Goal: Task Accomplishment & Management: Manage account settings

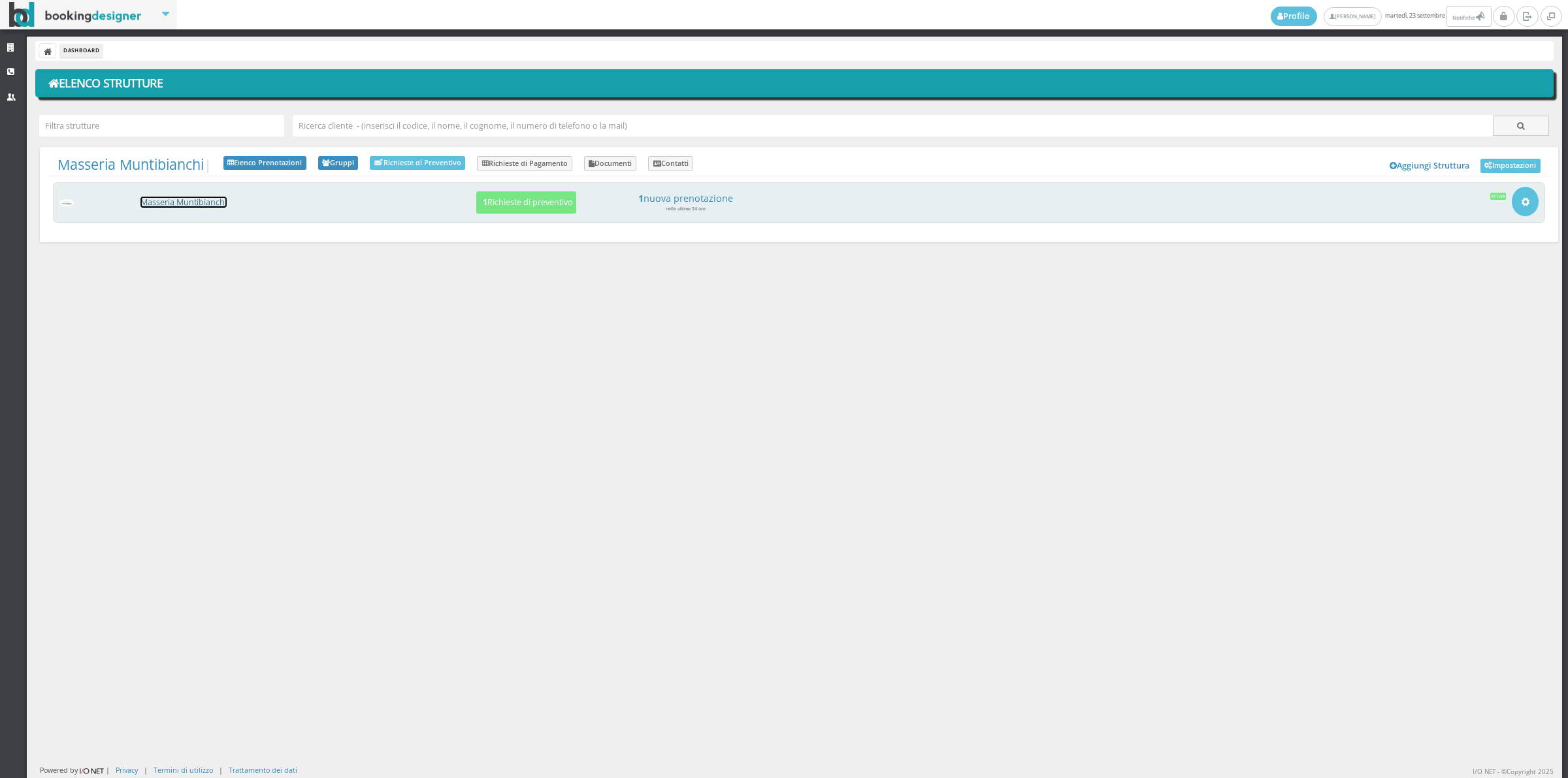
click at [175, 201] on link "Masseria Muntibianchi" at bounding box center [183, 202] width 86 height 11
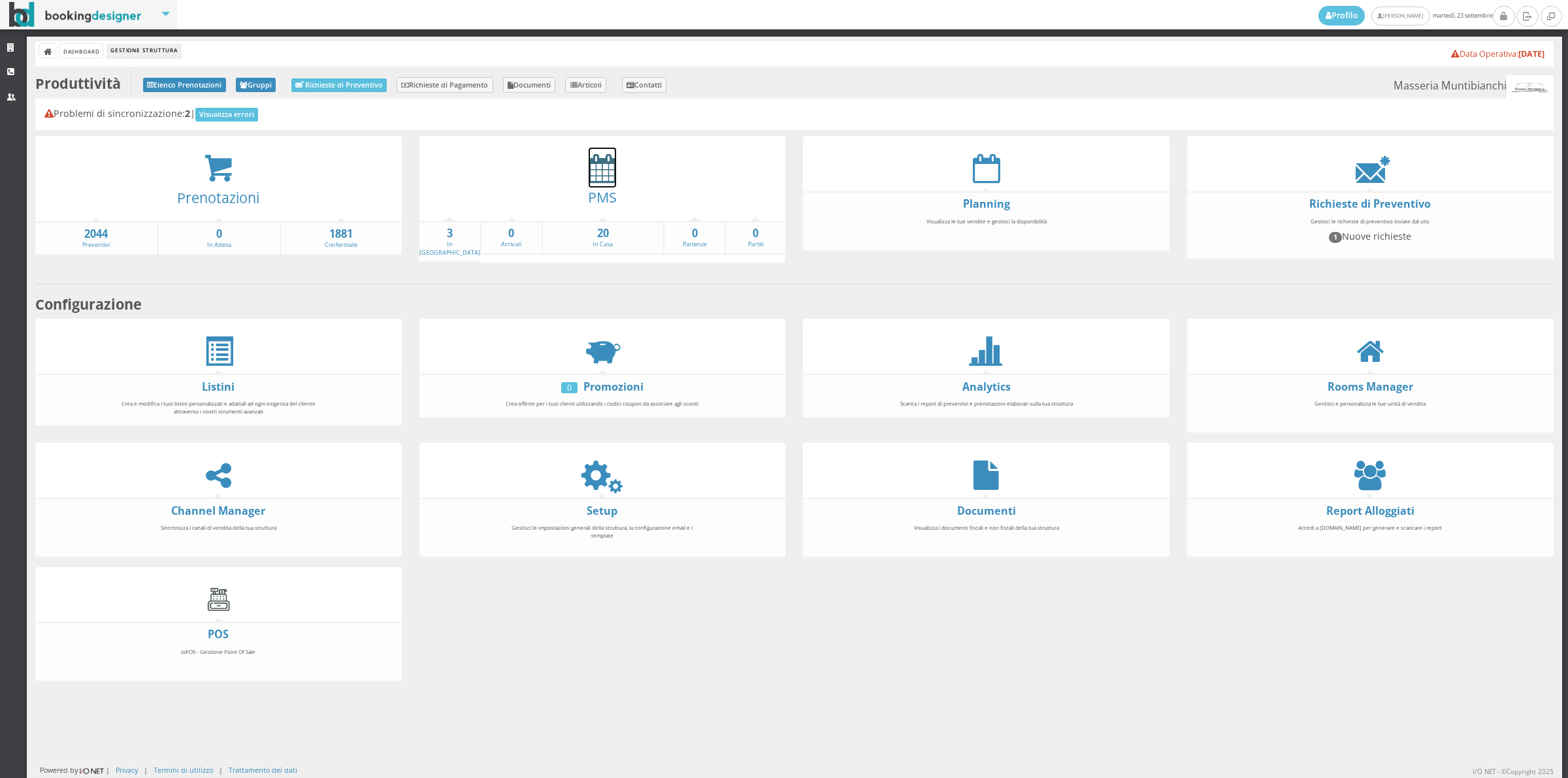
click at [588, 161] on icon at bounding box center [602, 168] width 28 height 30
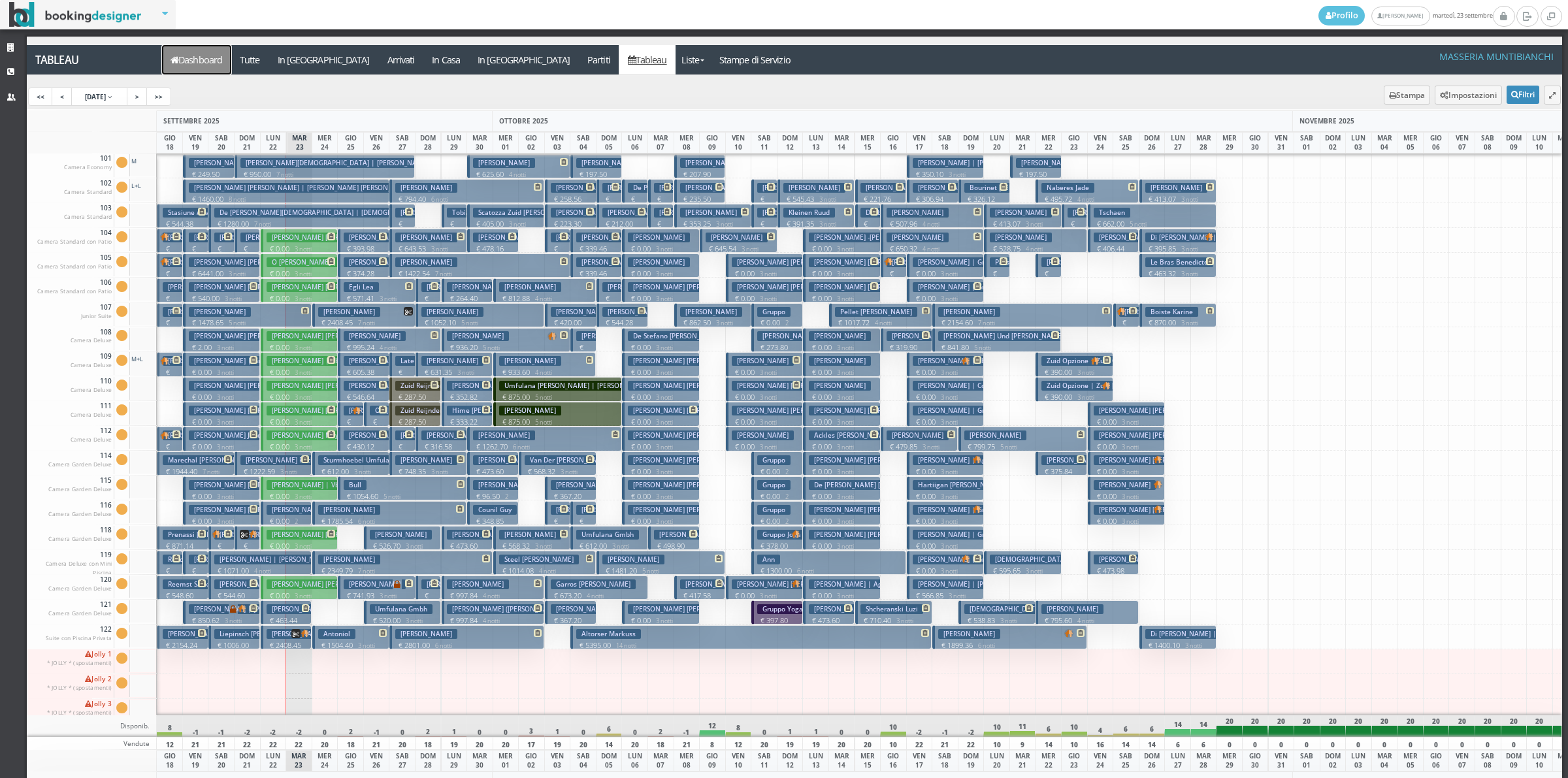
click at [217, 59] on link "Dashboard" at bounding box center [197, 60] width 69 height 30
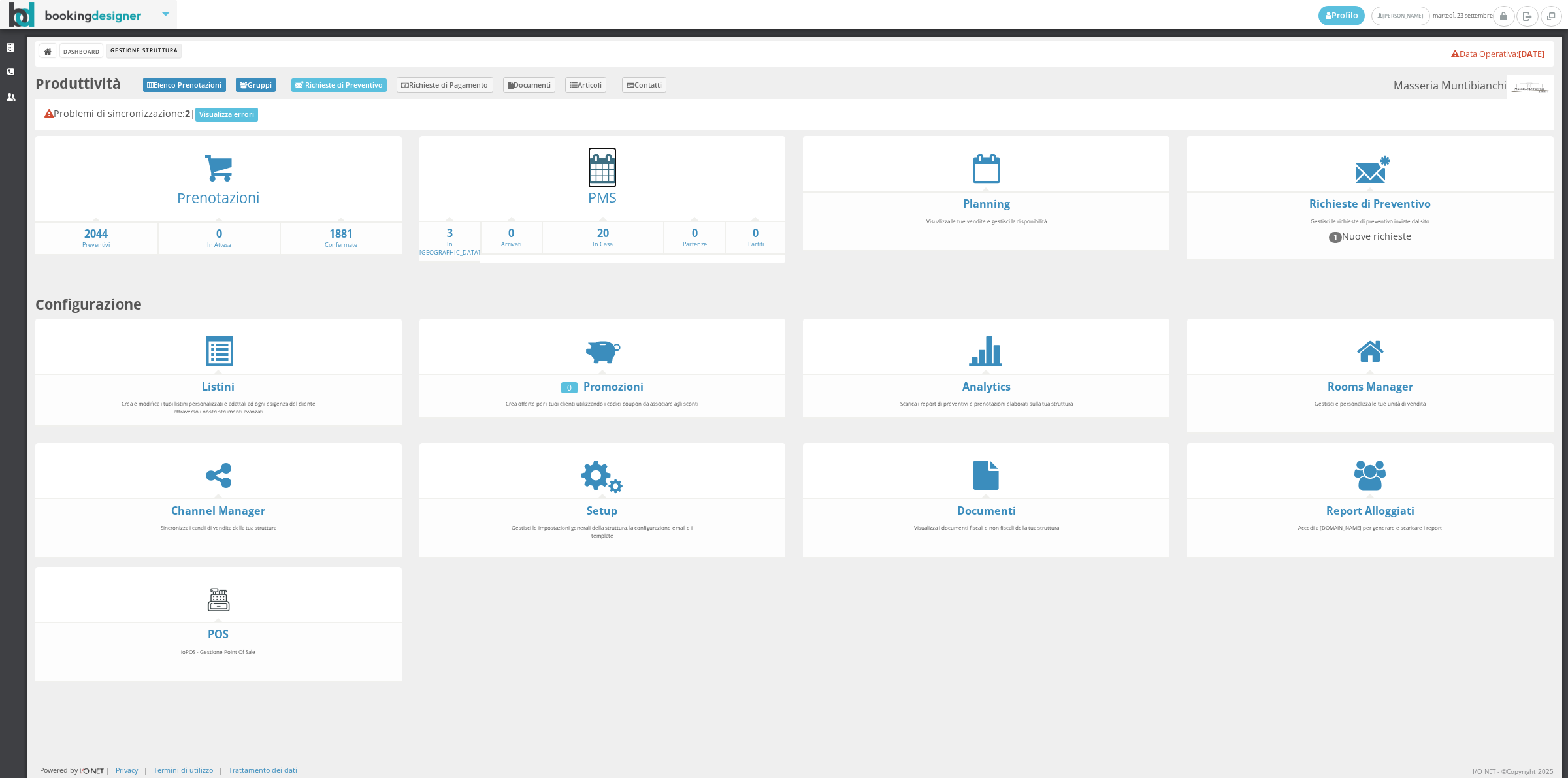
click at [603, 174] on icon at bounding box center [602, 168] width 28 height 30
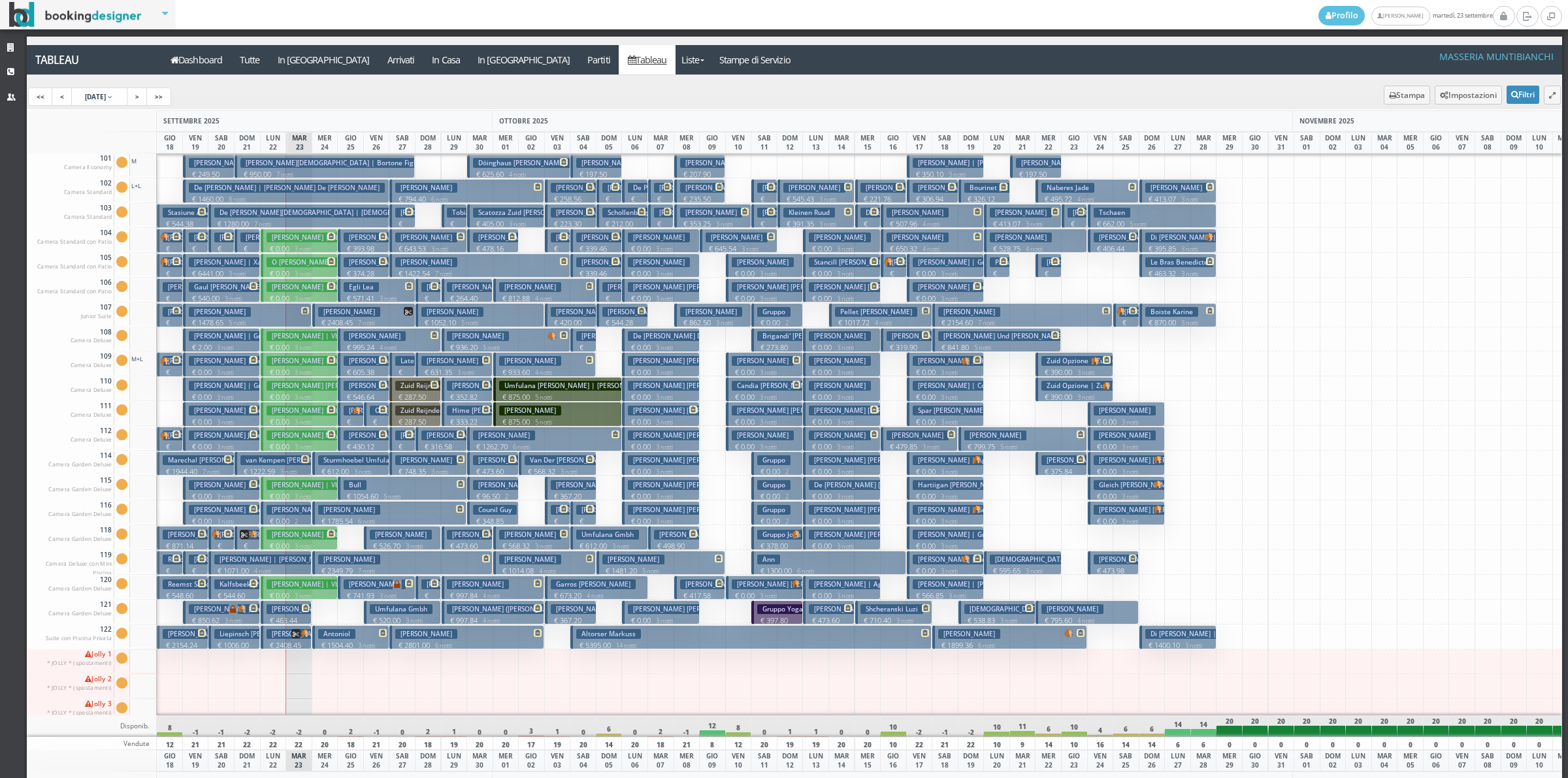
click at [410, 364] on h3 "Late Check-Out Koch Silvie" at bounding box center [451, 361] width 113 height 10
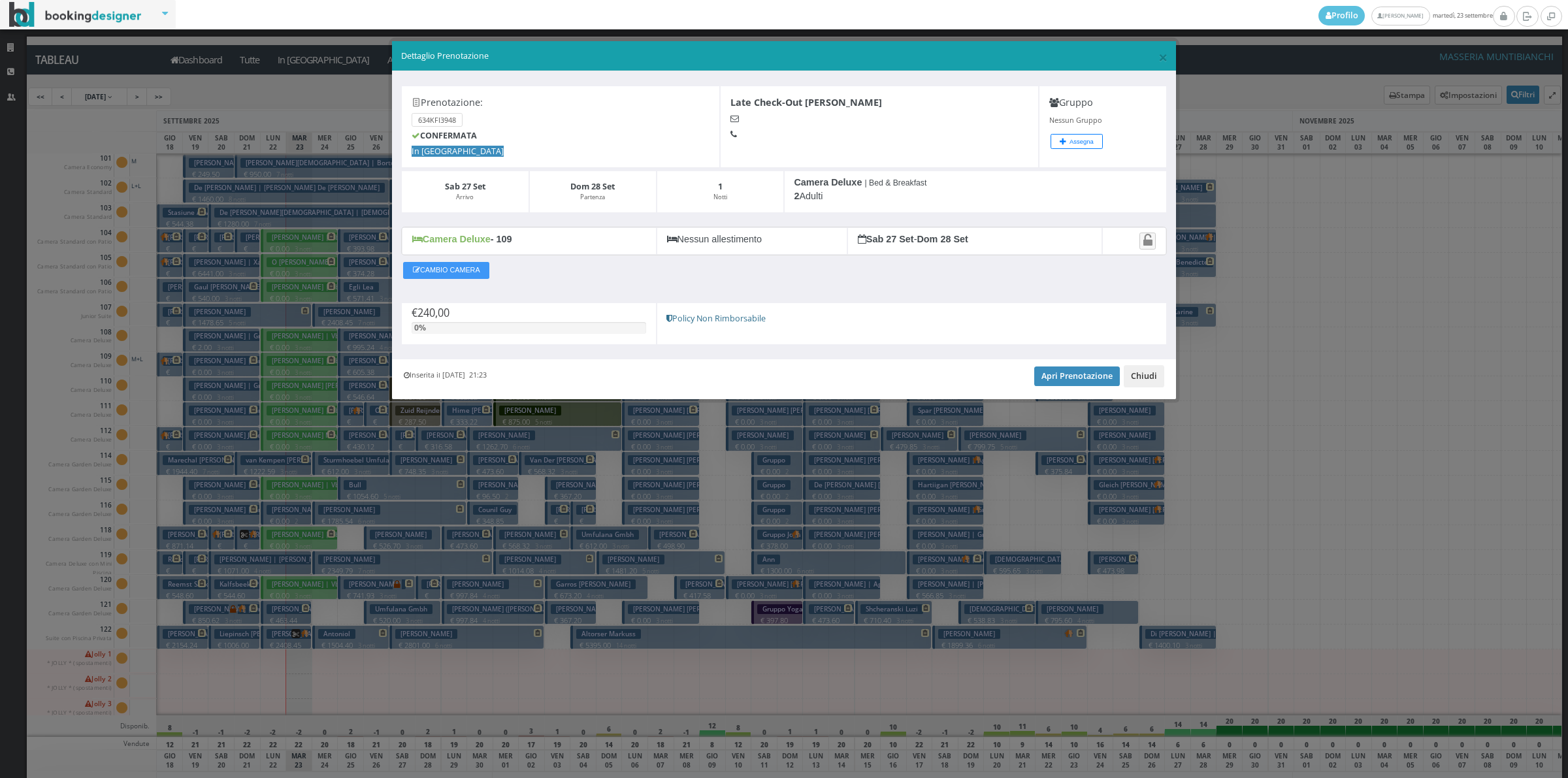
click at [1150, 380] on button "Chiudi" at bounding box center [1143, 376] width 40 height 22
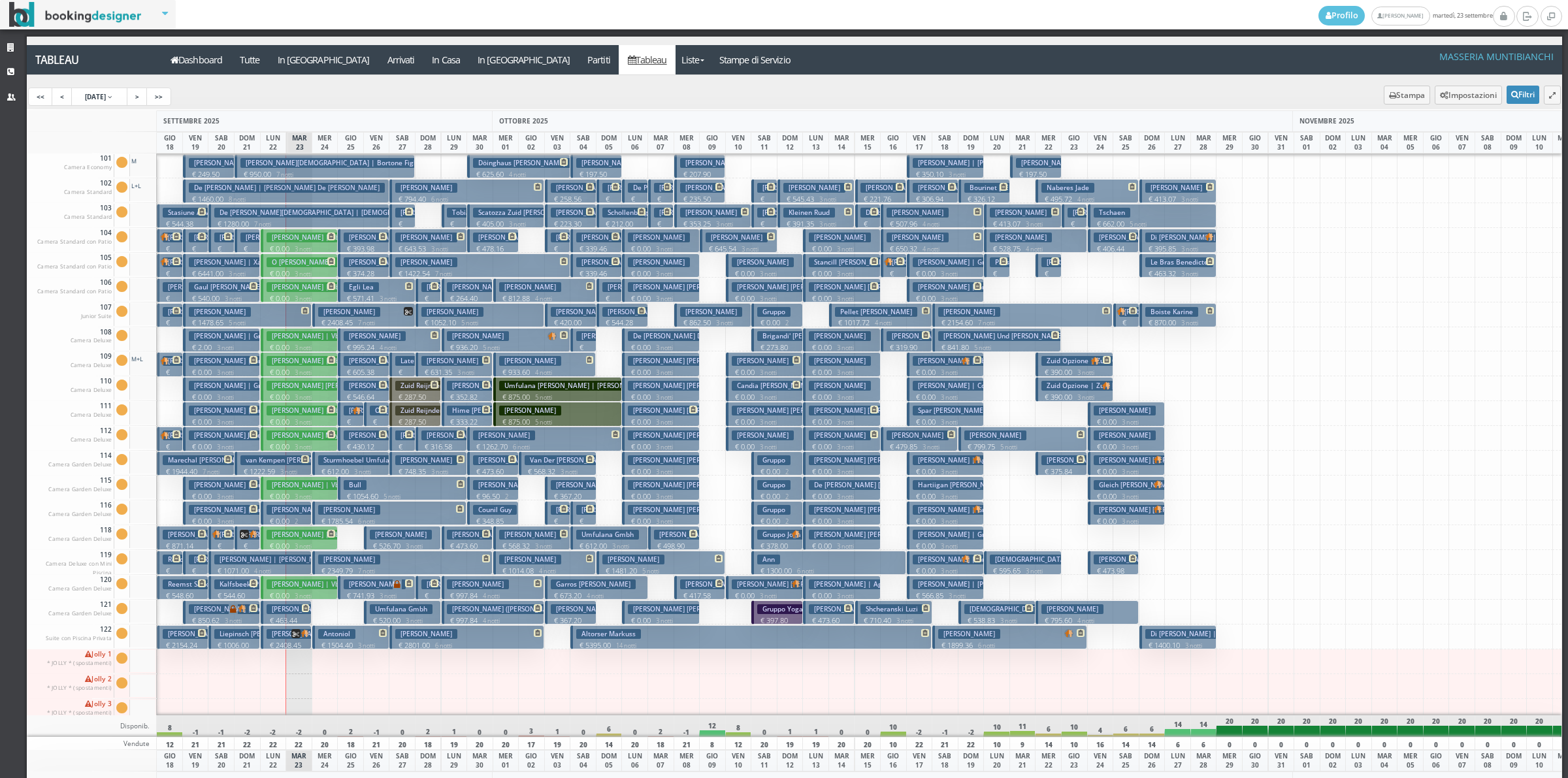
click at [374, 423] on p "€ 176.70 1 notti" at bounding box center [377, 437] width 16 height 41
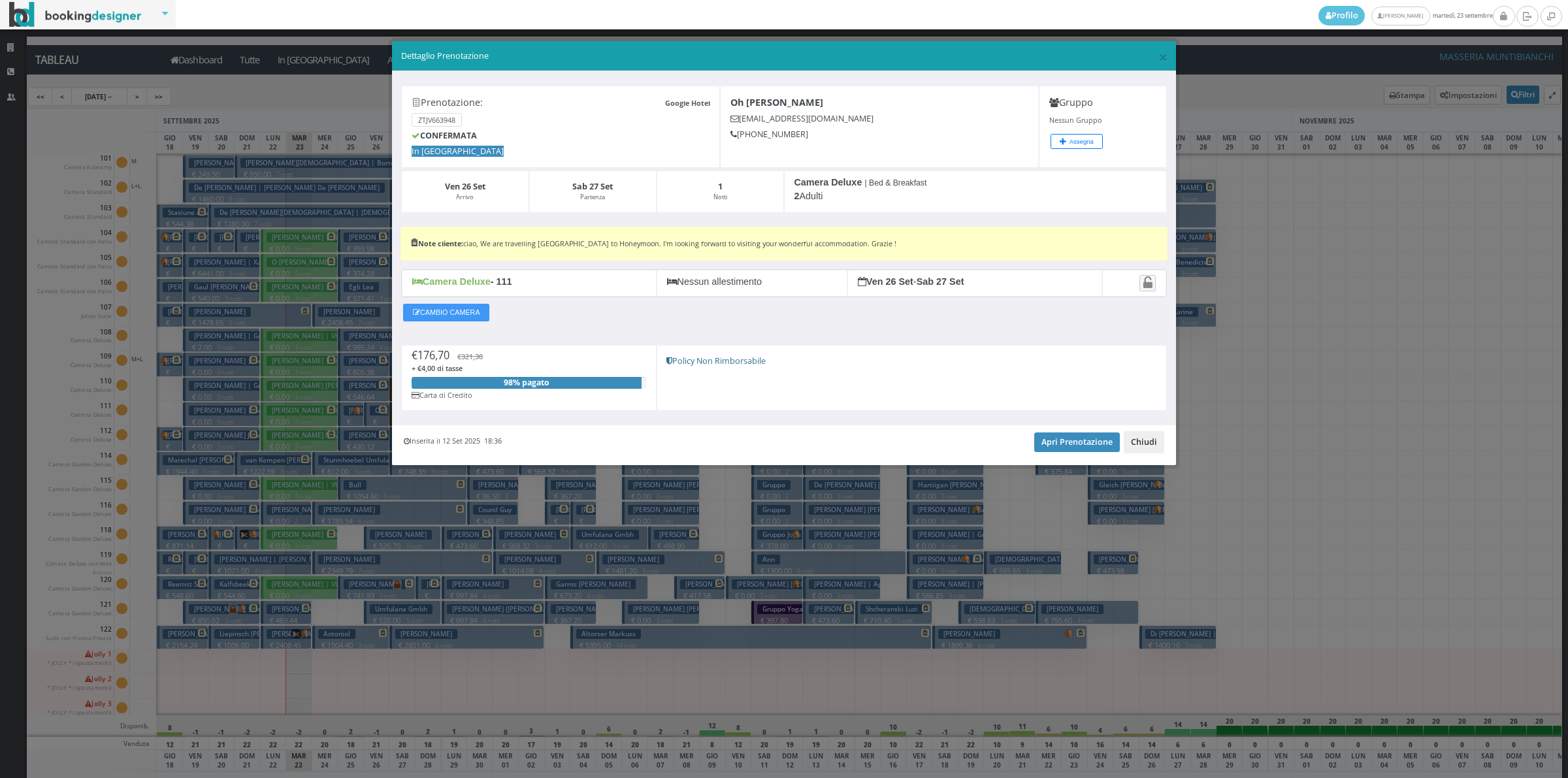
click at [1144, 448] on button "Chiudi" at bounding box center [1143, 442] width 40 height 22
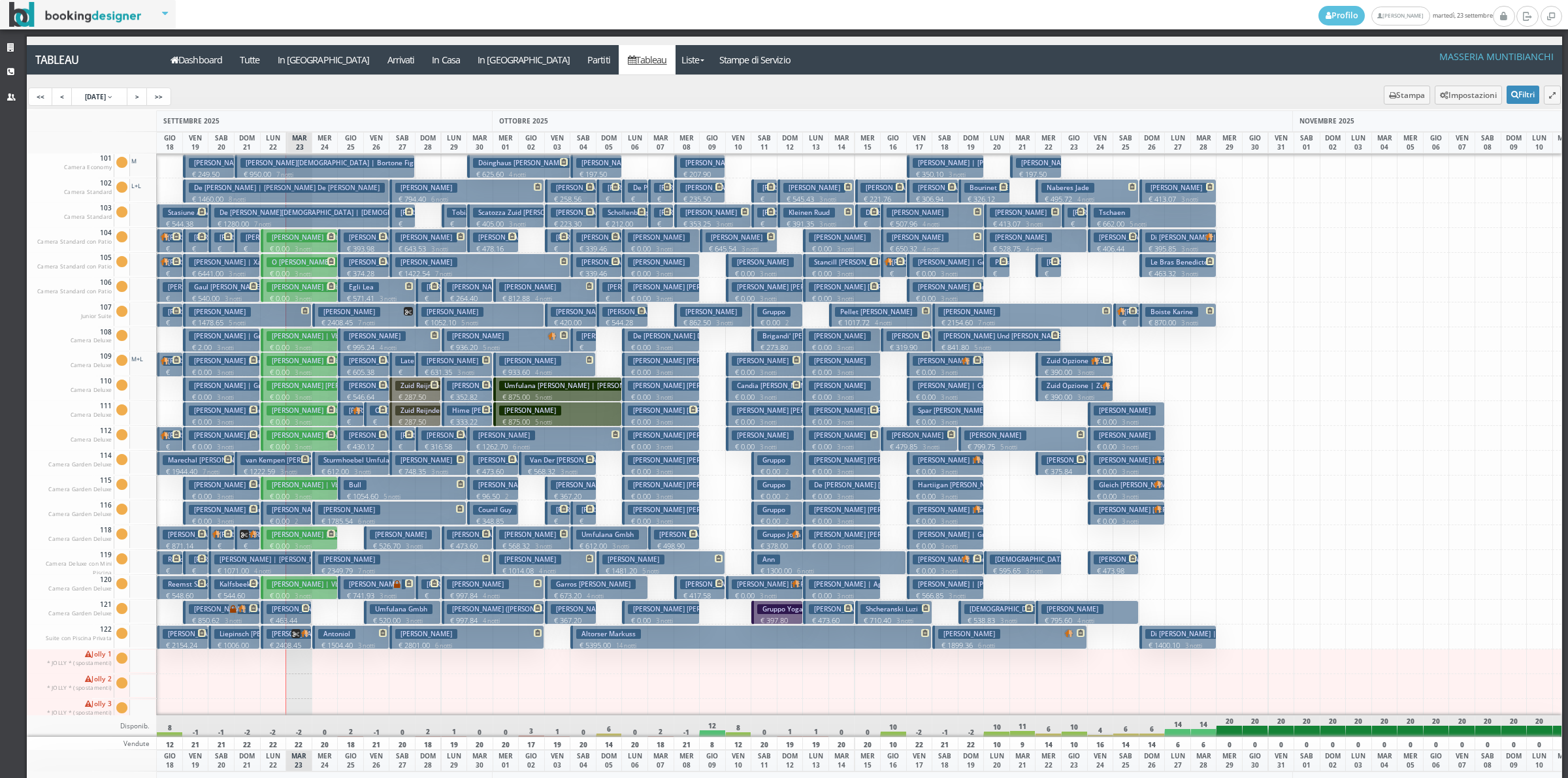
click at [658, 191] on h3 "[PERSON_NAME]" at bounding box center [685, 188] width 62 height 10
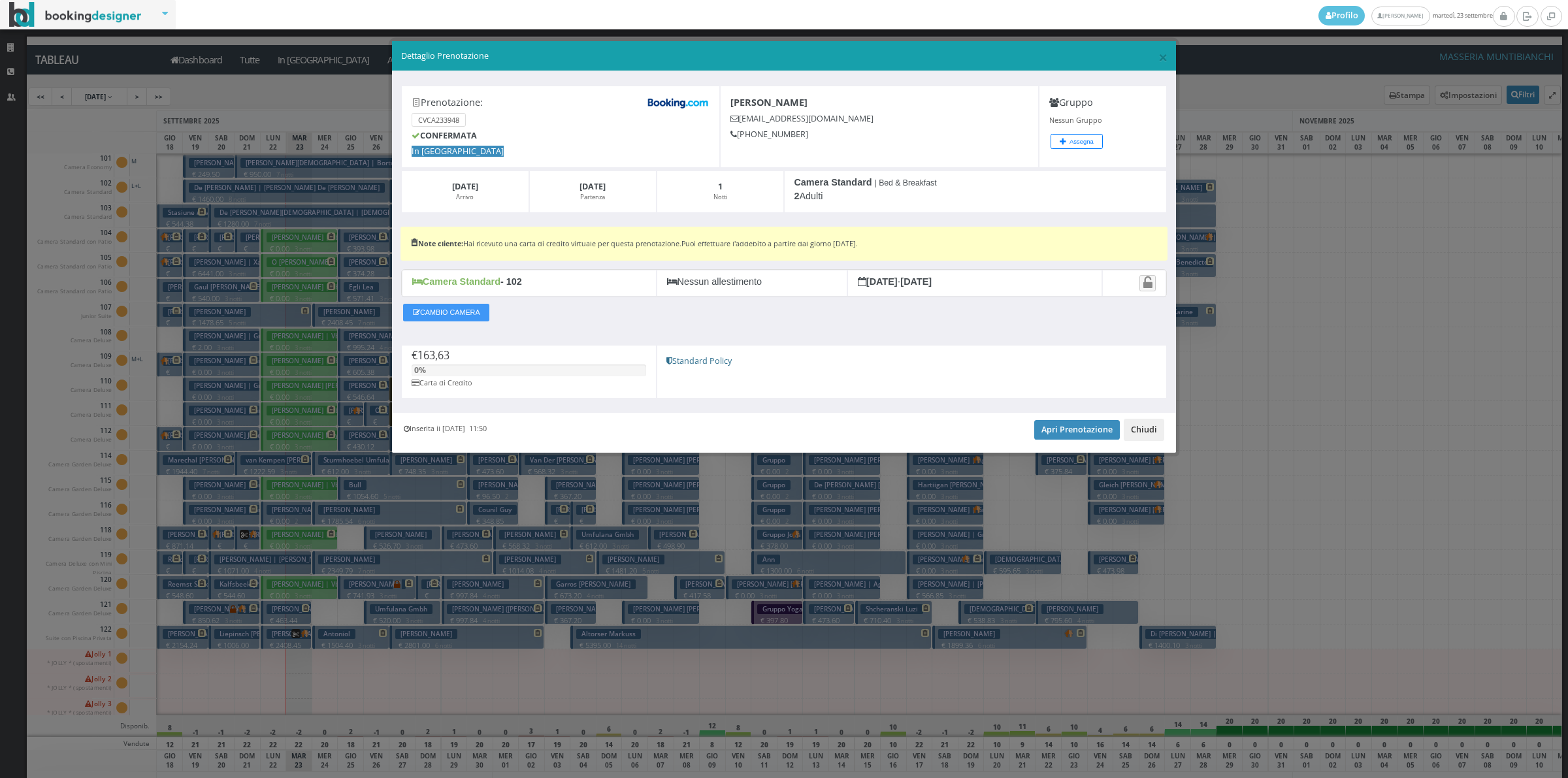
click at [1137, 427] on button "Chiudi" at bounding box center [1143, 430] width 40 height 22
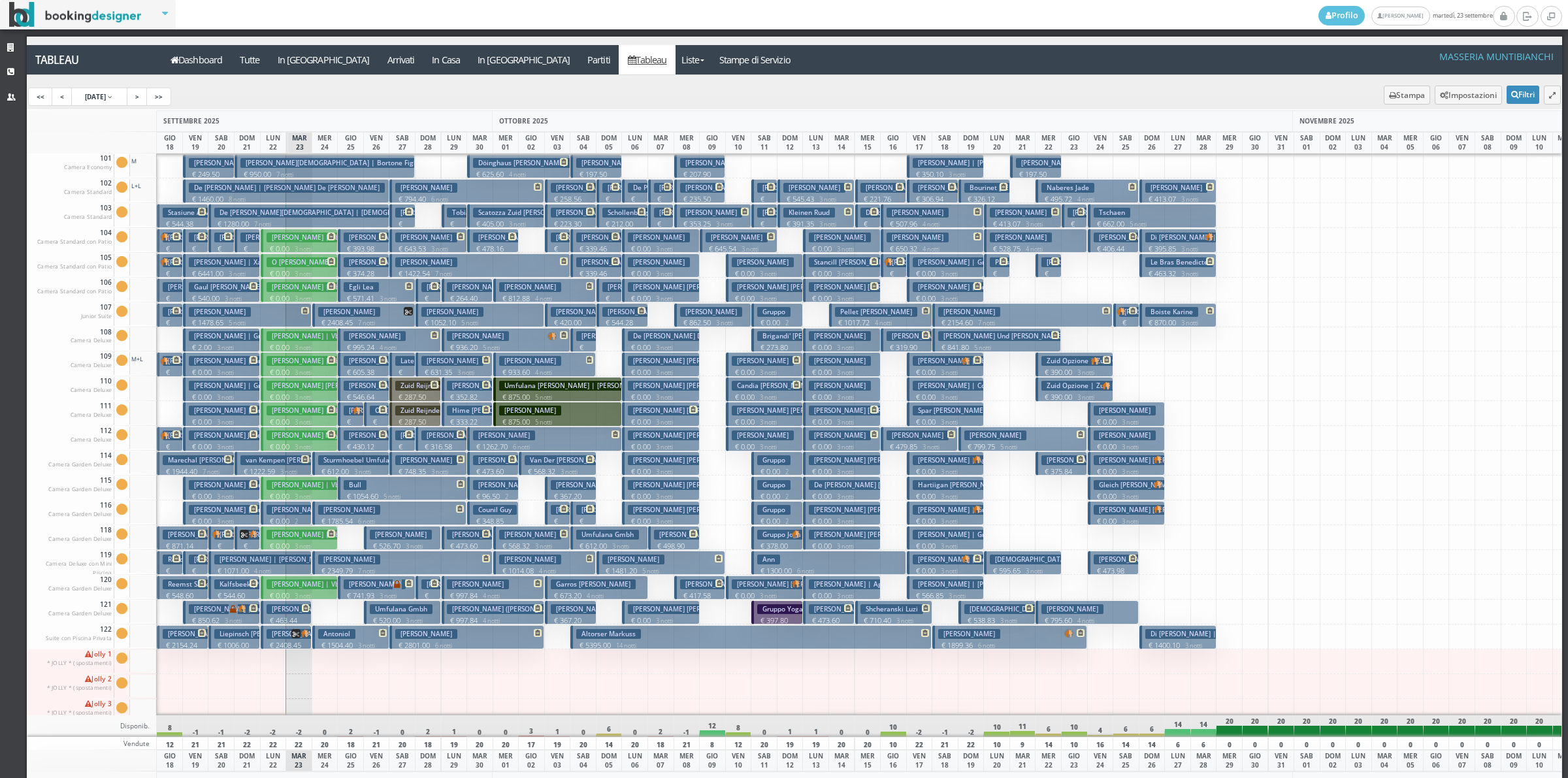
click at [664, 223] on p "€ 152.17 1 notti" at bounding box center [662, 239] width 16 height 41
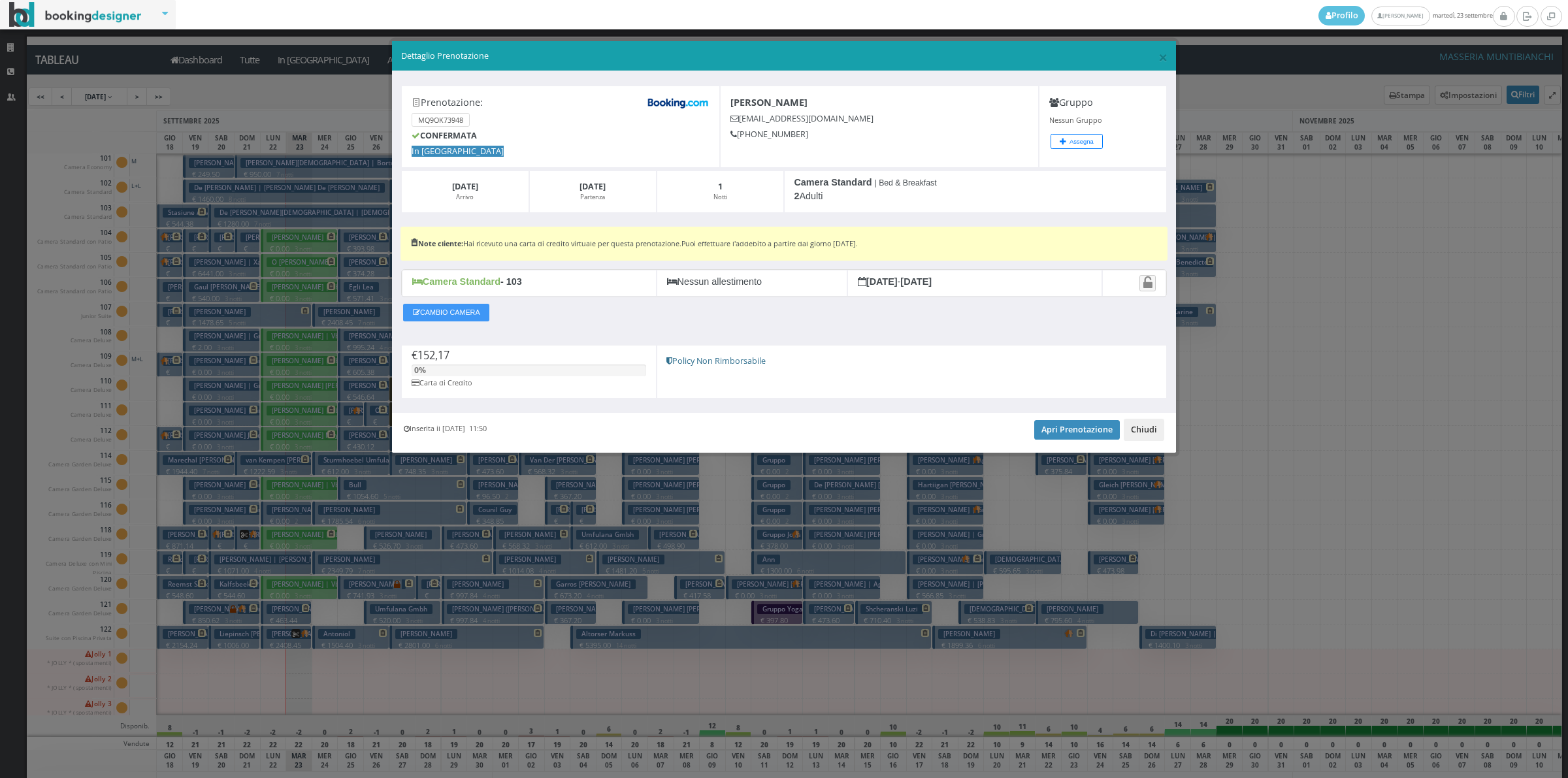
click at [1150, 427] on button "Chiudi" at bounding box center [1143, 430] width 40 height 22
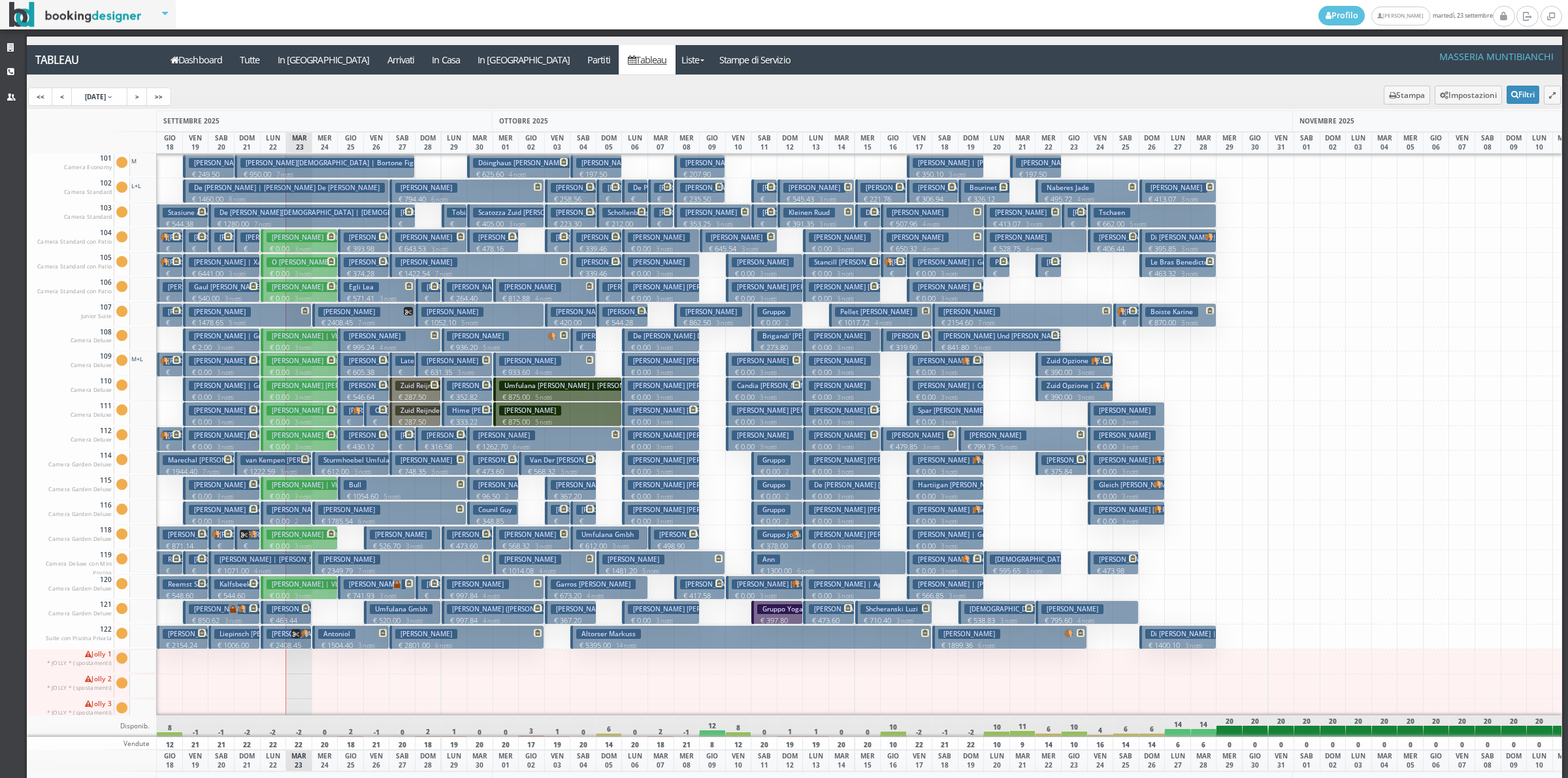
click at [616, 216] on h3 "Schollenberg Elena" at bounding box center [655, 212] width 105 height 10
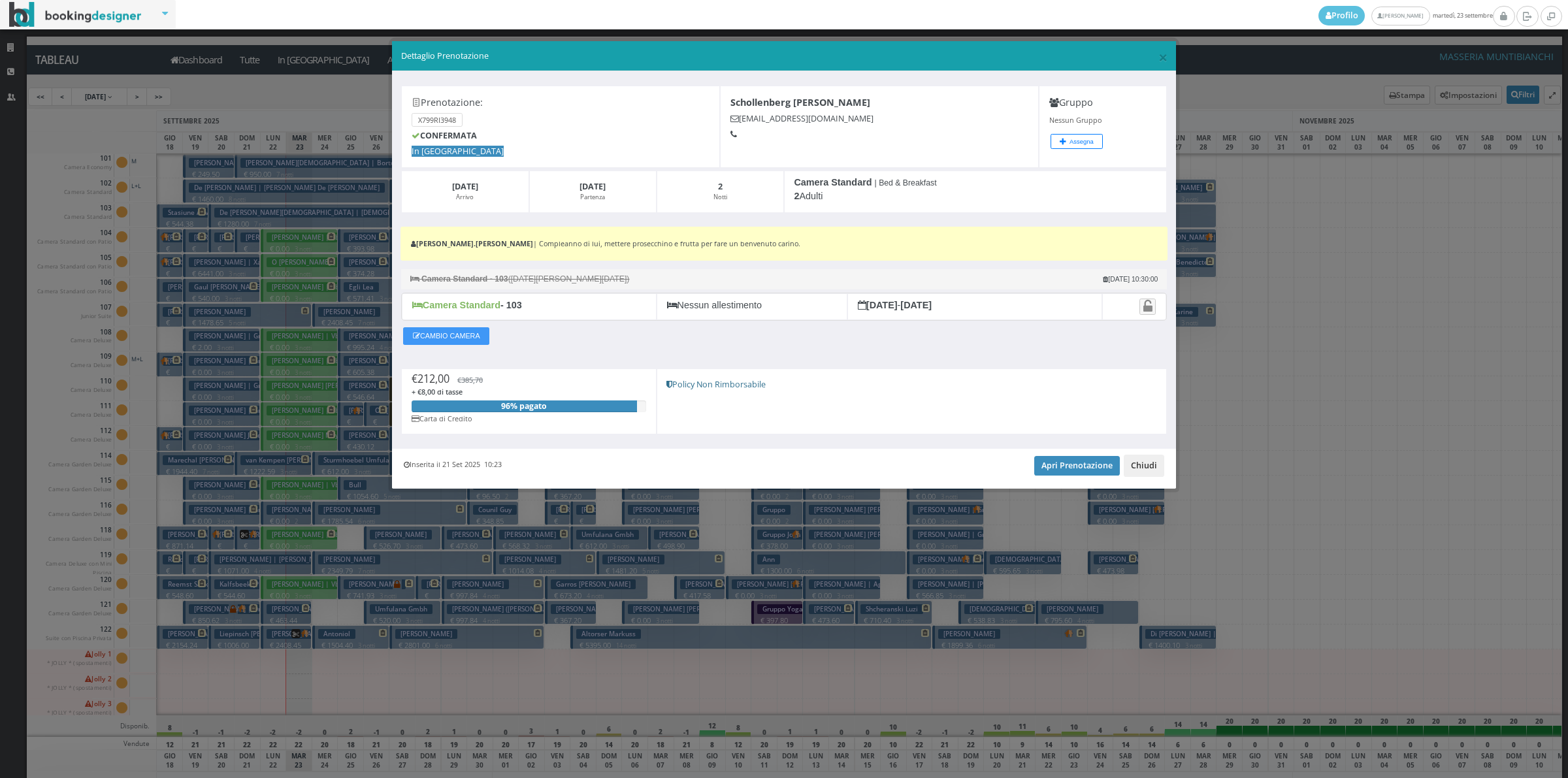
click at [1131, 464] on button "Chiudi" at bounding box center [1143, 465] width 40 height 22
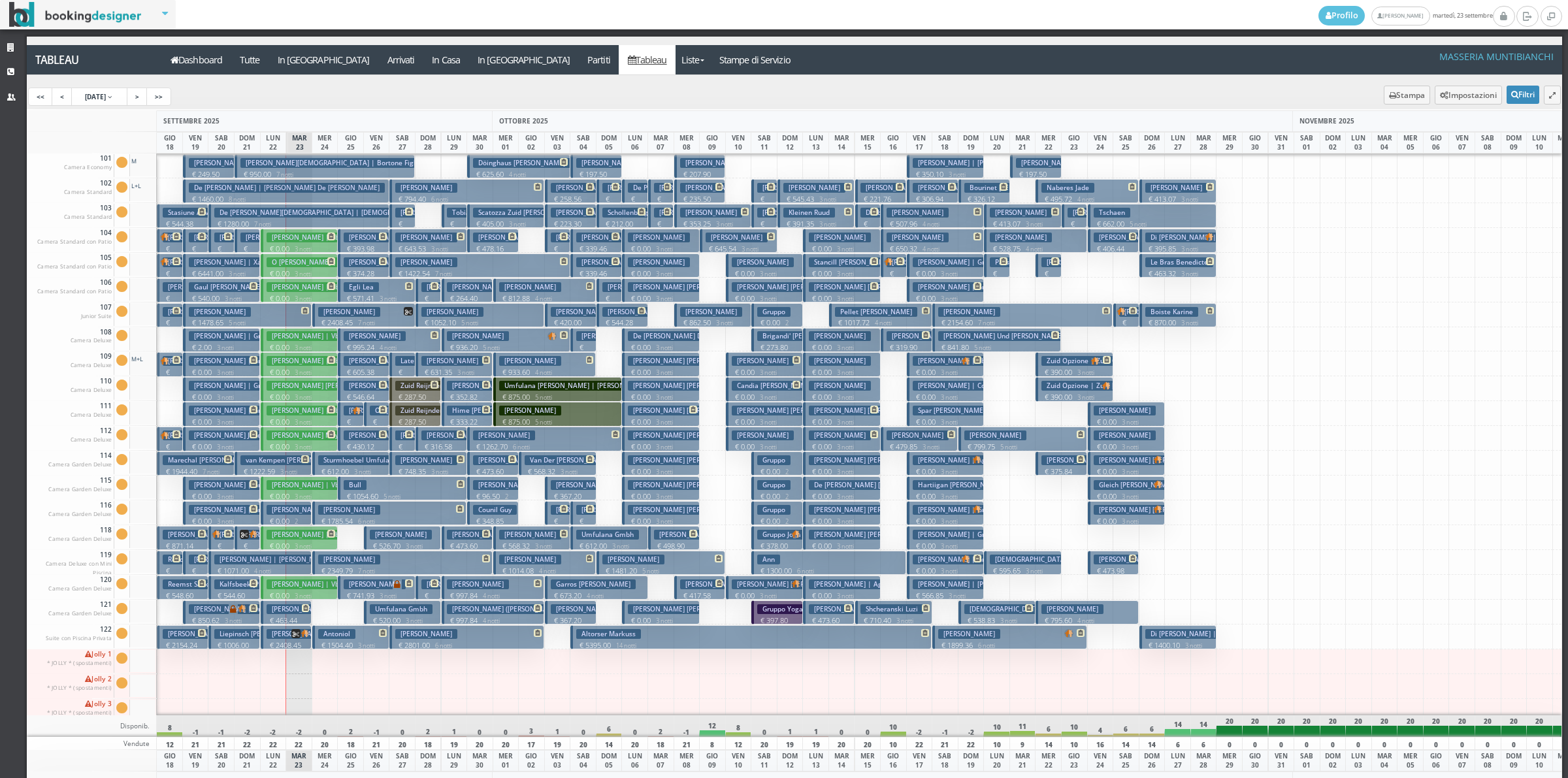
click at [638, 190] on h3 "De Plus" at bounding box center [645, 188] width 34 height 10
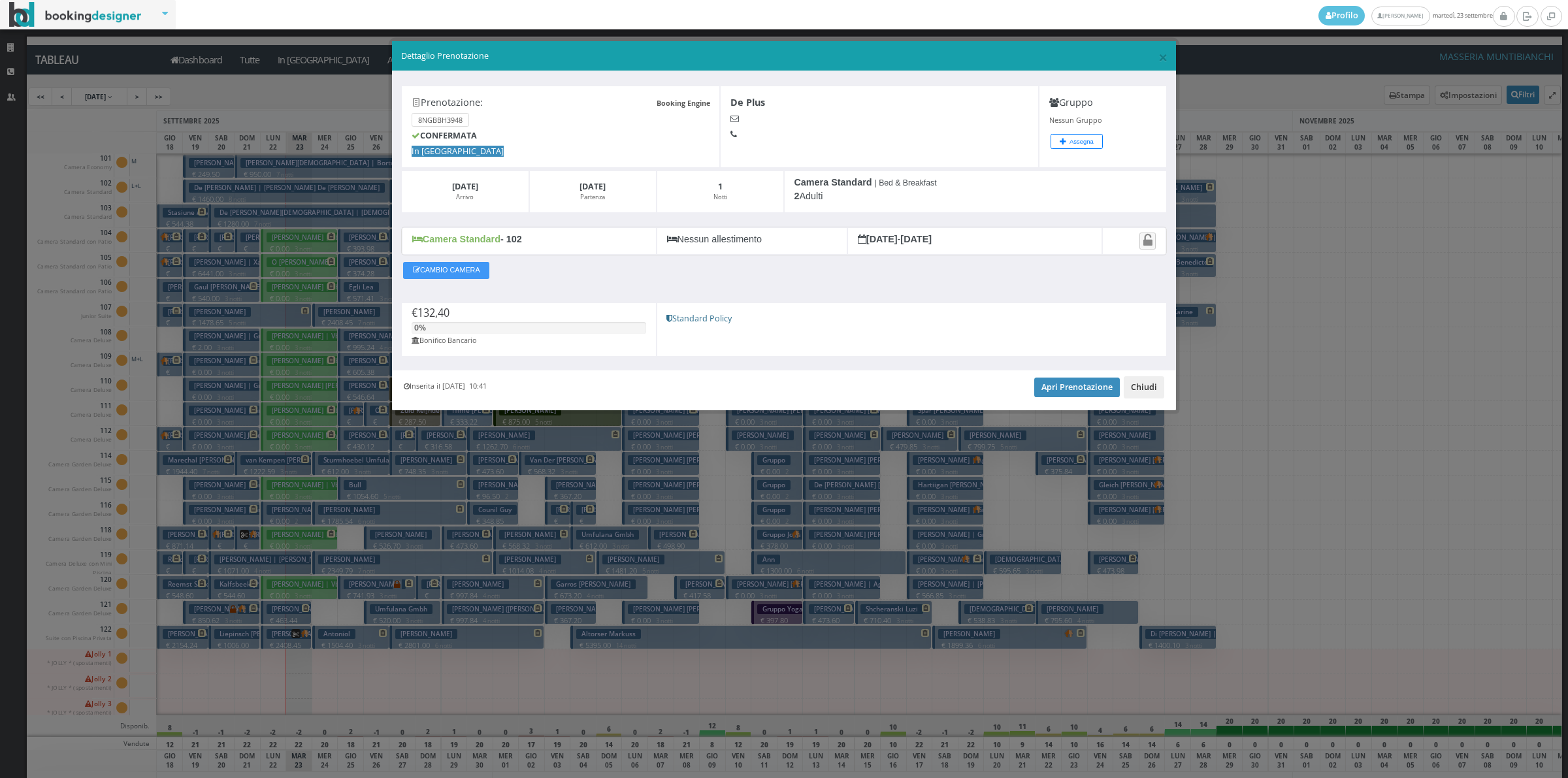
click at [1134, 390] on button "Chiudi" at bounding box center [1143, 387] width 40 height 22
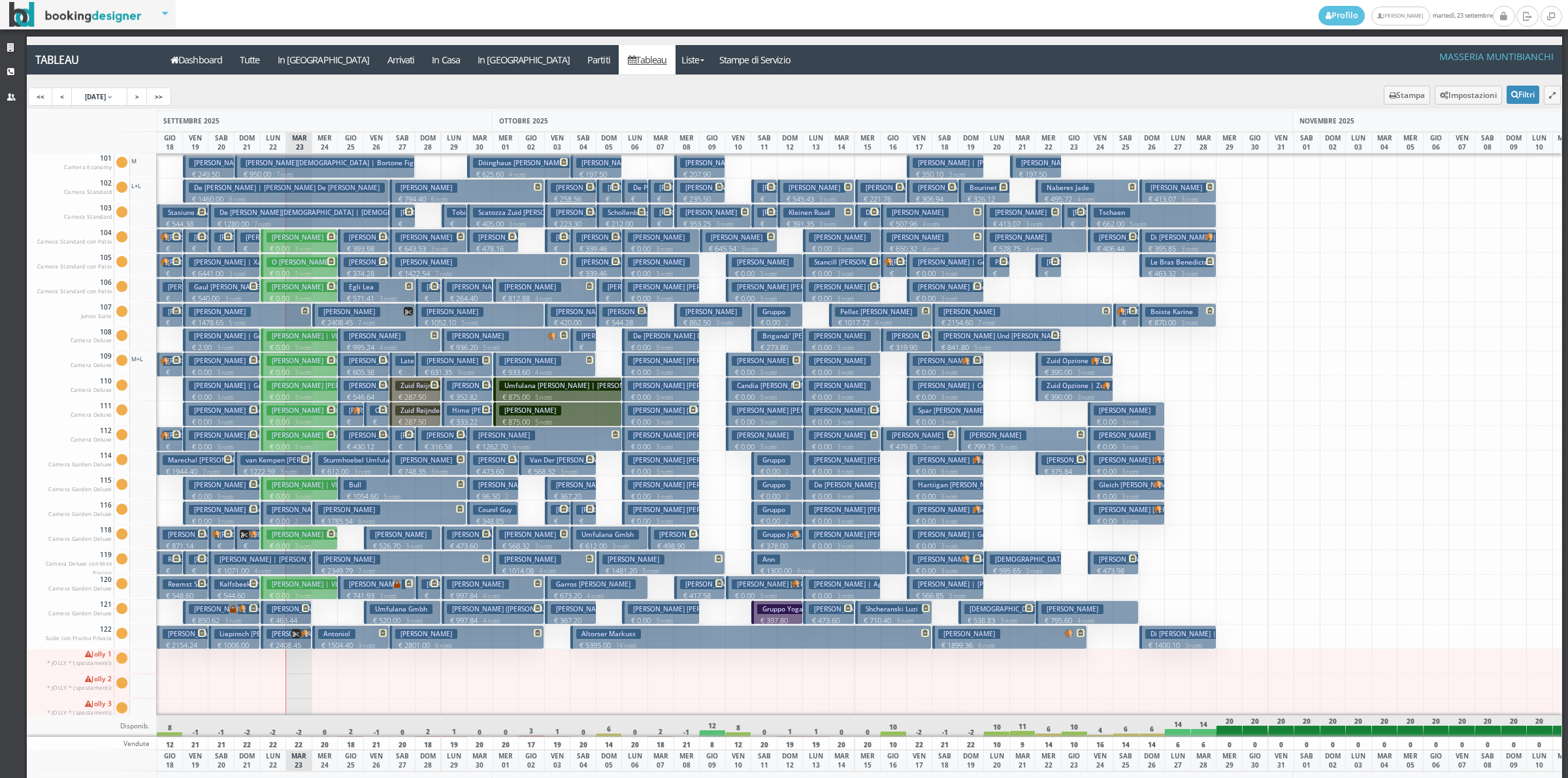
click at [605, 294] on p "€ 139.15 1 notti" at bounding box center [610, 314] width 16 height 41
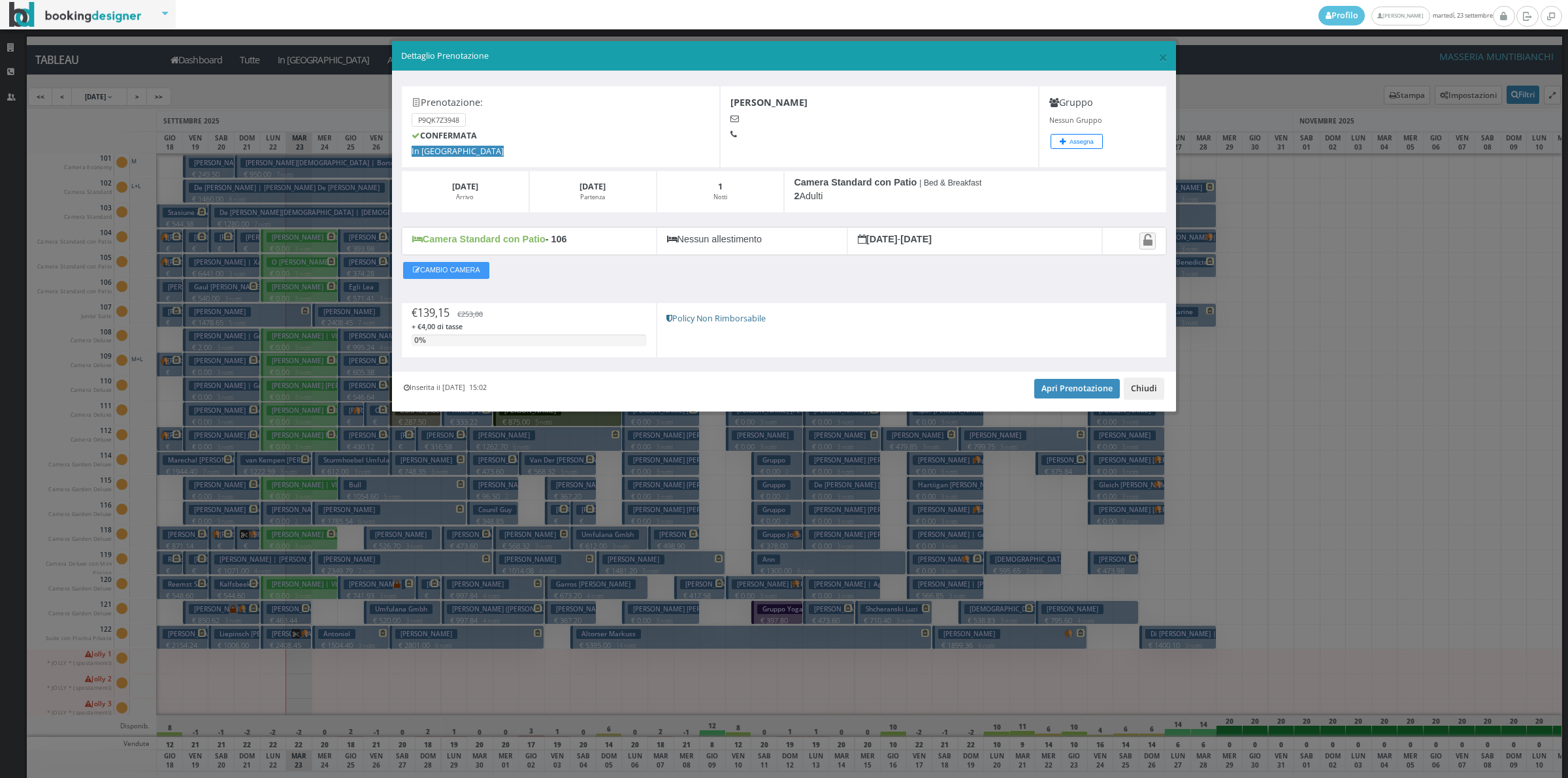
click at [1141, 387] on button "Chiudi" at bounding box center [1143, 388] width 40 height 22
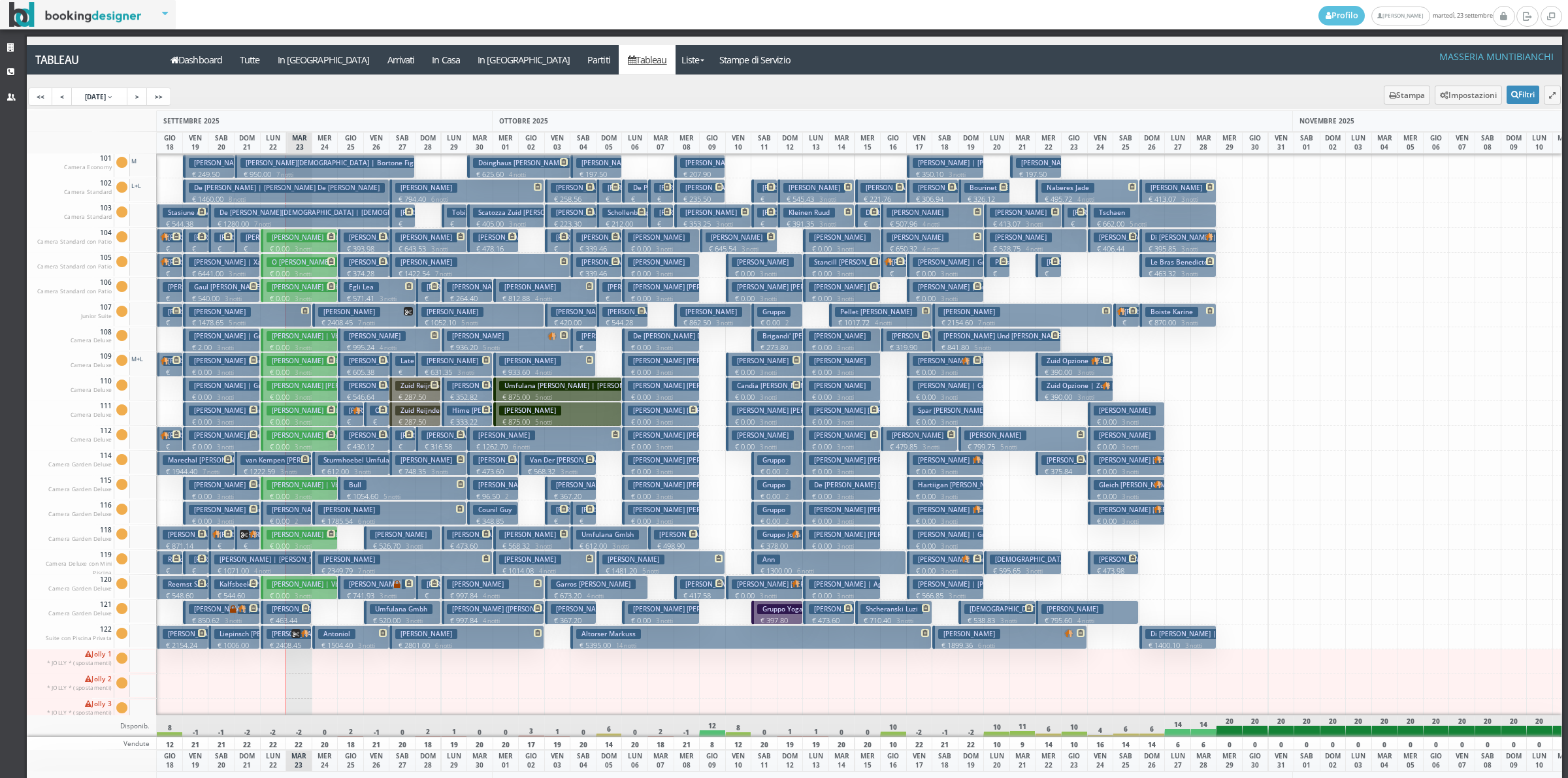
click at [759, 217] on button "Debels Bertrand € 130.82 1 notti 2 Adulti" at bounding box center [764, 216] width 25 height 24
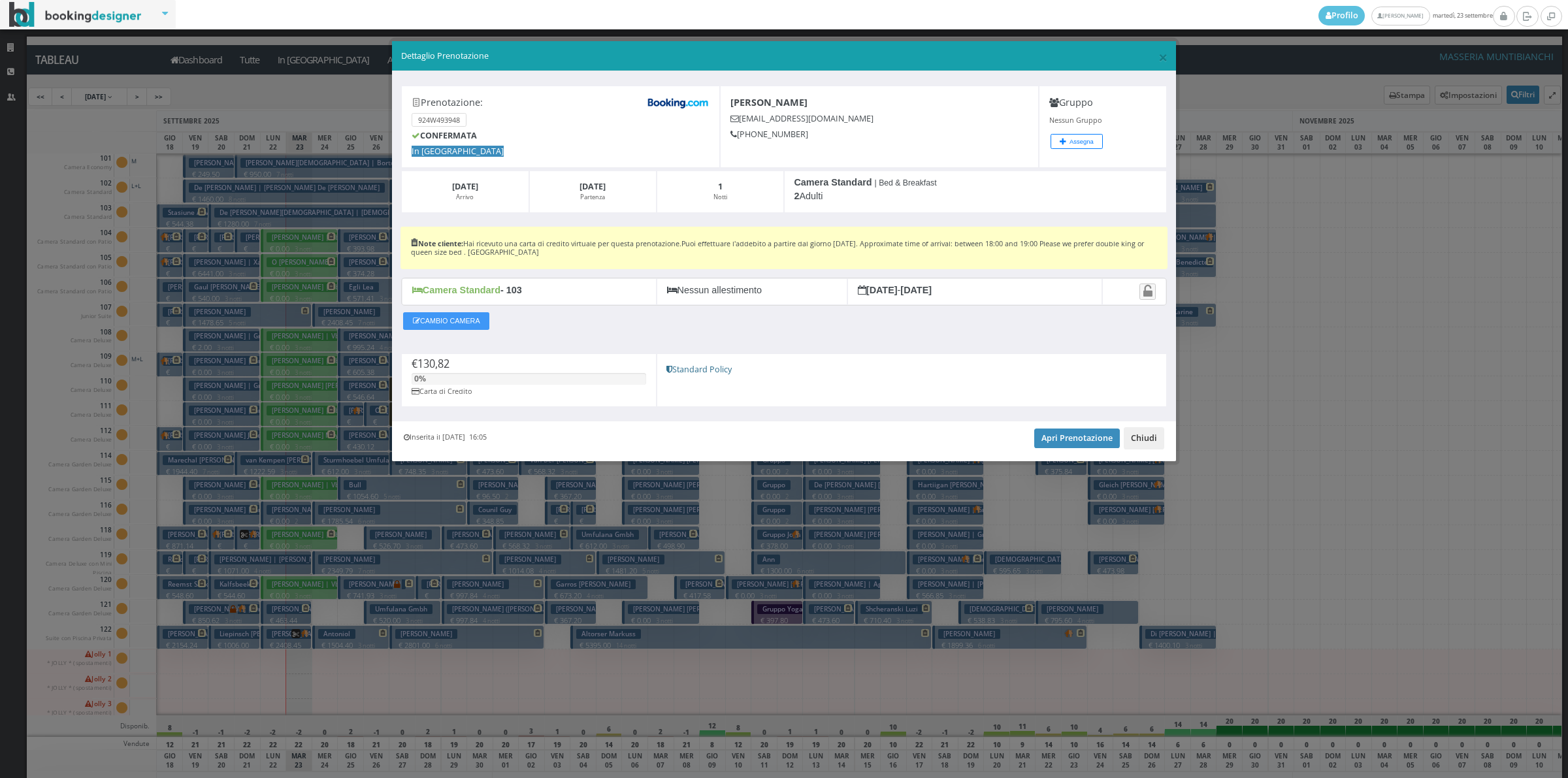
click at [1130, 443] on button "Chiudi" at bounding box center [1143, 438] width 40 height 22
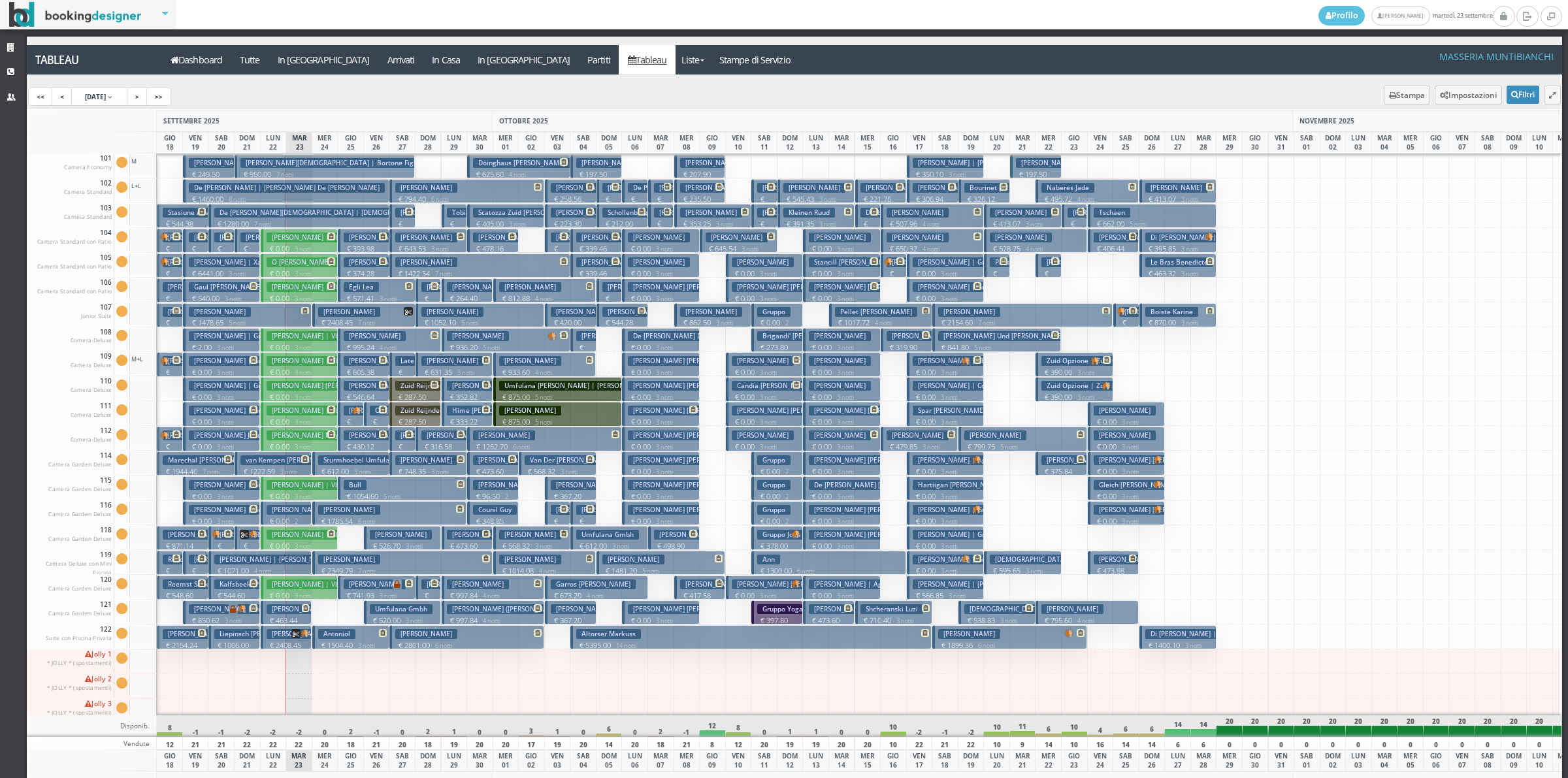
click at [655, 337] on h3 "De Stefano David De Stefano Ann Marie" at bounding box center [696, 336] width 137 height 10
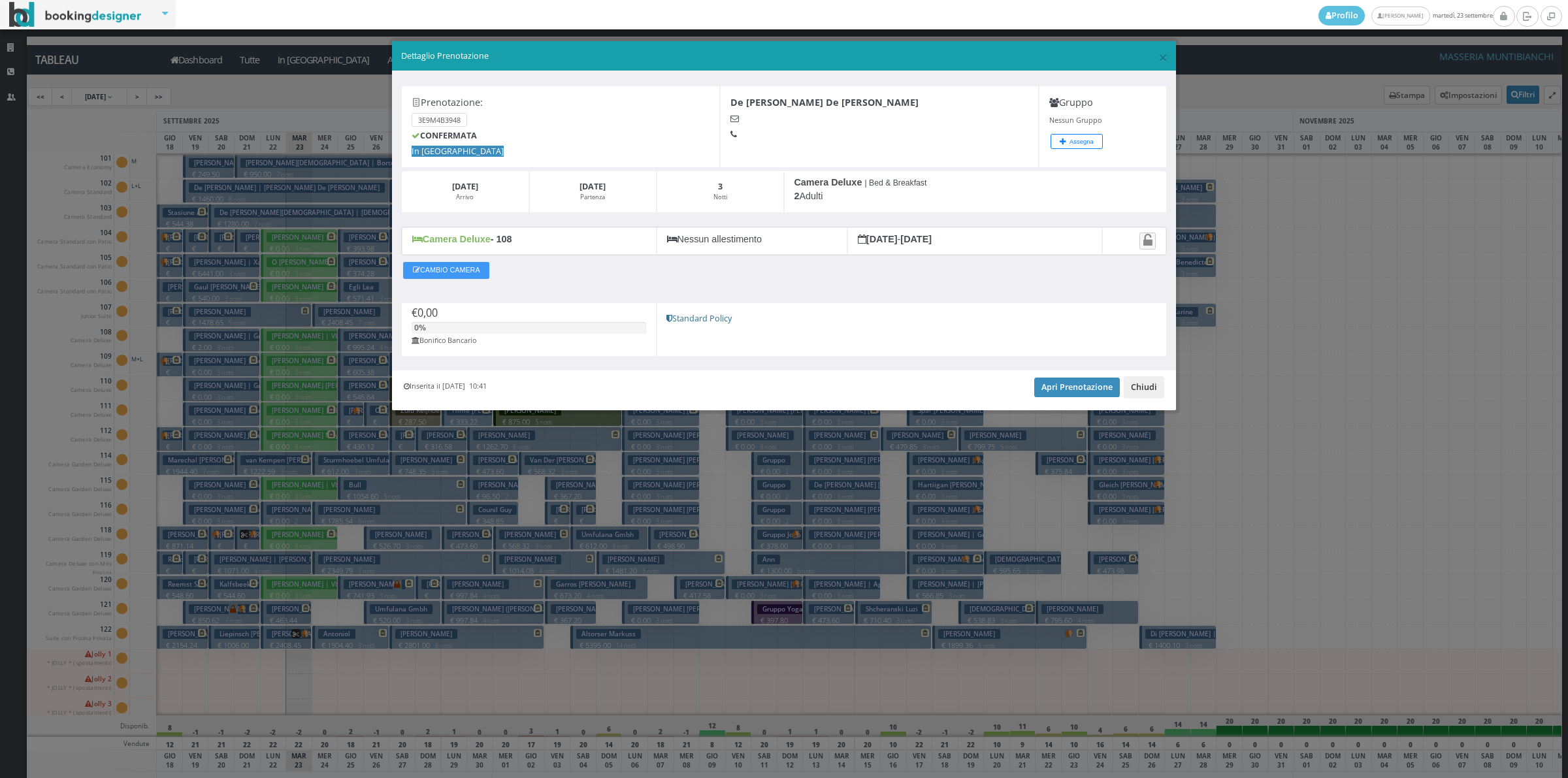
click at [1151, 380] on button "Chiudi" at bounding box center [1143, 387] width 40 height 22
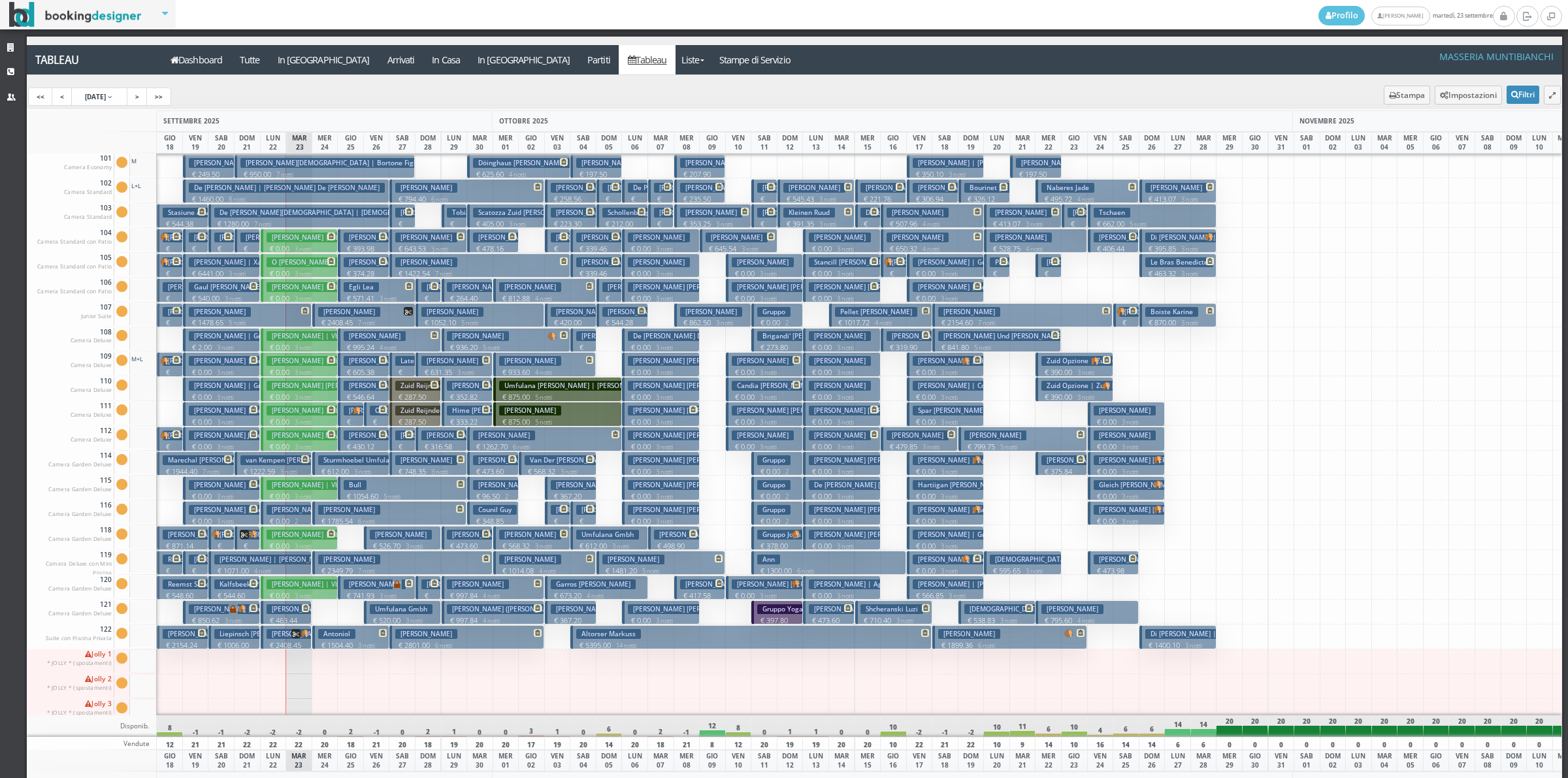
click at [650, 517] on p "€ 0.00 3 notti" at bounding box center [661, 521] width 67 height 11
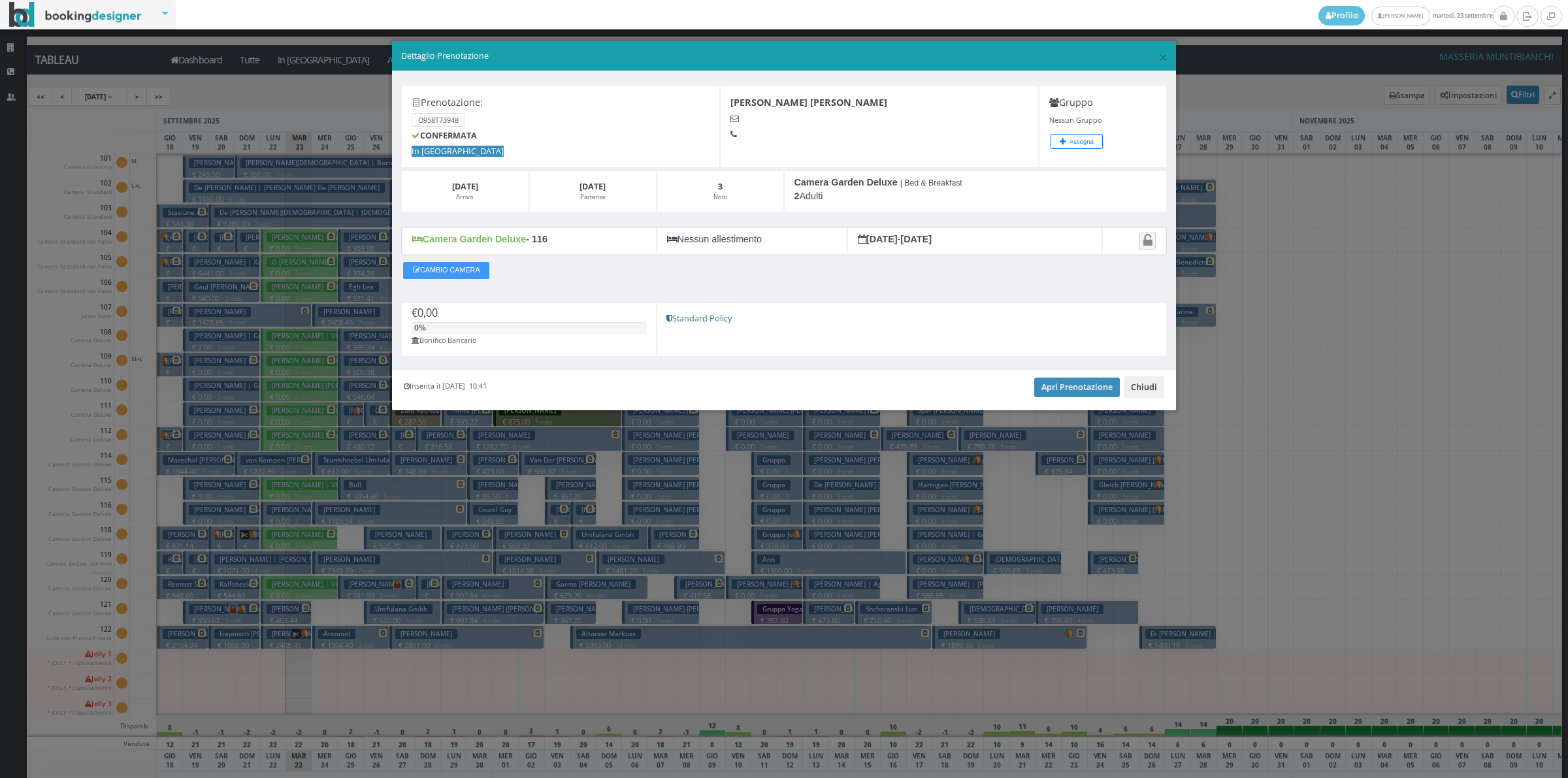
click at [1152, 390] on button "Chiudi" at bounding box center [1143, 387] width 40 height 22
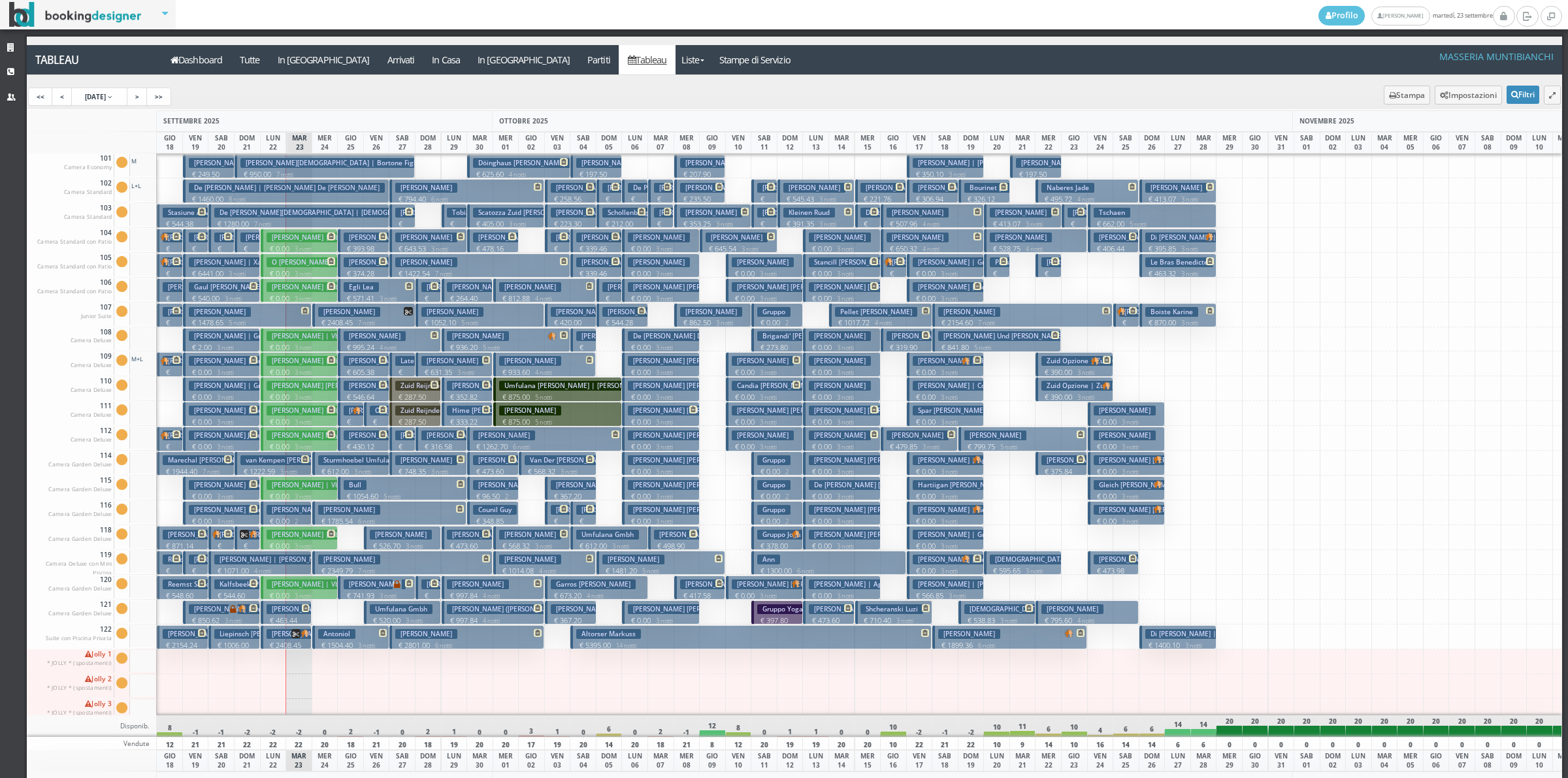
click at [789, 458] on h3 "Gruppo" at bounding box center [774, 460] width 33 height 10
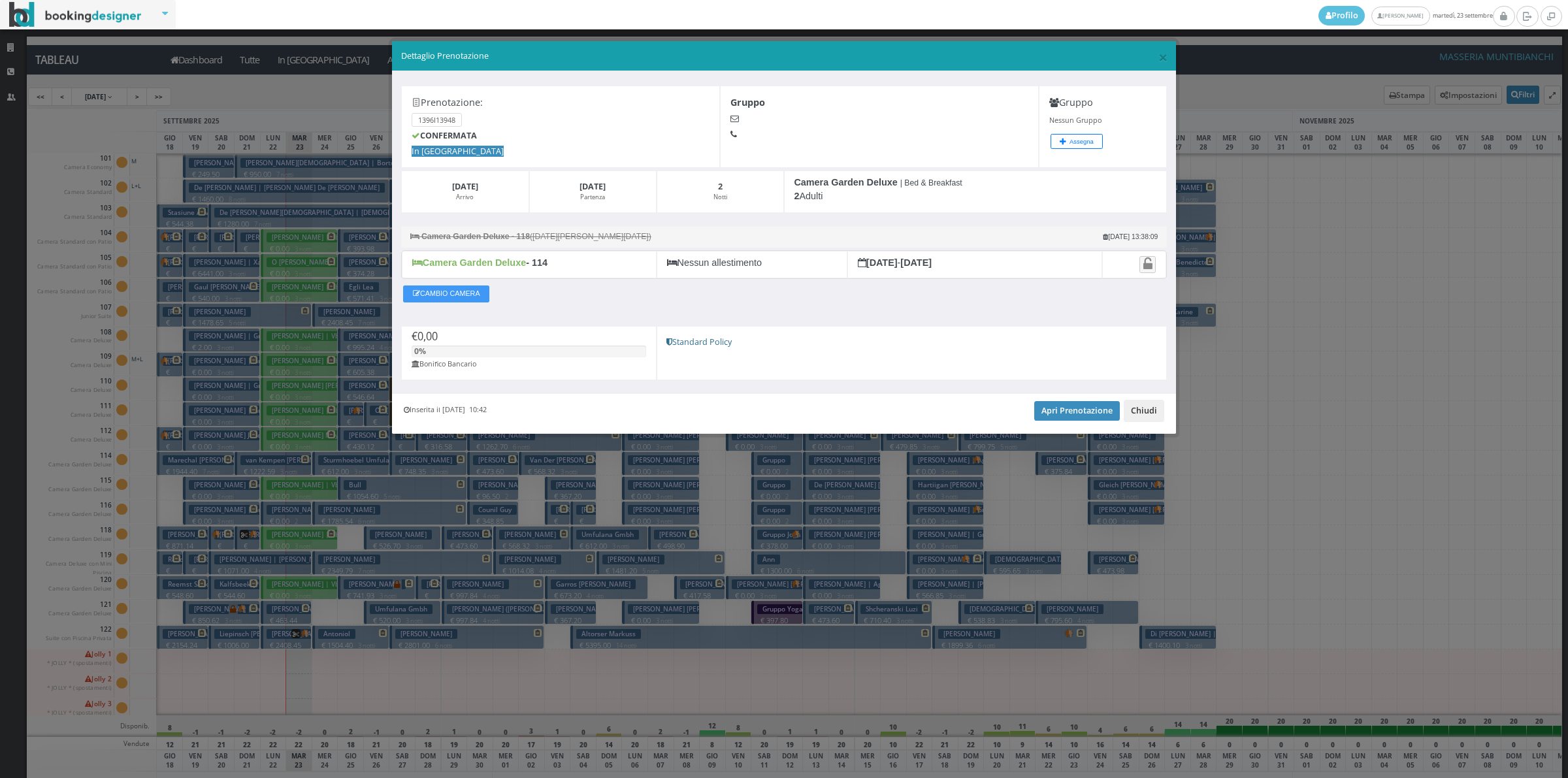
click at [1151, 419] on button "Chiudi" at bounding box center [1143, 411] width 40 height 22
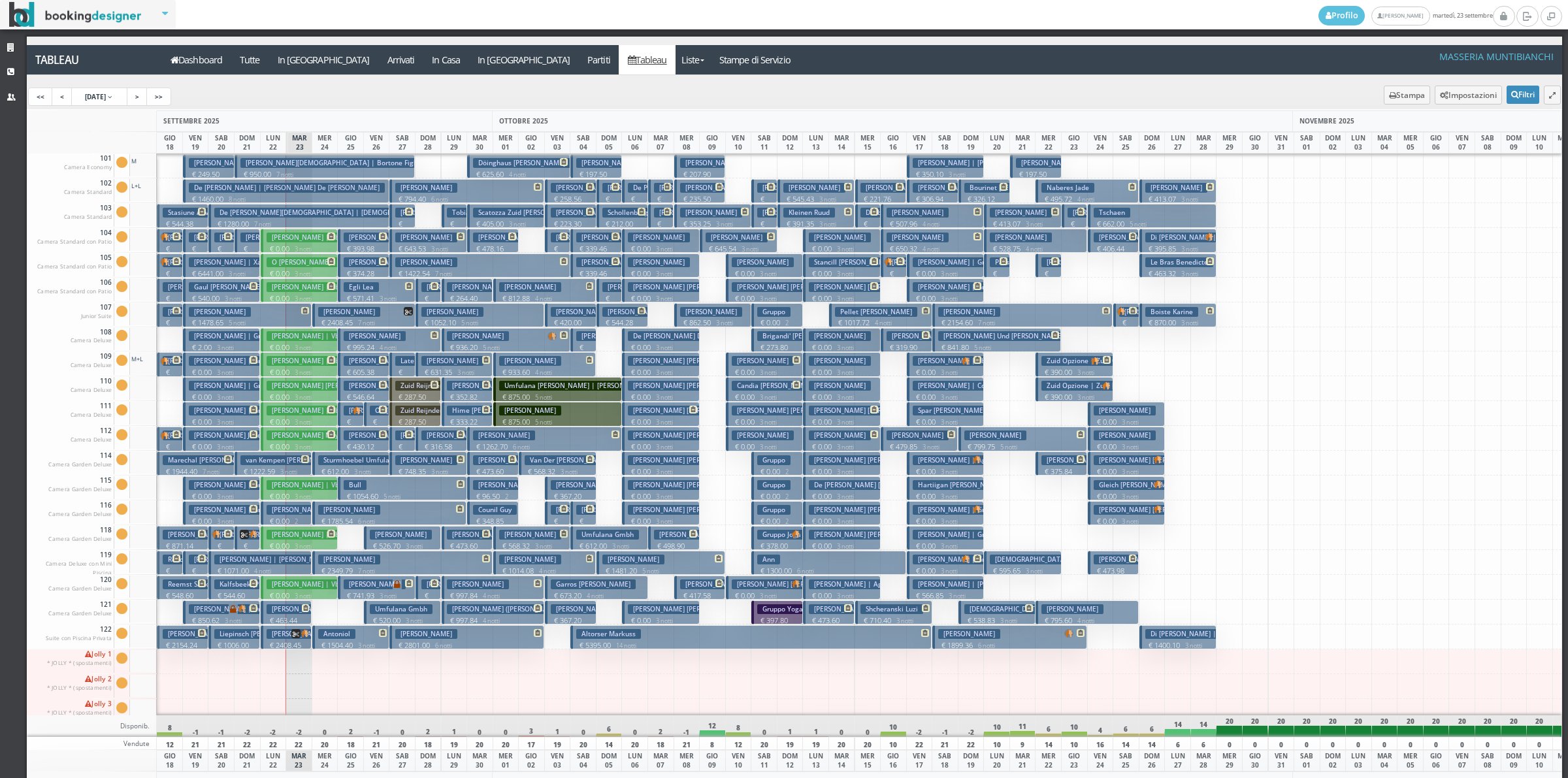
click at [765, 597] on small "3 notti" at bounding box center [765, 596] width 22 height 8
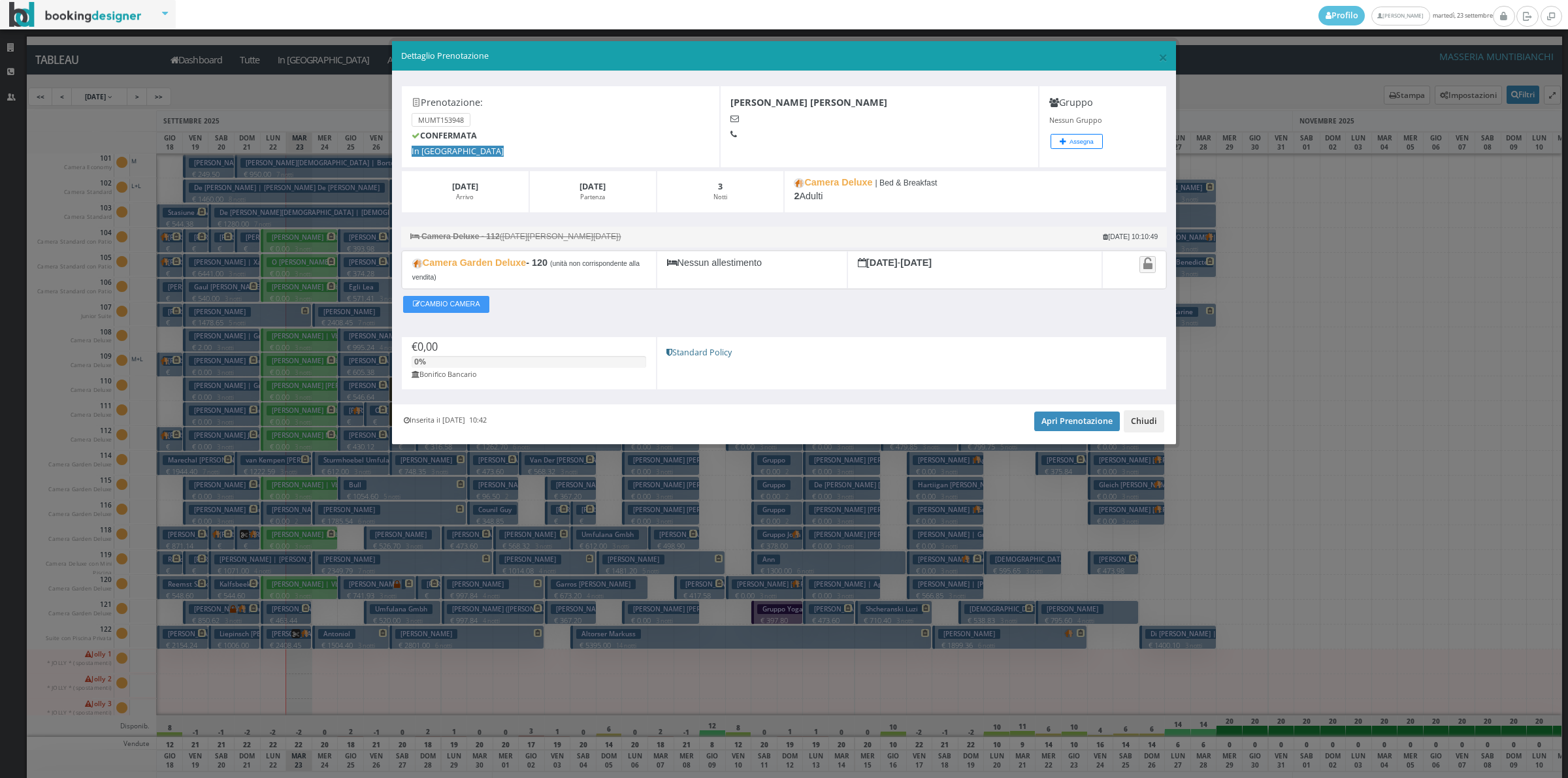
click at [1154, 422] on button "Chiudi" at bounding box center [1143, 421] width 40 height 22
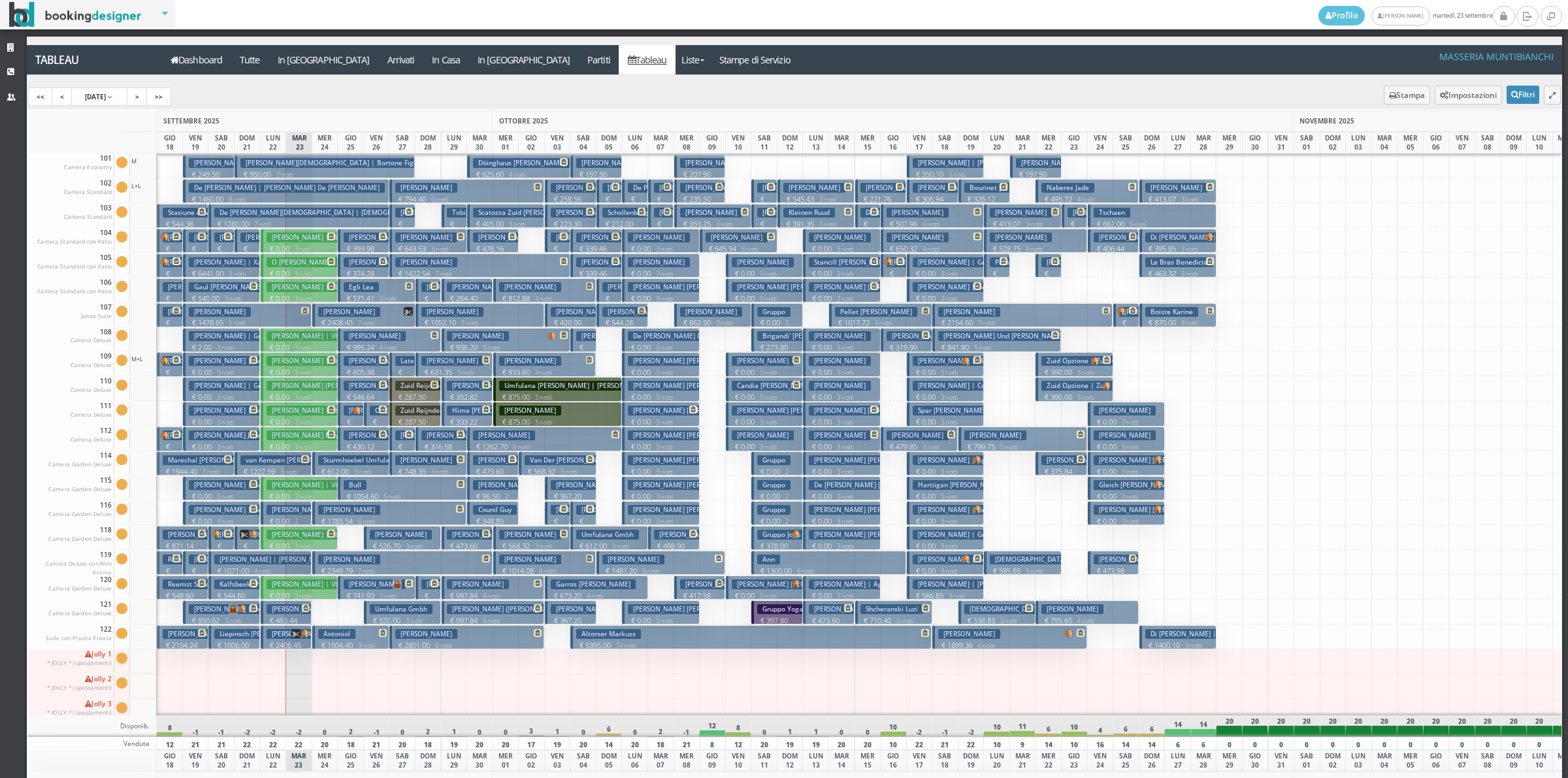
click at [959, 641] on p "€ 1899.36 6 notti" at bounding box center [1010, 645] width 145 height 11
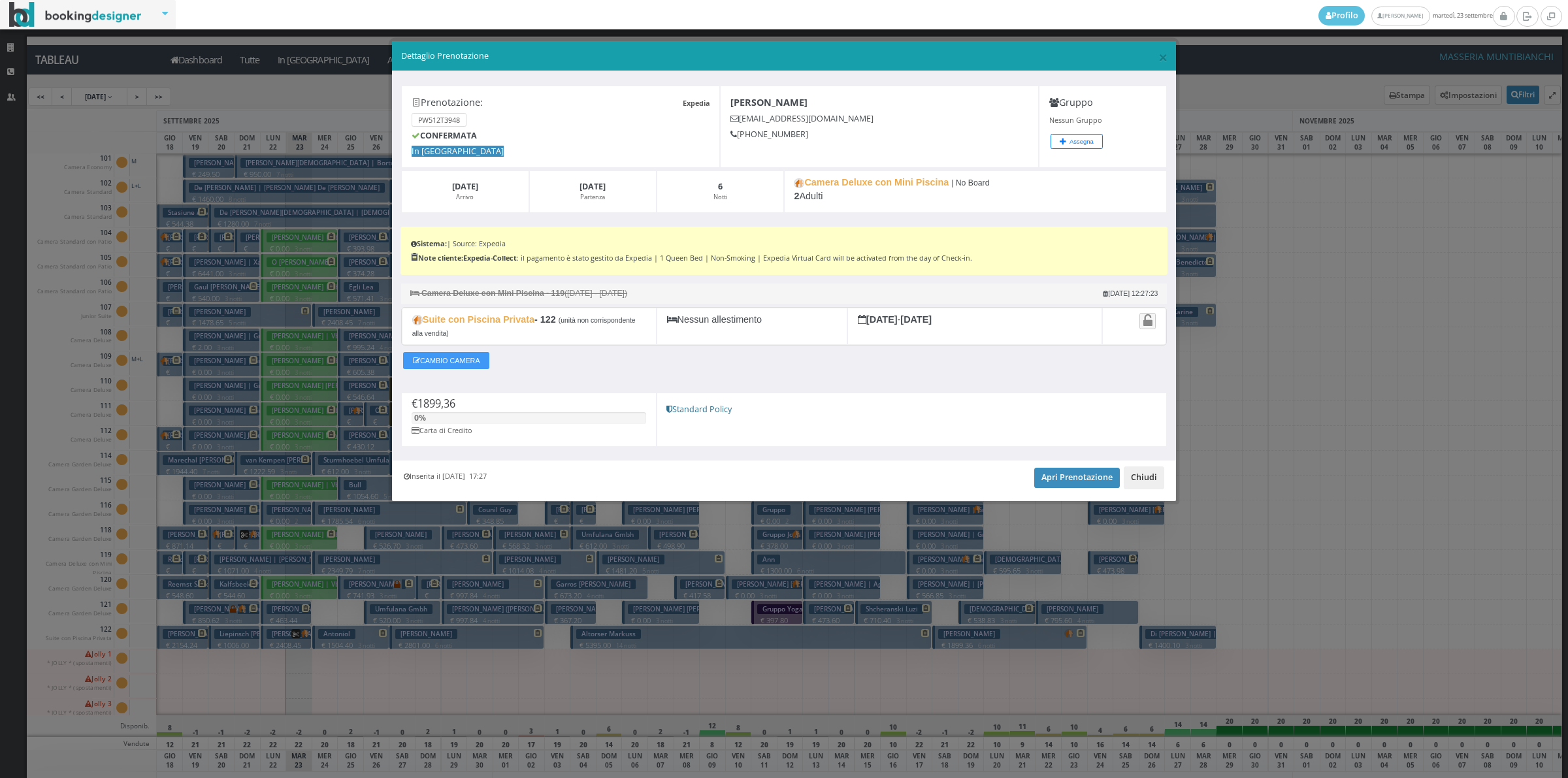
click at [1145, 481] on button "Chiudi" at bounding box center [1143, 477] width 40 height 22
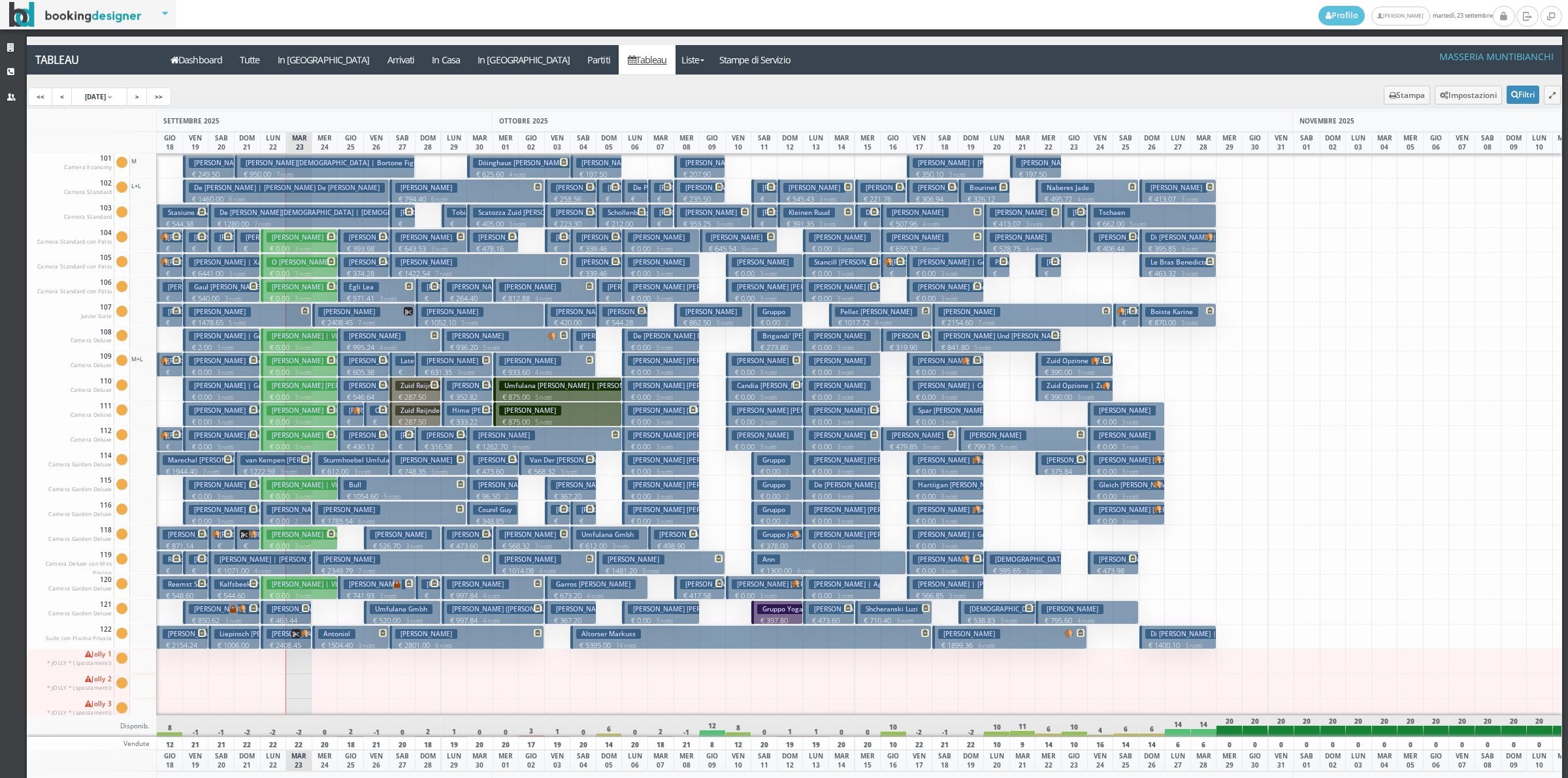
click at [939, 578] on button "Roth Sandi | Roth Sandra € 566.85 3 notti 1 Adulto" at bounding box center [945, 588] width 77 height 24
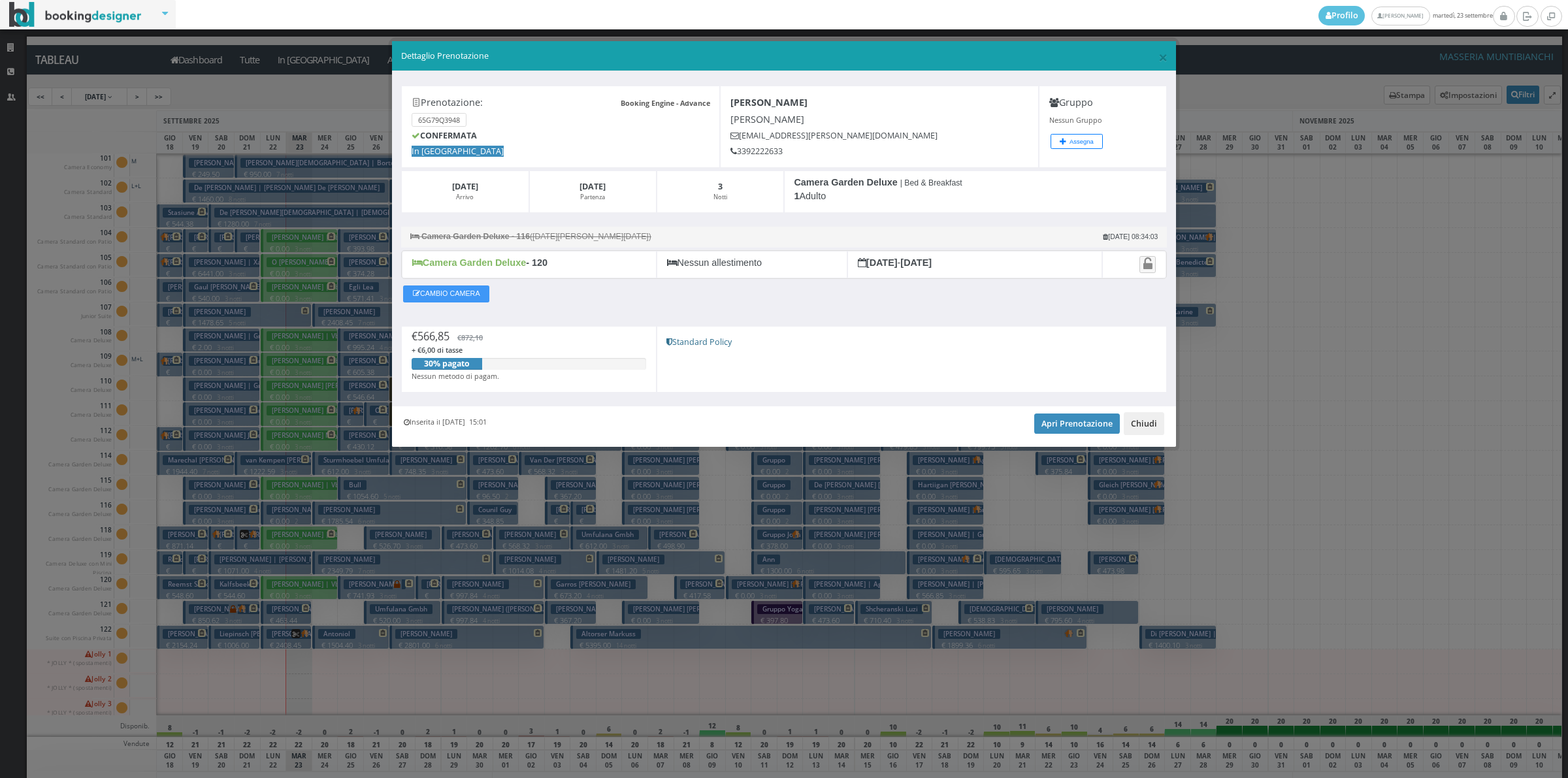
click at [1135, 423] on button "Chiudi" at bounding box center [1143, 423] width 40 height 22
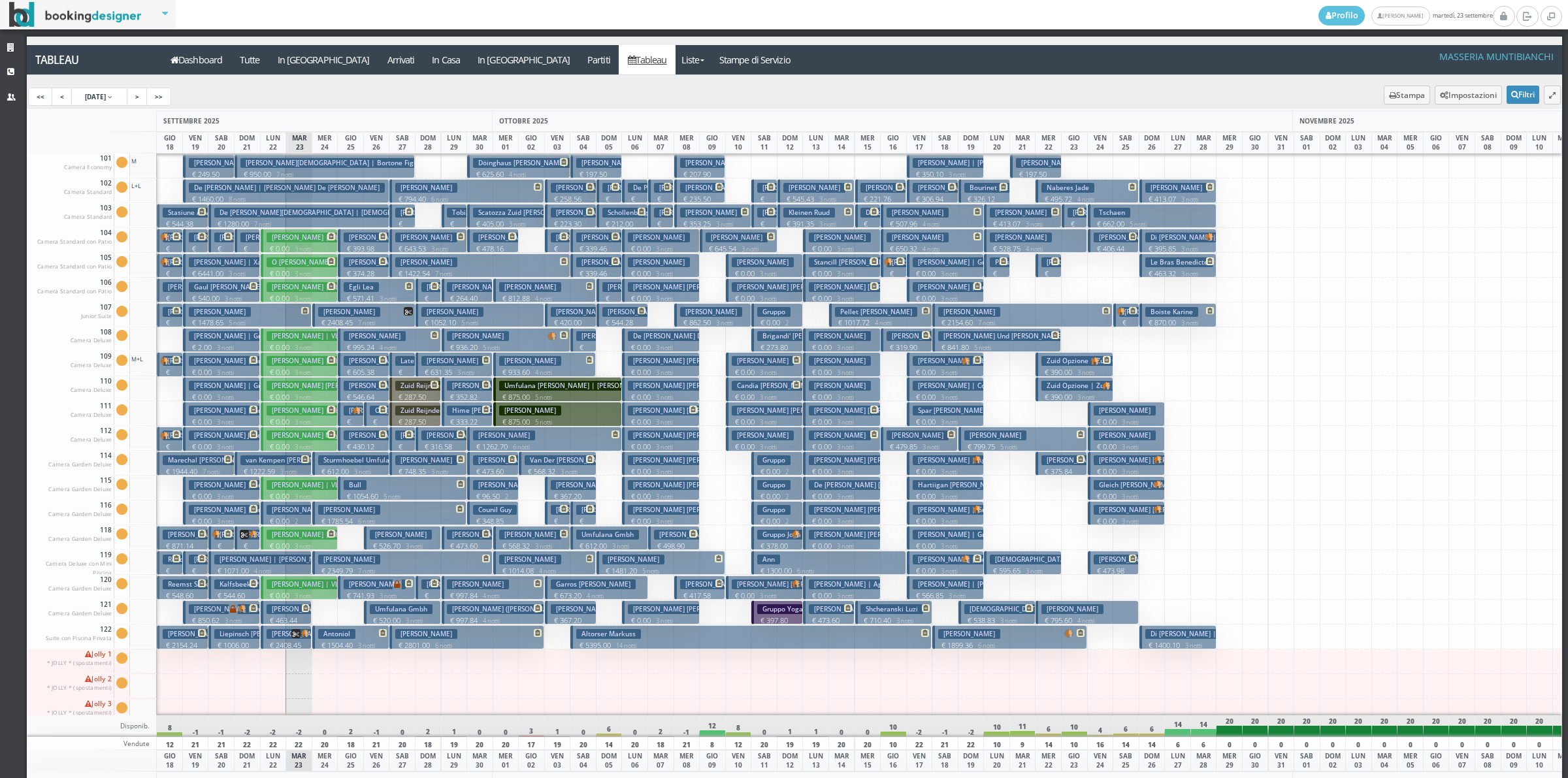
click at [956, 576] on button "Roth Sandi | Roth Sandra € 566.85 3 notti 1 Adulto" at bounding box center [945, 588] width 77 height 24
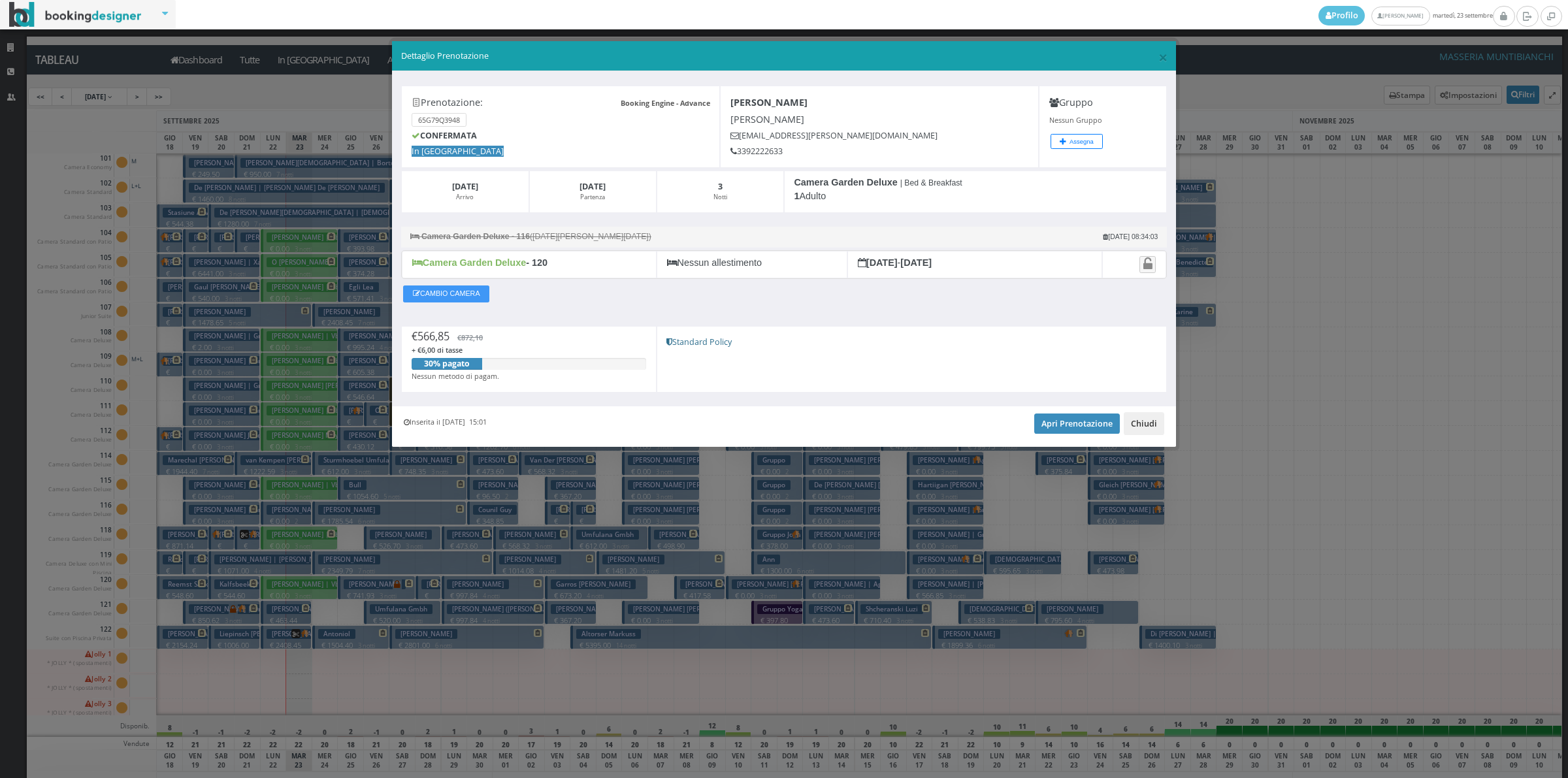
click at [1140, 430] on button "Chiudi" at bounding box center [1143, 423] width 40 height 22
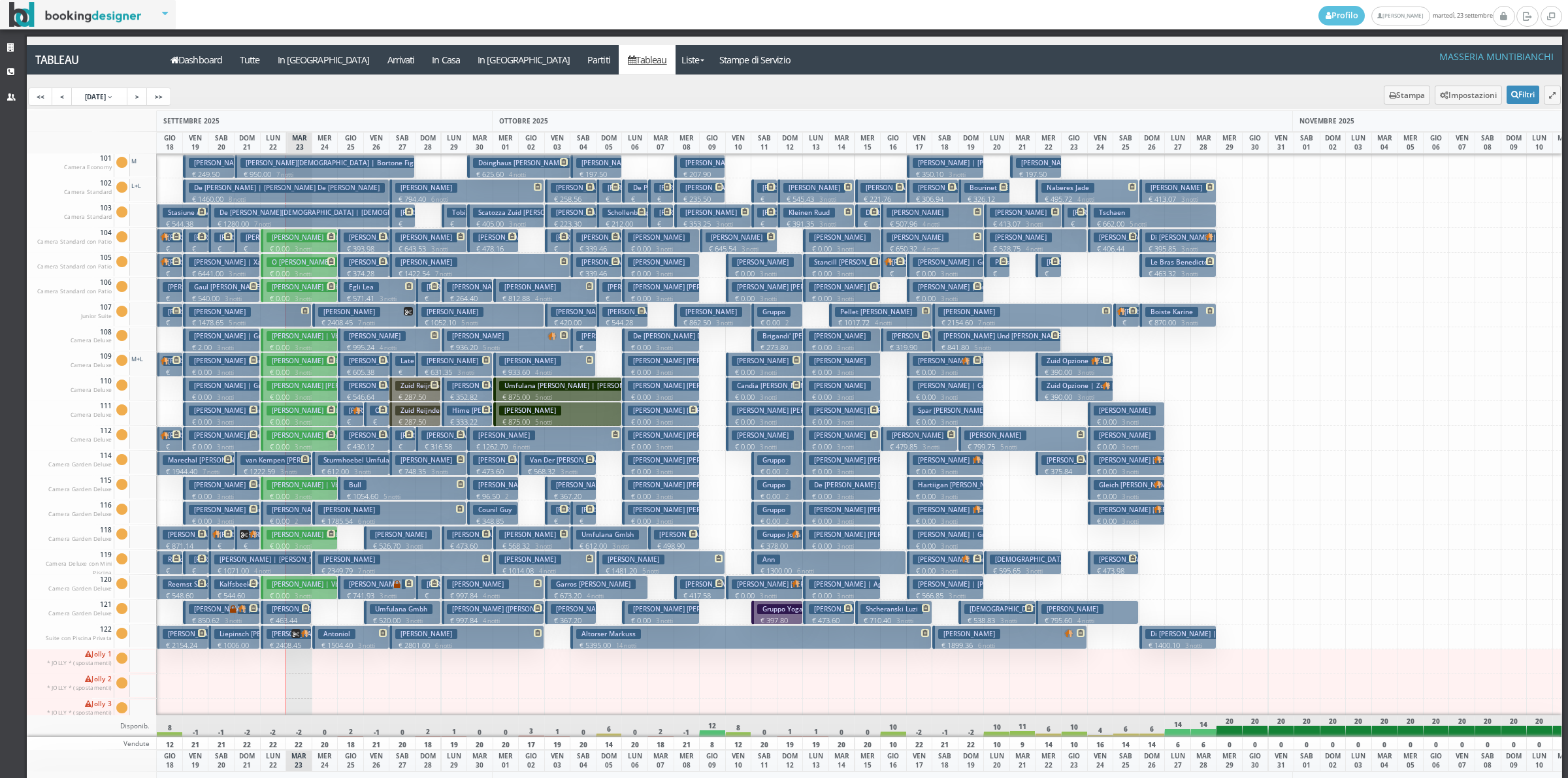
click at [966, 566] on p "€ 0.00 3 notti" at bounding box center [946, 571] width 67 height 11
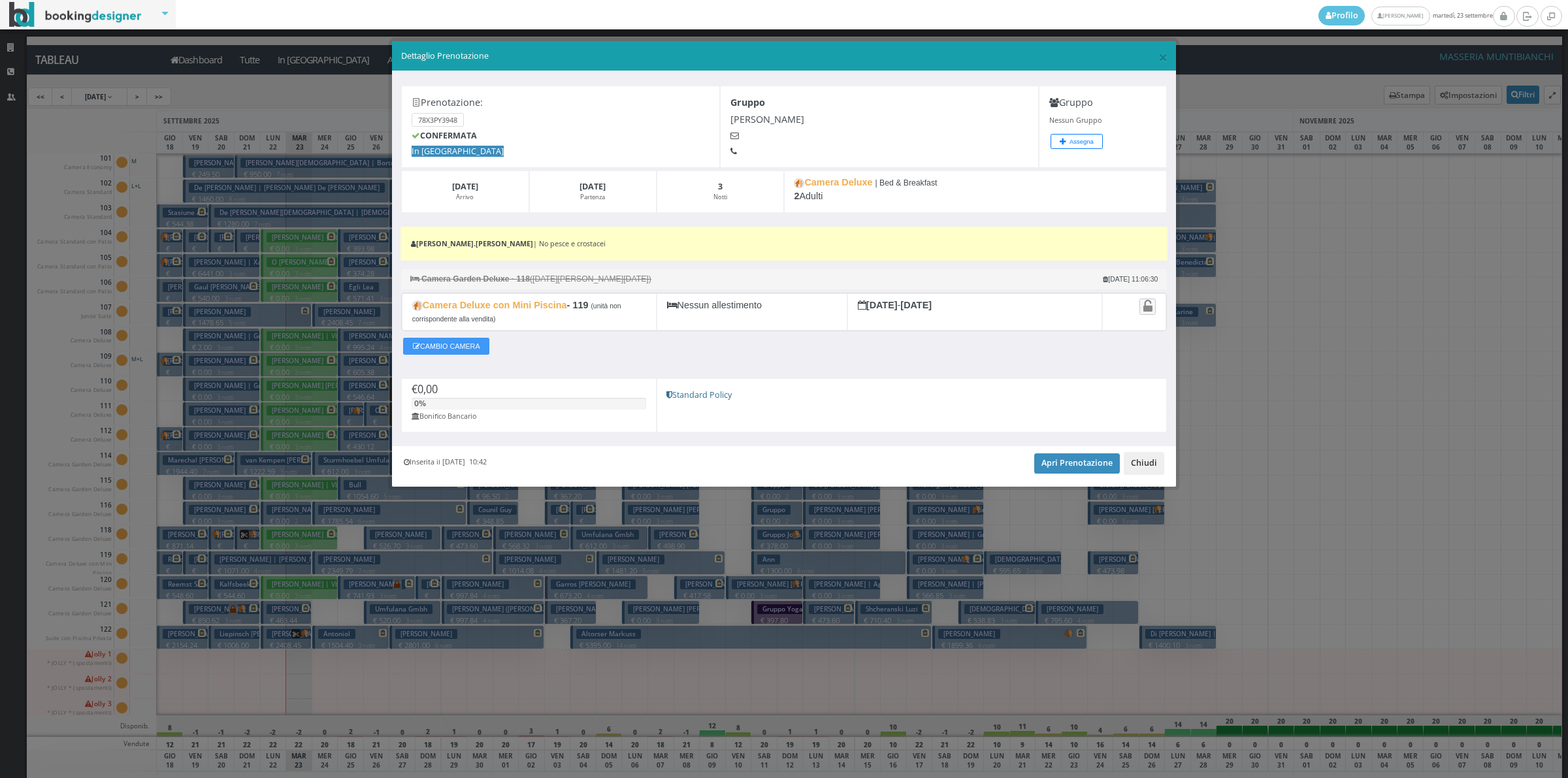
click at [1141, 464] on button "Chiudi" at bounding box center [1143, 463] width 40 height 22
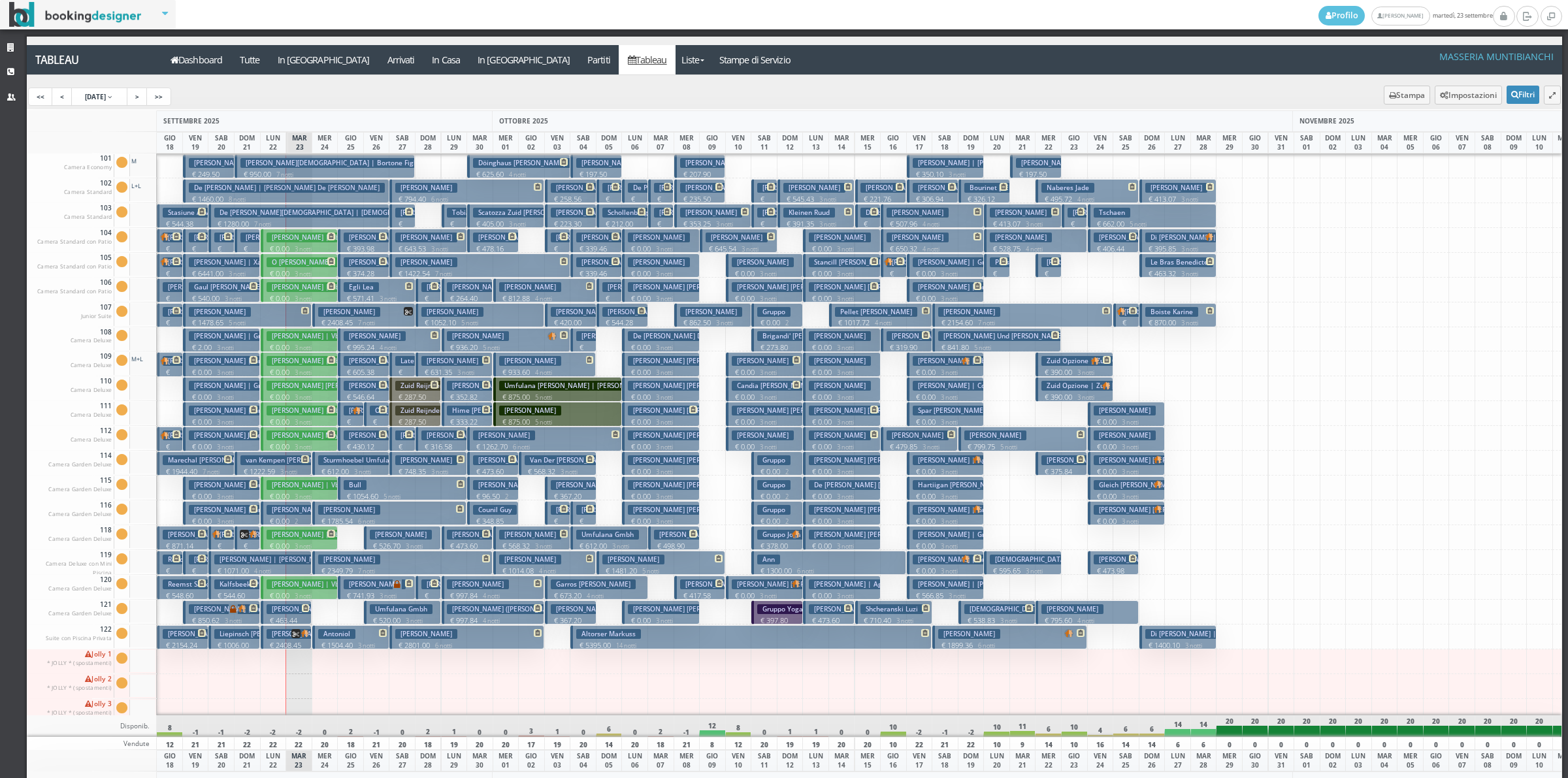
click at [931, 591] on p "€ 566.85 3 notti" at bounding box center [946, 595] width 67 height 11
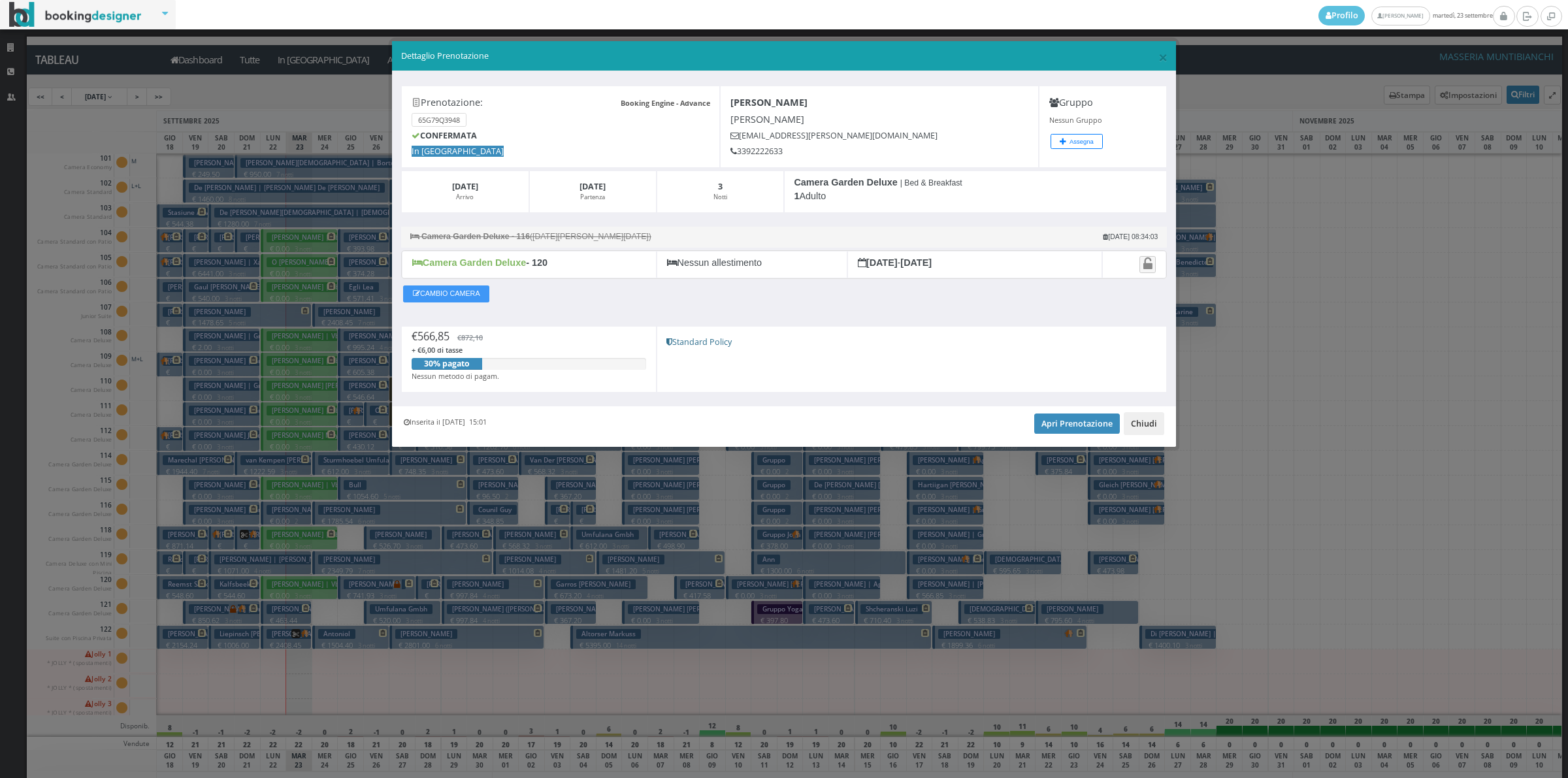
click at [1150, 425] on button "Chiudi" at bounding box center [1143, 423] width 40 height 22
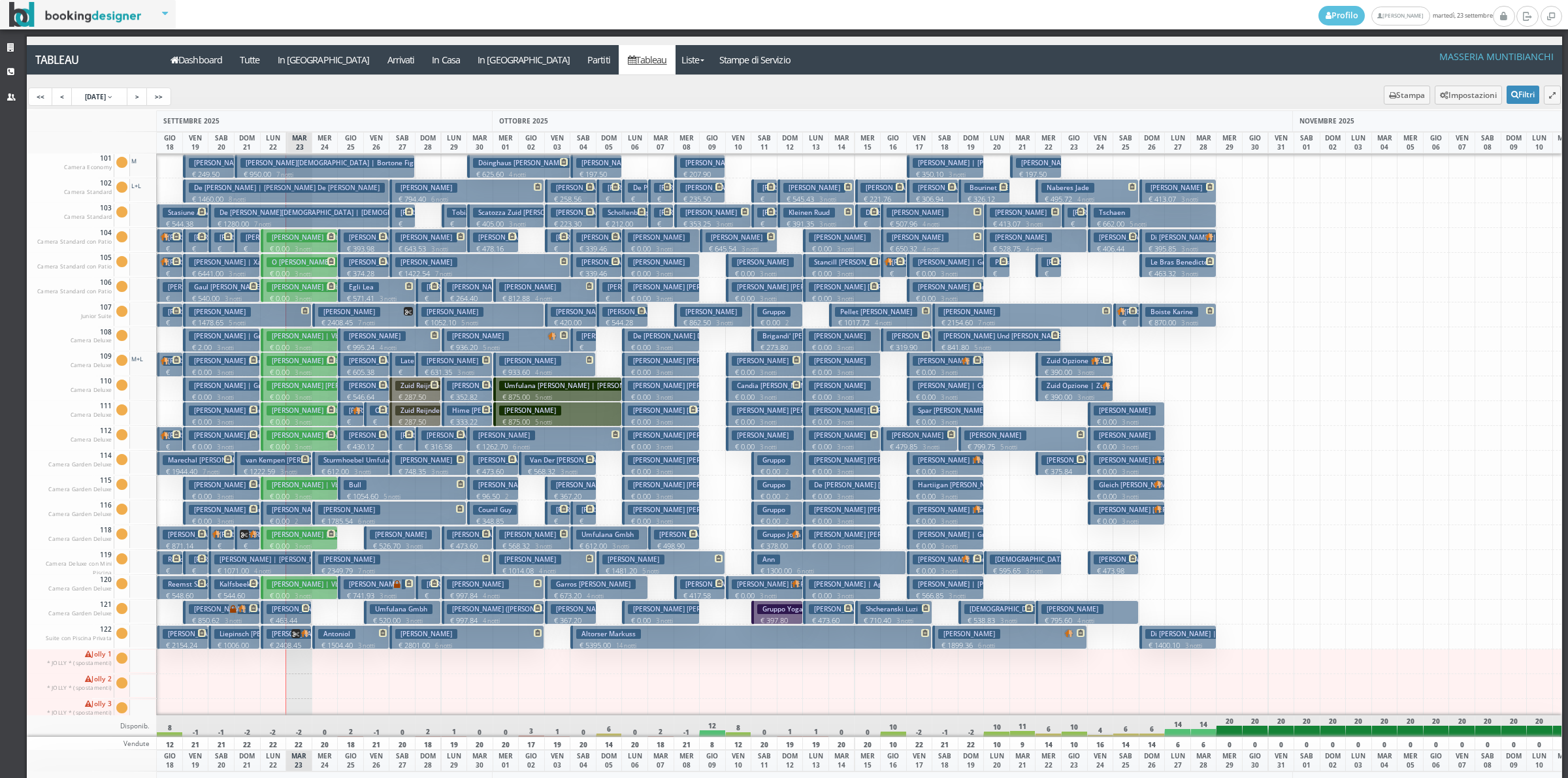
click at [947, 512] on h3 "[PERSON_NAME] | Gruppo" at bounding box center [958, 510] width 93 height 10
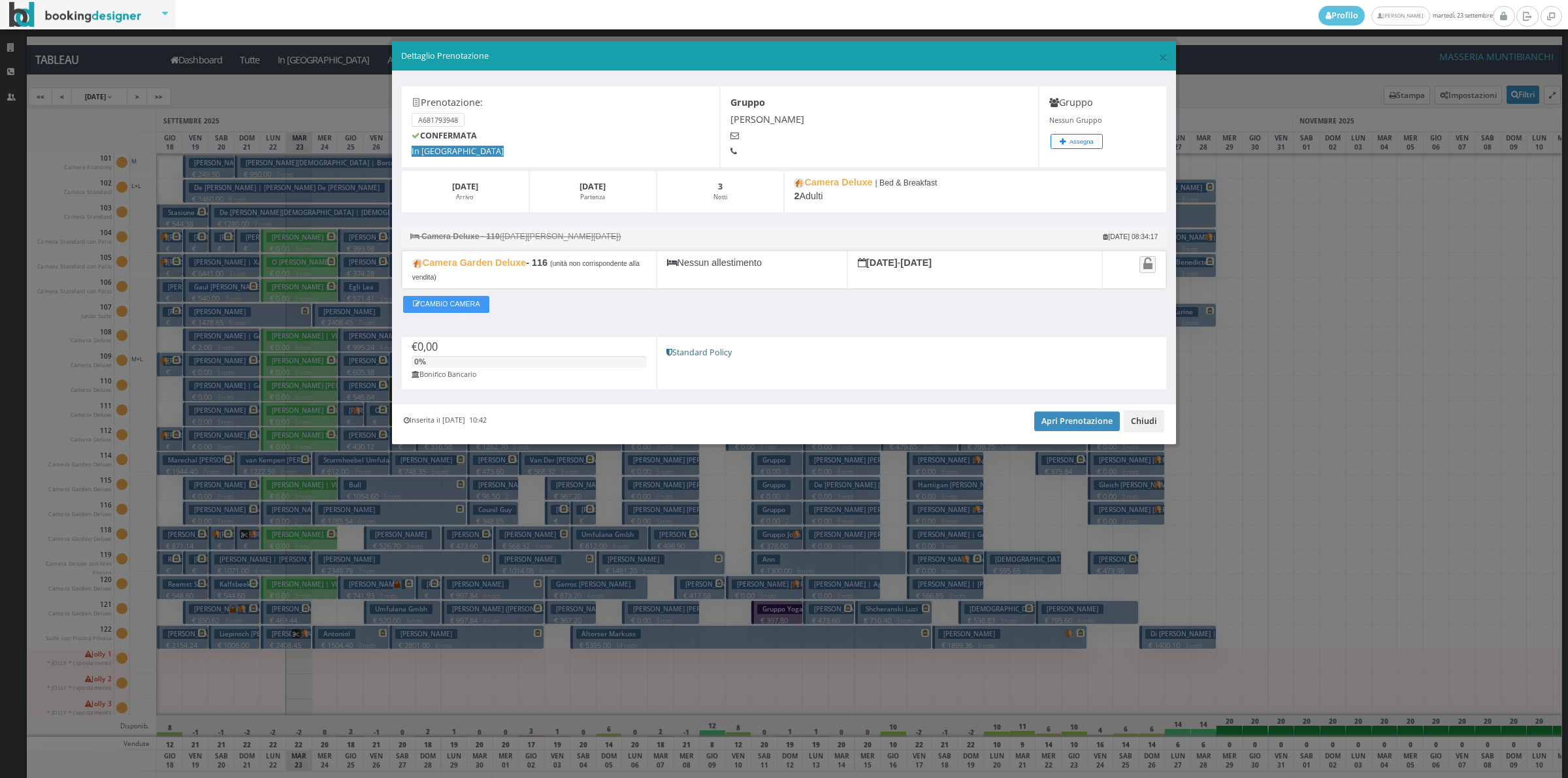
click at [1145, 418] on button "Chiudi" at bounding box center [1143, 421] width 40 height 22
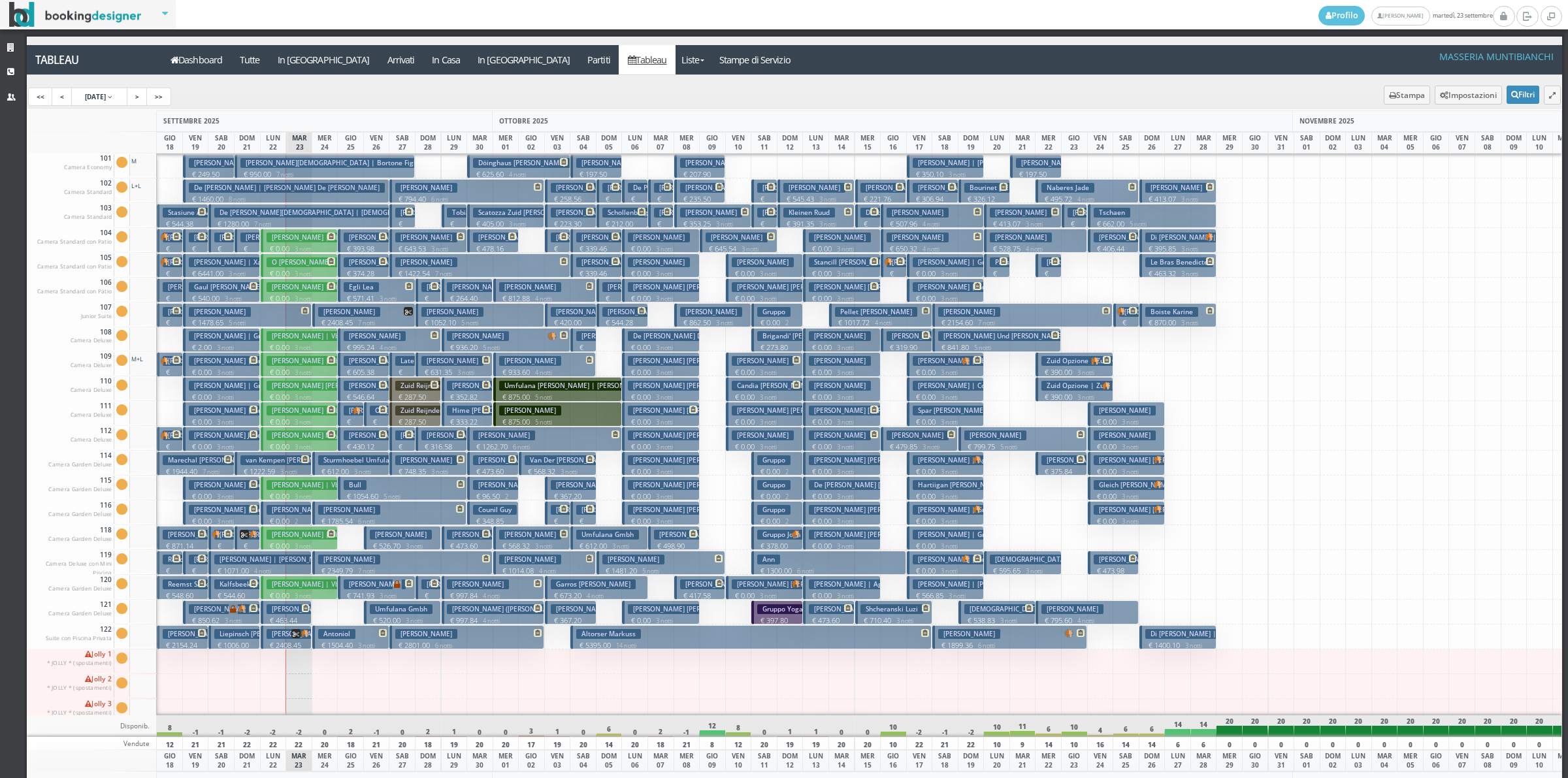
click at [936, 171] on p "€ 350.10 3 notti" at bounding box center [946, 174] width 67 height 11
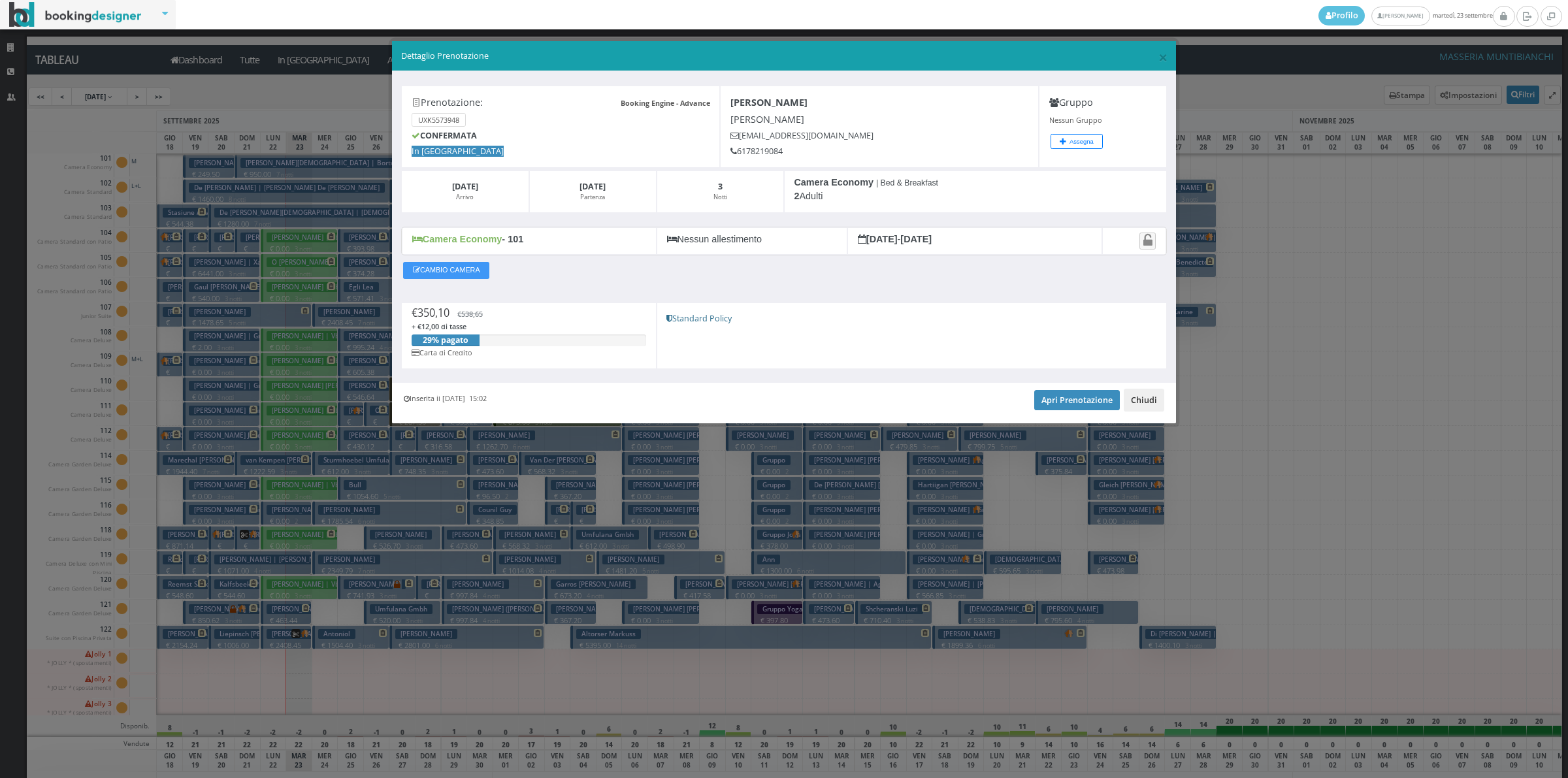
click at [1160, 404] on button "Chiudi" at bounding box center [1143, 399] width 40 height 22
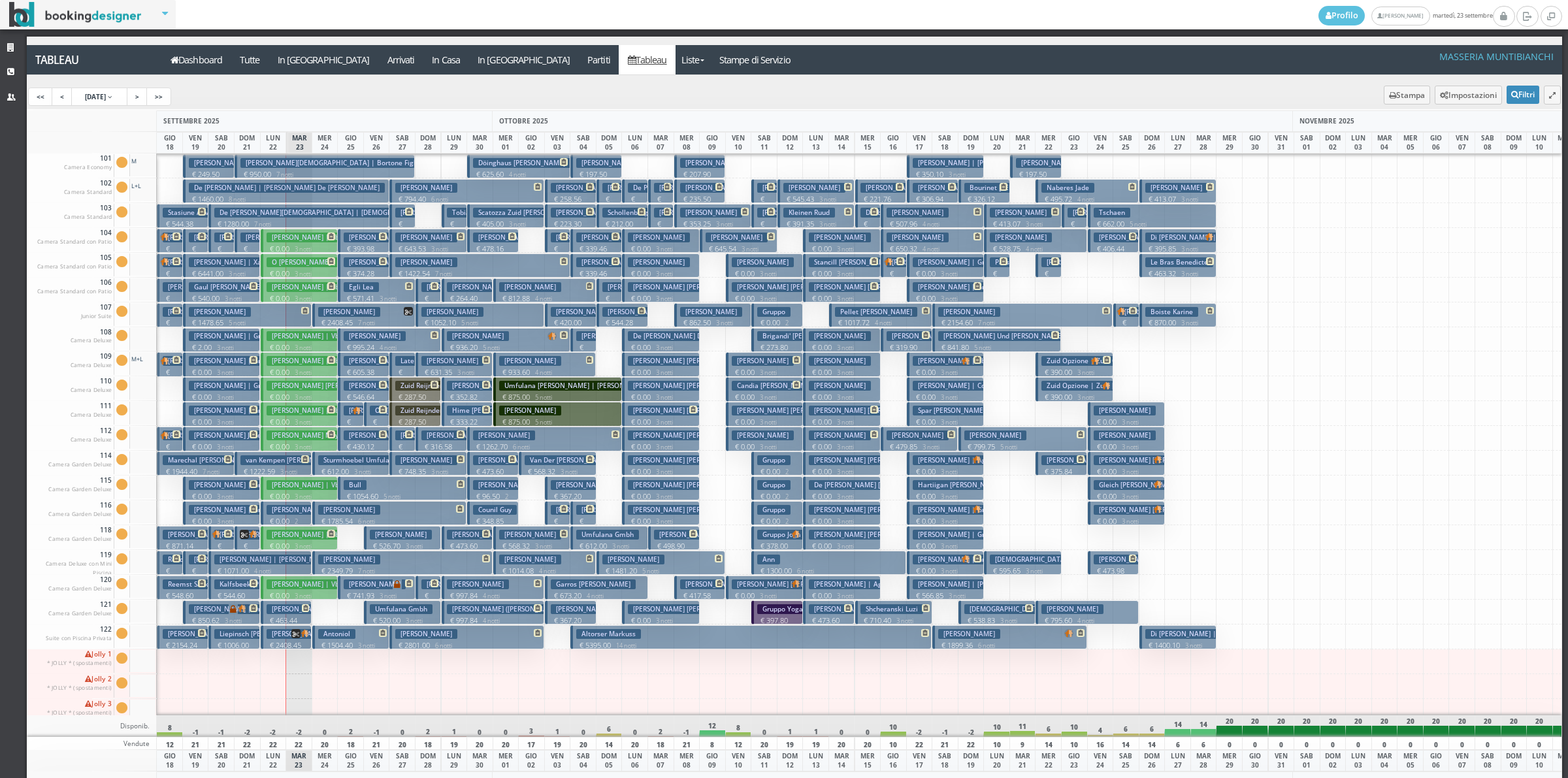
click at [947, 564] on h3 "Lyster Ryan | Gruppo" at bounding box center [958, 559] width 93 height 10
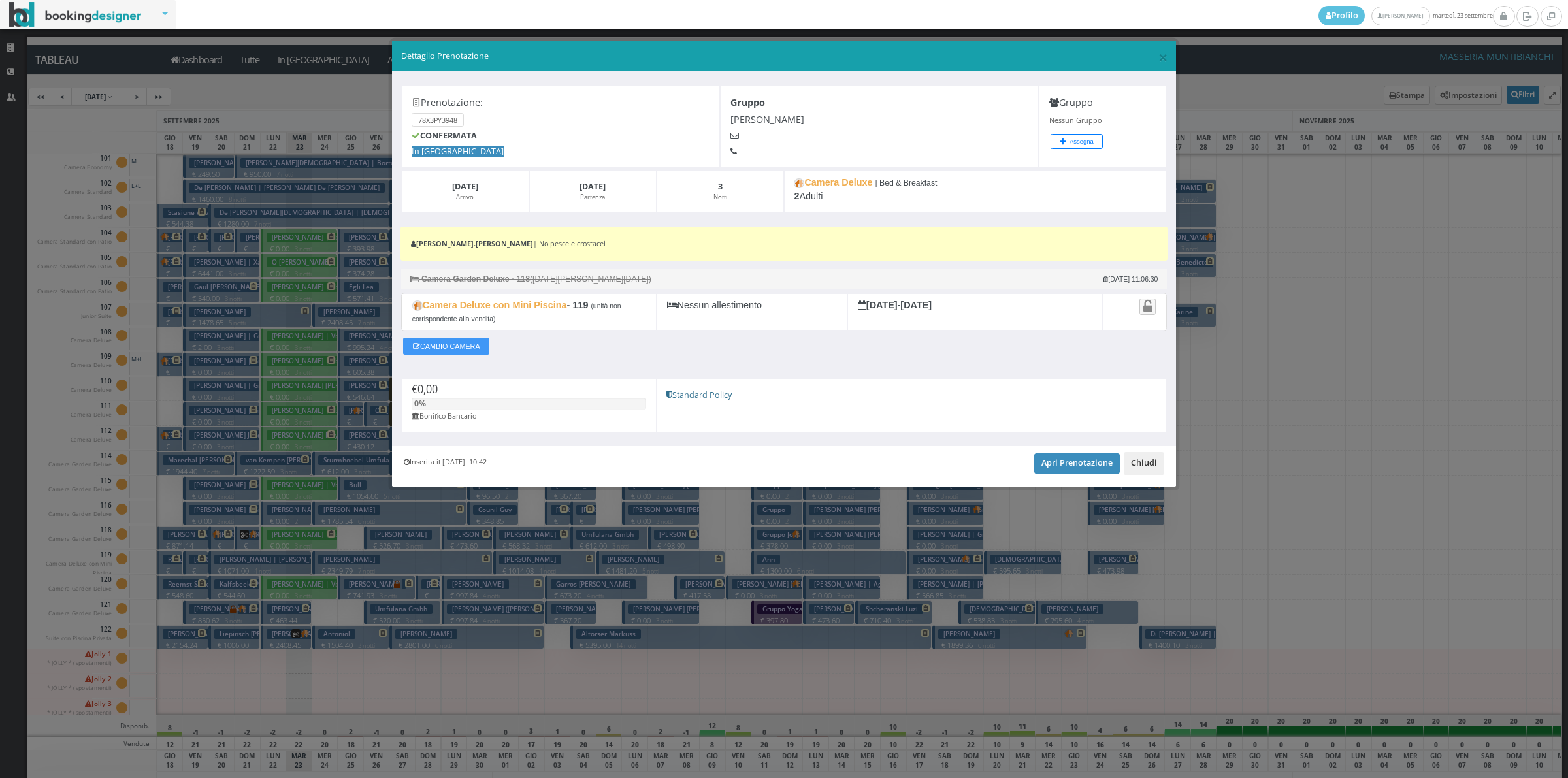
click at [1133, 467] on button "Chiudi" at bounding box center [1143, 463] width 40 height 22
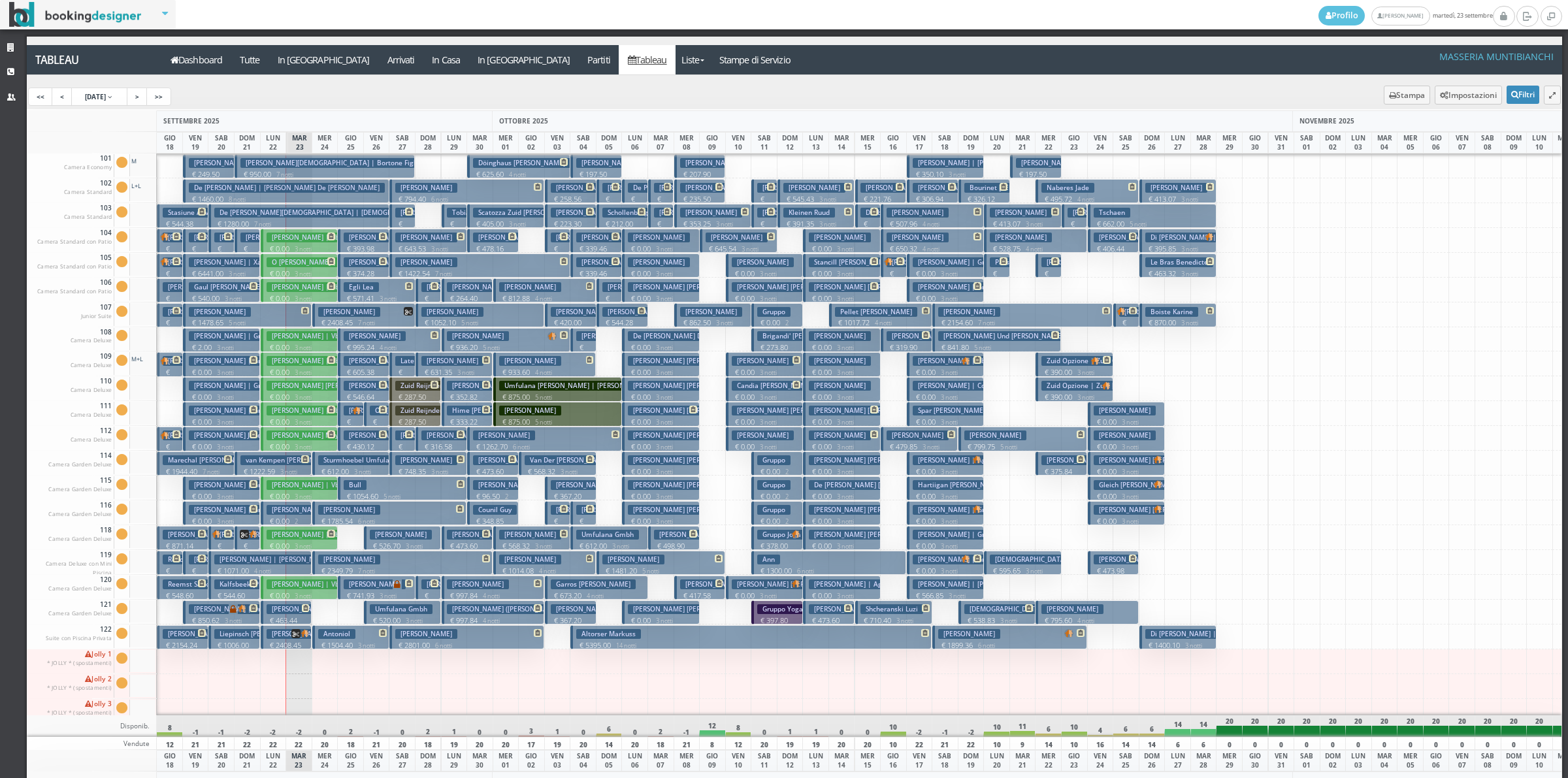
click at [402, 207] on span at bounding box center [408, 211] width 11 height 8
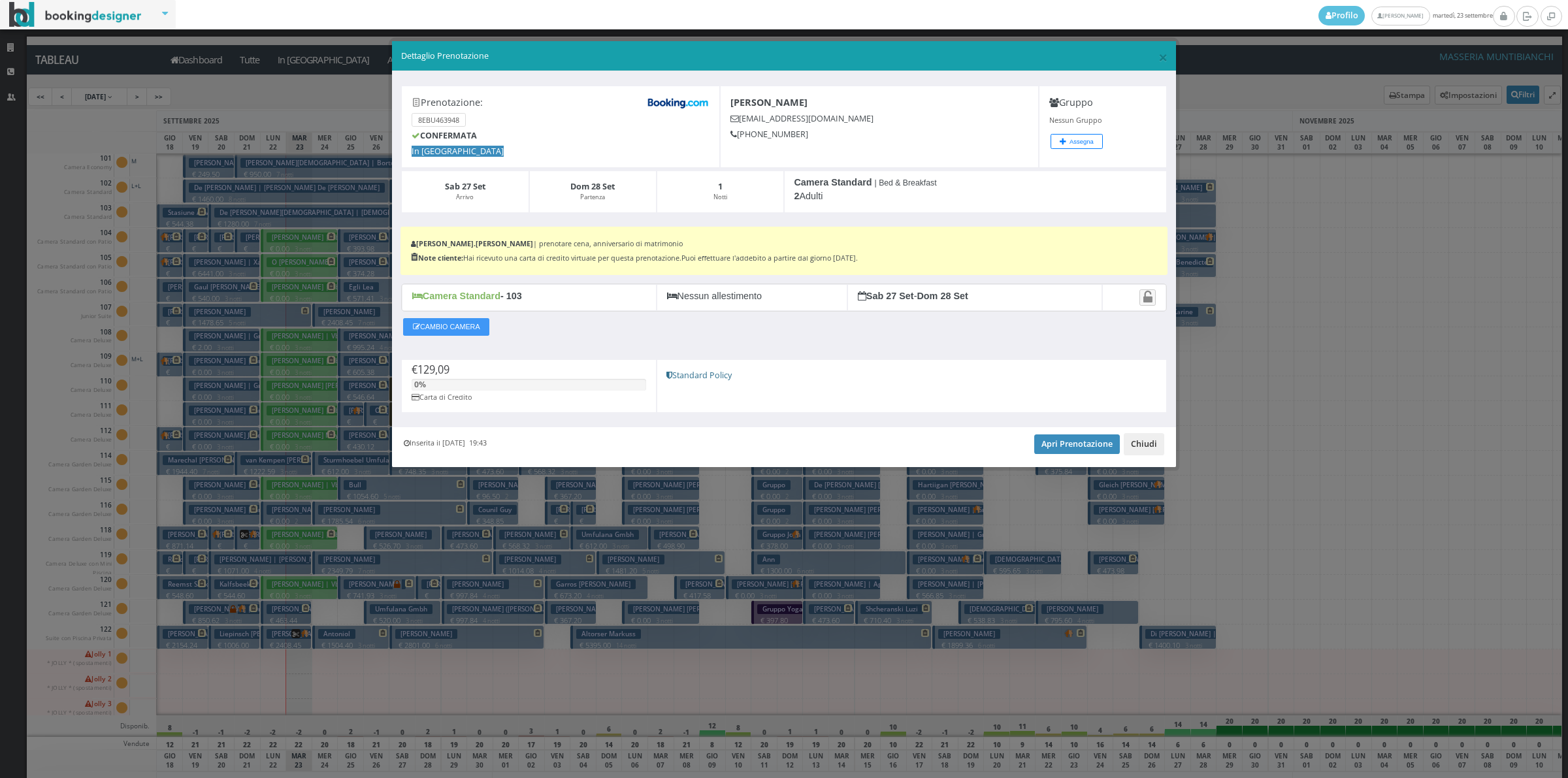
click at [1138, 449] on button "Chiudi" at bounding box center [1143, 444] width 40 height 22
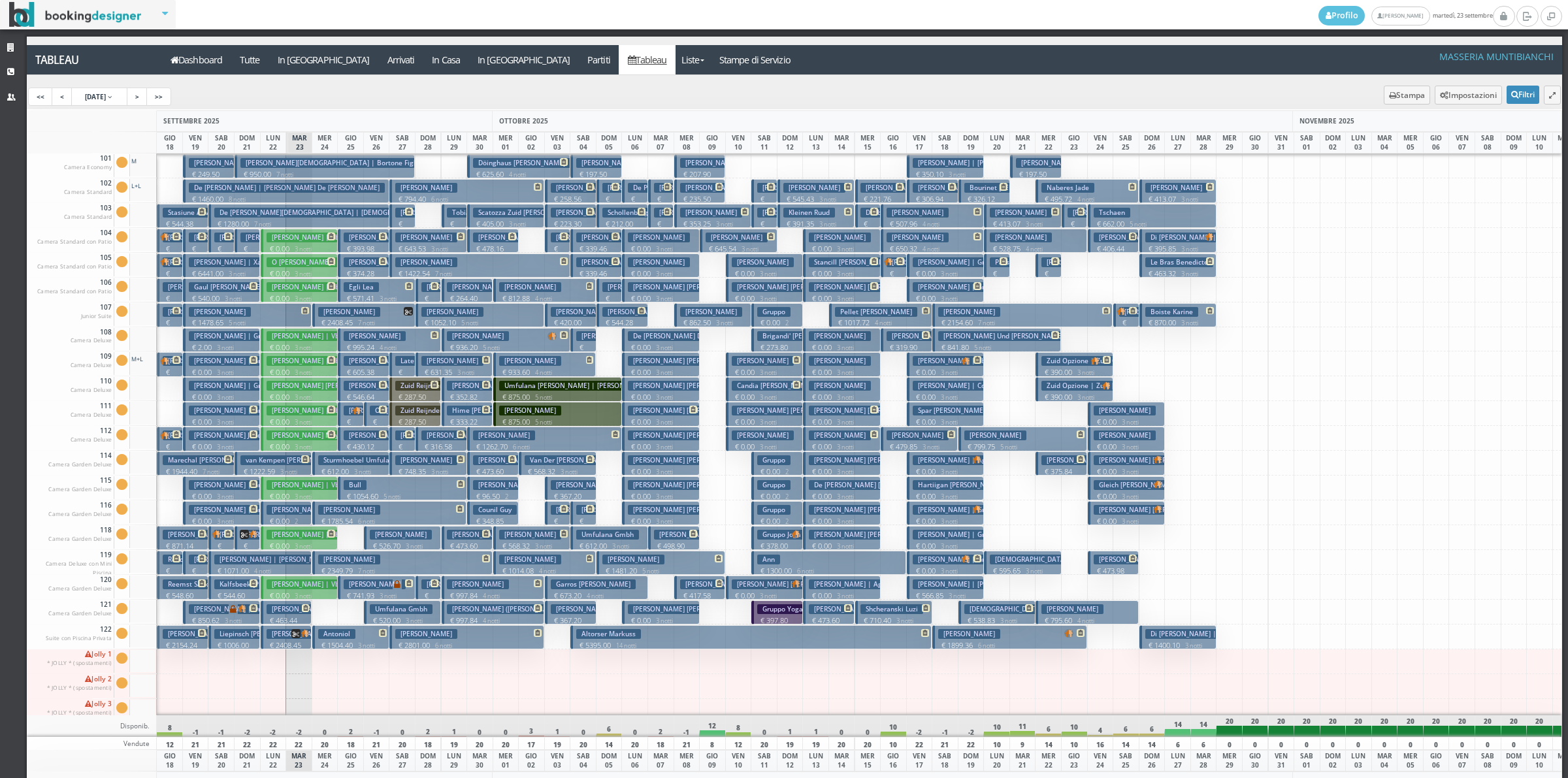
click at [403, 220] on p "€ 129.09 1 notti" at bounding box center [403, 239] width 16 height 41
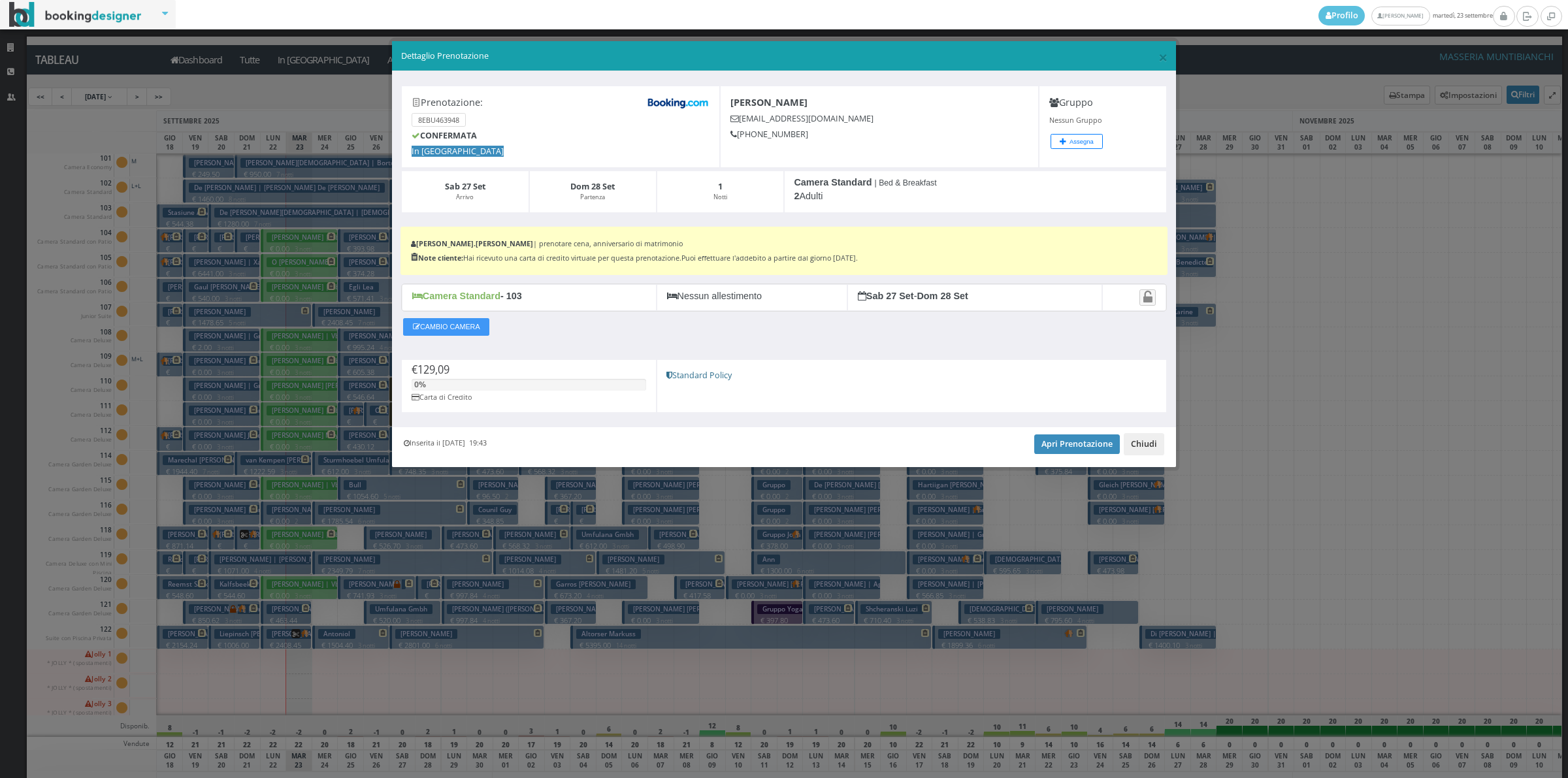
click at [1130, 443] on button "Chiudi" at bounding box center [1143, 444] width 40 height 22
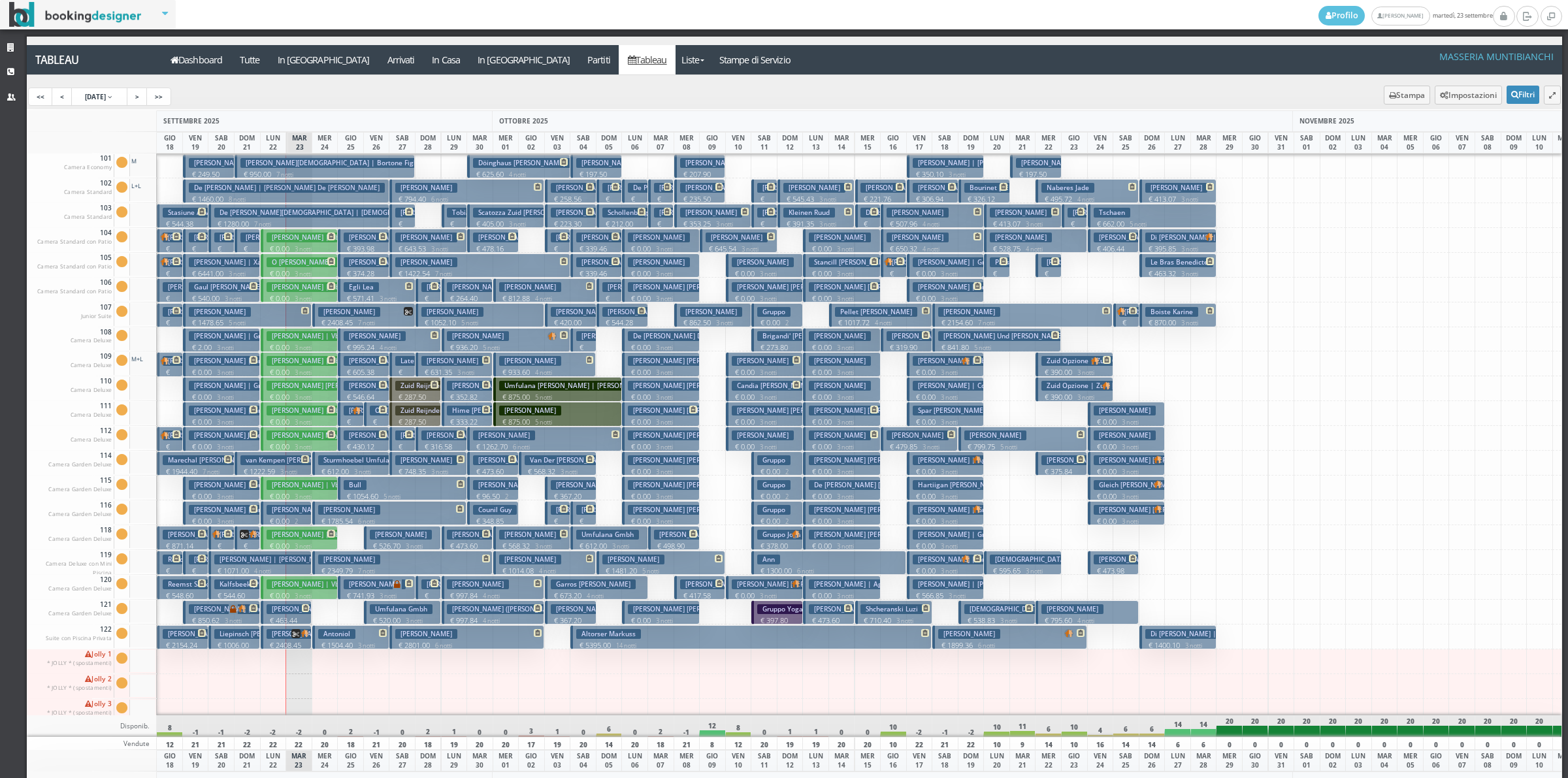
click at [295, 610] on h3 "Vidakovic Jana | Jana Vidakovic" at bounding box center [328, 610] width 122 height 10
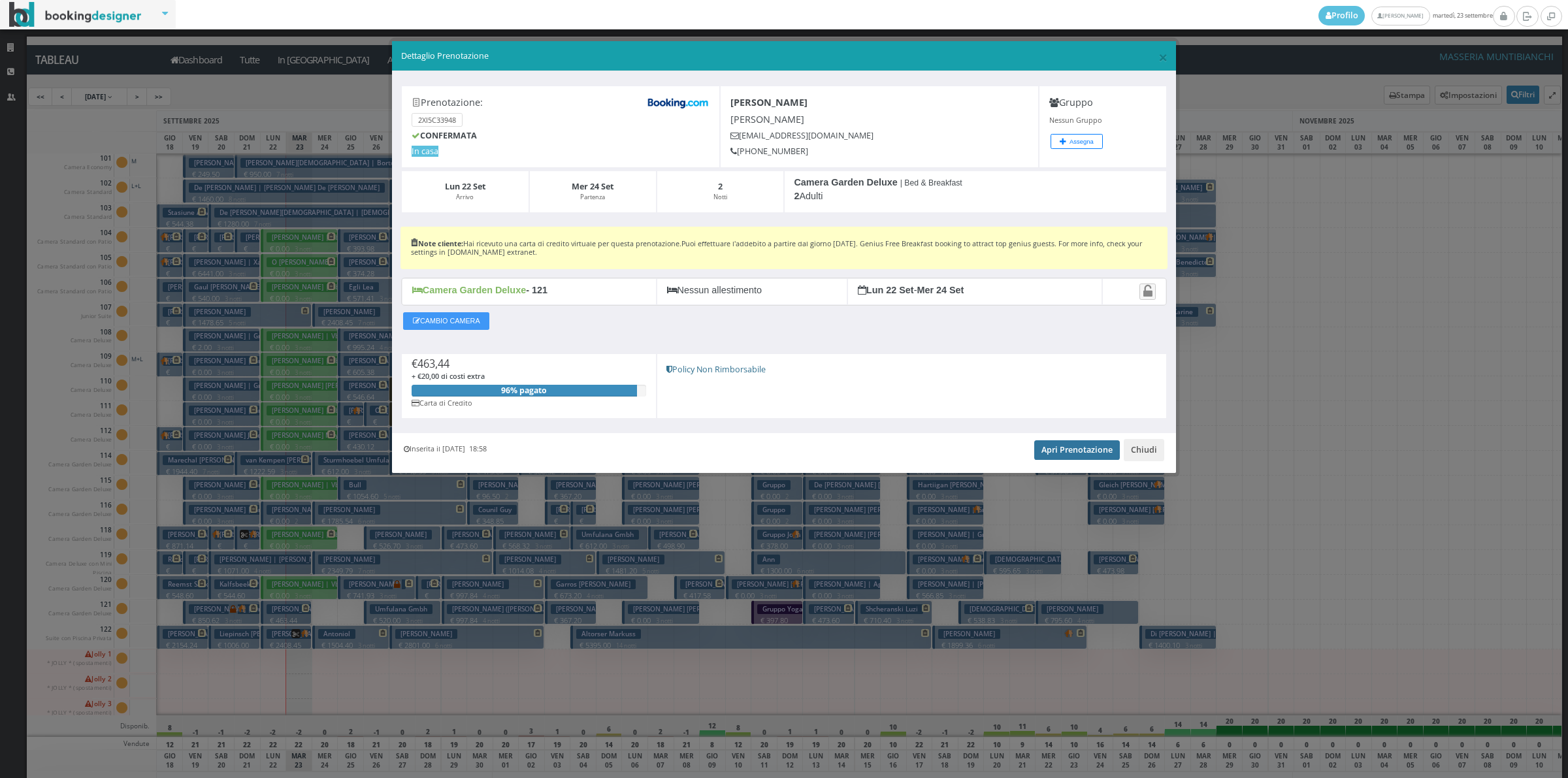
click at [1052, 453] on link "Apri Prenotazione" at bounding box center [1077, 450] width 86 height 20
click at [1140, 445] on button "Chiudi" at bounding box center [1143, 450] width 40 height 22
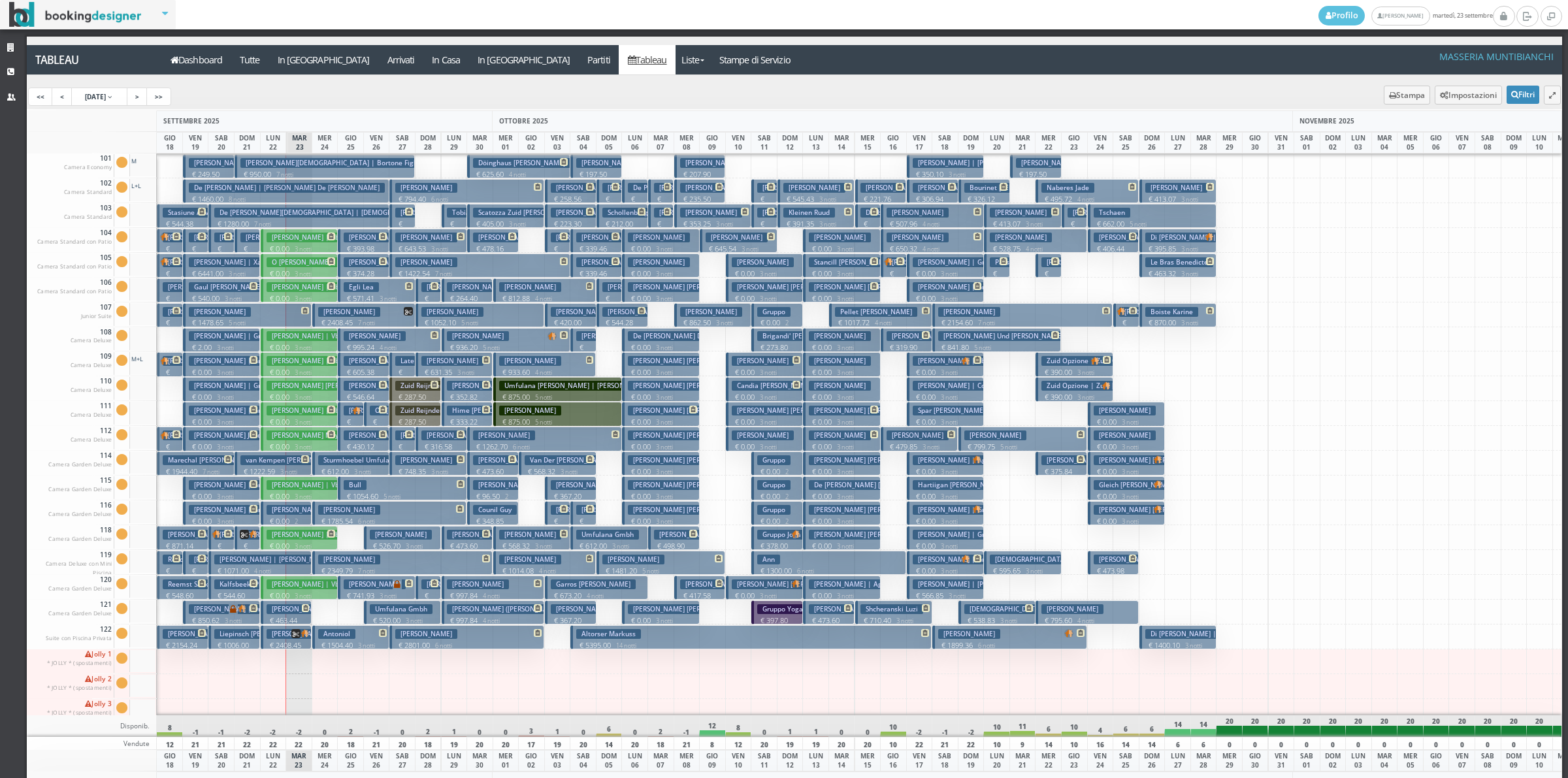
click at [297, 564] on h3 "Hesel Ulf | Umfulana Gmbh Hesel" at bounding box center [275, 559] width 122 height 10
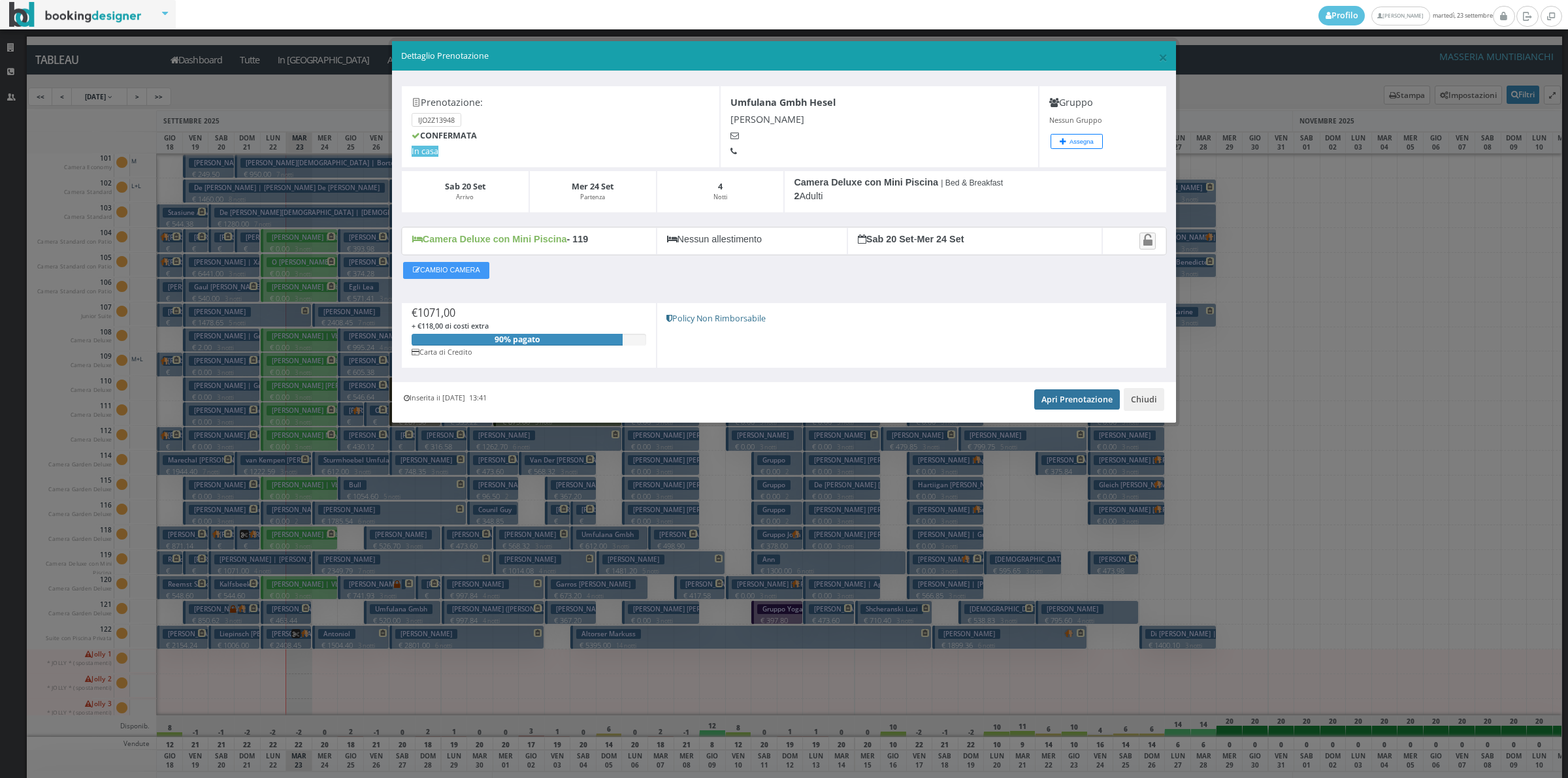
click at [1048, 403] on link "Apri Prenotazione" at bounding box center [1077, 399] width 86 height 20
click at [1138, 402] on button "Chiudi" at bounding box center [1143, 399] width 40 height 22
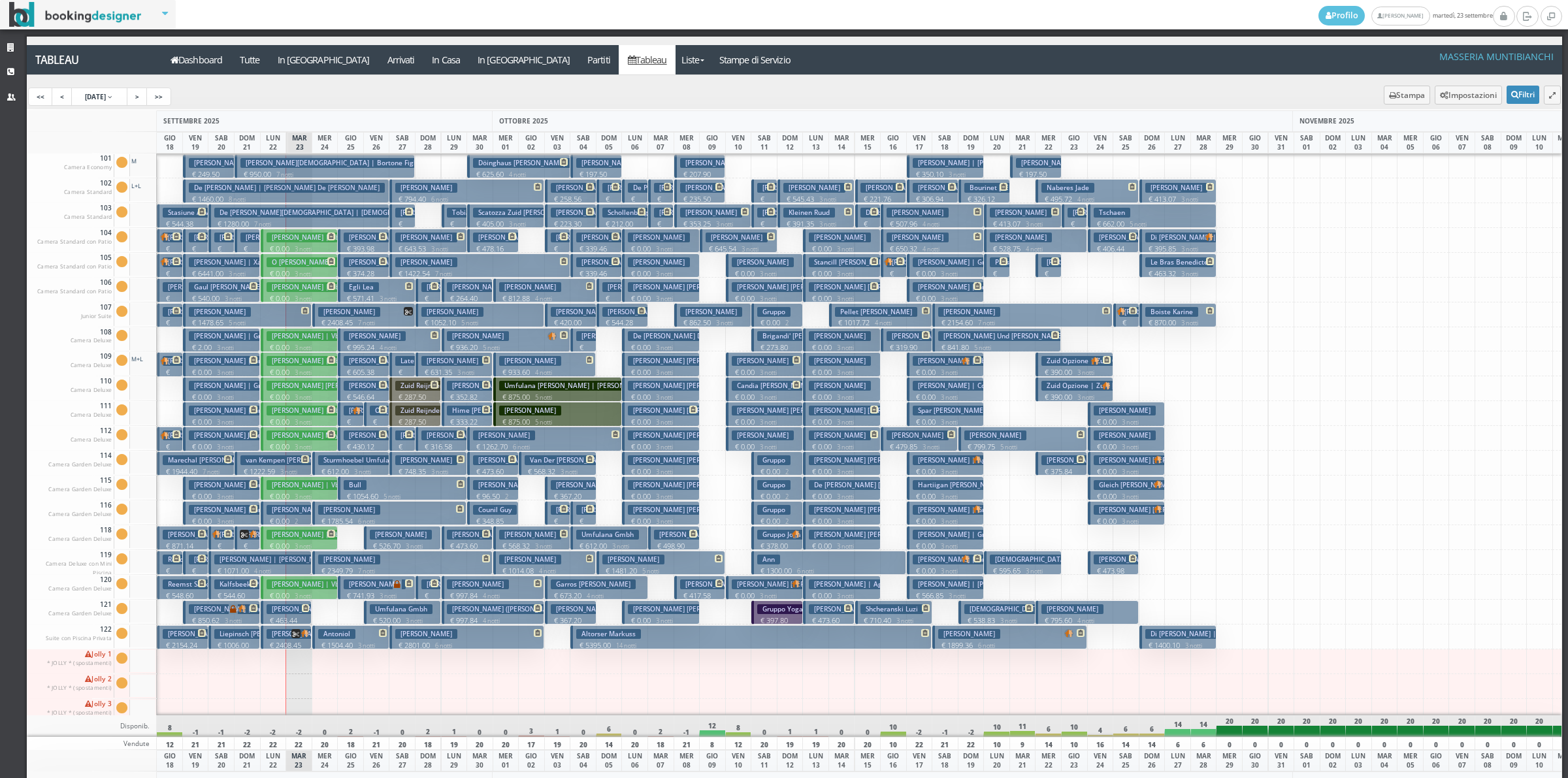
click at [302, 512] on h3 "Scherf Franklin Robert | Jayway Travel" at bounding box center [324, 510] width 113 height 10
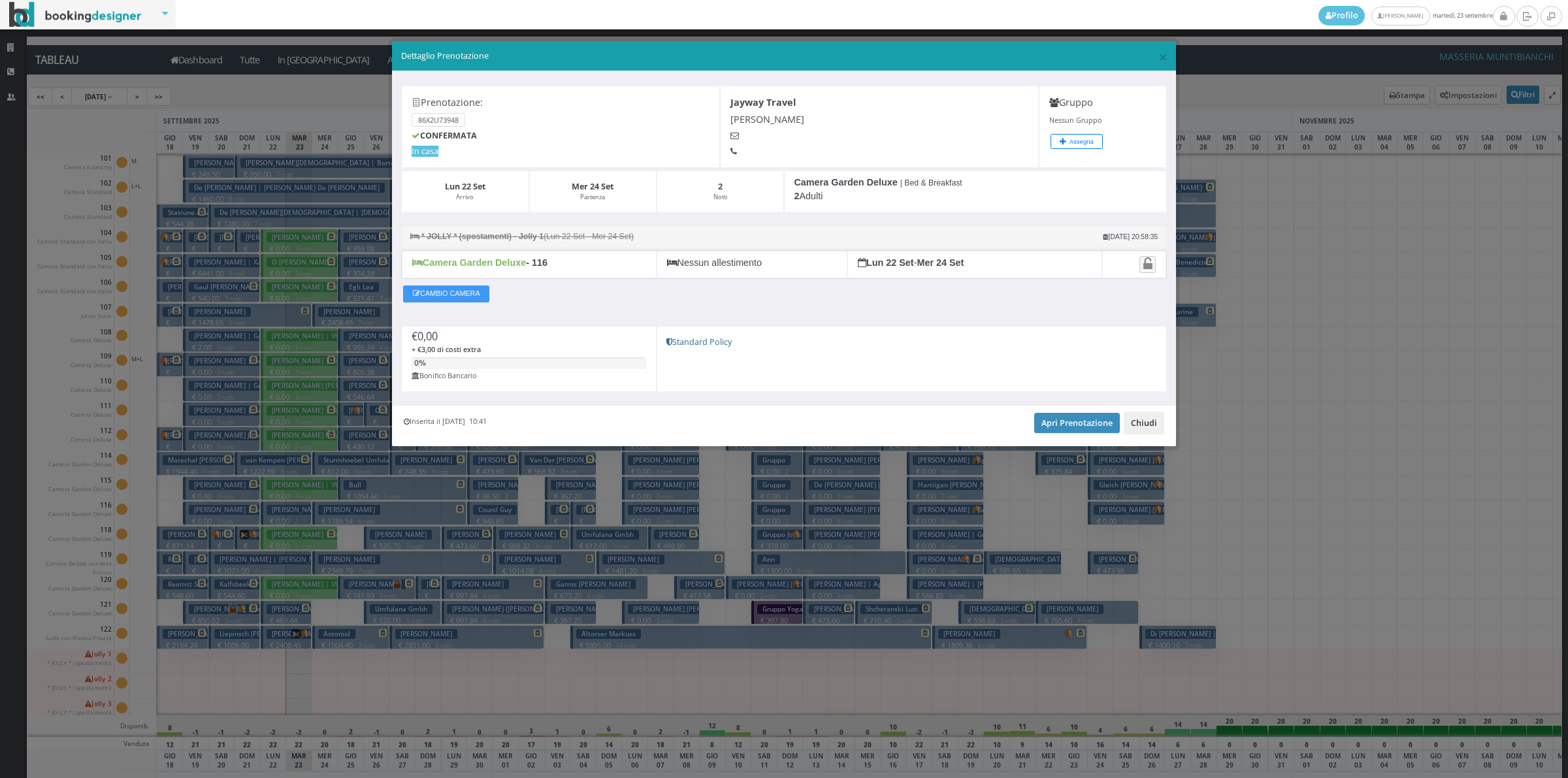
click at [1138, 422] on button "Chiudi" at bounding box center [1143, 422] width 40 height 22
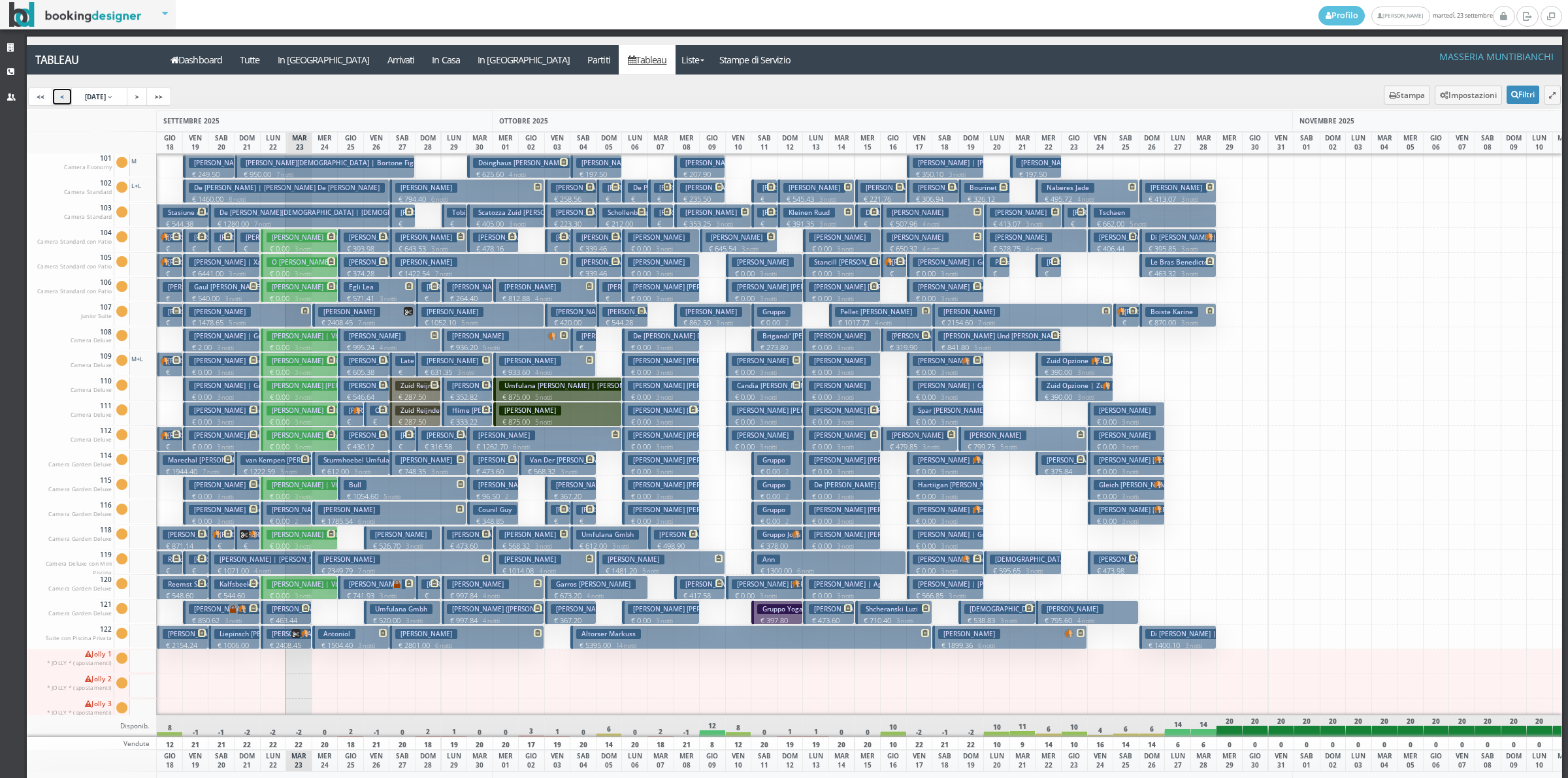
click at [65, 95] on link "<" at bounding box center [62, 97] width 21 height 18
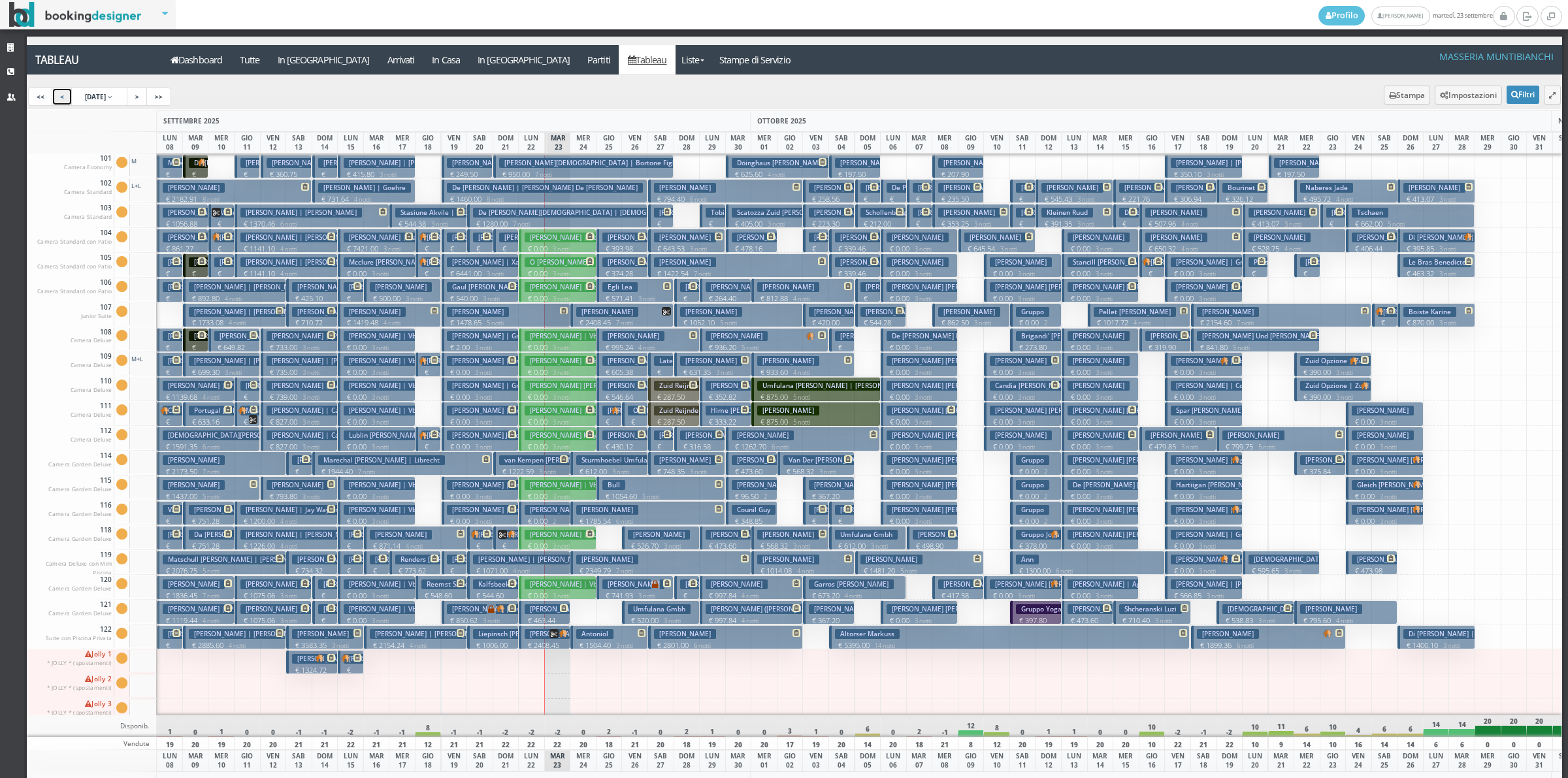
click at [214, 223] on p "€ 303.00 2 notti" at bounding box center [222, 239] width 16 height 41
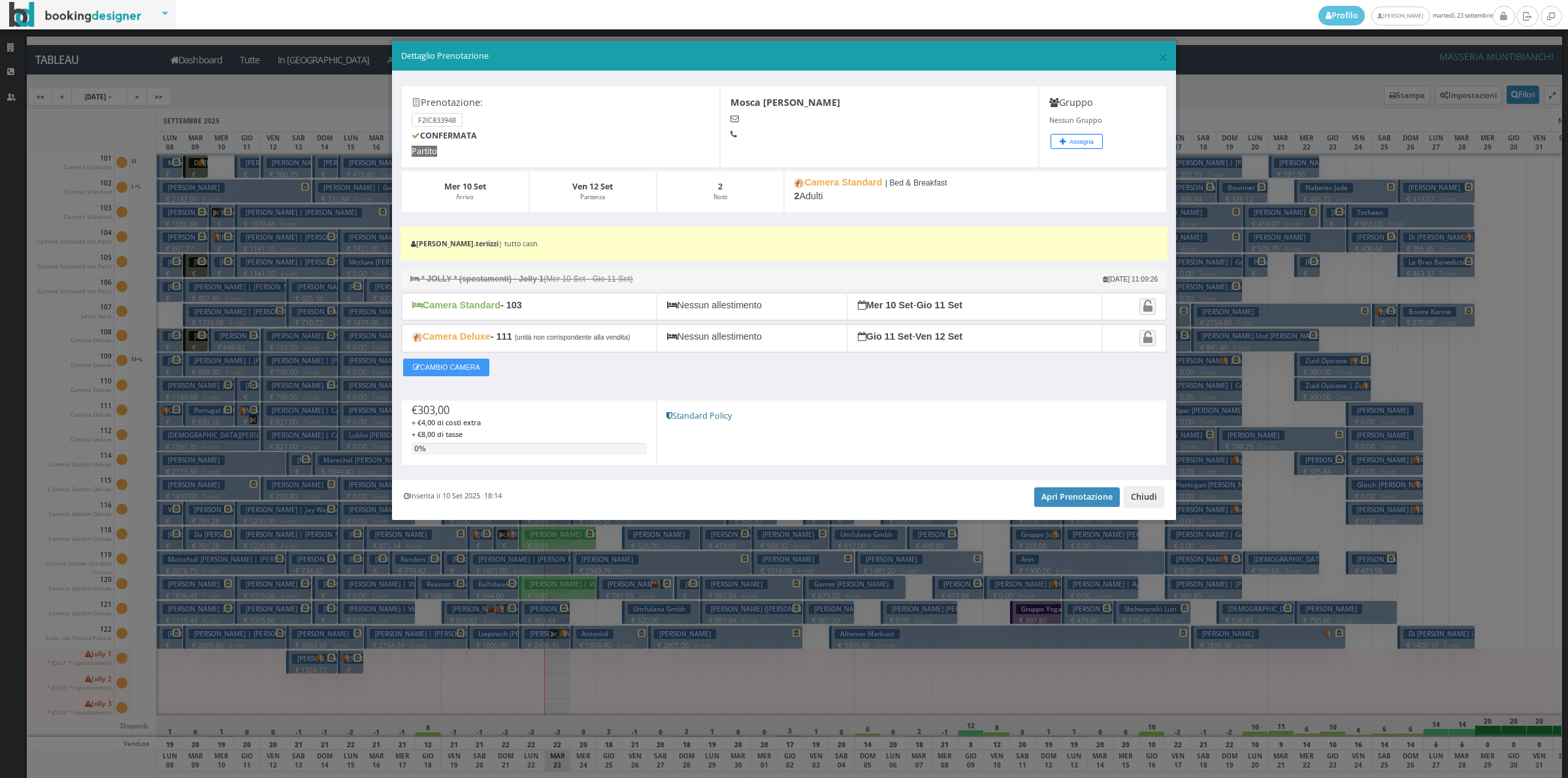
click at [1155, 503] on button "Chiudi" at bounding box center [1143, 497] width 40 height 22
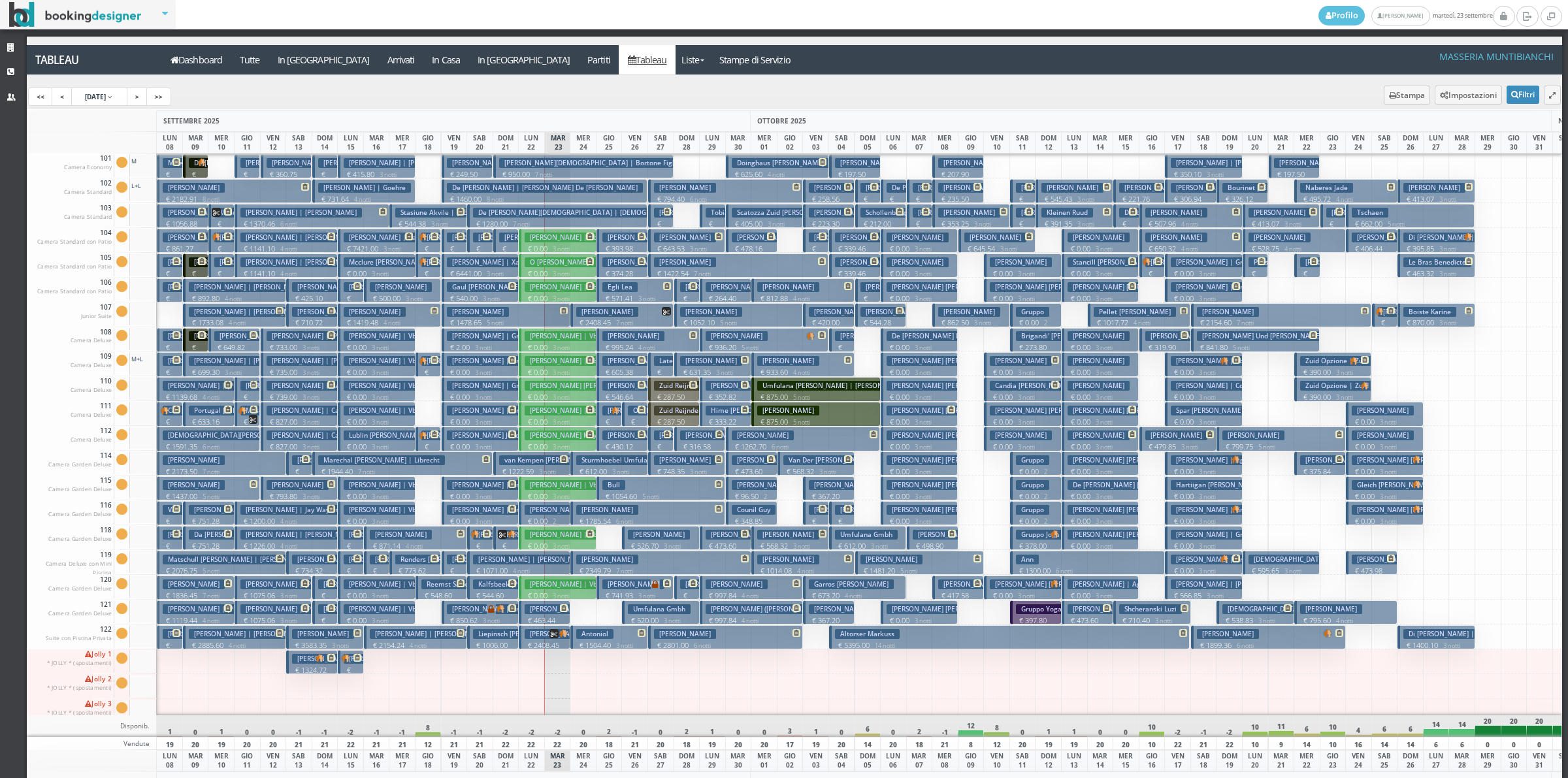
click at [216, 249] on p "€ 176.14 1 notti" at bounding box center [222, 264] width 16 height 41
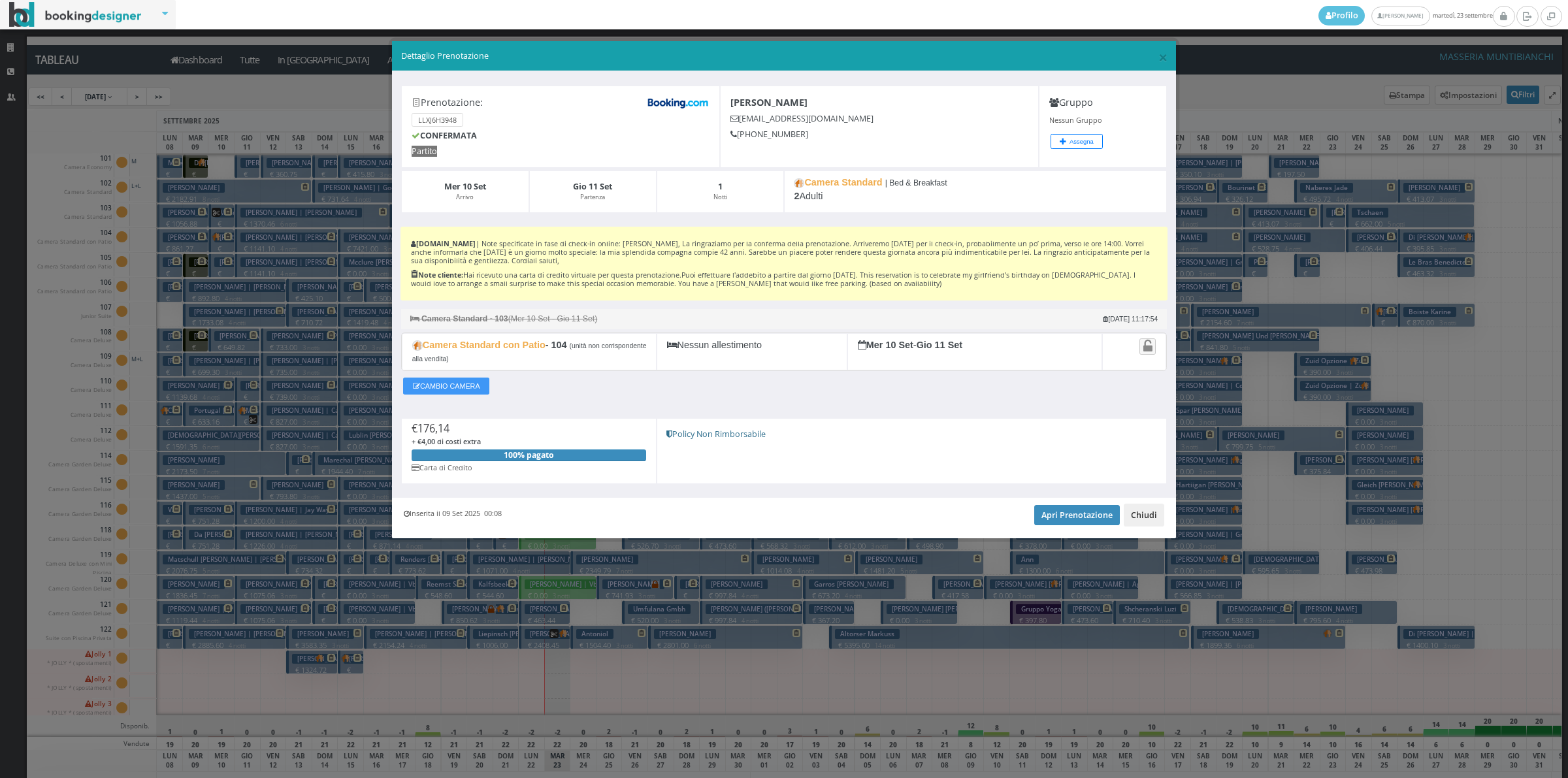
click at [1142, 524] on button "Chiudi" at bounding box center [1143, 514] width 40 height 22
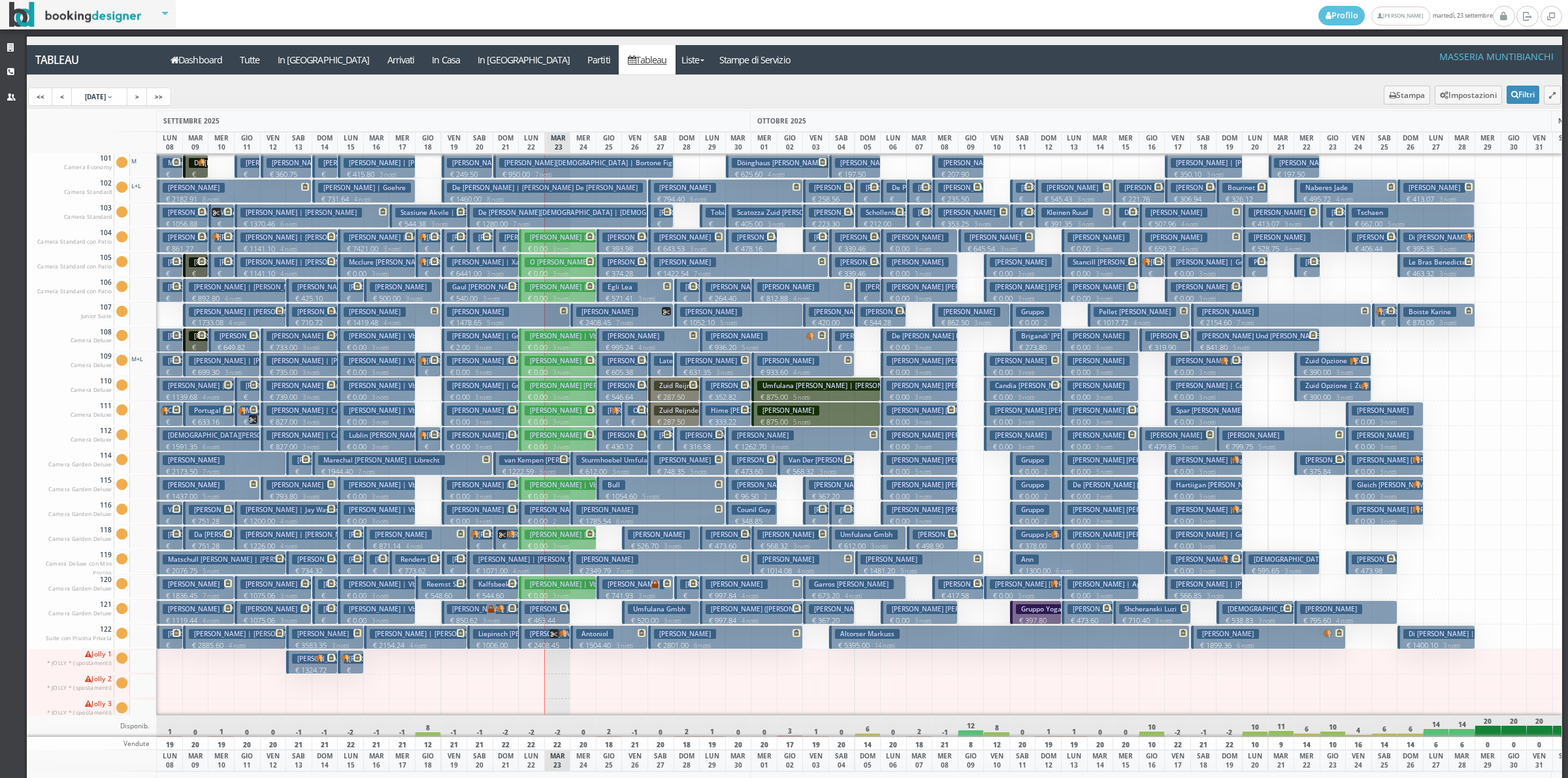
click at [221, 268] on button "Tamagnini Roberto € 209.07 1 notti 2 Adulti" at bounding box center [221, 265] width 25 height 24
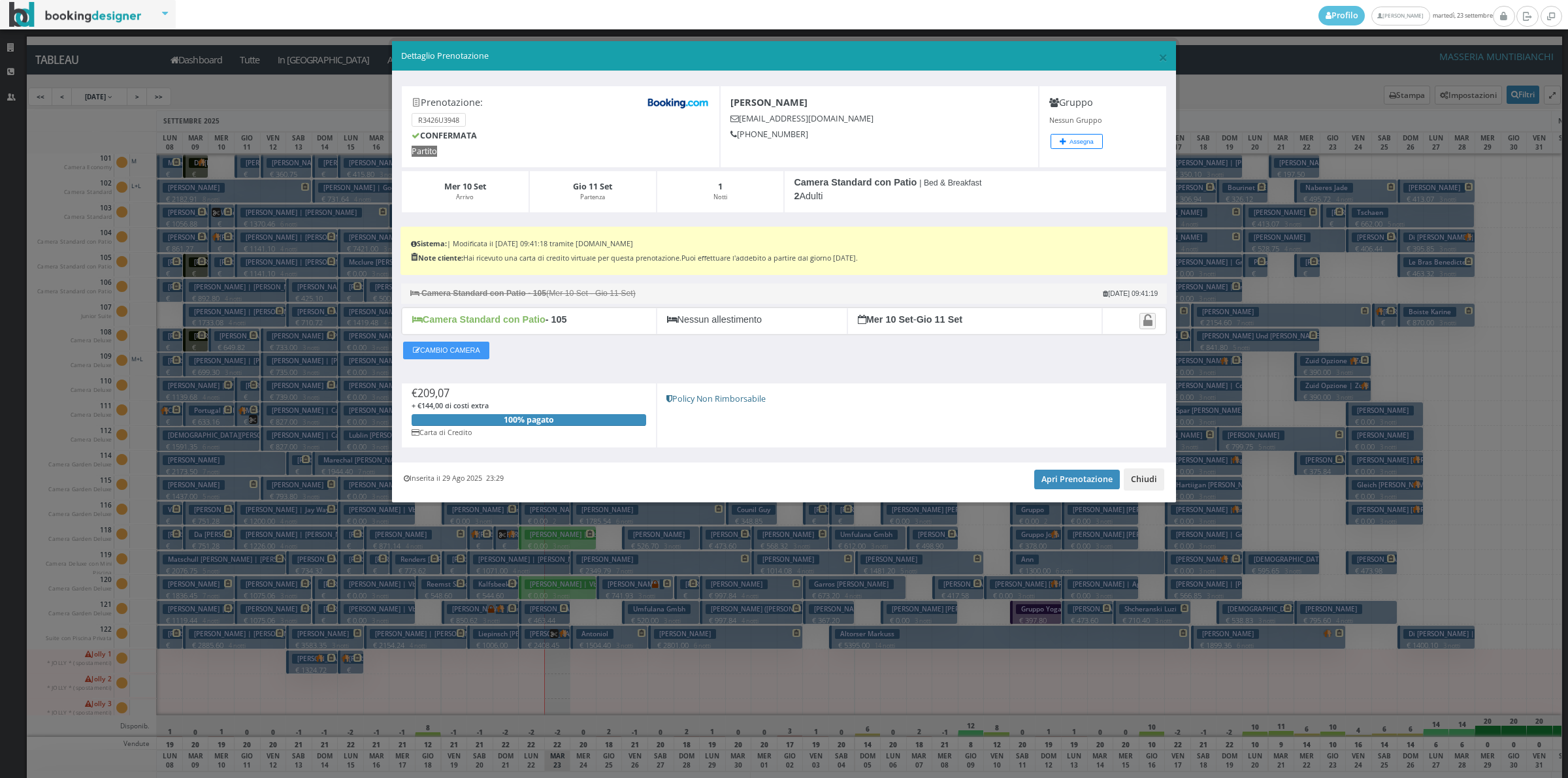
click at [1145, 484] on button "Chiudi" at bounding box center [1143, 479] width 40 height 22
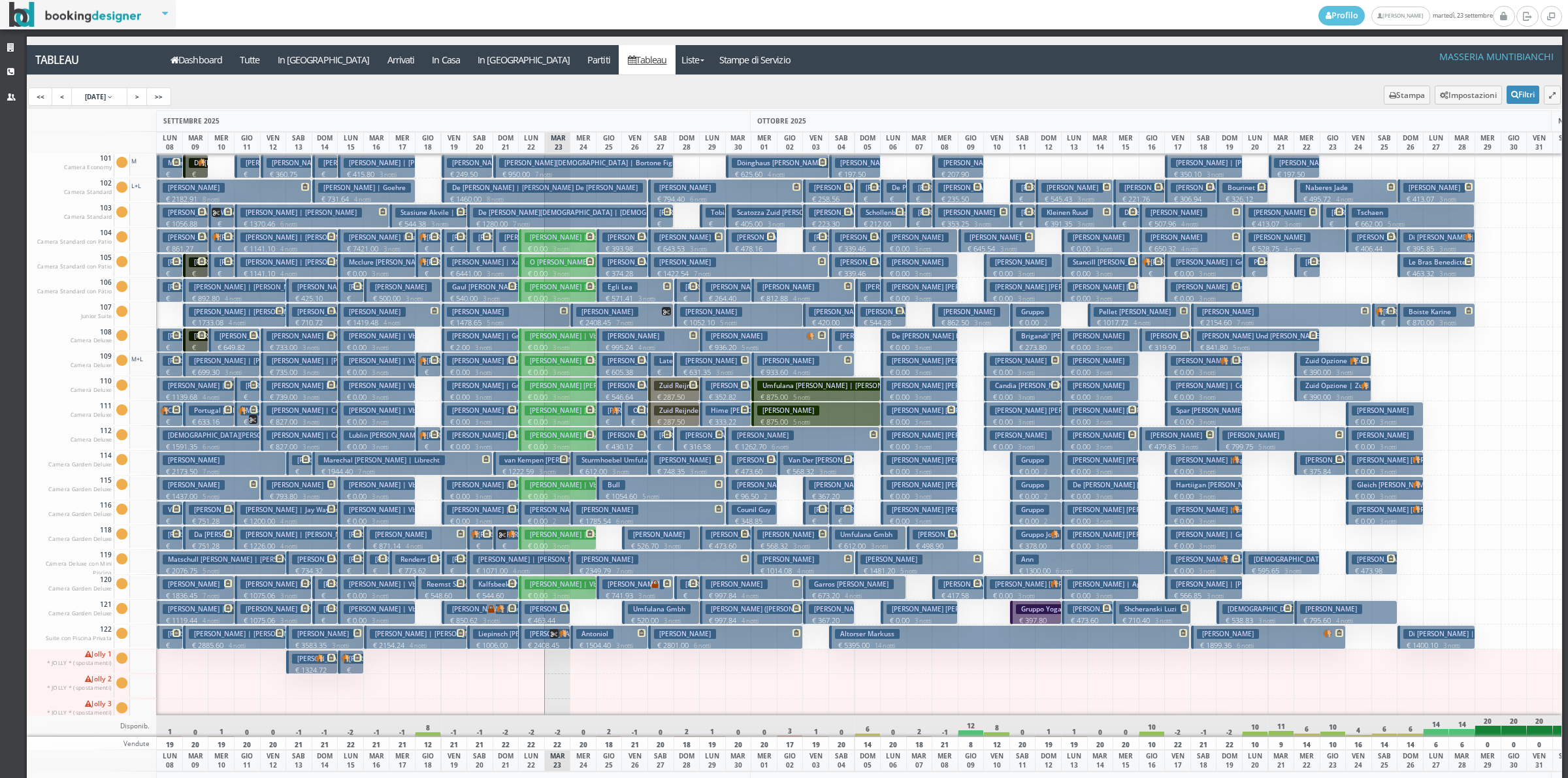
click at [229, 266] on h3 "Tamagnini Roberto" at bounding box center [246, 263] width 62 height 10
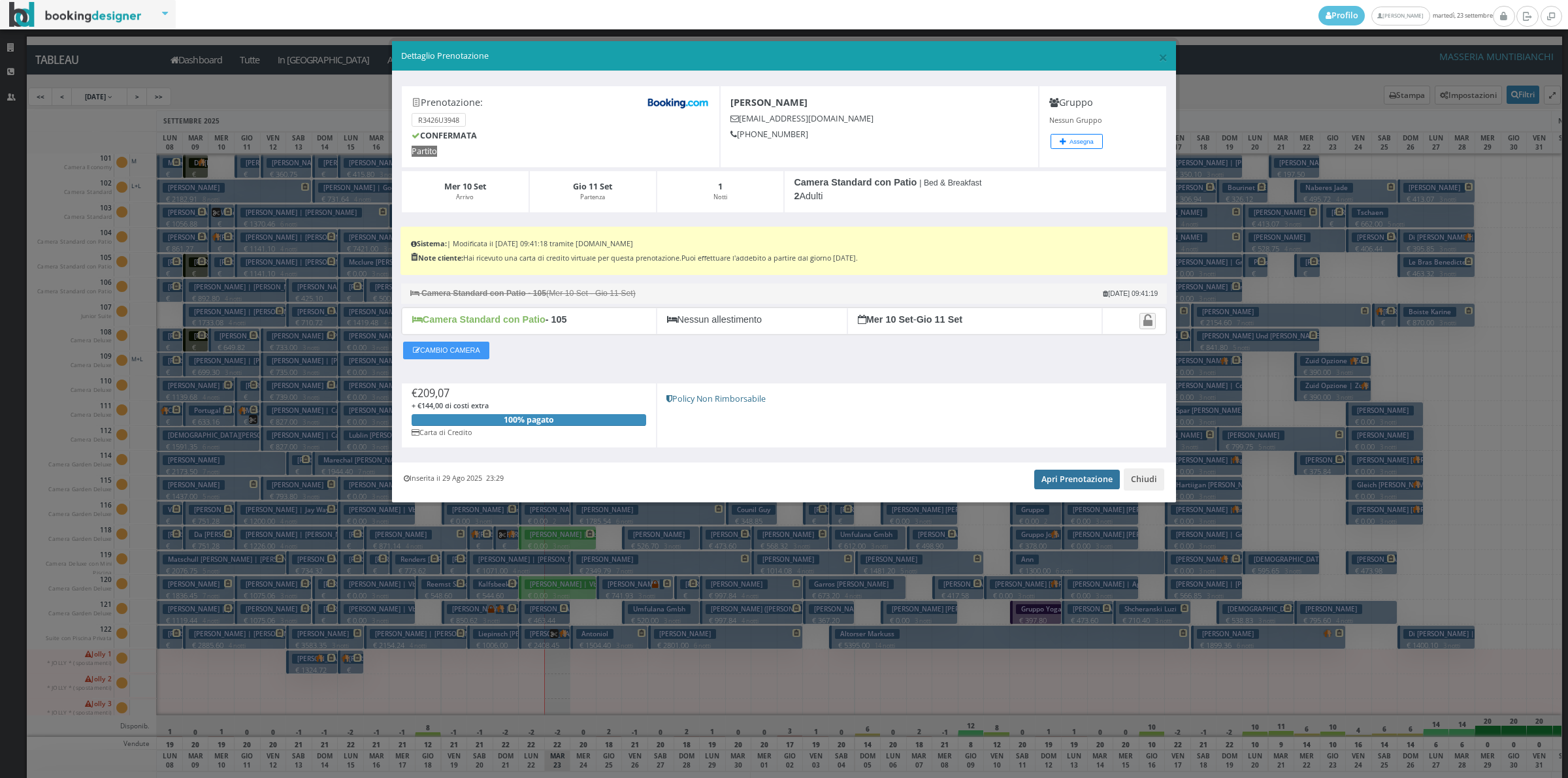
click at [1072, 488] on link "Apri Prenotazione" at bounding box center [1077, 479] width 86 height 20
click at [1138, 485] on button "Chiudi" at bounding box center [1143, 479] width 40 height 22
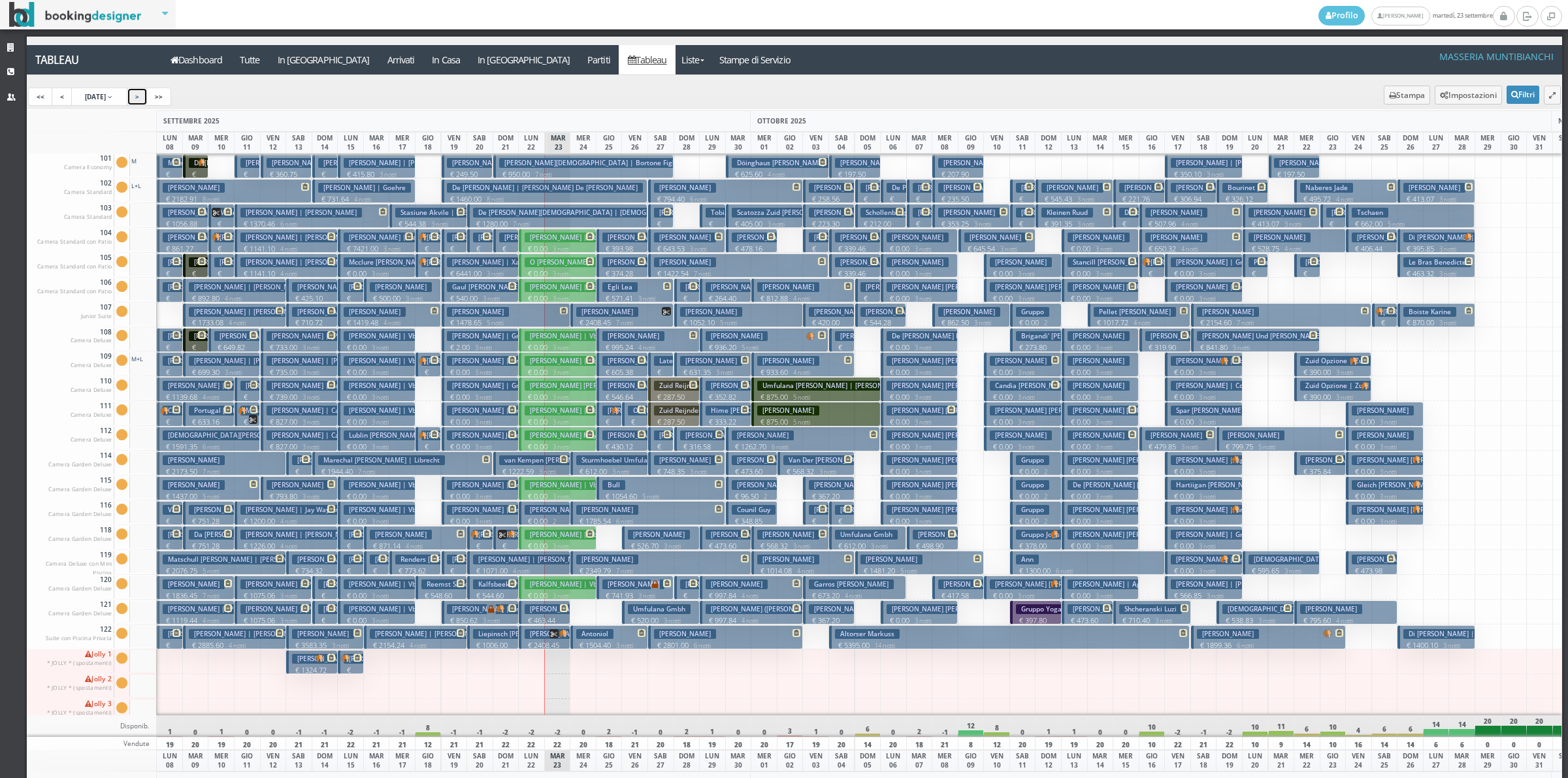
click at [148, 96] on link ">" at bounding box center [137, 97] width 21 height 18
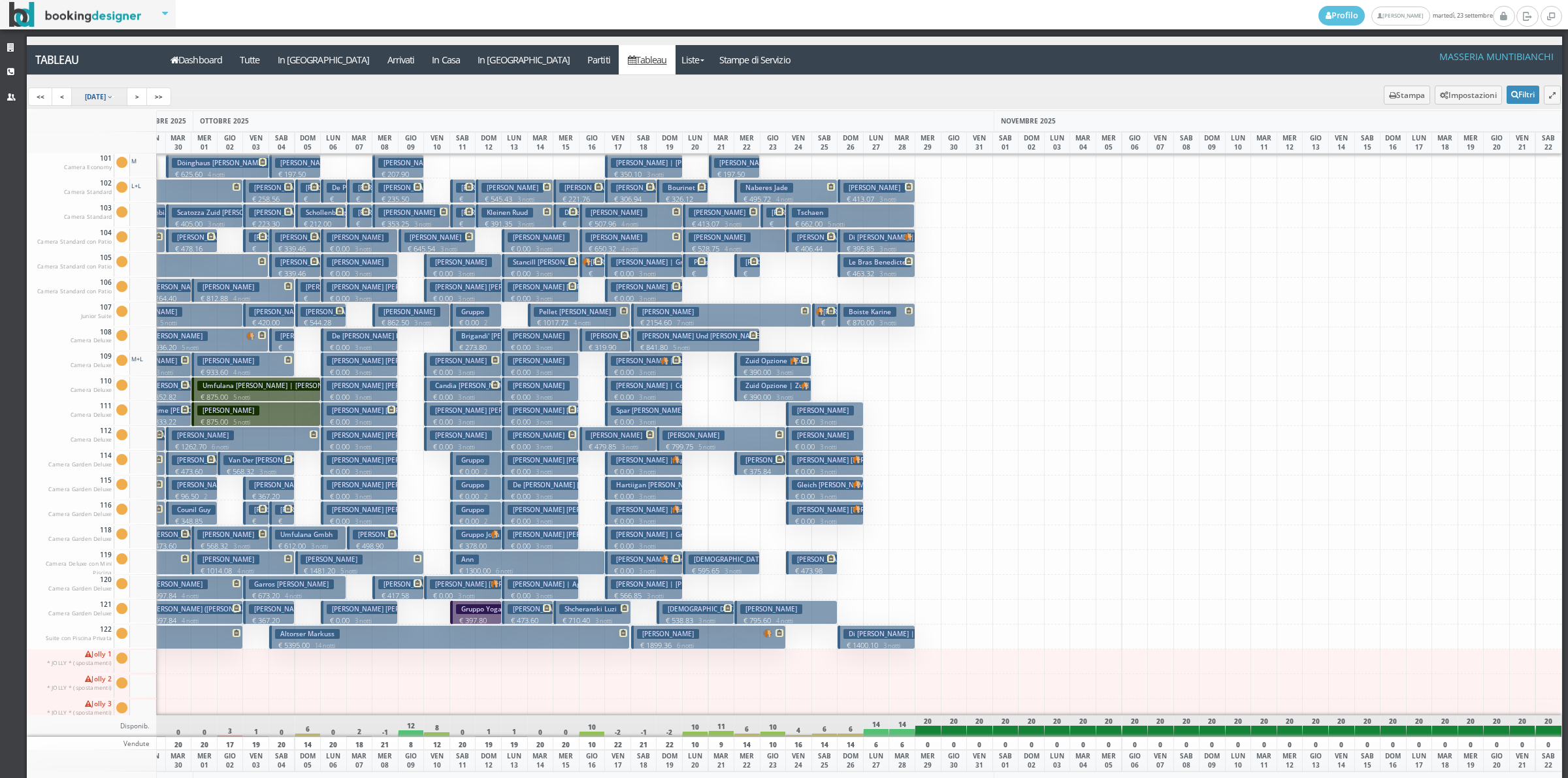
click at [105, 95] on span "18 Sep 2025" at bounding box center [96, 96] width 21 height 9
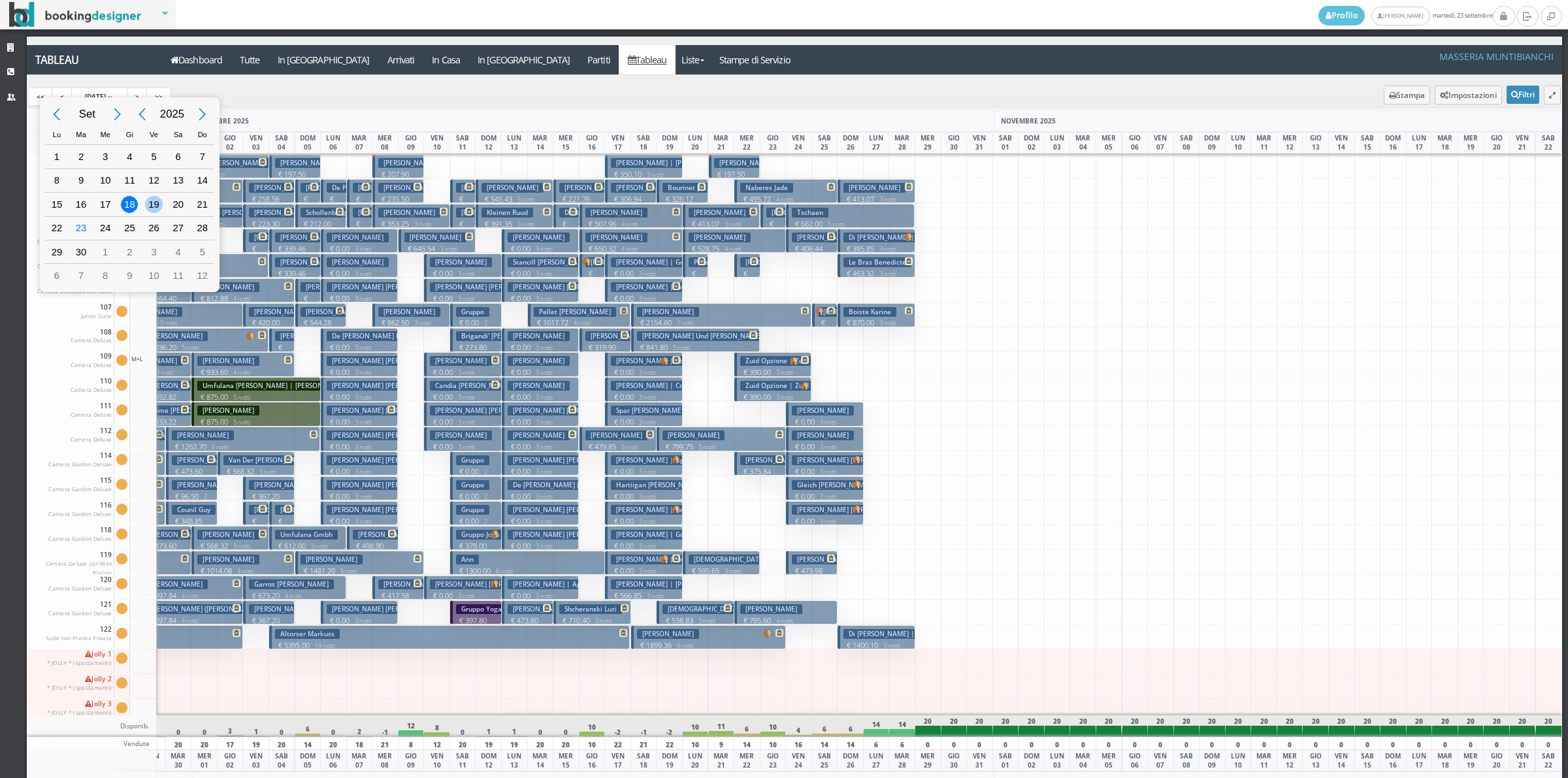
click at [150, 198] on div "19" at bounding box center [154, 205] width 17 height 17
type input "19/09/2025"
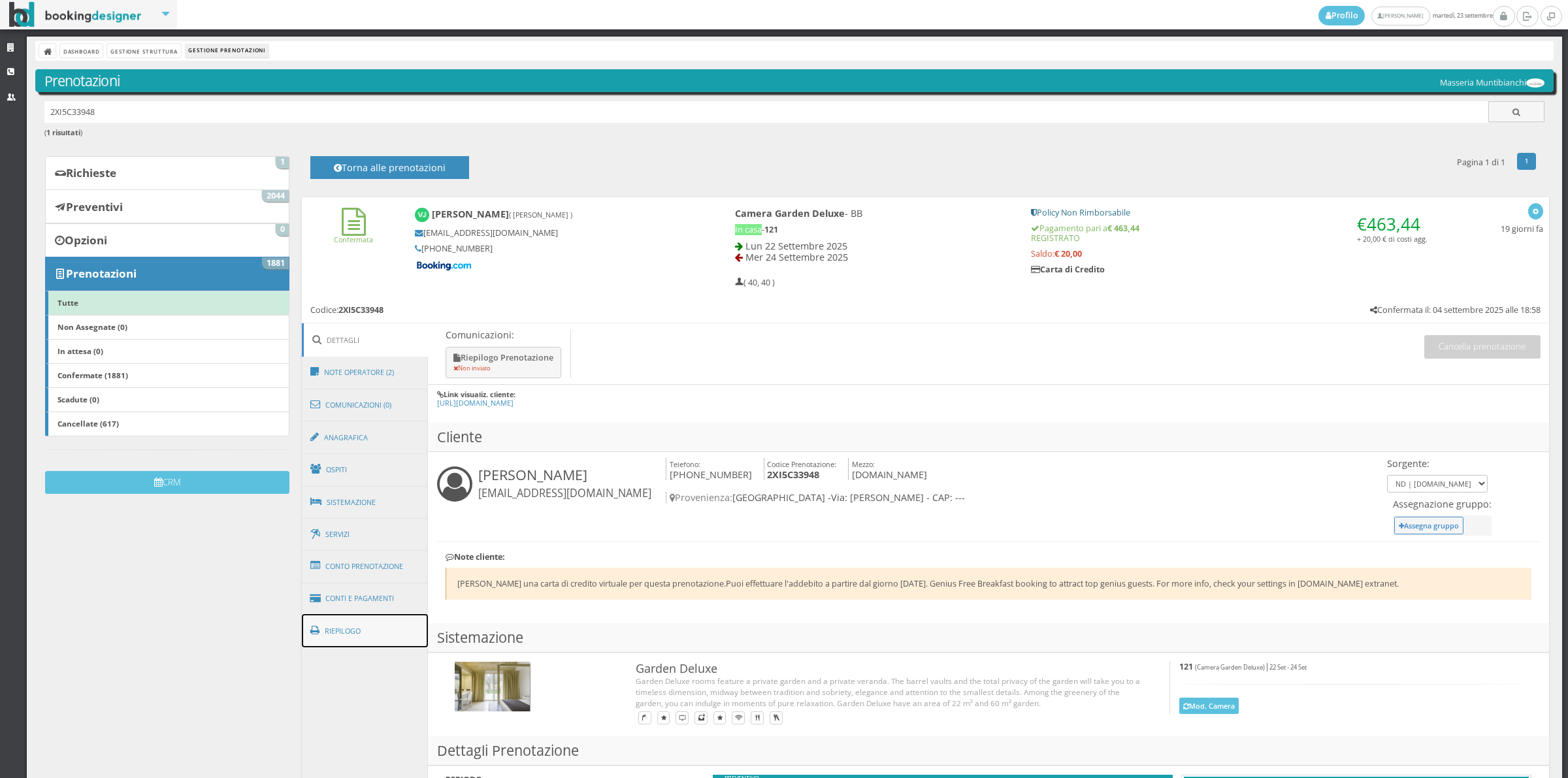
click at [384, 617] on link "Riepilogo" at bounding box center [365, 631] width 127 height 34
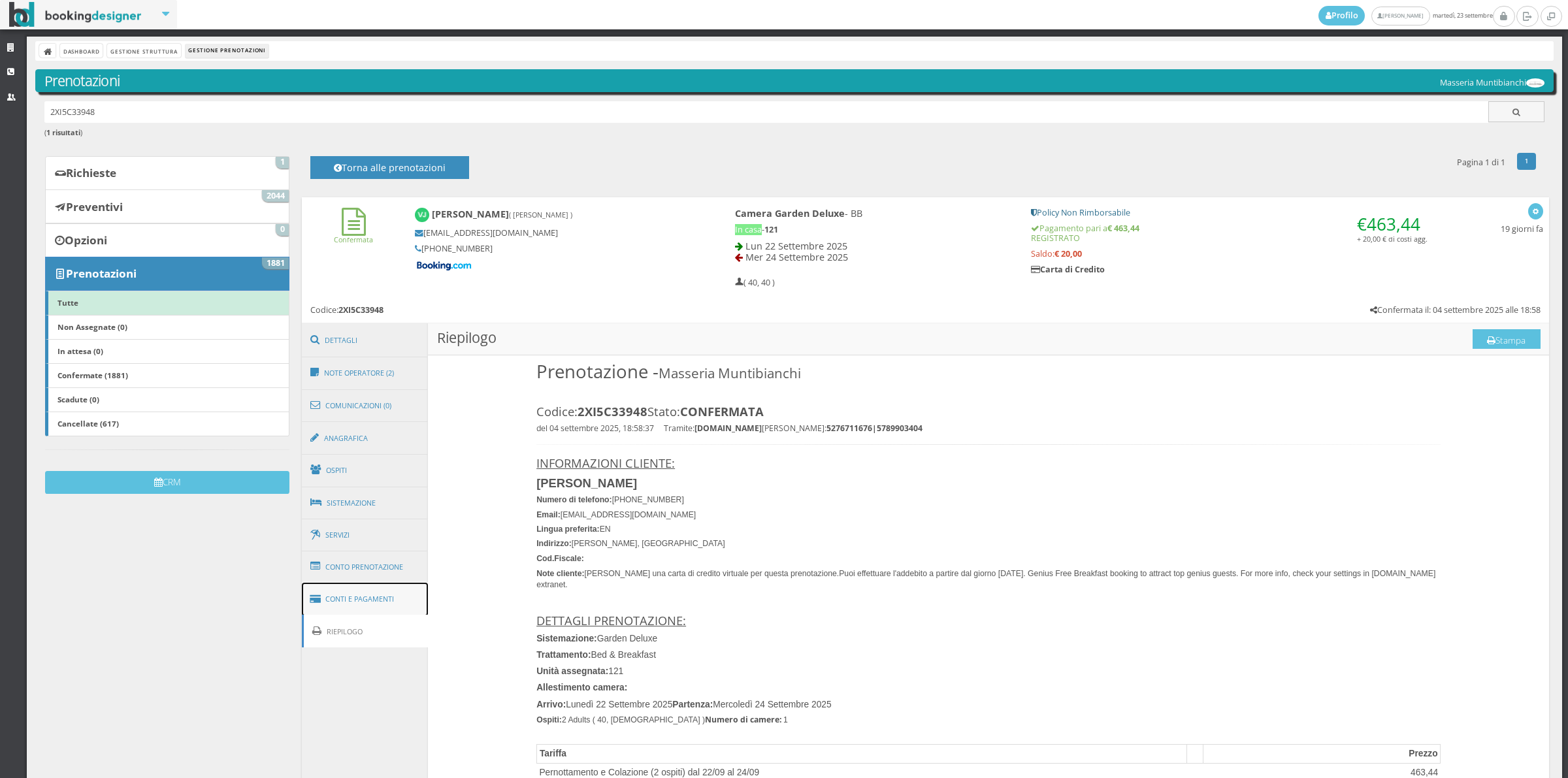
click at [384, 612] on link "Conti e Pagamenti" at bounding box center [365, 599] width 127 height 33
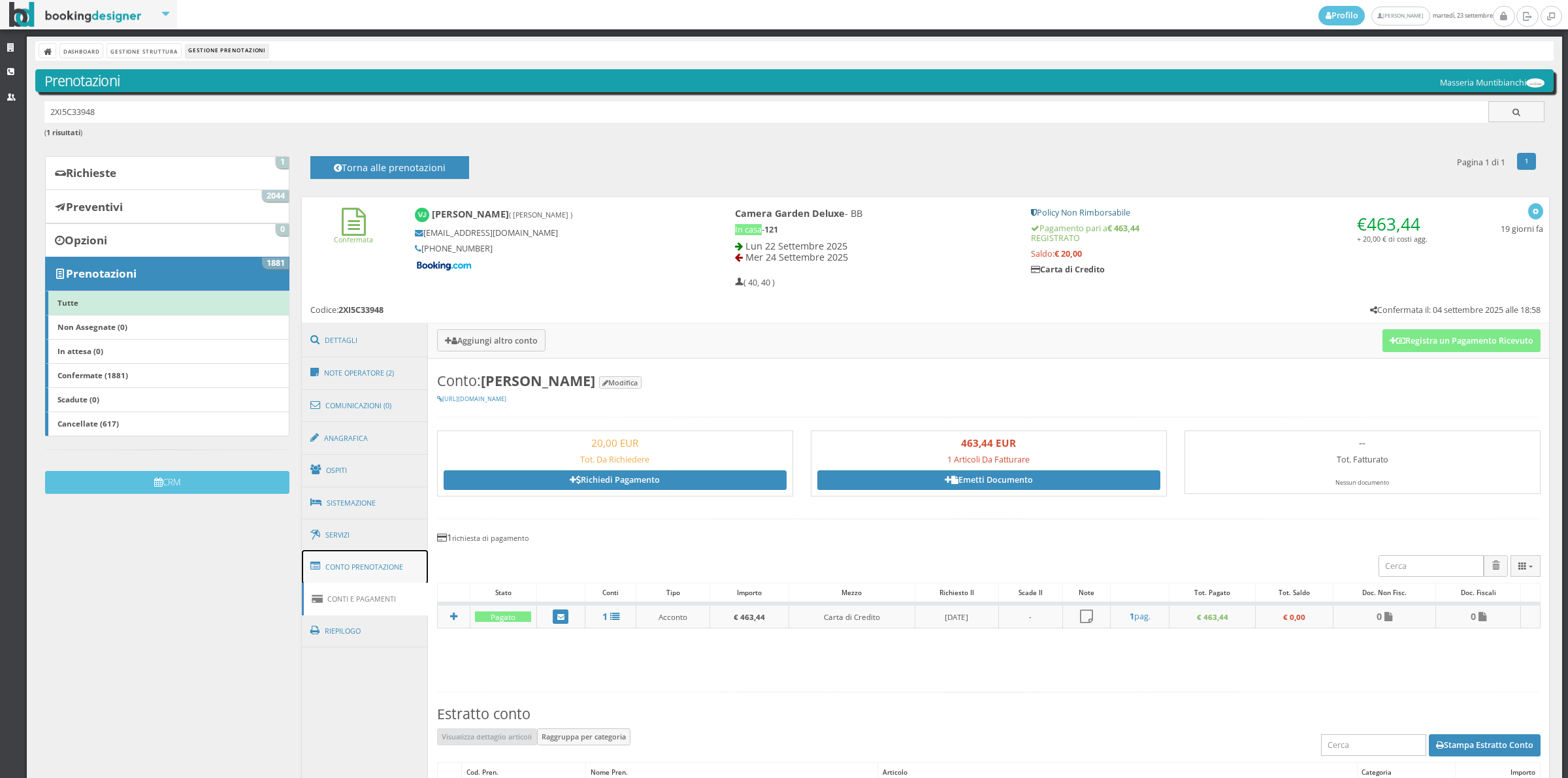
click at [384, 569] on link "Conto Prenotazione" at bounding box center [365, 567] width 127 height 34
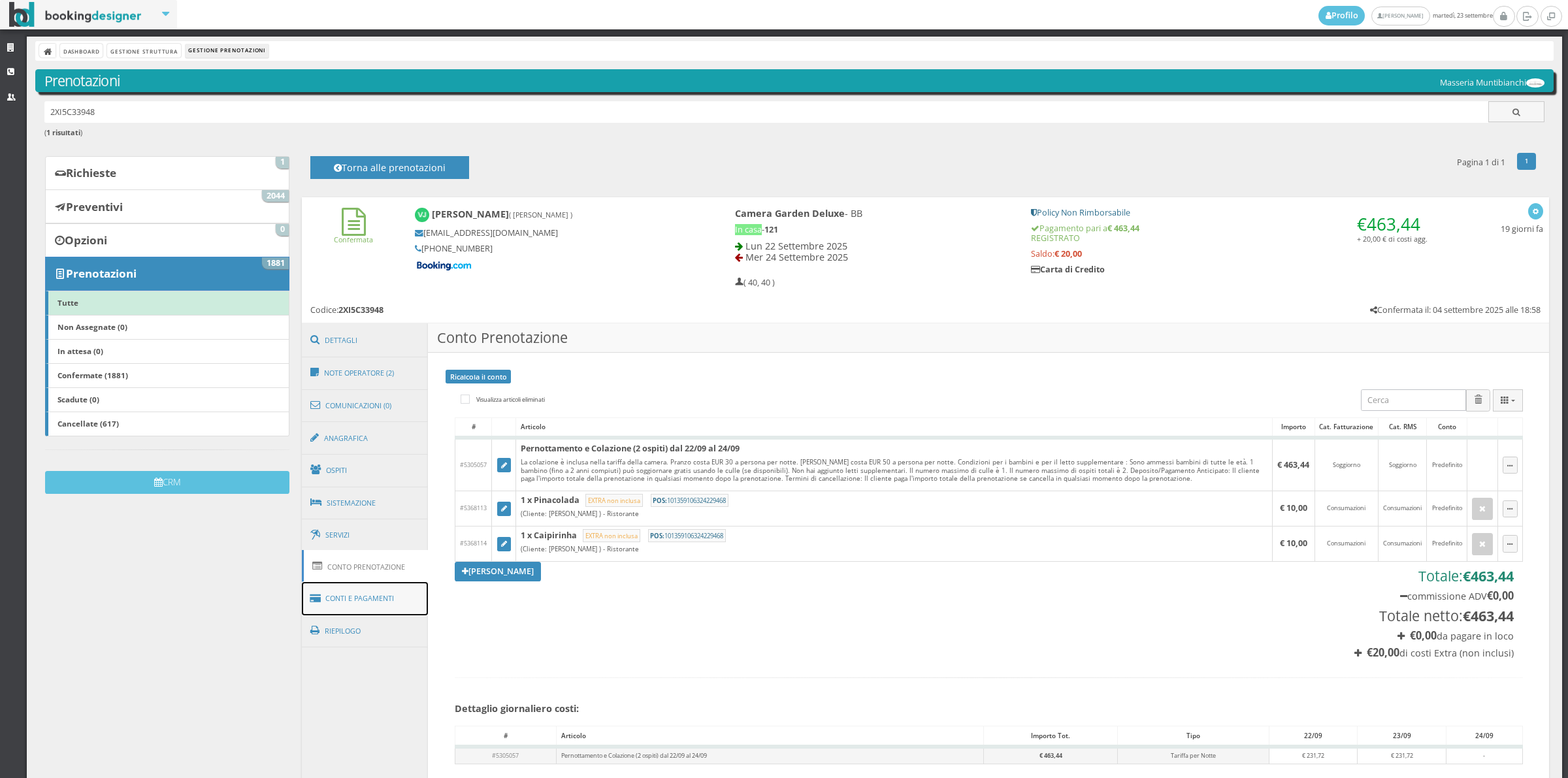
click at [399, 602] on link "Conti e Pagamenti" at bounding box center [365, 598] width 127 height 33
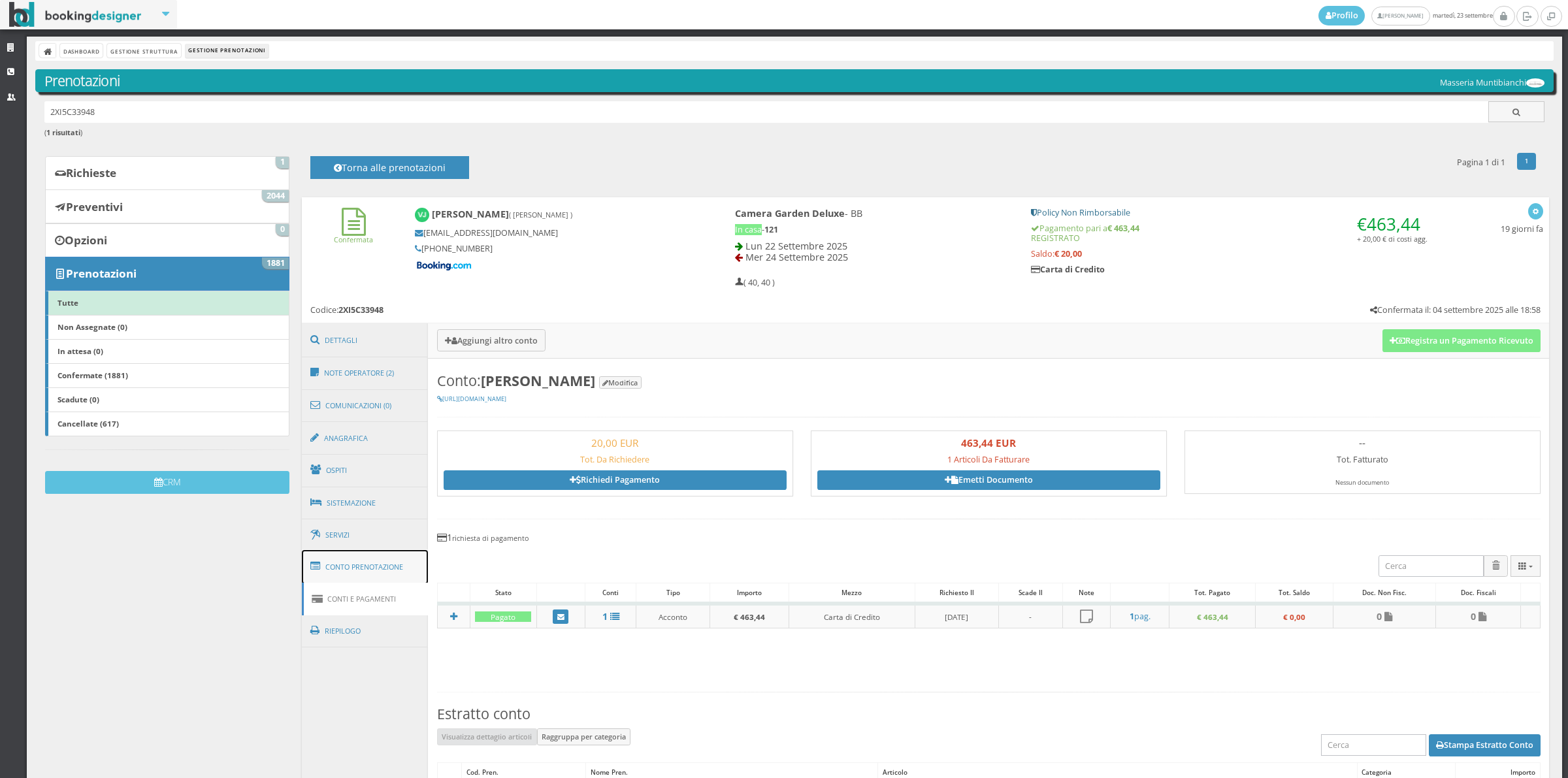
click at [383, 563] on link "Conto Prenotazione" at bounding box center [365, 567] width 127 height 34
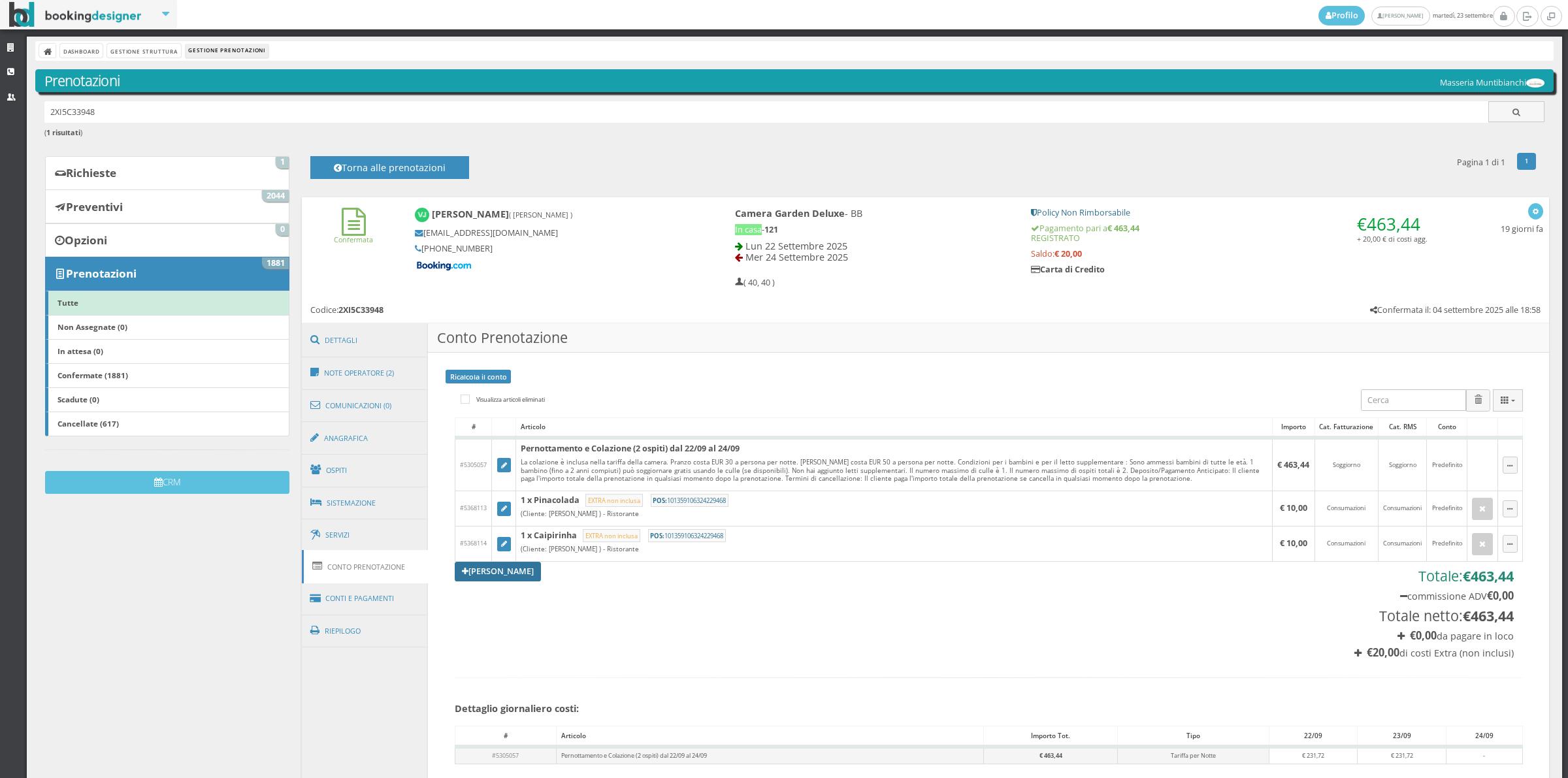
click at [496, 575] on link "Aggiungi Tariffa" at bounding box center [498, 572] width 86 height 20
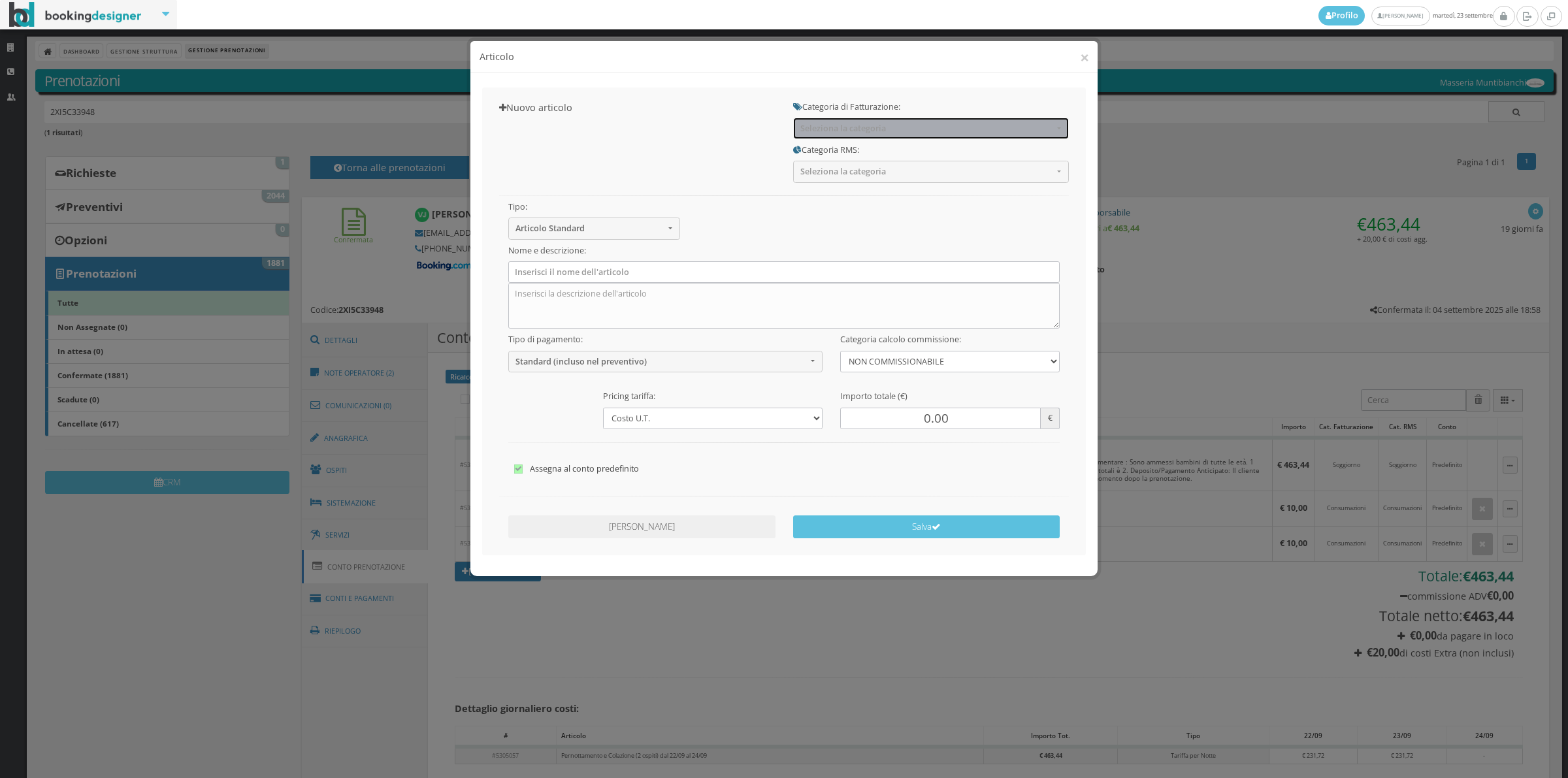
click at [842, 122] on button "Seleziona la categoria" at bounding box center [930, 128] width 275 height 21
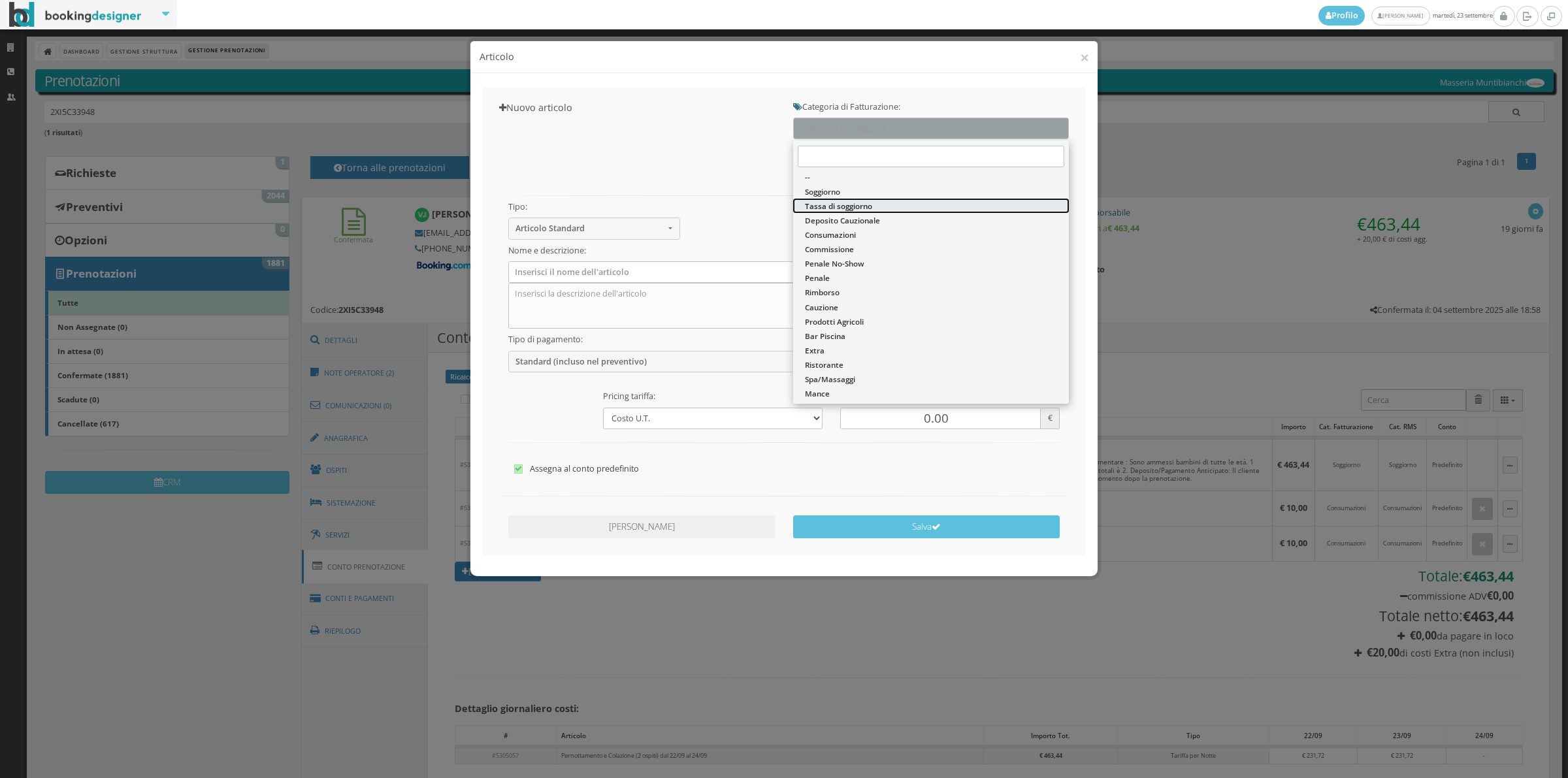
click at [847, 203] on span "Tassa di soggiorno" at bounding box center [838, 206] width 67 height 11
select select "13"
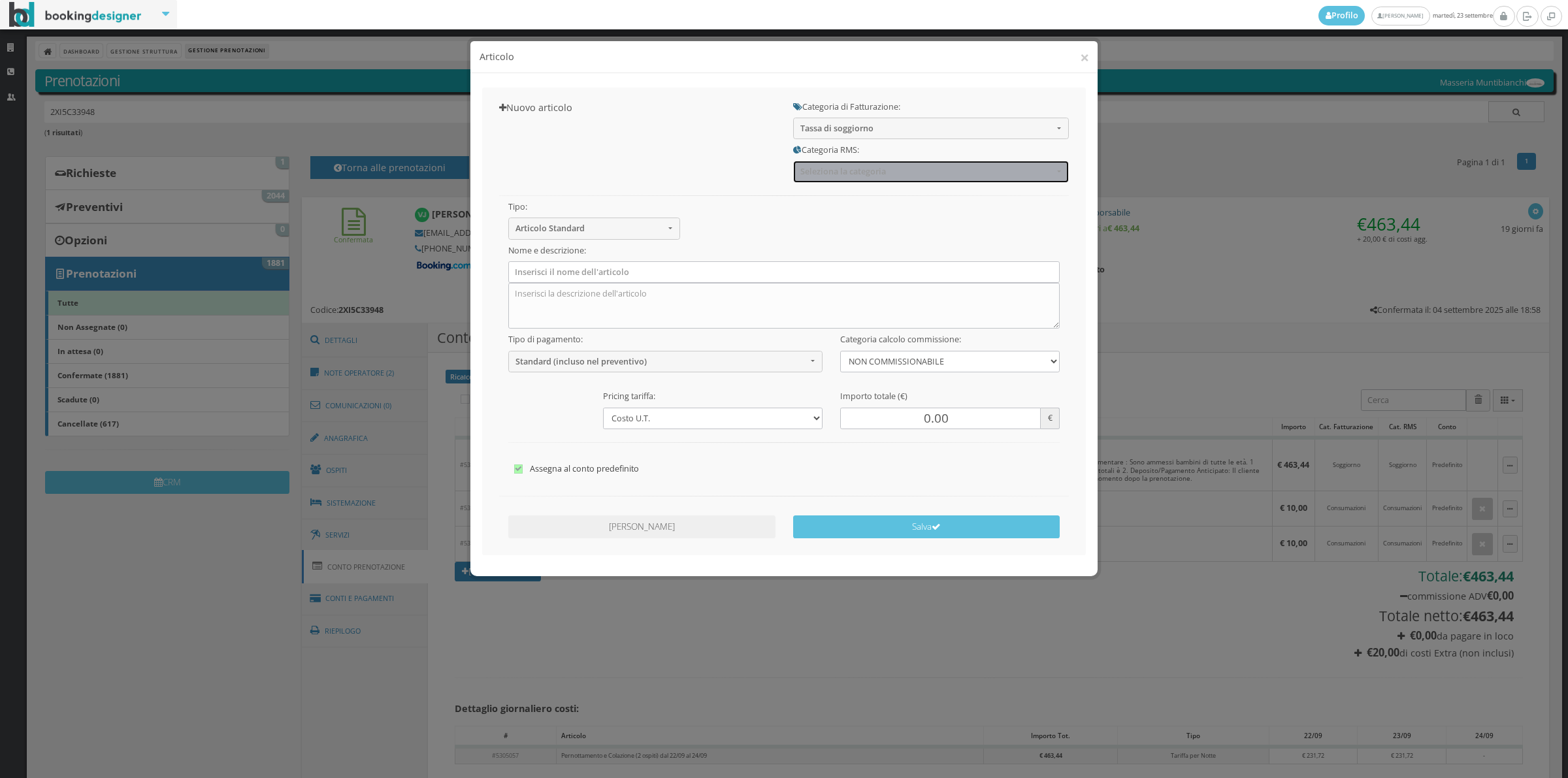
click at [846, 176] on span "Seleziona la categoria" at bounding box center [926, 171] width 253 height 10
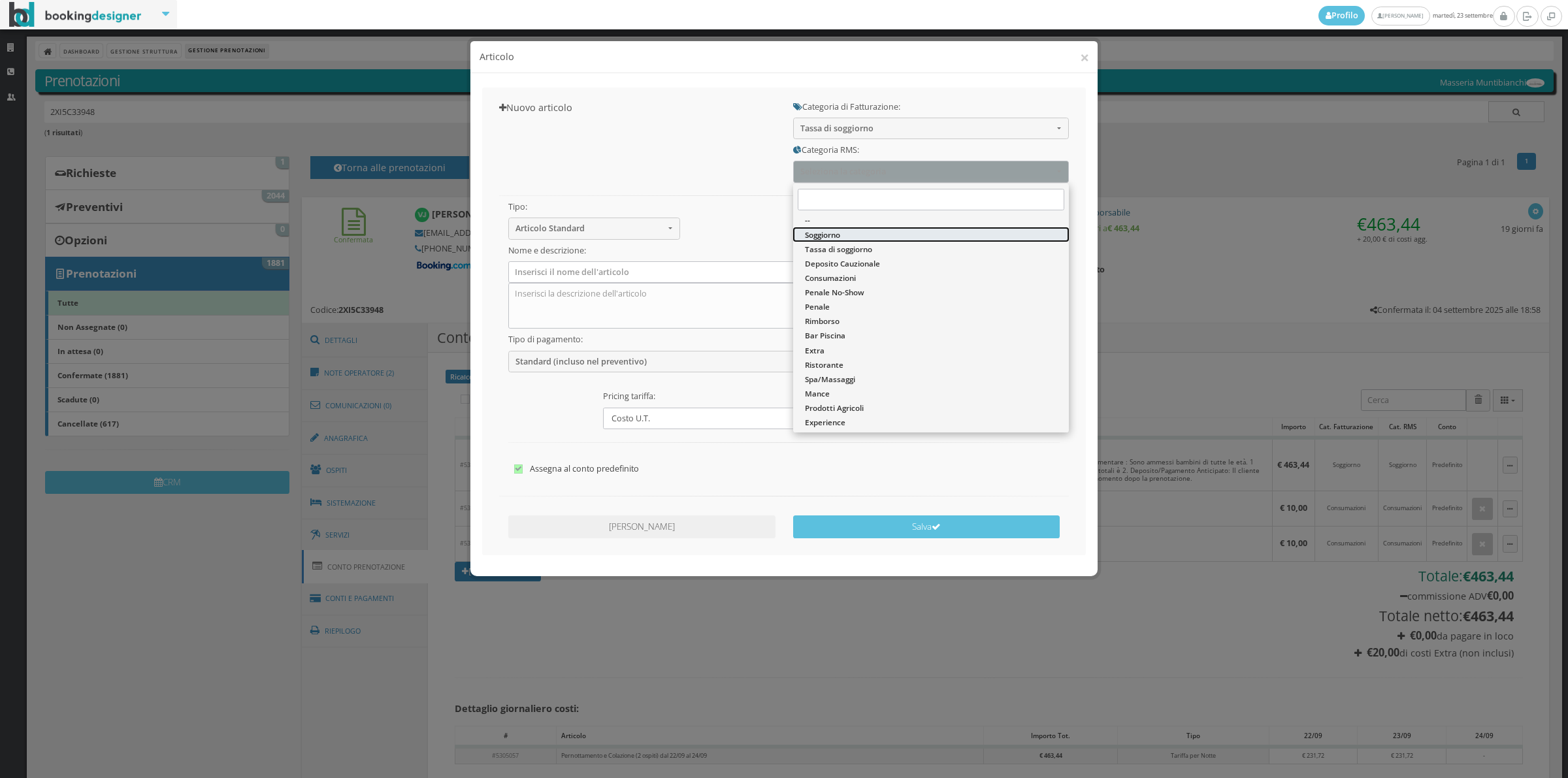
click at [844, 240] on link "Soggiorno" at bounding box center [930, 234] width 275 height 14
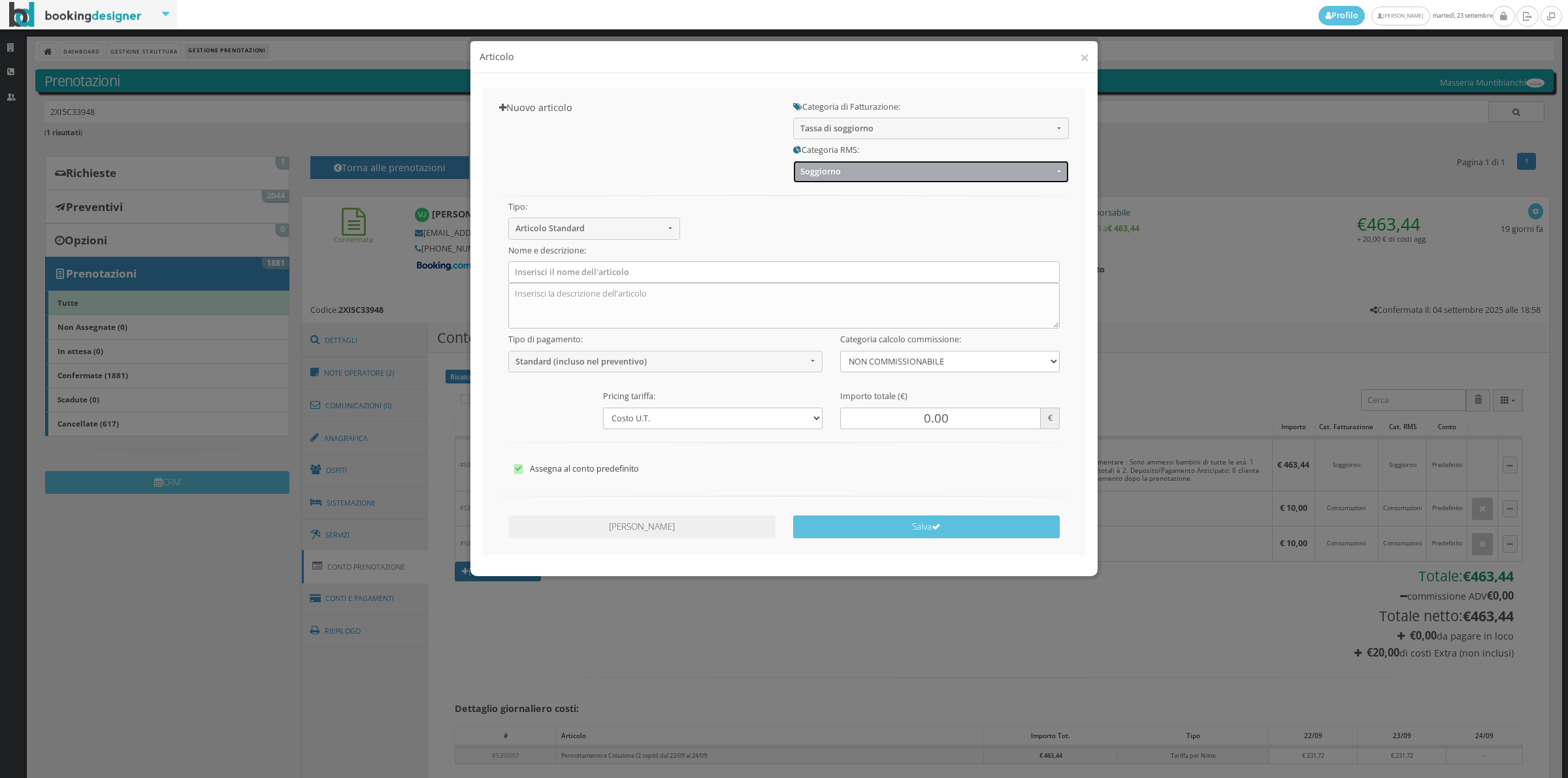
click at [831, 173] on span "Soggiorno" at bounding box center [926, 171] width 253 height 10
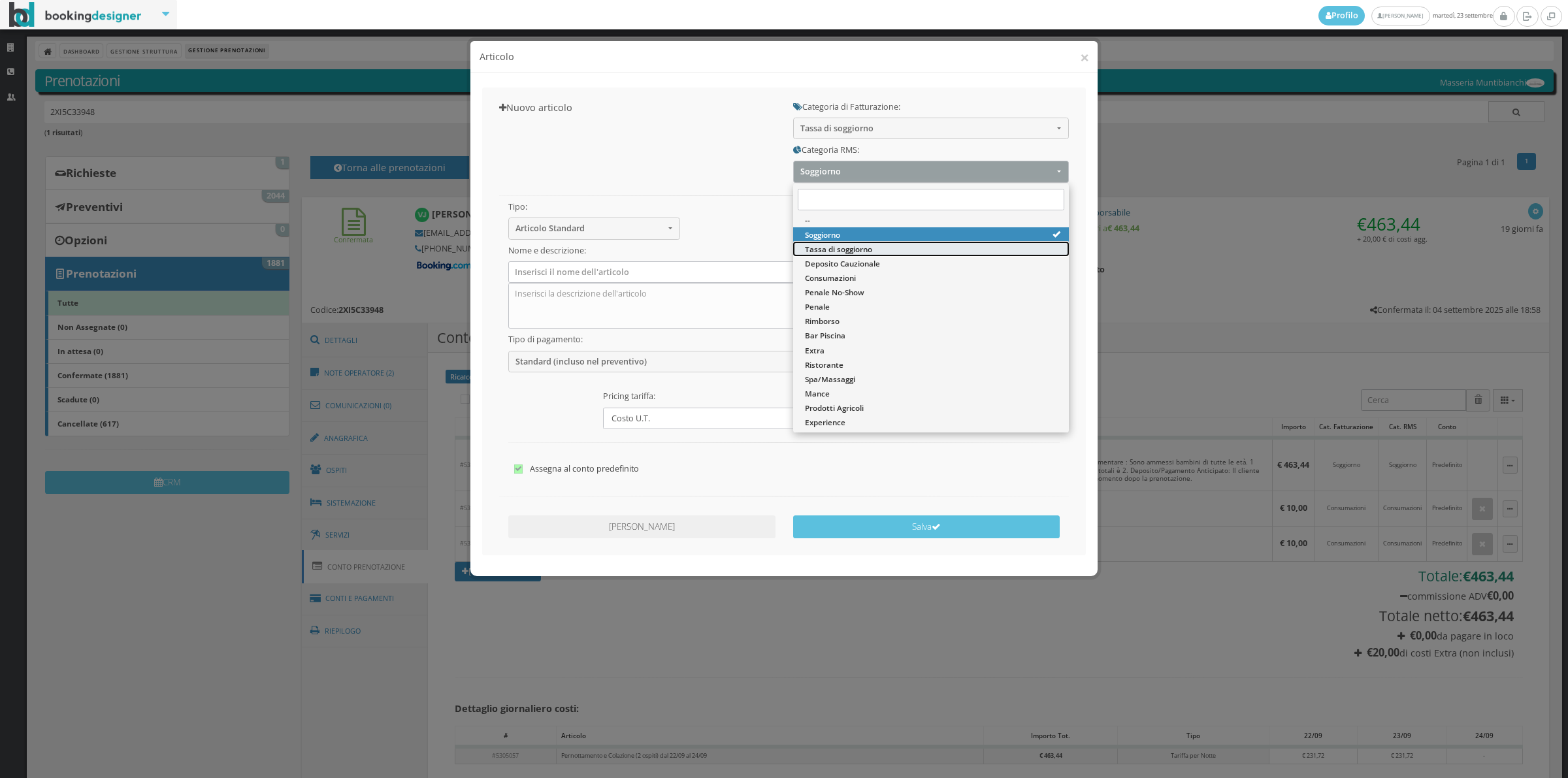
click at [835, 250] on span "Tassa di soggiorno" at bounding box center [838, 249] width 67 height 11
select select "13"
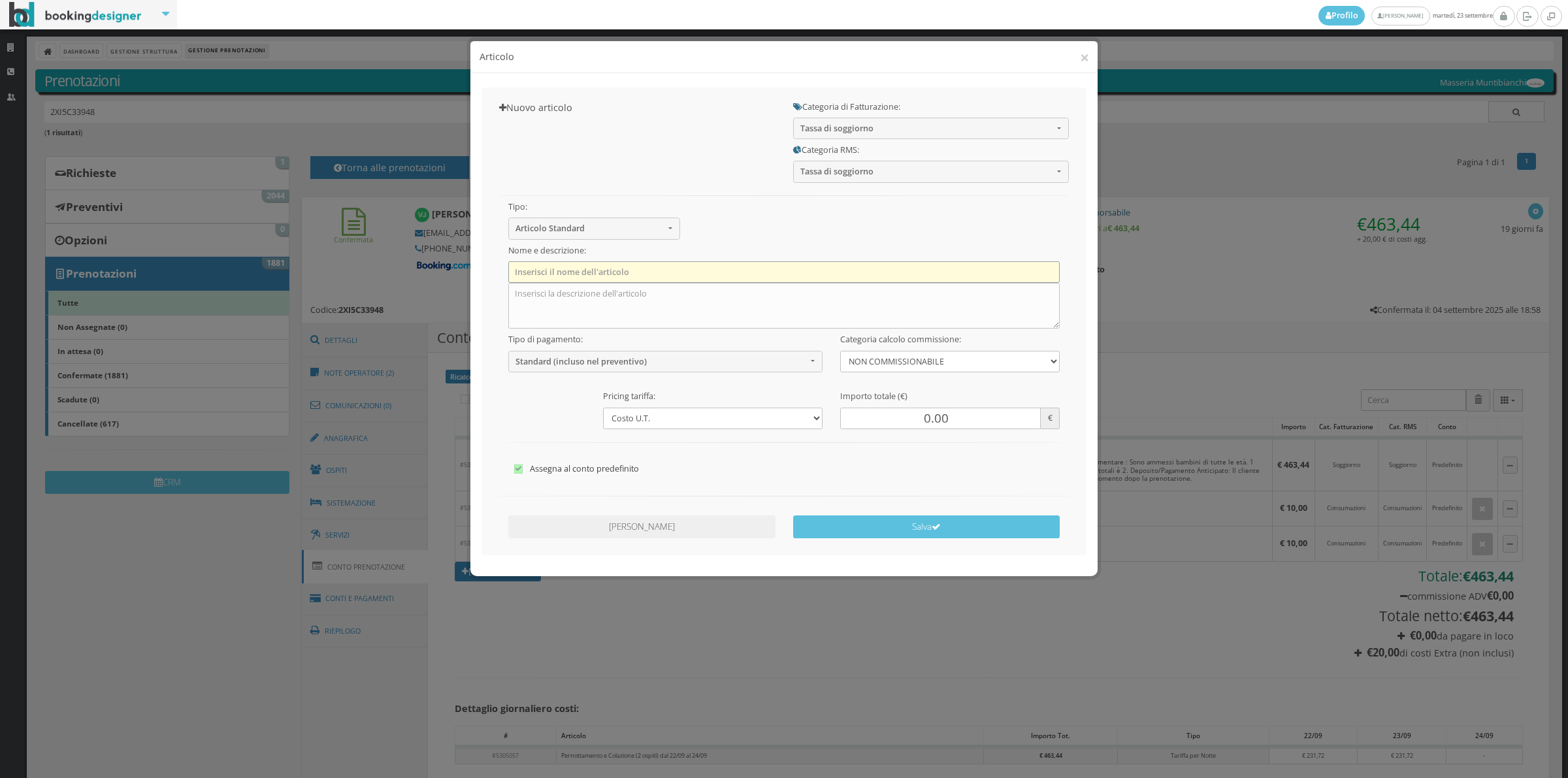
click at [559, 271] on input "text" at bounding box center [784, 272] width 552 height 21
type input "Tassa di Soggiorno"
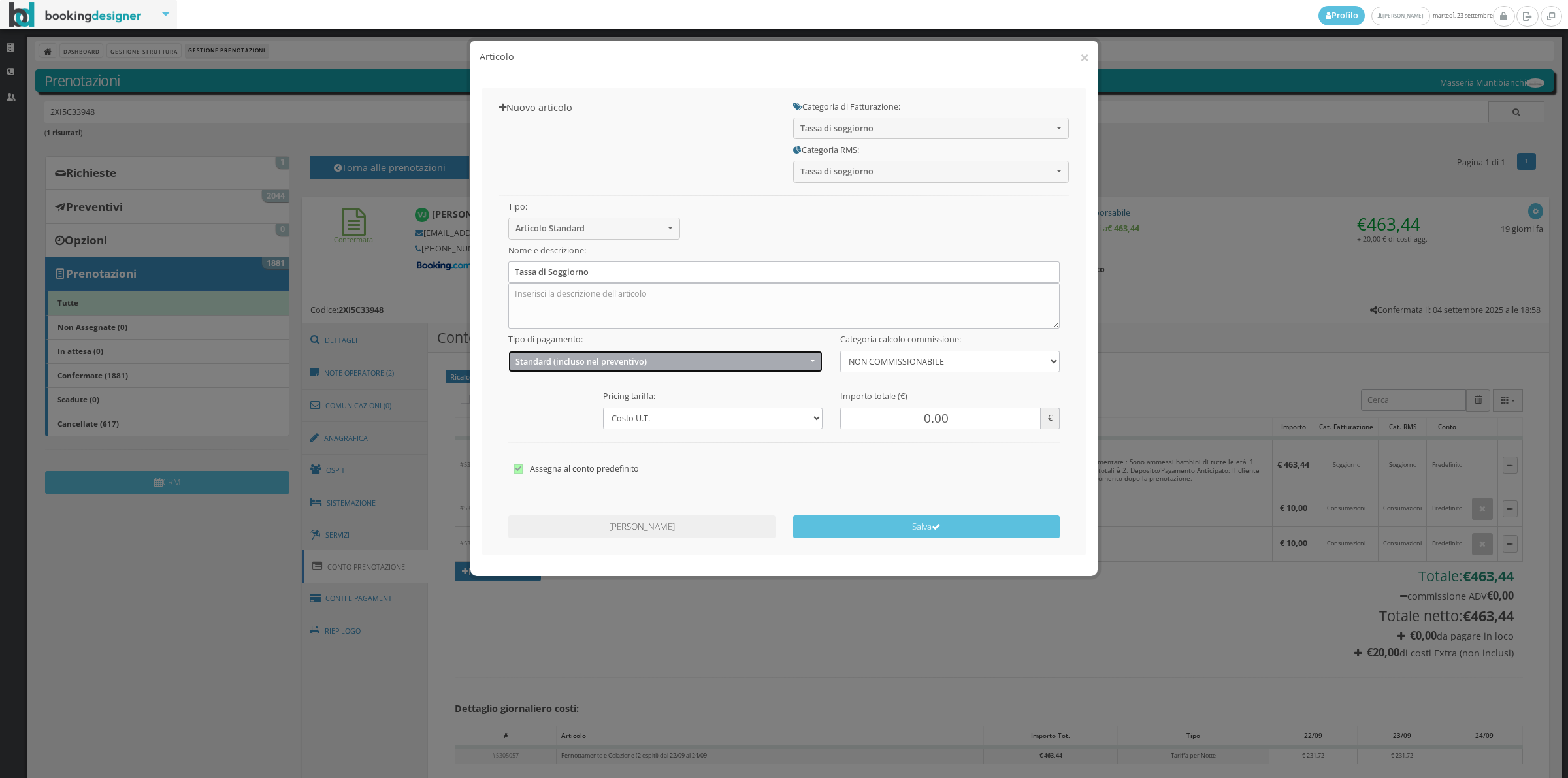
click at [563, 361] on span "Standard (incluso nel preventivo)" at bounding box center [661, 362] width 292 height 10
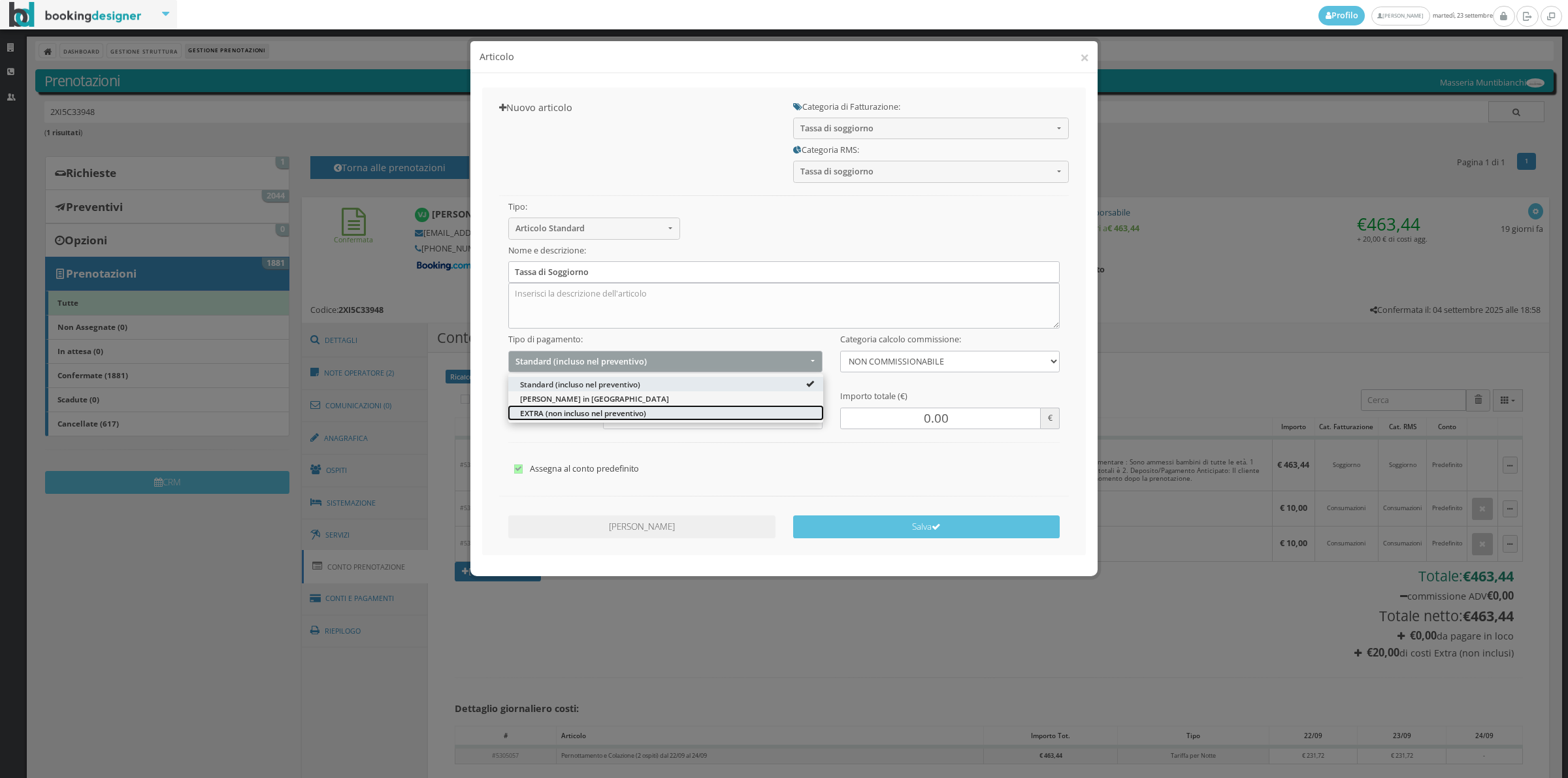
click at [554, 412] on span "EXTRA (non incluso nel preventivo)" at bounding box center [583, 413] width 126 height 11
select select "2"
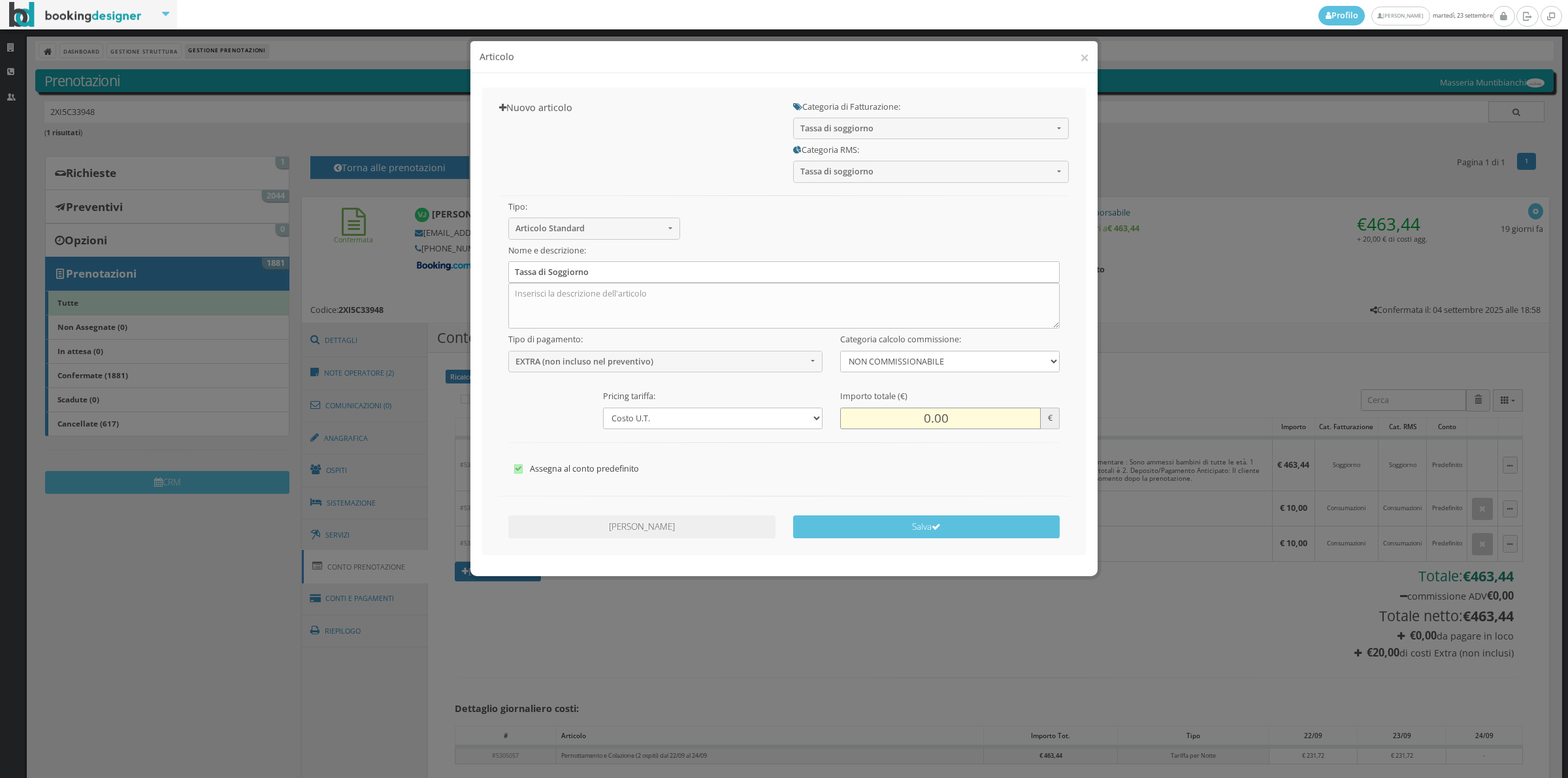
click at [910, 419] on input "0.00" at bounding box center [940, 418] width 200 height 21
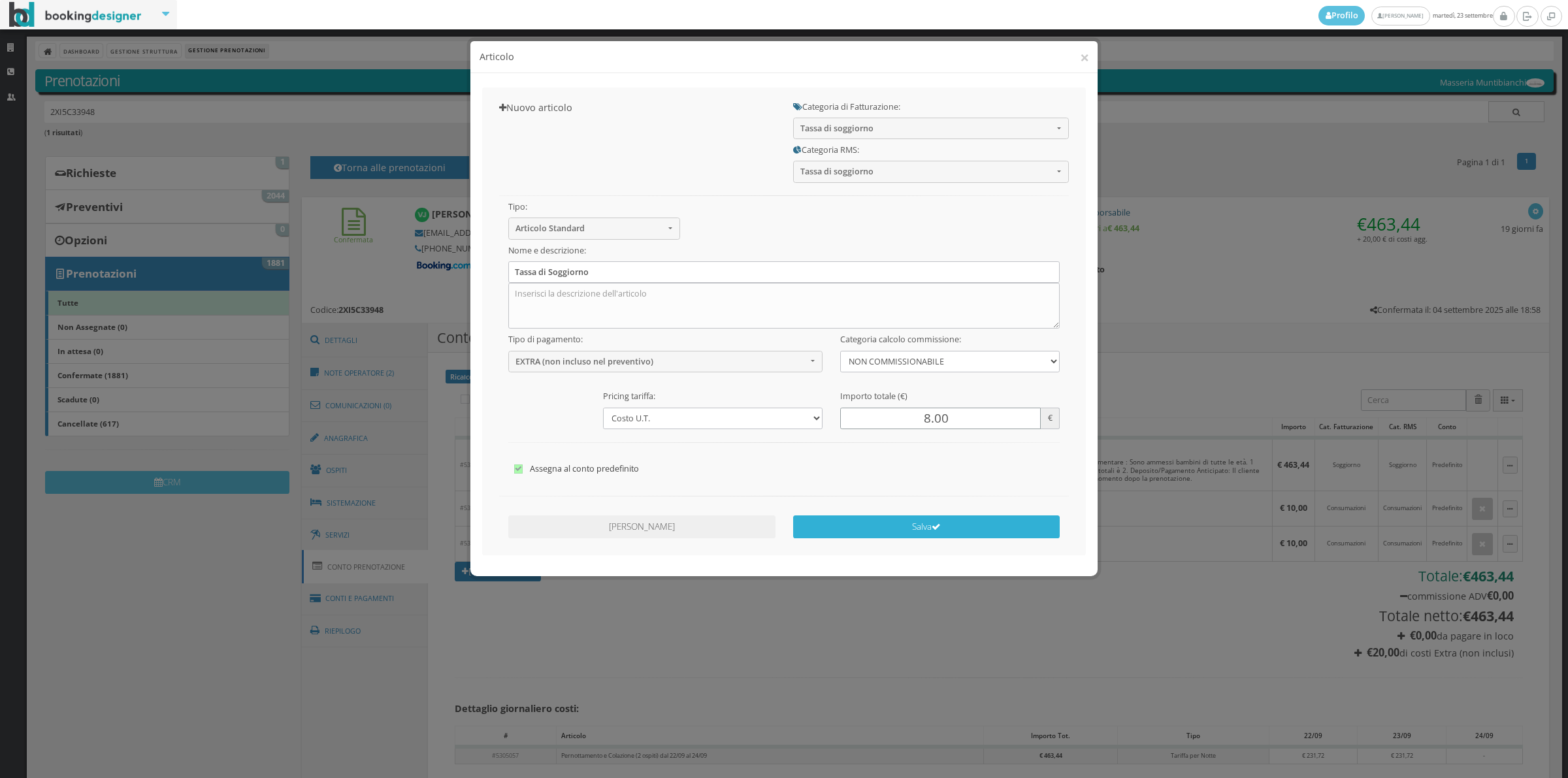
type input "8.00"
click at [942, 527] on button "Salva" at bounding box center [926, 527] width 267 height 23
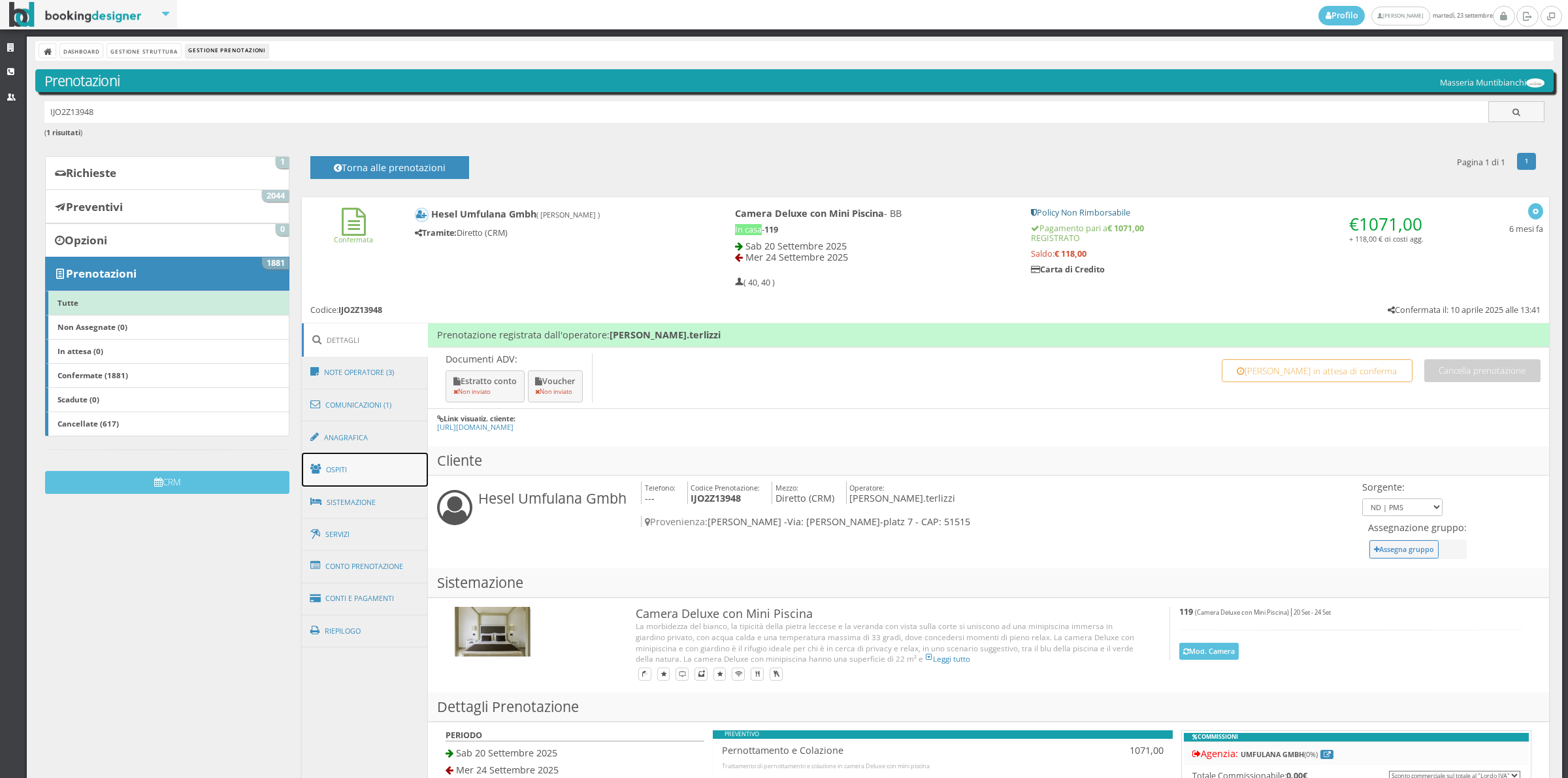
click at [362, 459] on link "Ospiti" at bounding box center [365, 470] width 127 height 34
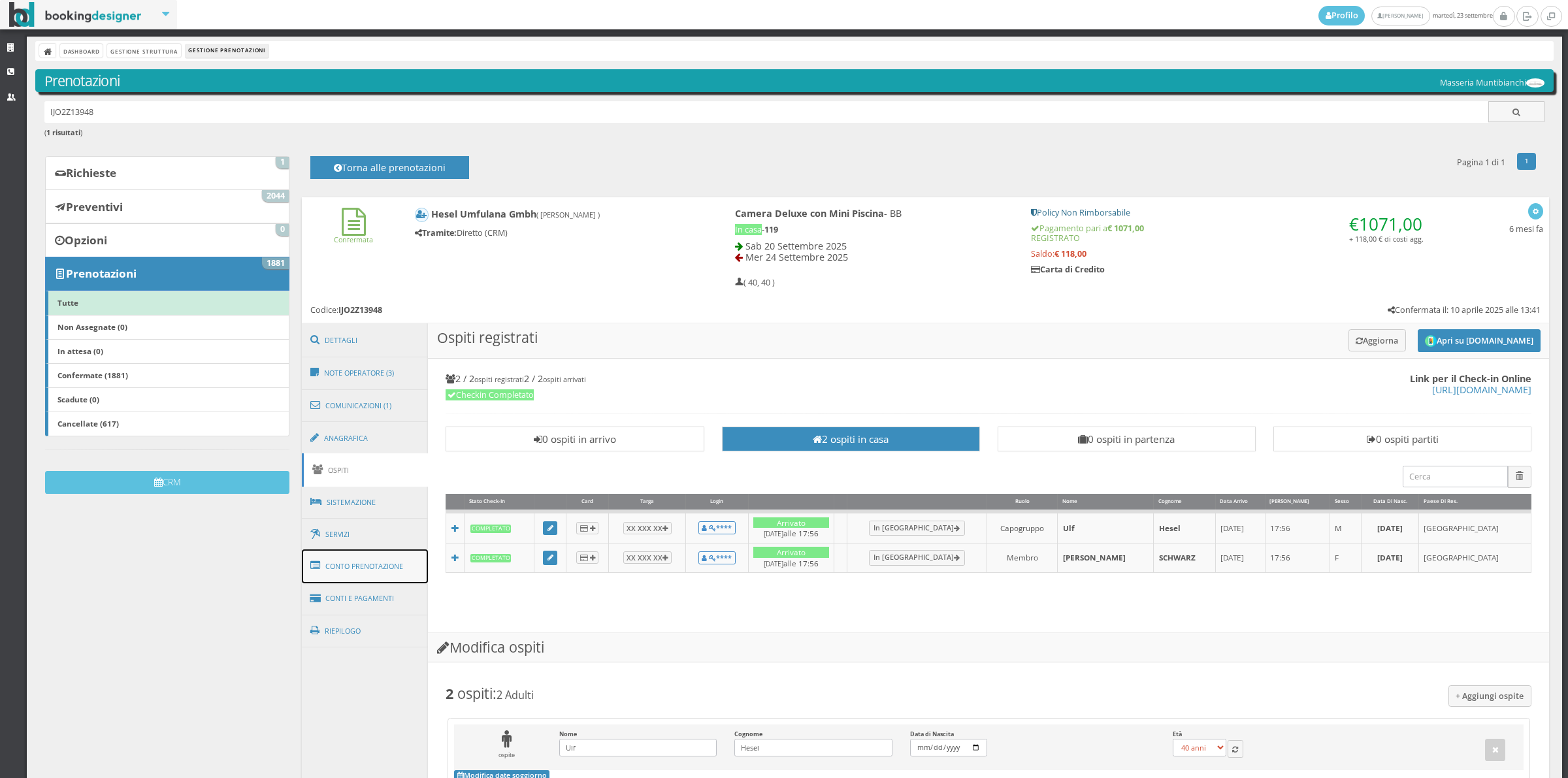
click at [387, 580] on link "Conto Prenotazione" at bounding box center [365, 566] width 127 height 34
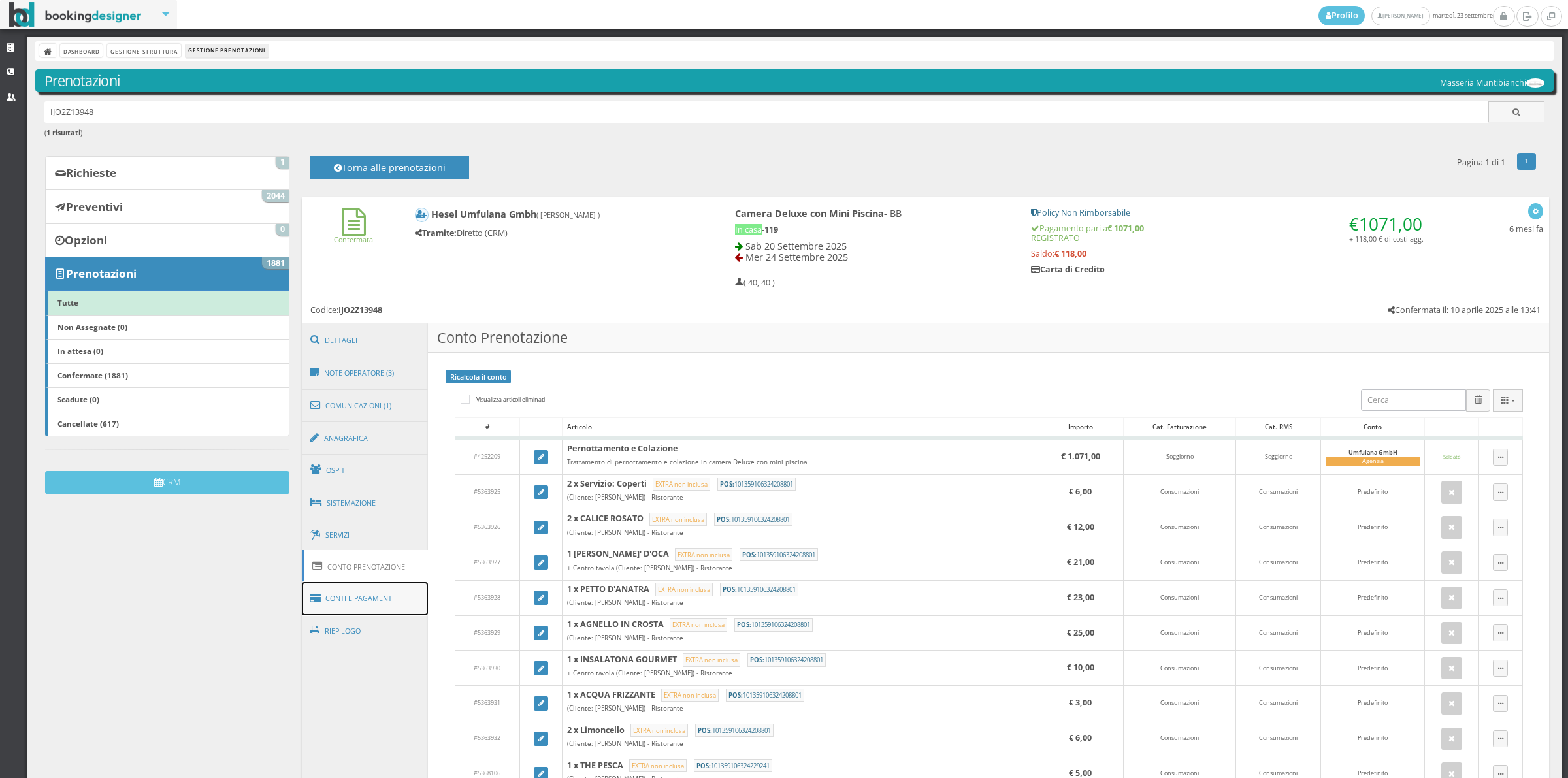
click at [418, 601] on link "Conti e Pagamenti" at bounding box center [365, 598] width 127 height 33
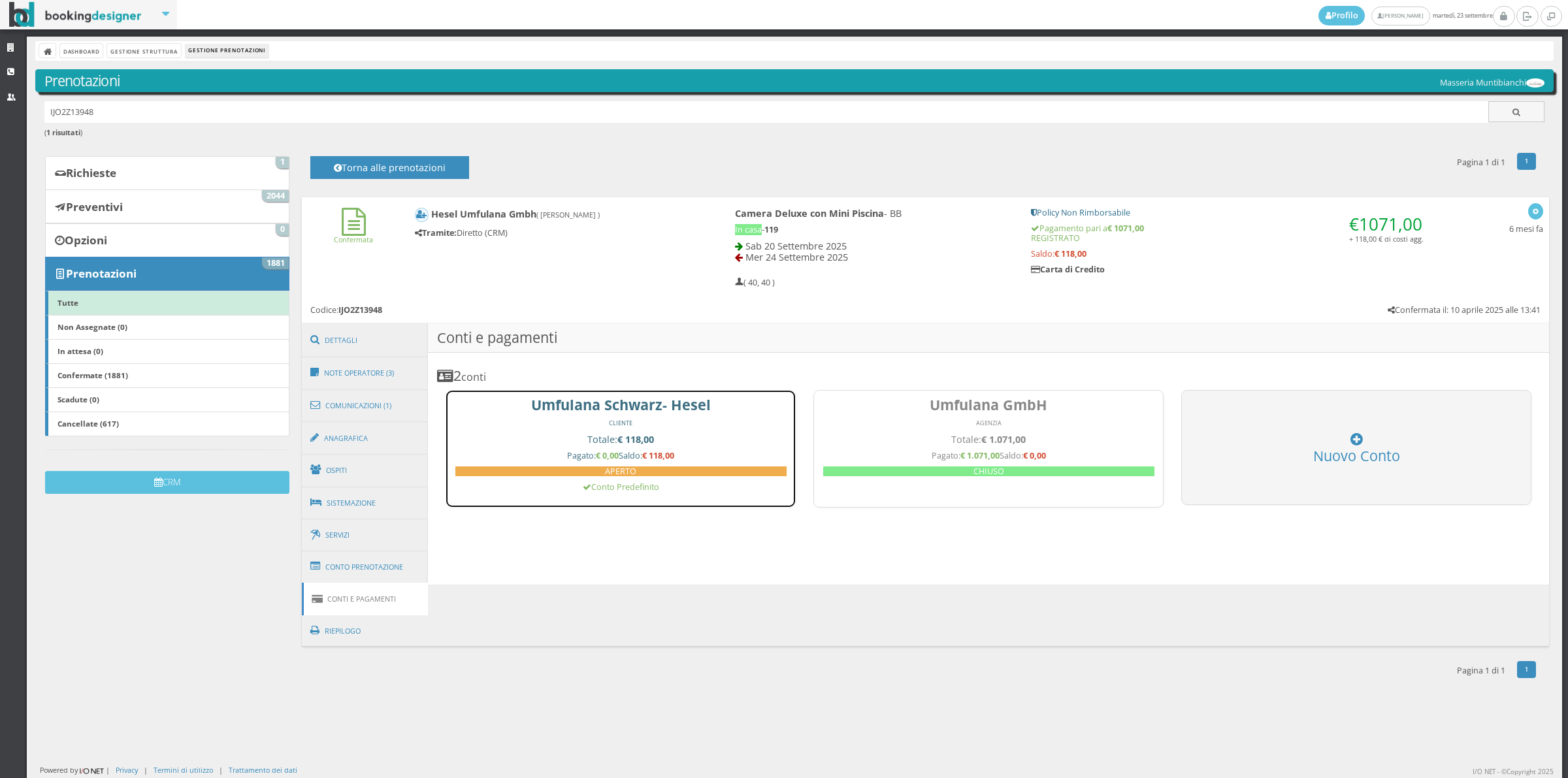
click at [520, 425] on div "CLIENTE" at bounding box center [621, 423] width 331 height 8
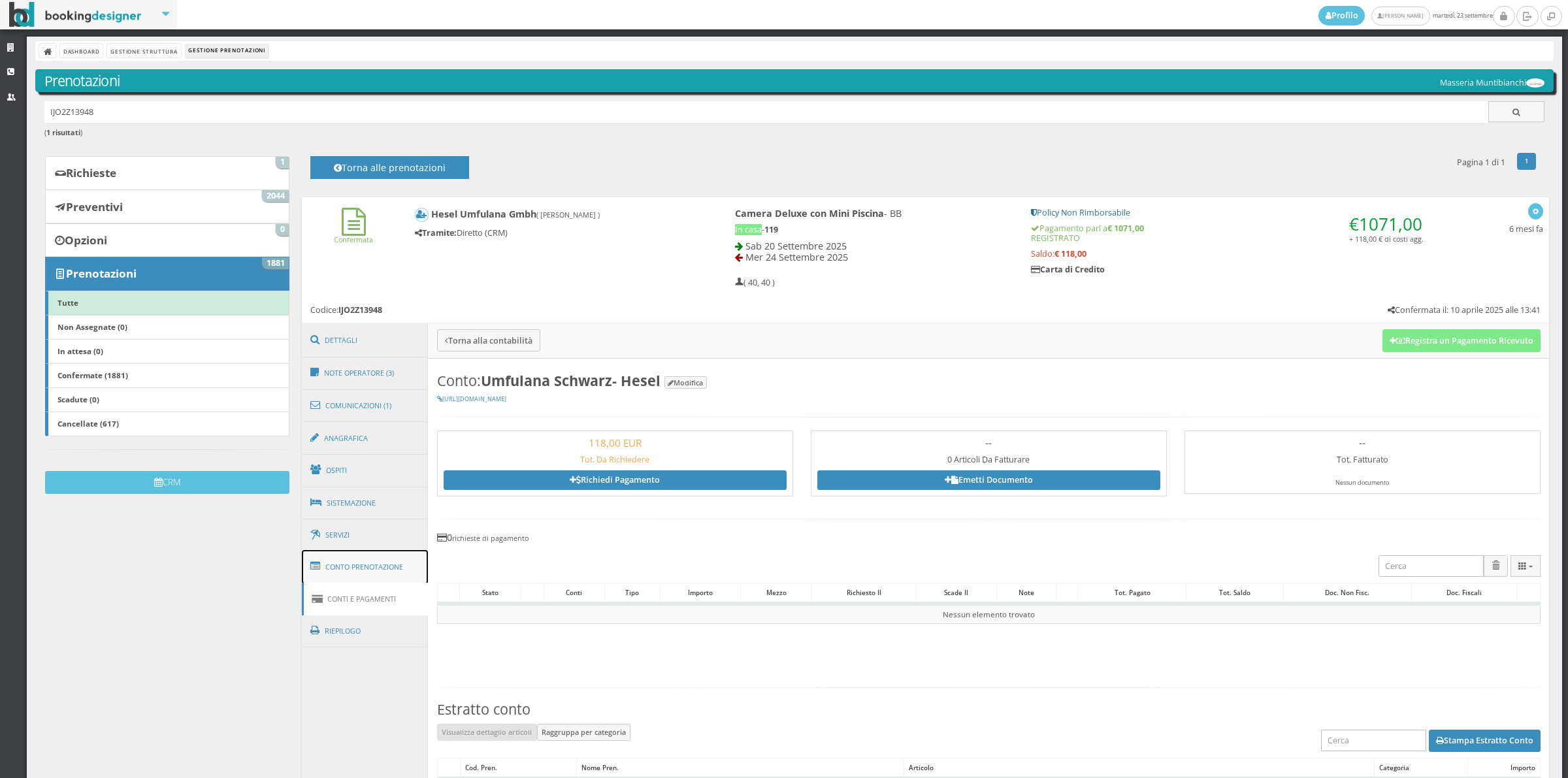
click at [389, 572] on link "Conto Prenotazione" at bounding box center [365, 567] width 127 height 34
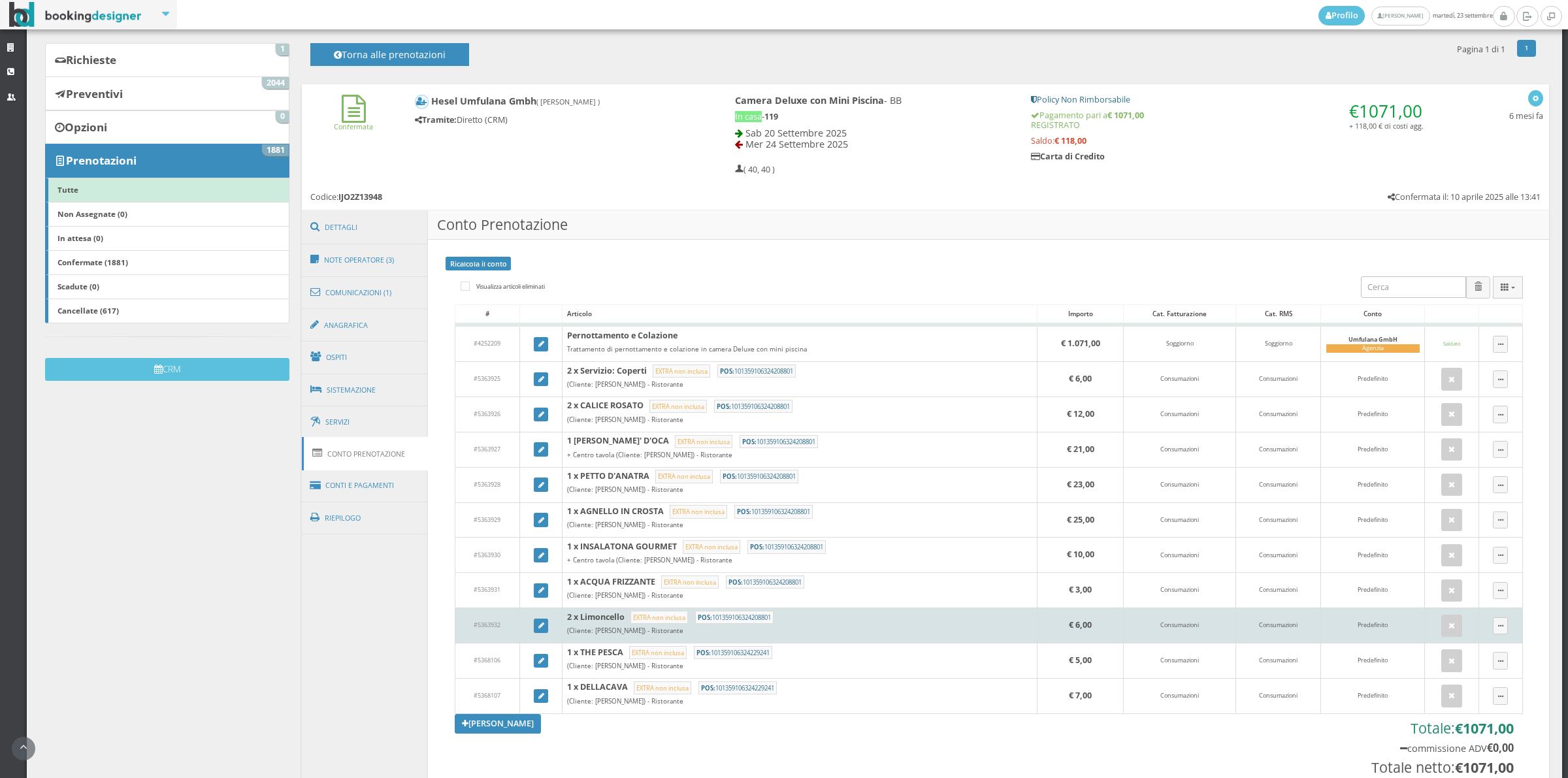
scroll to position [181, 0]
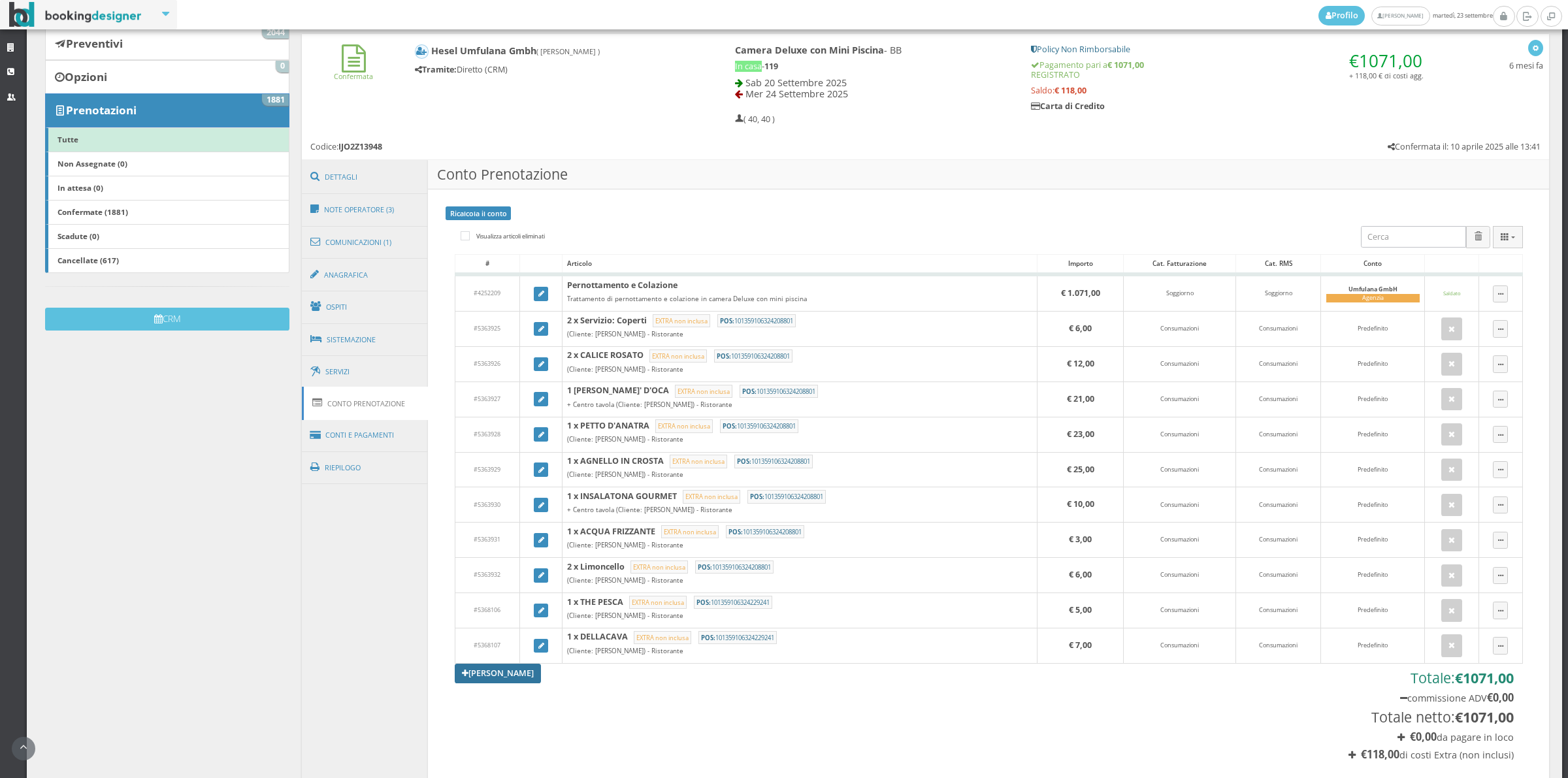
click at [517, 683] on link "Aggiungi Tariffa" at bounding box center [498, 674] width 86 height 20
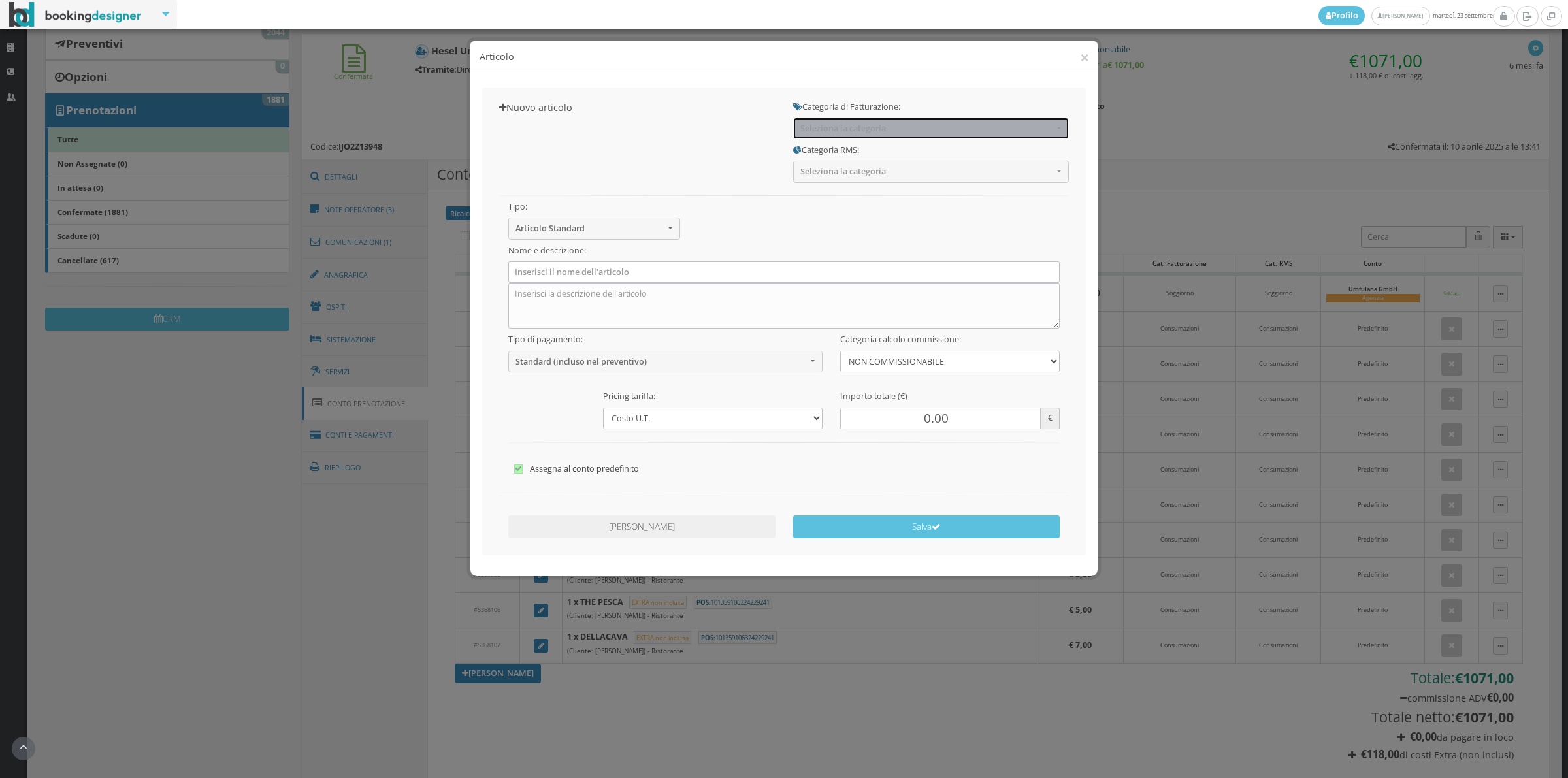
click at [879, 131] on span "Seleziona la categoria" at bounding box center [926, 128] width 253 height 10
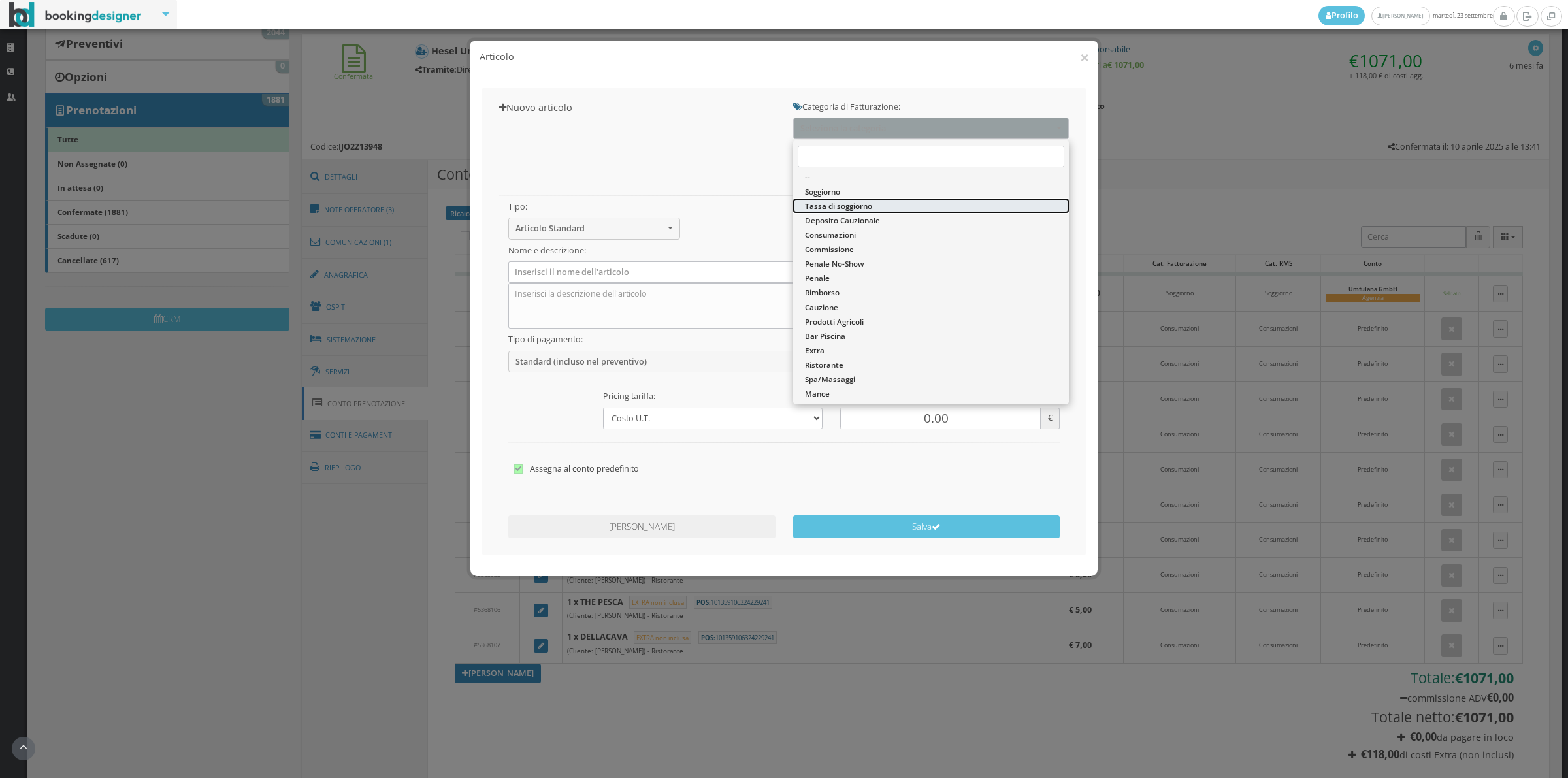
click at [846, 209] on span "Tassa di soggiorno" at bounding box center [838, 206] width 67 height 11
select select "13"
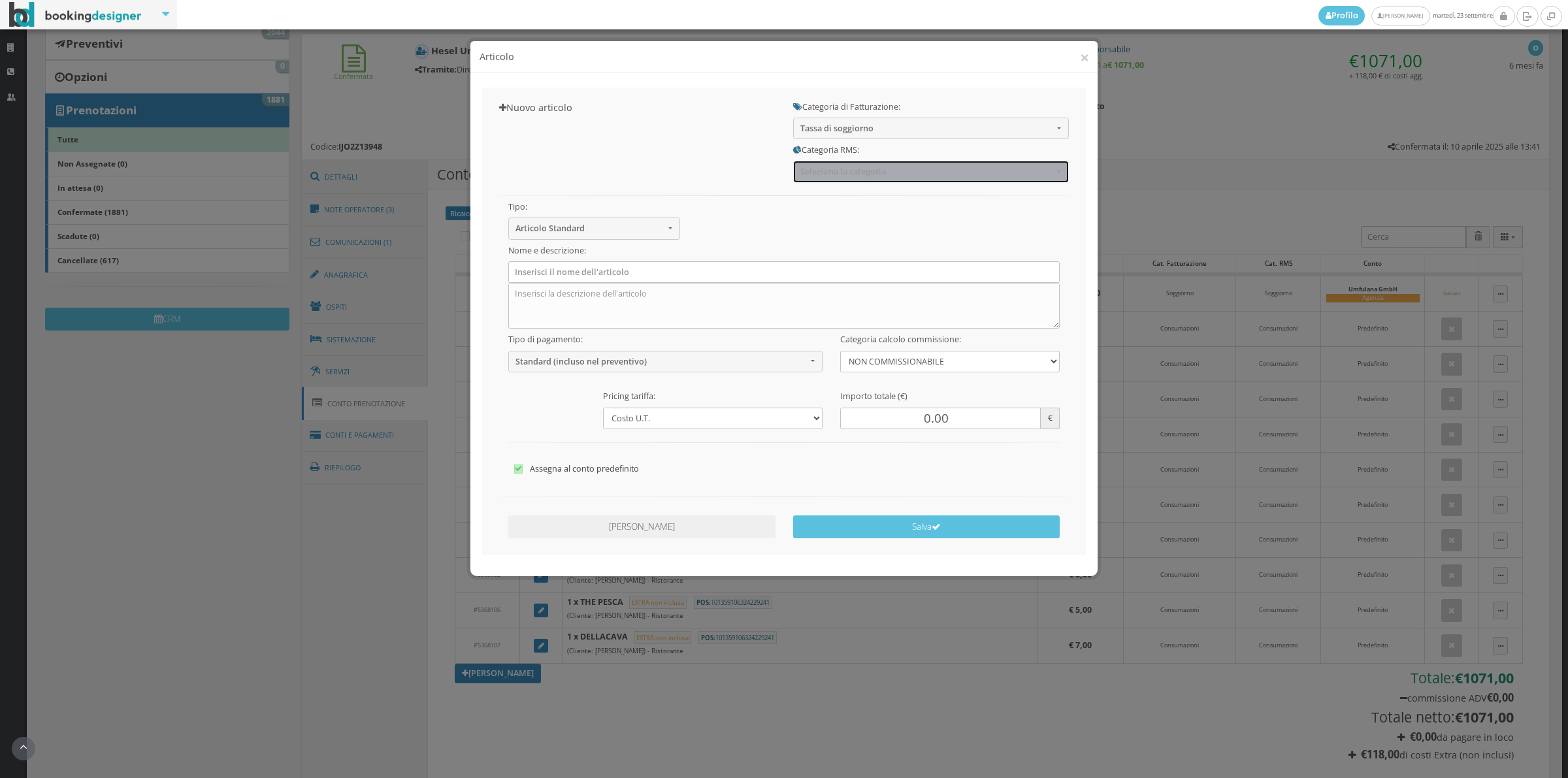
click at [840, 178] on button "Seleziona la categoria" at bounding box center [930, 171] width 275 height 21
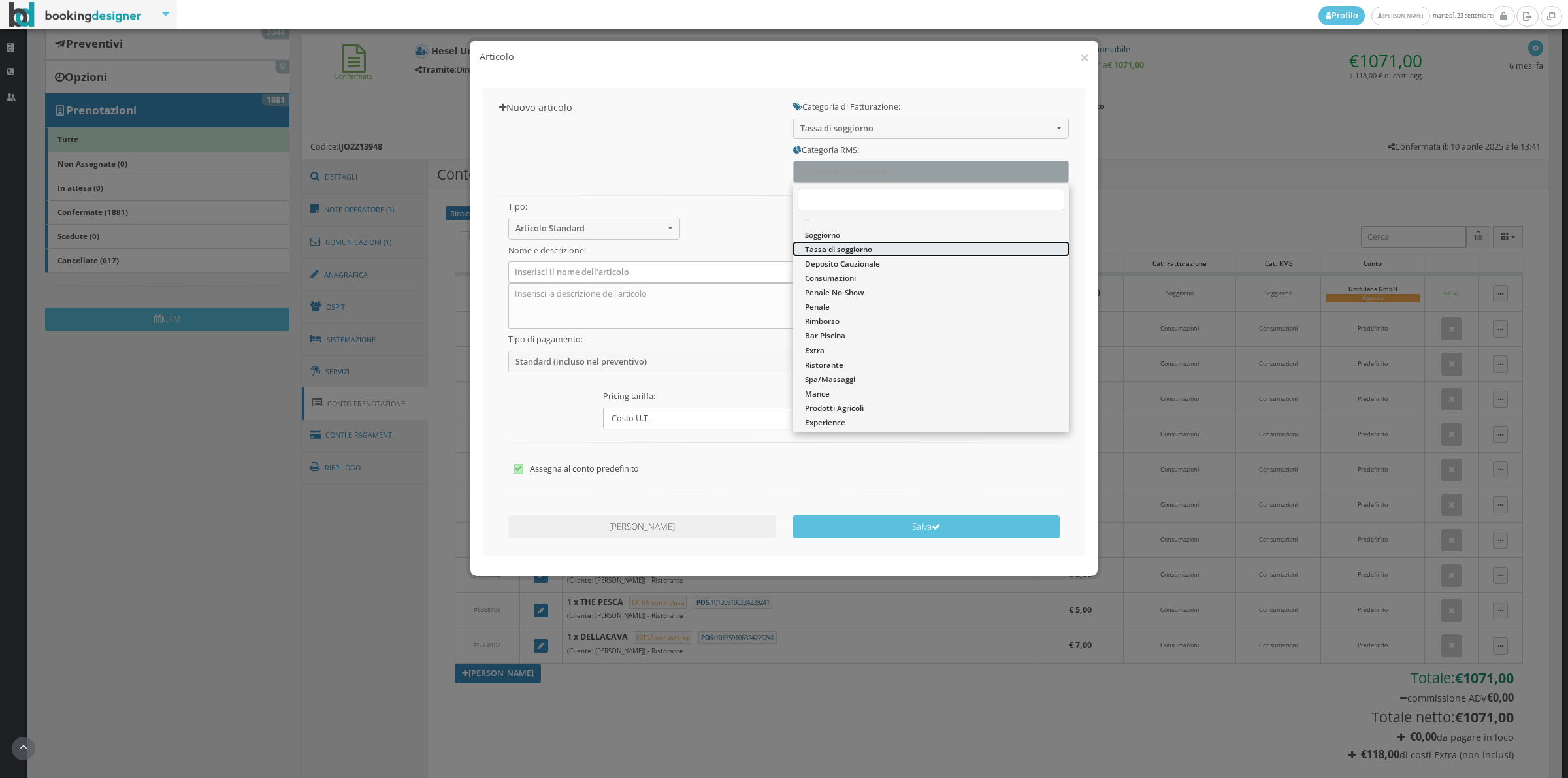
click at [828, 251] on span "Tassa di soggiorno" at bounding box center [838, 249] width 67 height 11
select select "13"
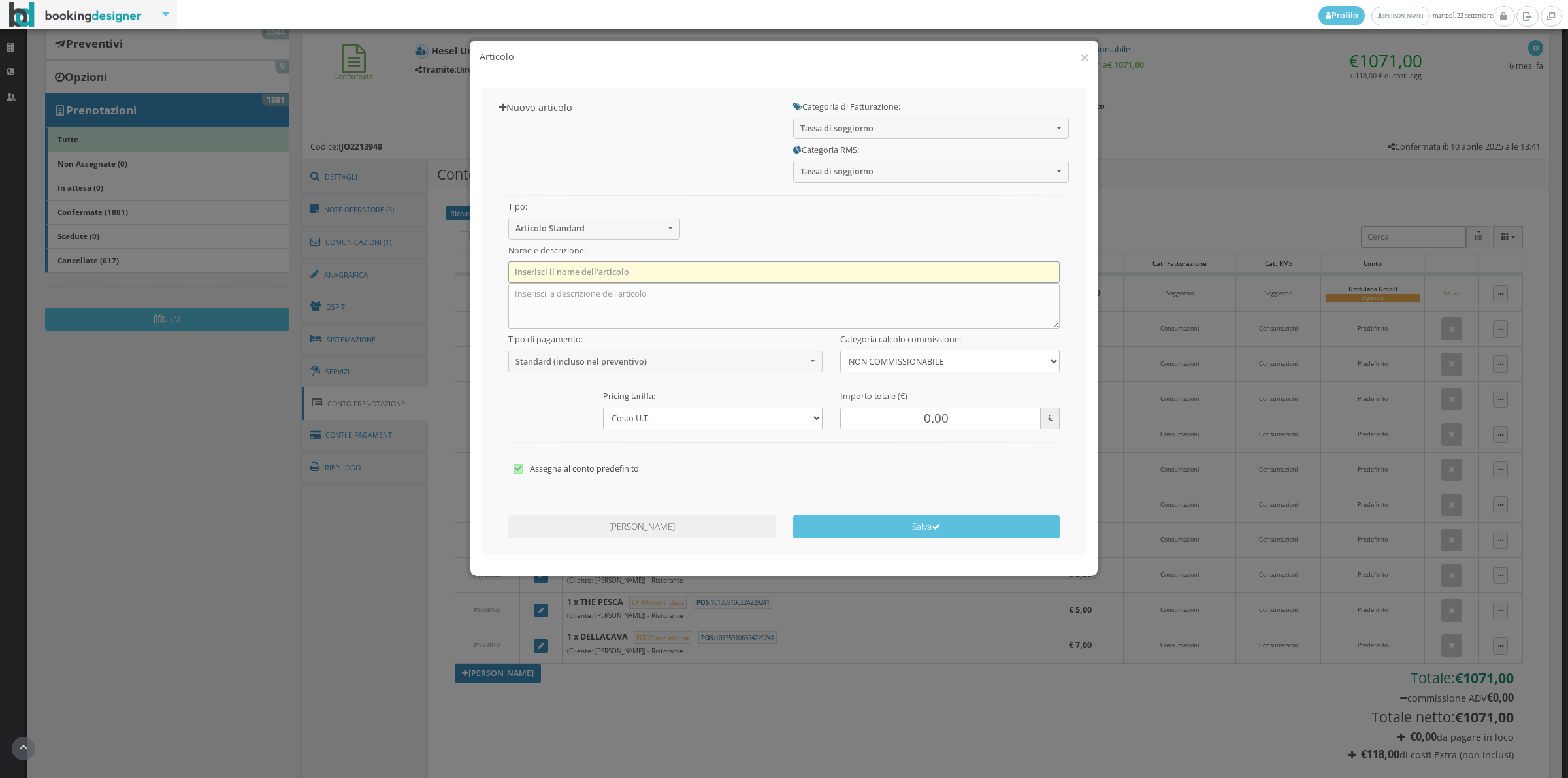
click at [651, 265] on input "text" at bounding box center [784, 272] width 552 height 21
type input "Tassa di Soggiorno"
click at [583, 374] on div at bounding box center [784, 379] width 570 height 13
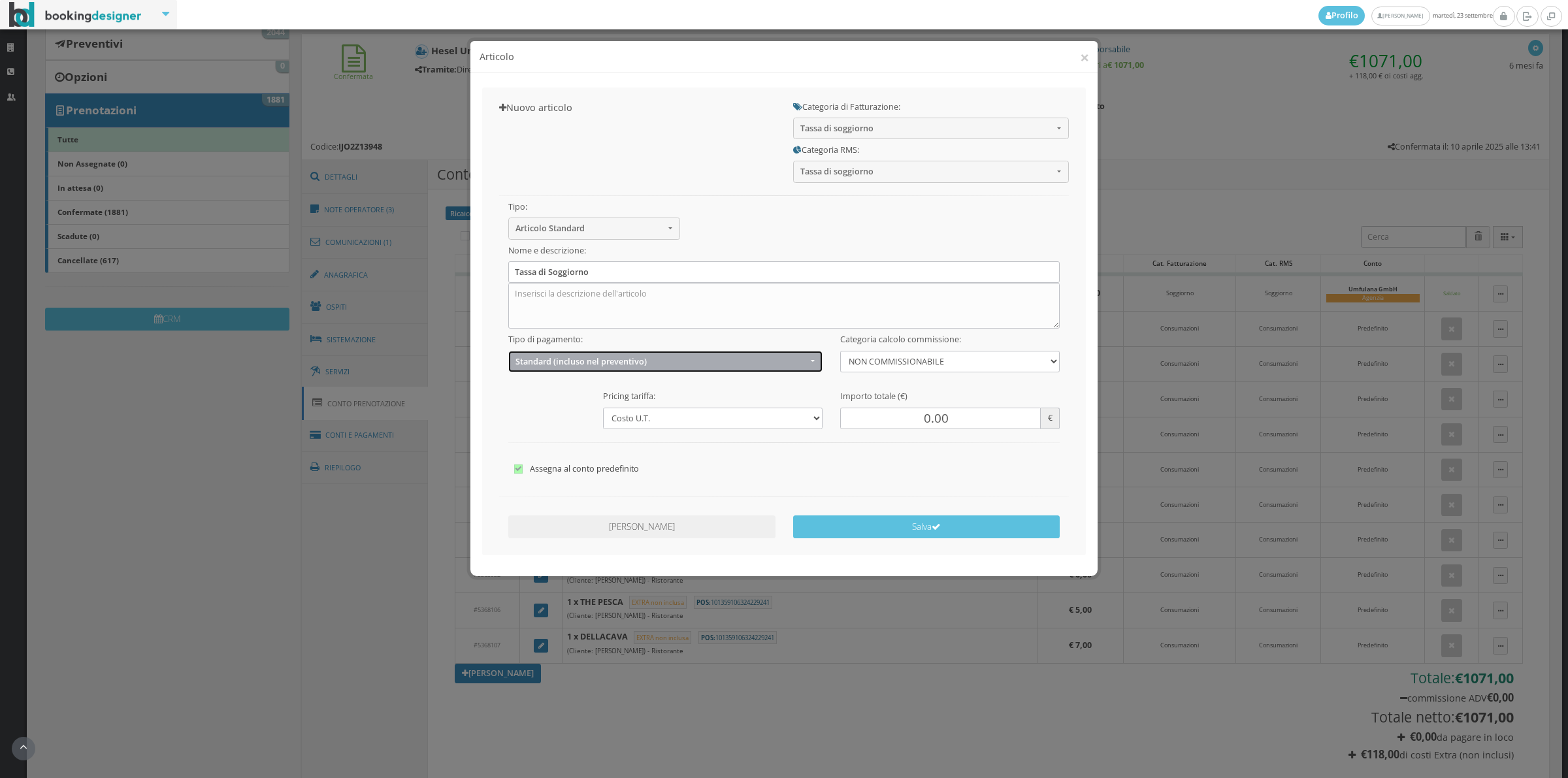
click at [576, 363] on span "Standard (incluso nel preventivo)" at bounding box center [661, 362] width 292 height 10
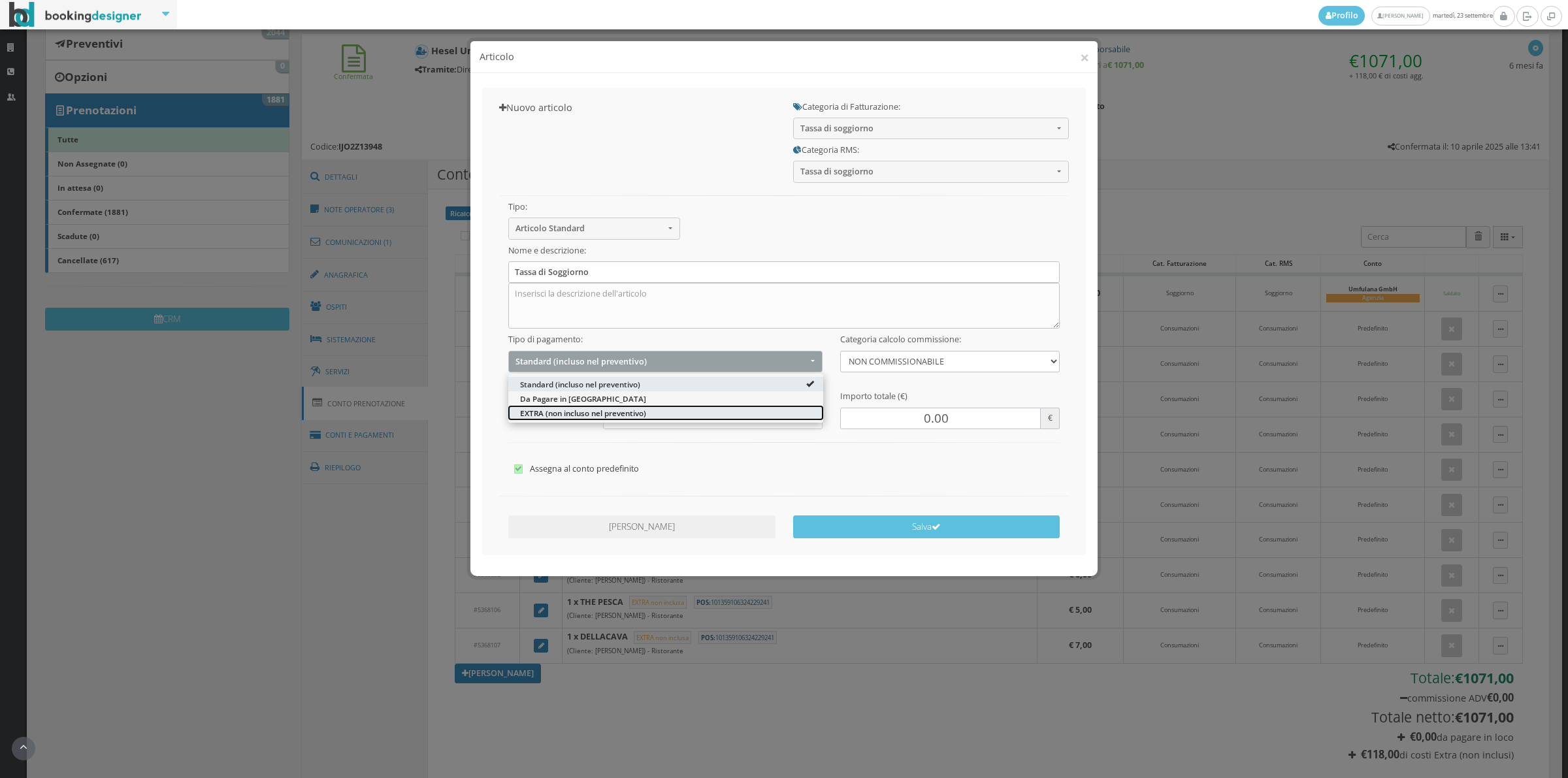
click at [551, 416] on span "EXTRA (non incluso nel preventivo)" at bounding box center [583, 413] width 126 height 11
select select "2"
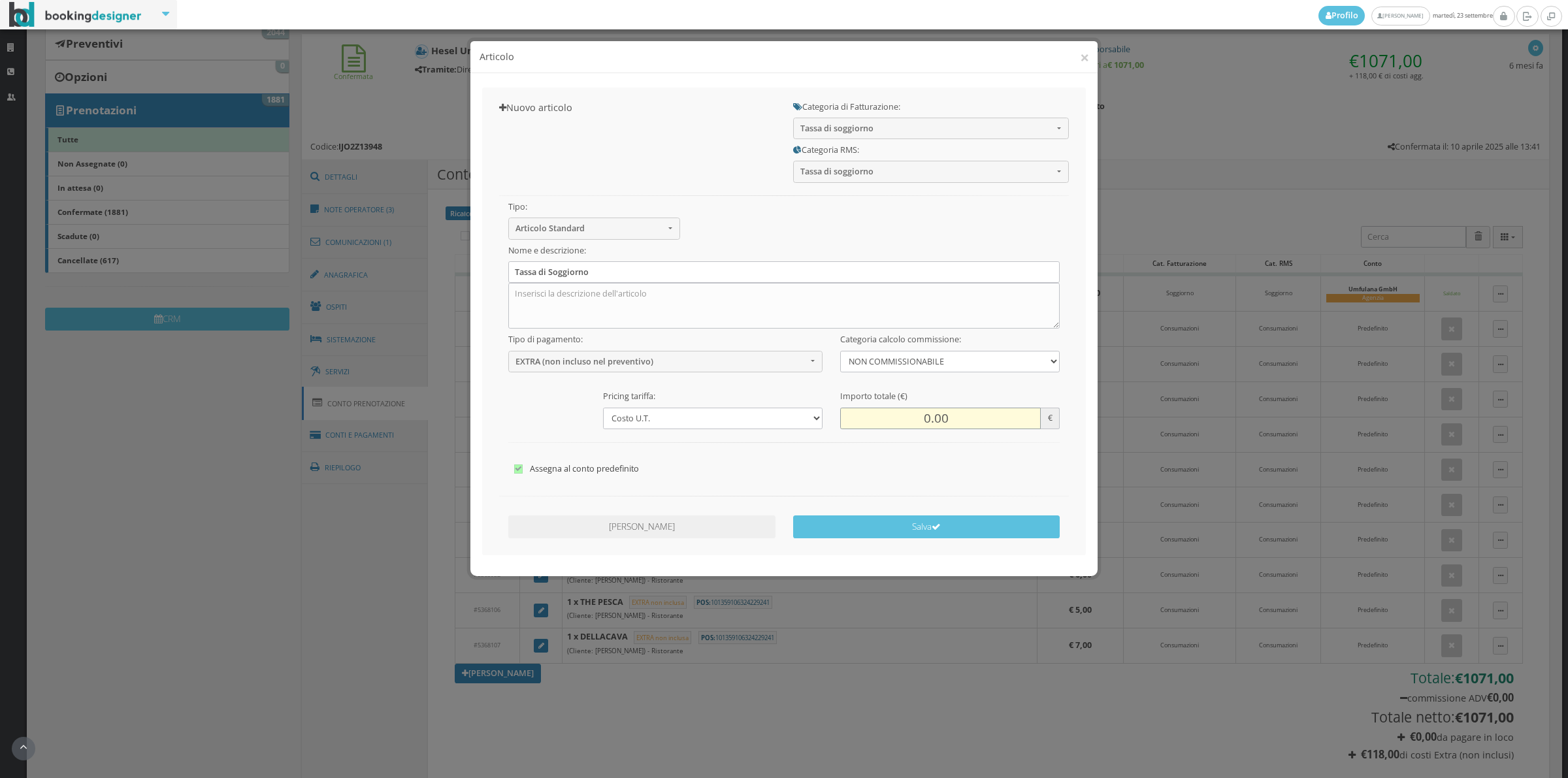
click at [912, 421] on input "0.00" at bounding box center [940, 418] width 200 height 21
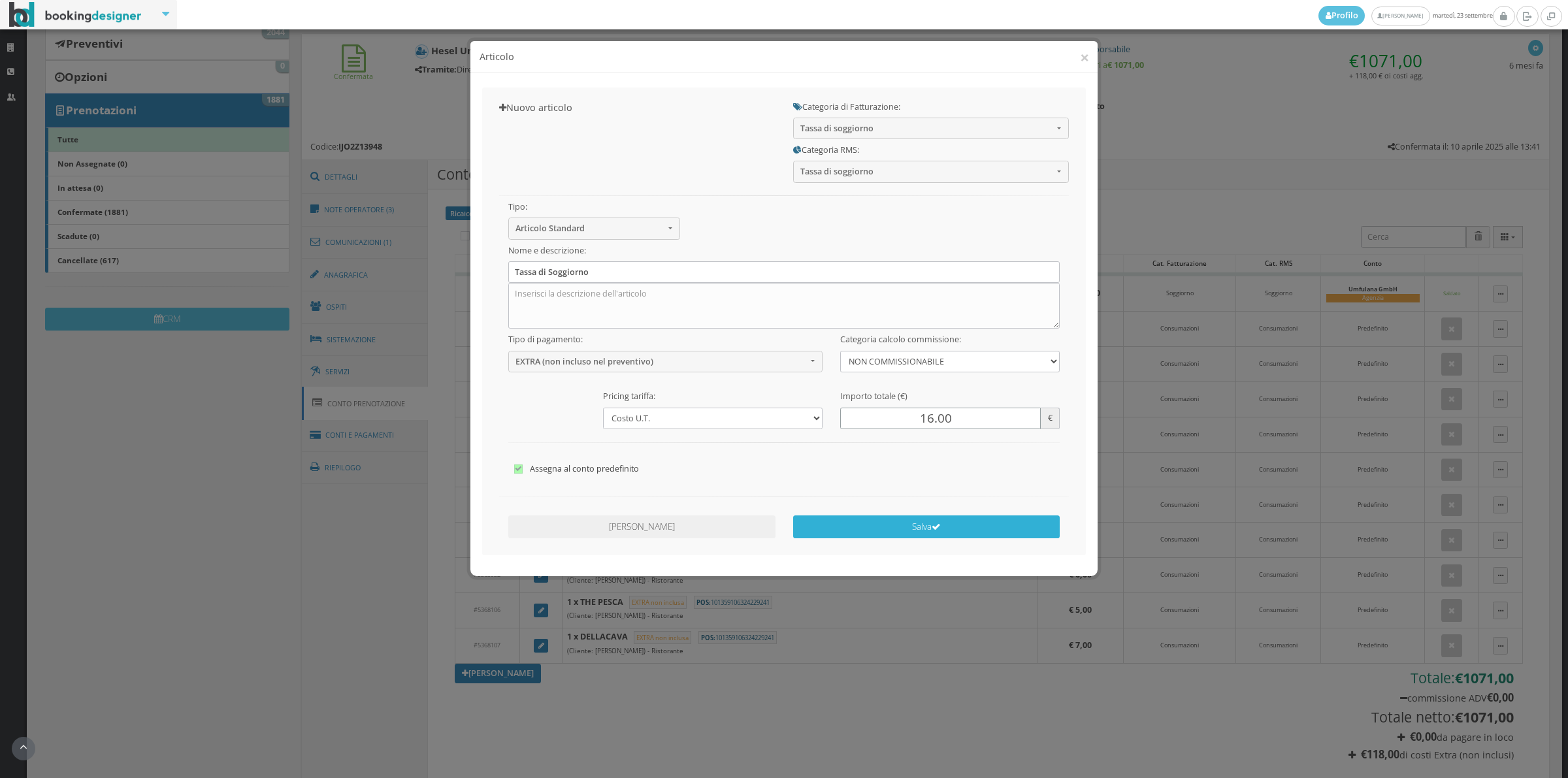
type input "16.00"
click at [905, 527] on button "Salva" at bounding box center [926, 527] width 267 height 23
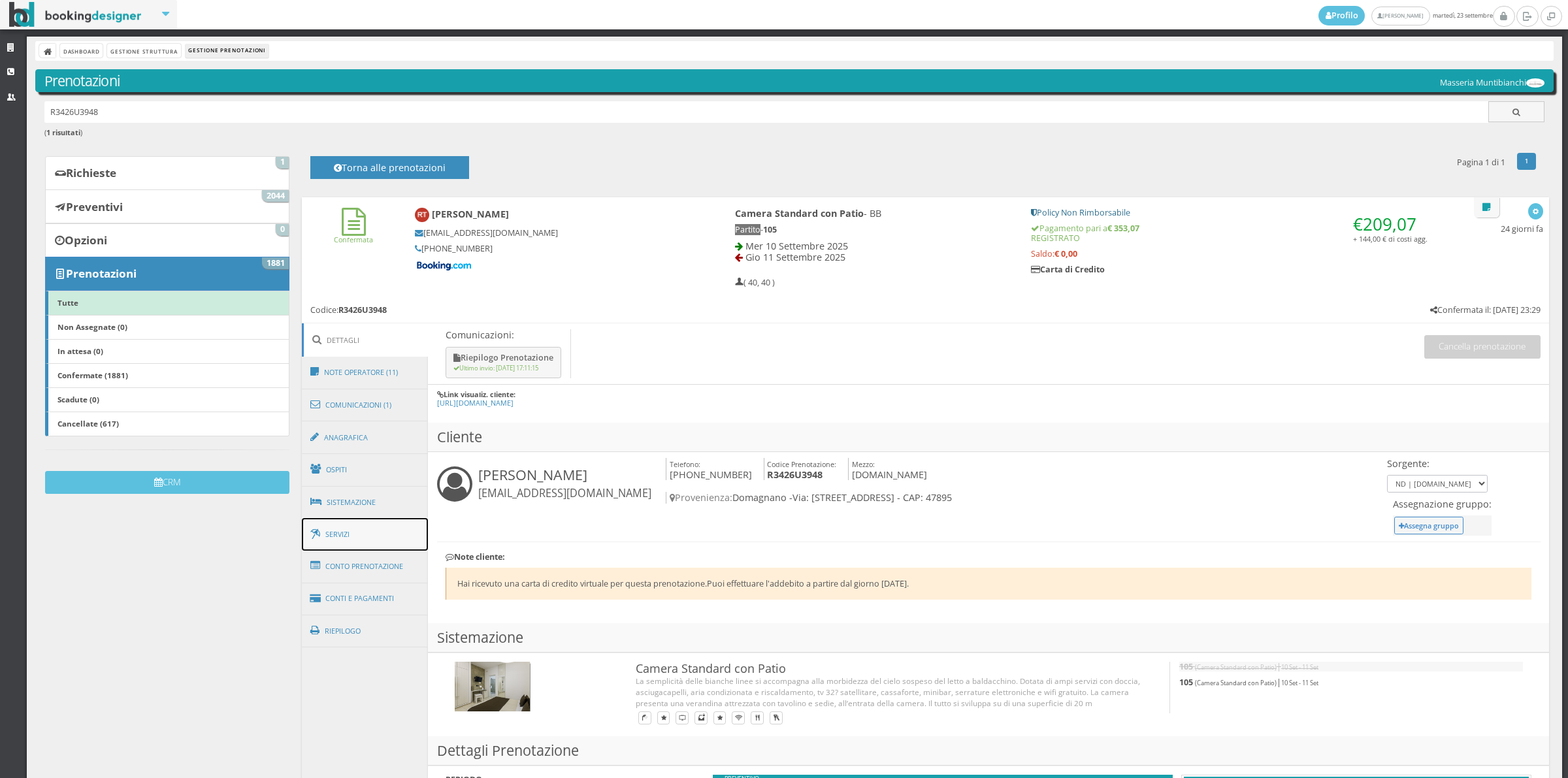
click at [377, 534] on link "Servizi" at bounding box center [365, 534] width 127 height 33
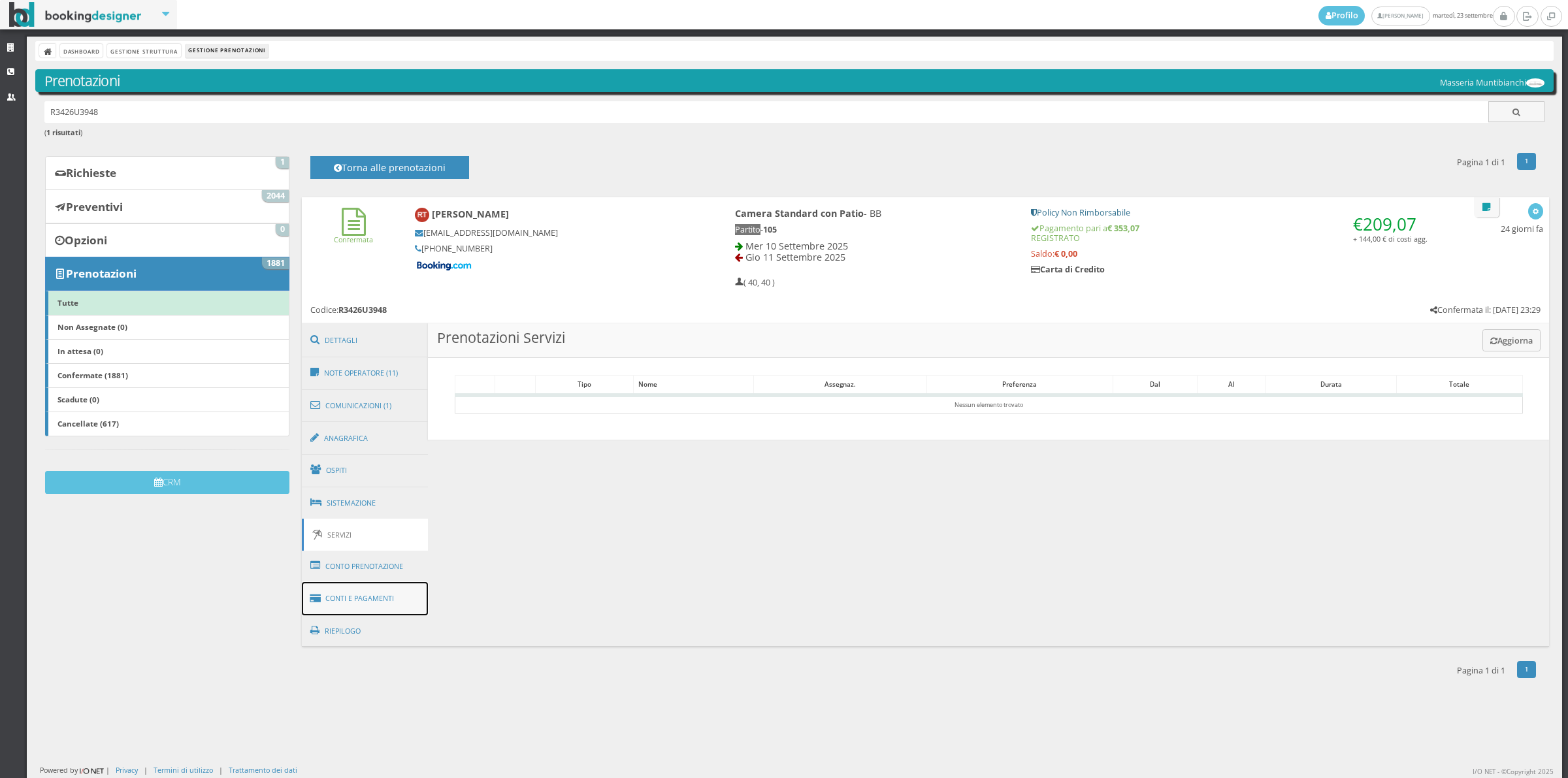
click at [386, 589] on link "Conti e Pagamenti" at bounding box center [365, 598] width 127 height 33
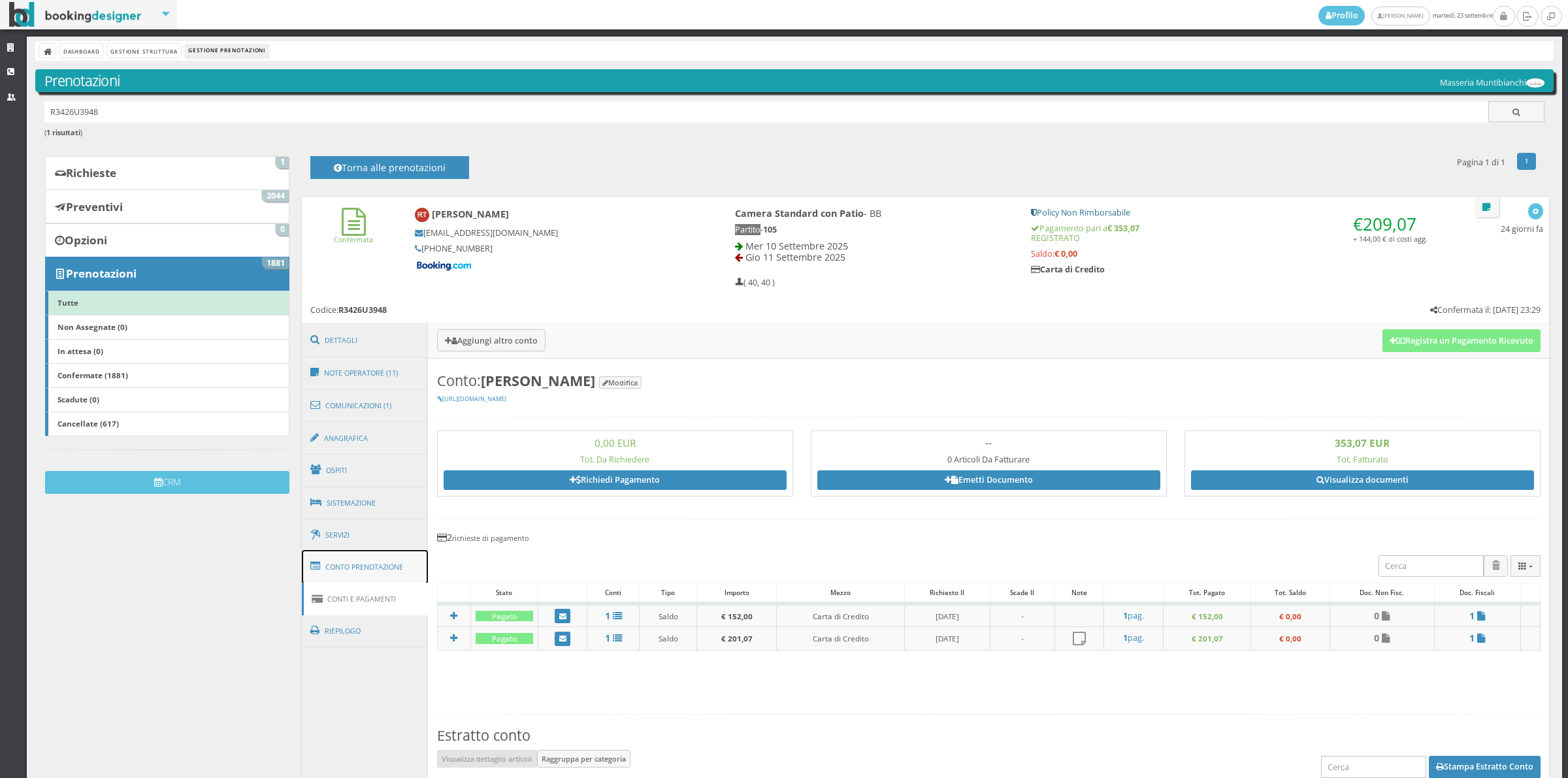
click at [387, 573] on link "Conto Prenotazione" at bounding box center [365, 567] width 127 height 34
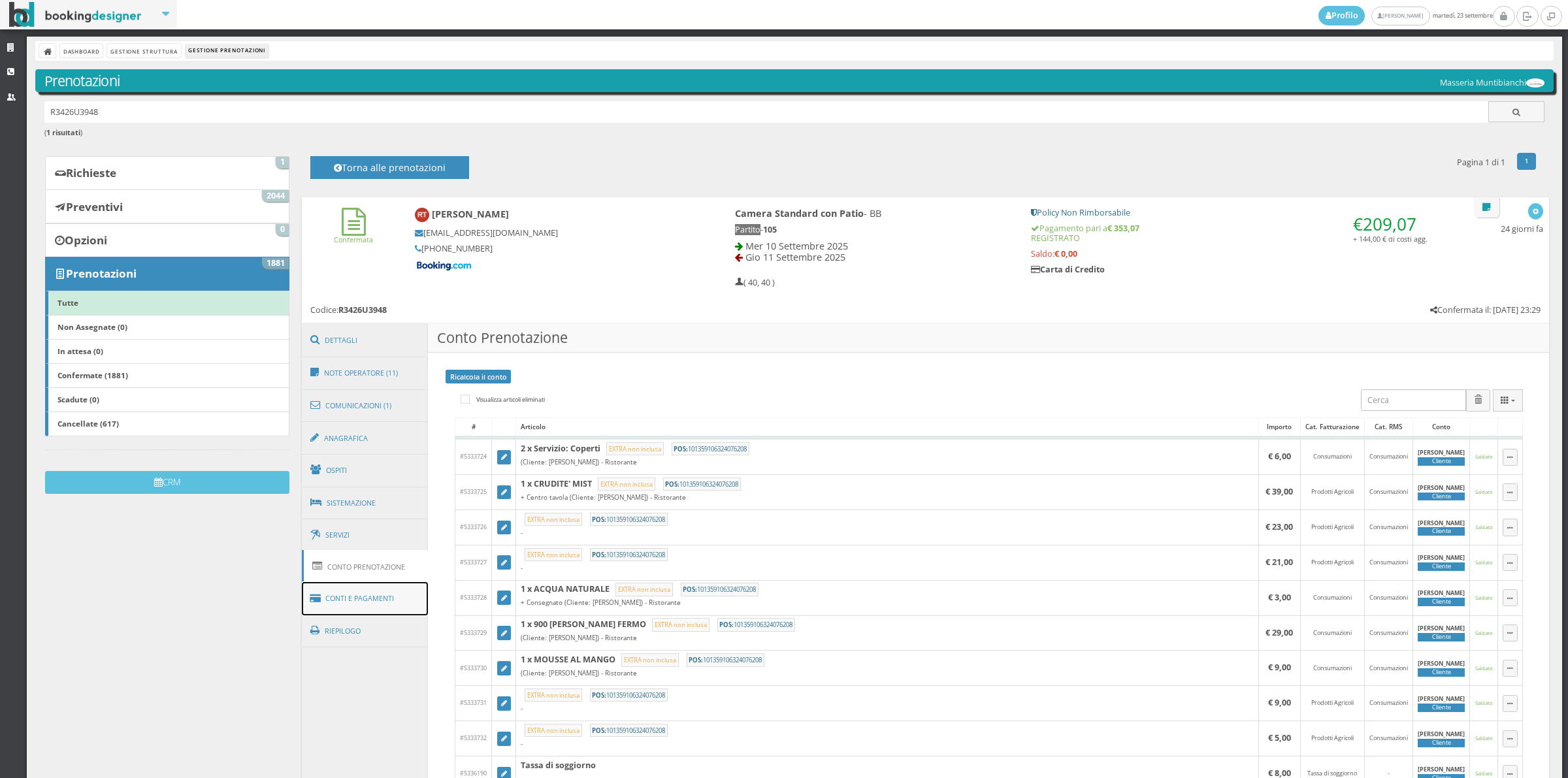
click at [390, 588] on link "Conti e Pagamenti" at bounding box center [365, 598] width 127 height 33
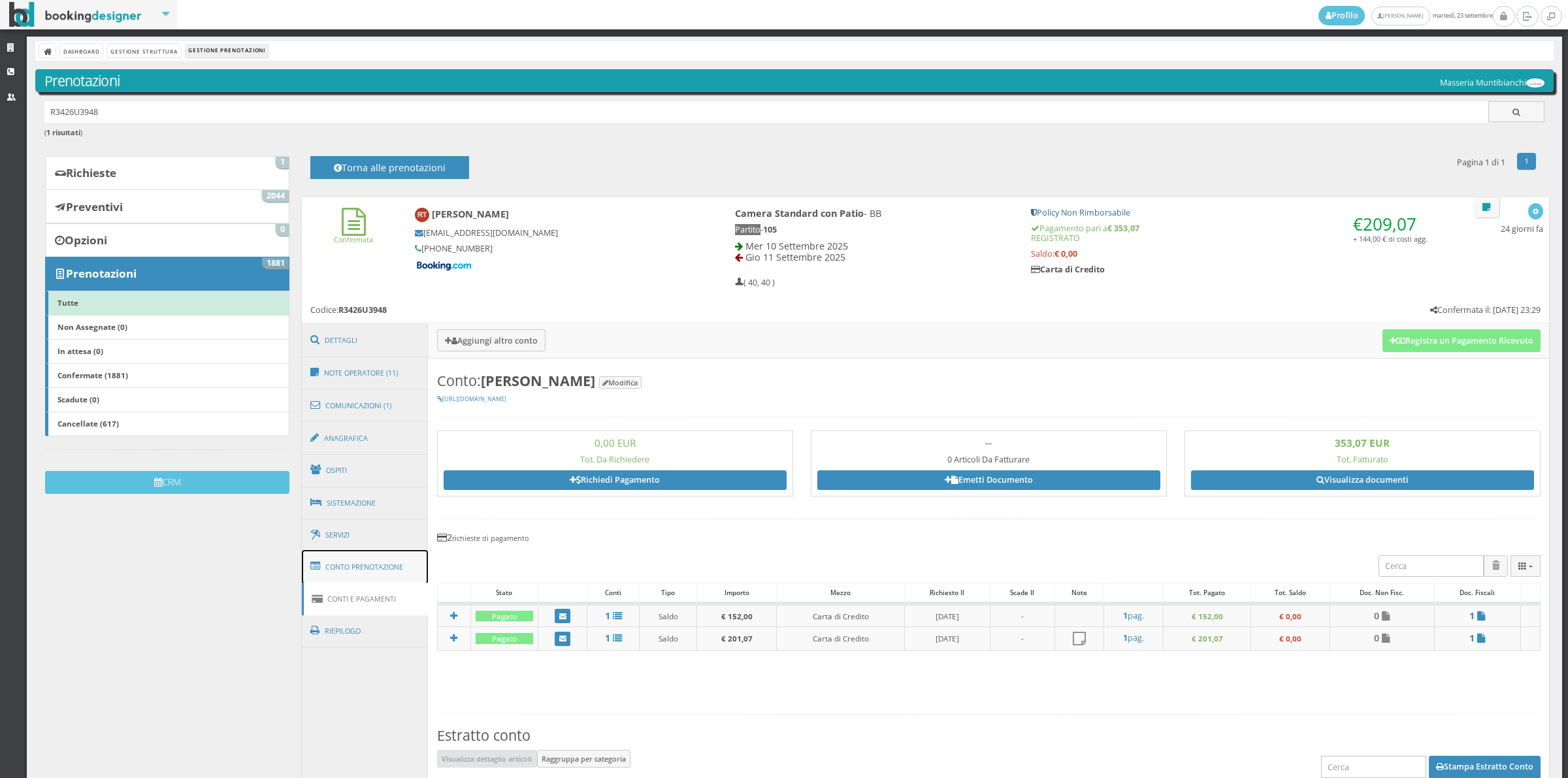
click at [401, 567] on link "Conto Prenotazione" at bounding box center [365, 567] width 127 height 34
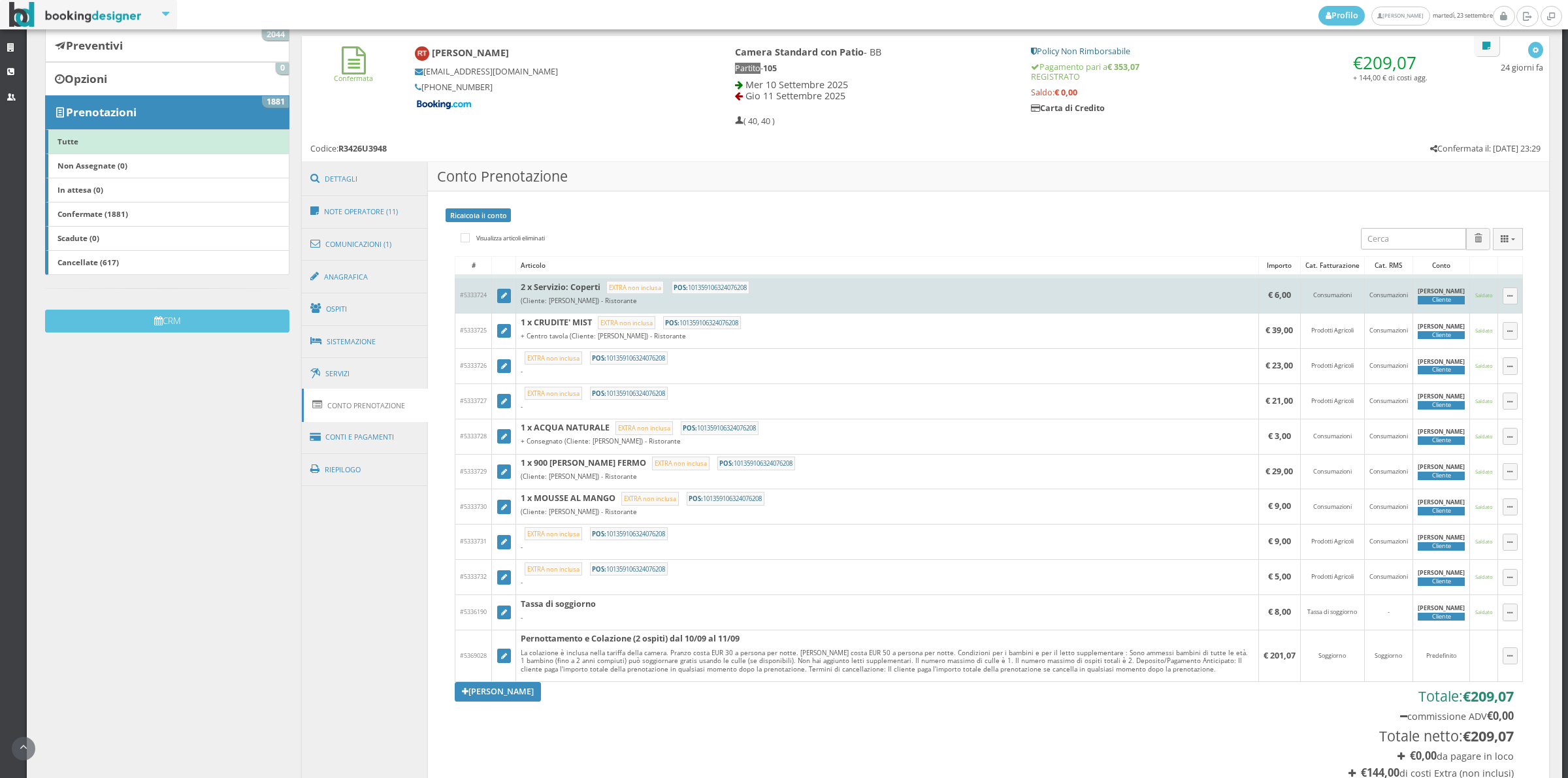
scroll to position [181, 0]
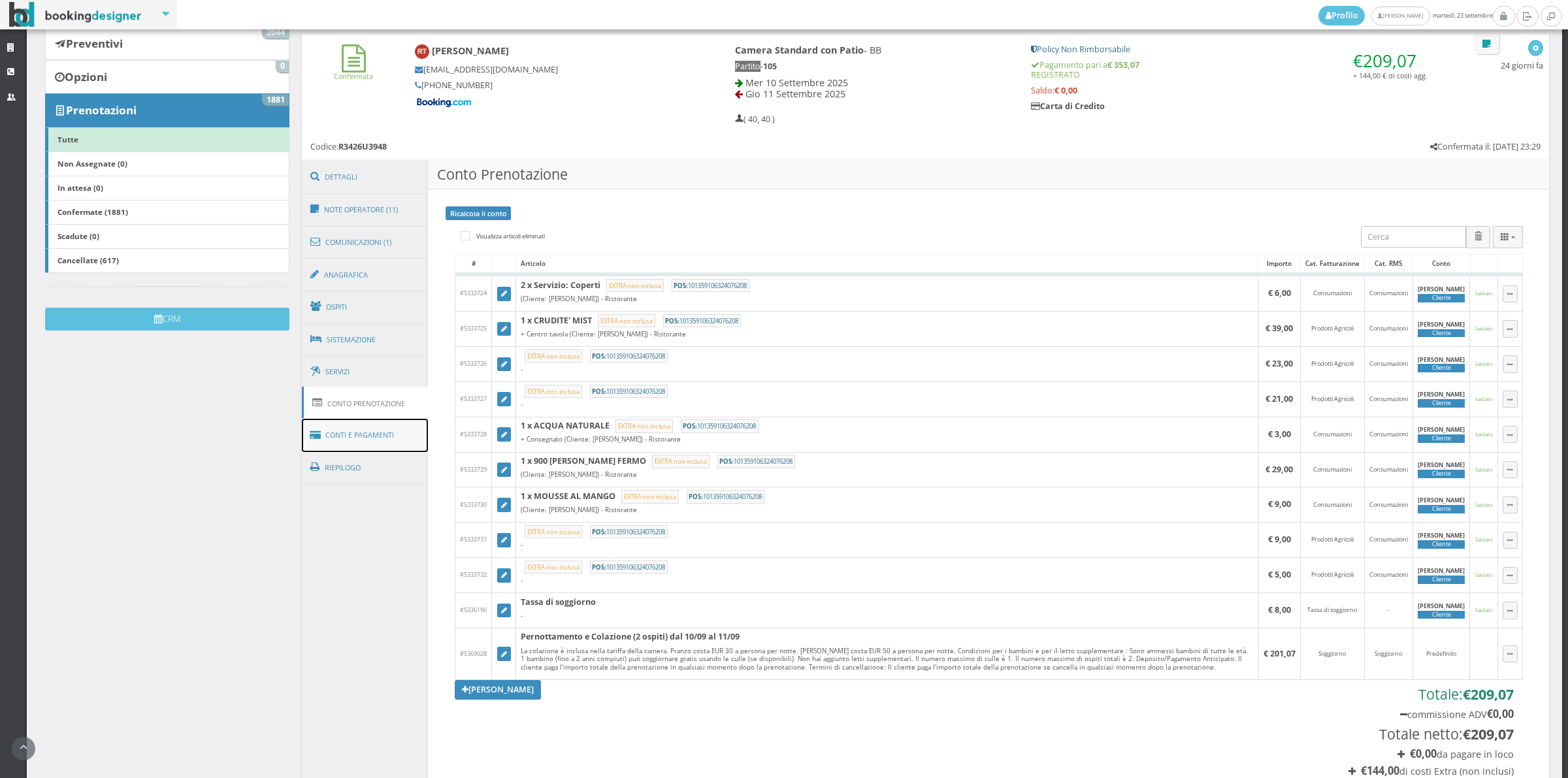
click at [365, 443] on link "Conti e Pagamenti" at bounding box center [365, 435] width 127 height 33
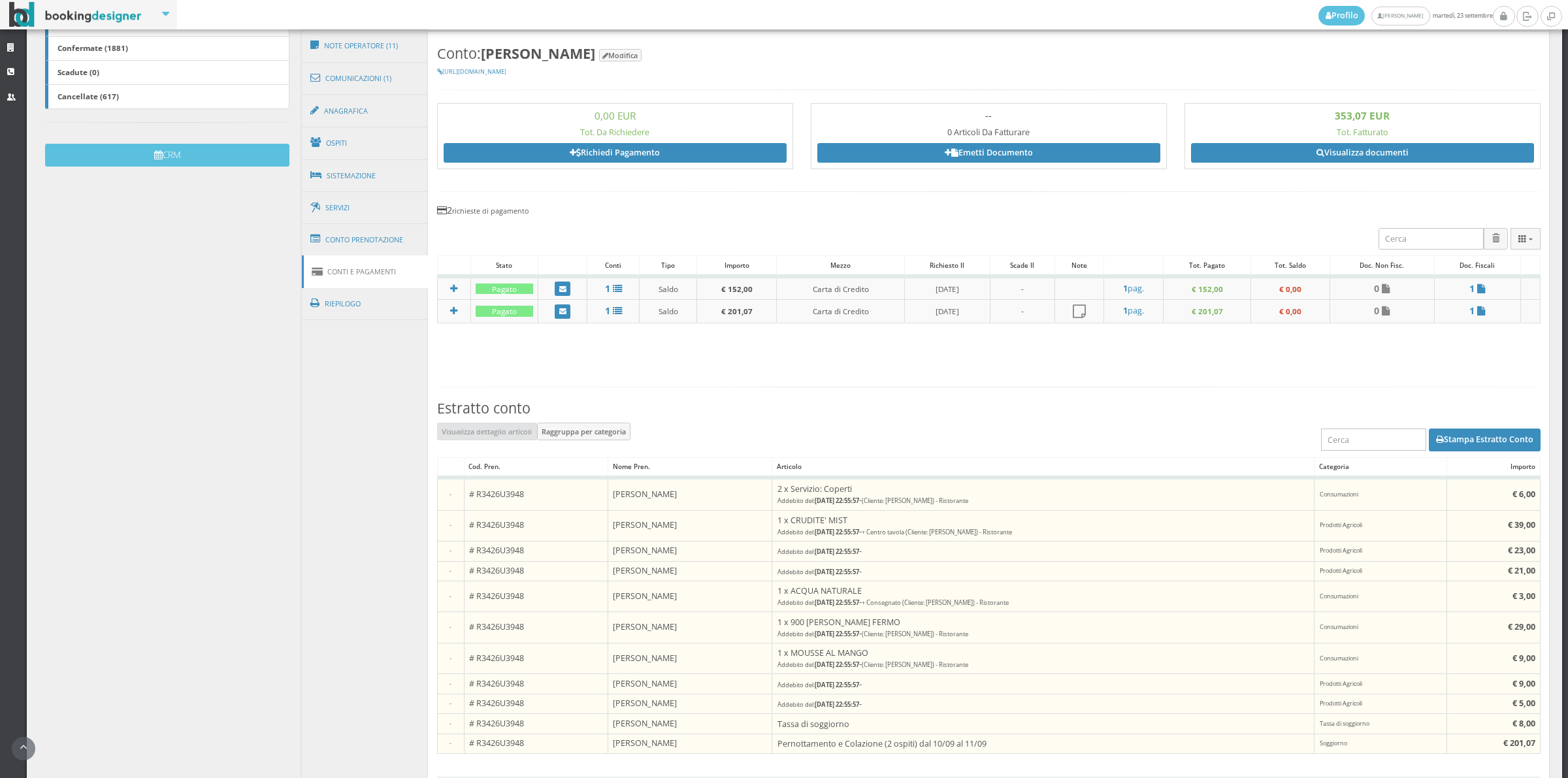
scroll to position [272, 0]
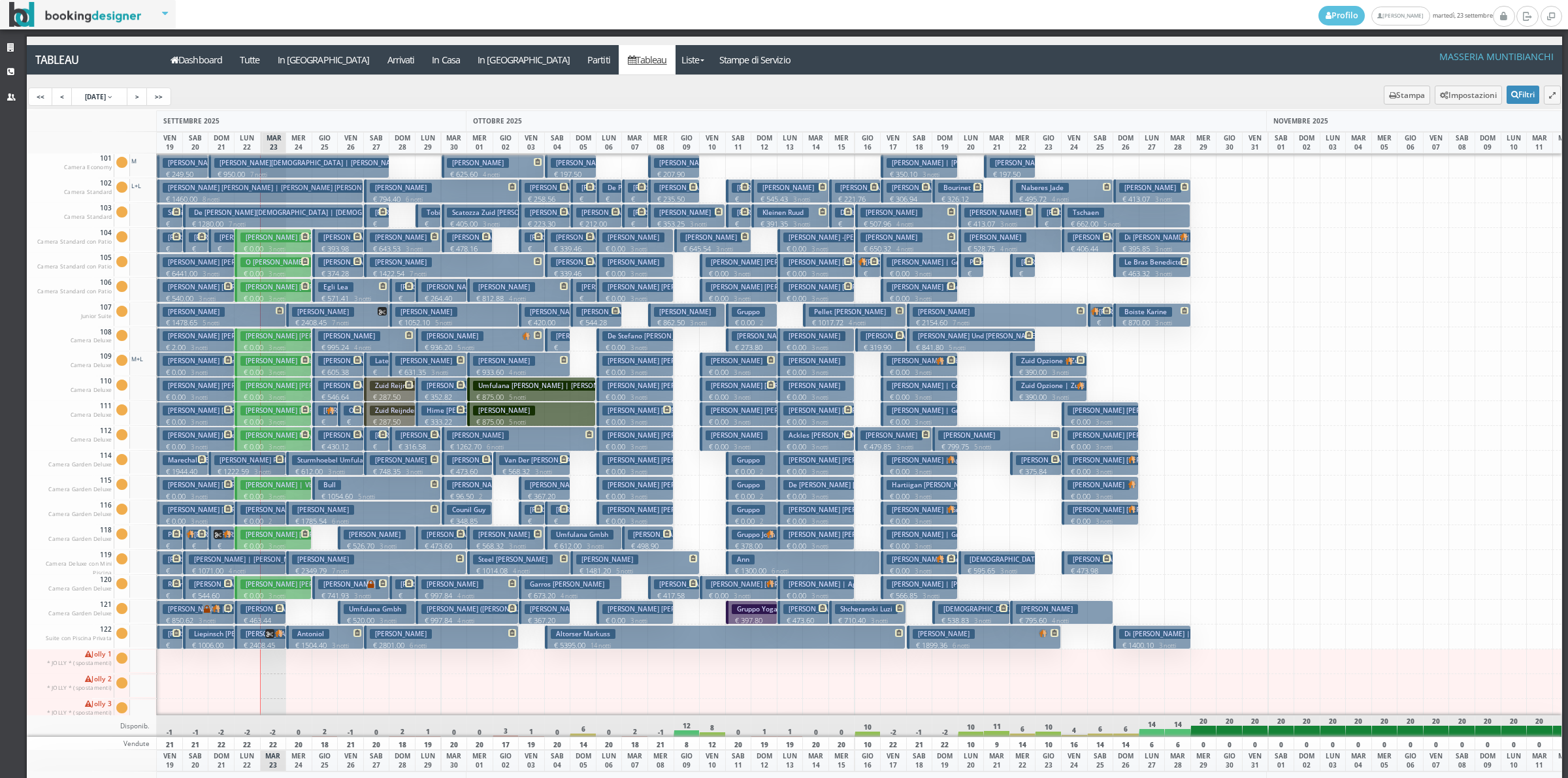
click at [273, 515] on h3 "[PERSON_NAME] [PERSON_NAME] | Jayway Travel" at bounding box center [324, 510] width 166 height 10
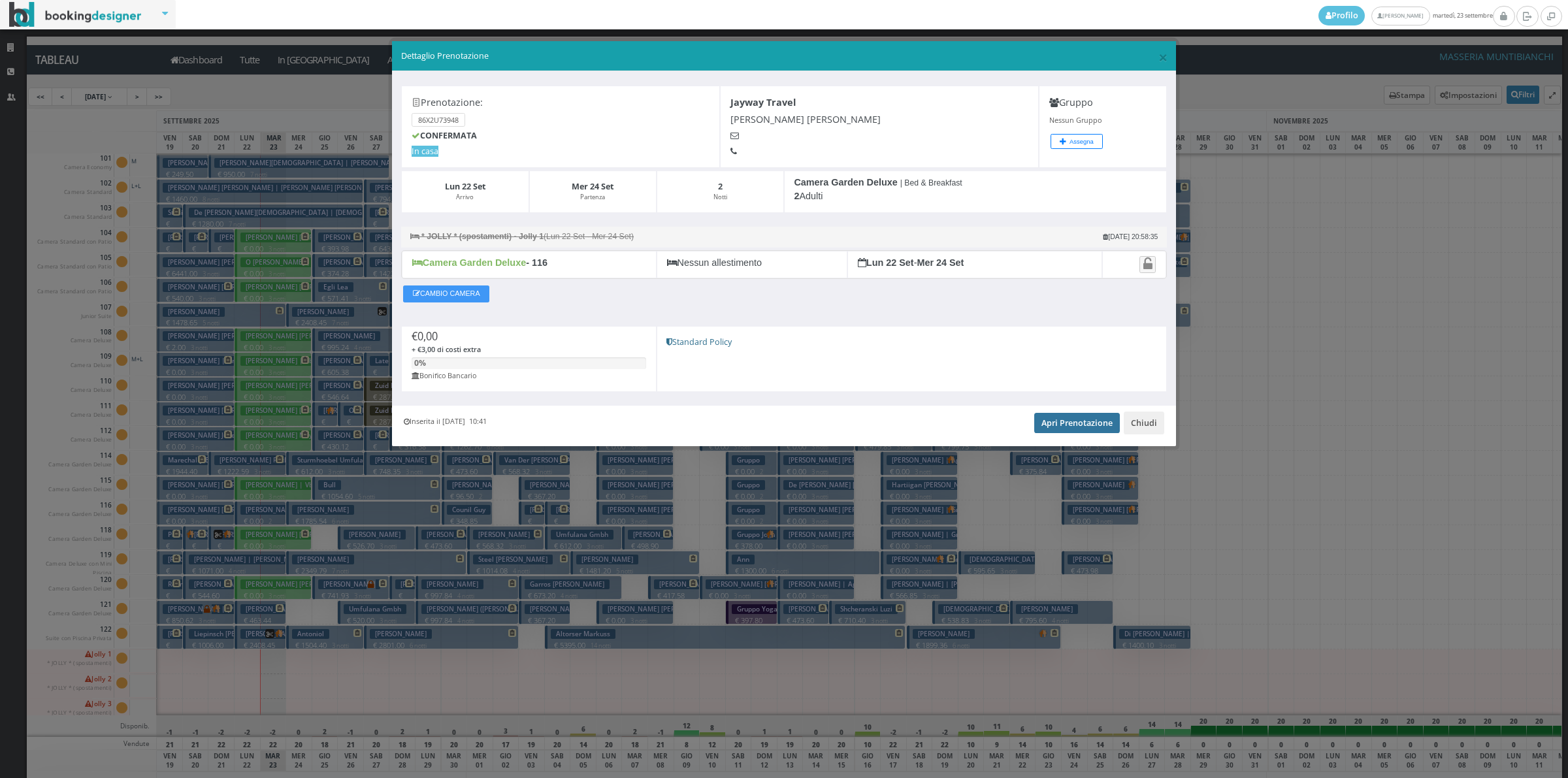
click at [1072, 426] on link "Apri Prenotazione" at bounding box center [1077, 423] width 86 height 20
click at [1143, 426] on button "Chiudi" at bounding box center [1143, 422] width 40 height 22
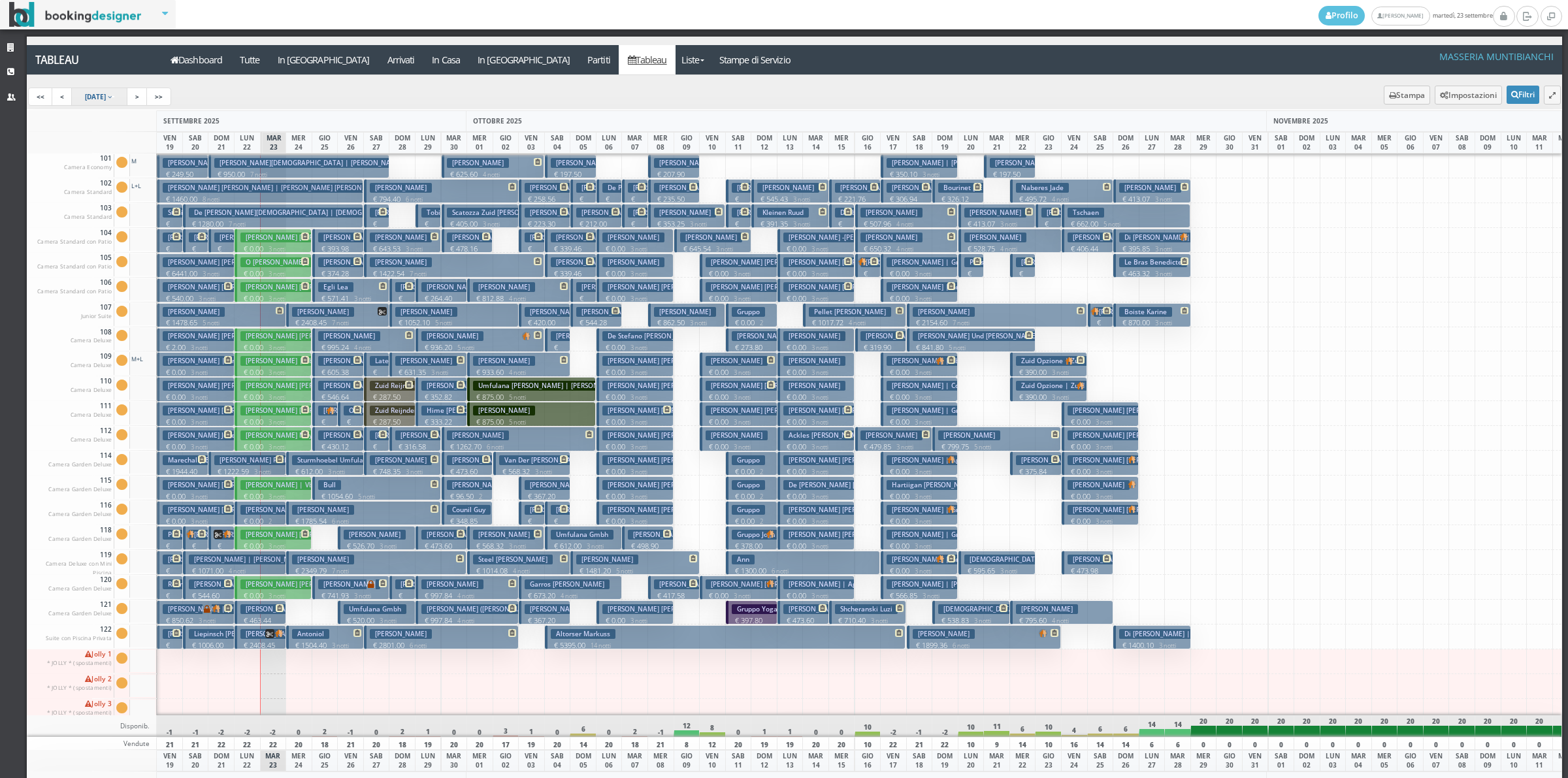
click at [105, 101] on link "[DATE]" at bounding box center [100, 97] width 57 height 18
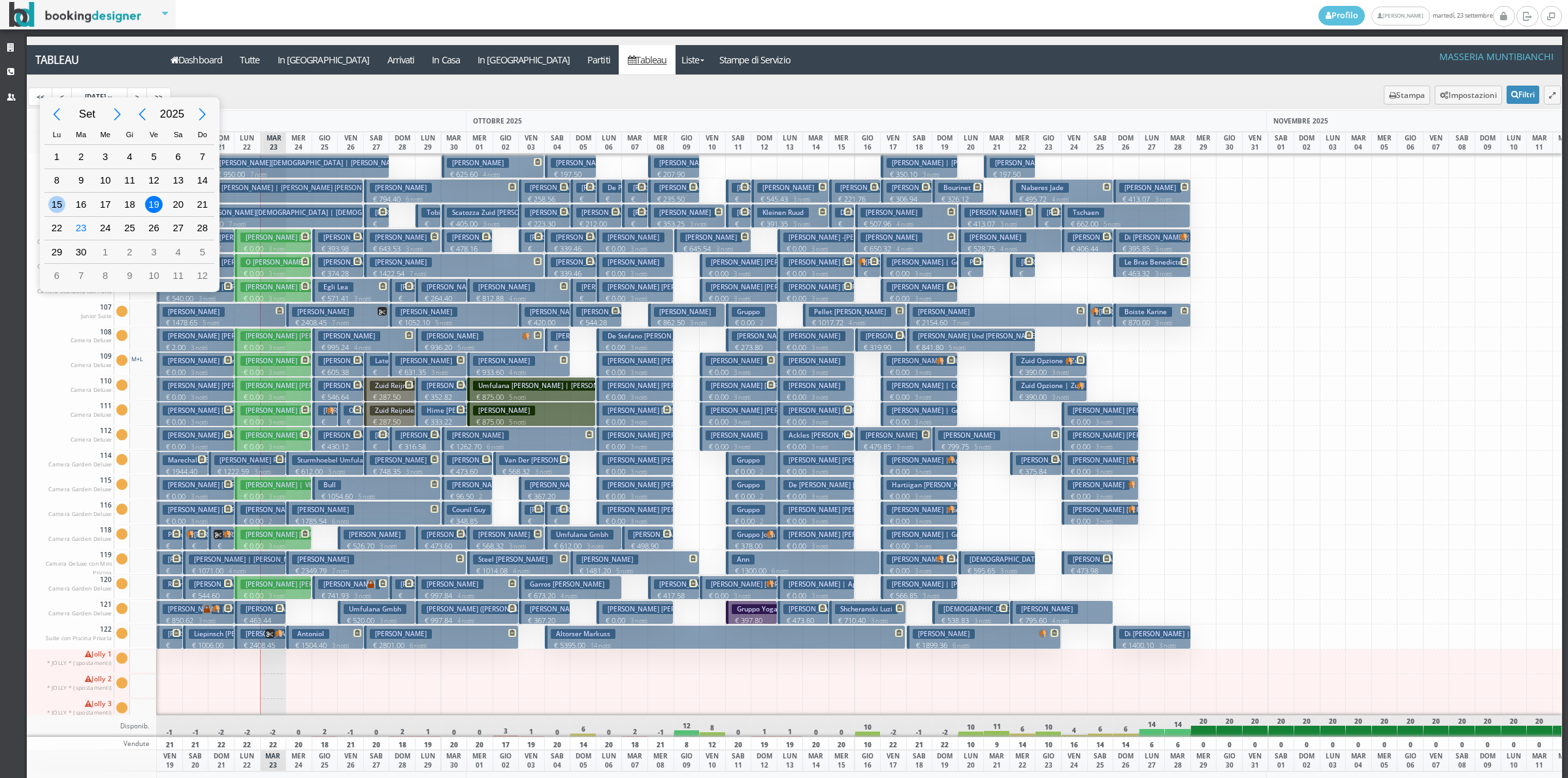
click at [50, 207] on div "15" at bounding box center [57, 205] width 17 height 17
type input "[DATE]"
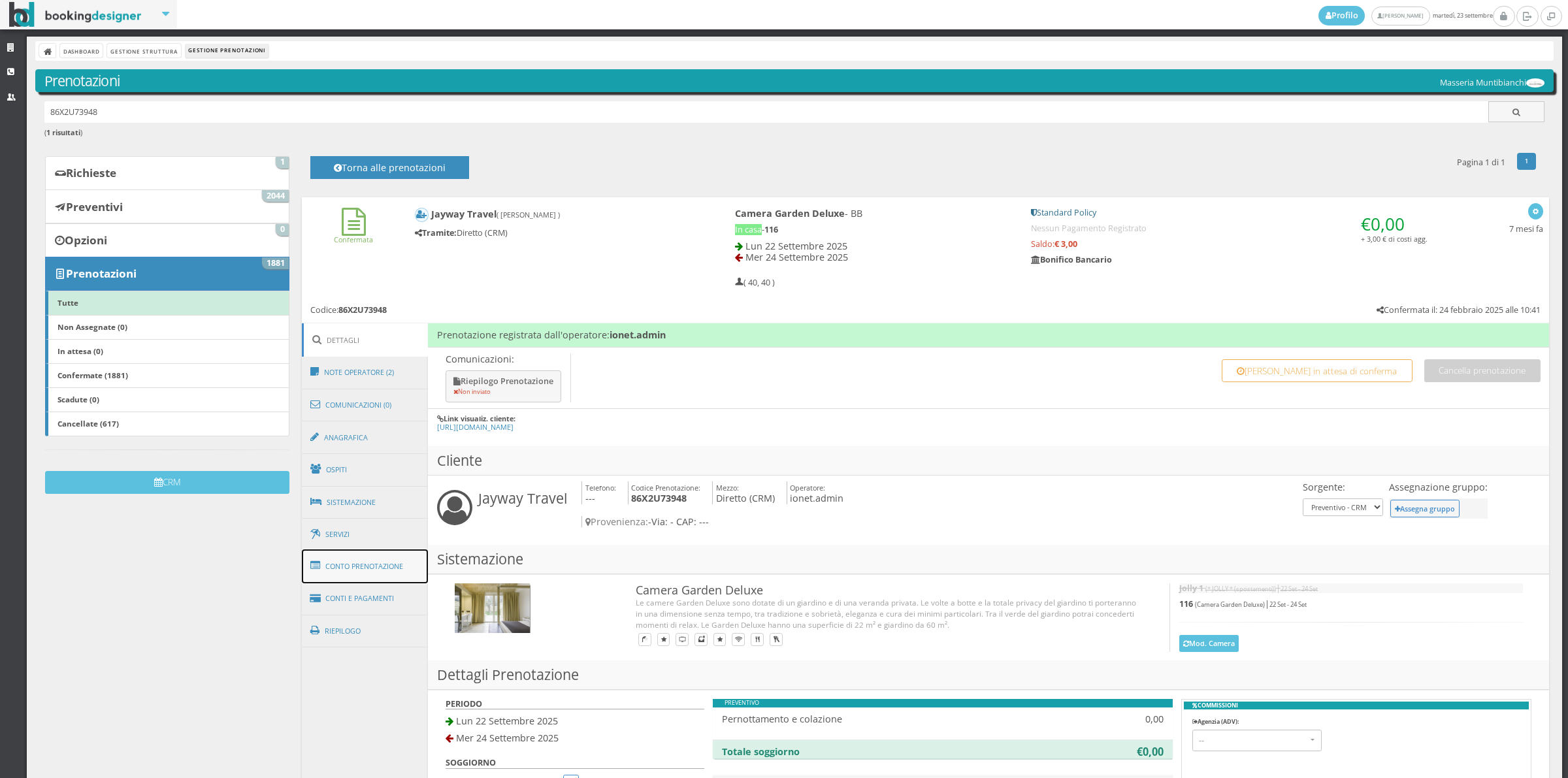
click at [381, 580] on link "Conto Prenotazione" at bounding box center [365, 566] width 127 height 34
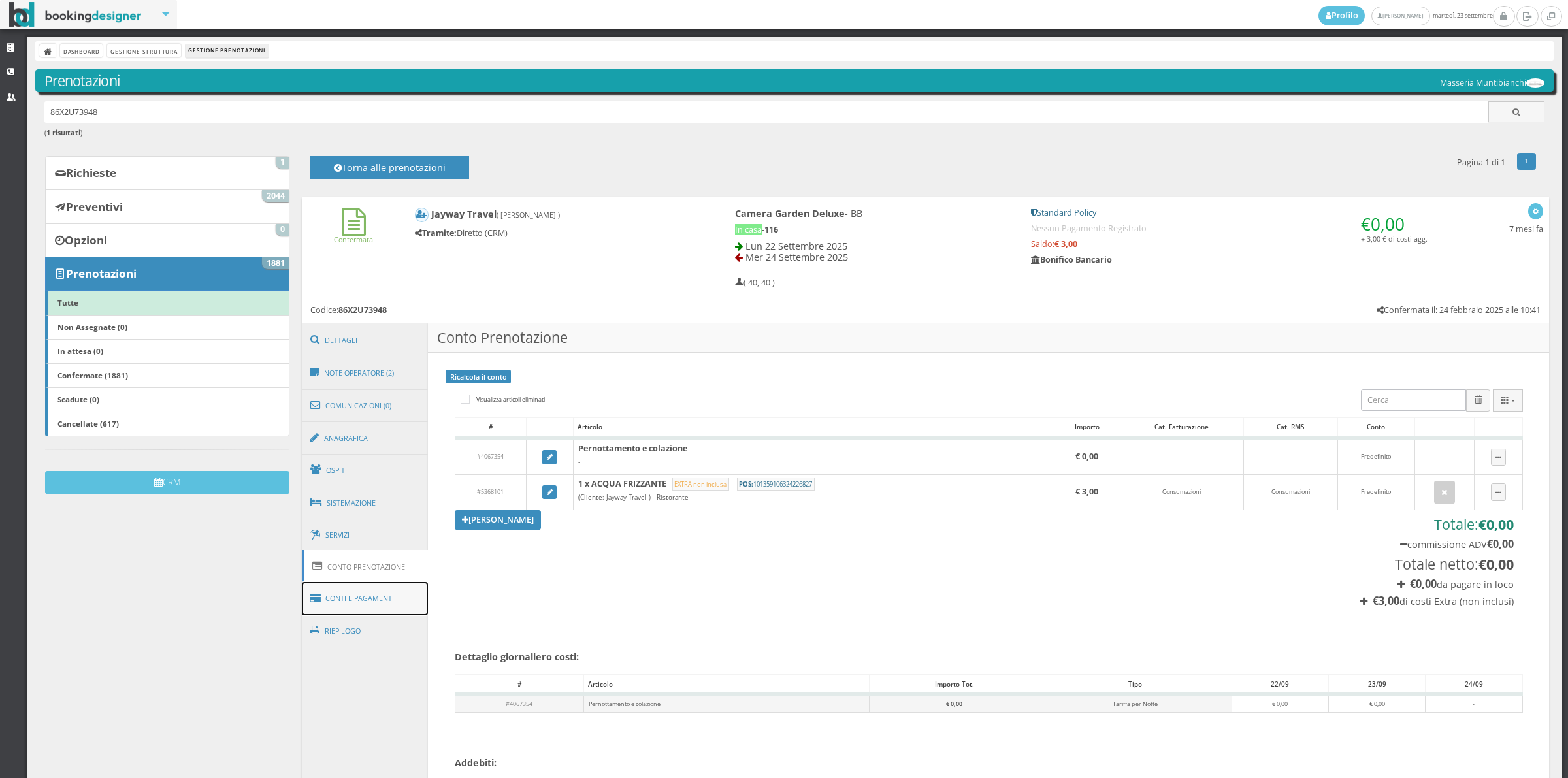
click at [389, 605] on link "Conti e Pagamenti" at bounding box center [365, 598] width 127 height 33
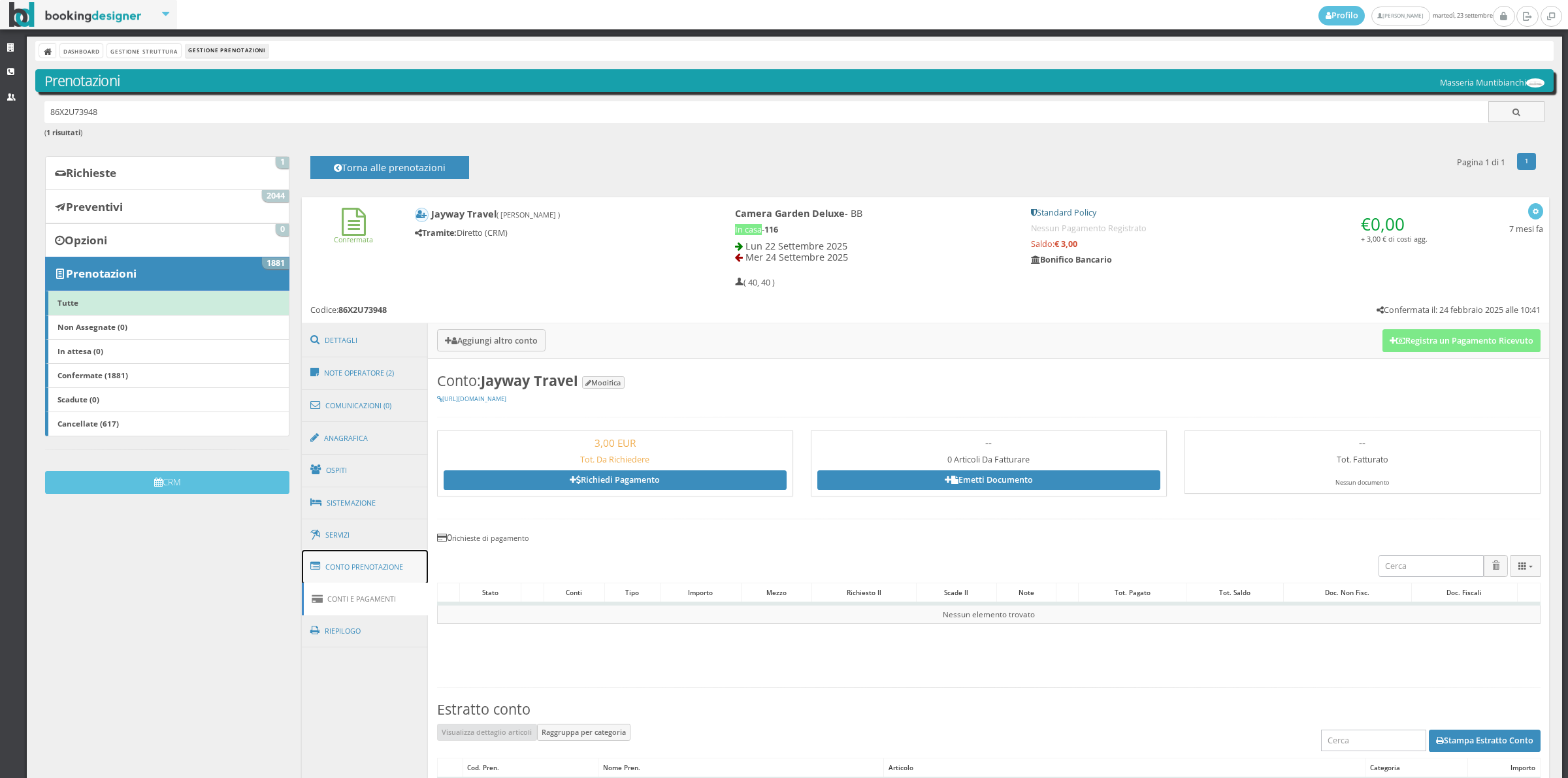
click at [381, 575] on link "Conto Prenotazione" at bounding box center [365, 567] width 127 height 34
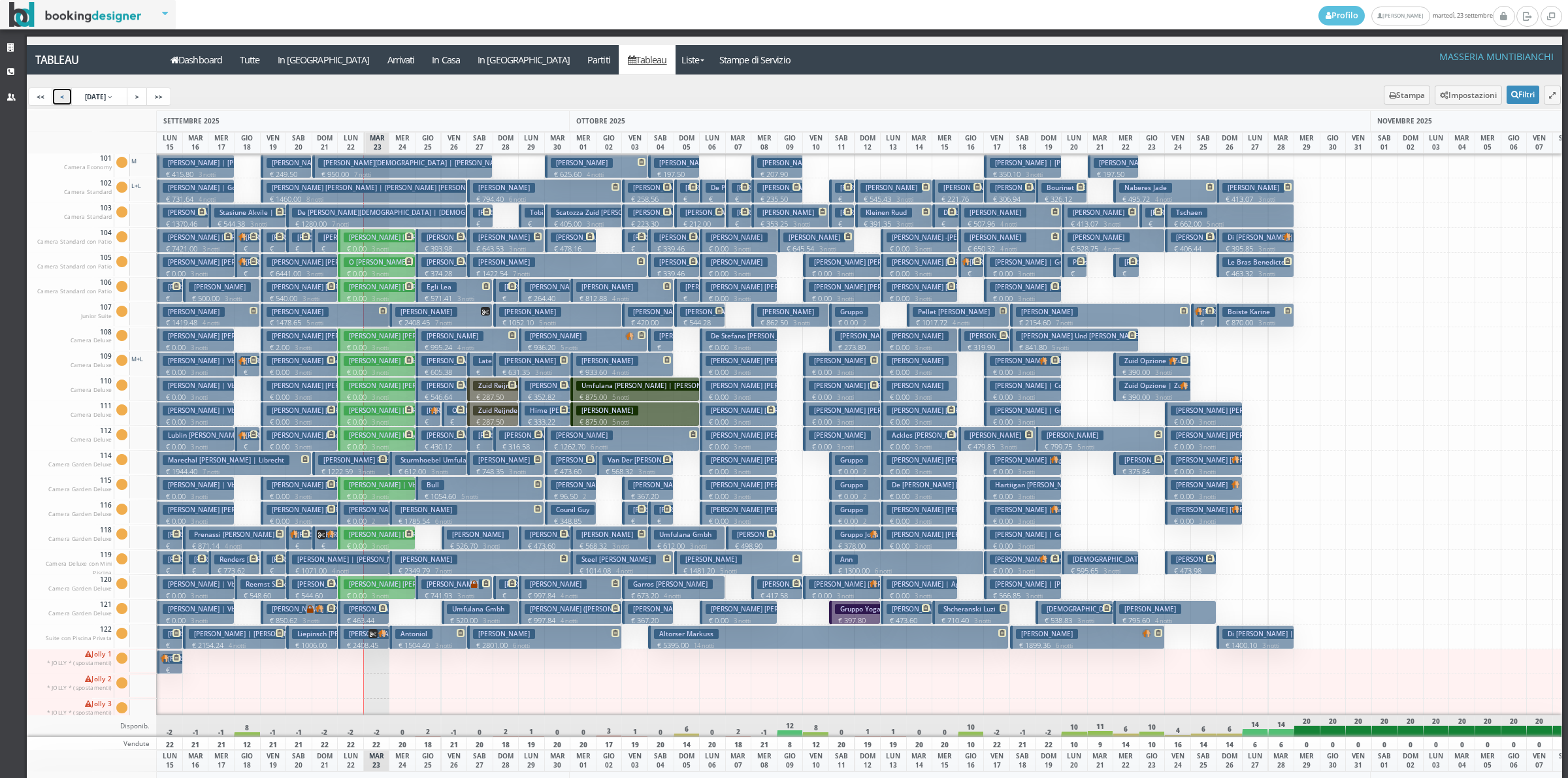
click at [69, 99] on link "<" at bounding box center [62, 97] width 21 height 18
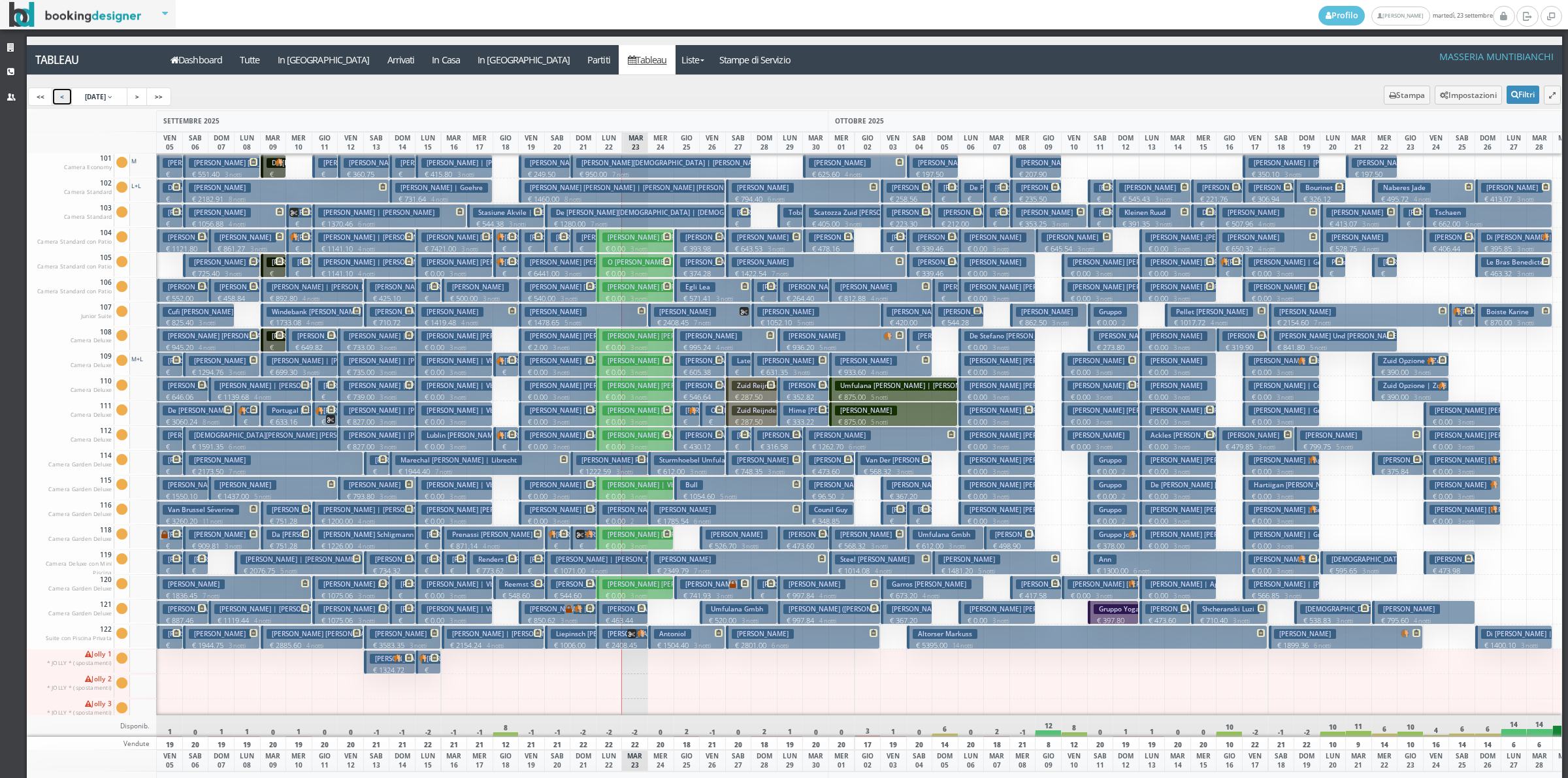
click at [358, 508] on h3 "[PERSON_NAME] | [PERSON_NAME] Way Travel Inc." at bounding box center [404, 510] width 171 height 10
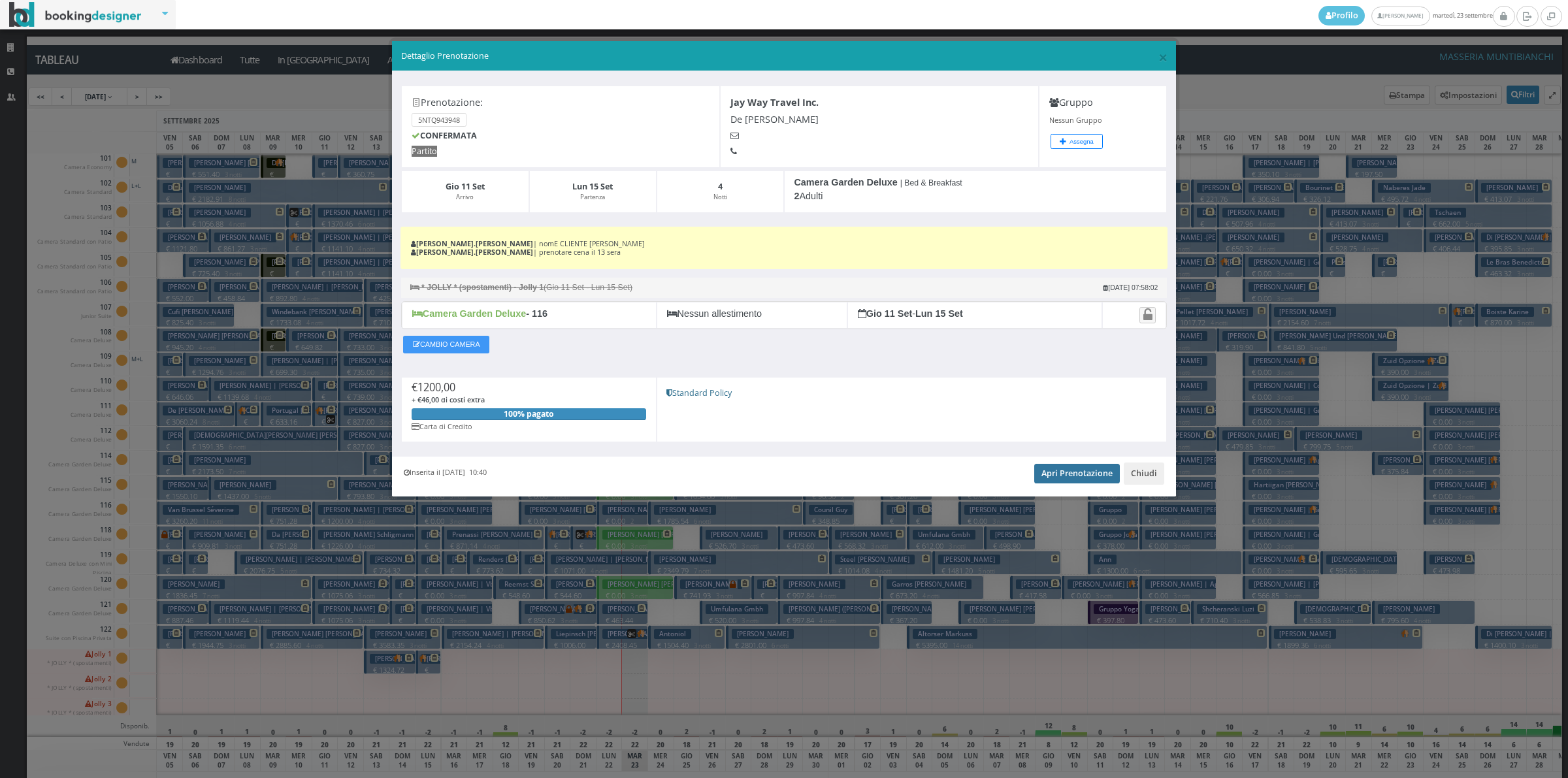
click at [1085, 479] on link "Apri Prenotazione" at bounding box center [1077, 474] width 86 height 20
drag, startPoint x: 1151, startPoint y: 475, endPoint x: 1153, endPoint y: 469, distance: 6.3
click at [1153, 474] on button "Chiudi" at bounding box center [1143, 473] width 40 height 22
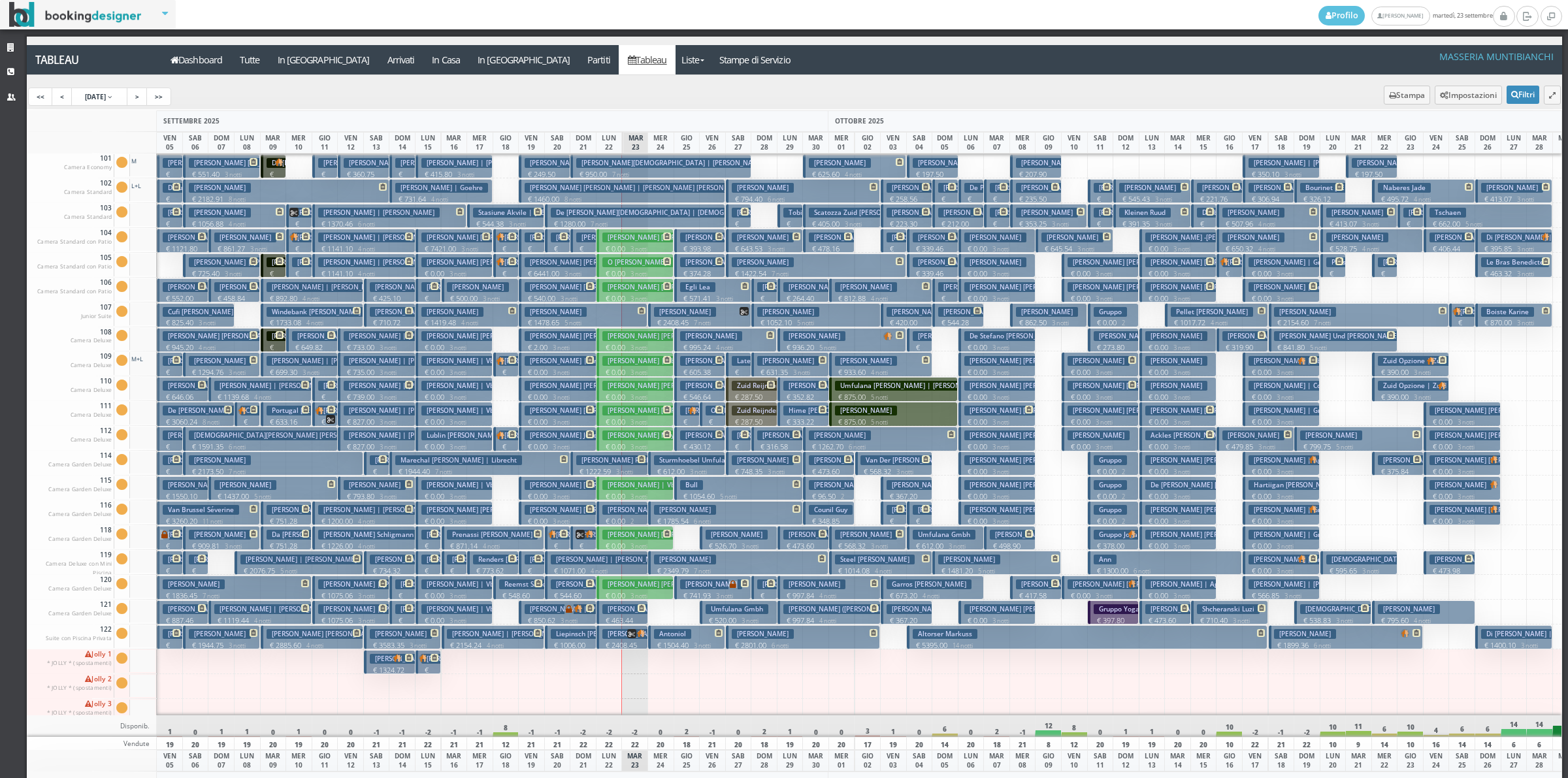
click at [639, 463] on icon at bounding box center [641, 459] width 8 height 8
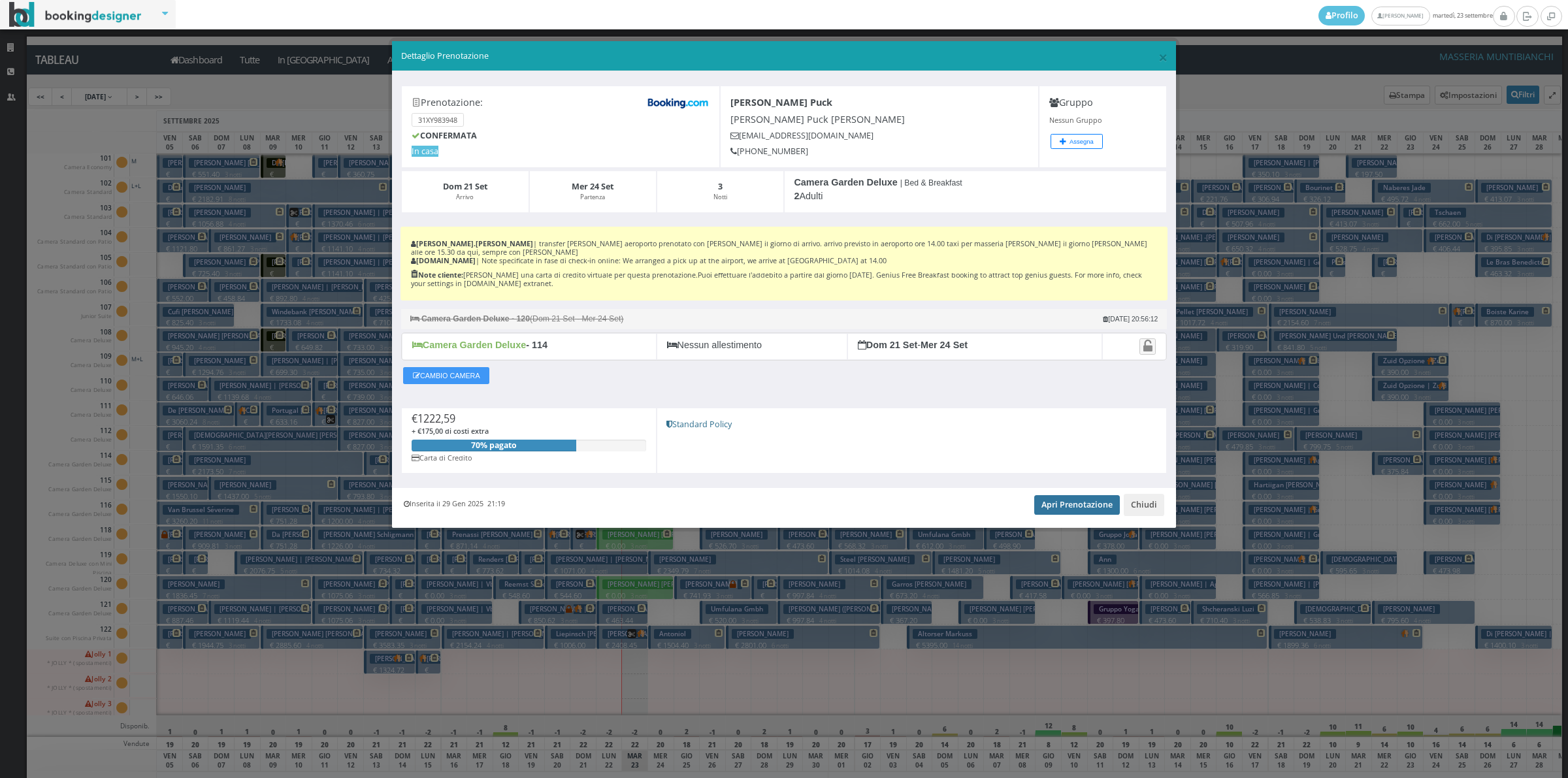
click at [1060, 495] on link "Apri Prenotazione" at bounding box center [1077, 505] width 86 height 20
click at [1145, 500] on button "Chiudi" at bounding box center [1143, 505] width 40 height 22
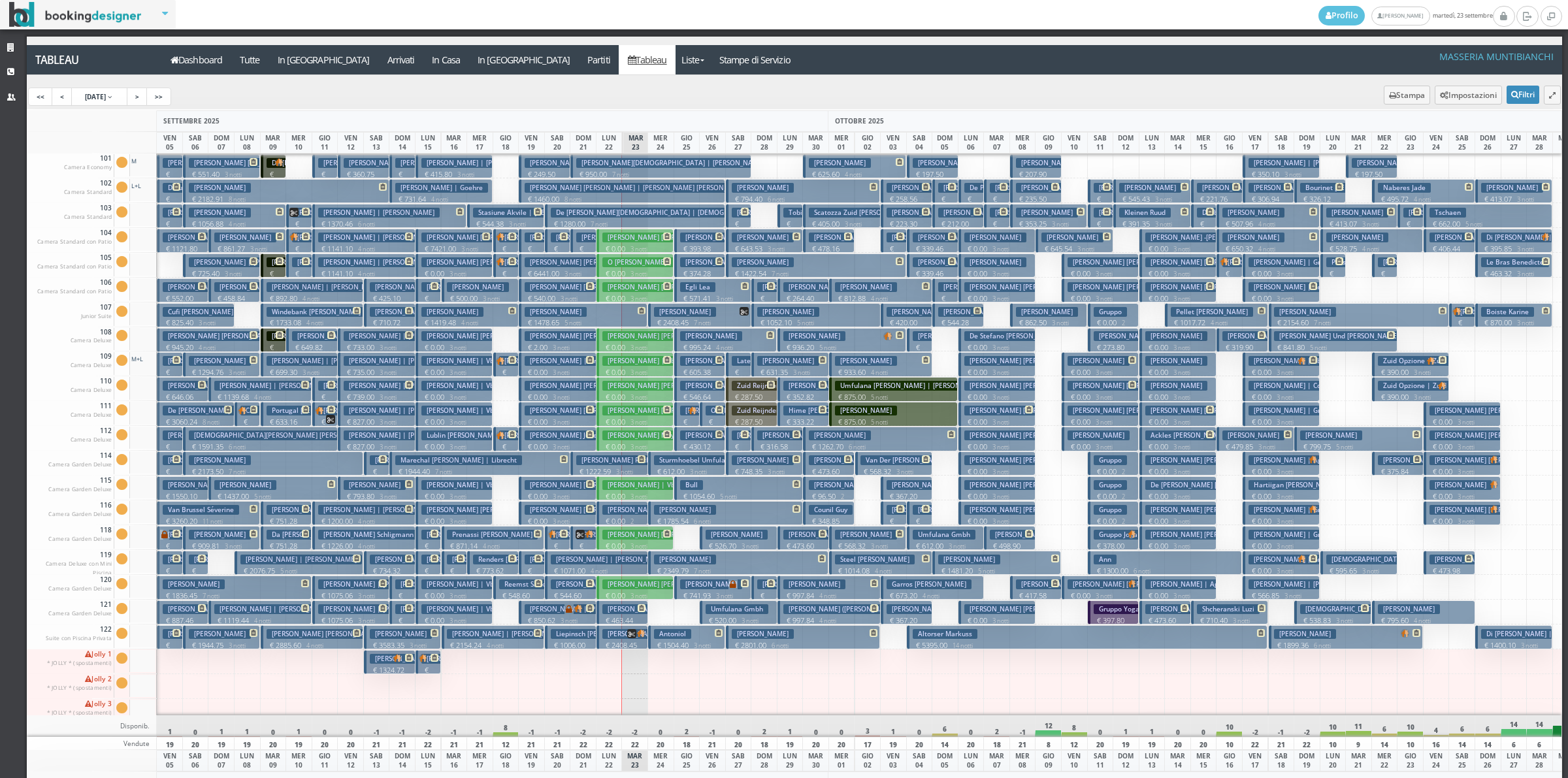
click at [624, 311] on button "[PERSON_NAME] € 1478.65 5 notti 2 Adulti" at bounding box center [583, 315] width 129 height 24
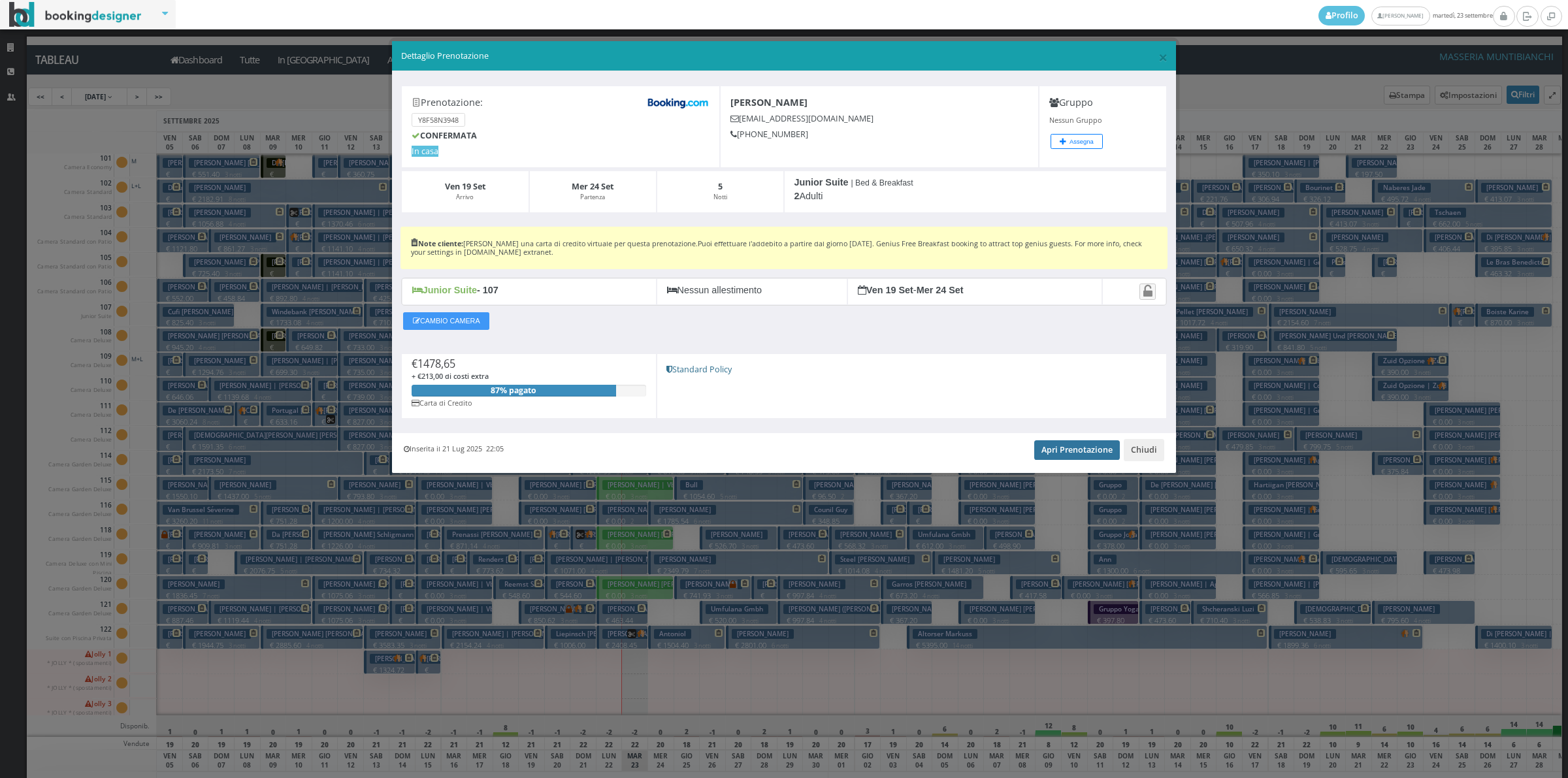
click at [1097, 449] on link "Apri Prenotazione" at bounding box center [1077, 450] width 86 height 20
click at [1147, 453] on button "Chiudi" at bounding box center [1143, 450] width 40 height 22
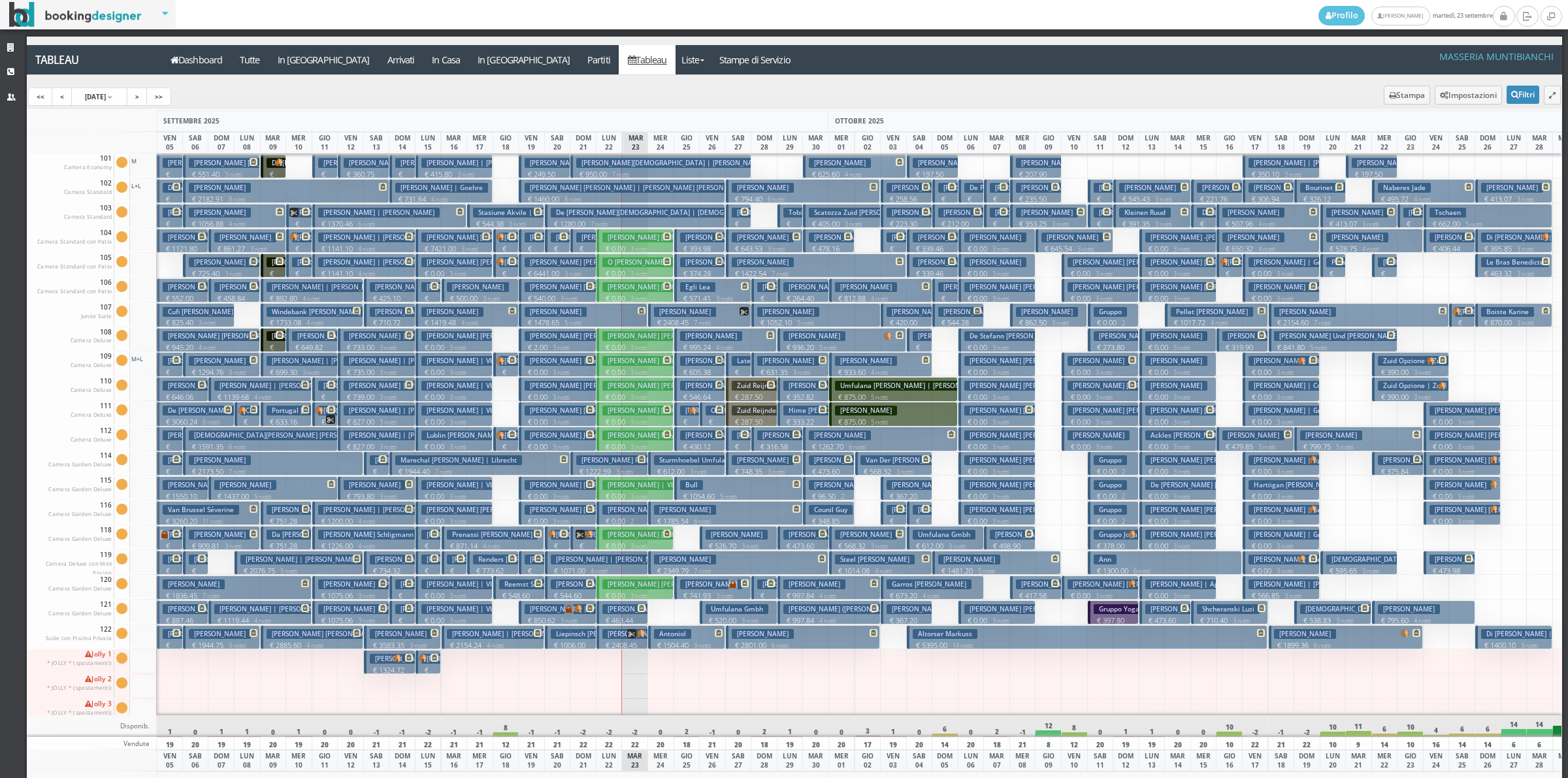
click at [656, 459] on h3 "Sturmhoebel Umfulana Gmbh" at bounding box center [706, 460] width 105 height 10
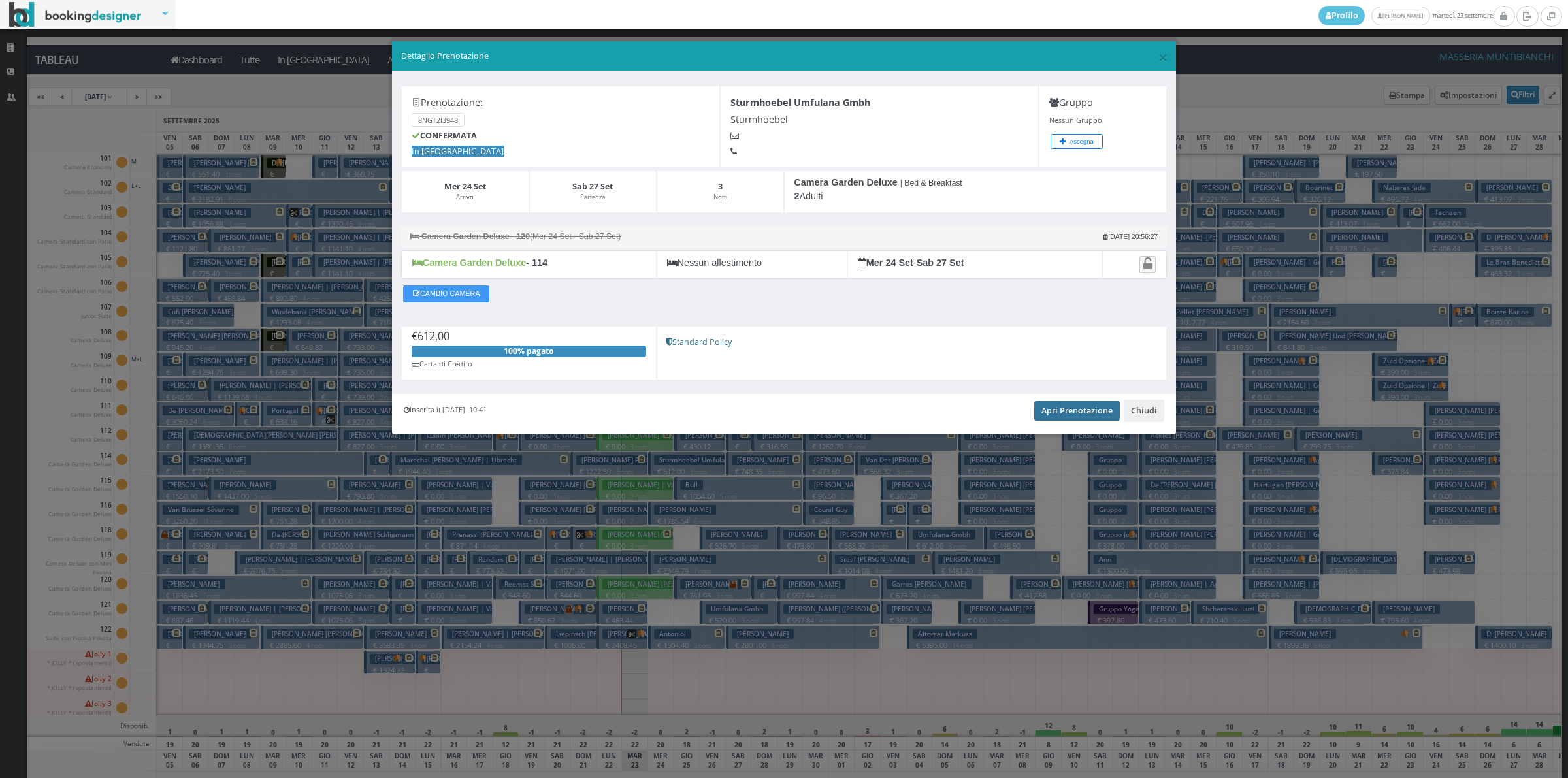
click at [1093, 411] on link "Apri Prenotazione" at bounding box center [1077, 411] width 86 height 20
click at [1155, 416] on button "Chiudi" at bounding box center [1143, 411] width 40 height 22
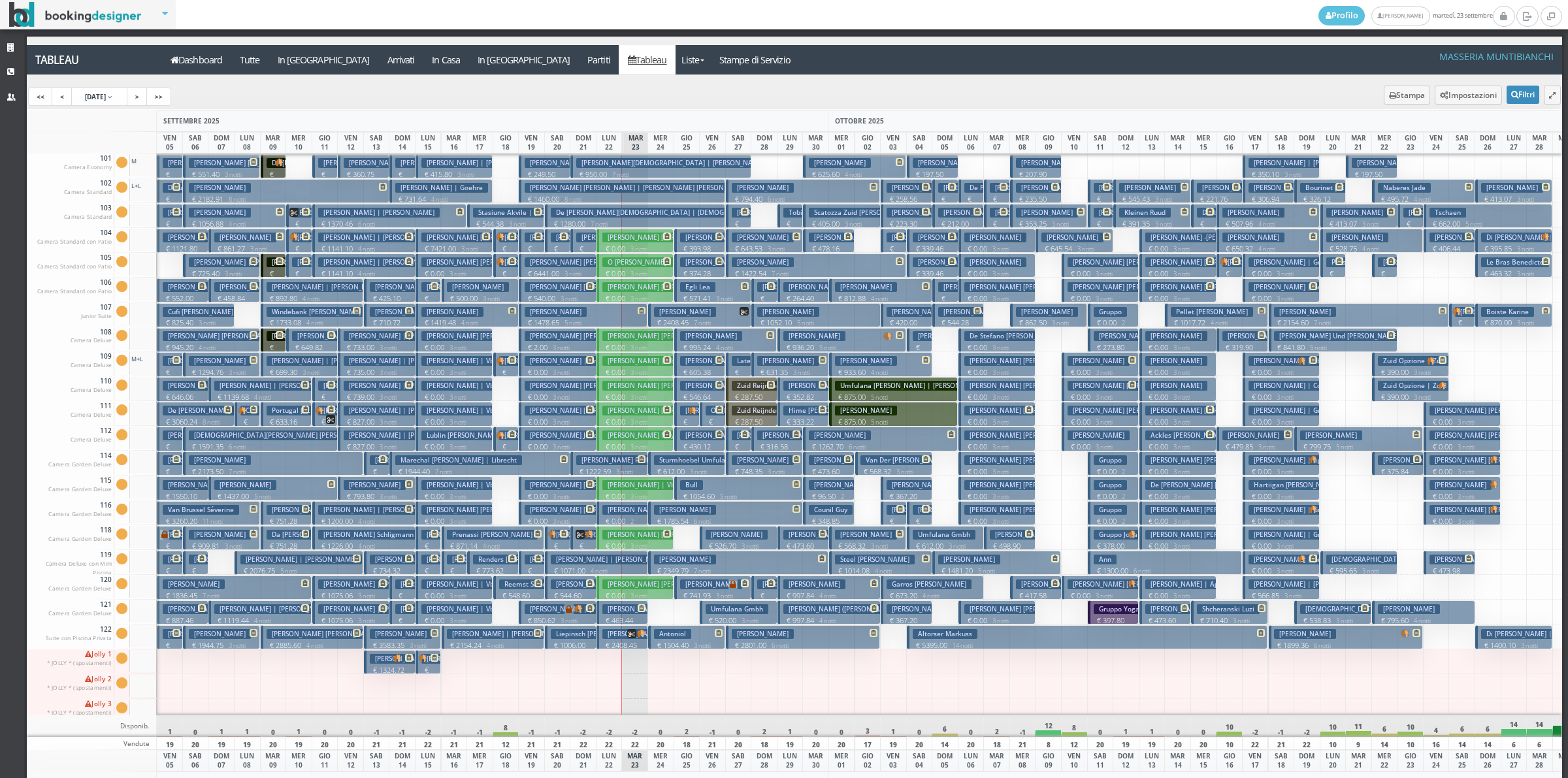
click at [662, 510] on h3 "[PERSON_NAME]" at bounding box center [685, 510] width 62 height 10
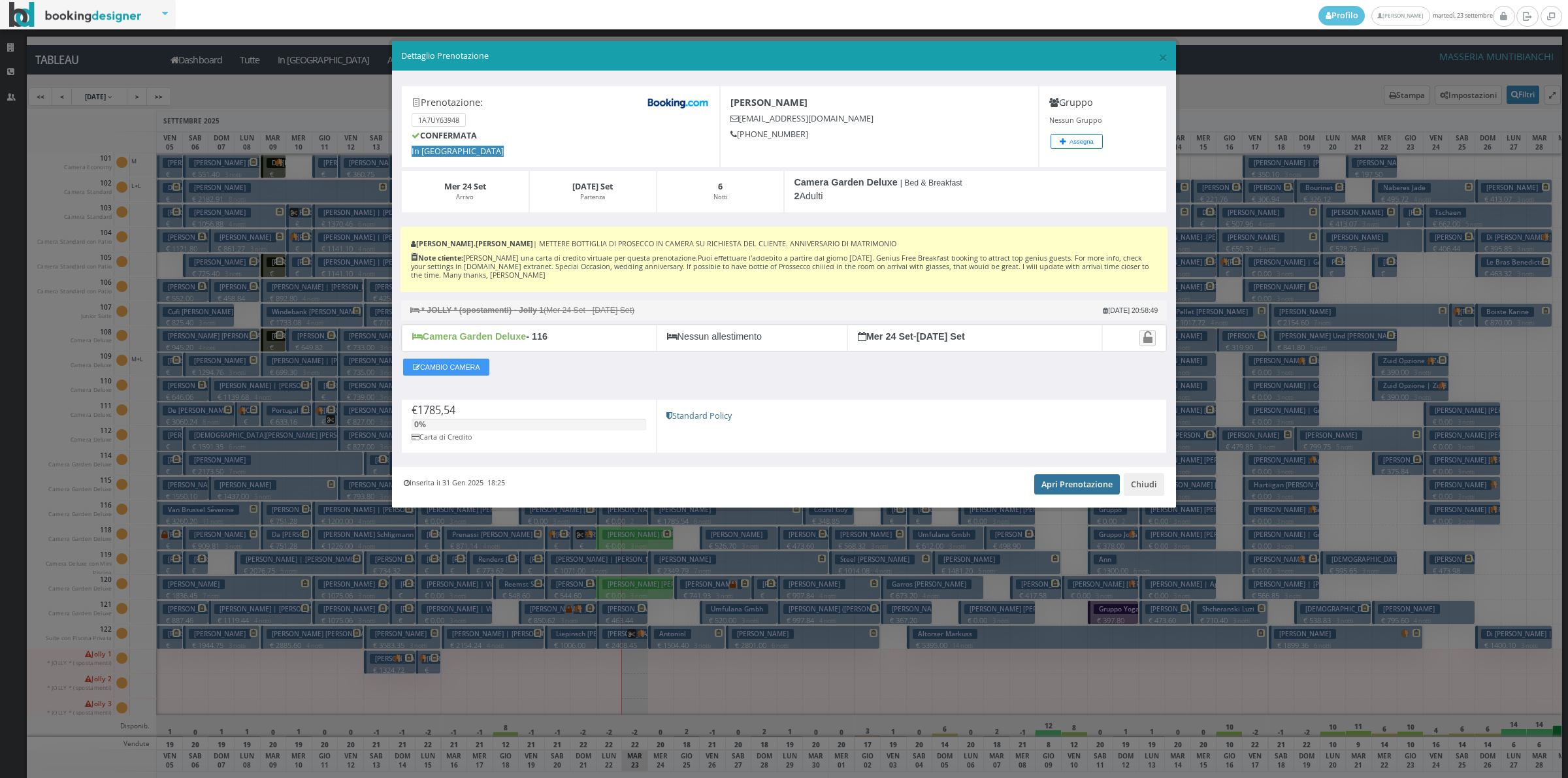
click at [1071, 487] on link "Apri Prenotazione" at bounding box center [1077, 484] width 86 height 20
click at [1150, 488] on button "Chiudi" at bounding box center [1143, 484] width 40 height 22
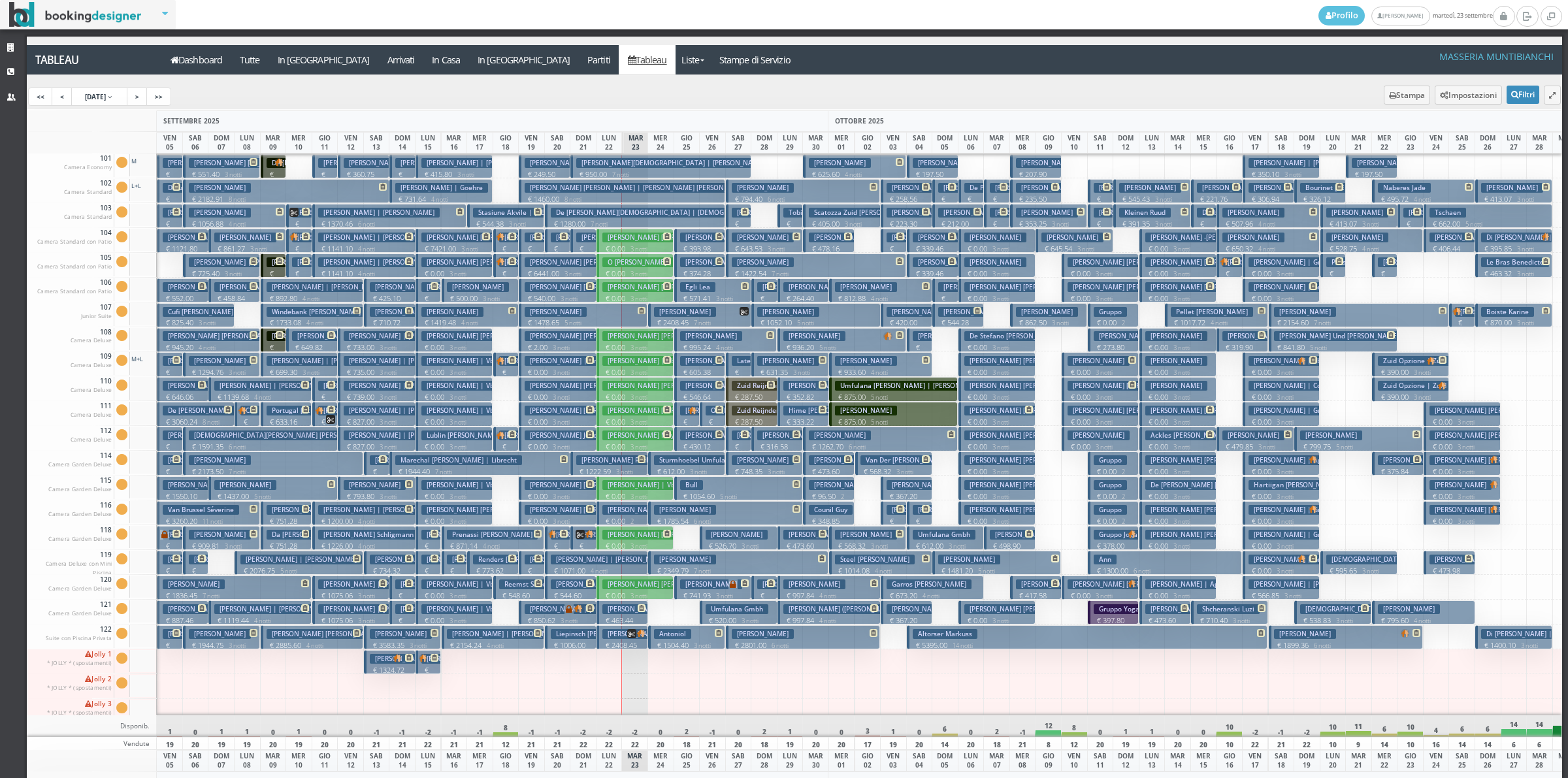
click at [668, 565] on button "[PERSON_NAME] € 2349.79 7 notti 2 Adulti" at bounding box center [738, 563] width 181 height 24
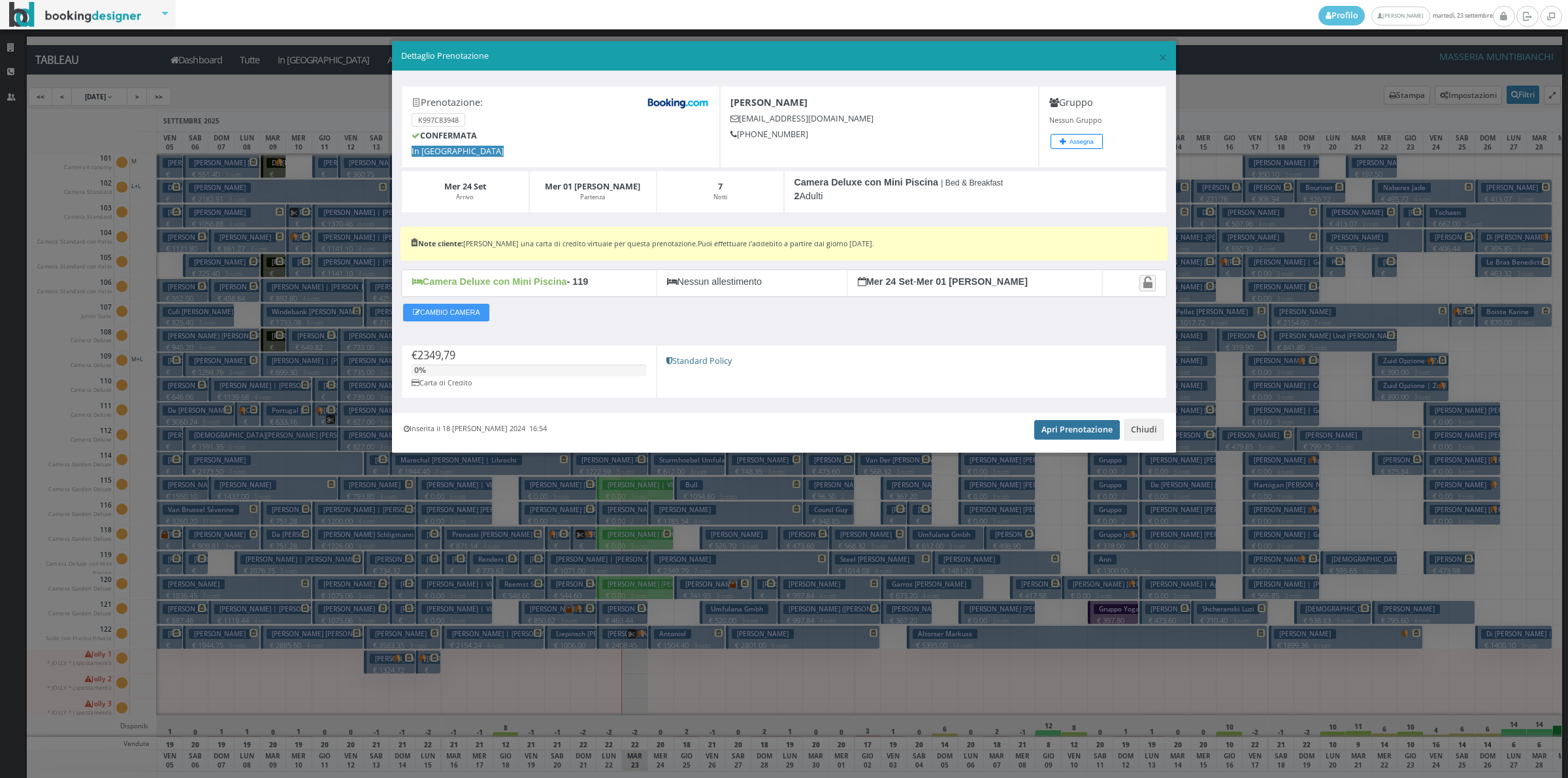
click at [1058, 437] on link "Apri Prenotazione" at bounding box center [1077, 430] width 86 height 20
click at [1135, 430] on button "Chiudi" at bounding box center [1143, 430] width 40 height 22
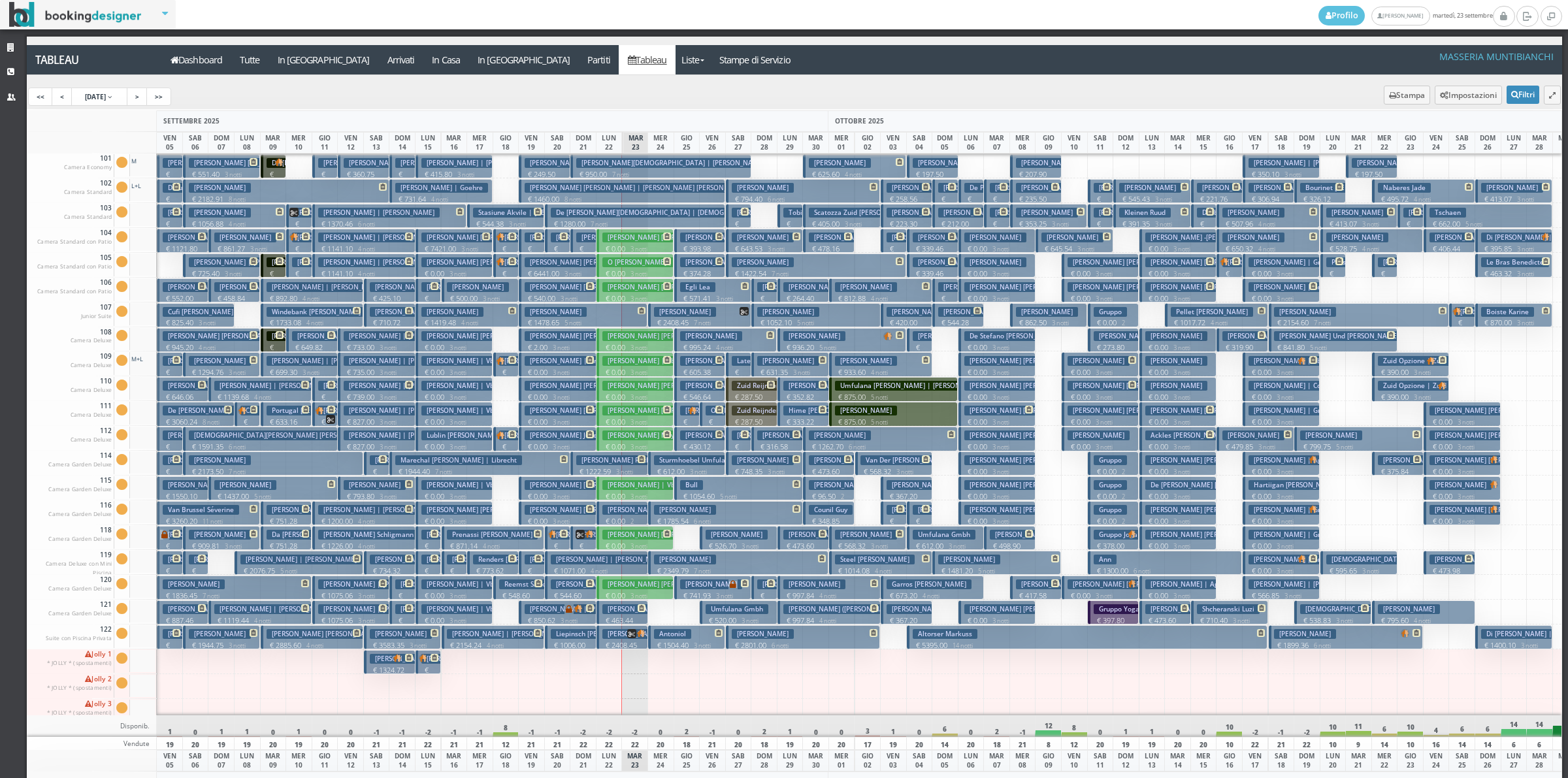
click at [664, 639] on h3 "Antoniol" at bounding box center [673, 634] width 38 height 10
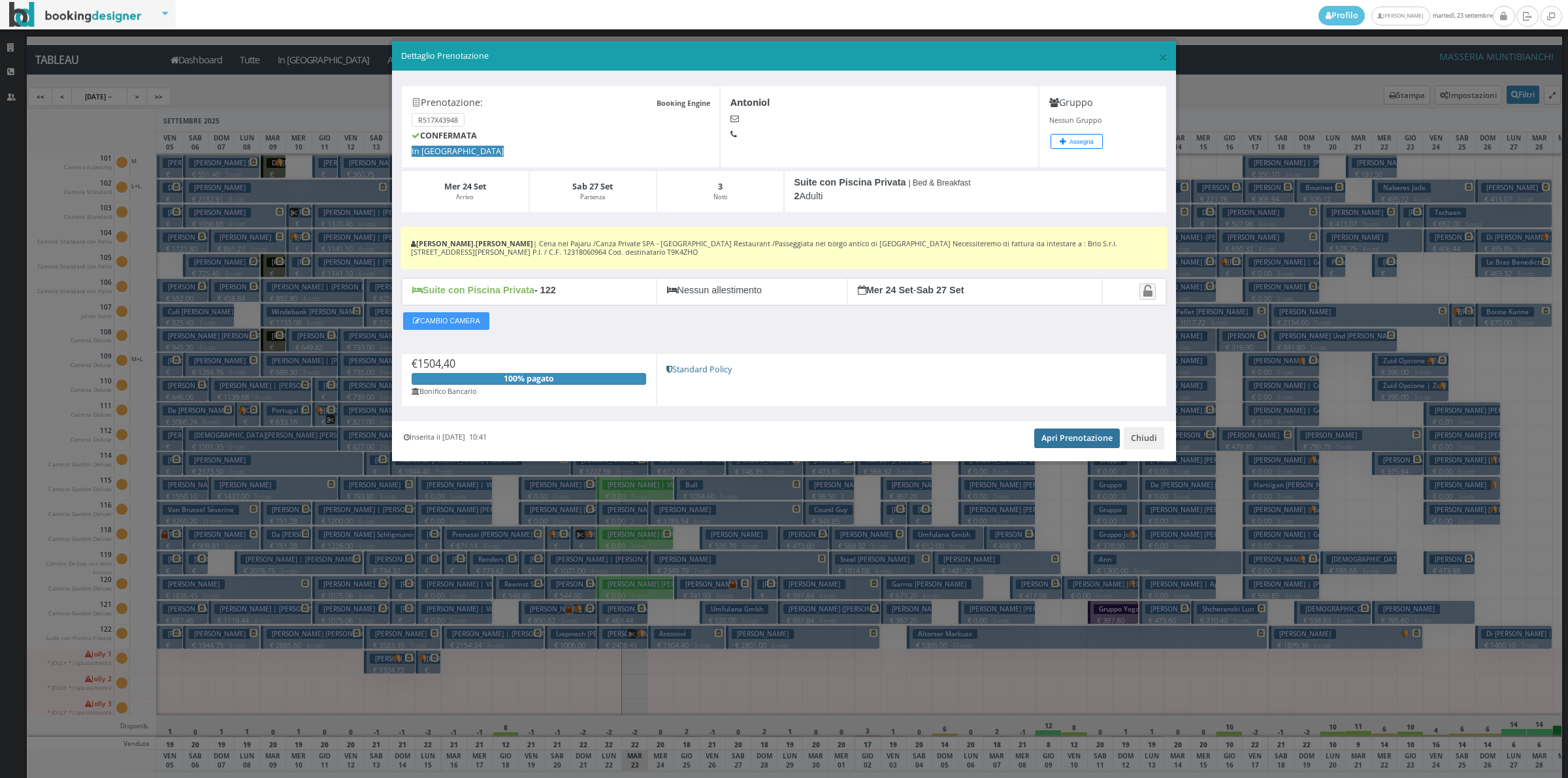
click at [1062, 443] on link "Apri Prenotazione" at bounding box center [1077, 438] width 86 height 20
click at [1138, 436] on button "Chiudi" at bounding box center [1143, 438] width 40 height 22
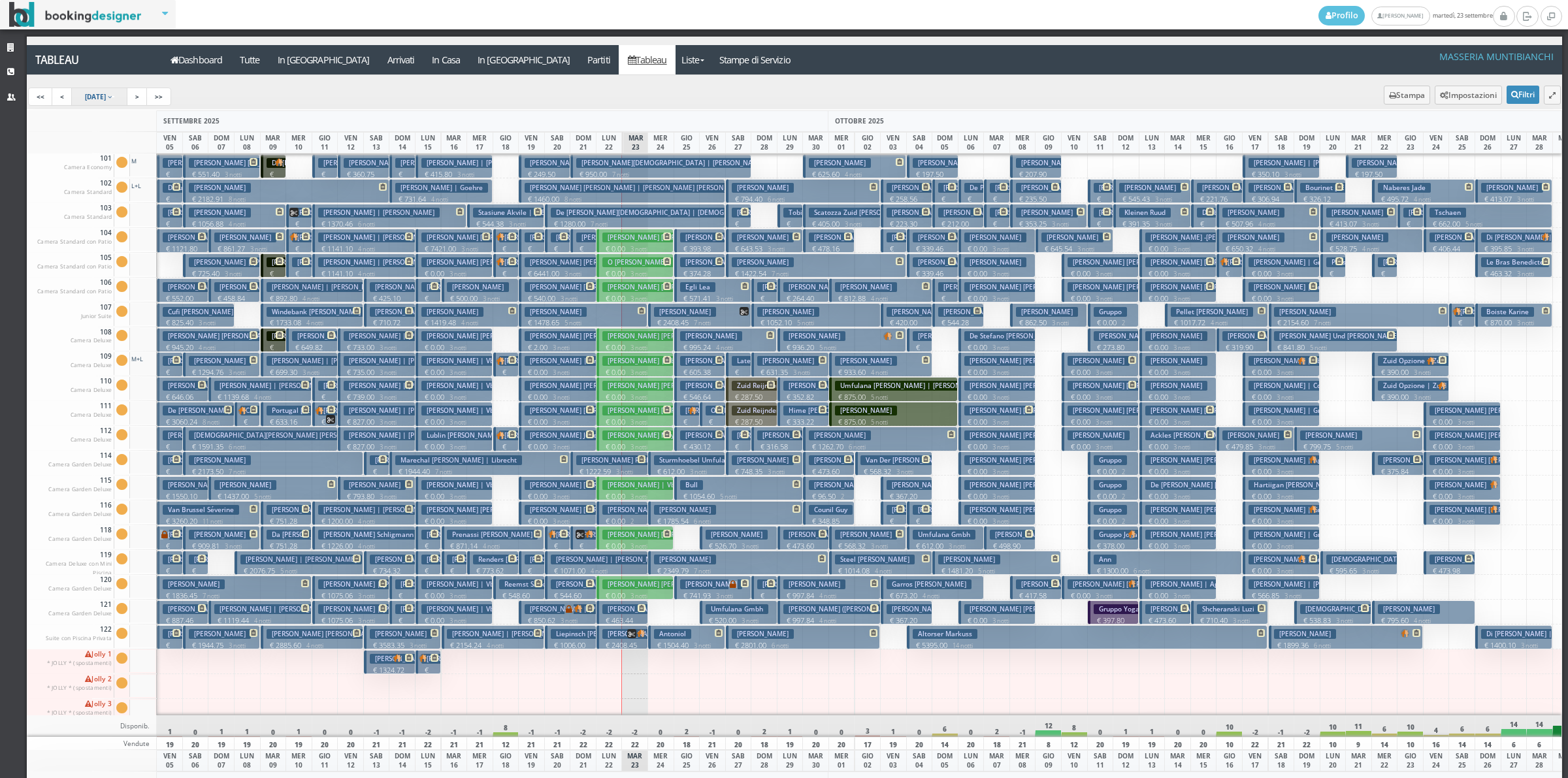
click at [105, 95] on span "[DATE]" at bounding box center [96, 96] width 21 height 9
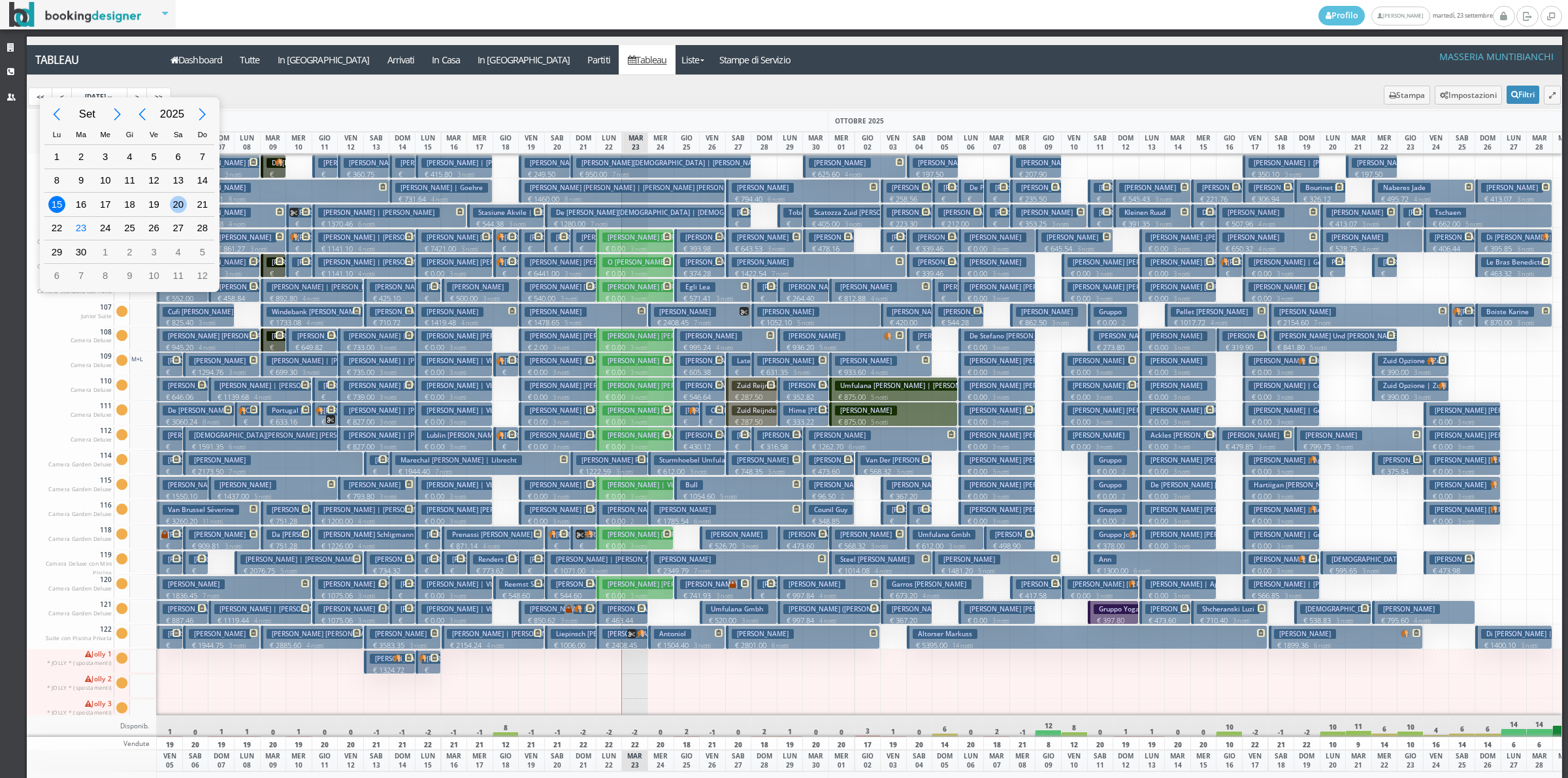
click at [171, 206] on div "20" at bounding box center [178, 205] width 17 height 17
type input "[DATE]"
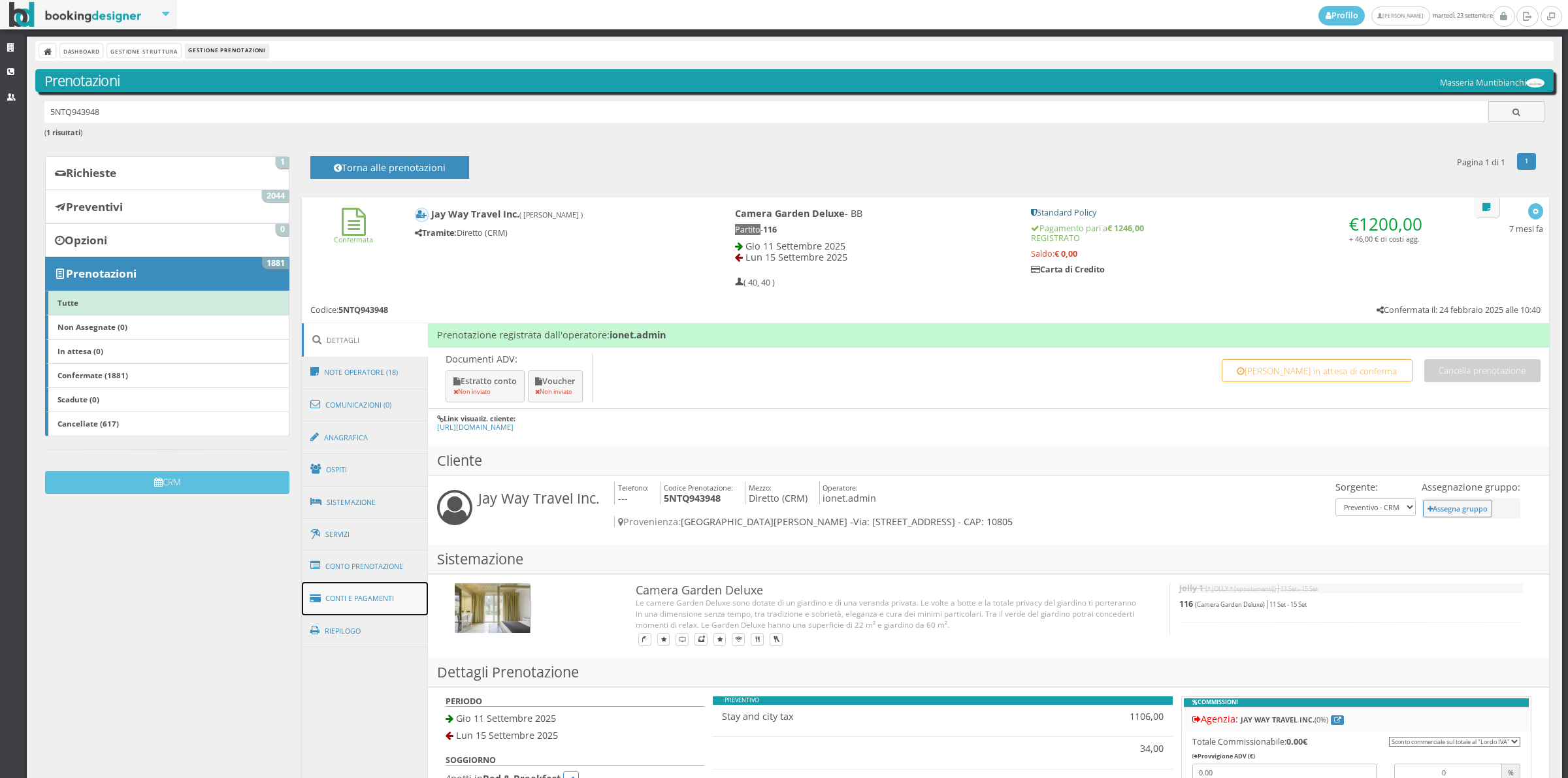
click at [379, 595] on link "Conti e Pagamenti" at bounding box center [365, 598] width 127 height 33
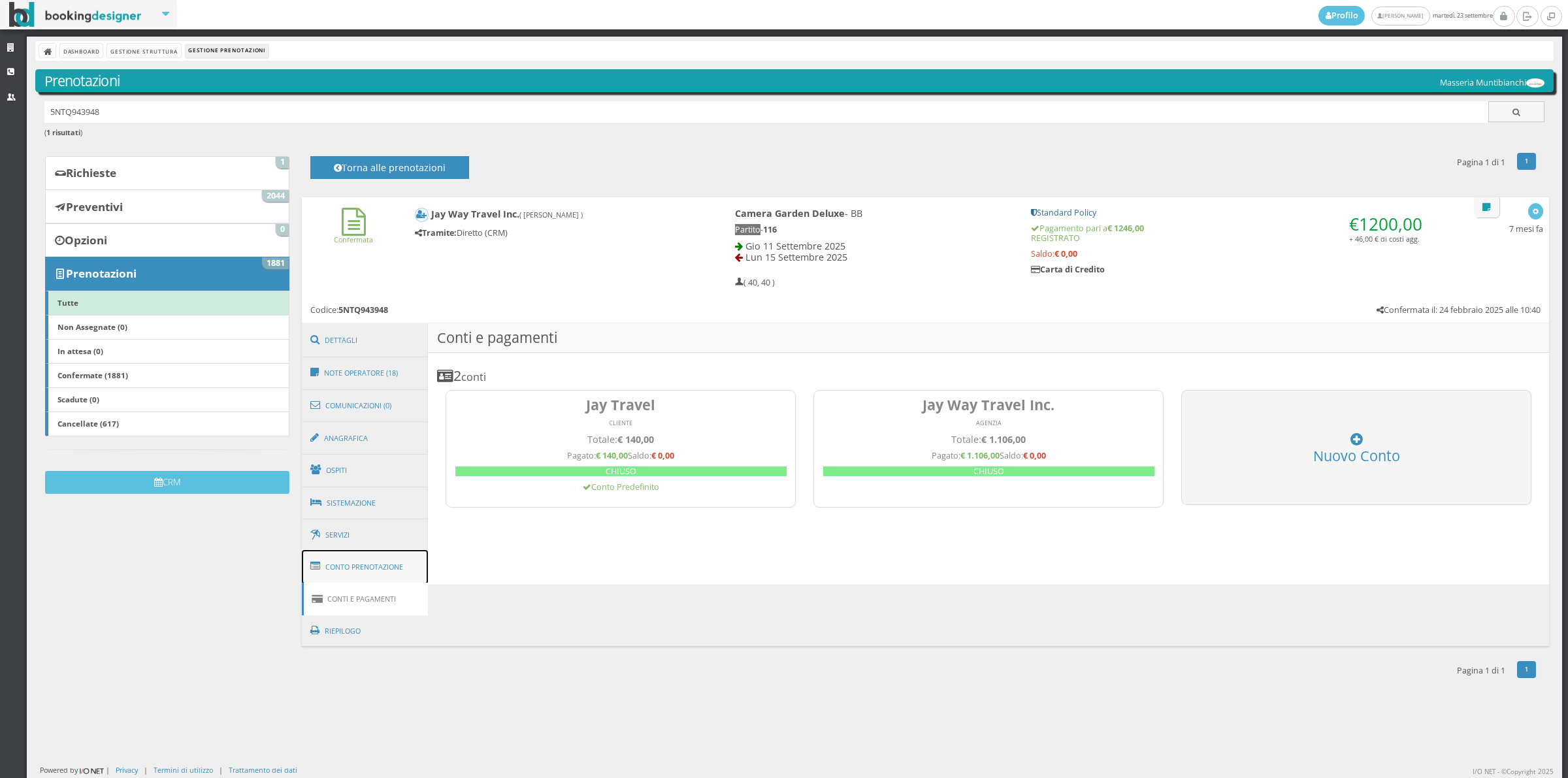
click at [382, 573] on link "Conto Prenotazione" at bounding box center [365, 567] width 127 height 34
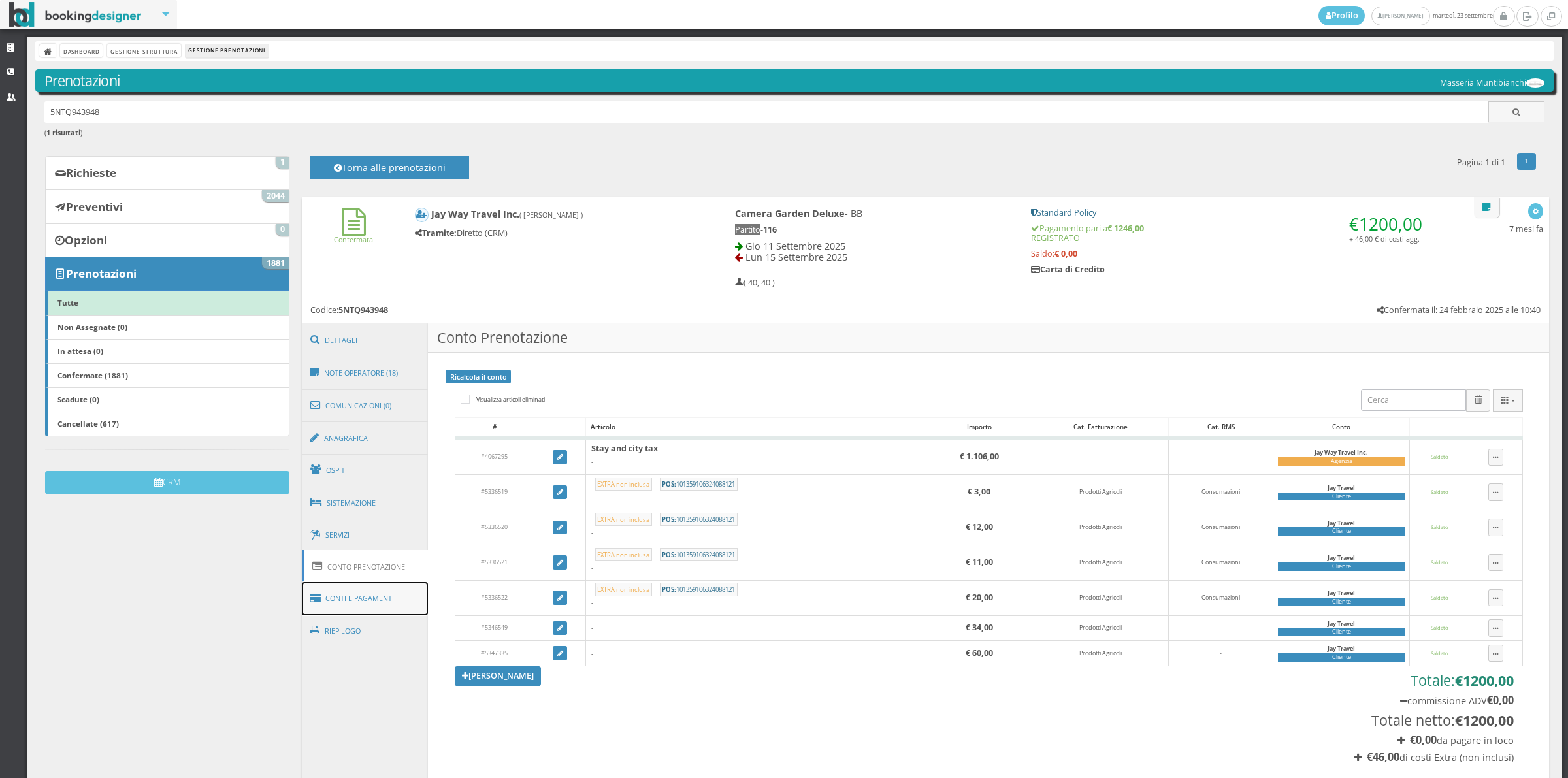
click at [389, 601] on link "Conti e Pagamenti" at bounding box center [365, 598] width 127 height 33
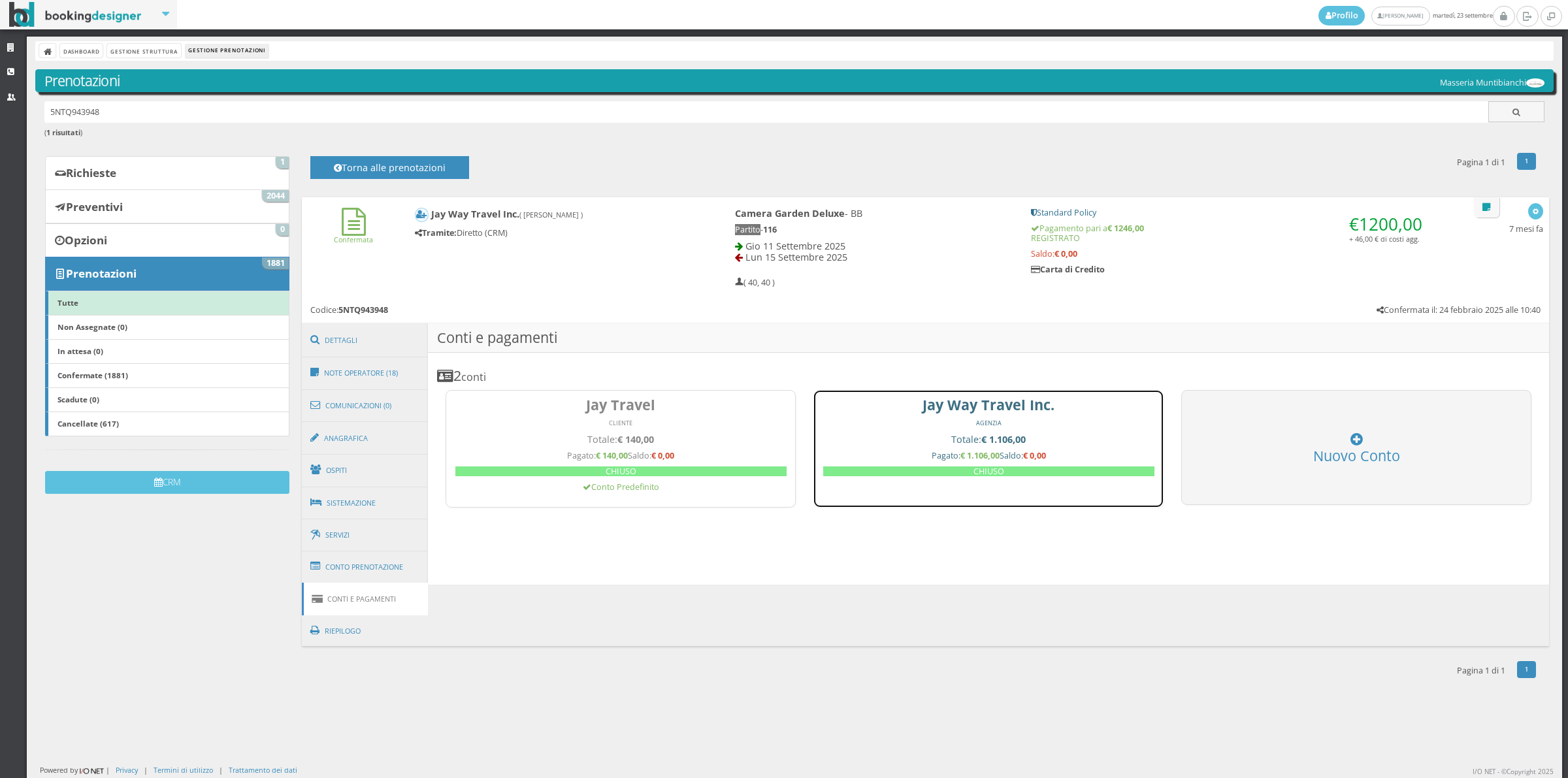
click at [910, 417] on link "[PERSON_NAME] Way Travel Inc. AGENZIA Totale: € 1.106,00 Pagato: € 1.106,00 Sal…" at bounding box center [988, 449] width 350 height 118
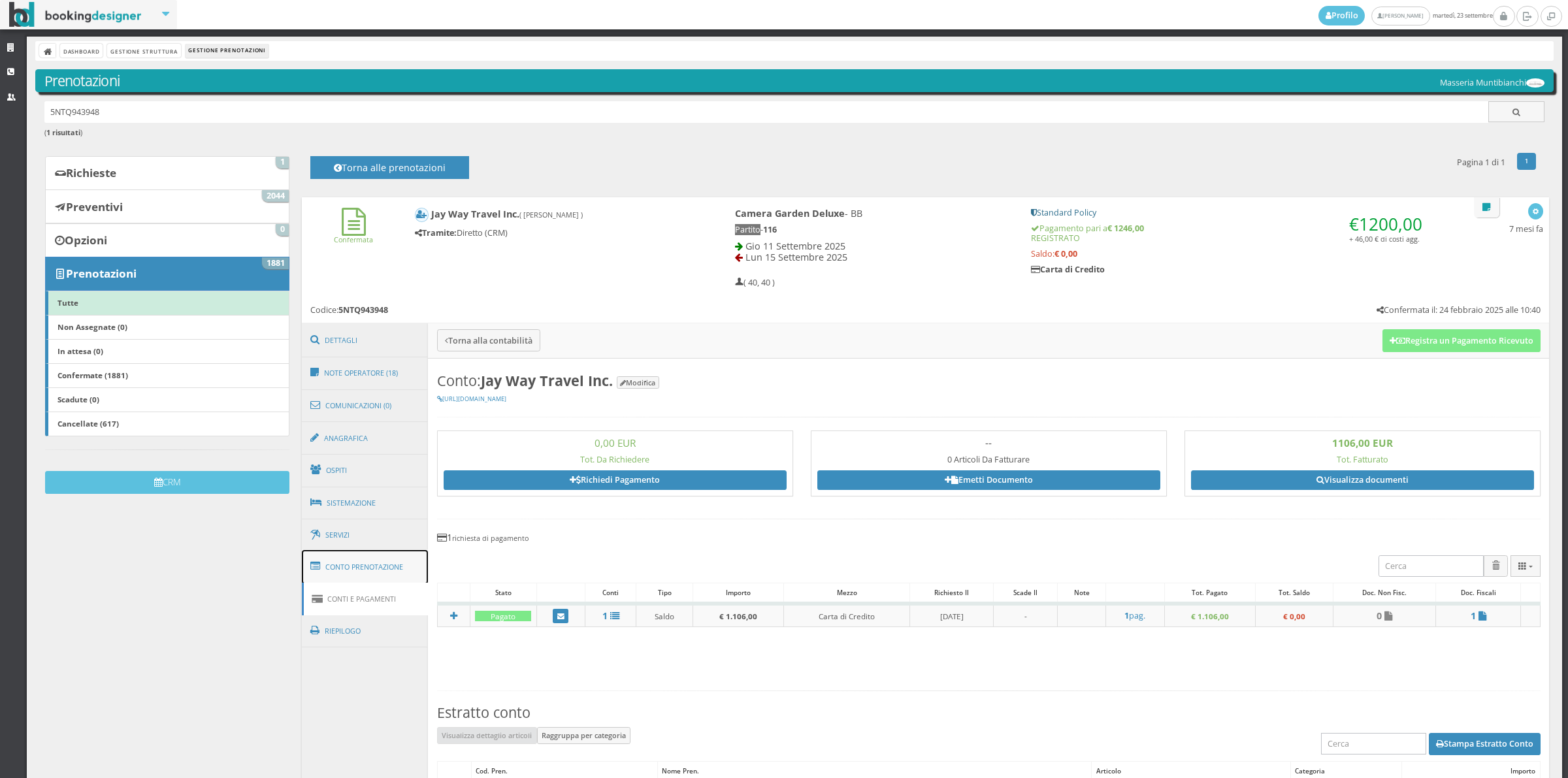
click at [402, 571] on link "Conto Prenotazione" at bounding box center [365, 567] width 127 height 34
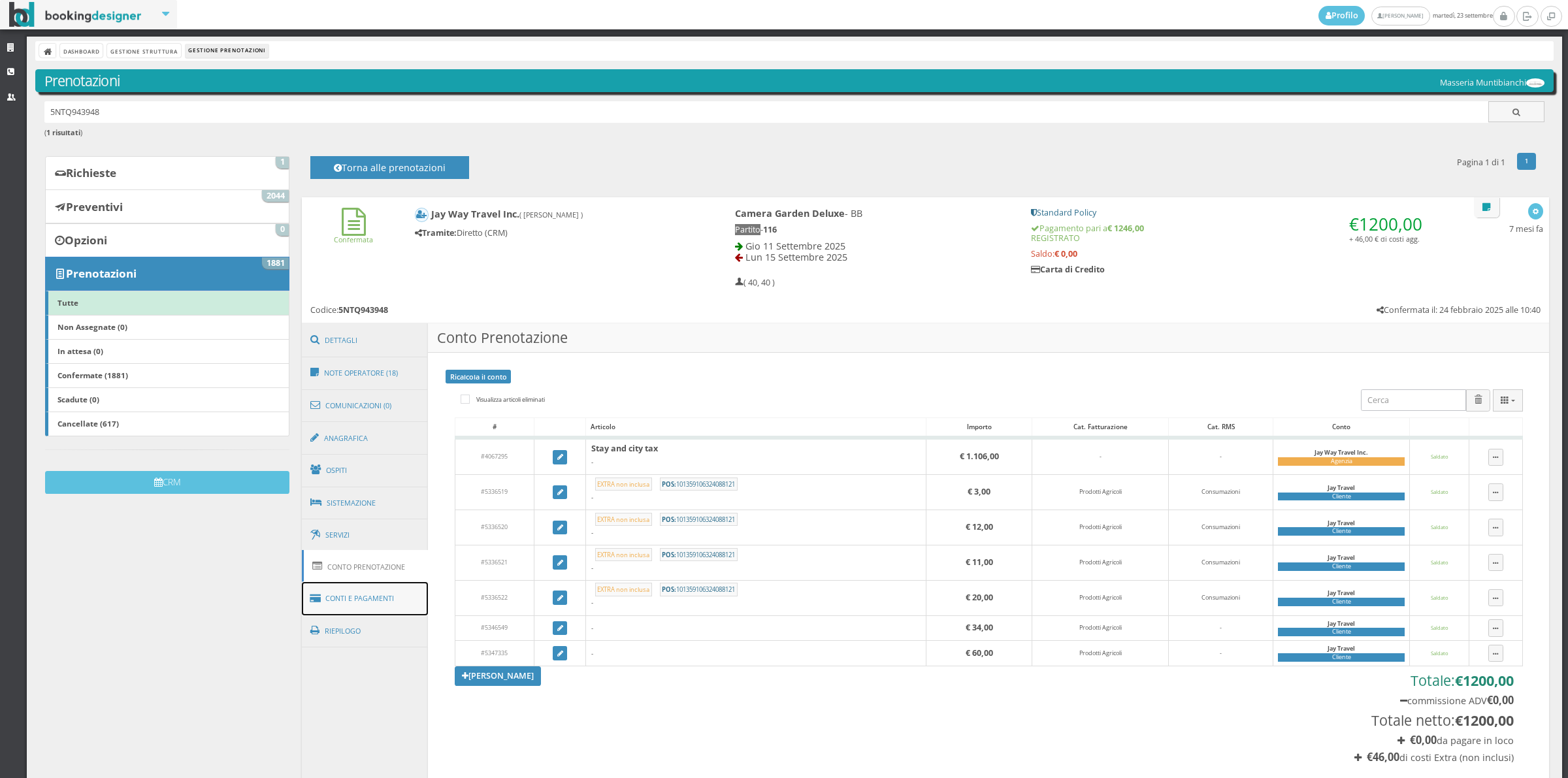
click at [382, 597] on link "Conti e Pagamenti" at bounding box center [365, 598] width 127 height 33
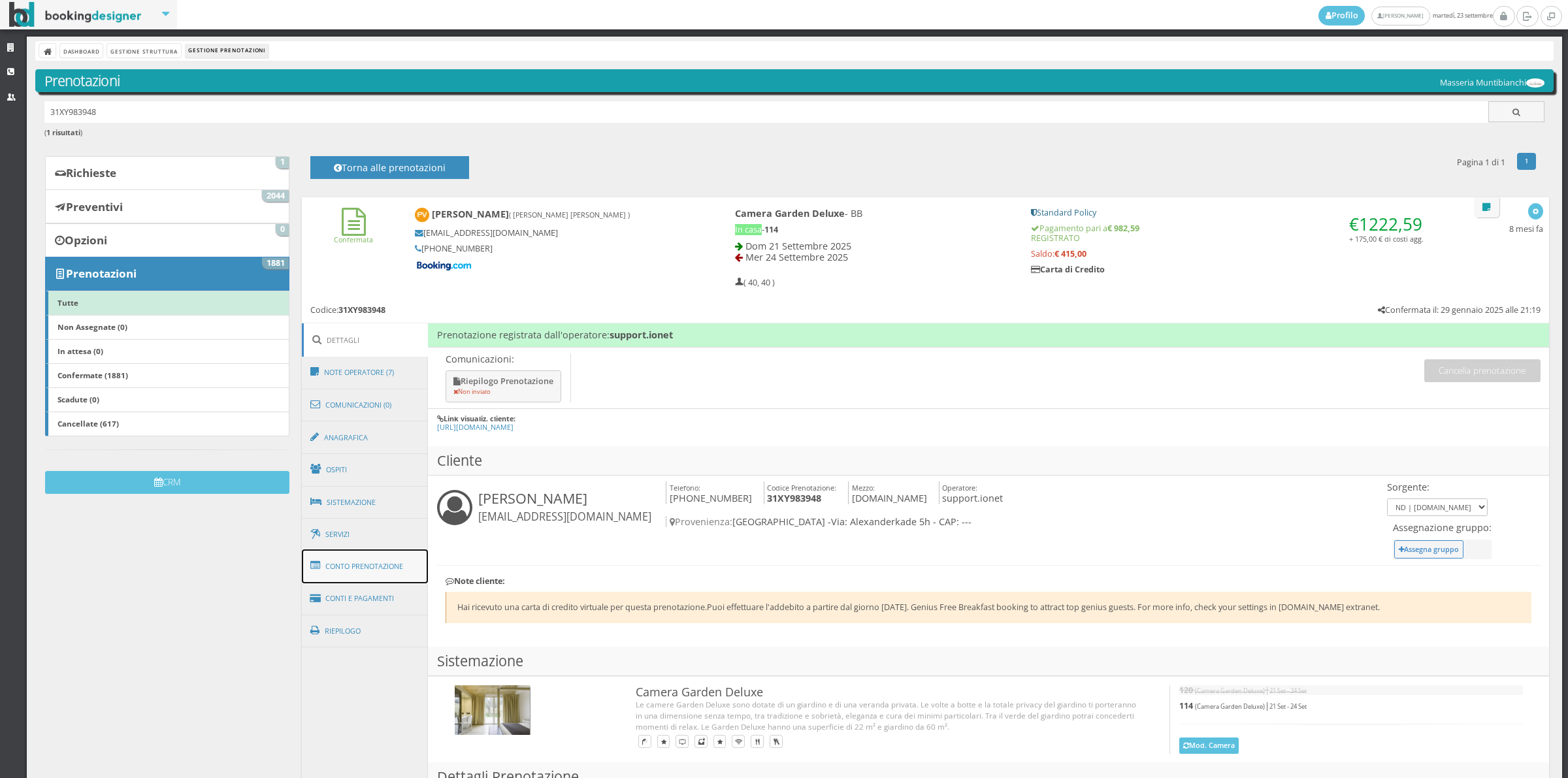
click at [383, 570] on link "Conto Prenotazione" at bounding box center [365, 566] width 127 height 34
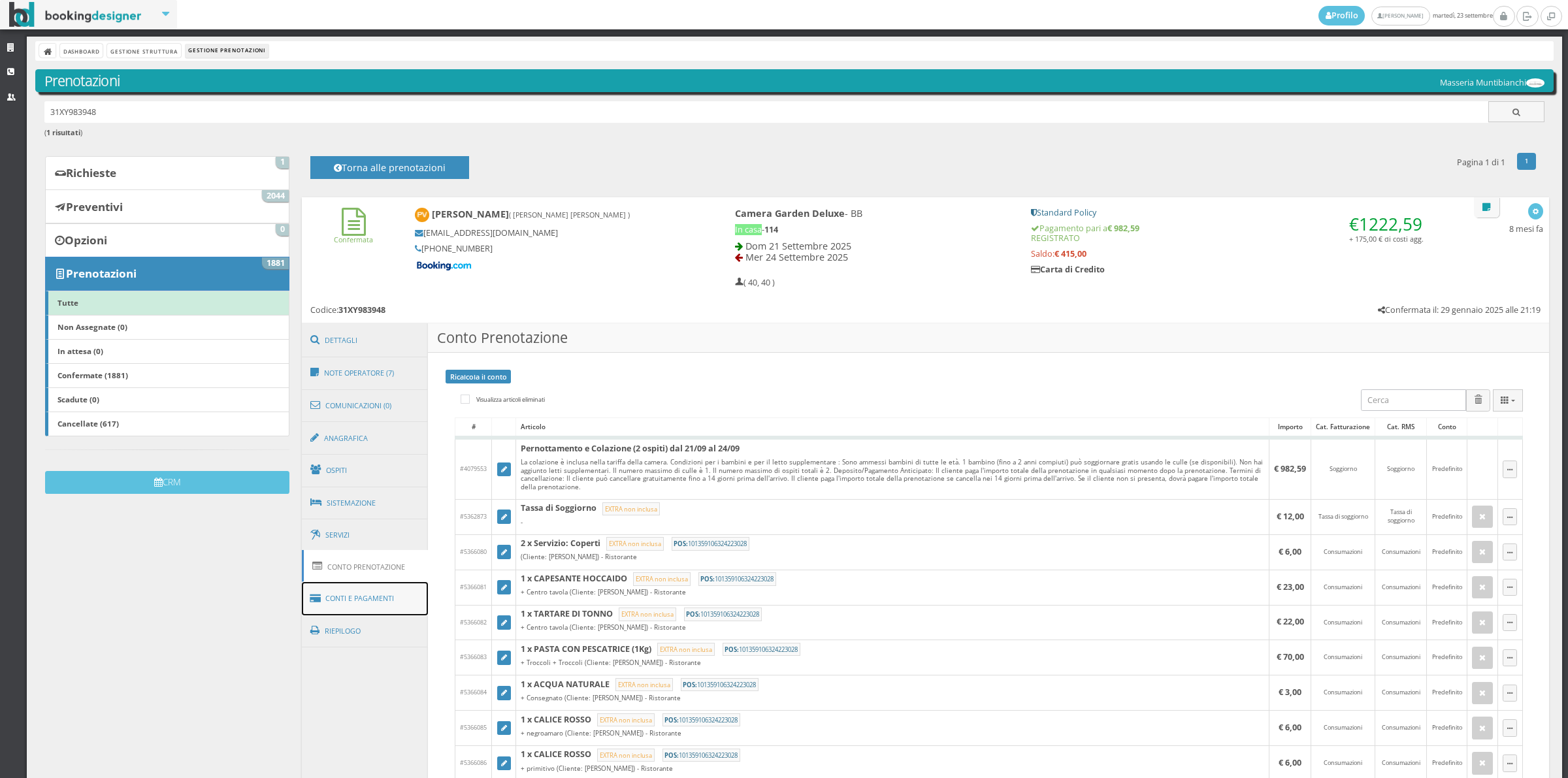
click at [360, 597] on link "Conti e Pagamenti" at bounding box center [365, 598] width 127 height 33
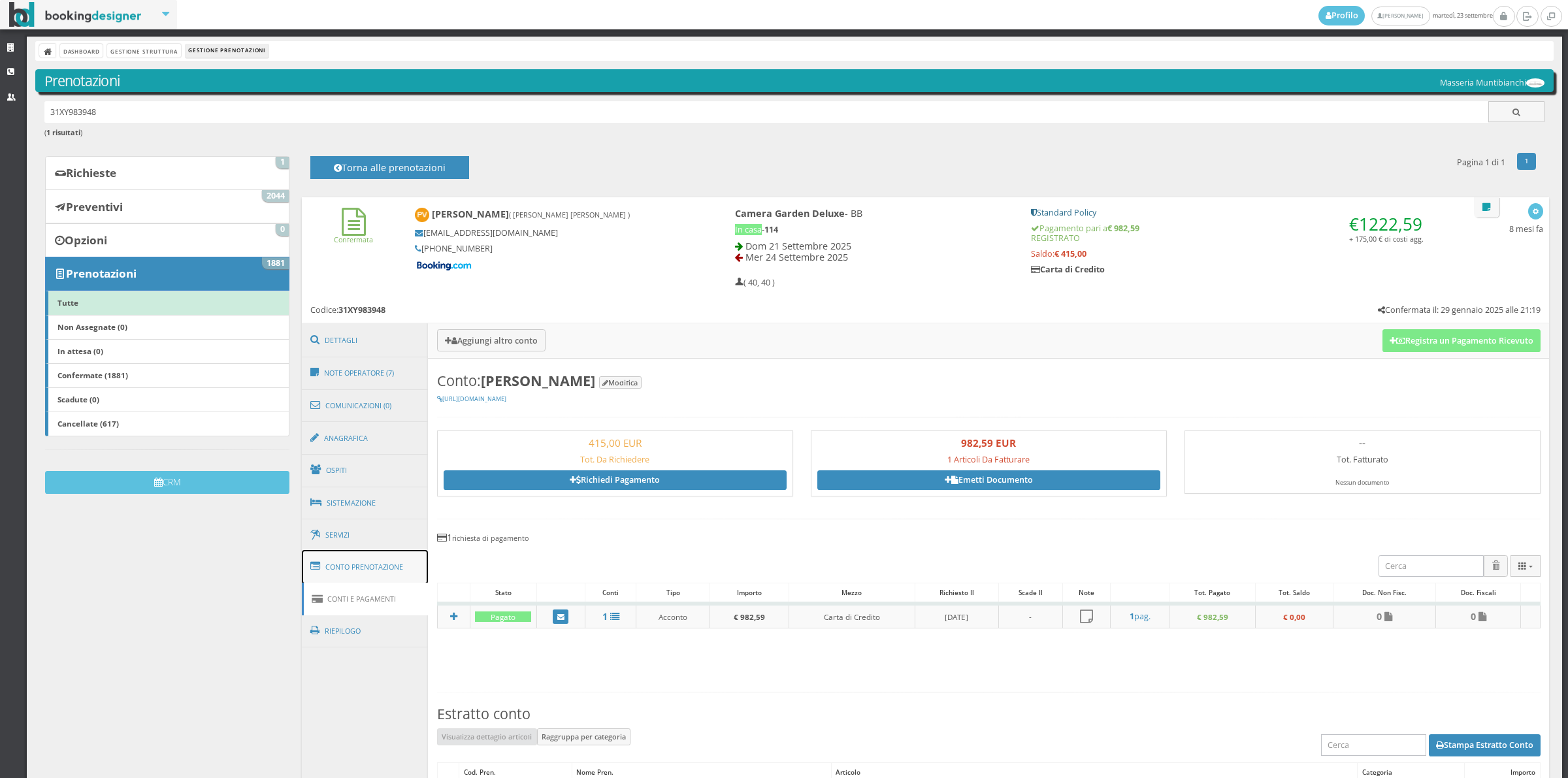
click at [384, 566] on link "Conto Prenotazione" at bounding box center [365, 567] width 127 height 34
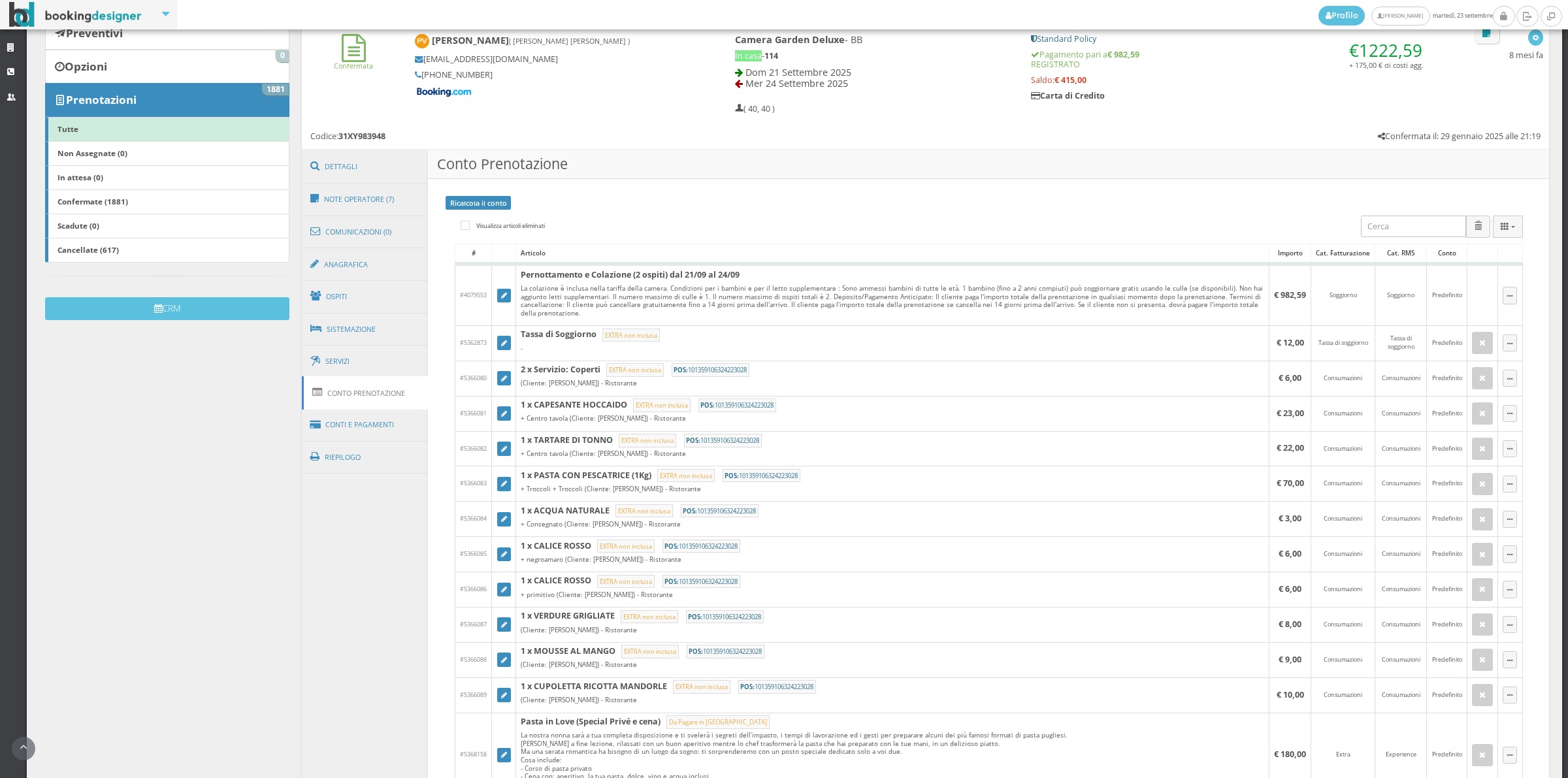
scroll to position [181, 0]
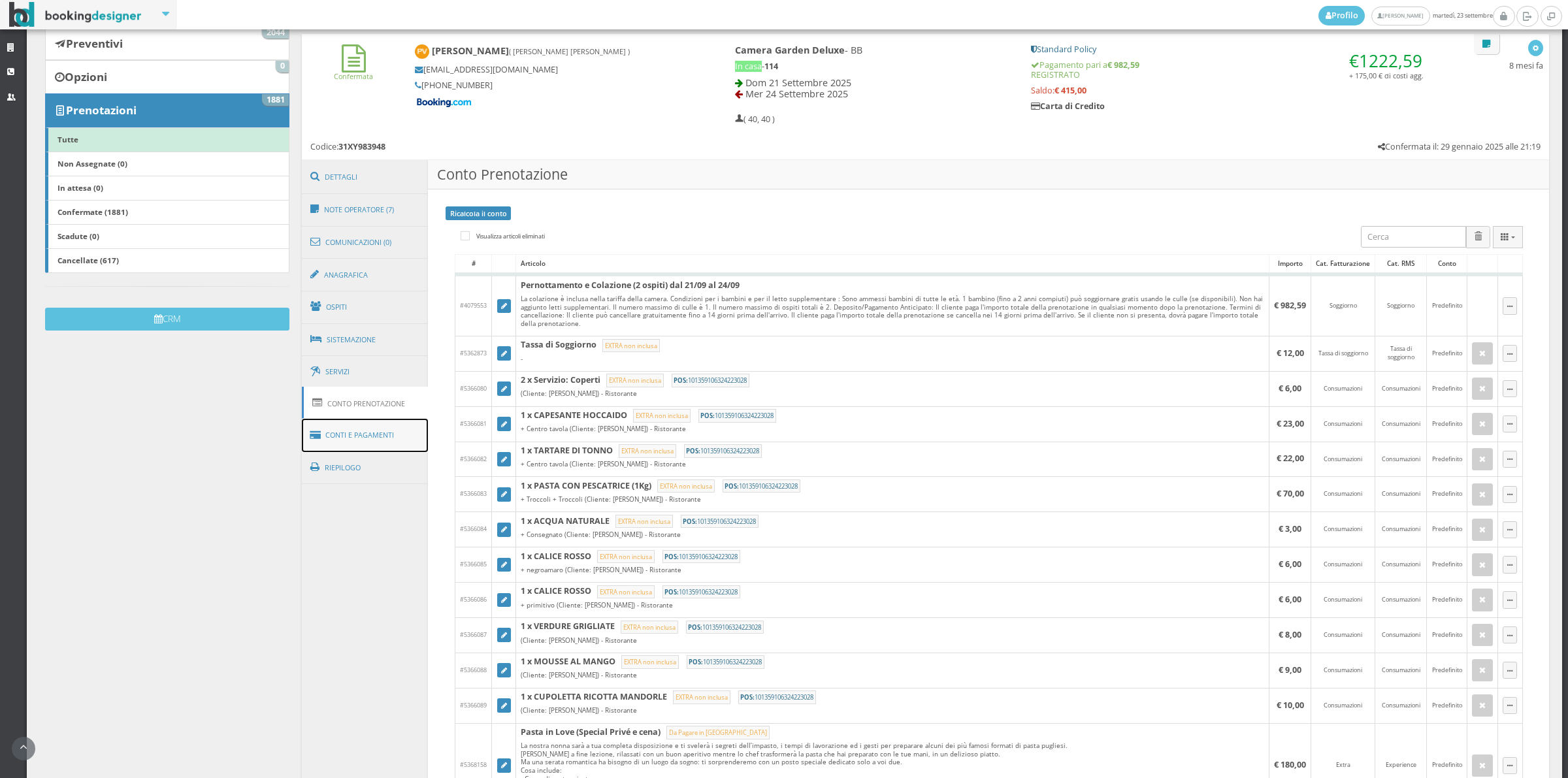
click at [394, 436] on link "Conti e Pagamenti" at bounding box center [365, 435] width 127 height 33
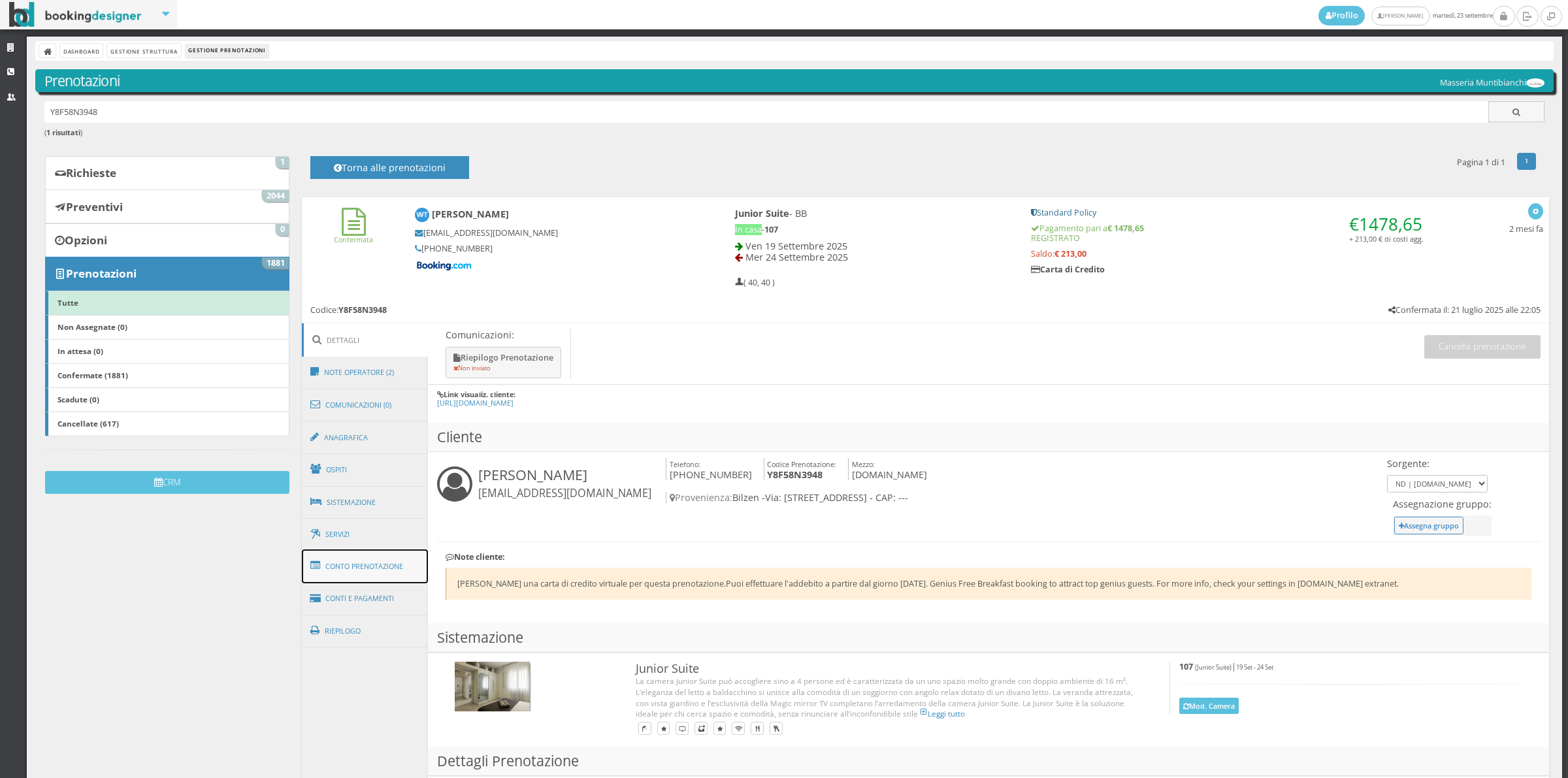
click at [394, 566] on link "Conto Prenotazione" at bounding box center [365, 566] width 127 height 34
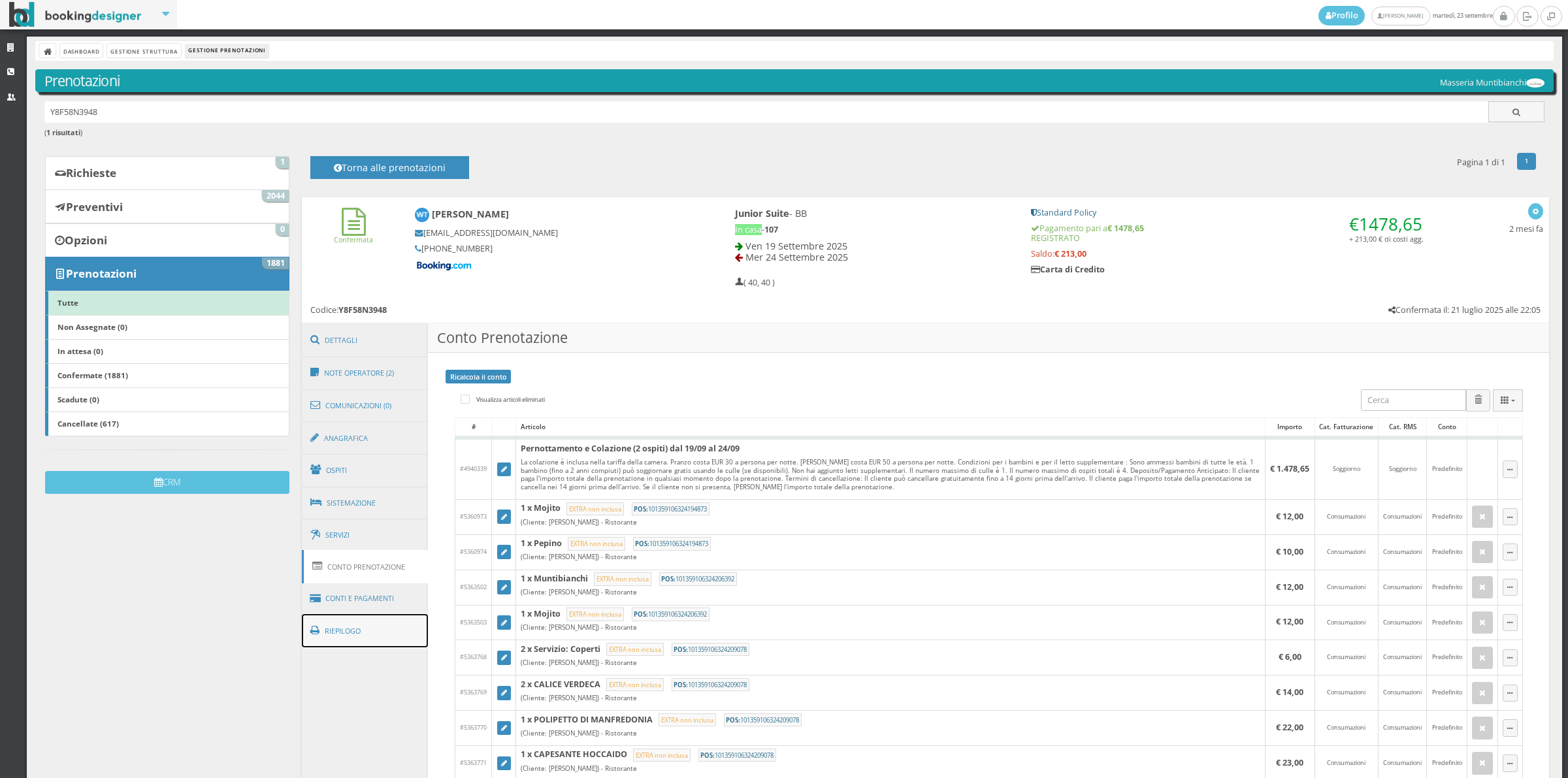
click at [371, 615] on link "Riepilogo" at bounding box center [365, 631] width 127 height 34
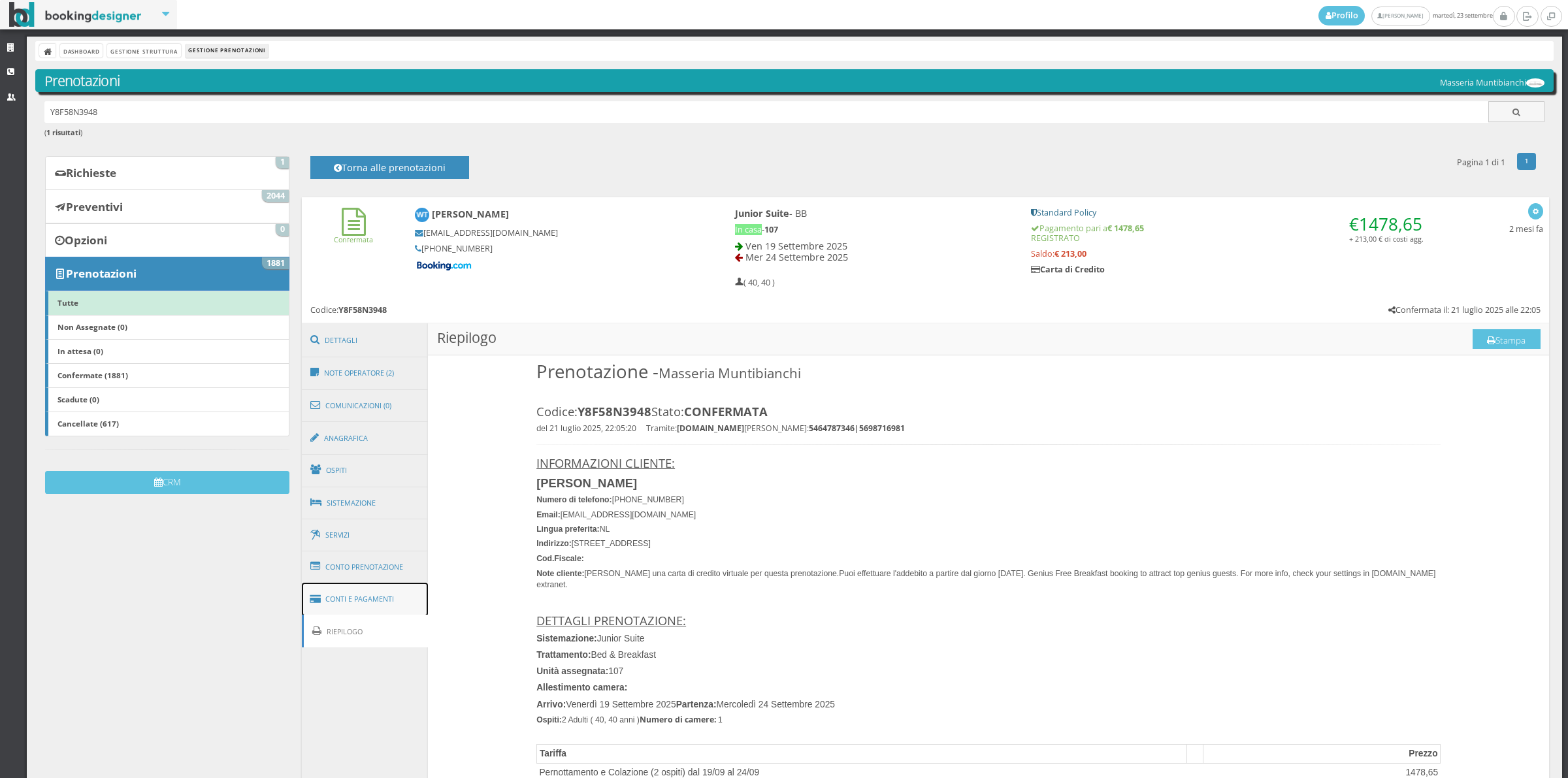
click at [377, 592] on link "Conti e Pagamenti" at bounding box center [365, 599] width 127 height 33
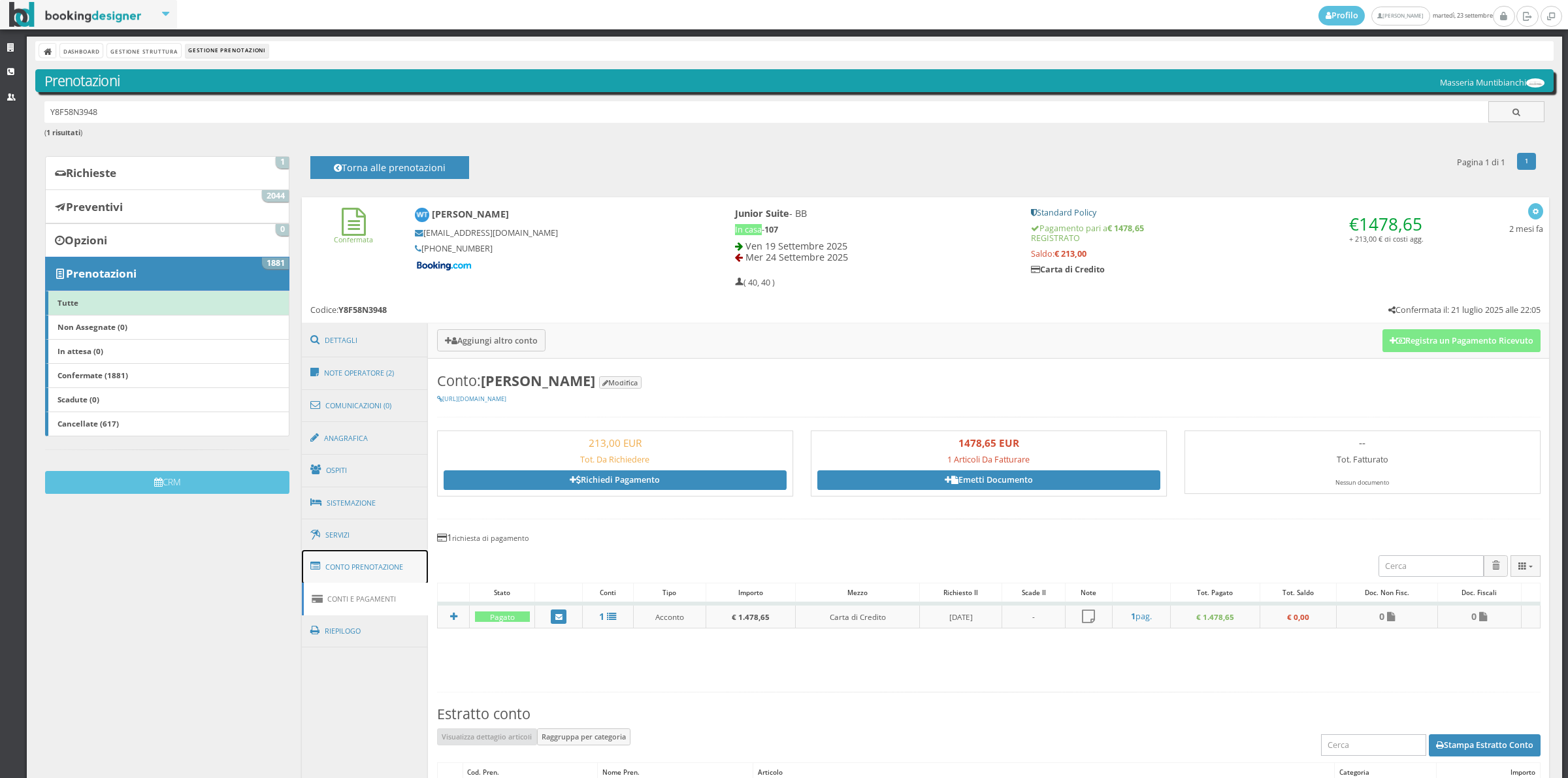
click at [348, 575] on link "Conto Prenotazione" at bounding box center [365, 567] width 127 height 34
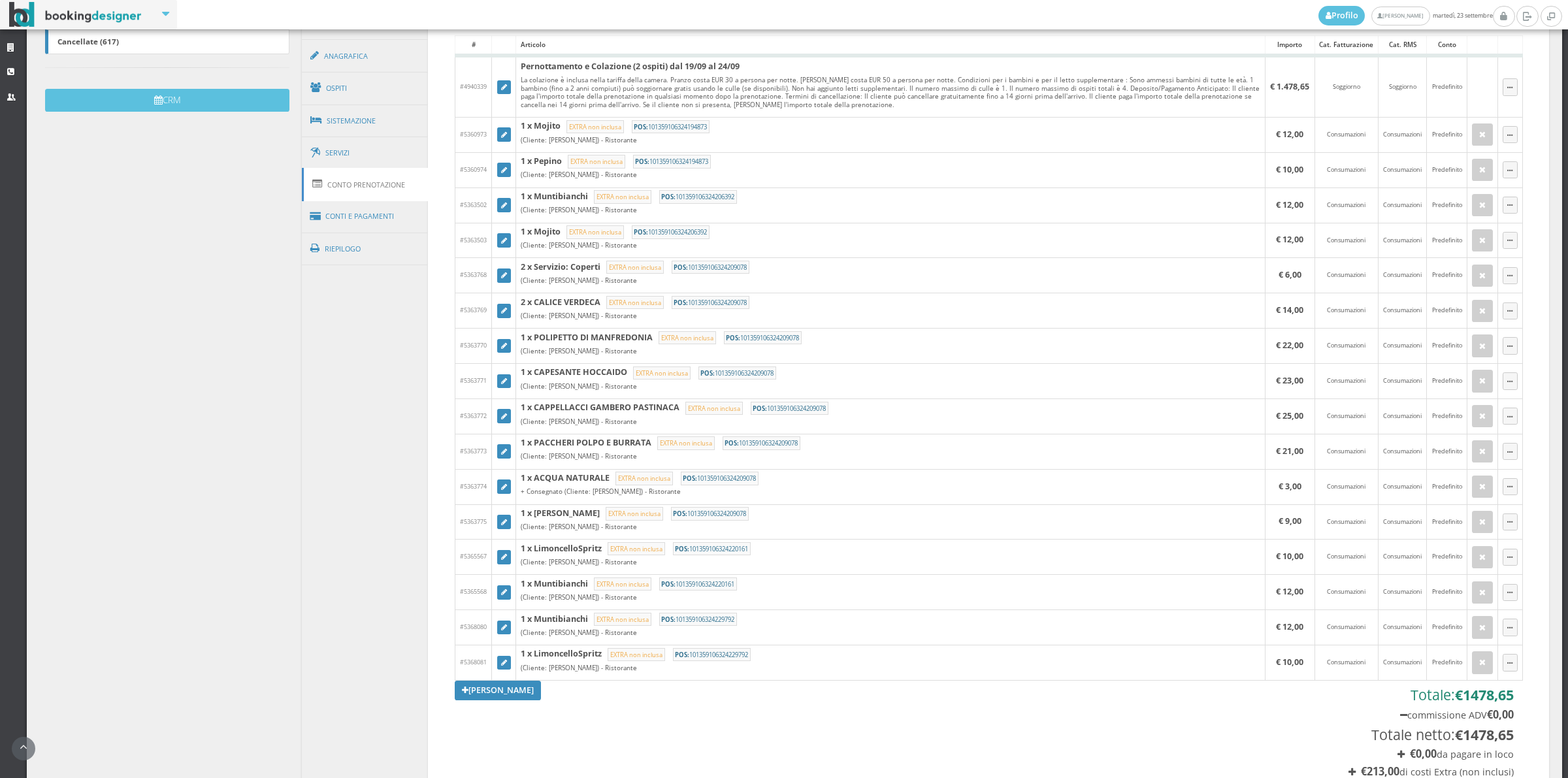
scroll to position [453, 0]
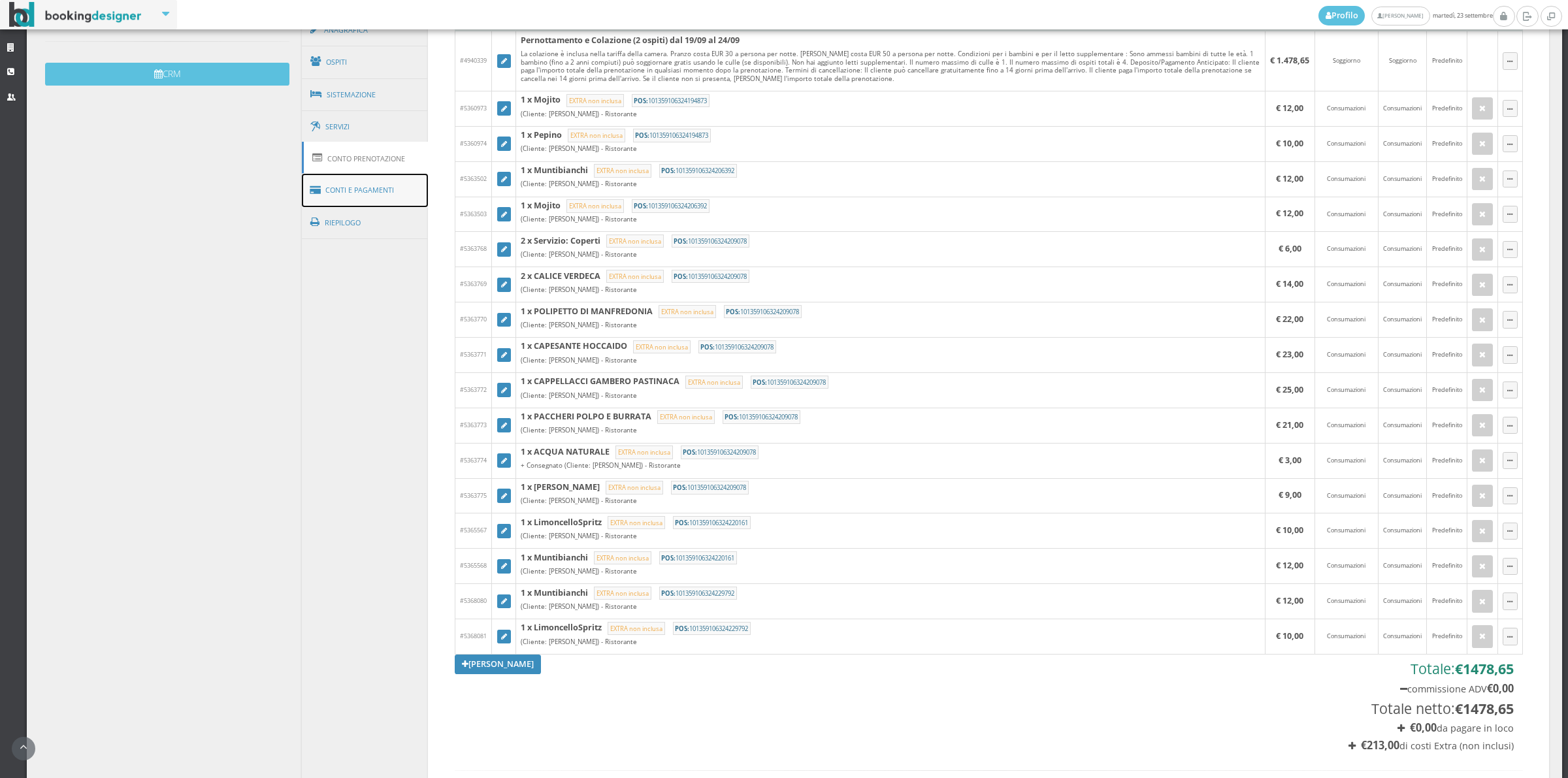
click at [362, 199] on link "Conti e Pagamenti" at bounding box center [365, 190] width 127 height 33
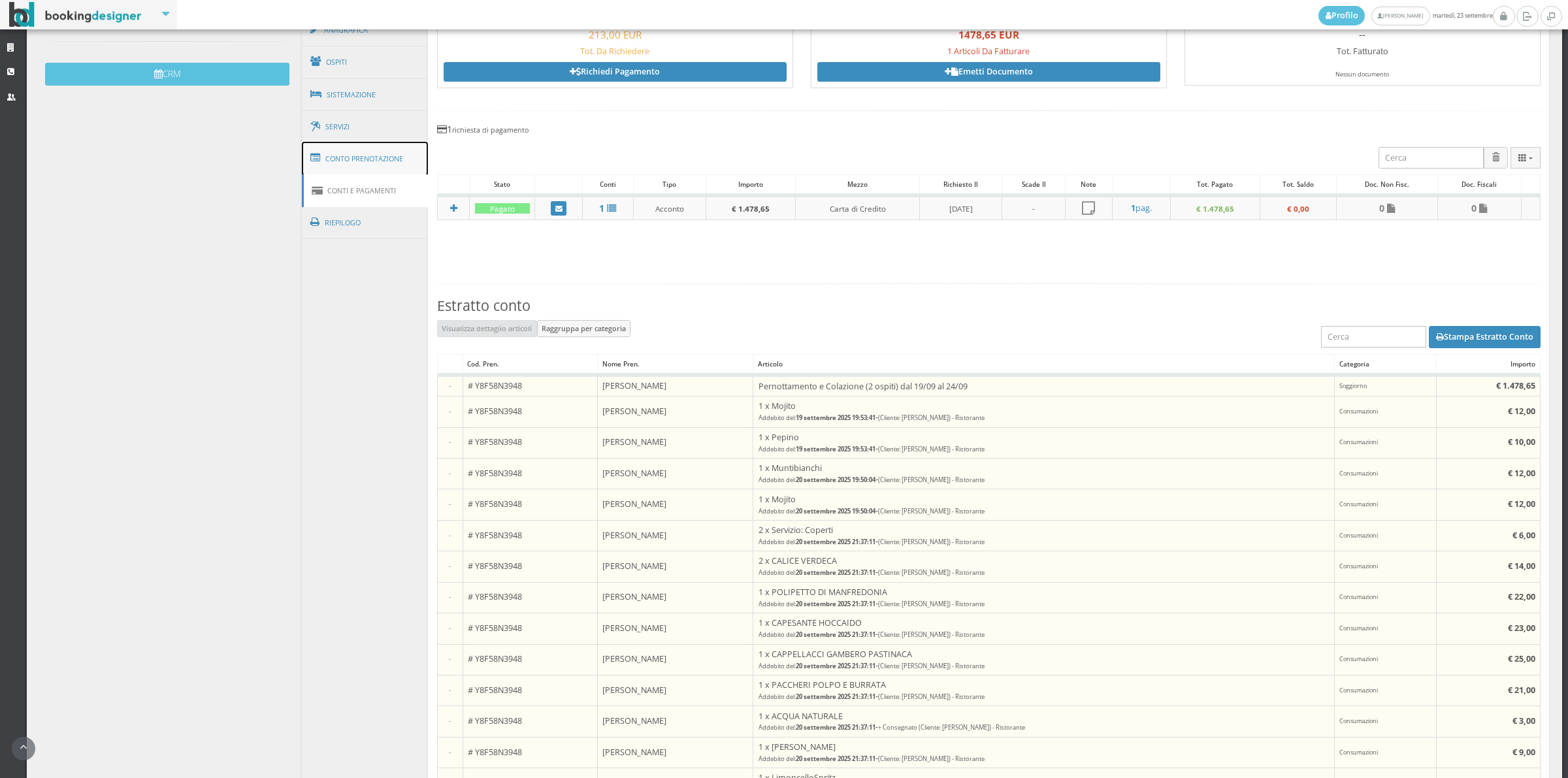
click at [353, 157] on link "Conto Prenotazione" at bounding box center [365, 159] width 127 height 34
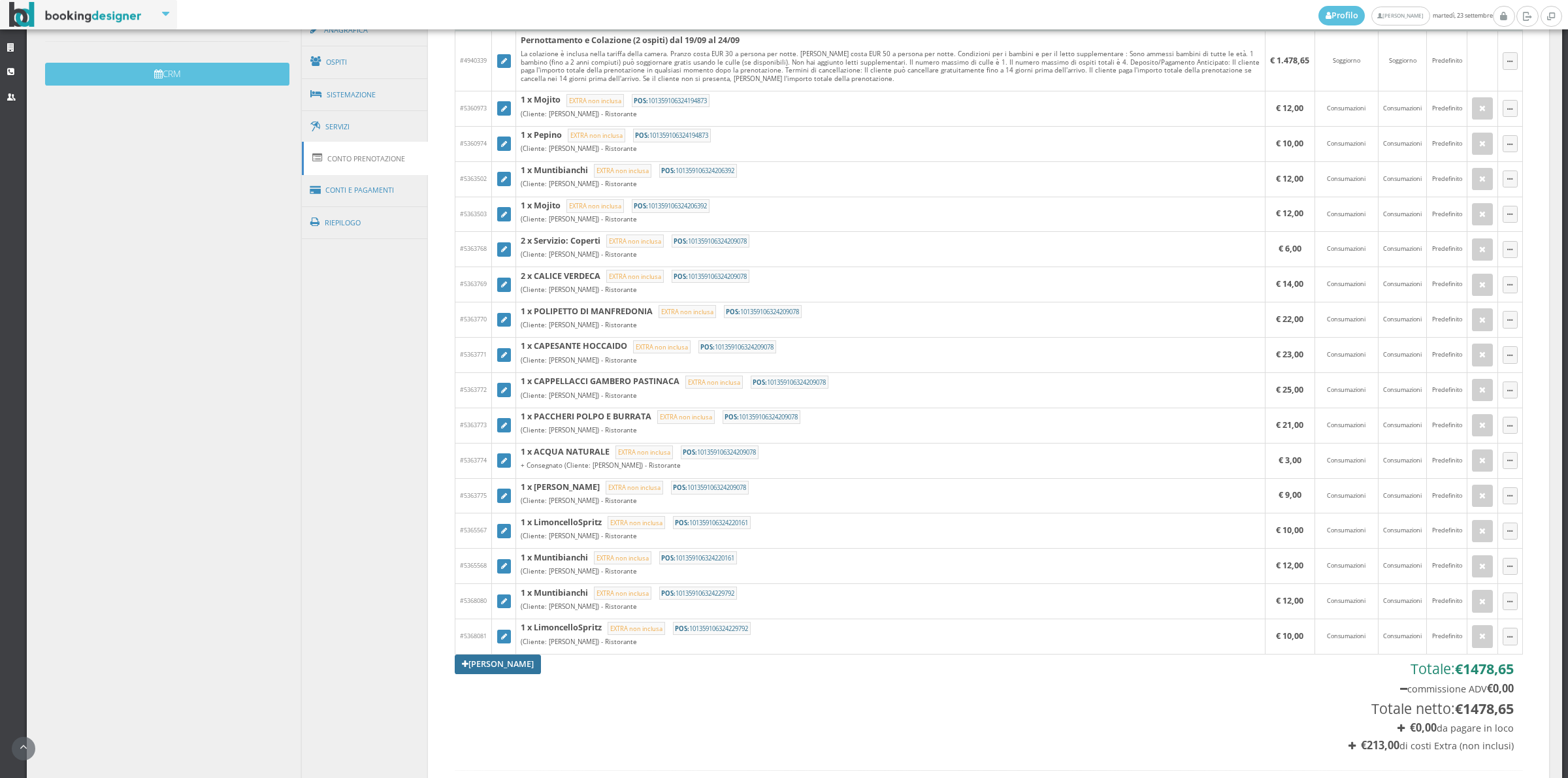
click at [531, 671] on link "[PERSON_NAME]" at bounding box center [498, 665] width 86 height 20
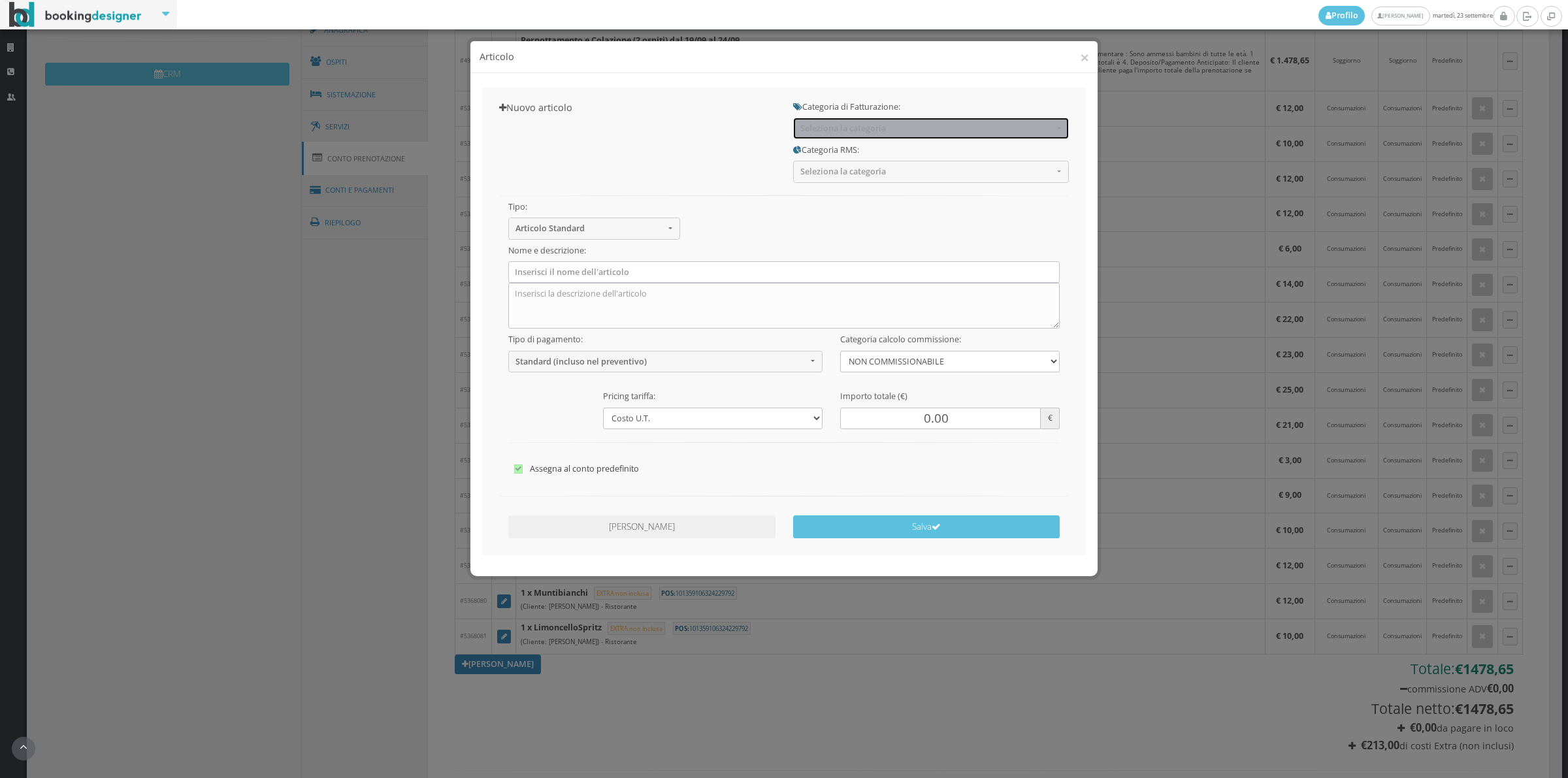
click at [867, 125] on span "Seleziona la categoria" at bounding box center [926, 128] width 253 height 10
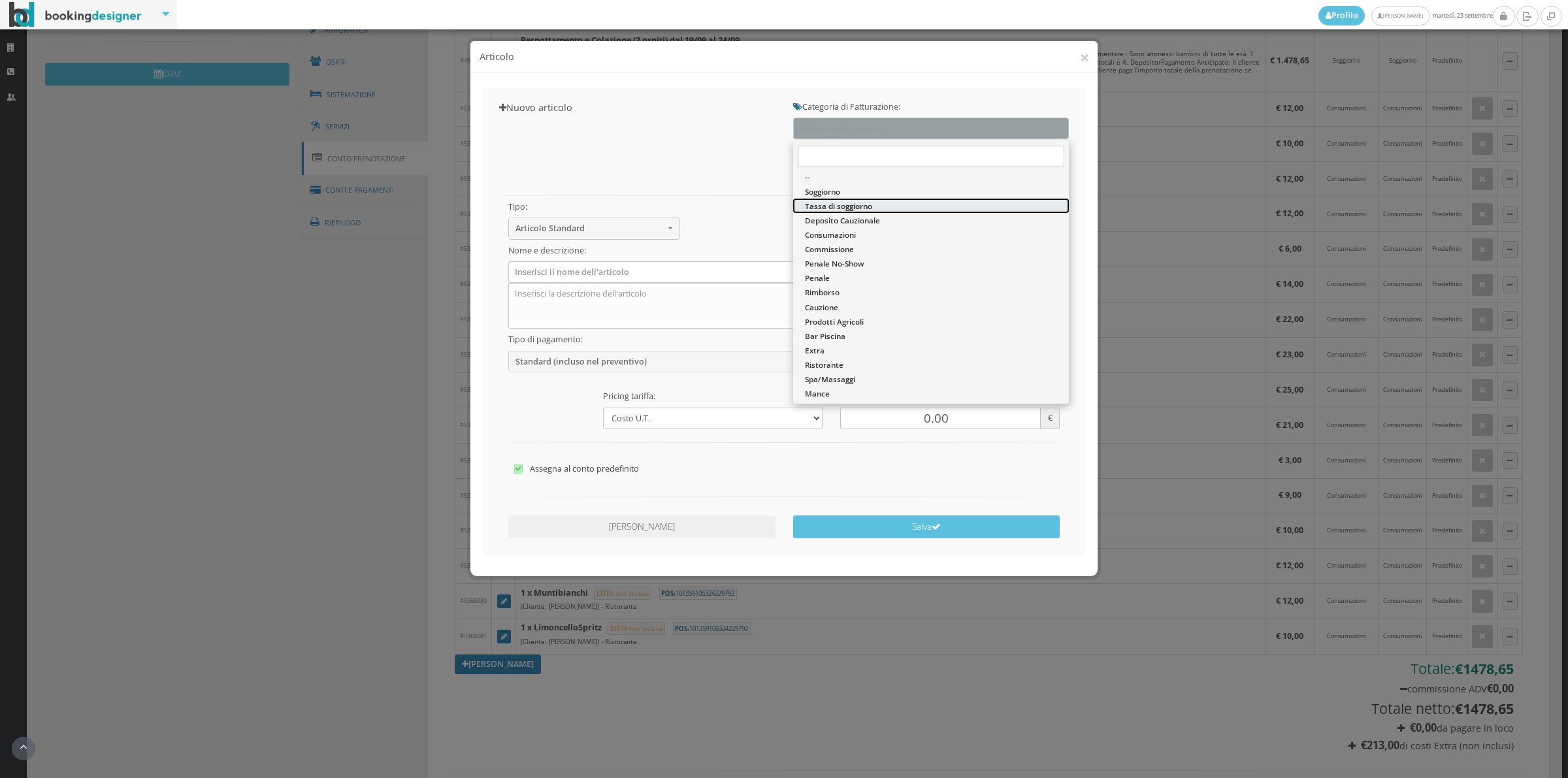
click at [843, 202] on span "Tassa di soggiorno" at bounding box center [838, 206] width 67 height 11
select select "13"
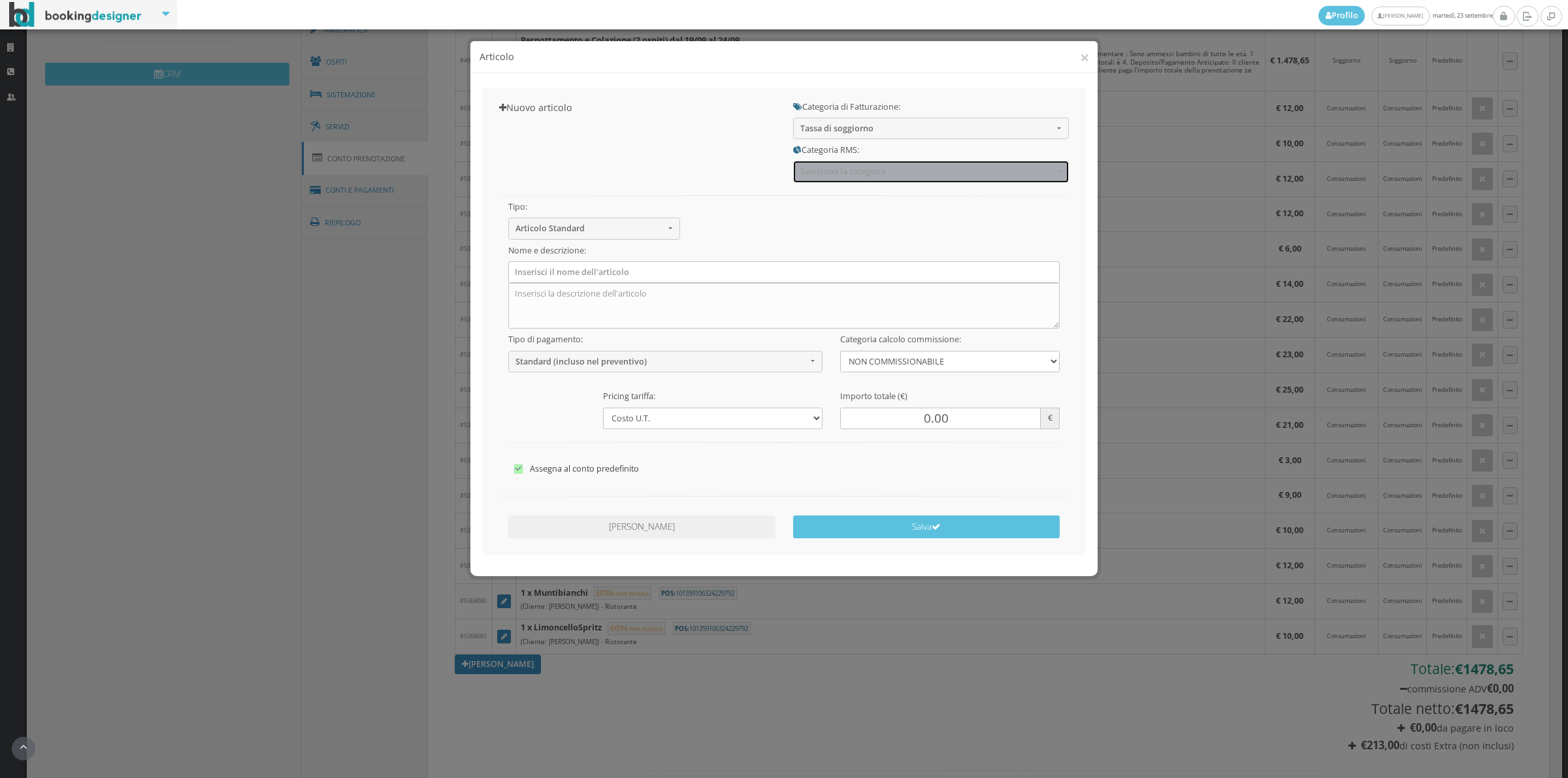
click at [842, 176] on span "Seleziona la categoria" at bounding box center [926, 171] width 253 height 10
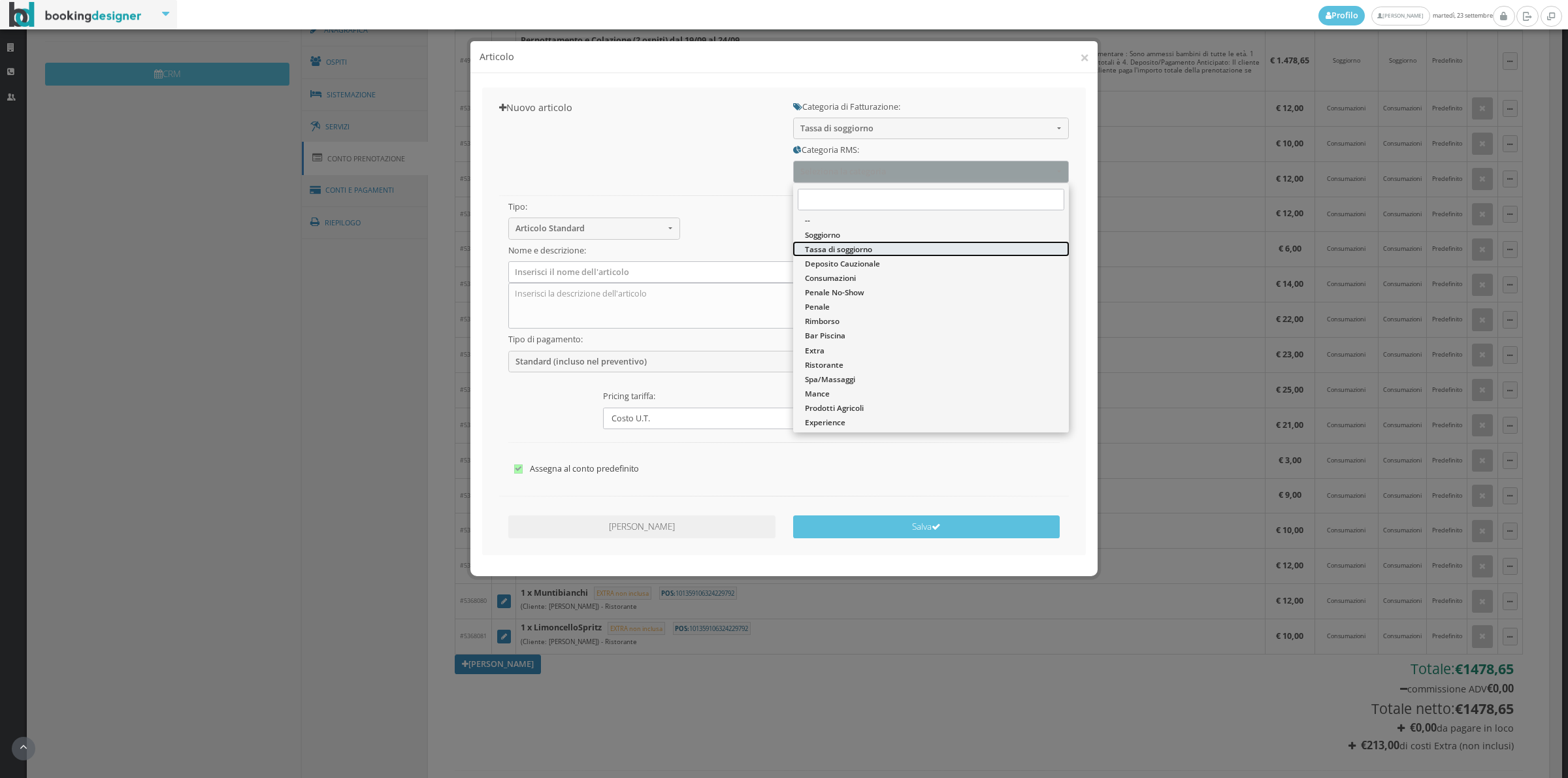
click at [834, 250] on span "Tassa di soggiorno" at bounding box center [838, 249] width 67 height 11
select select "13"
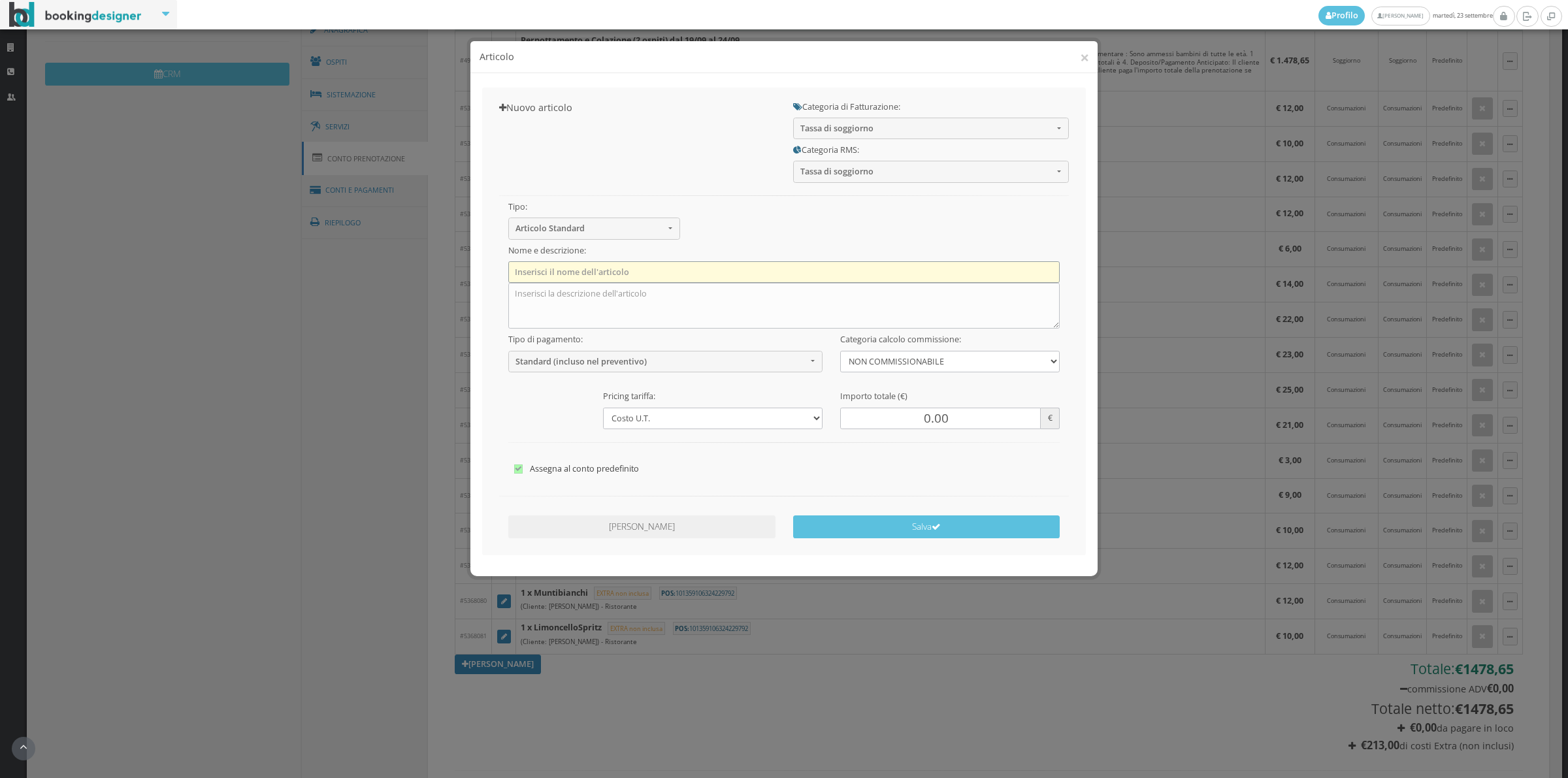
click at [520, 269] on input "text" at bounding box center [784, 272] width 552 height 21
type input "Tassa di Soggiorno"
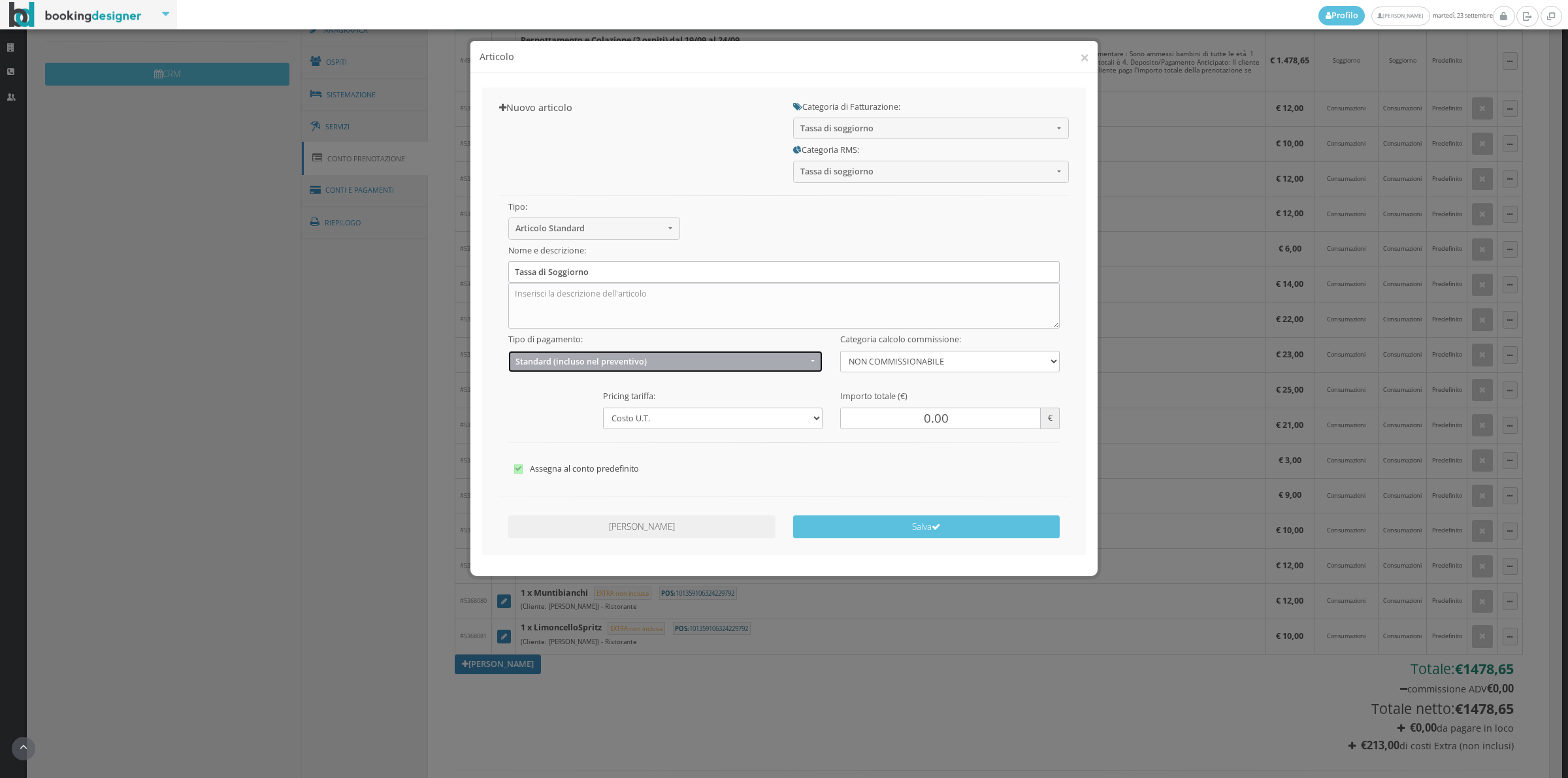
click at [567, 362] on span "Standard (incluso nel preventivo)" at bounding box center [661, 362] width 292 height 10
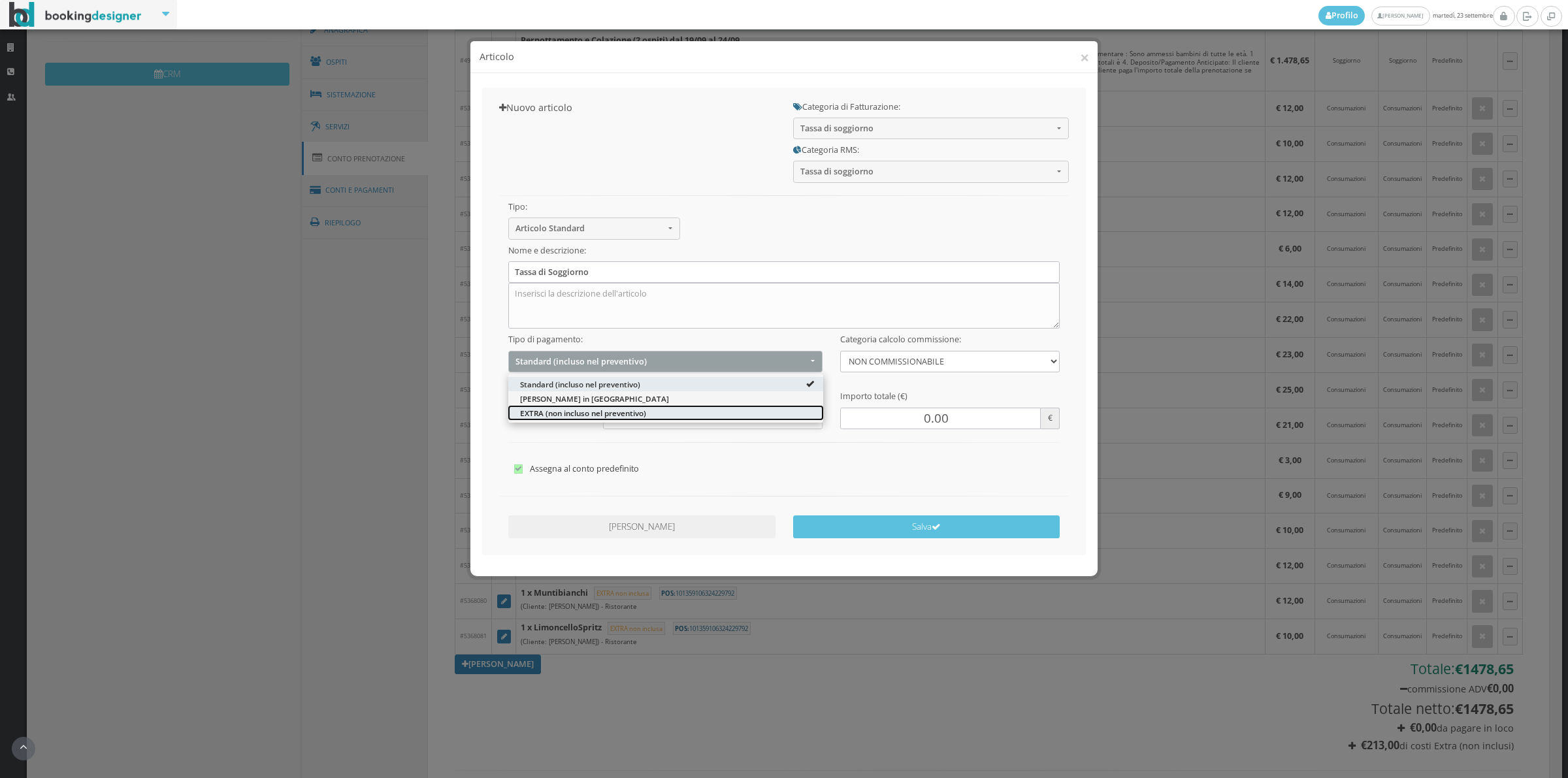
click at [546, 411] on span "EXTRA (non incluso nel preventivo)" at bounding box center [583, 413] width 126 height 11
select select "2"
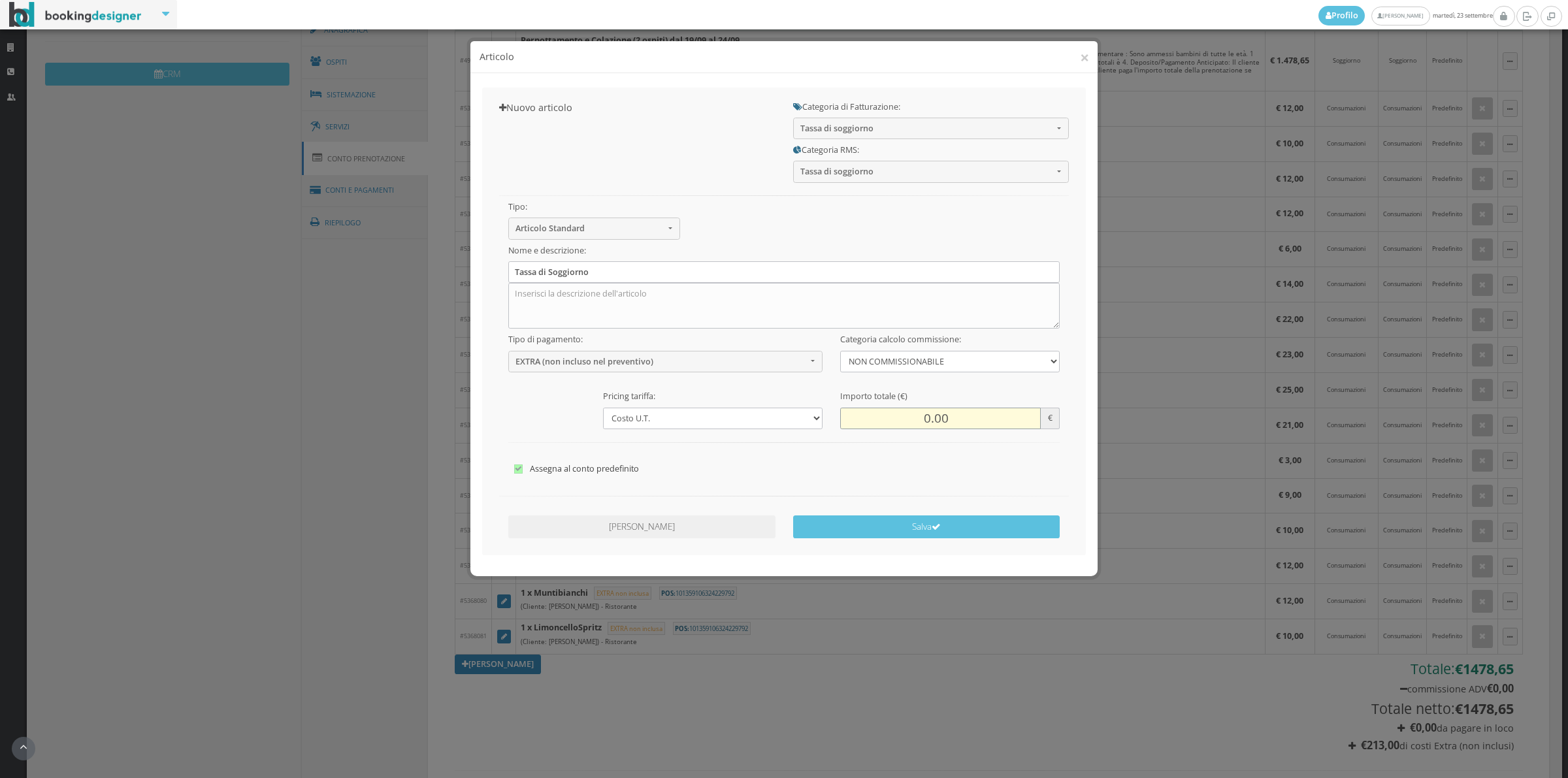
click at [906, 417] on input "0.00" at bounding box center [940, 418] width 200 height 21
type input "20.00"
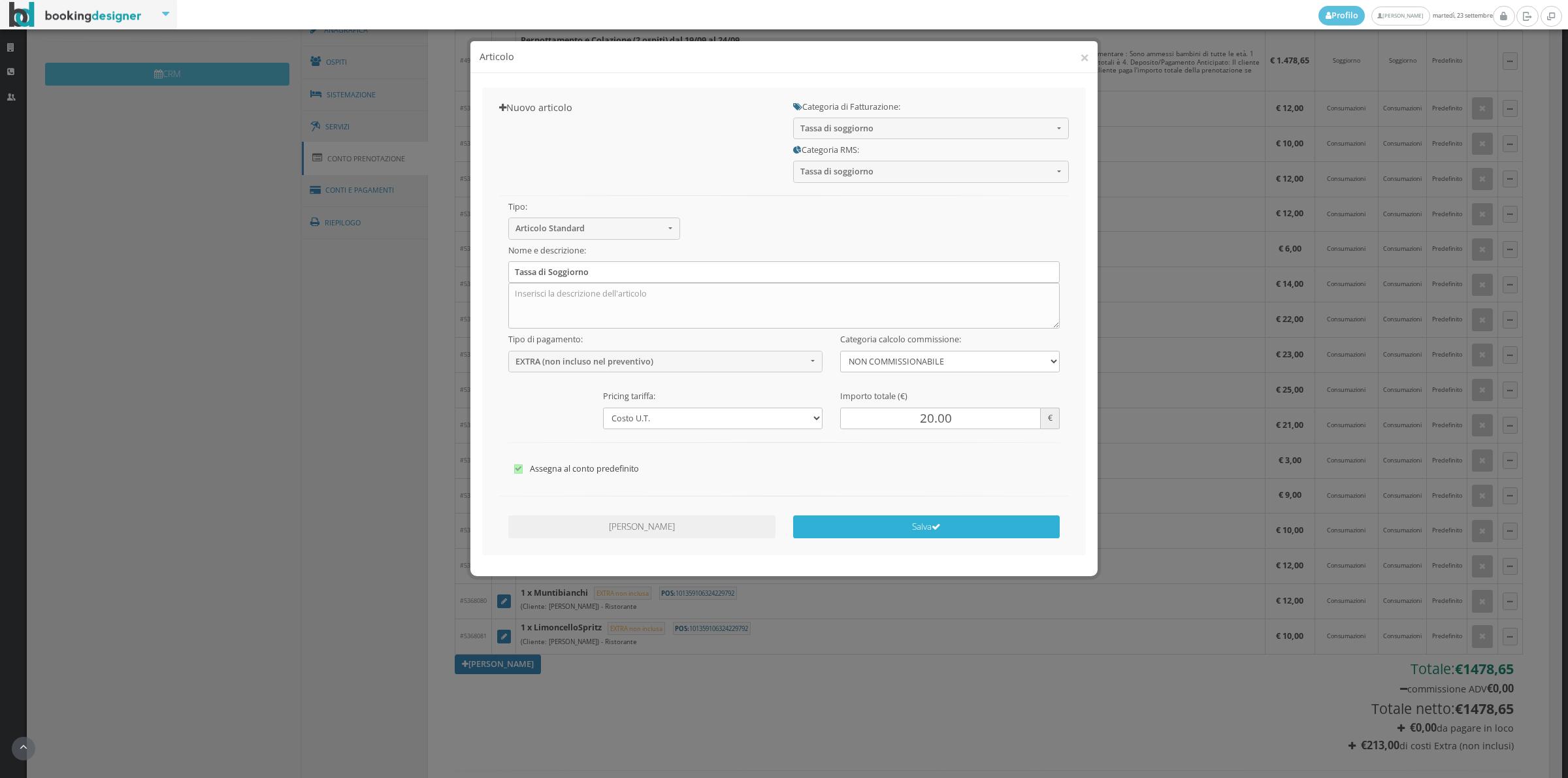
click at [926, 528] on button "Salva" at bounding box center [926, 527] width 267 height 23
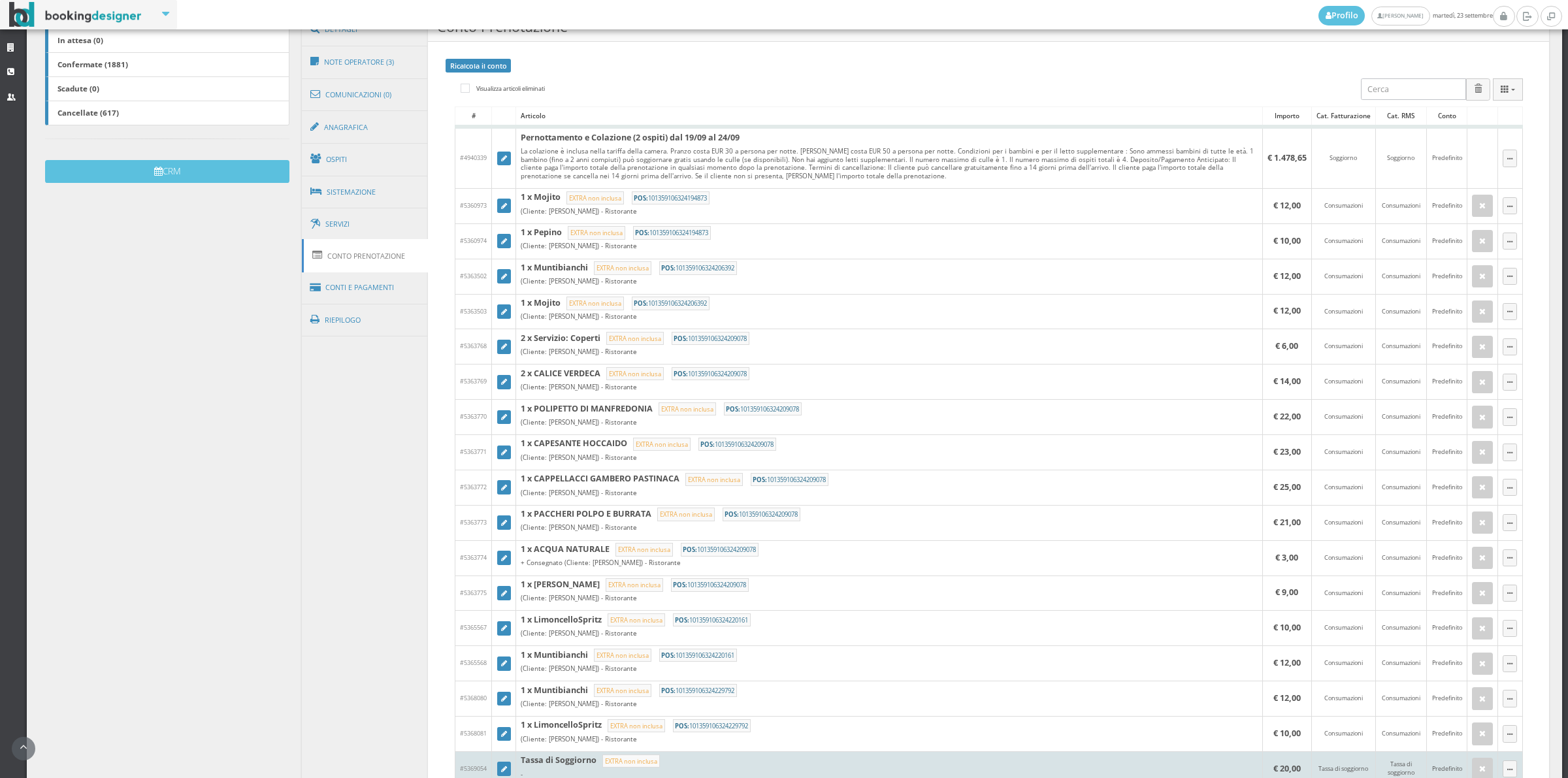
scroll to position [181, 0]
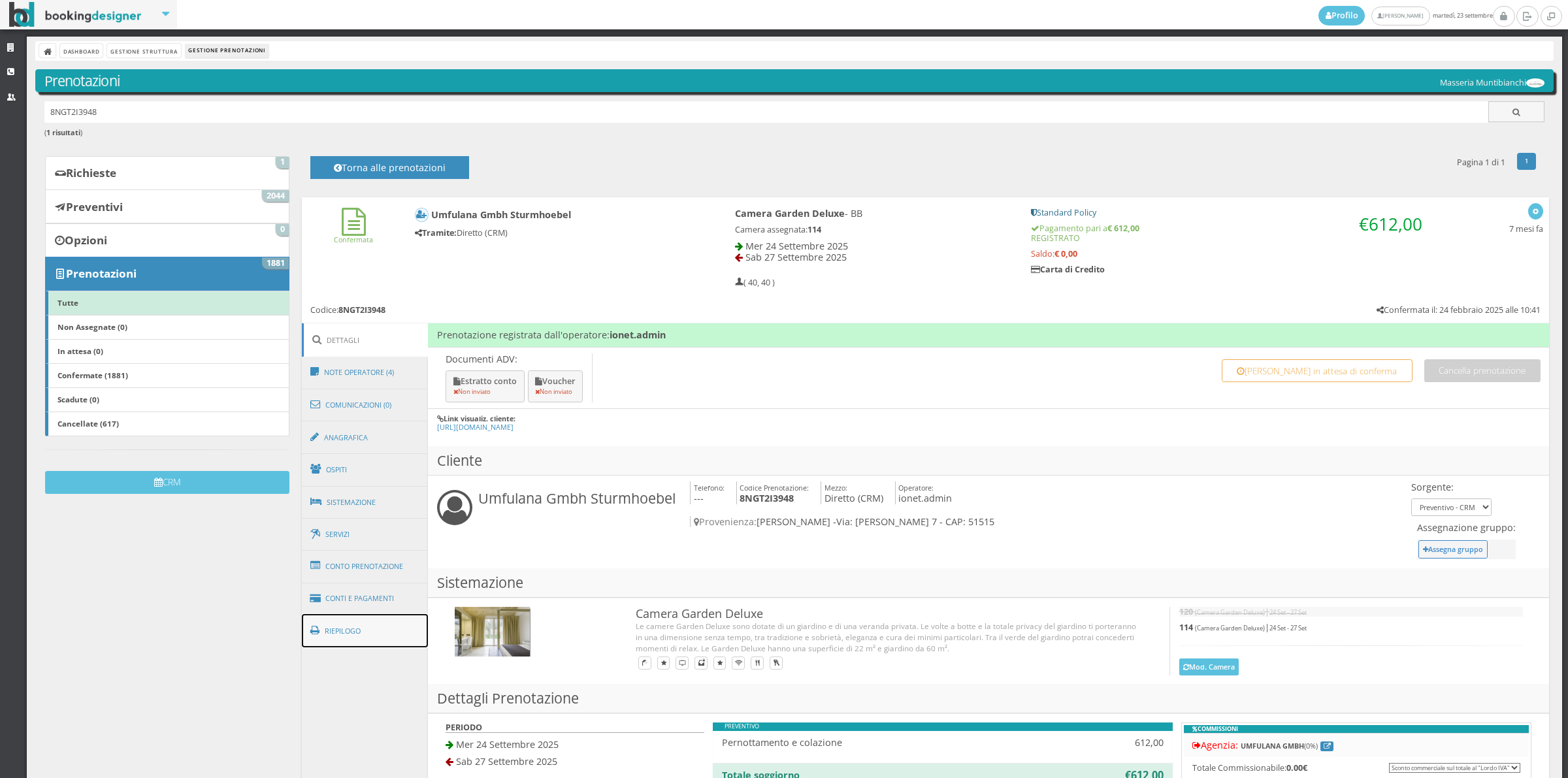
click at [394, 639] on link "Riepilogo" at bounding box center [365, 631] width 127 height 34
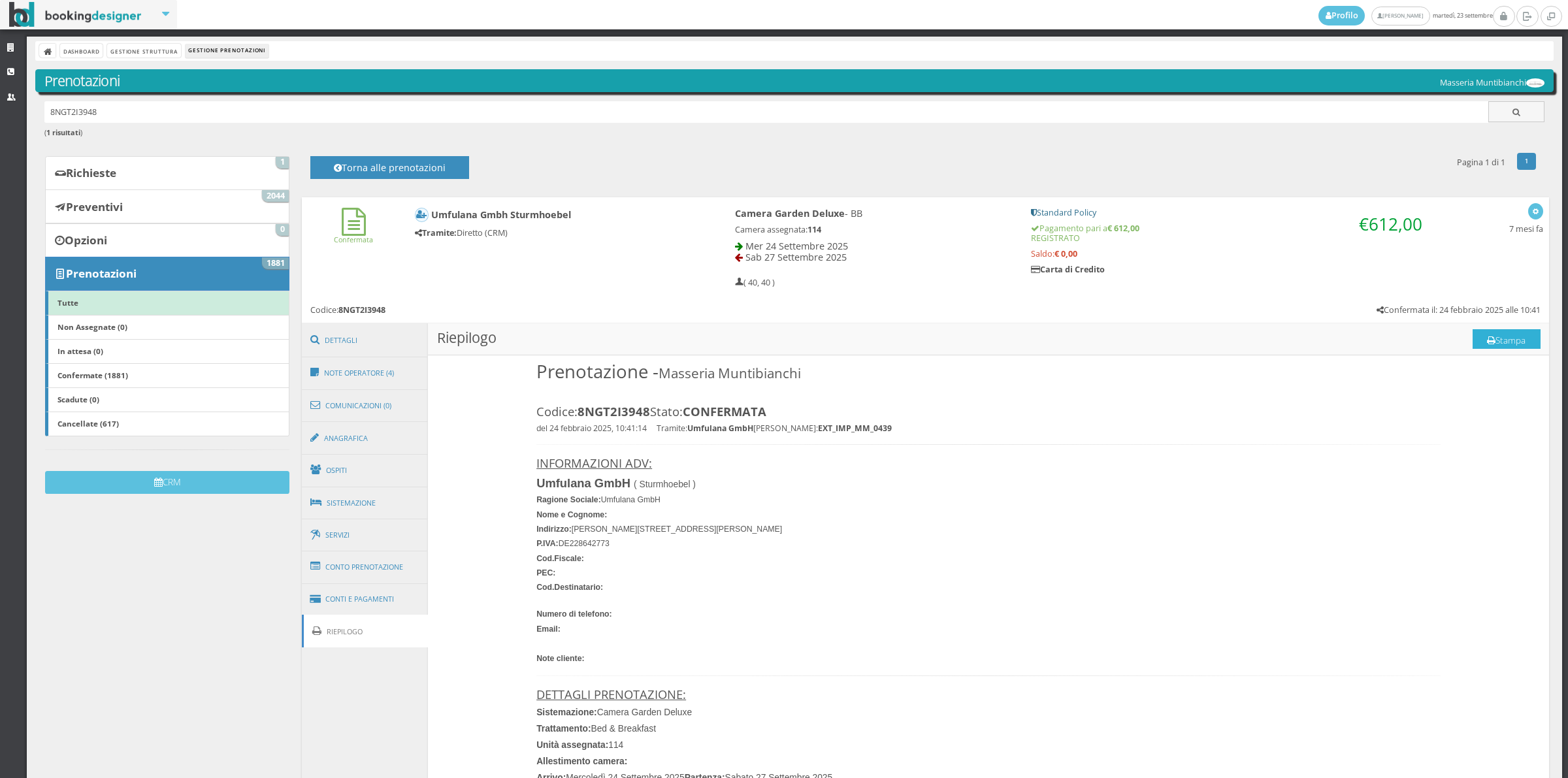
click at [1488, 334] on button "Stampa" at bounding box center [1506, 339] width 68 height 20
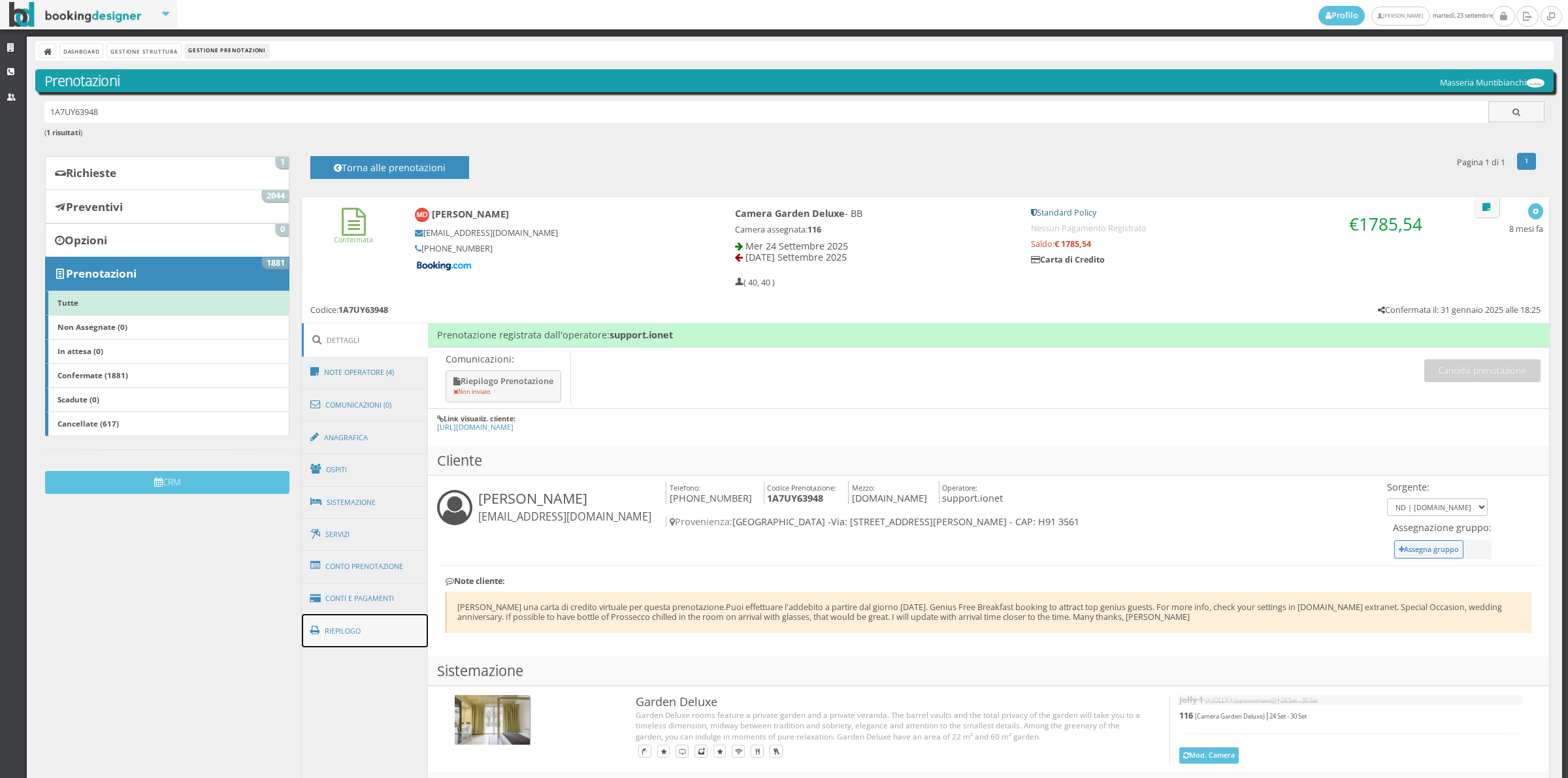
click at [385, 628] on link "Riepilogo" at bounding box center [365, 631] width 127 height 34
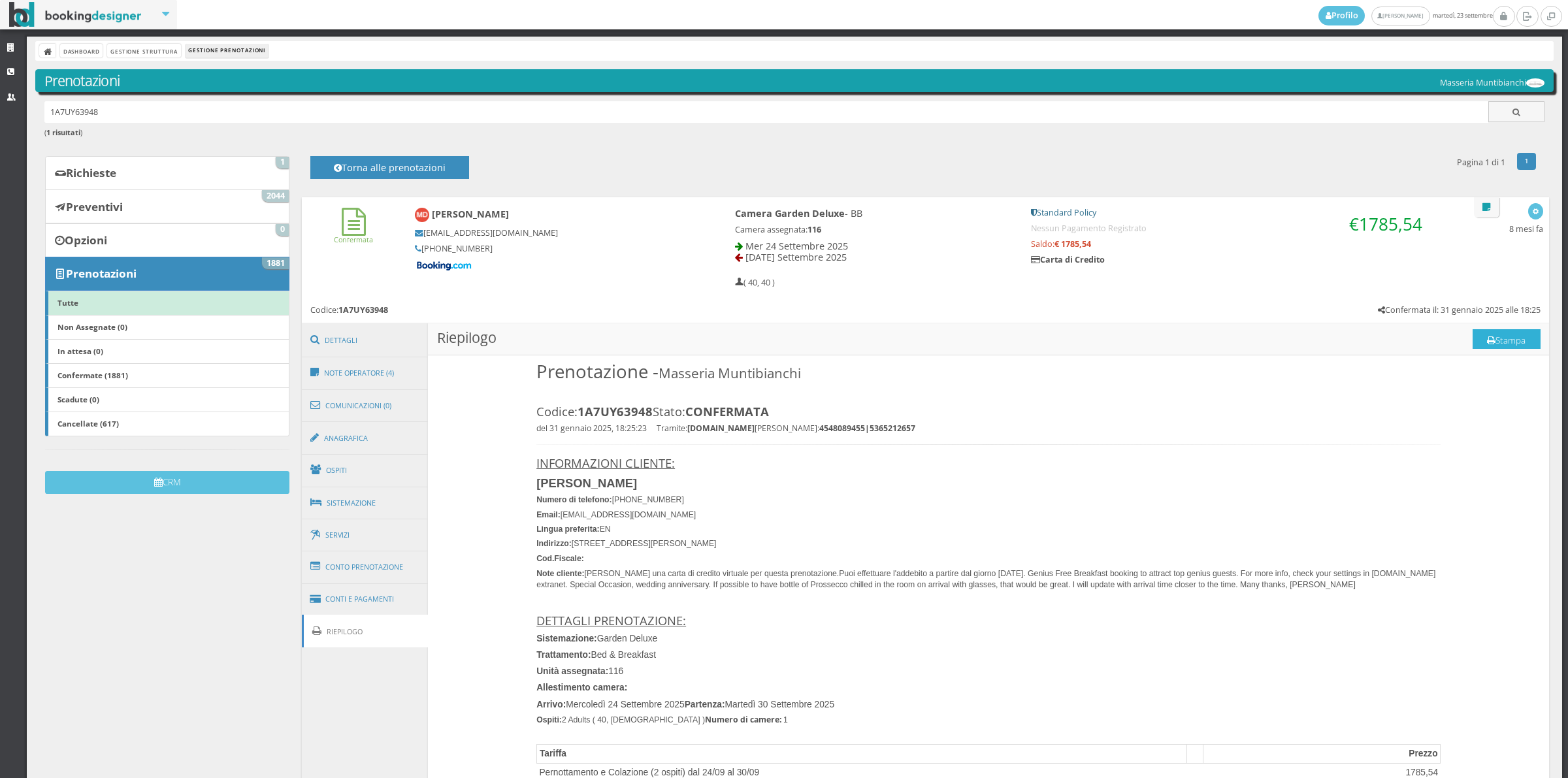
click at [1489, 333] on button "Stampa" at bounding box center [1506, 339] width 68 height 20
click at [357, 357] on link "Note Operatore (4)" at bounding box center [365, 373] width 127 height 34
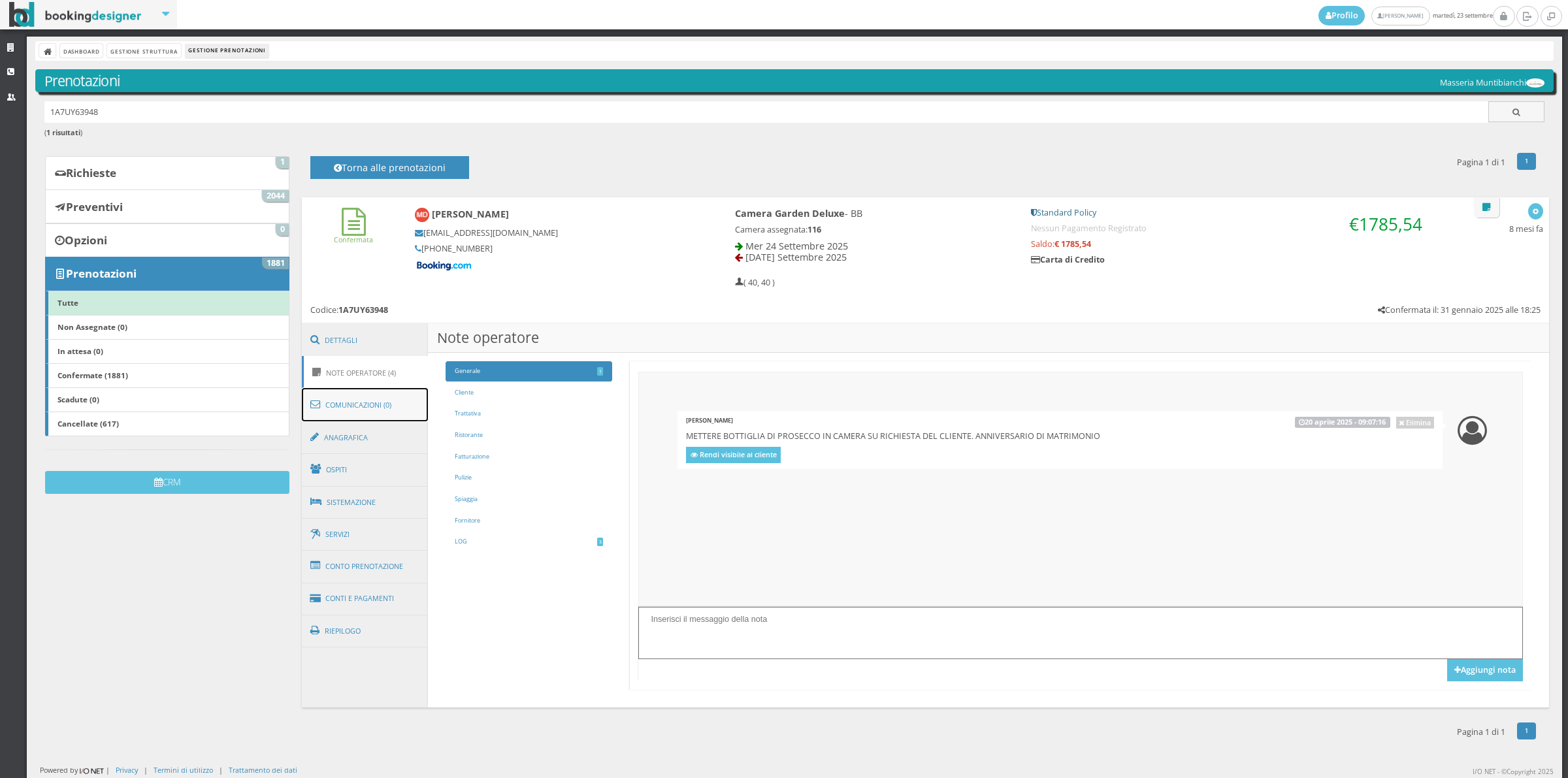
click at [365, 406] on link "Comunicazioni (0)" at bounding box center [365, 405] width 127 height 34
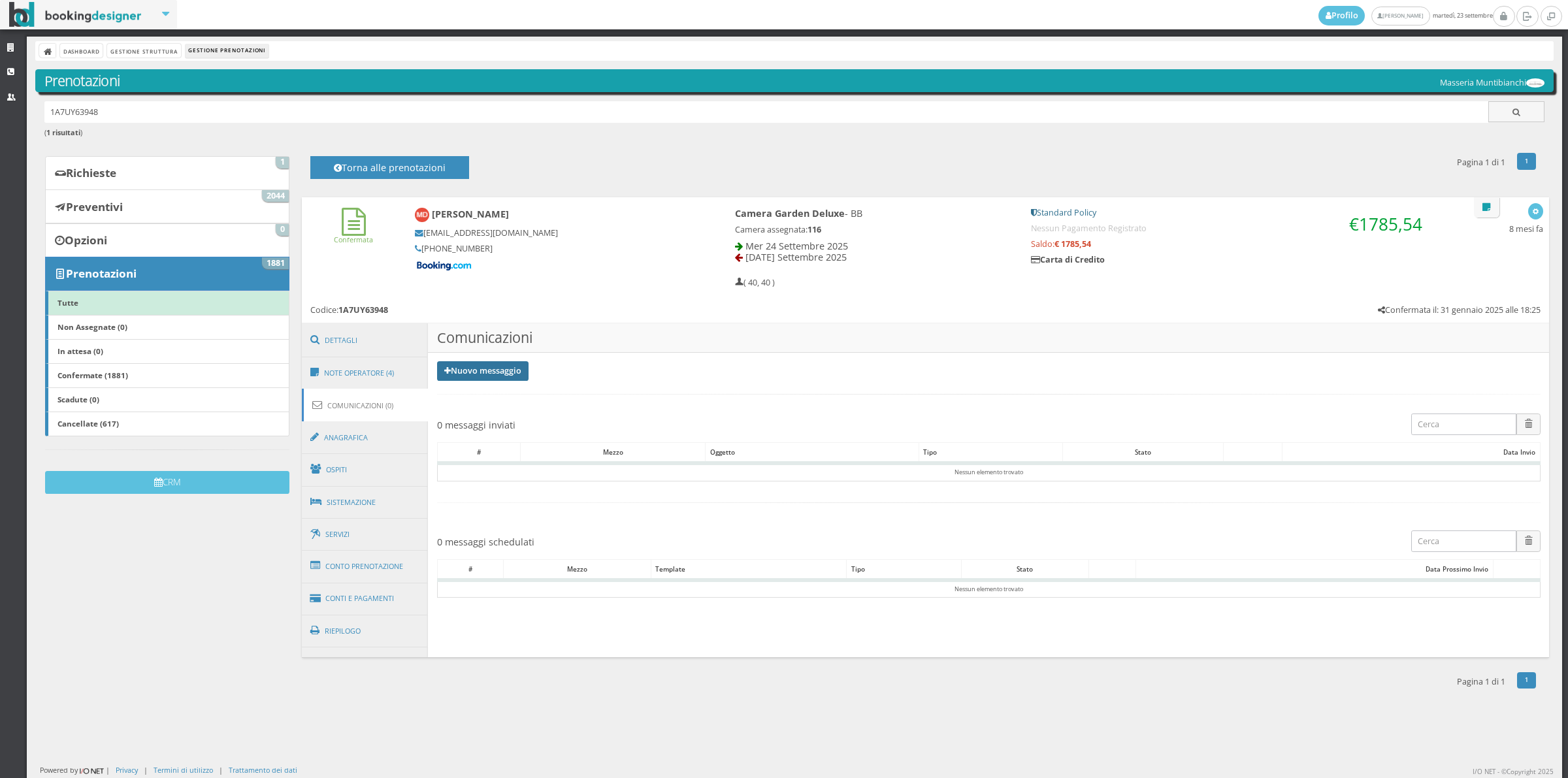
click at [471, 371] on link "Nuovo messaggio" at bounding box center [482, 371] width 91 height 20
click at [472, 389] on link "Riepilogo prenotazione" at bounding box center [490, 392] width 107 height 14
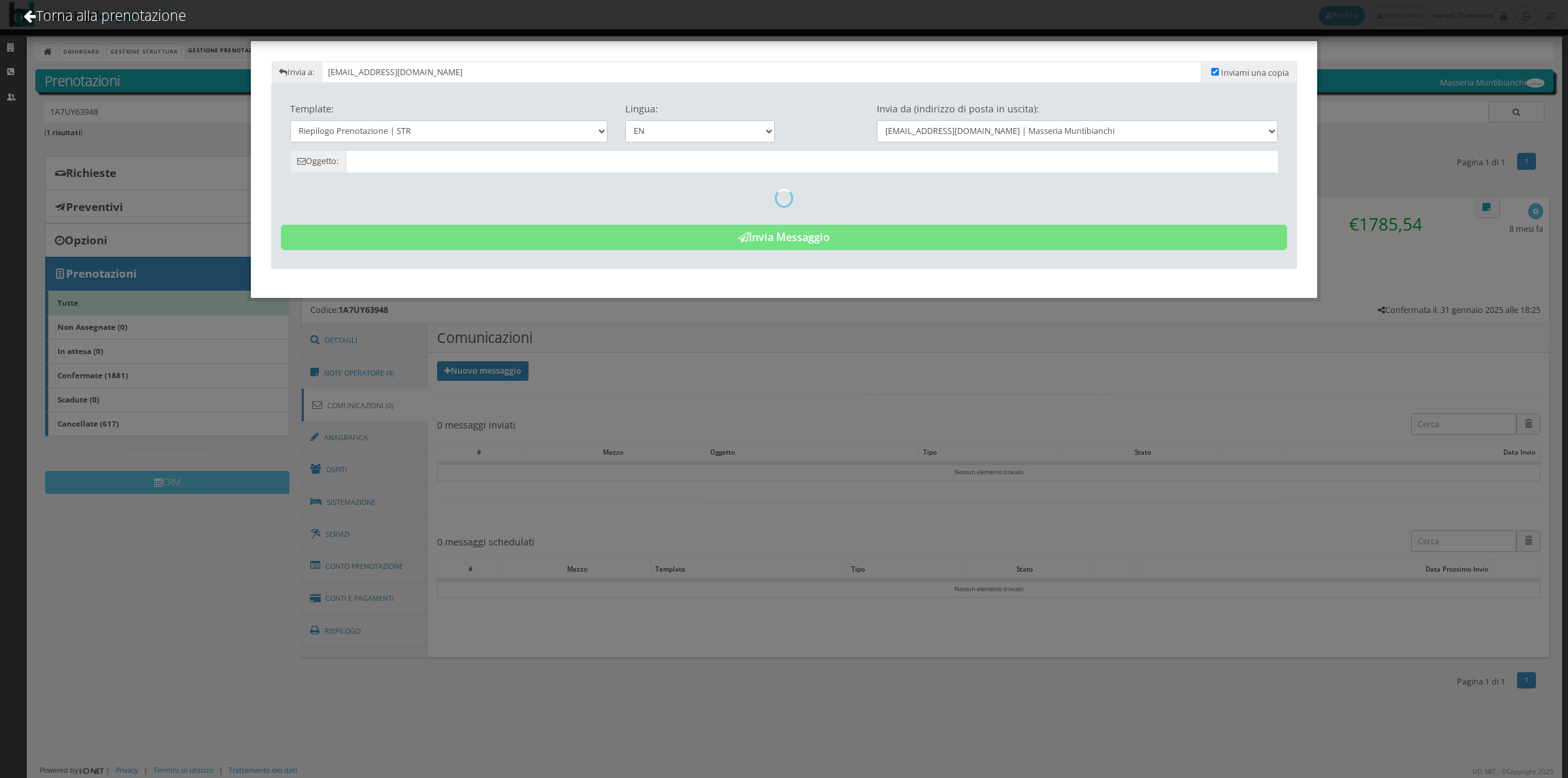
type input "Reservation Summary - [PERSON_NAME] - Cod. 1A7UY63948"
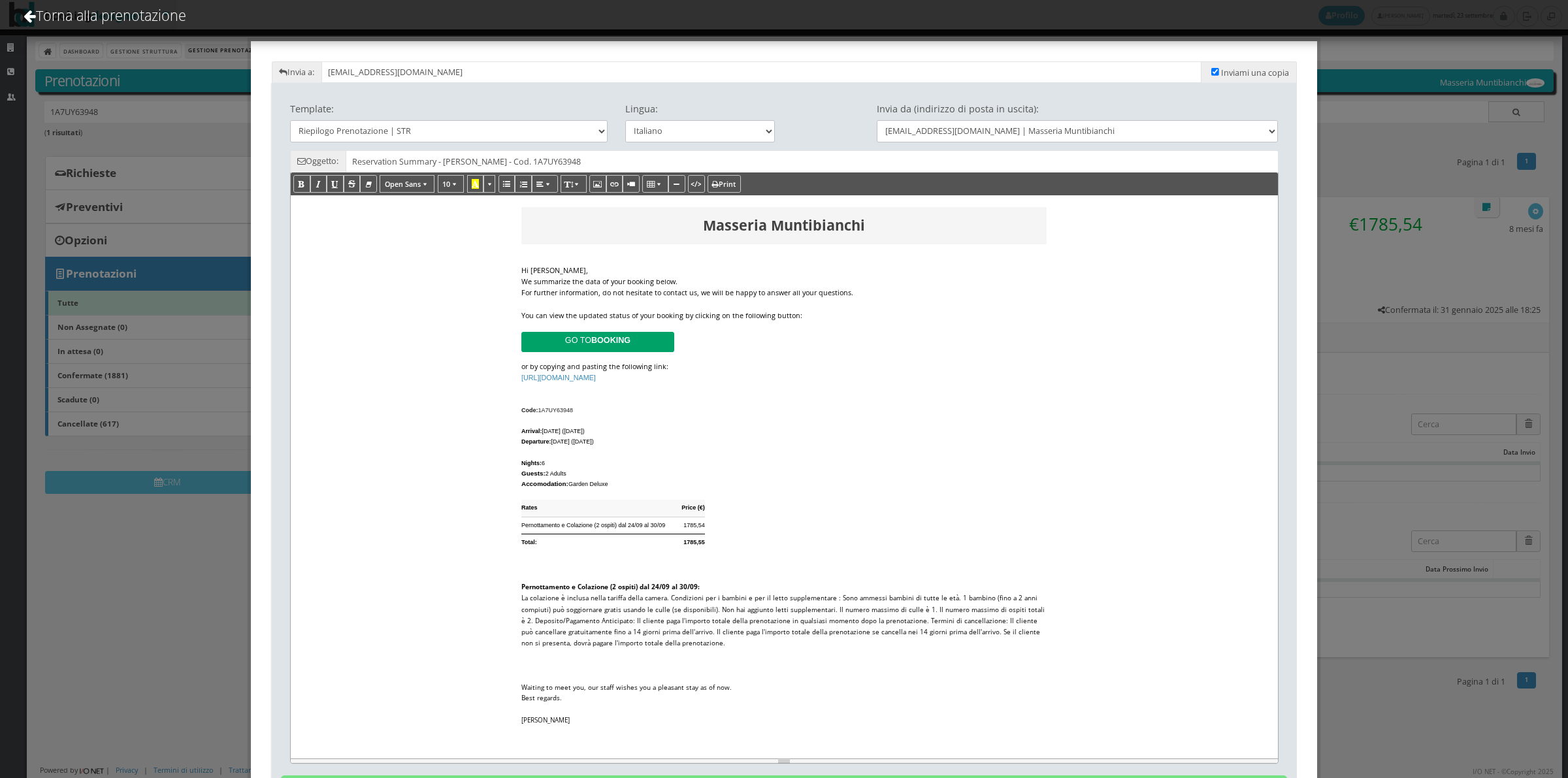
click at [714, 276] on div "We summarize the data of your booking below." at bounding box center [784, 282] width 525 height 11
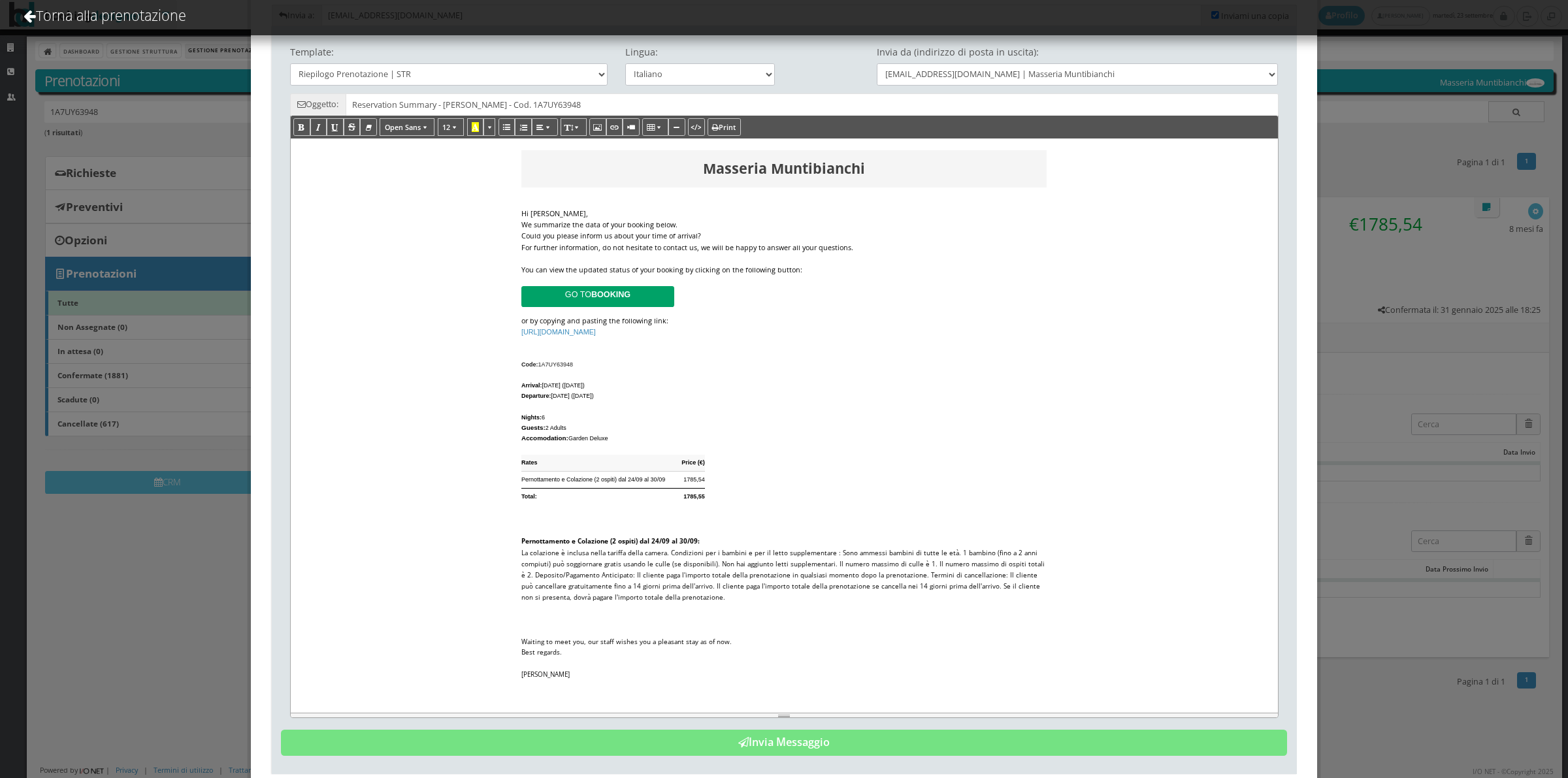
scroll to position [90, 0]
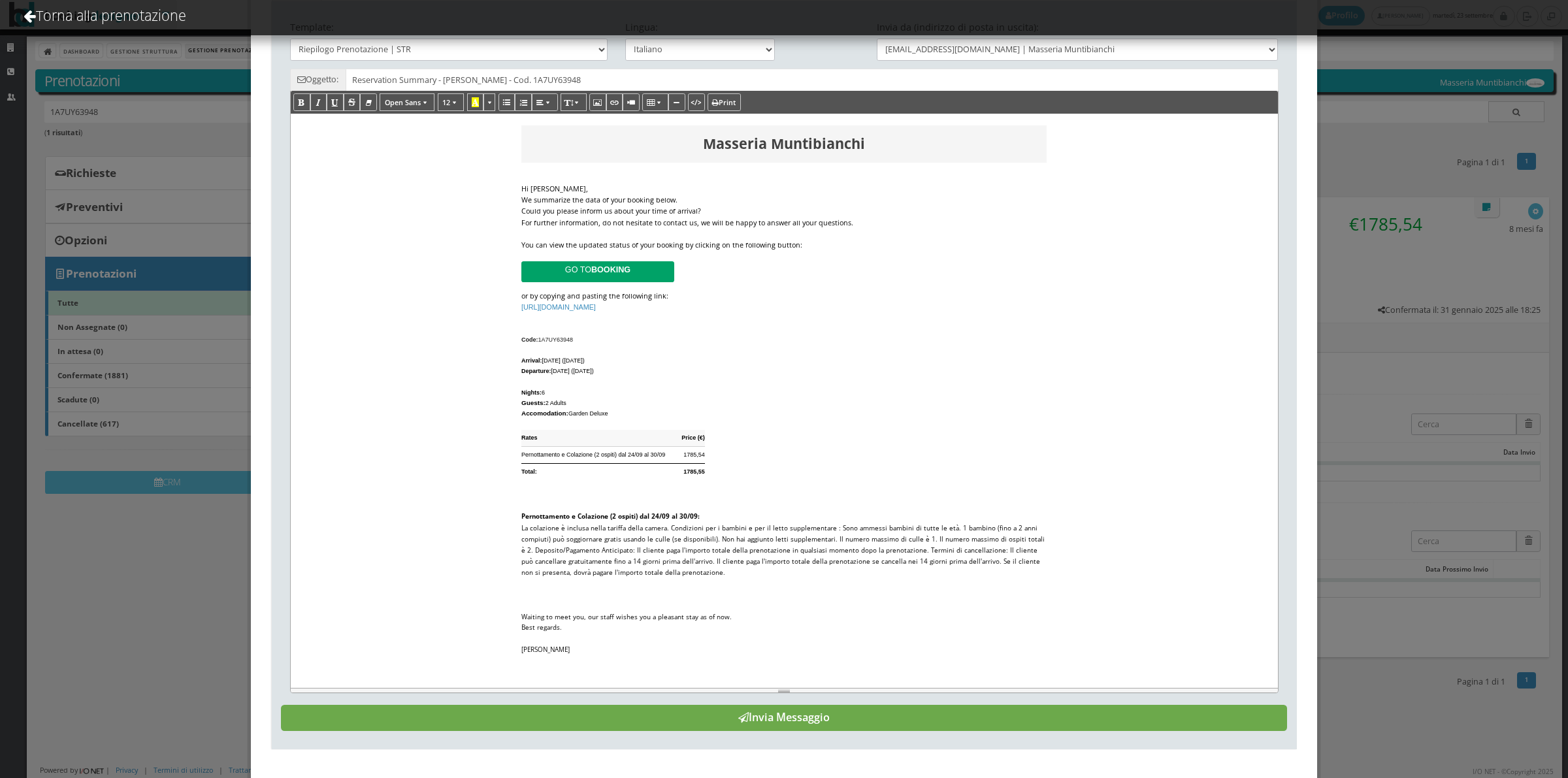
click at [738, 723] on icon at bounding box center [743, 717] width 11 height 11
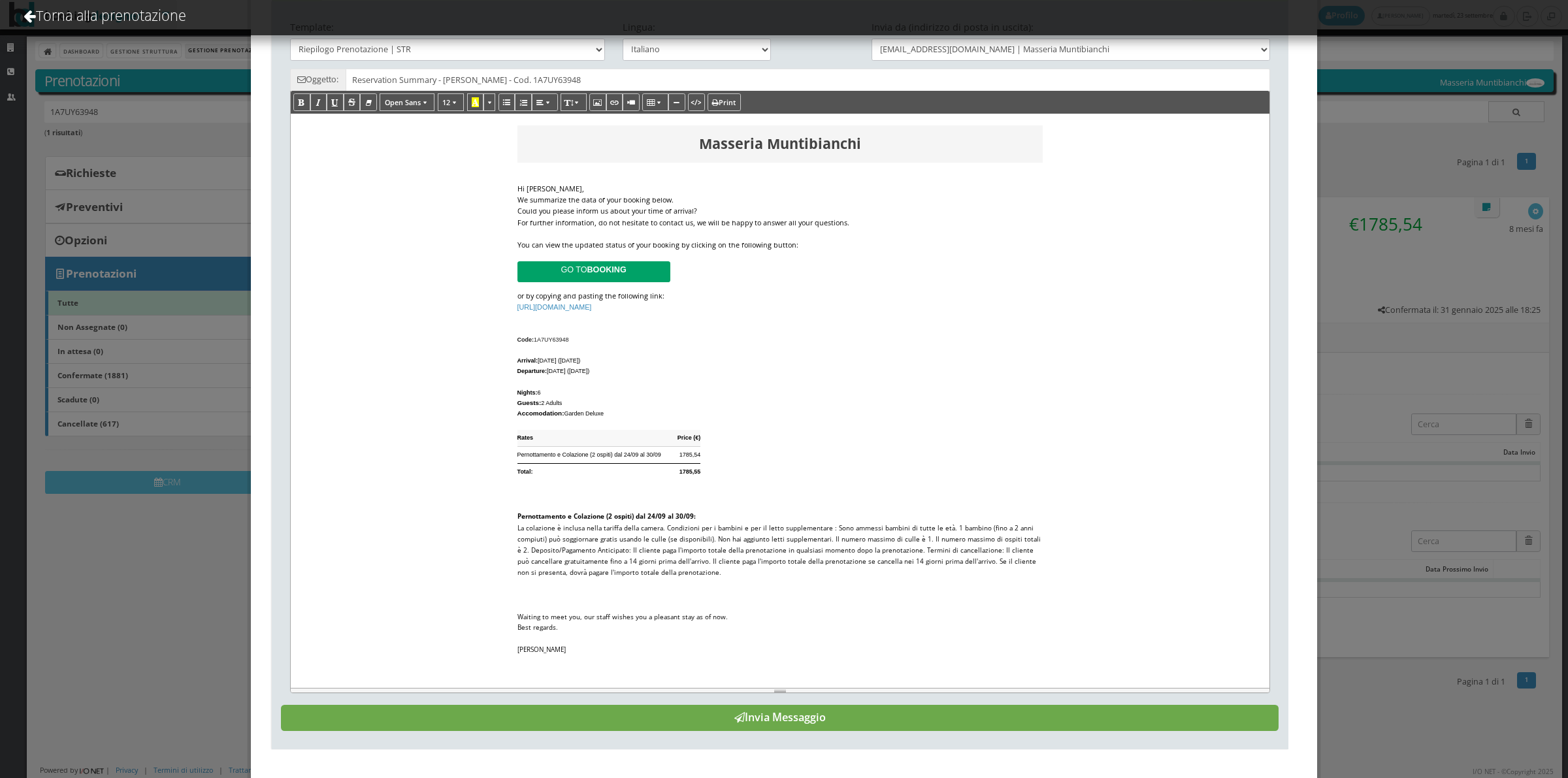
scroll to position [0, 0]
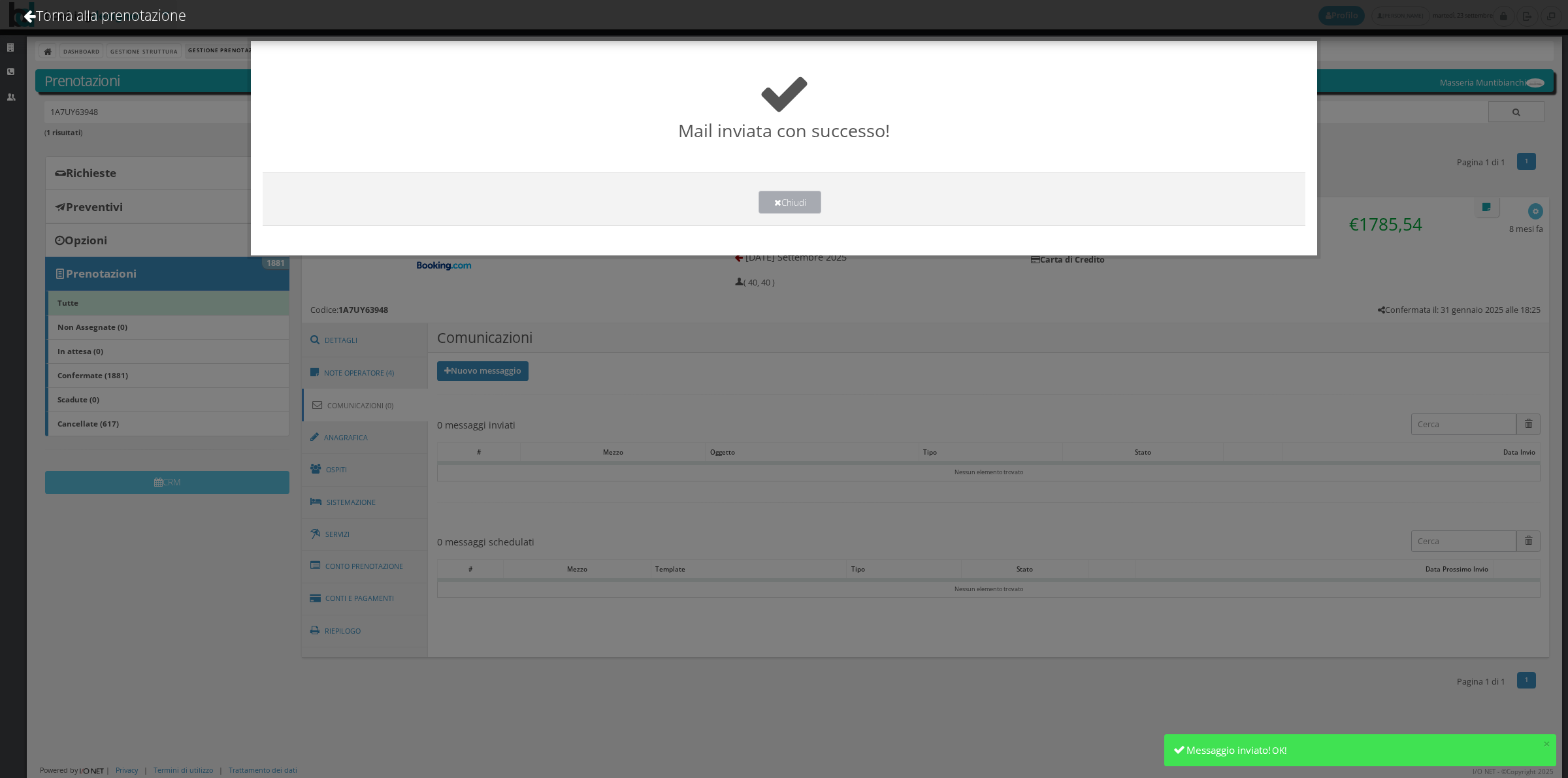
click at [779, 210] on button "Chiudi" at bounding box center [789, 202] width 63 height 23
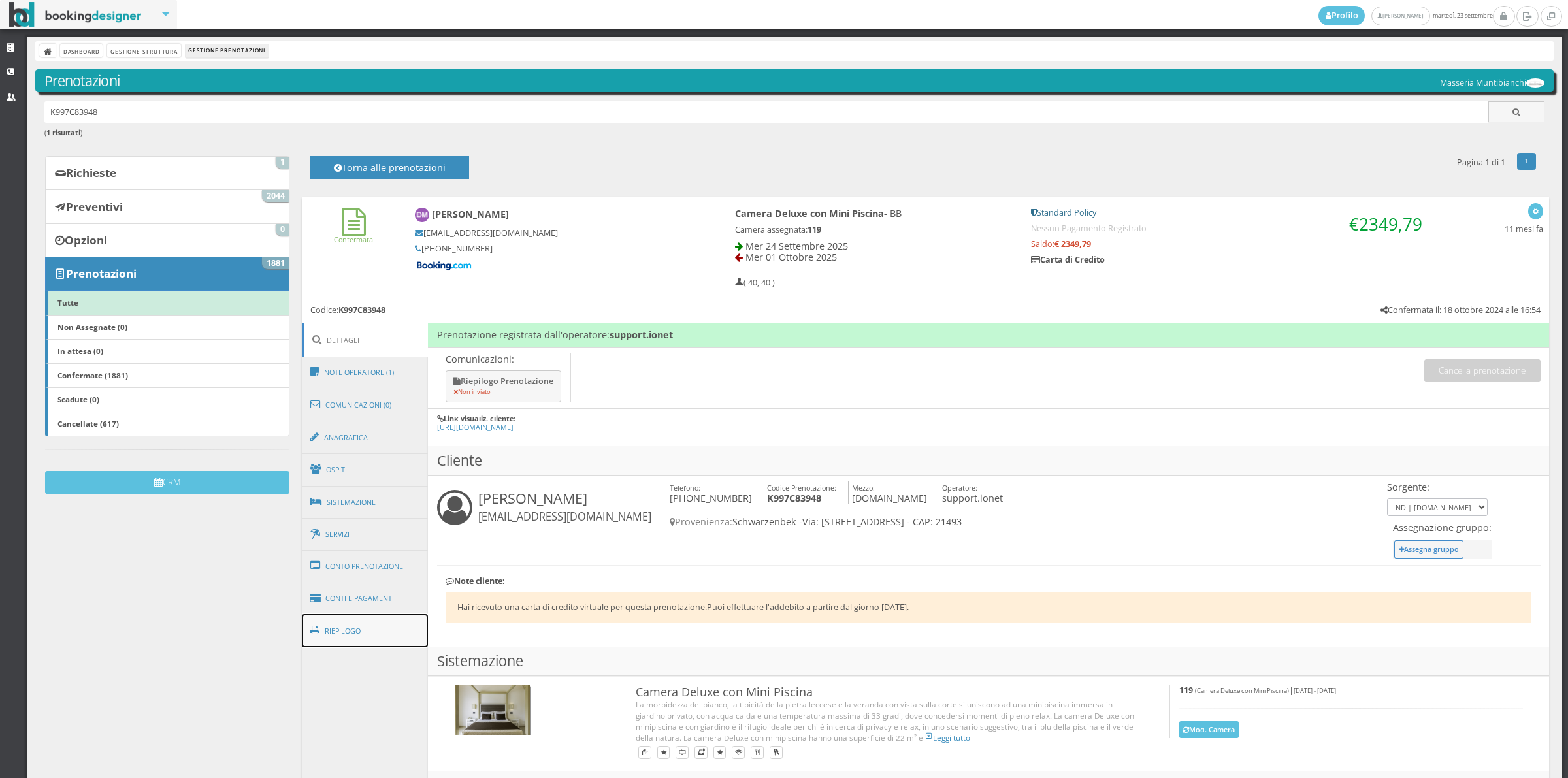
click at [379, 622] on link "Riepilogo" at bounding box center [365, 631] width 127 height 34
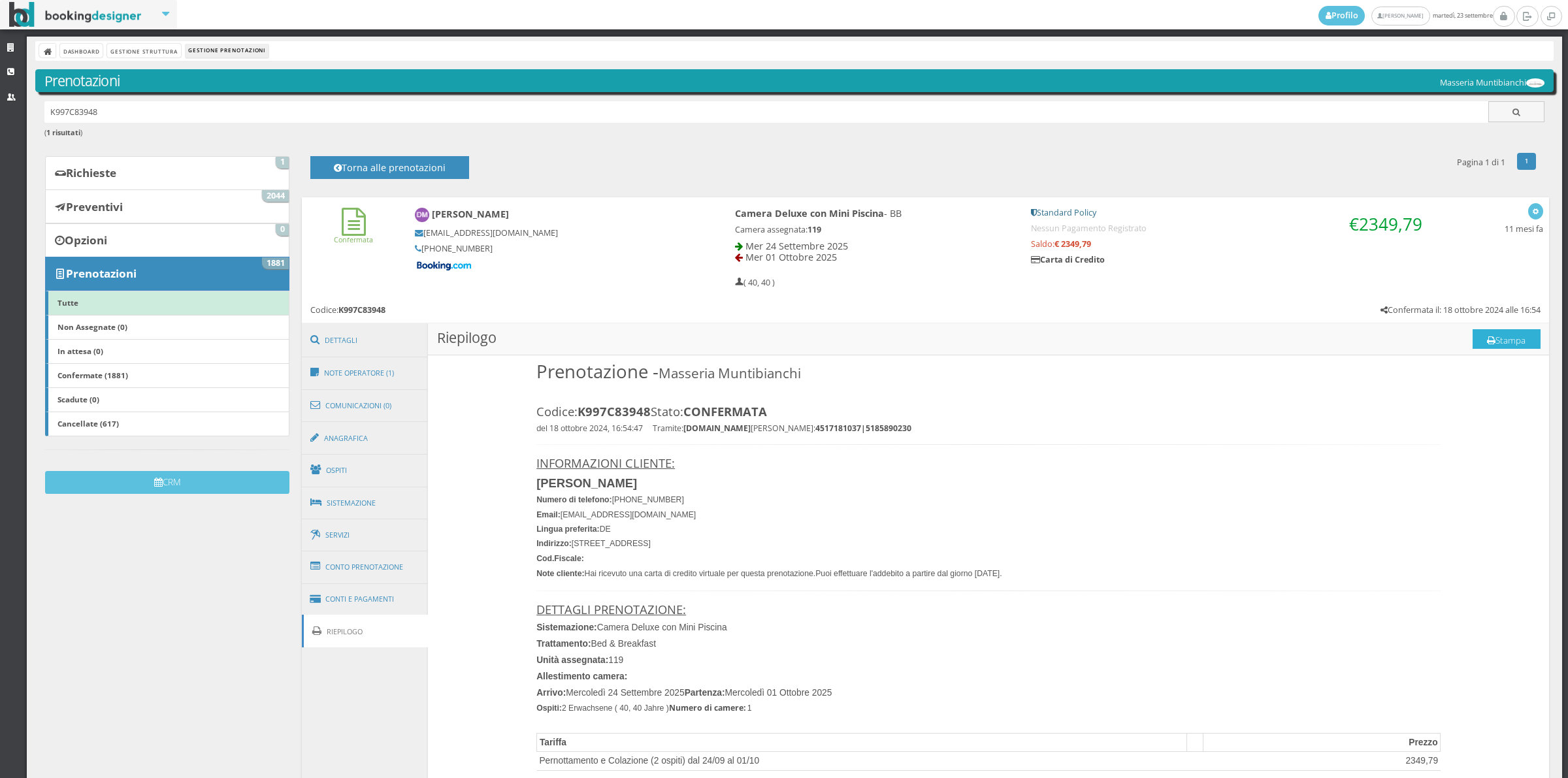
click at [1483, 343] on button "Stampa" at bounding box center [1506, 339] width 68 height 20
click at [382, 403] on link "Comunicazioni (0)" at bounding box center [365, 406] width 127 height 34
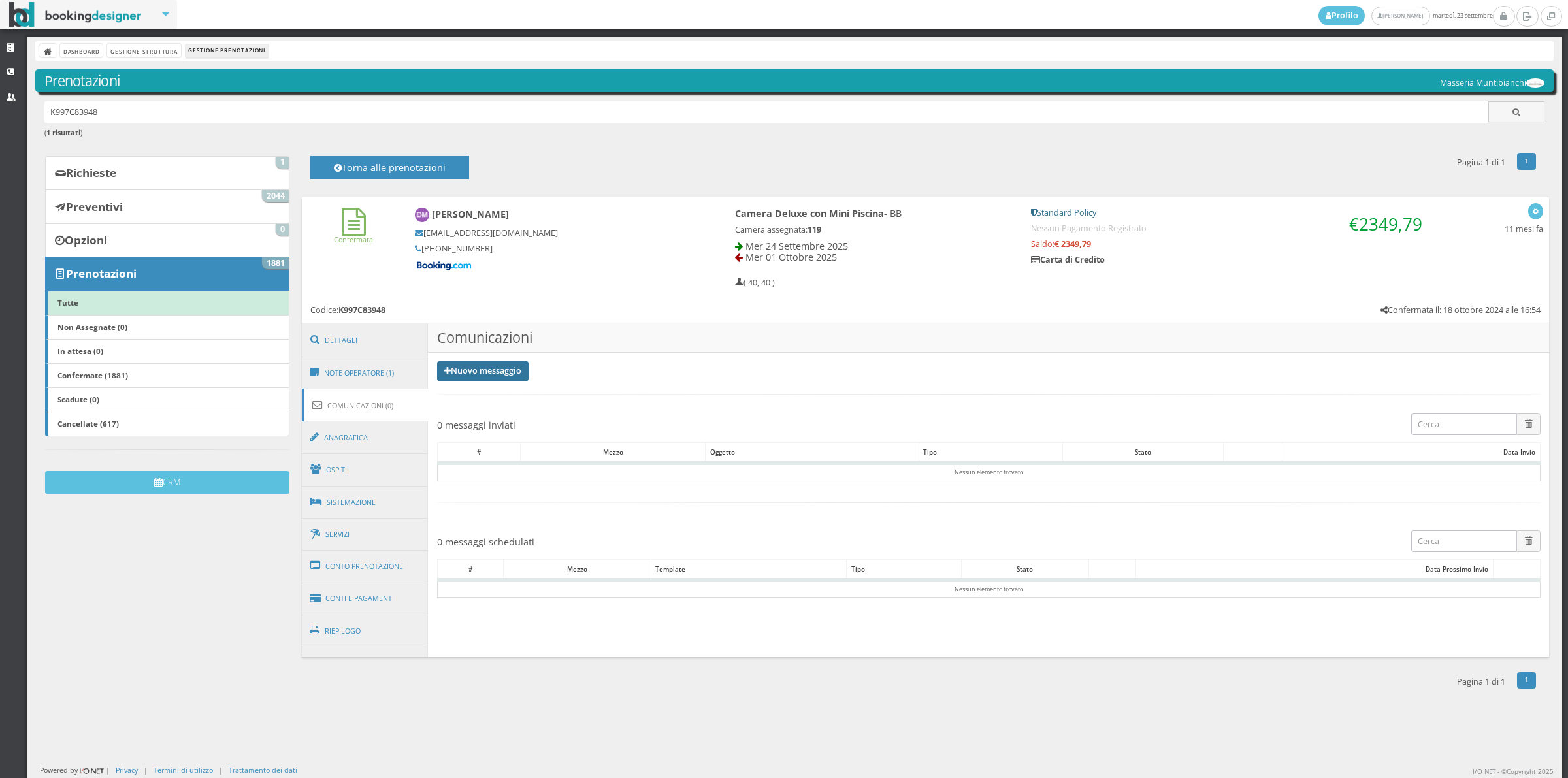
click at [503, 373] on link "Nuovo messaggio" at bounding box center [482, 371] width 91 height 20
click at [498, 393] on link "Riepilogo prenotazione" at bounding box center [490, 392] width 107 height 14
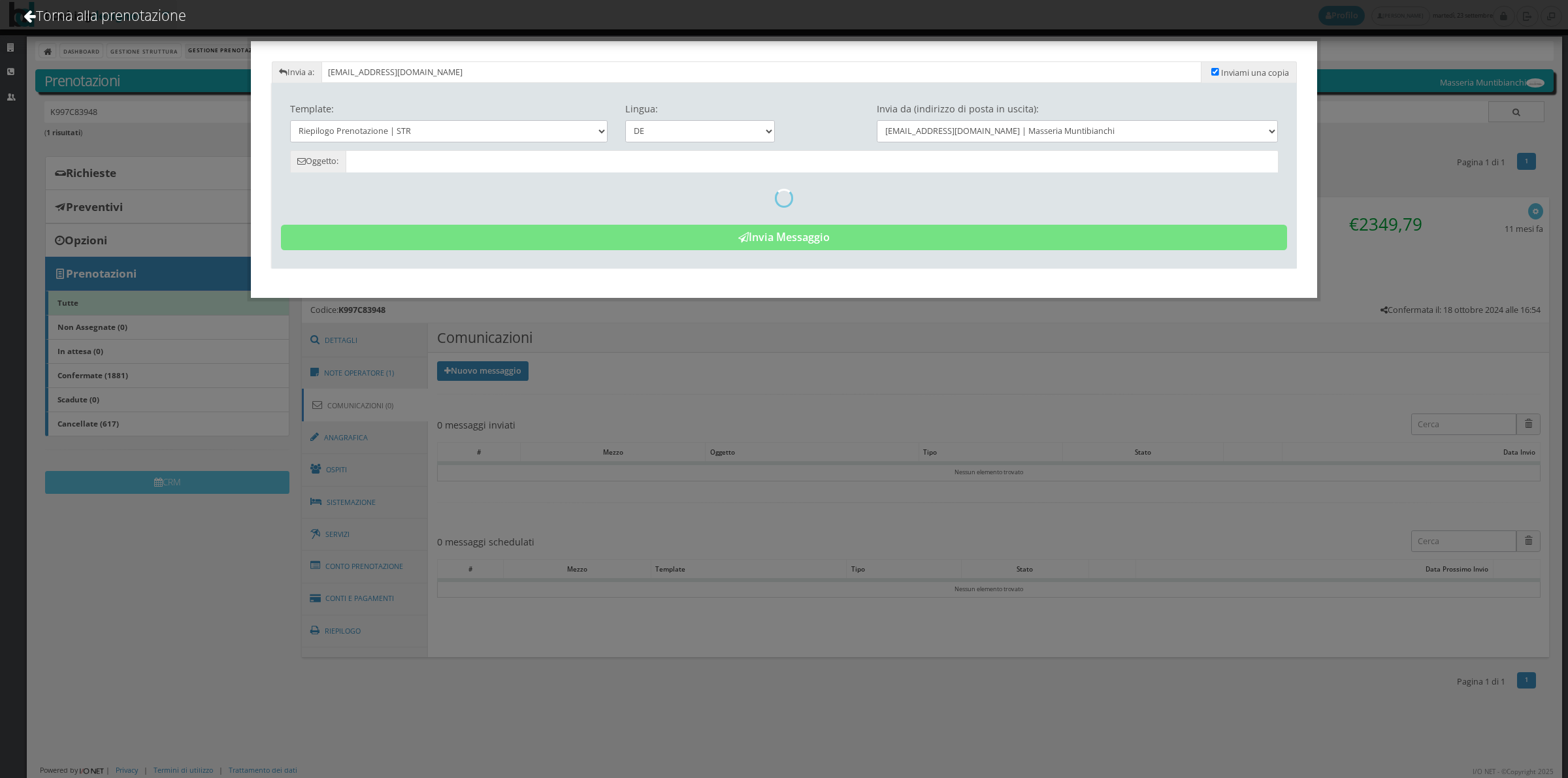
type input "Reservierungszusammenfassung - [PERSON_NAME] - Cod. K997C83948"
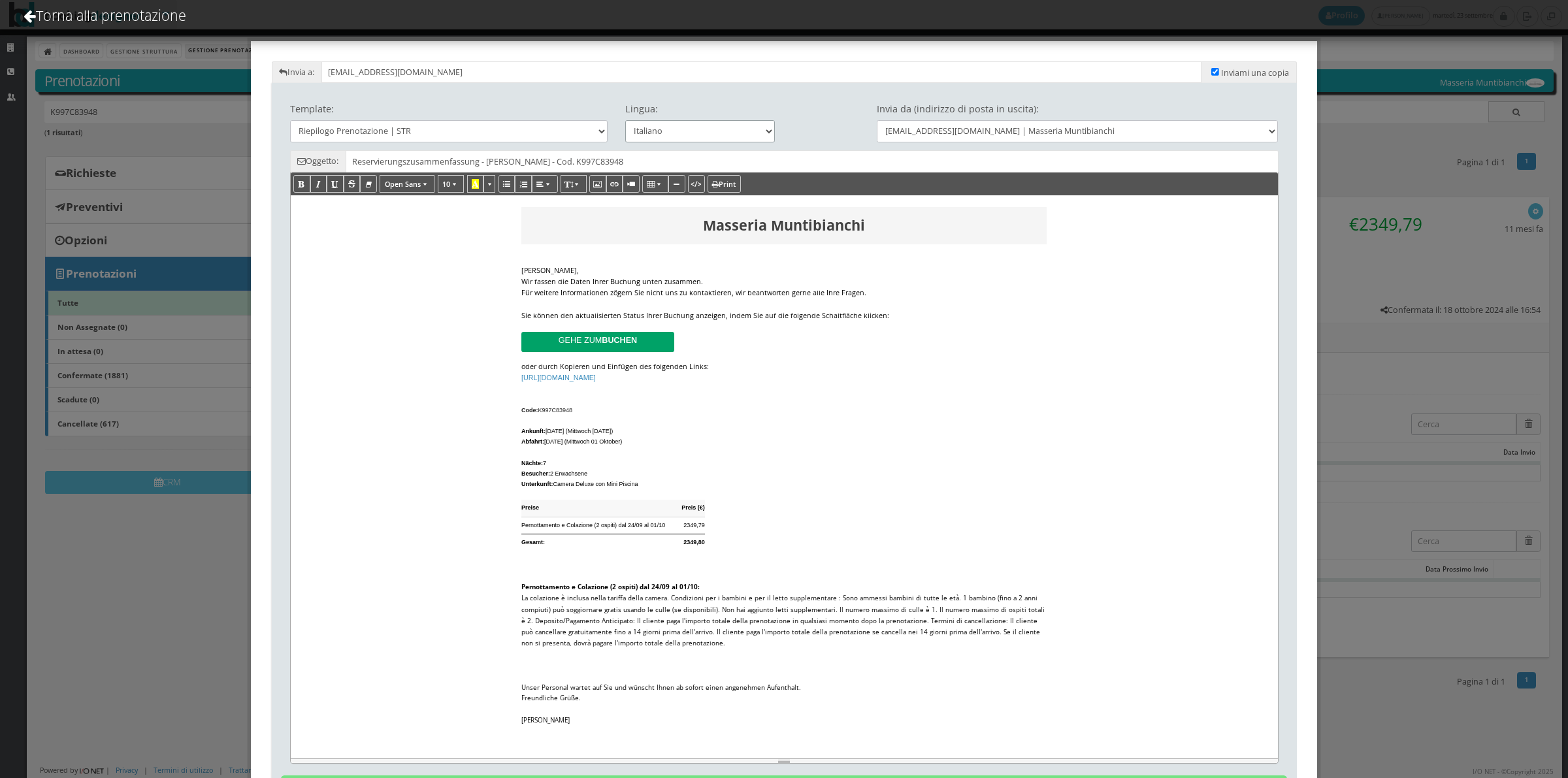
click at [681, 137] on select "Italiano Deutsch English Français" at bounding box center [700, 131] width 150 height 21
select select "en"
click at [625, 120] on select "Italiano Deutsch English Français" at bounding box center [700, 131] width 150 height 21
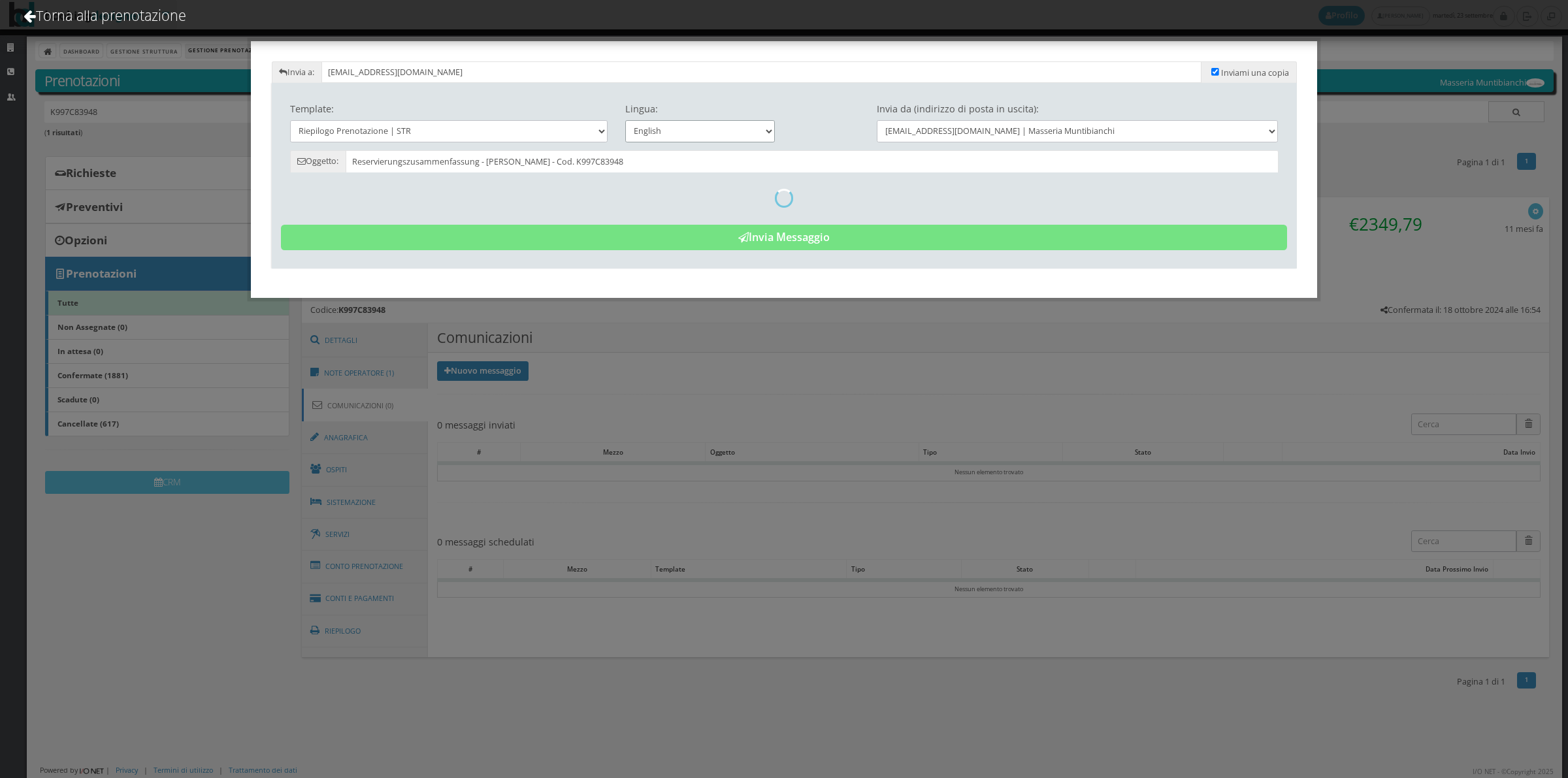
type input "Reservation Summary - Dunja Meyer - Cod. K997C83948"
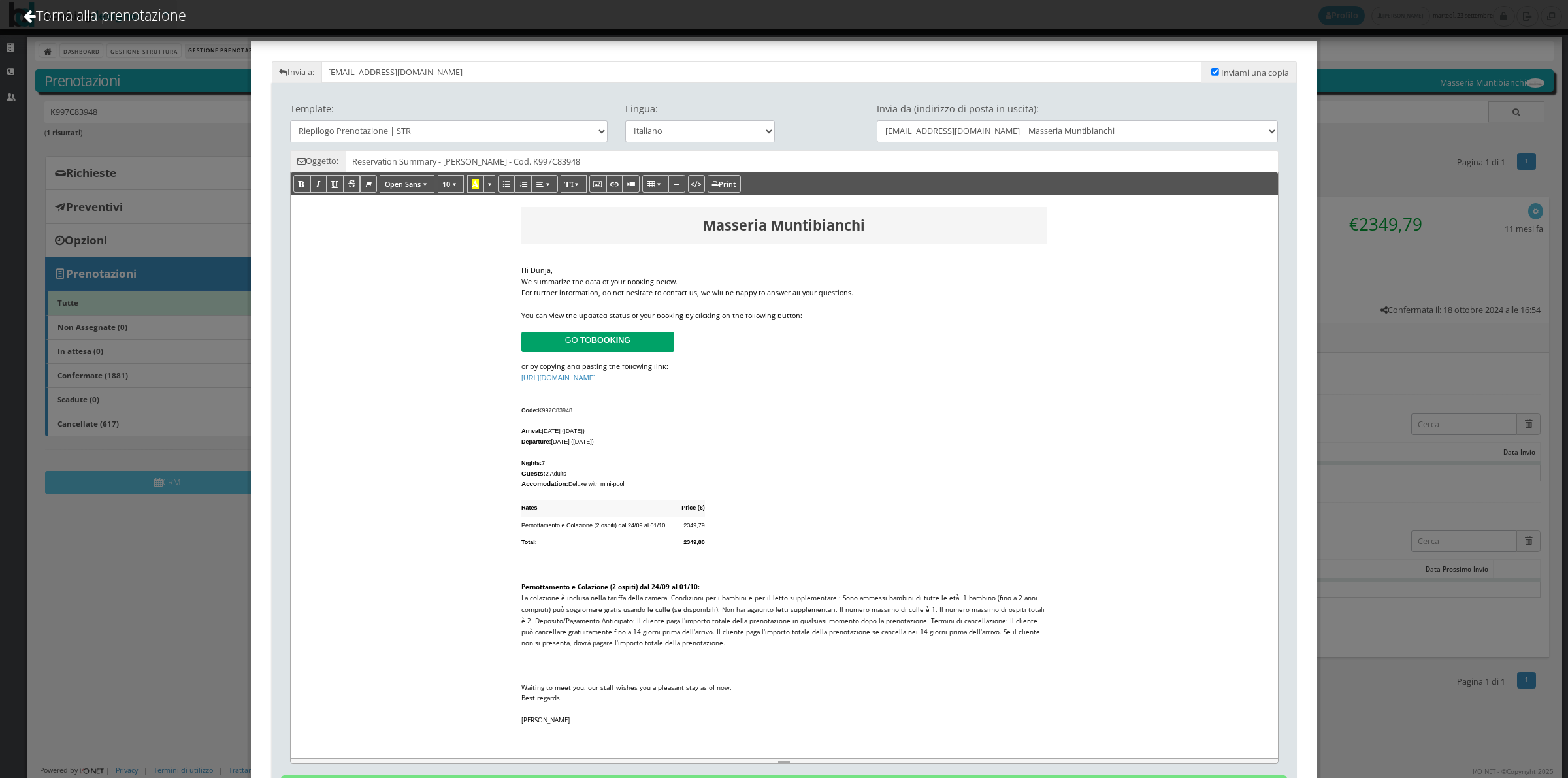
click at [689, 276] on div "We summarize the data of your booking below." at bounding box center [784, 282] width 525 height 11
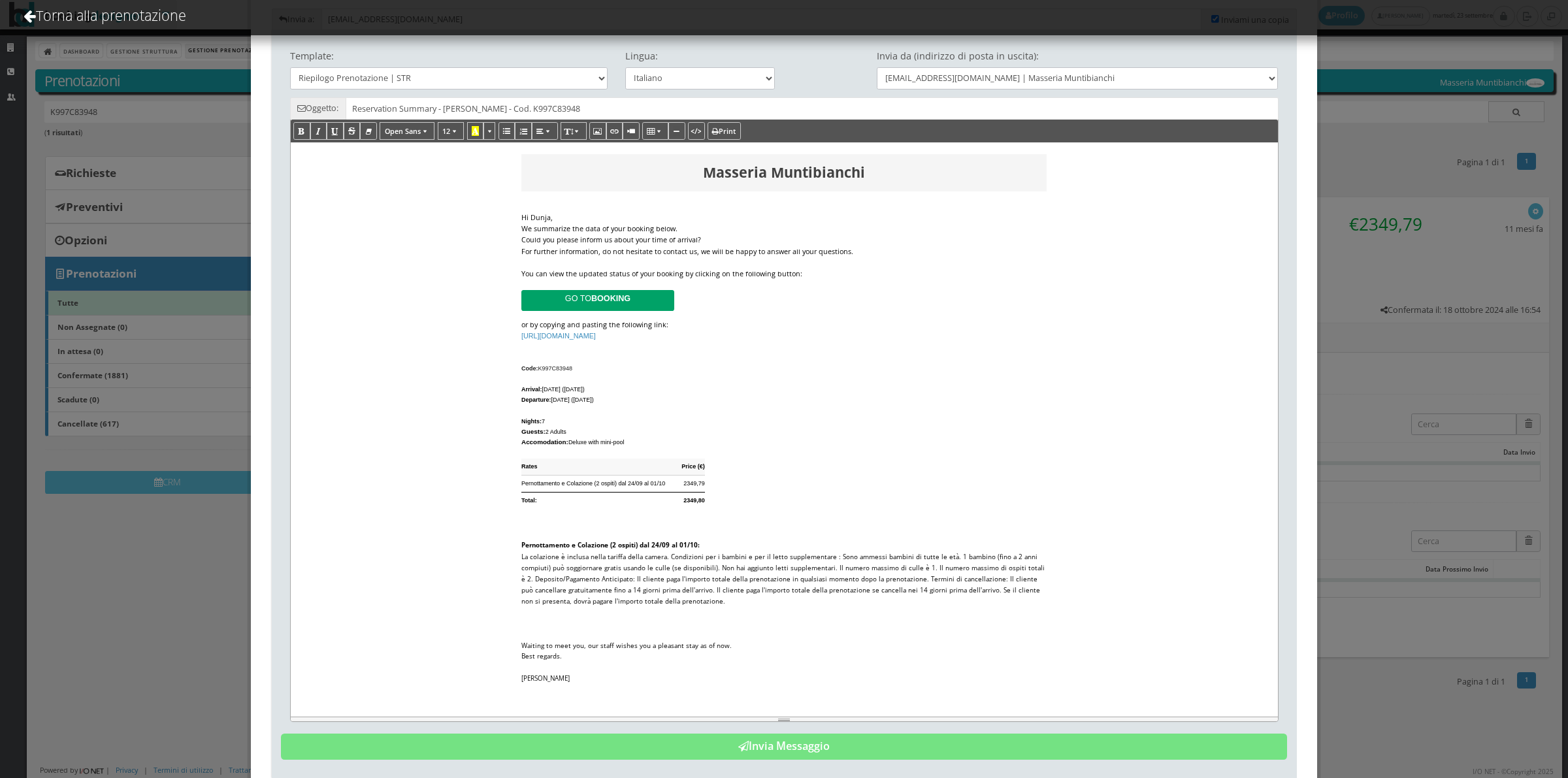
scroll to position [90, 0]
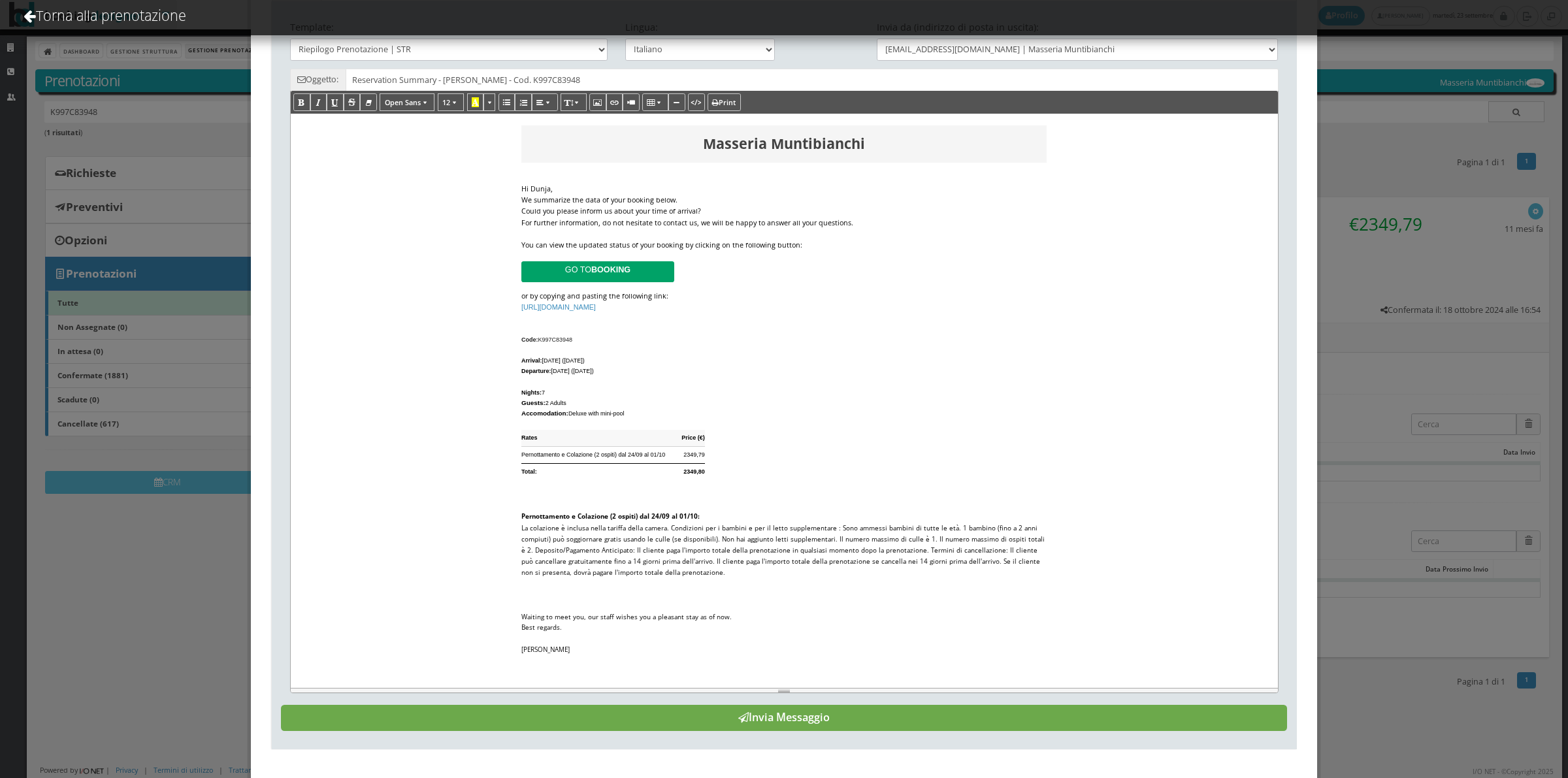
click at [811, 716] on button "Invia Messaggio" at bounding box center [784, 718] width 1006 height 26
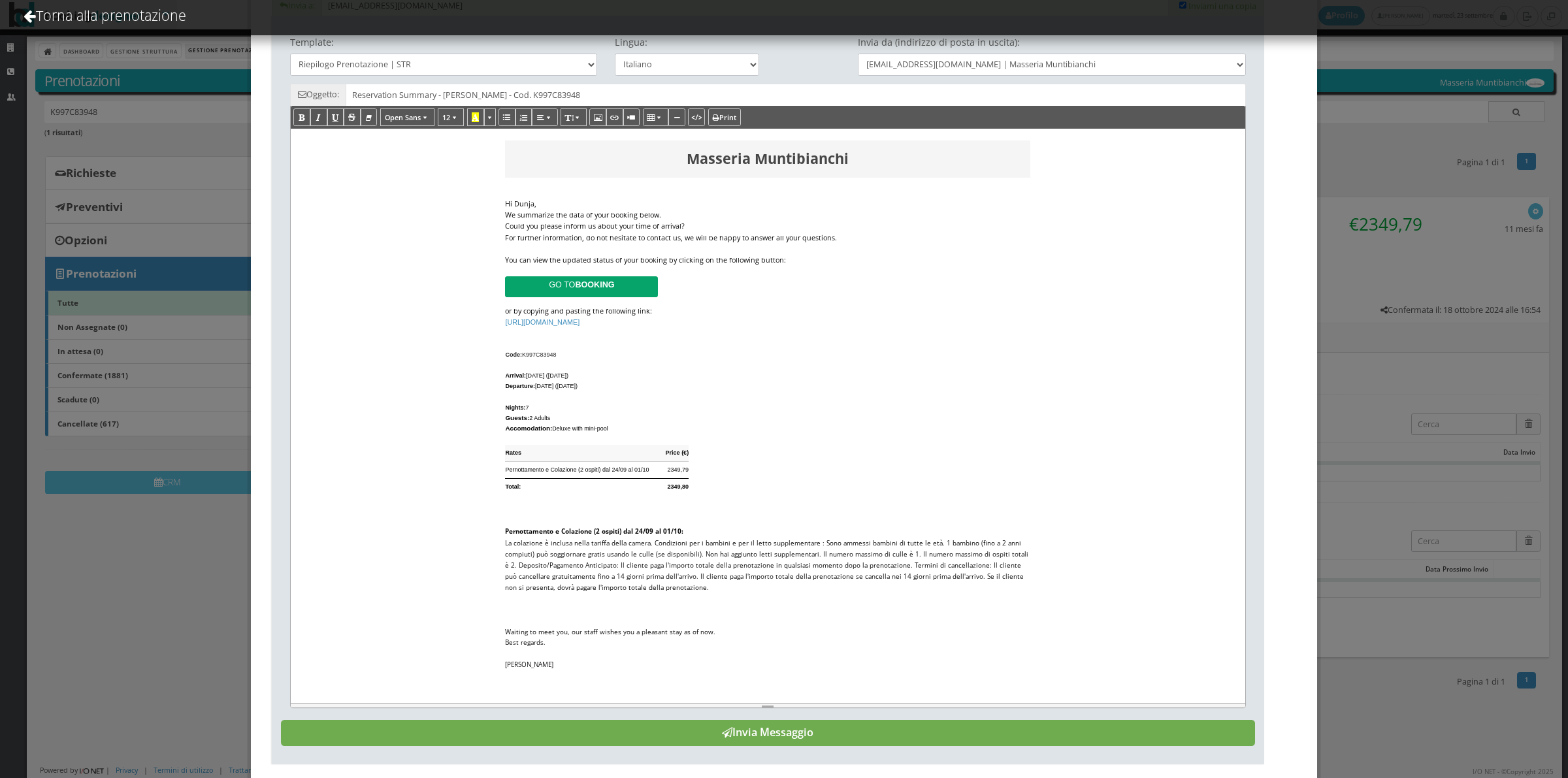
scroll to position [0, 0]
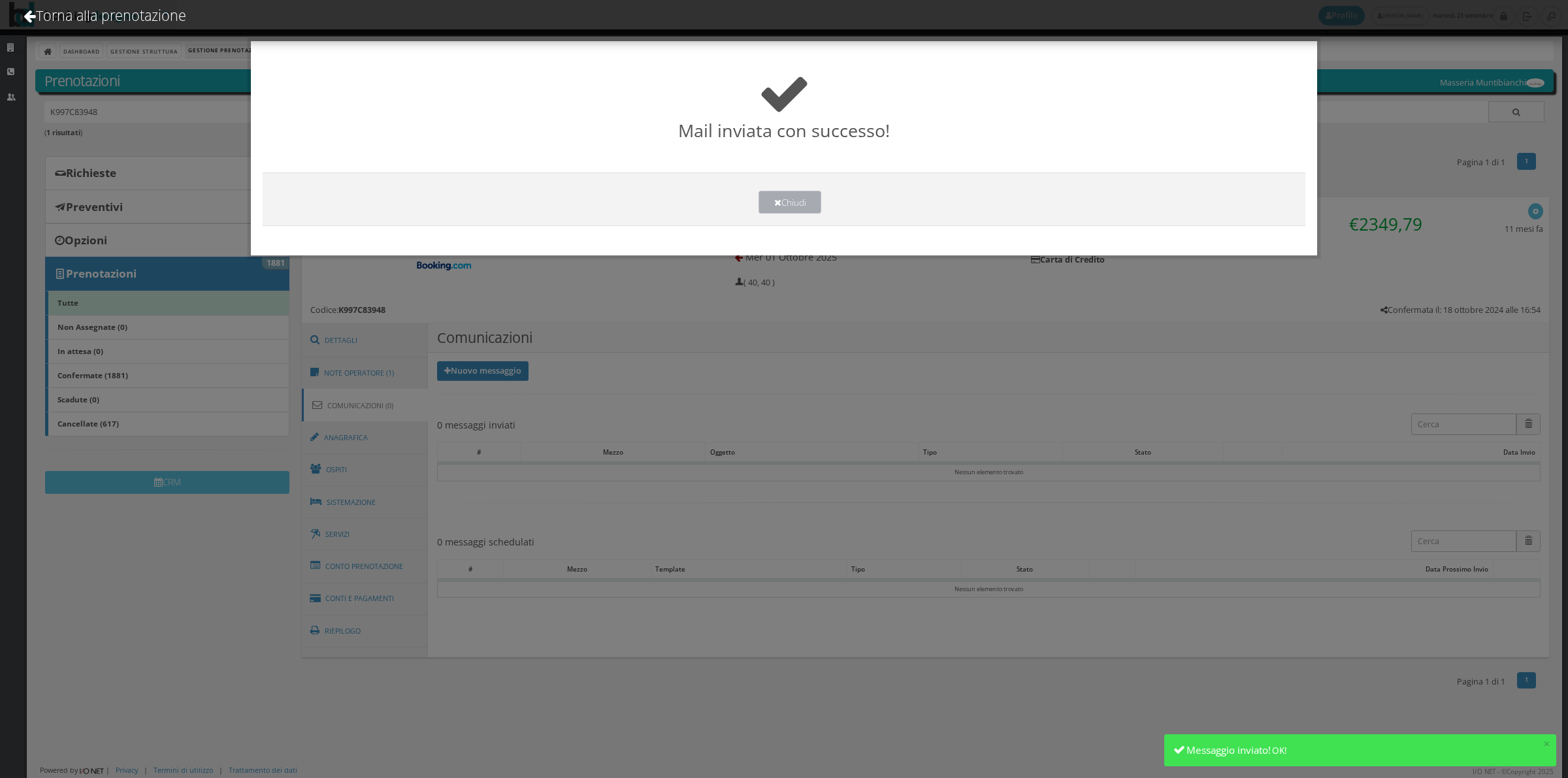
click at [801, 195] on button "Chiudi" at bounding box center [789, 202] width 63 height 23
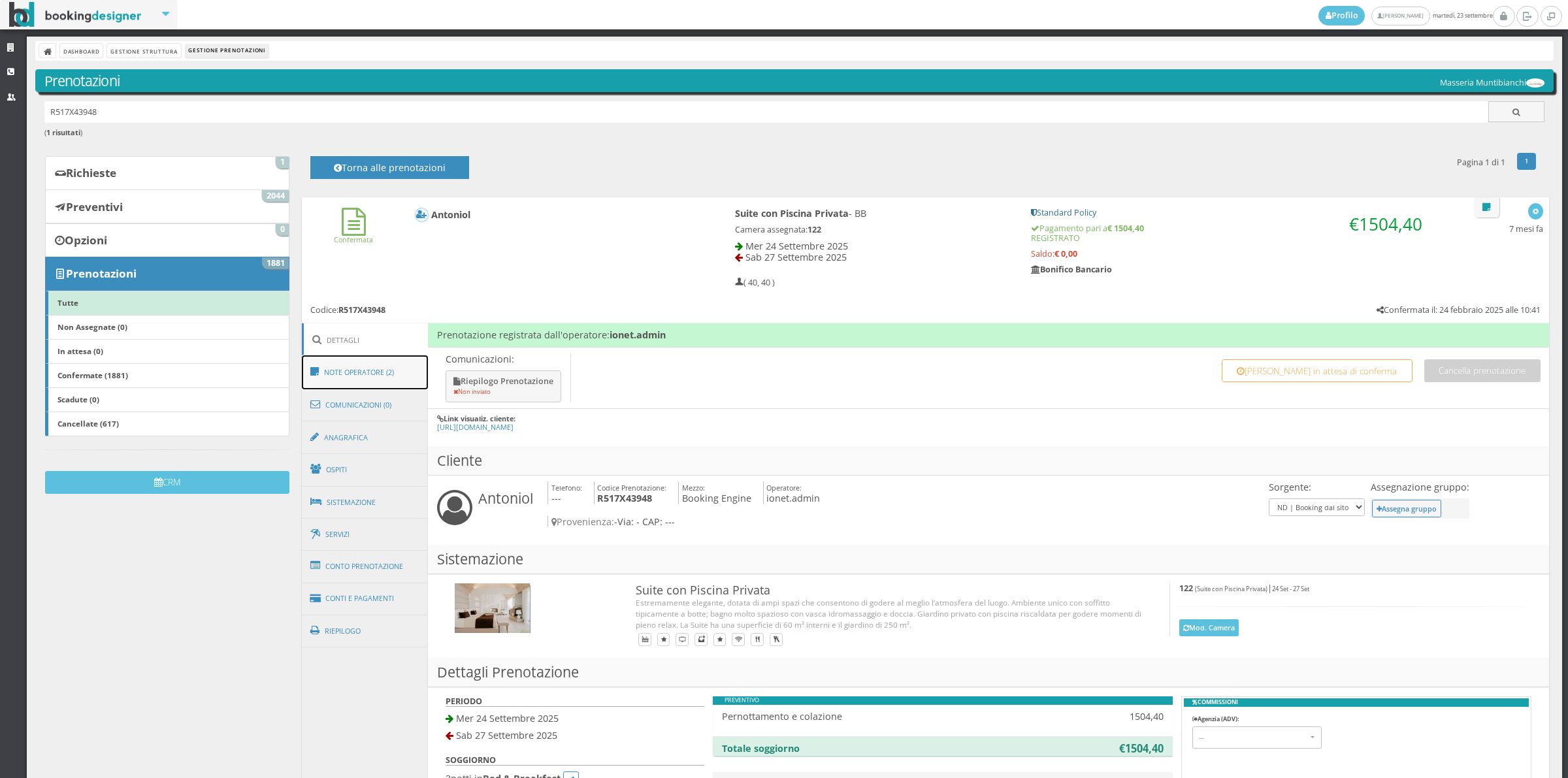
click at [357, 372] on link "Note Operatore (2)" at bounding box center [365, 372] width 127 height 34
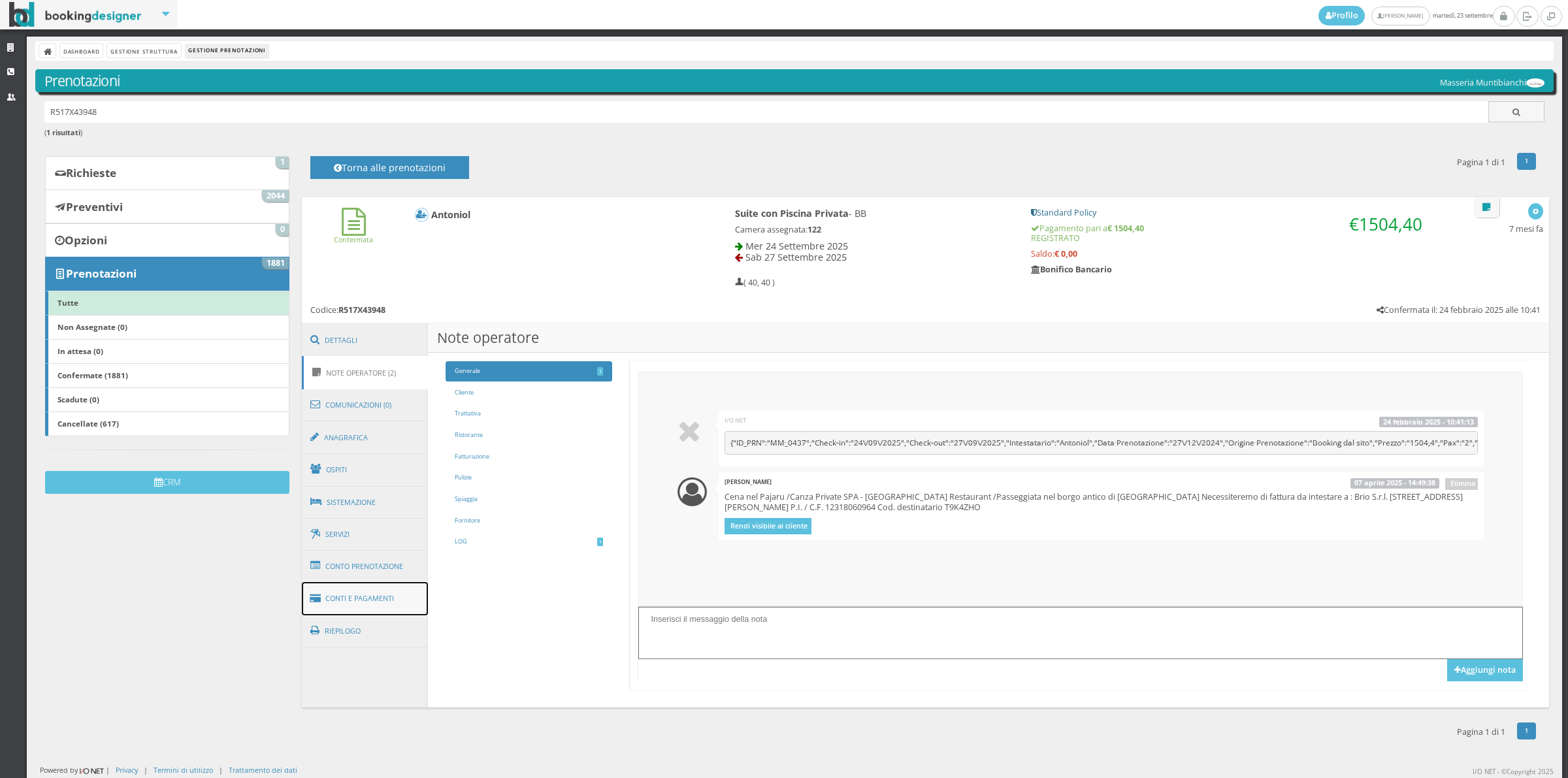
click at [401, 591] on link "Conti e Pagamenti" at bounding box center [365, 598] width 127 height 33
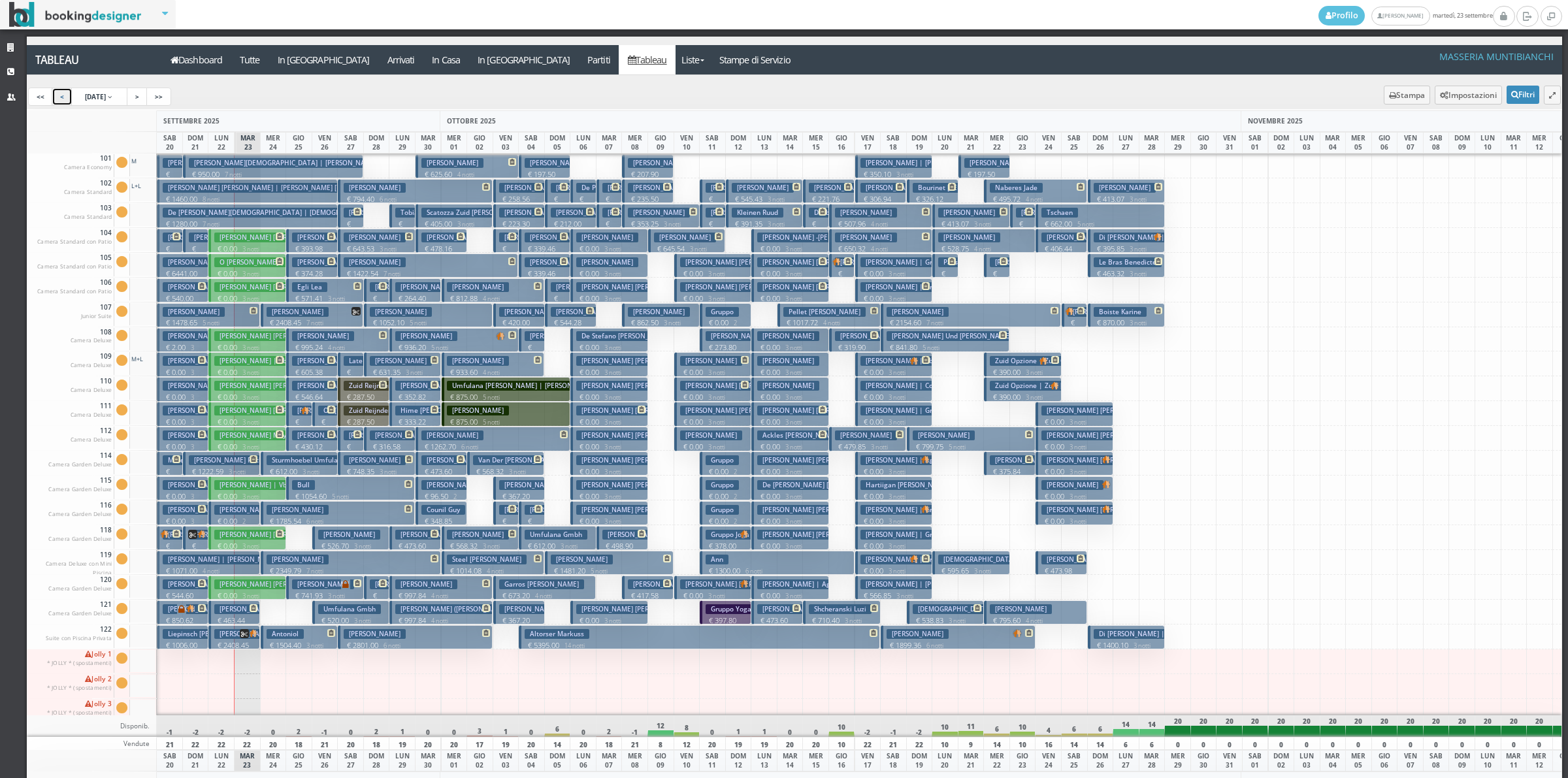
click at [62, 91] on link "<" at bounding box center [62, 97] width 21 height 18
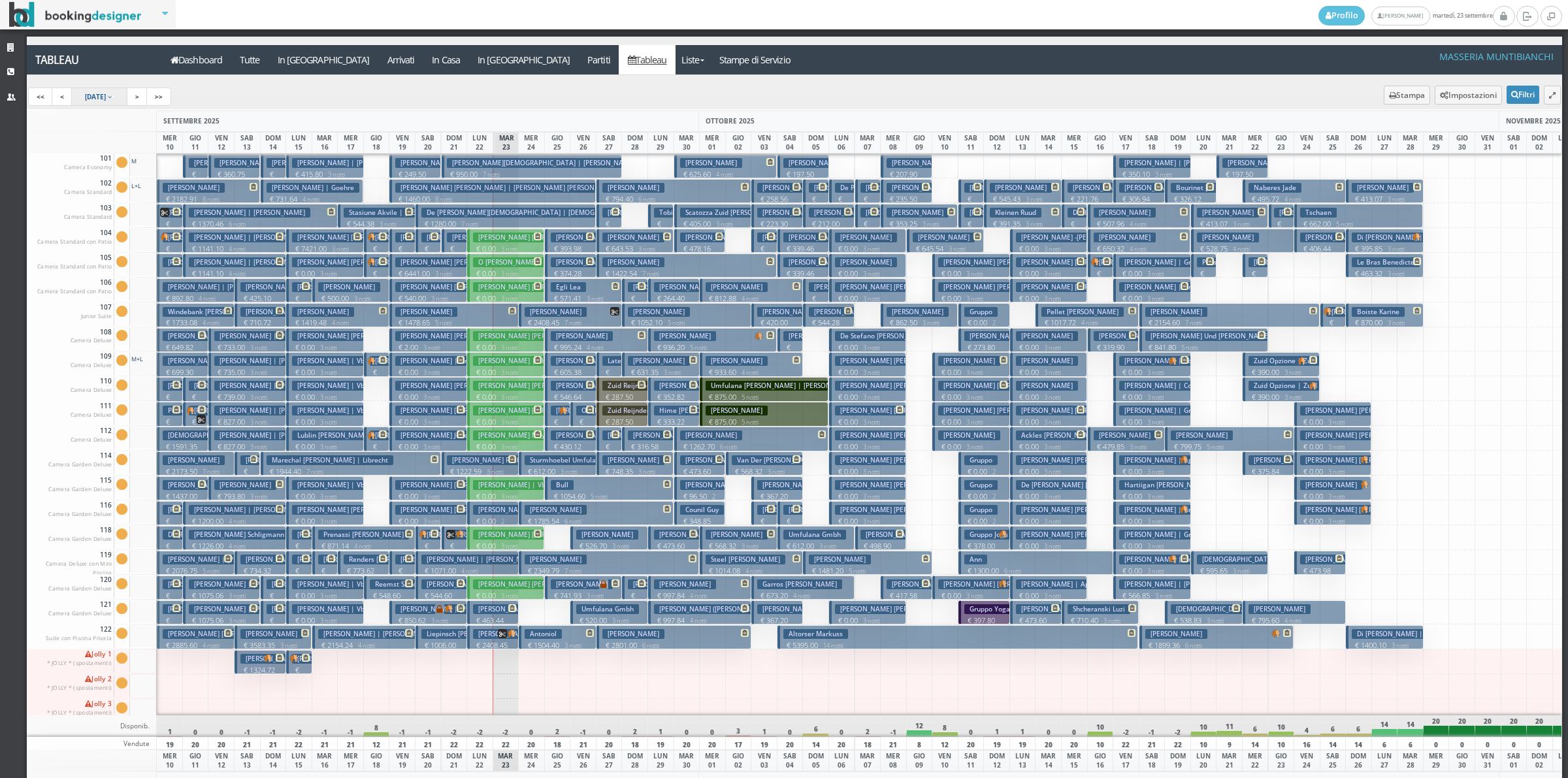
click at [128, 91] on link "20 Sep 2025" at bounding box center [100, 97] width 57 height 18
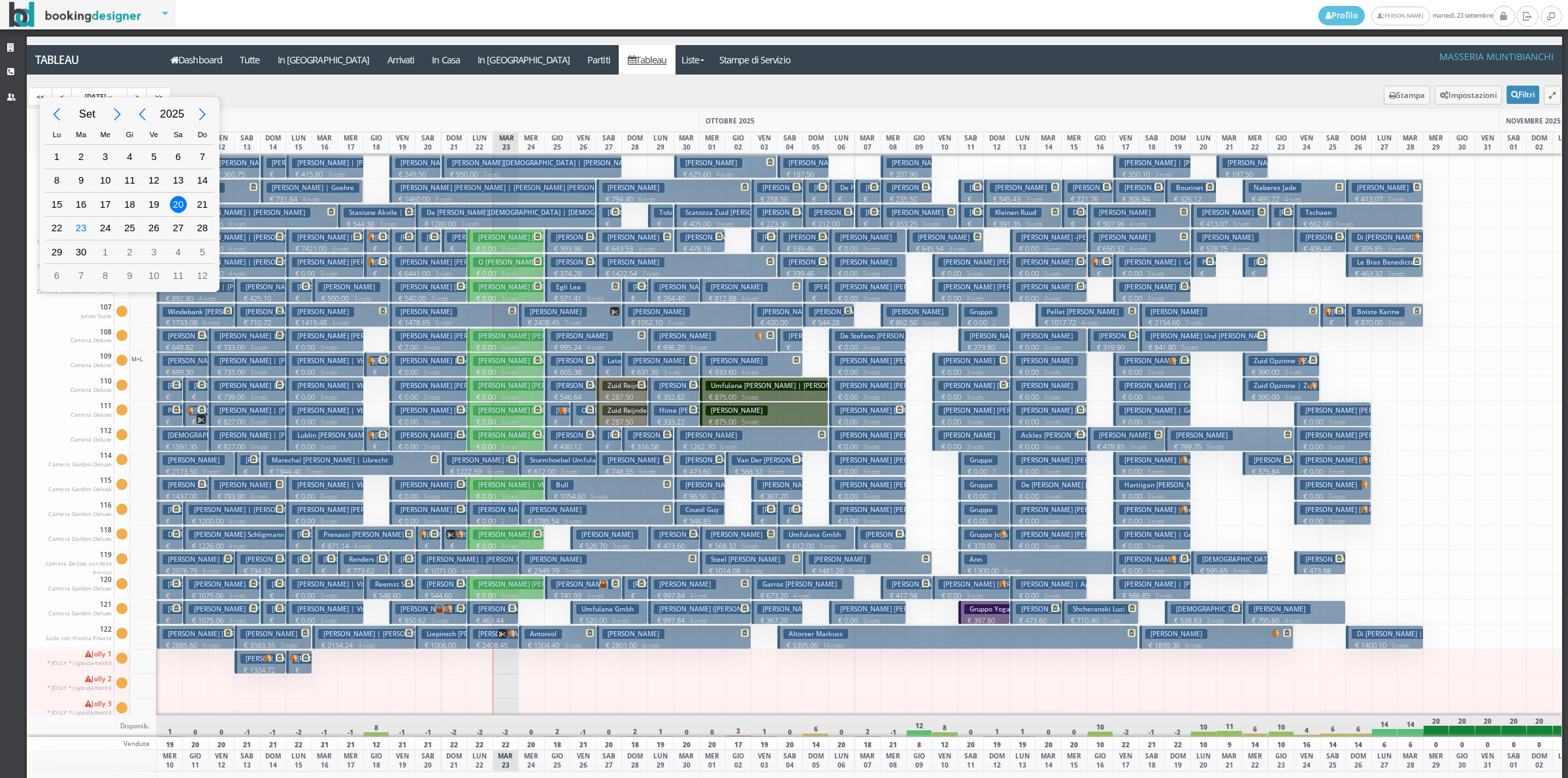
click at [178, 201] on div "20" at bounding box center [178, 205] width 17 height 17
type input "20/09/2025"
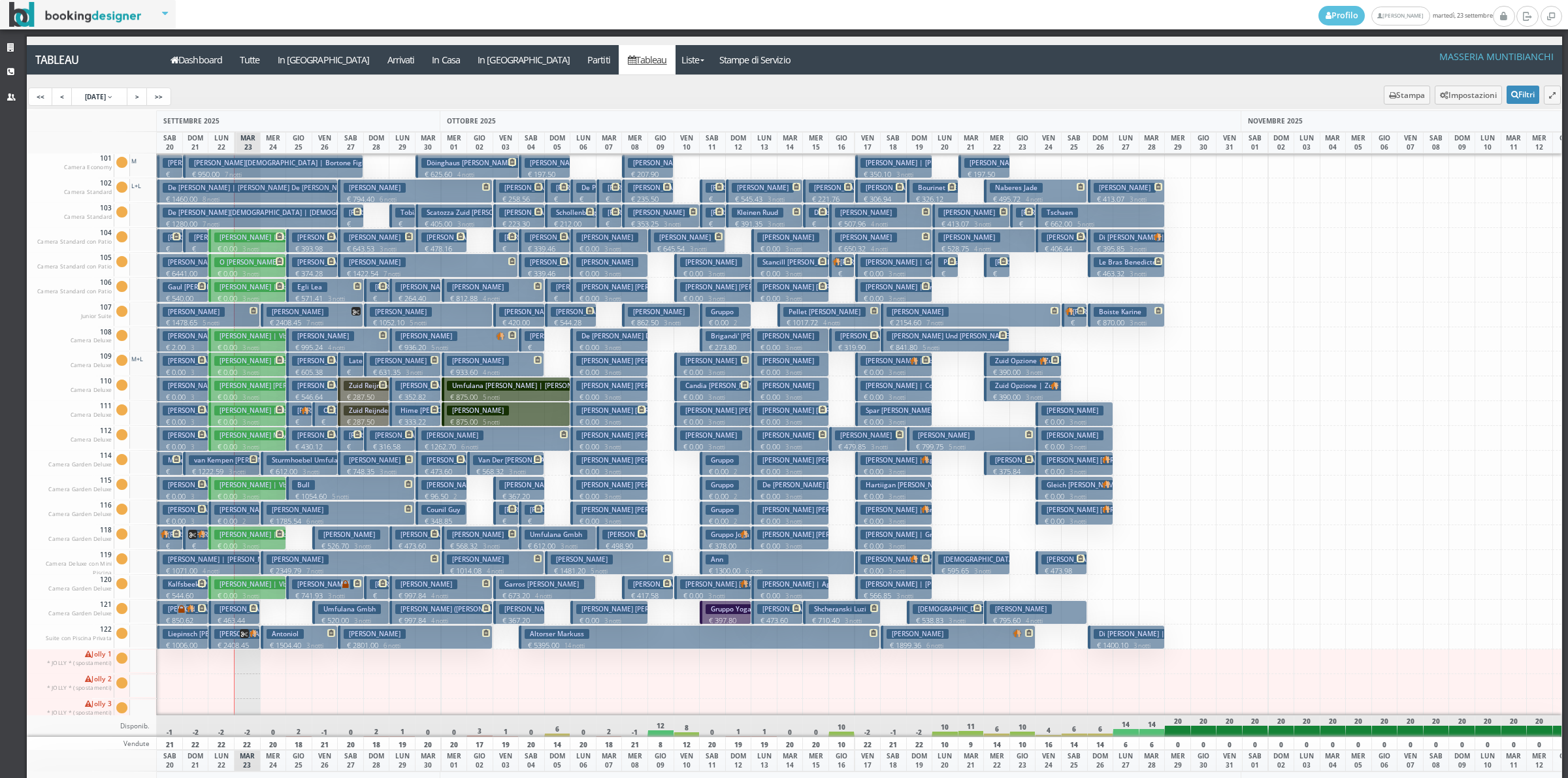
click at [289, 568] on p "€ 2349.79 7 notti" at bounding box center [352, 571] width 171 height 11
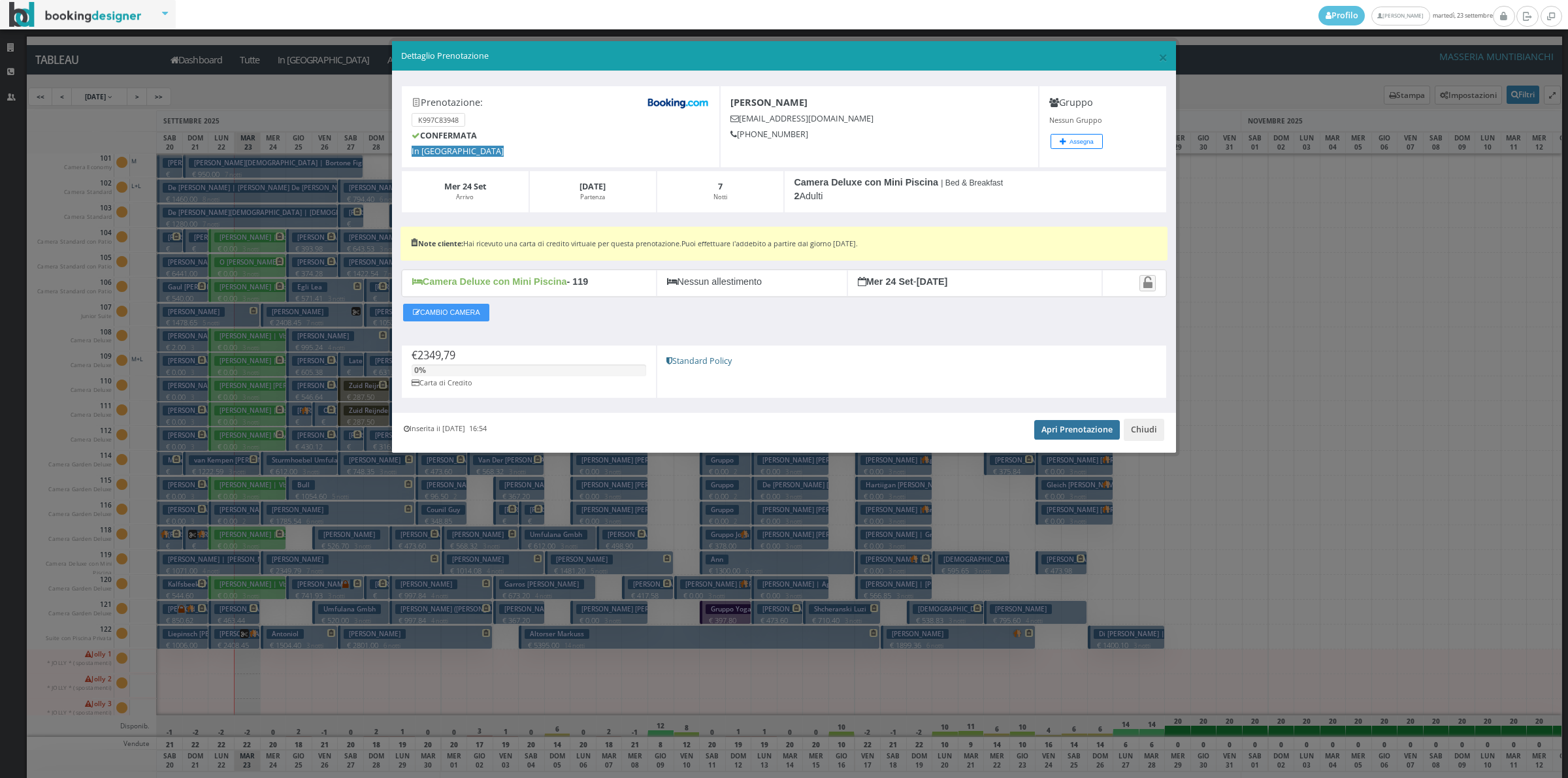
click at [1060, 432] on link "Apri Prenotazione" at bounding box center [1077, 430] width 86 height 20
click at [1137, 428] on button "Chiudi" at bounding box center [1143, 430] width 40 height 22
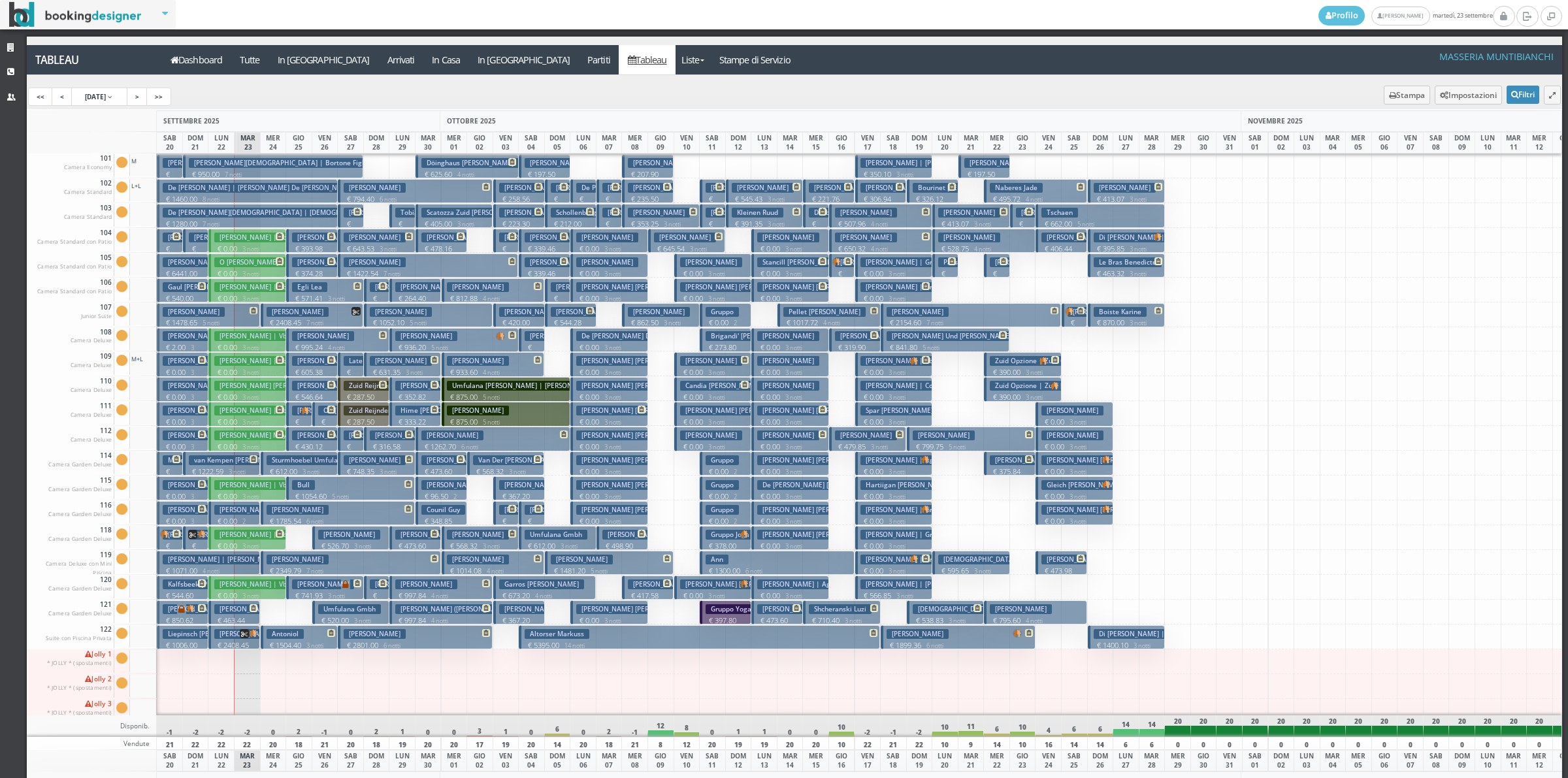
click at [279, 510] on h3 "[PERSON_NAME]" at bounding box center [298, 510] width 62 height 10
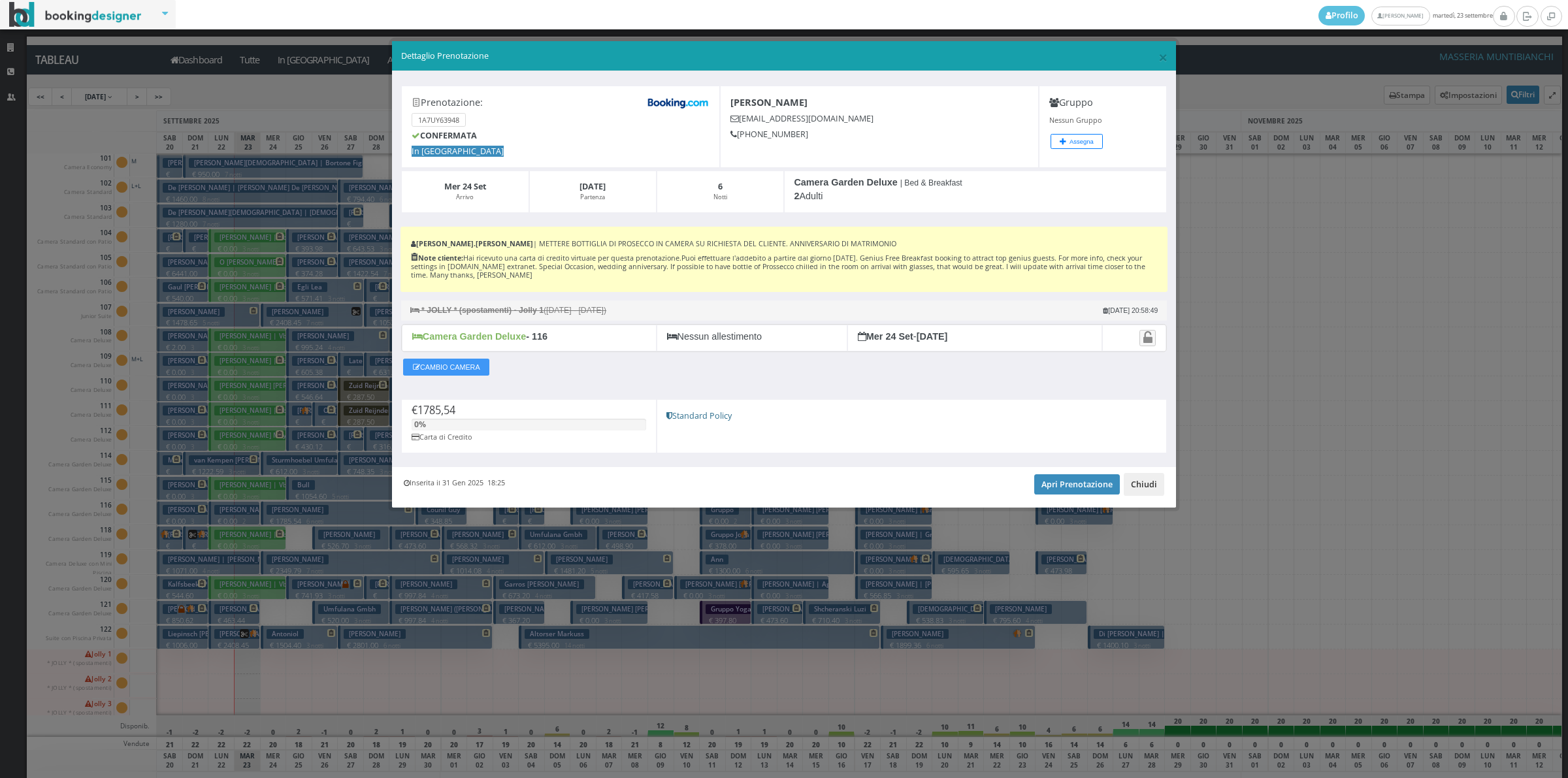
click at [1143, 484] on button "Chiudi" at bounding box center [1143, 484] width 40 height 22
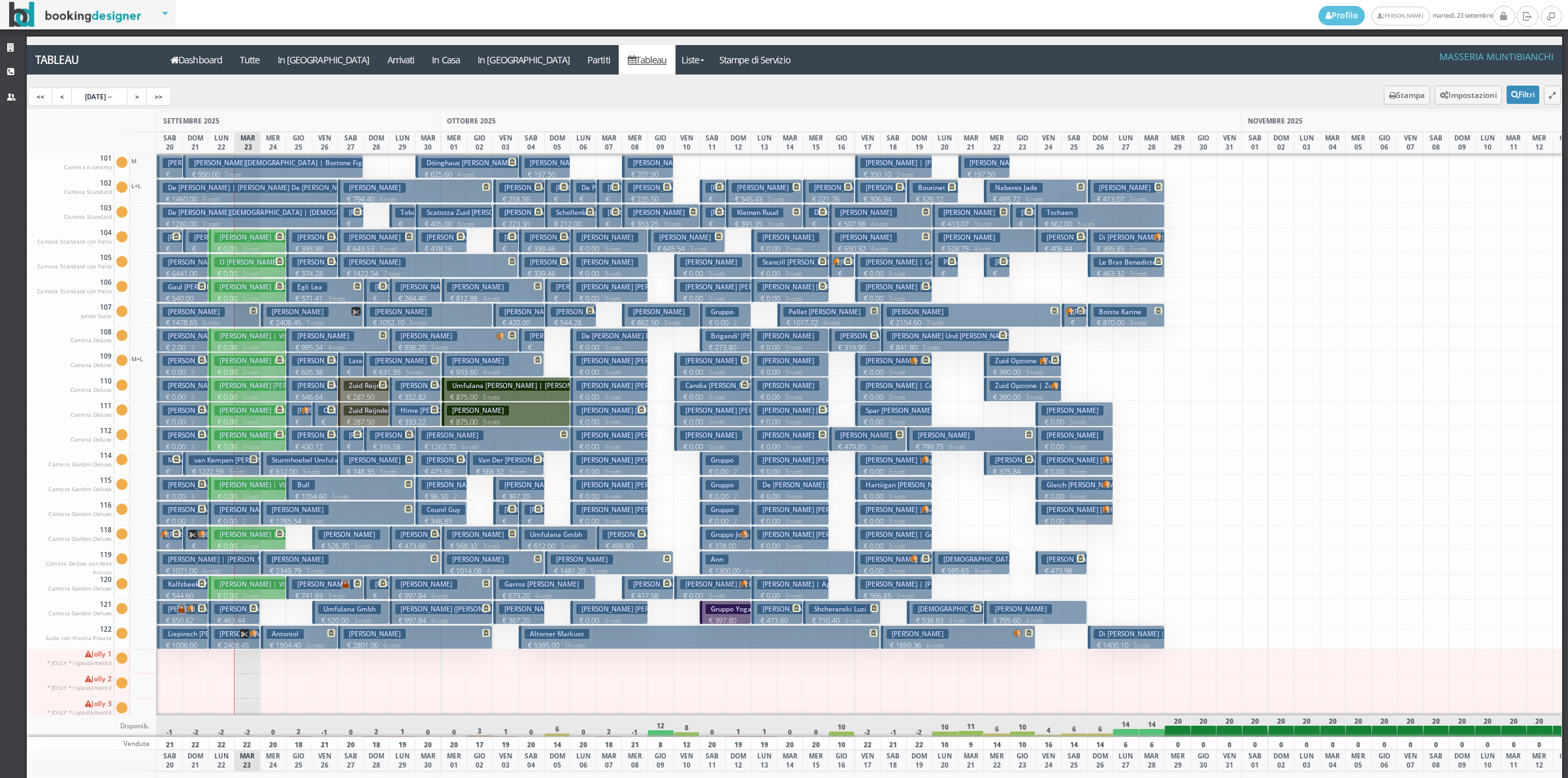
click at [282, 464] on h3 "Sturmhoebel Umfulana Gmbh" at bounding box center [319, 460] width 105 height 10
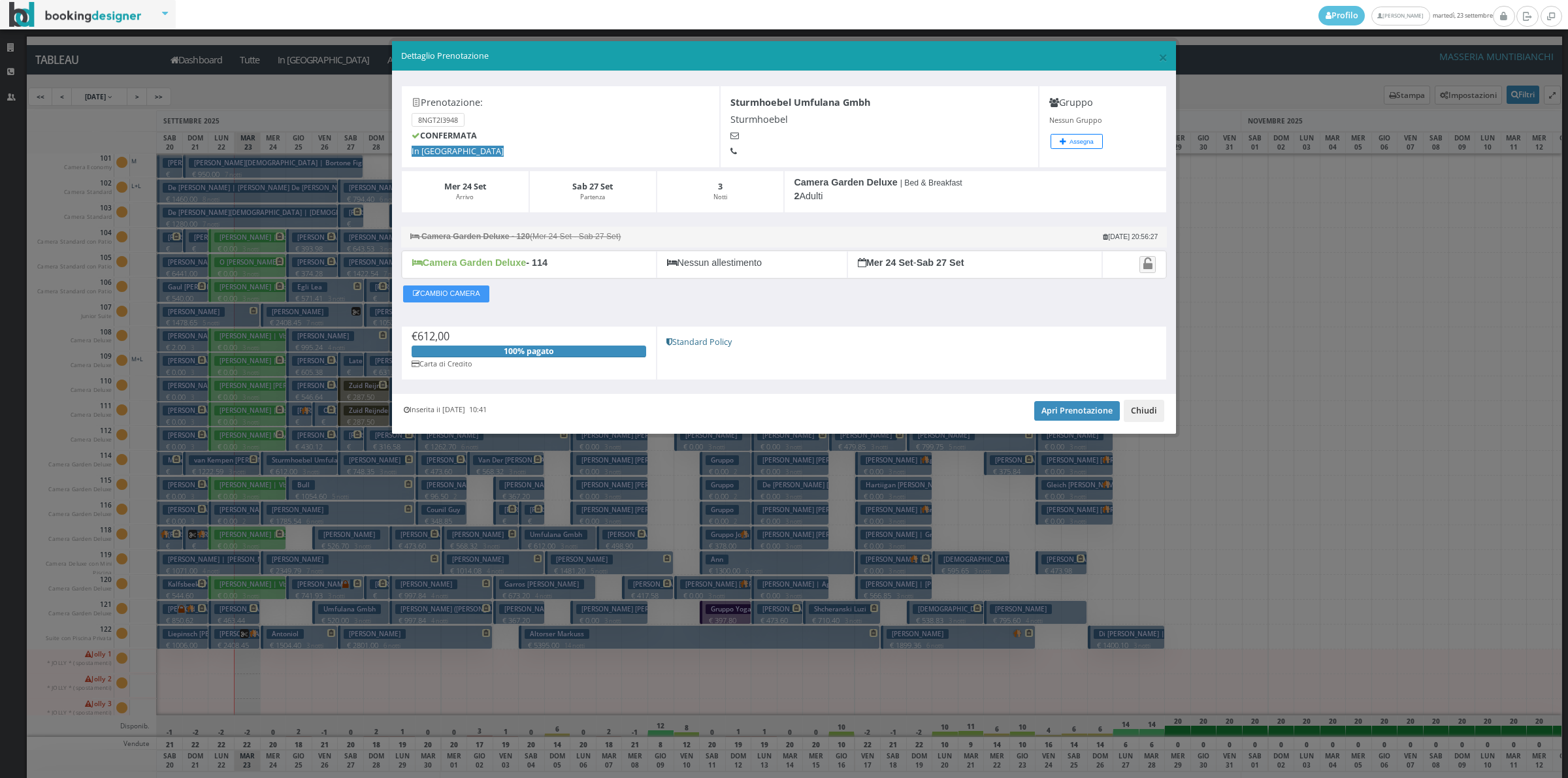
click at [1144, 408] on button "Chiudi" at bounding box center [1143, 411] width 40 height 22
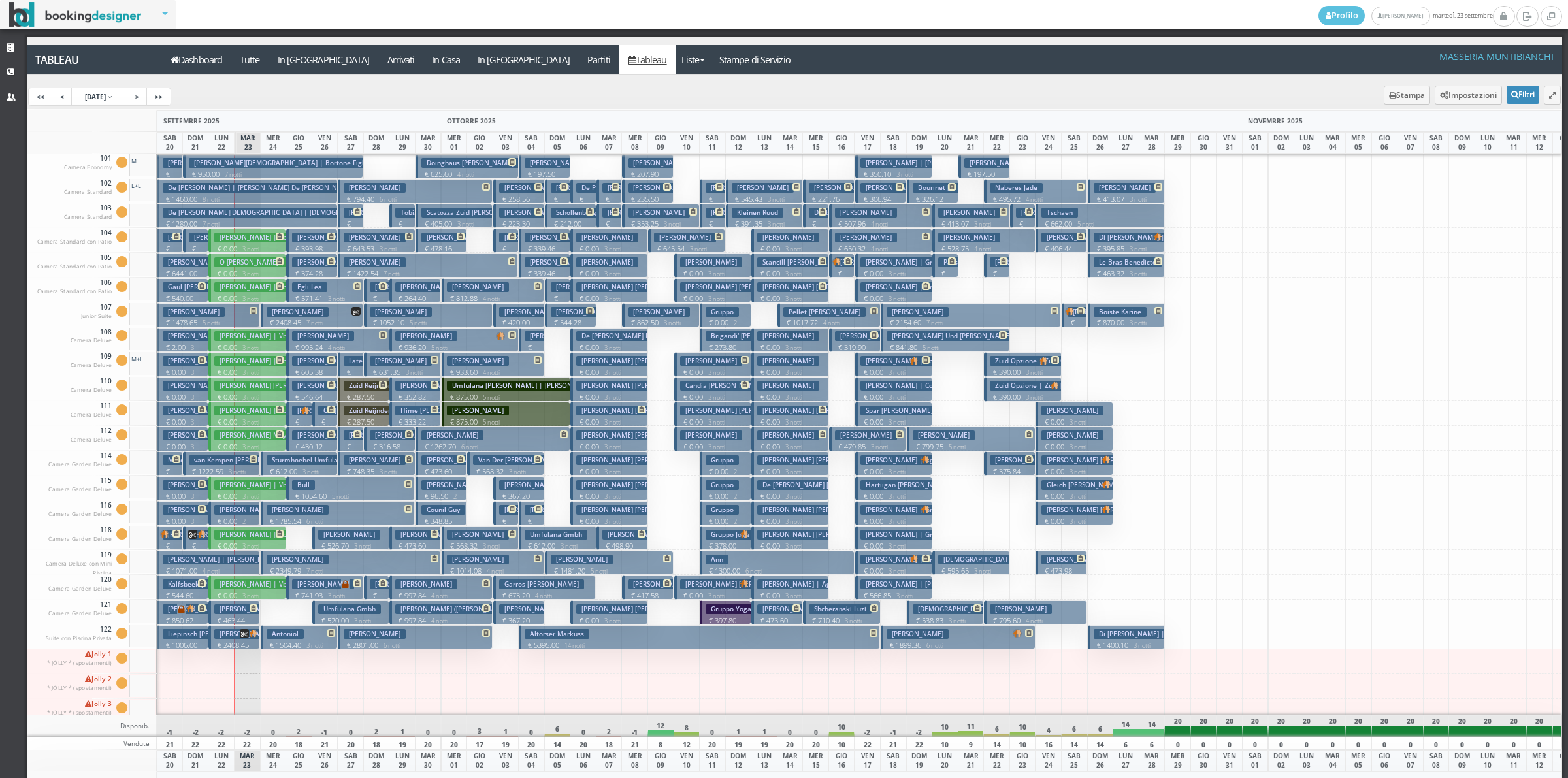
click at [244, 515] on h3 "[PERSON_NAME] | Jayway Travel" at bounding box center [271, 510] width 113 height 10
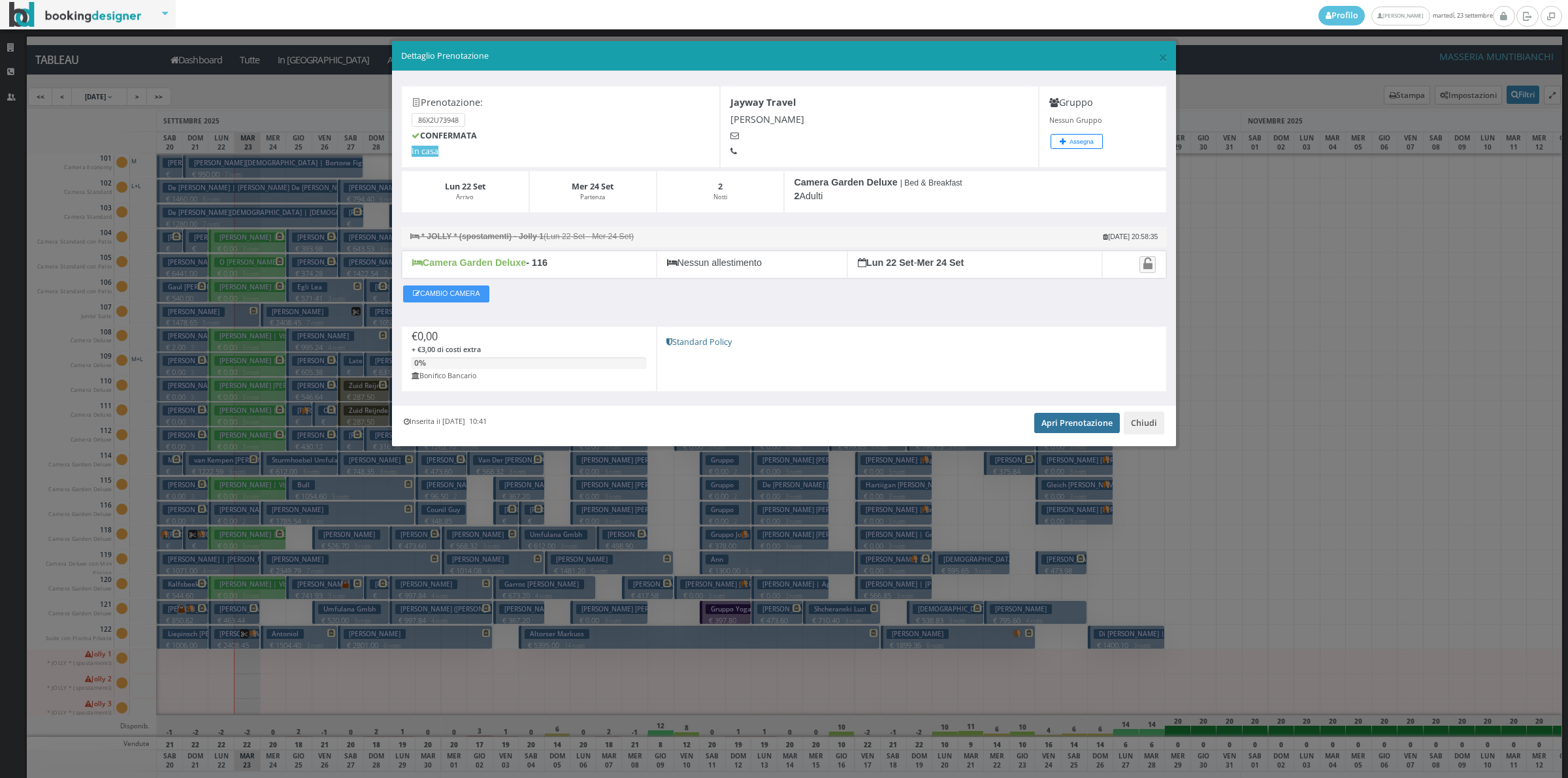
click at [1058, 427] on link "Apri Prenotazione" at bounding box center [1077, 423] width 86 height 20
click at [1135, 423] on button "Chiudi" at bounding box center [1143, 422] width 40 height 22
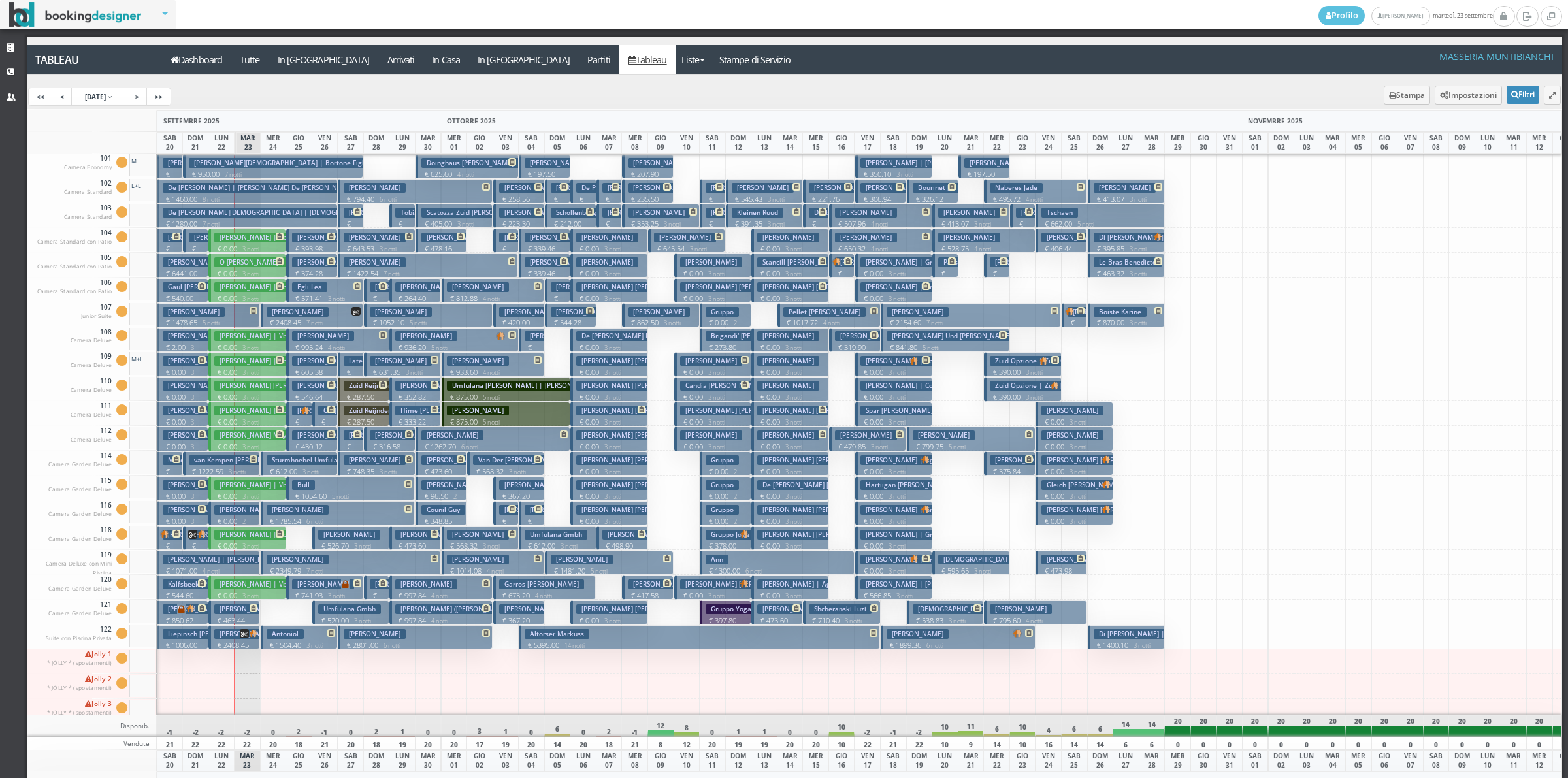
click at [245, 241] on h3 "Niemann Leslie Marie | Vbt" at bounding box center [255, 238] width 81 height 10
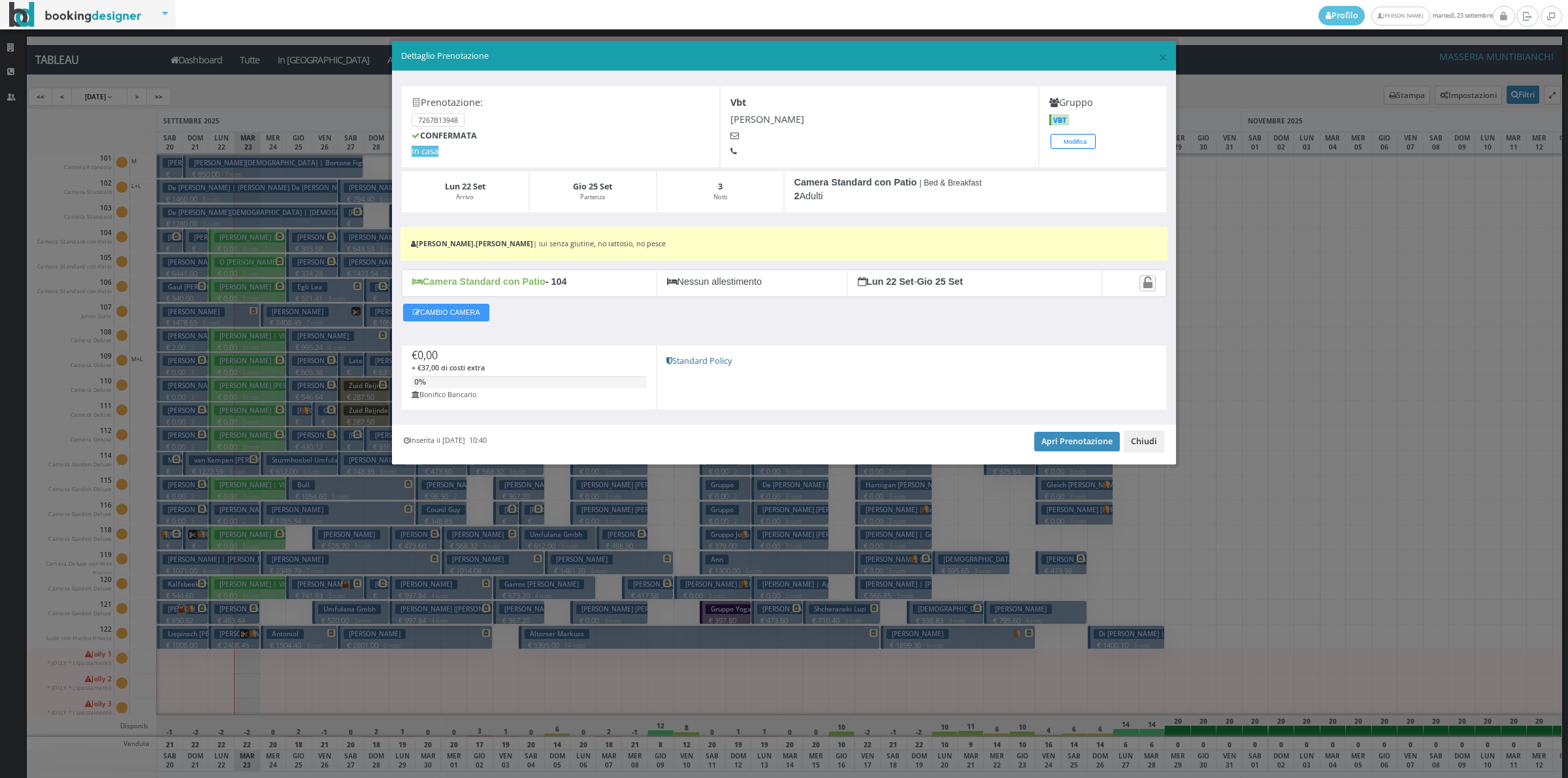
click at [1145, 445] on button "Chiudi" at bounding box center [1143, 441] width 40 height 22
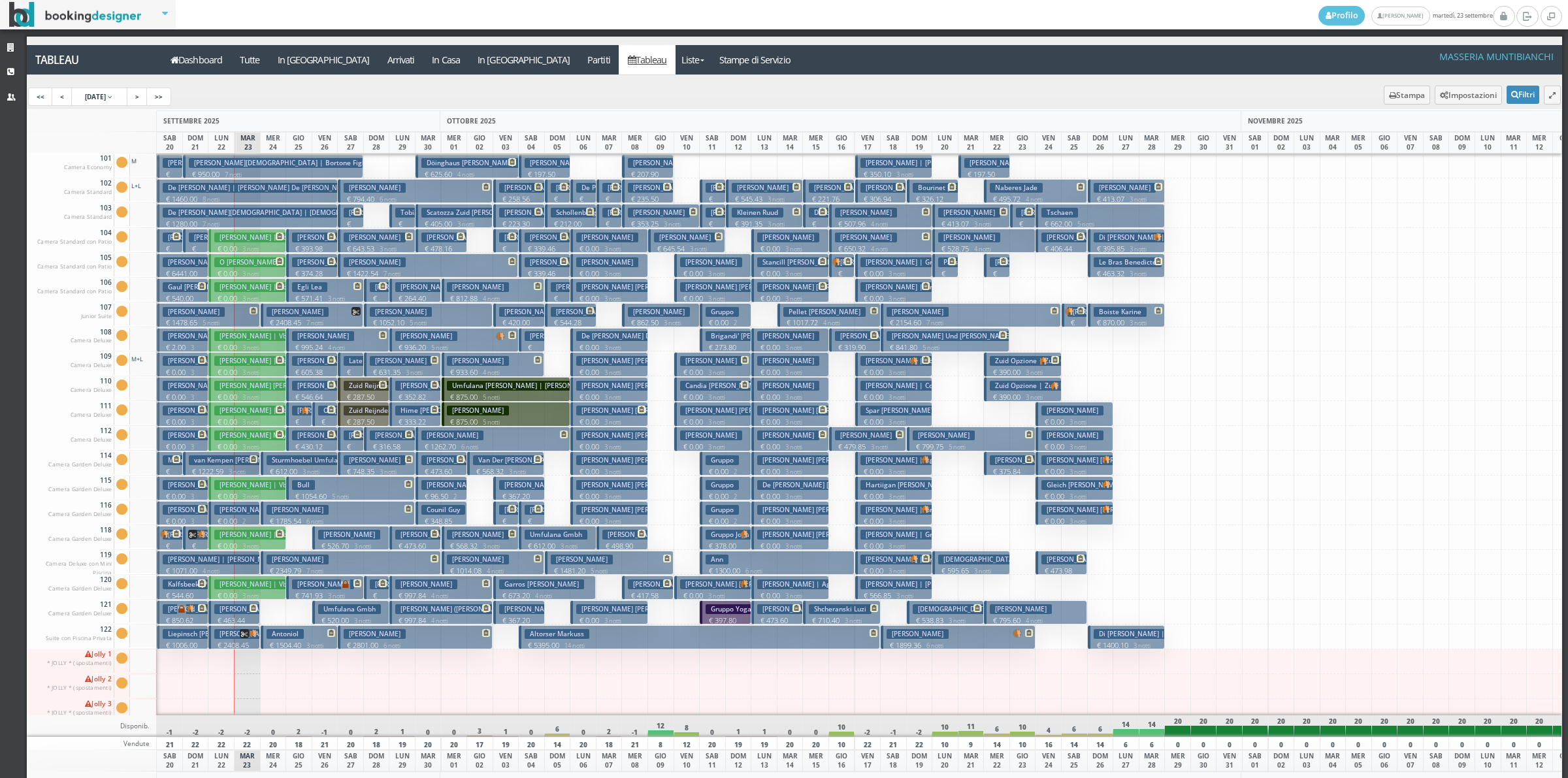
click at [251, 236] on h3 "Niemann Leslie Marie | Vbt" at bounding box center [255, 238] width 81 height 10
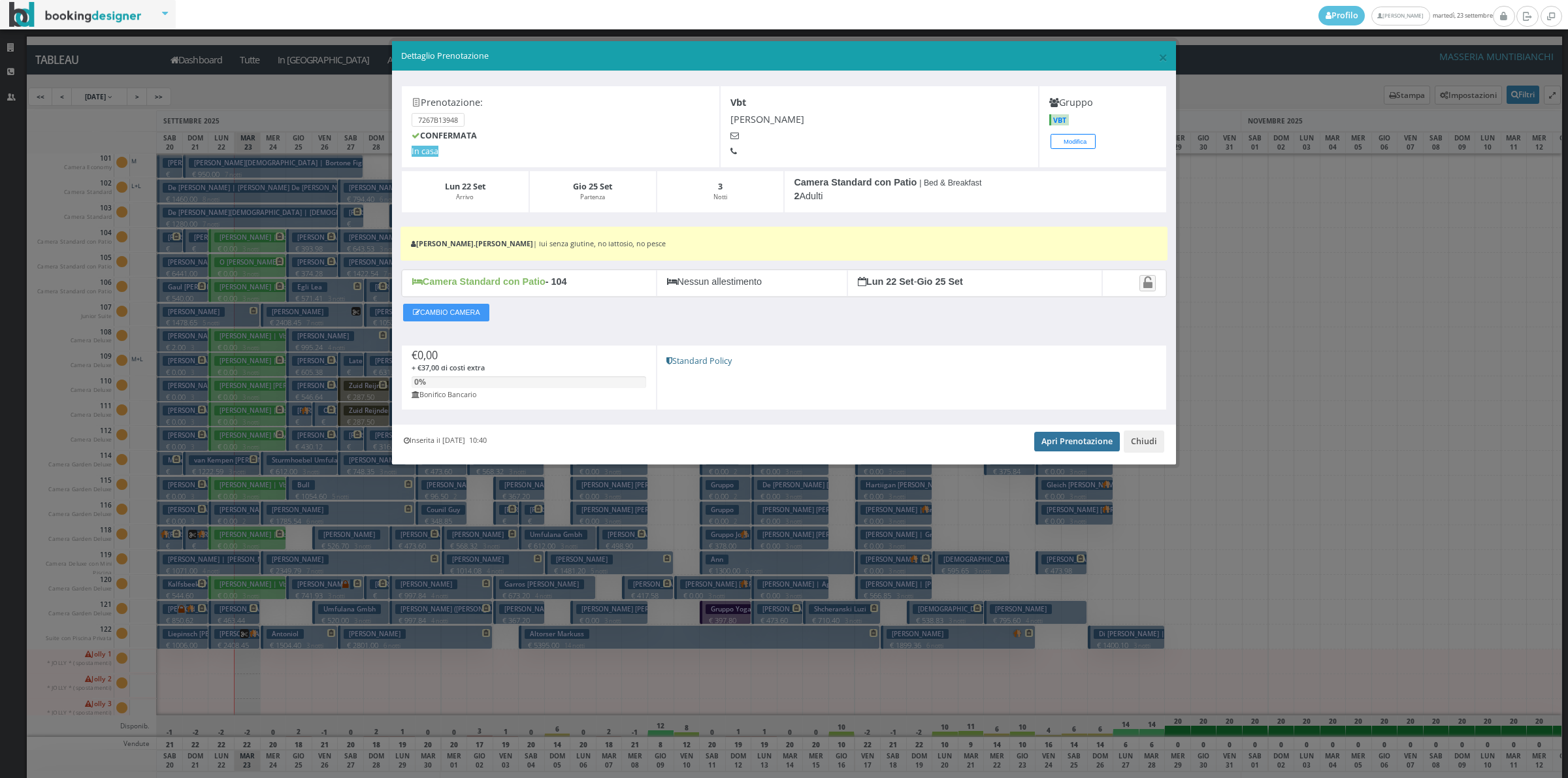
click at [1075, 448] on link "Apri Prenotazione" at bounding box center [1077, 442] width 86 height 20
click at [1158, 445] on button "Chiudi" at bounding box center [1143, 441] width 40 height 22
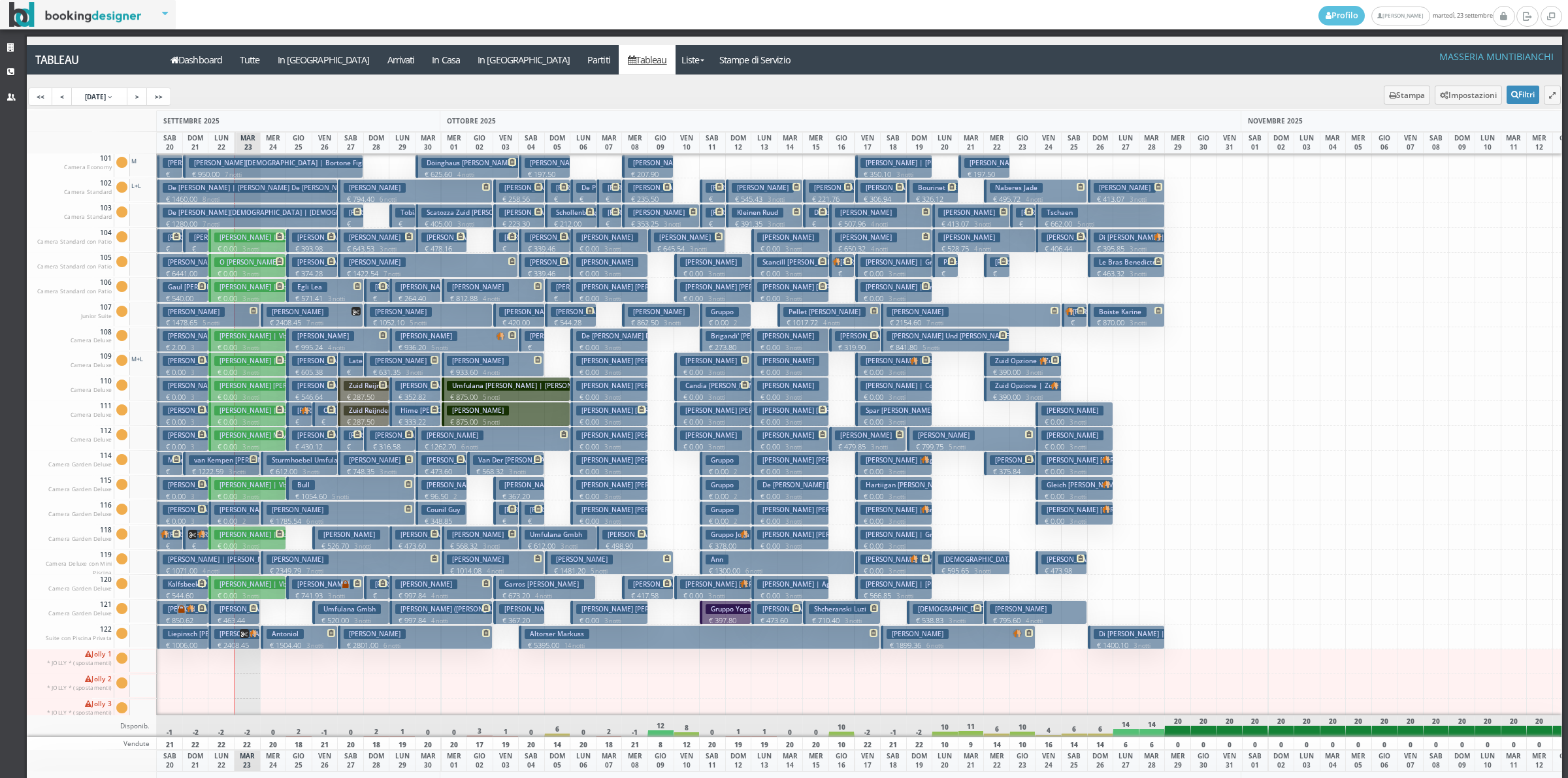
click at [1158, 445] on div at bounding box center [1152, 438] width 27 height 25
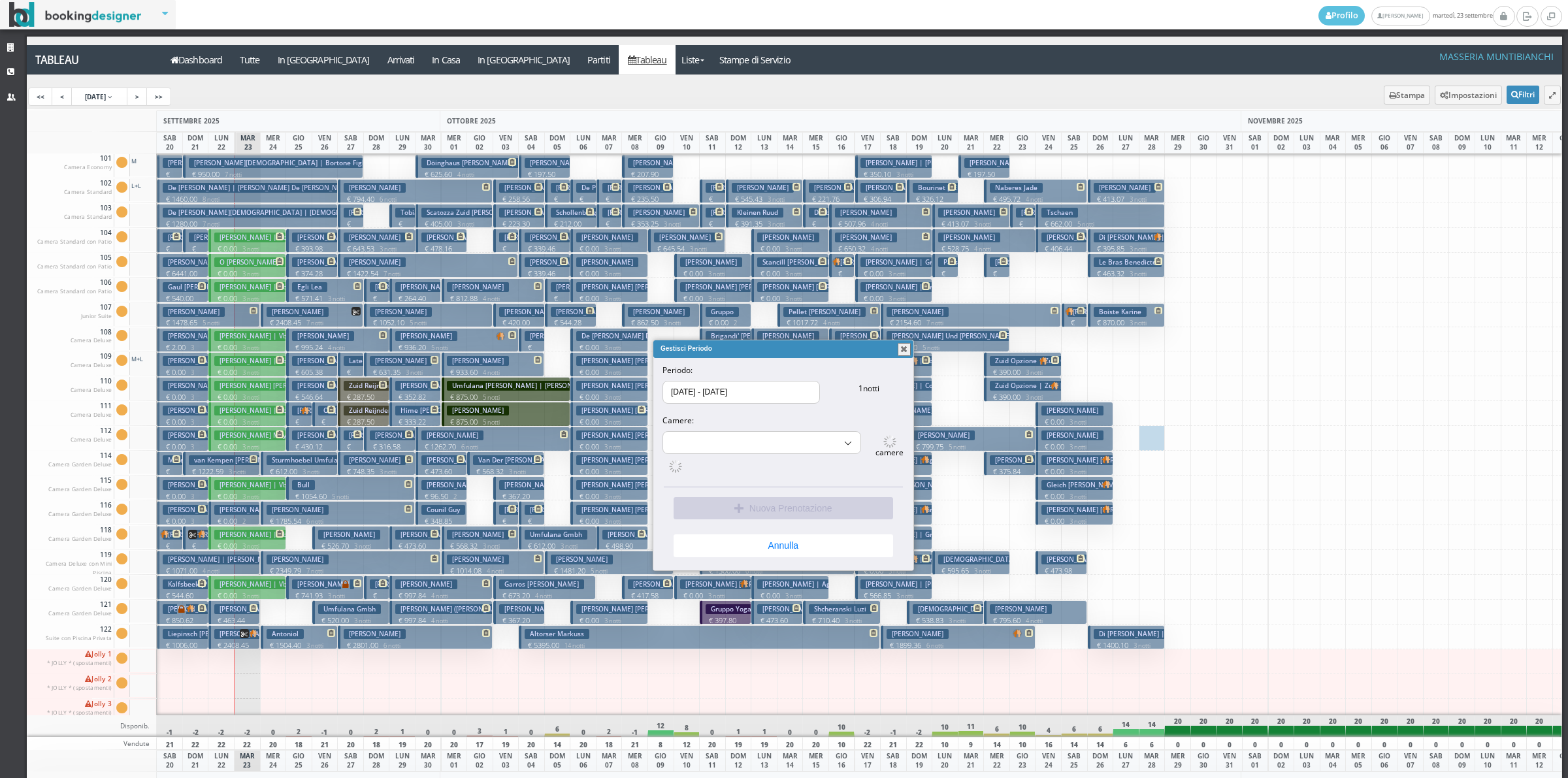
select select "15512"
click at [773, 552] on button "Annulla" at bounding box center [783, 542] width 219 height 22
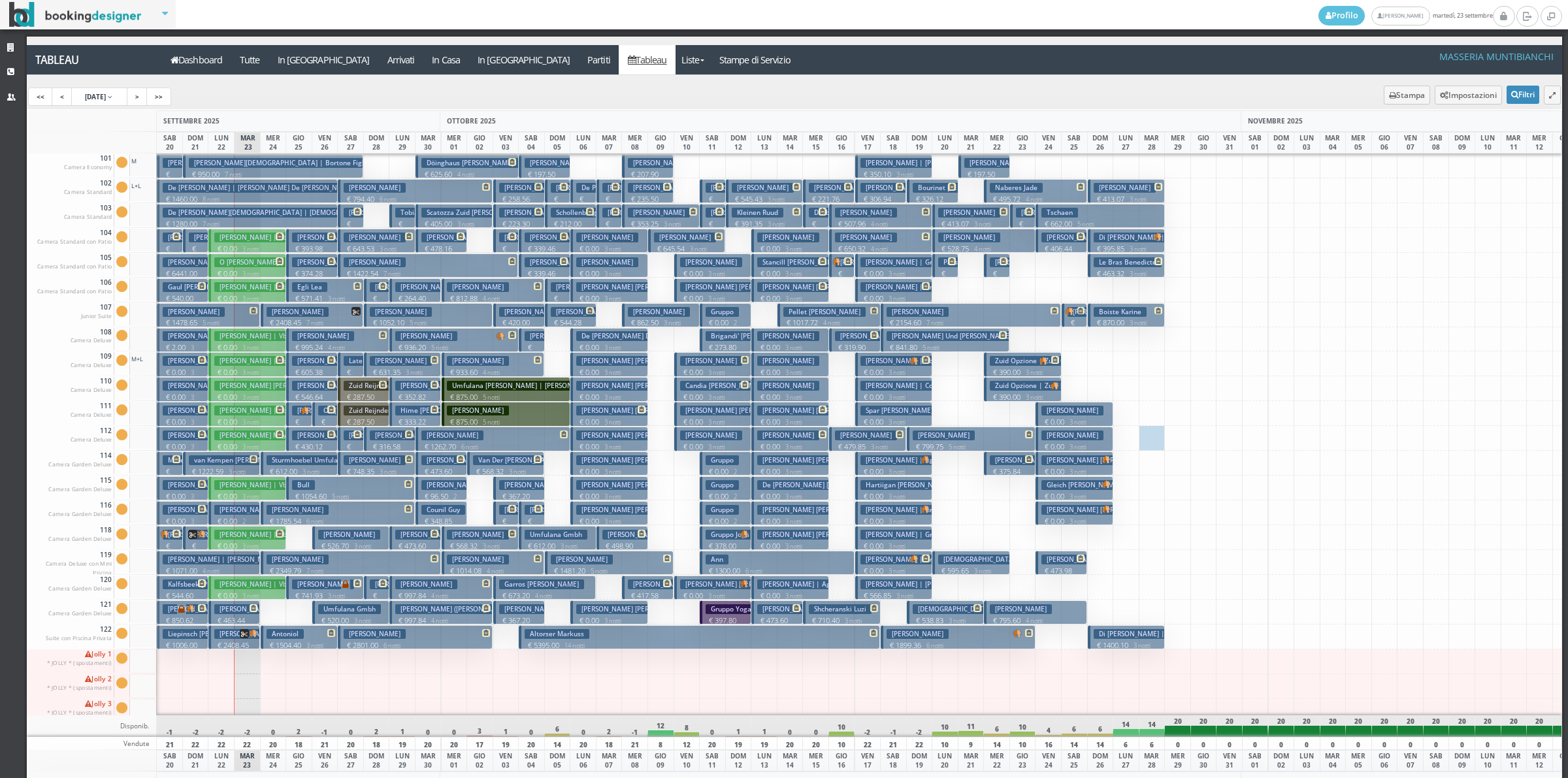
click at [893, 495] on small "3 notti" at bounding box center [894, 497] width 22 height 8
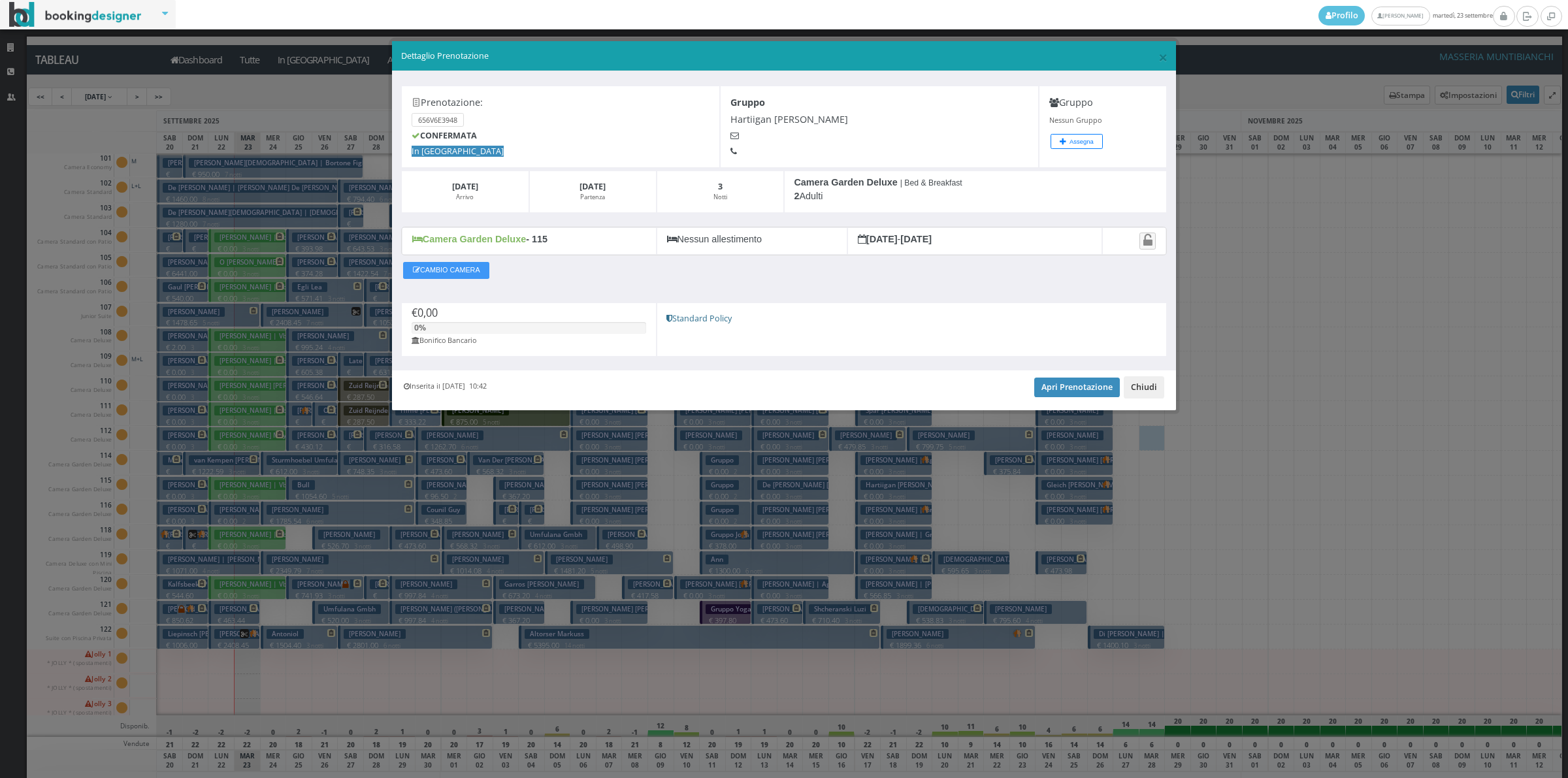
click at [1127, 385] on button "Chiudi" at bounding box center [1143, 387] width 40 height 22
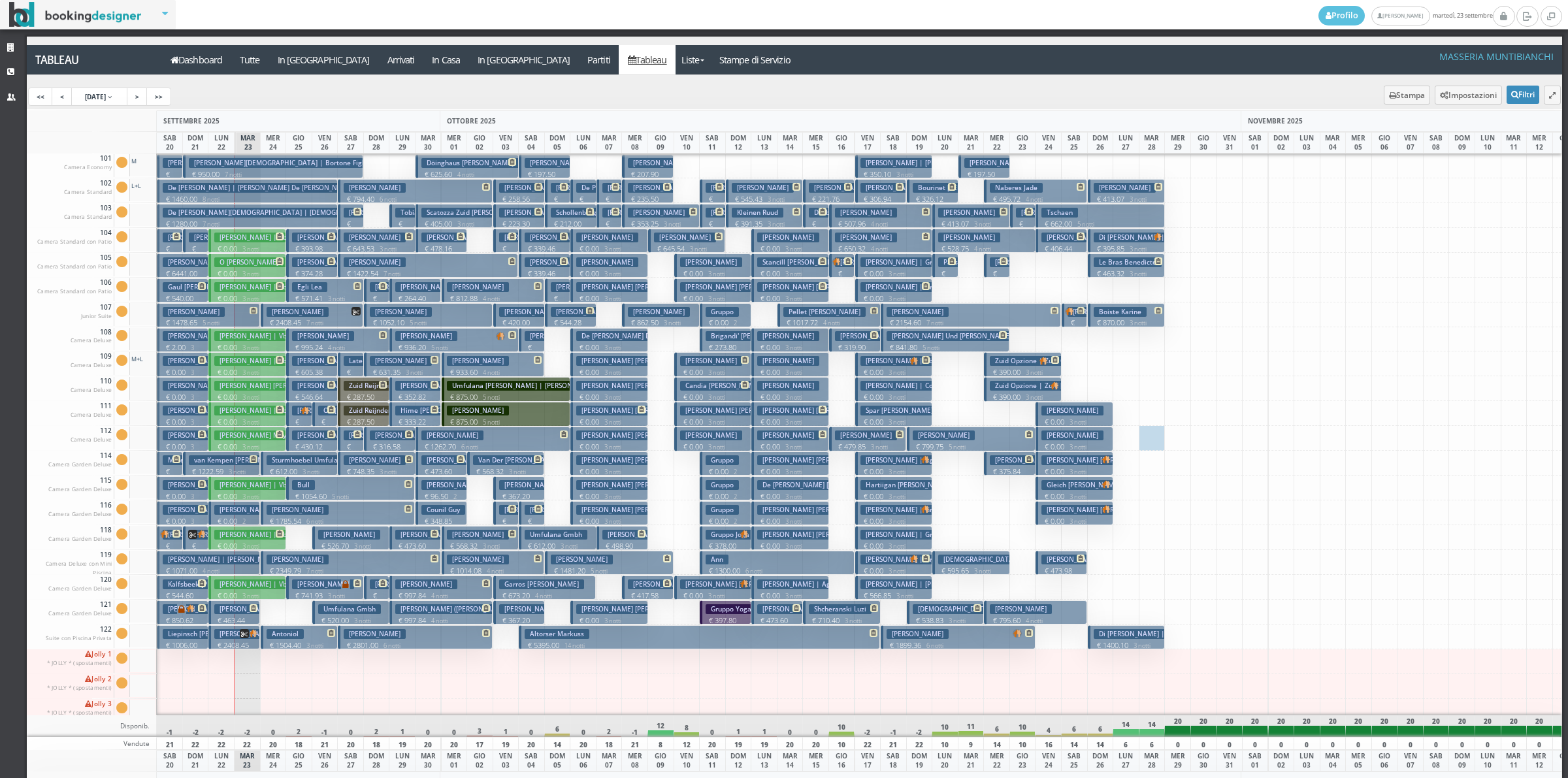
click at [895, 263] on h3 "Lanier Melanie | Gruppo" at bounding box center [906, 263] width 93 height 10
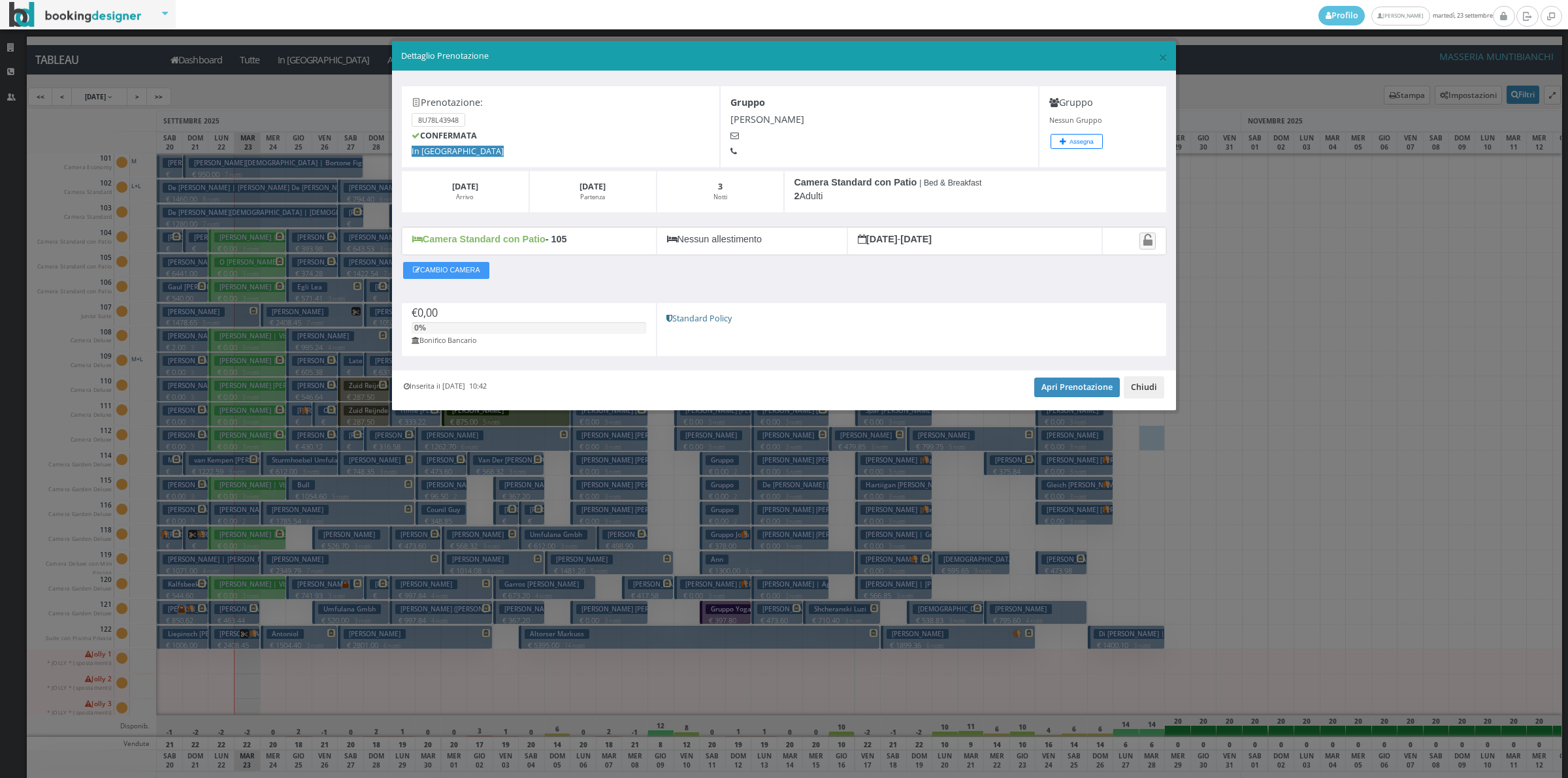
click at [1145, 399] on button "Chiudi" at bounding box center [1143, 387] width 40 height 22
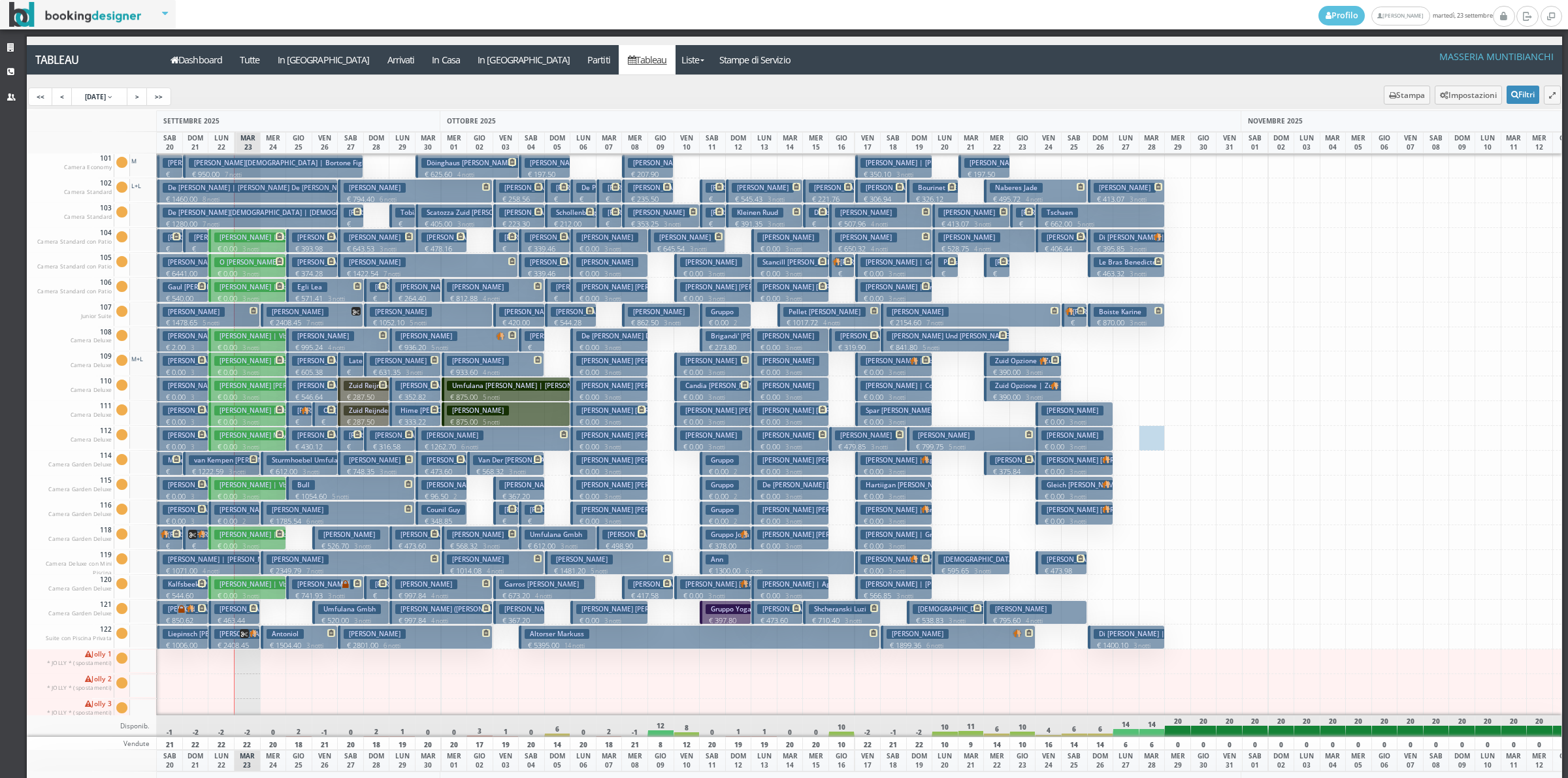
click at [416, 311] on button "Silvia € 1052.10 5 notti 2 Adulti" at bounding box center [428, 315] width 129 height 24
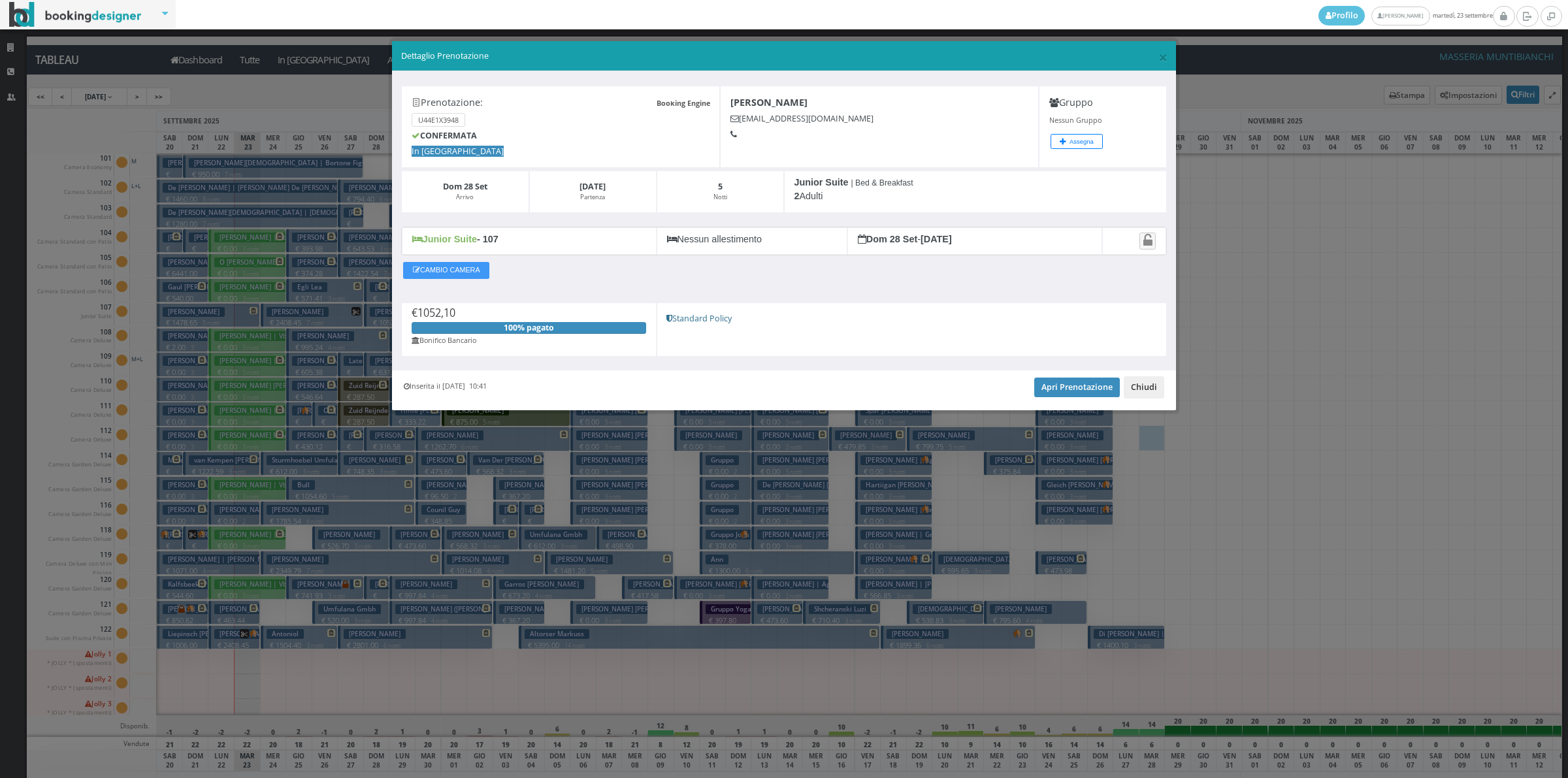
click at [1135, 392] on button "Chiudi" at bounding box center [1143, 387] width 40 height 22
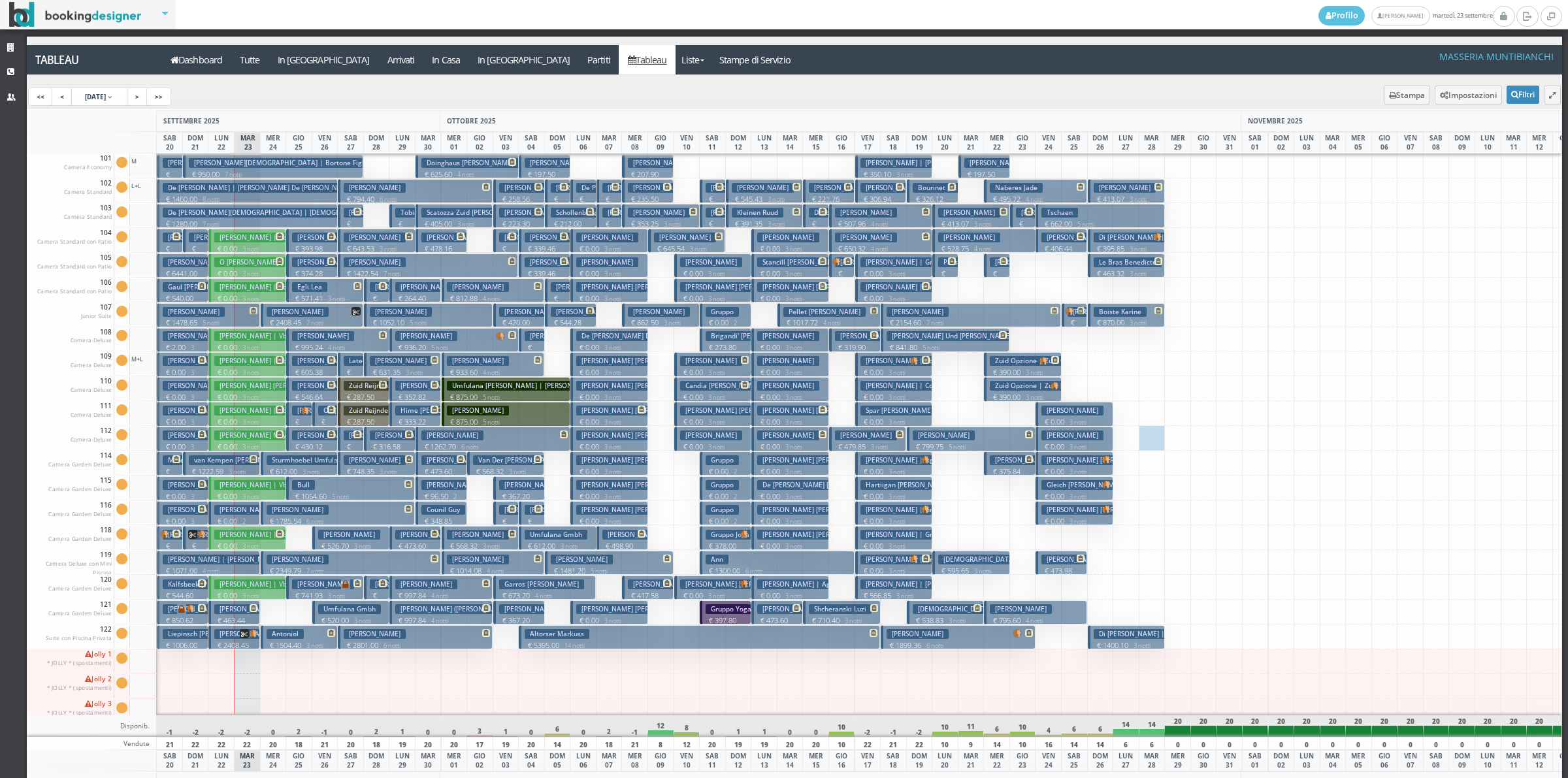
click at [736, 341] on h3 "Brigandi' Alessandro" at bounding box center [752, 336] width 92 height 10
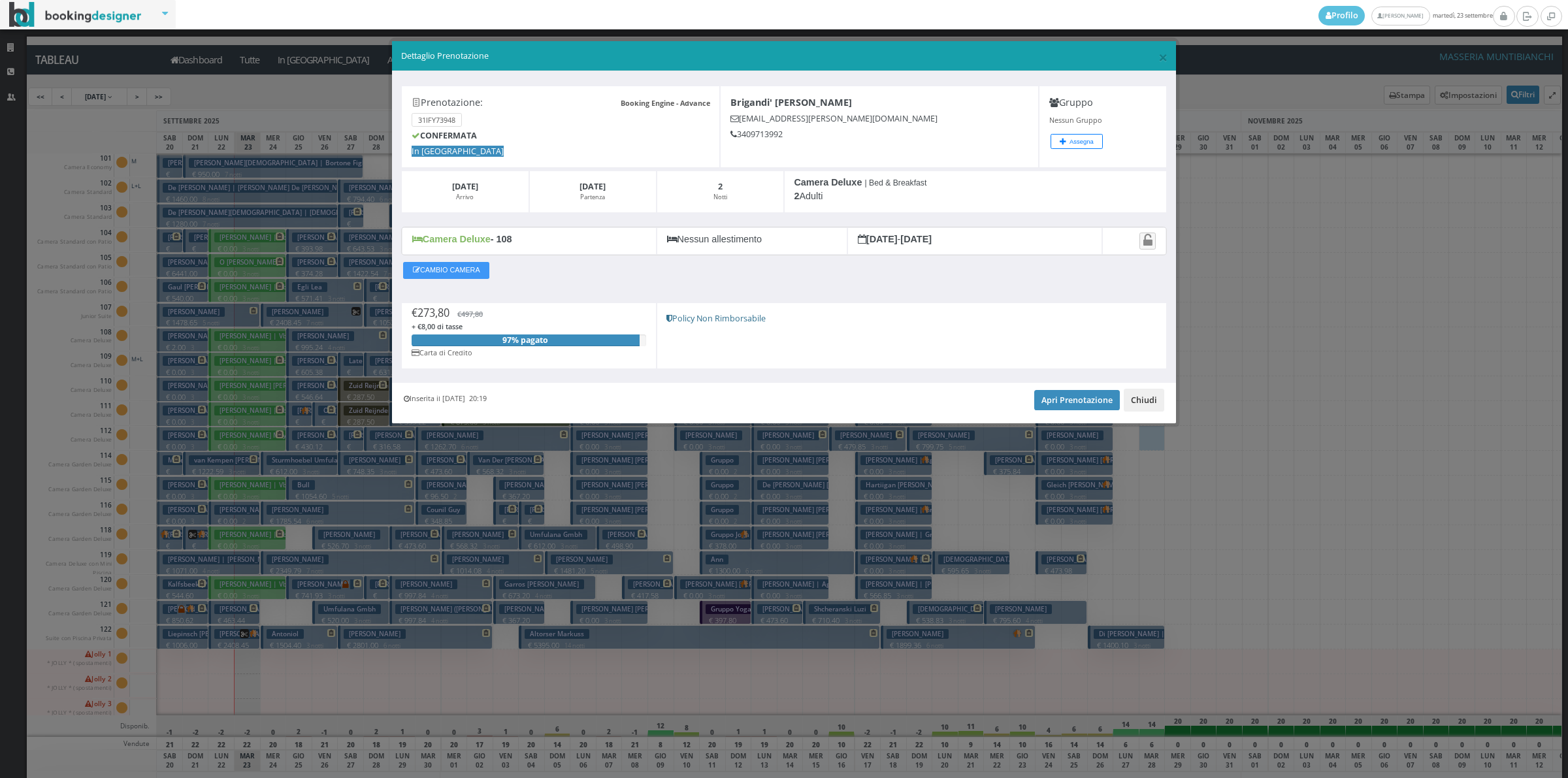
click at [1143, 399] on button "Chiudi" at bounding box center [1143, 399] width 40 height 22
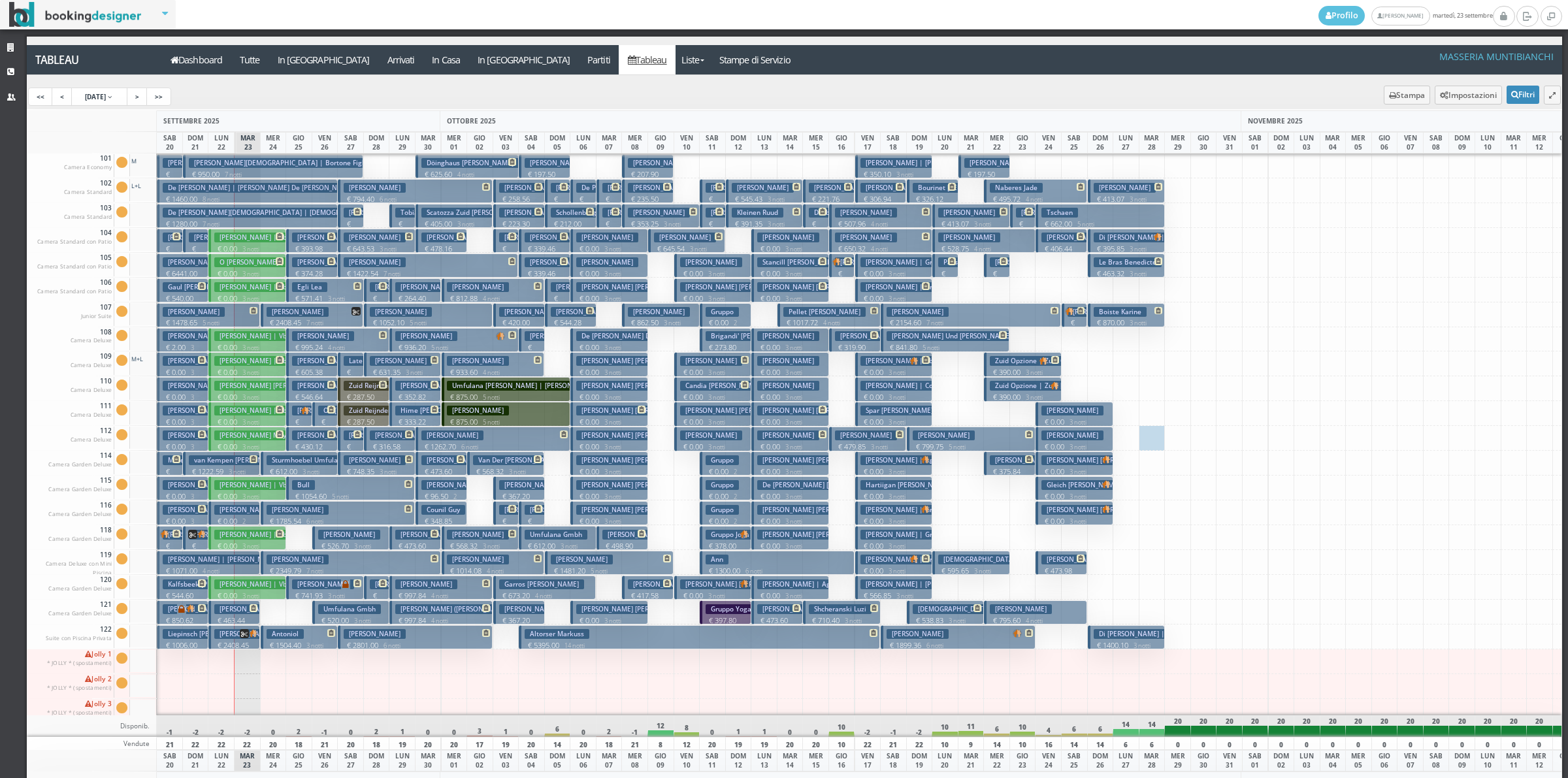
click at [513, 244] on p "€ 171.61 1 notti" at bounding box center [507, 264] width 16 height 41
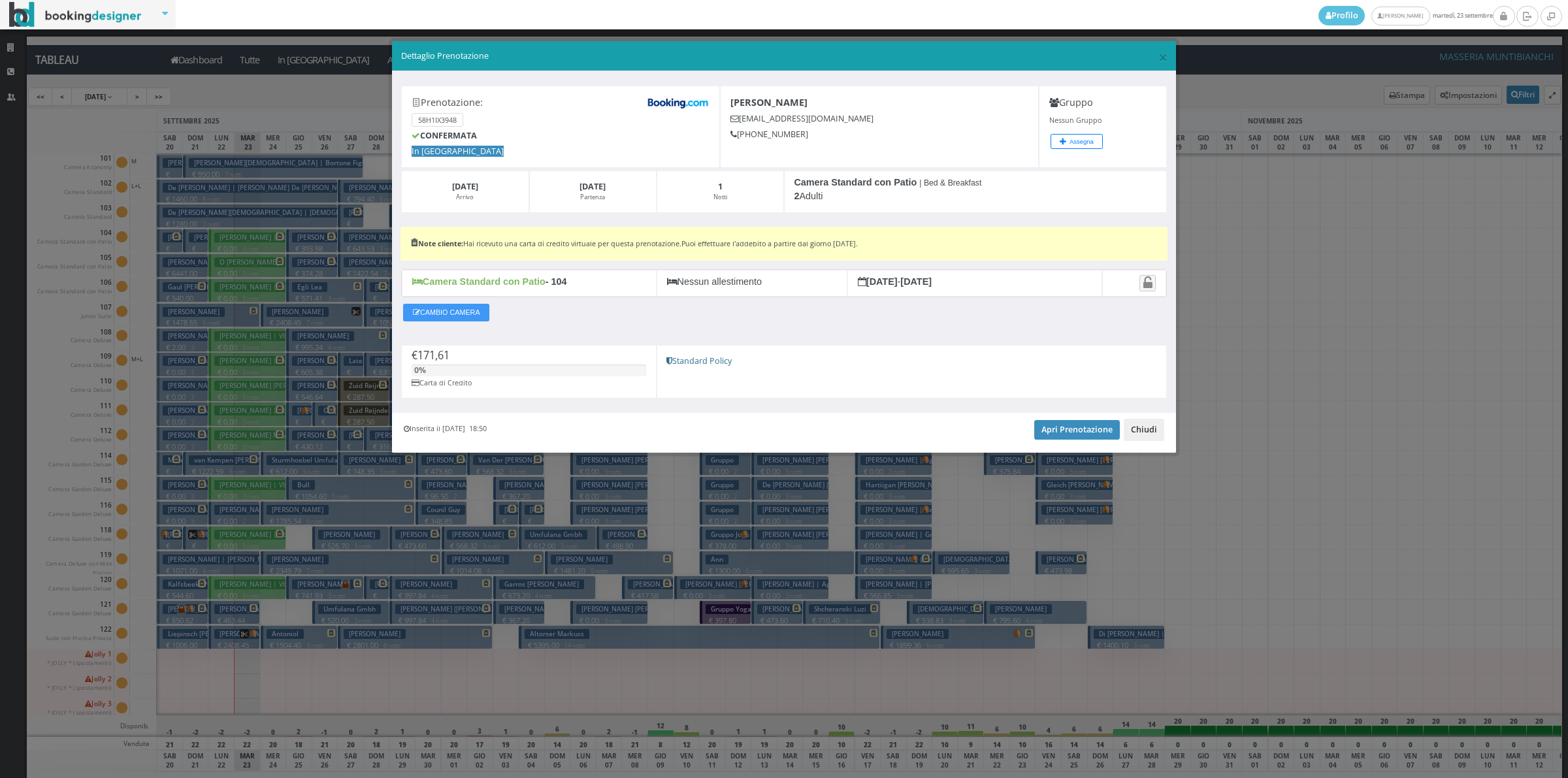
click at [1157, 428] on button "Chiudi" at bounding box center [1143, 430] width 40 height 22
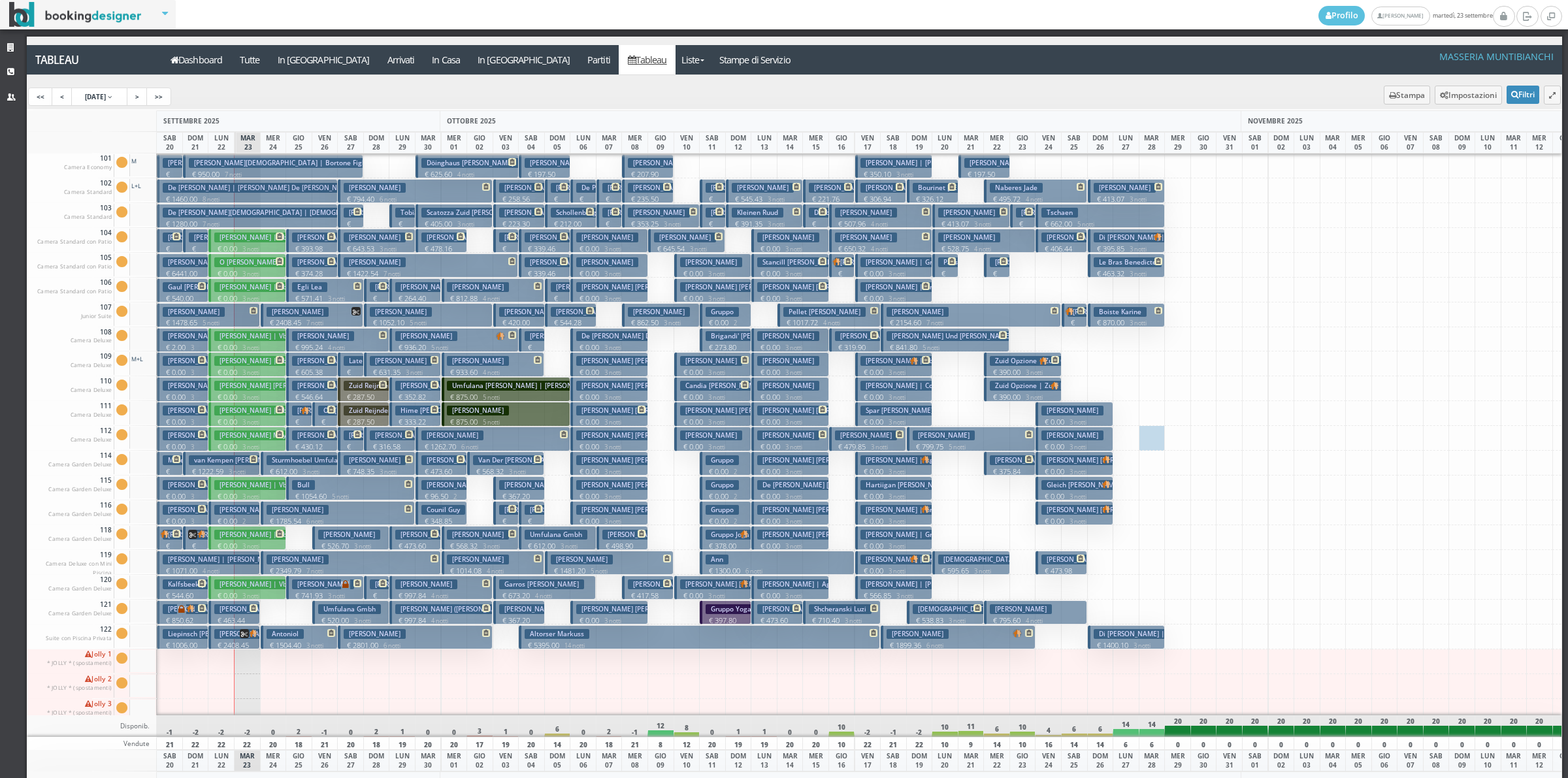
click at [526, 517] on p "€ 197.80 1 notti" at bounding box center [532, 537] width 16 height 41
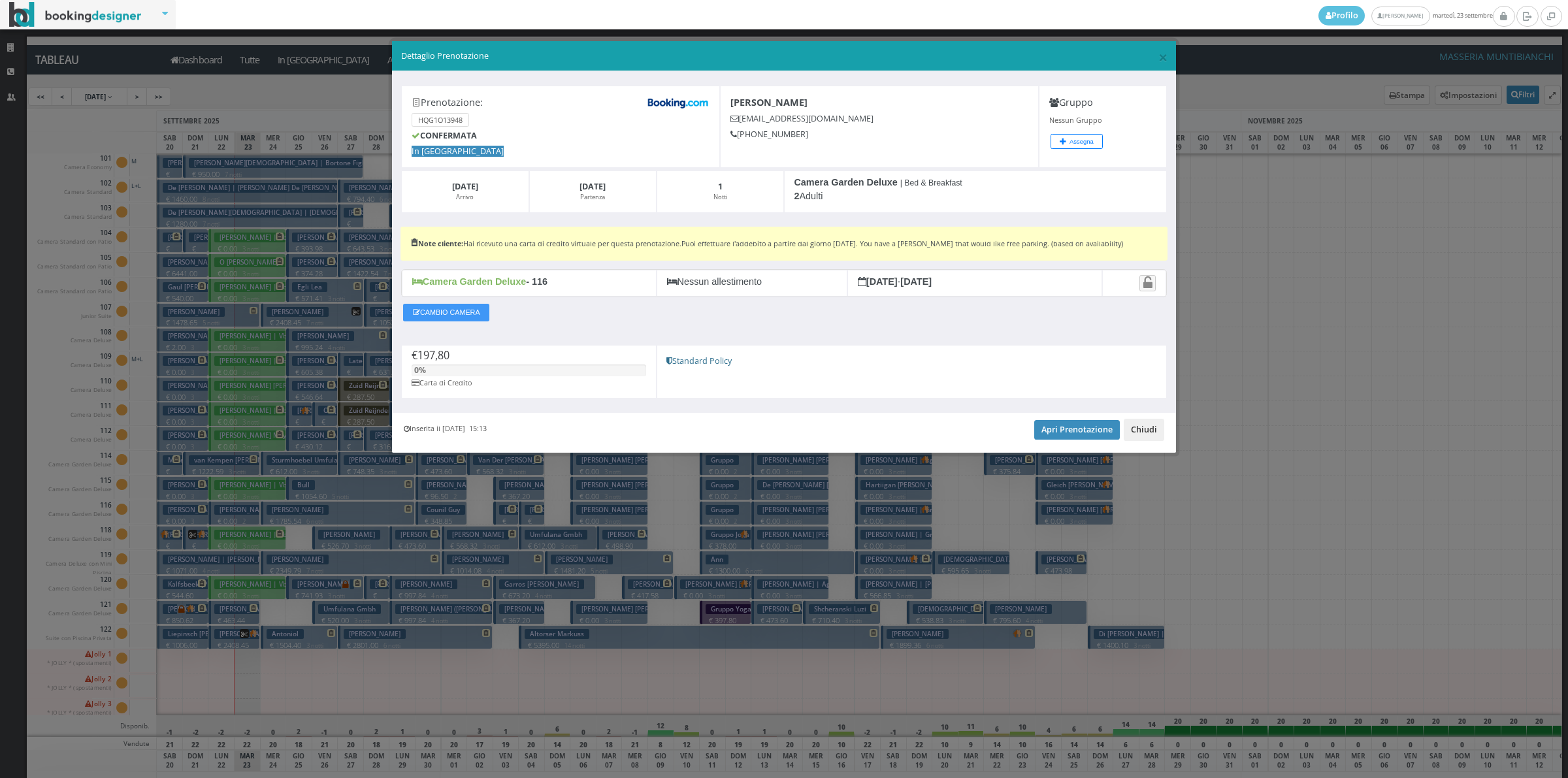
click at [1141, 429] on button "Chiudi" at bounding box center [1143, 430] width 40 height 22
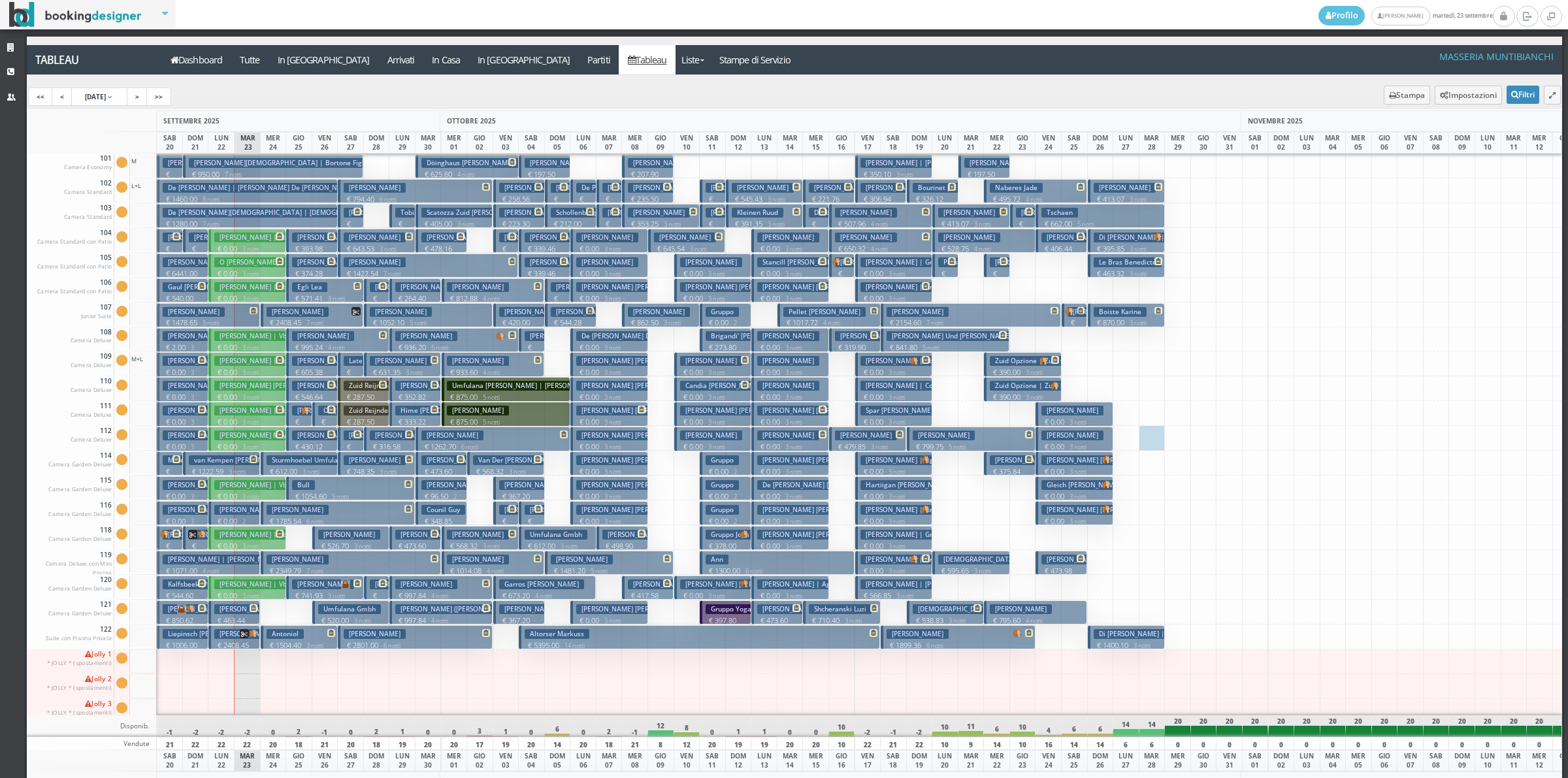
click at [502, 513] on h3 "Bissig Melanie" at bounding box center [530, 510] width 62 height 10
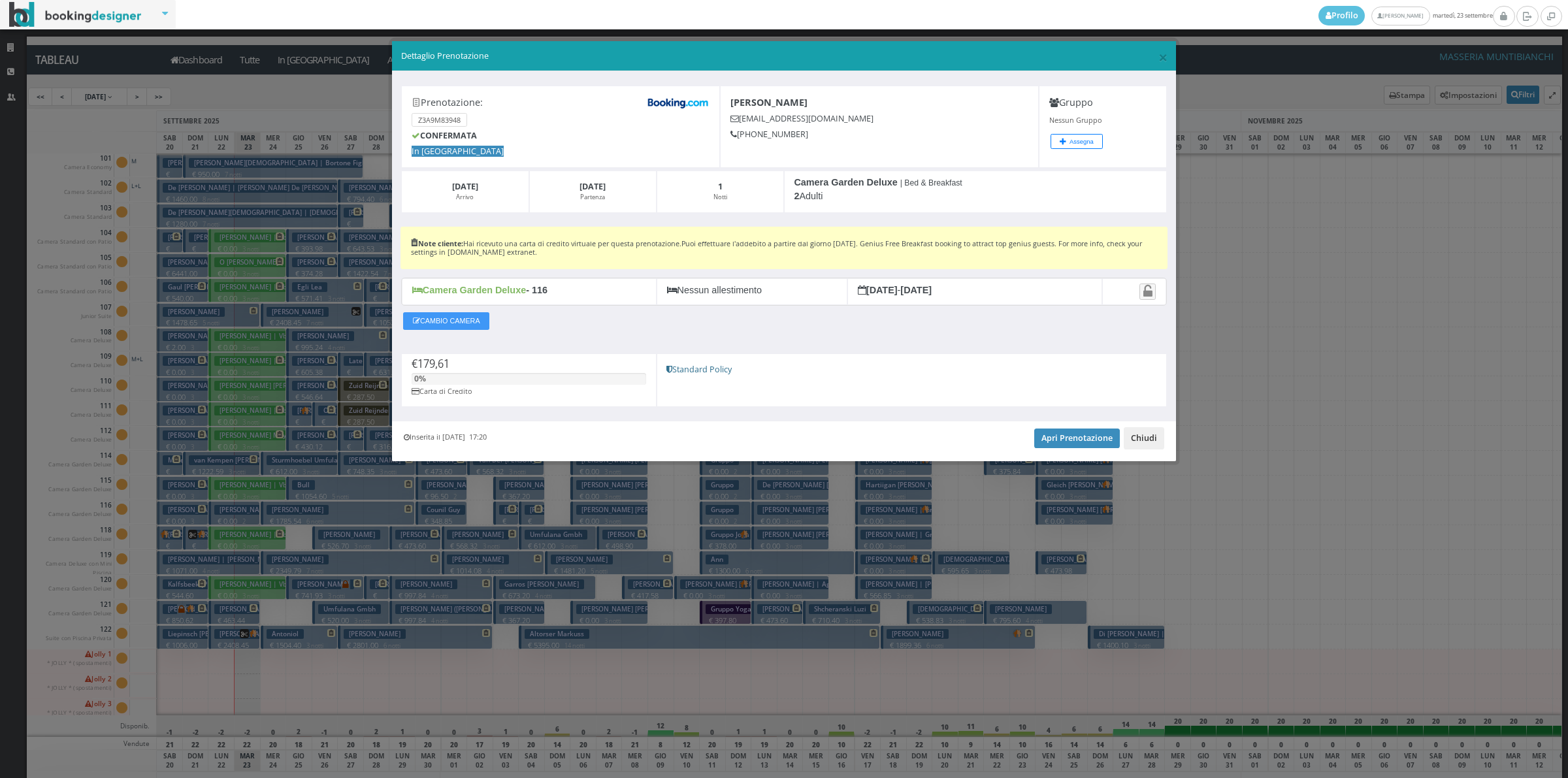
click at [1152, 441] on button "Chiudi" at bounding box center [1143, 438] width 40 height 22
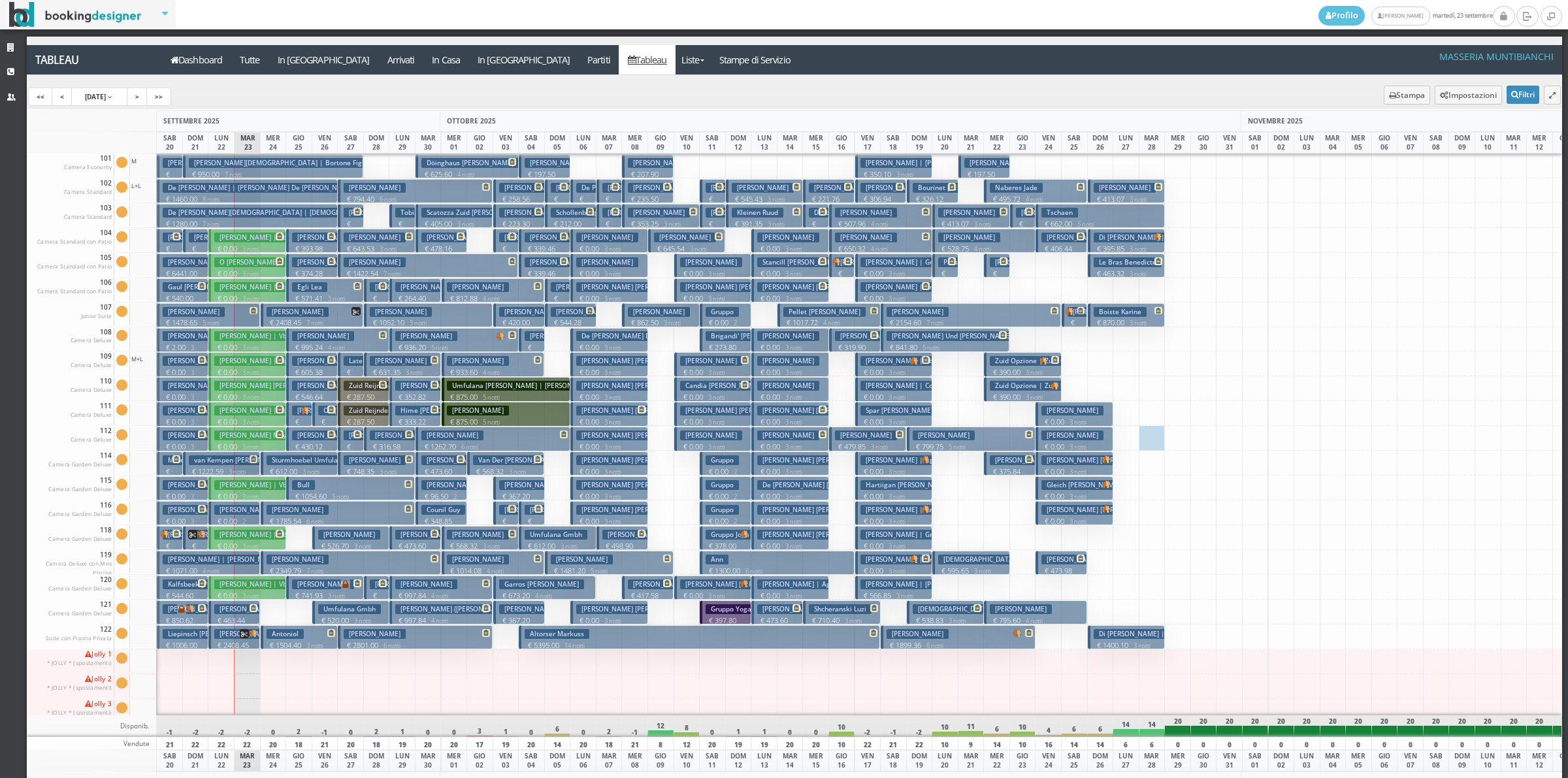
click at [560, 644] on p "€ 5395.00 14 notti" at bounding box center [700, 645] width 351 height 11
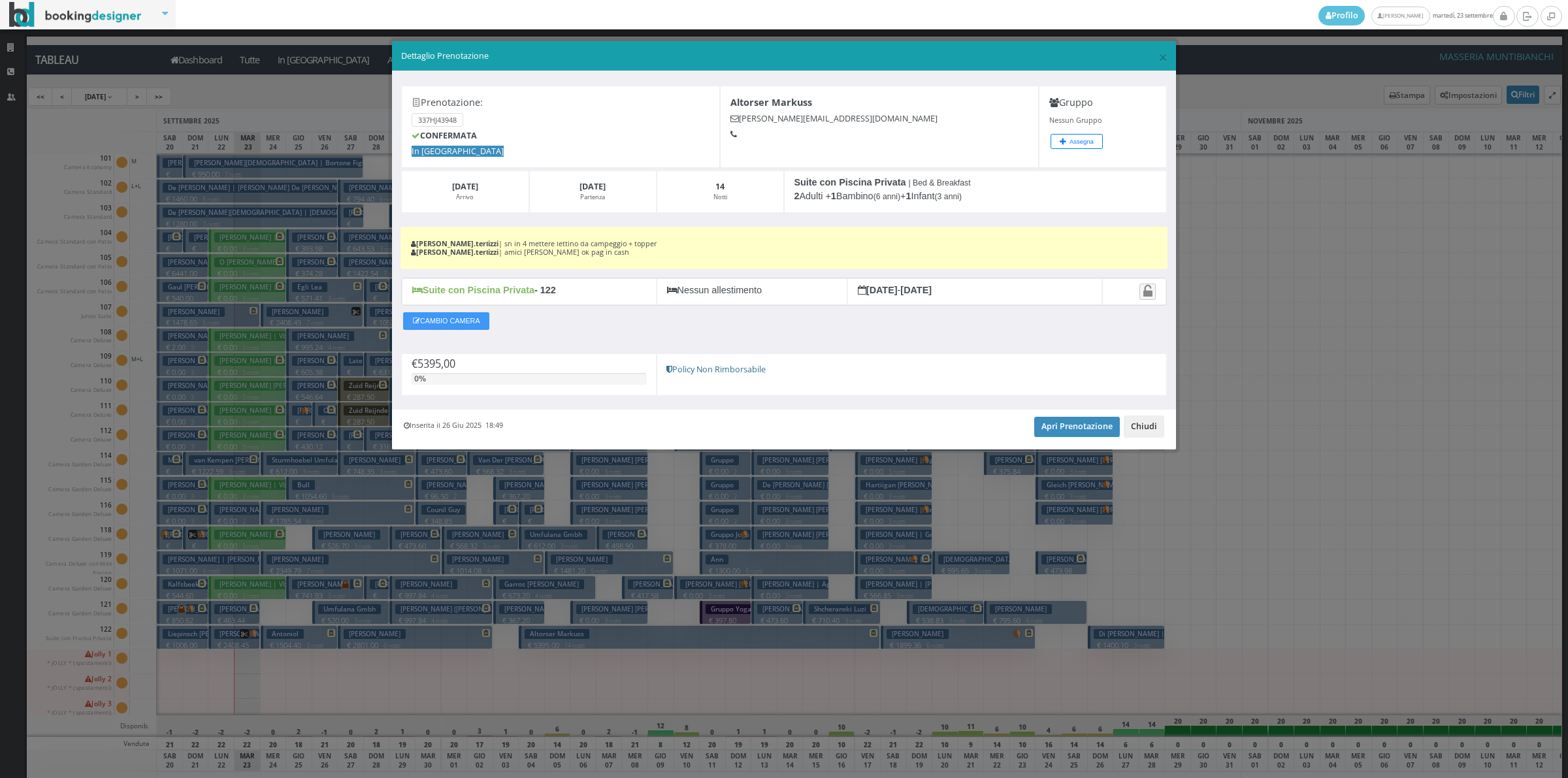
click at [1140, 425] on button "Chiudi" at bounding box center [1143, 426] width 40 height 22
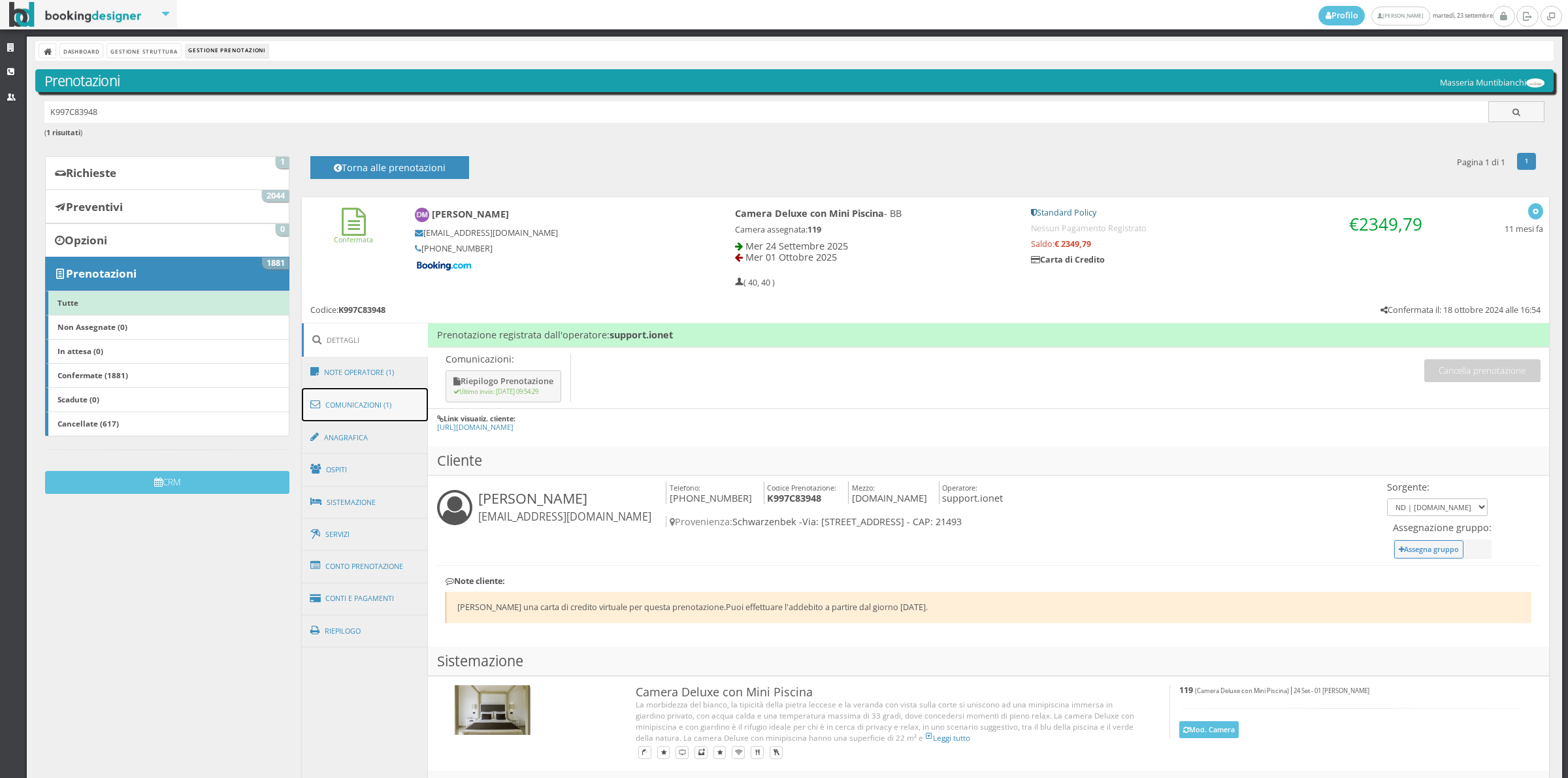
click at [370, 404] on link "Comunicazioni (1)" at bounding box center [365, 405] width 127 height 34
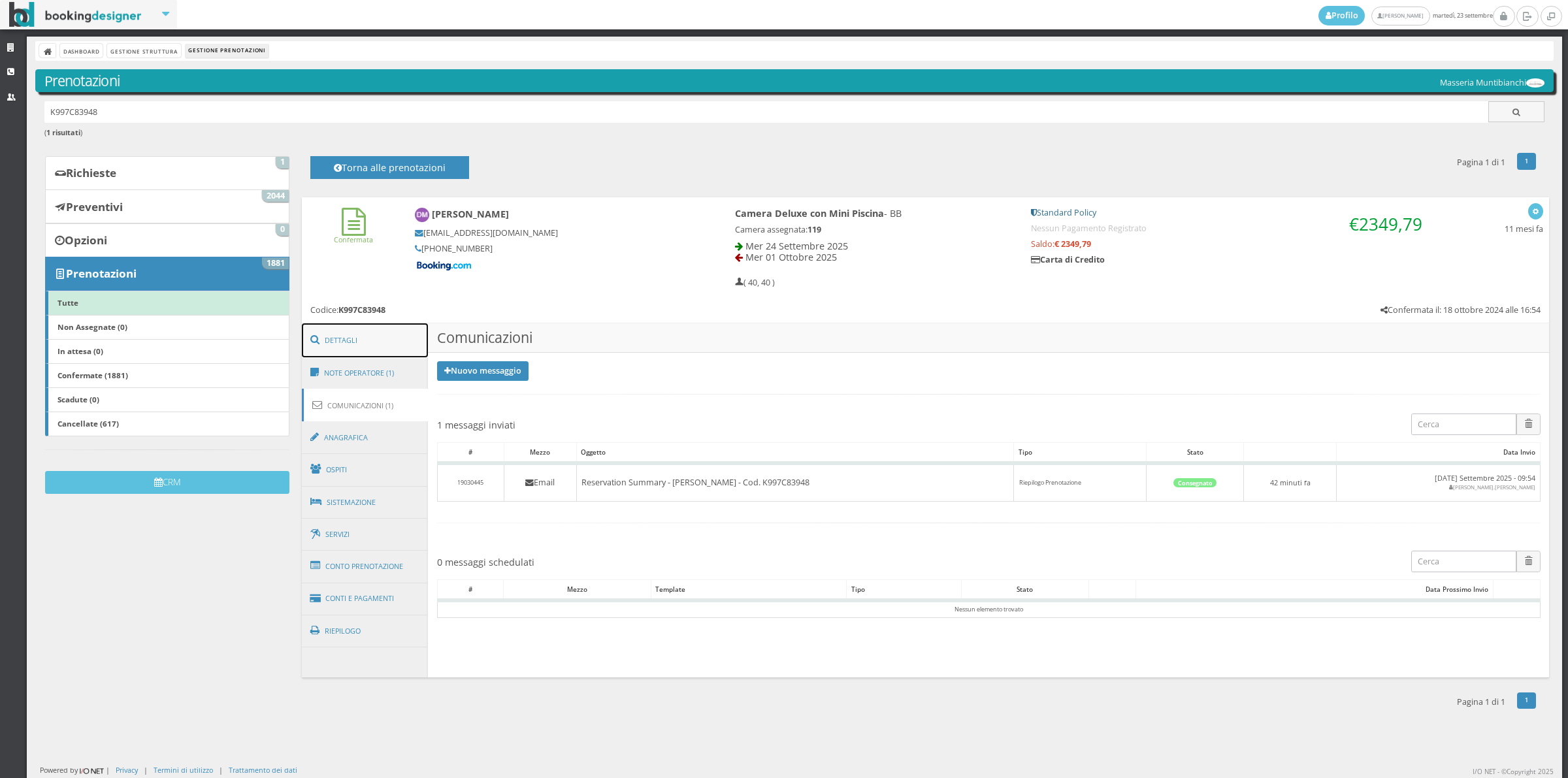
click at [367, 353] on link "Dettagli" at bounding box center [365, 341] width 127 height 34
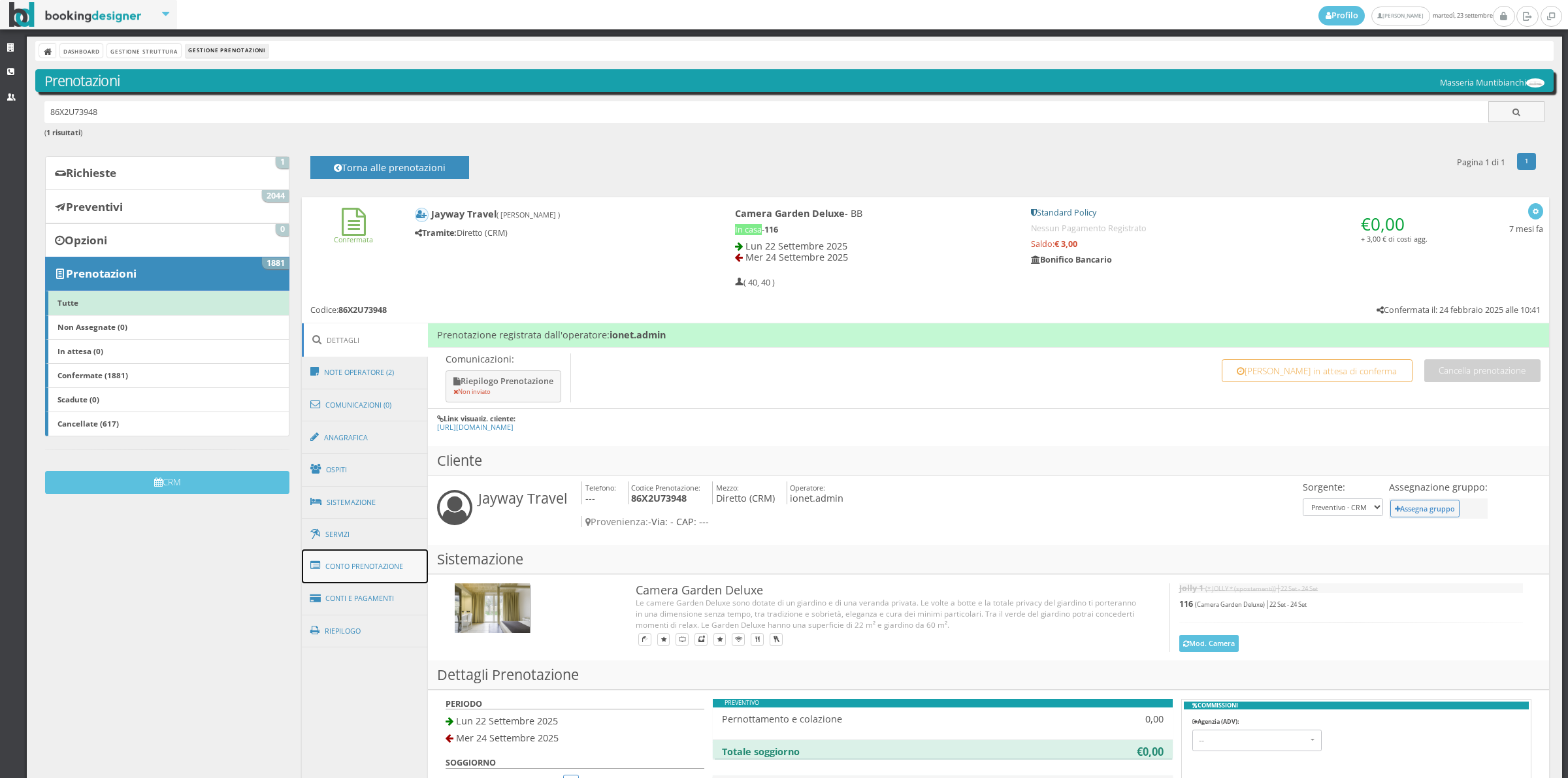
click at [380, 567] on link "Conto Prenotazione" at bounding box center [365, 566] width 127 height 34
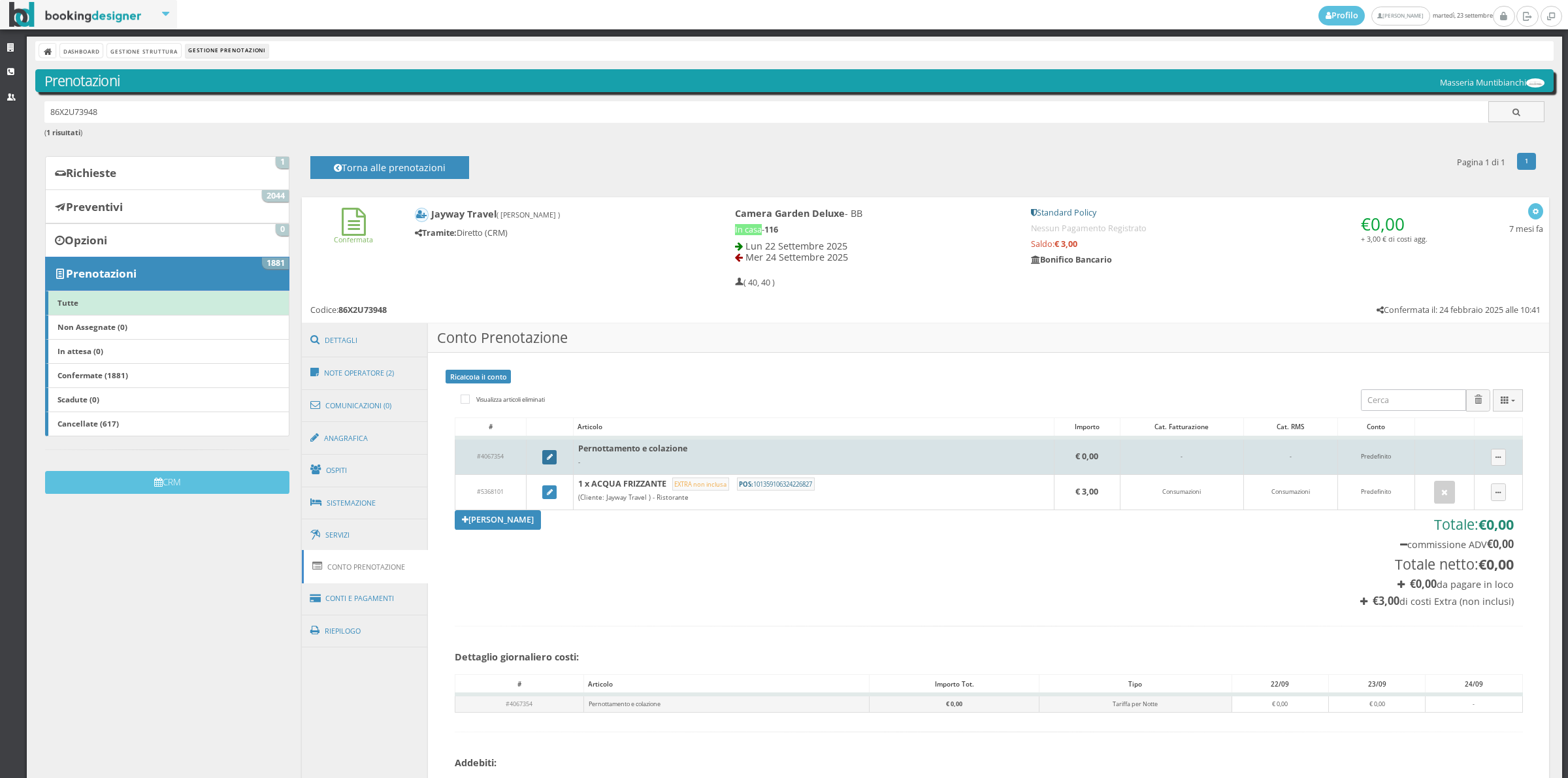
click at [546, 459] on icon at bounding box center [549, 457] width 6 height 7
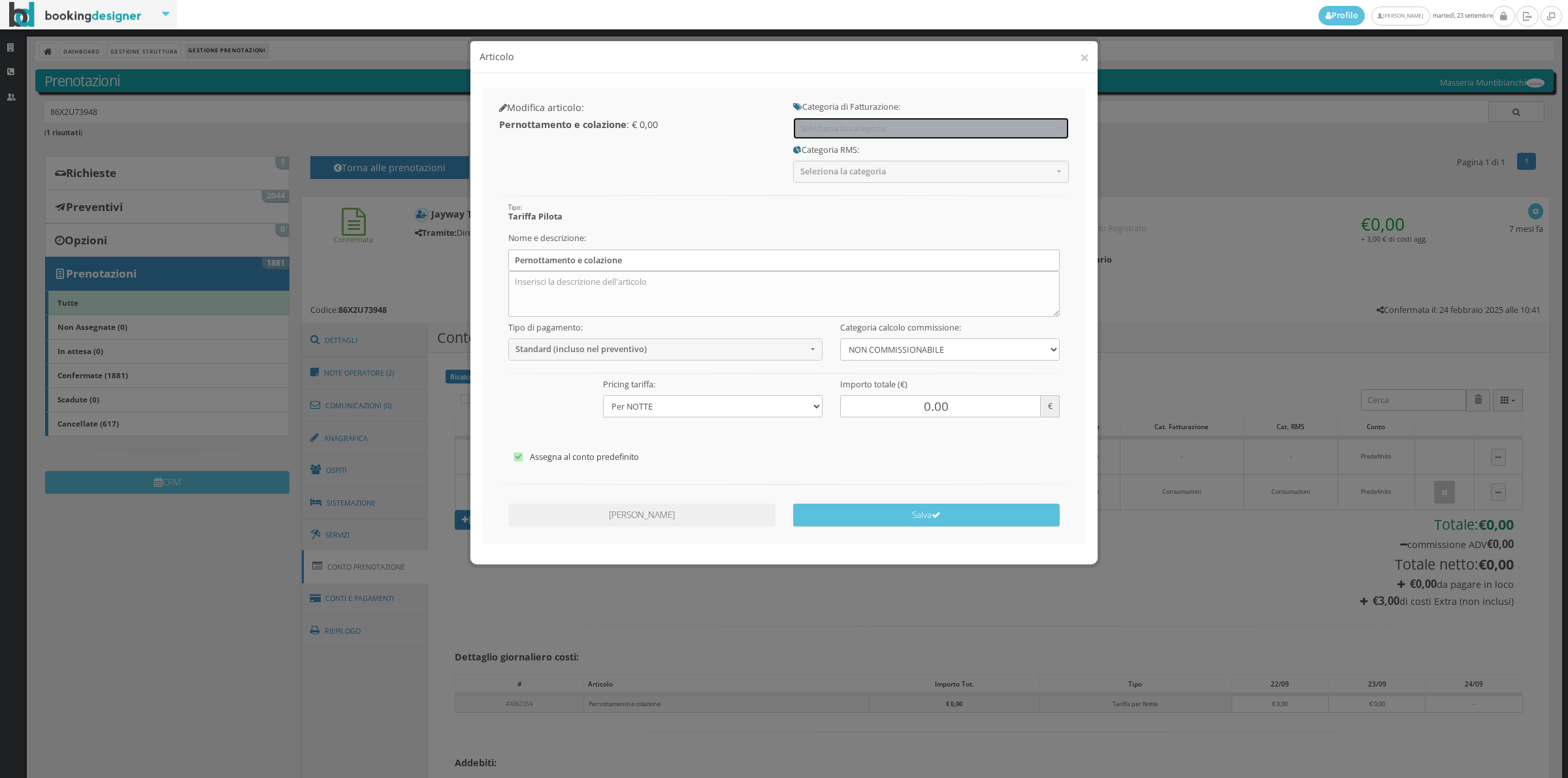
click at [869, 123] on span "Seleziona la categoria" at bounding box center [926, 128] width 253 height 10
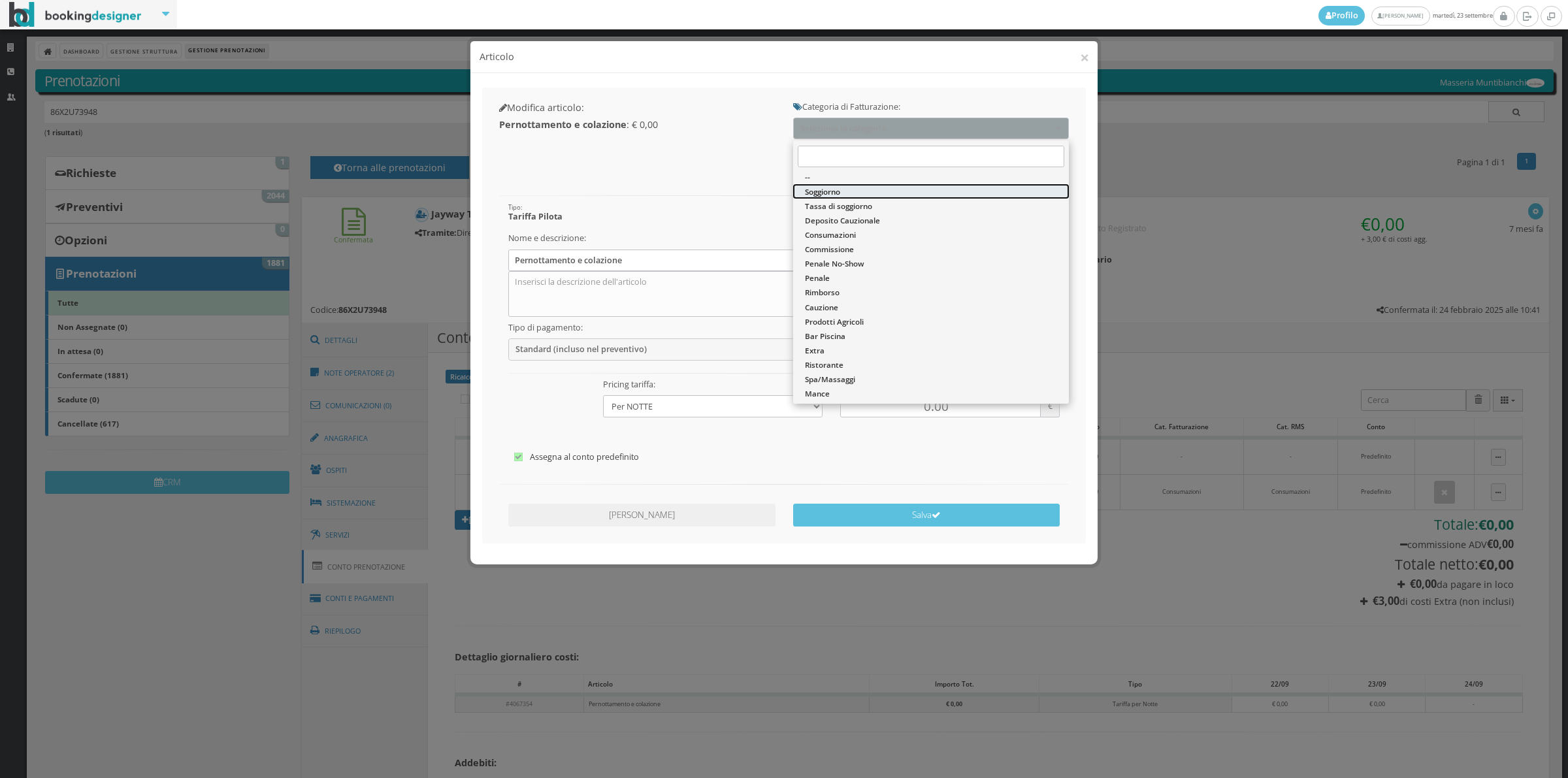
click at [846, 190] on link "Soggiorno" at bounding box center [930, 191] width 275 height 14
select select "1"
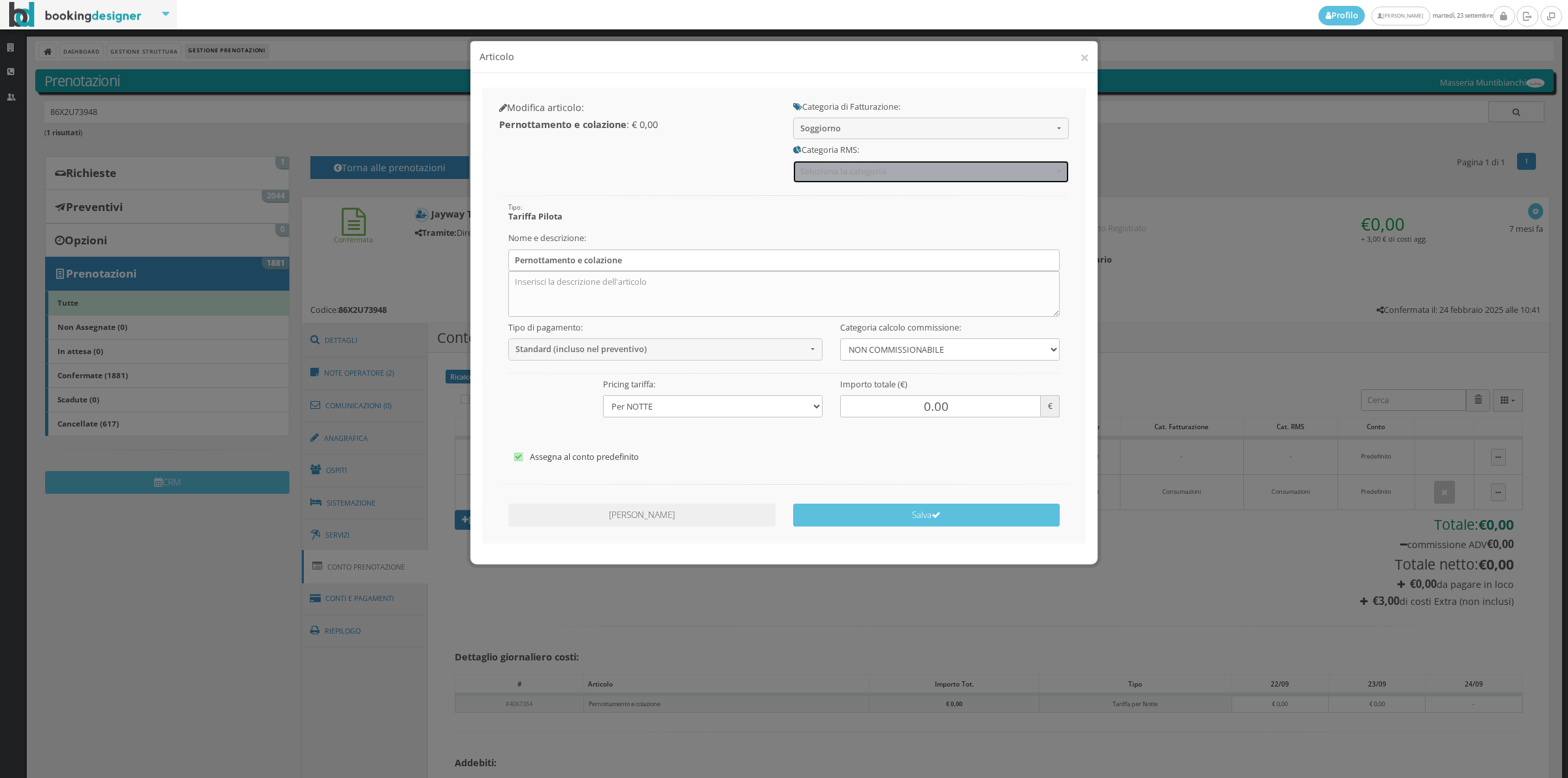
click at [844, 173] on span "Seleziona la categoria" at bounding box center [926, 171] width 253 height 10
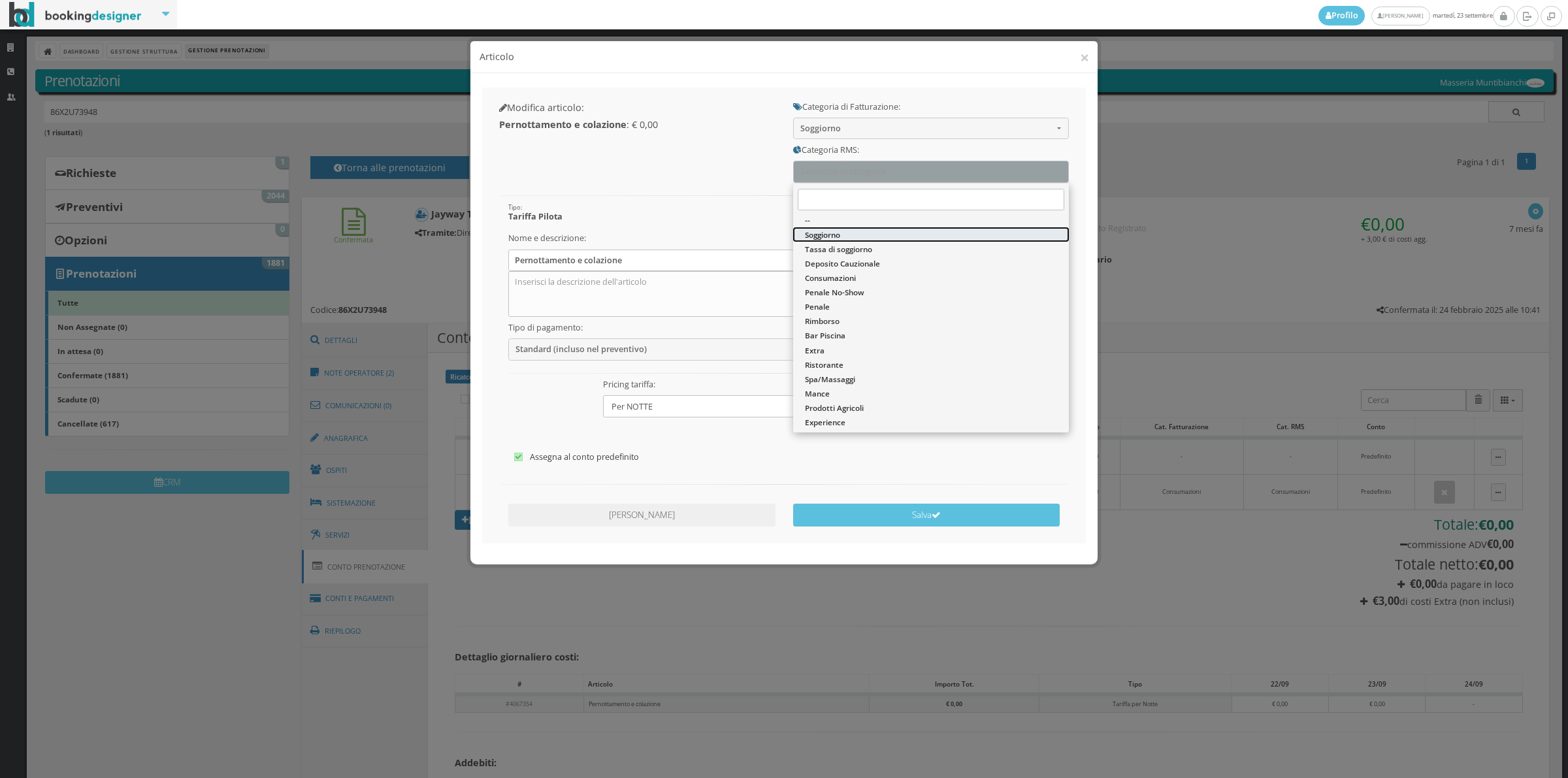
click at [837, 233] on span "Soggiorno" at bounding box center [823, 235] width 35 height 11
select select "1"
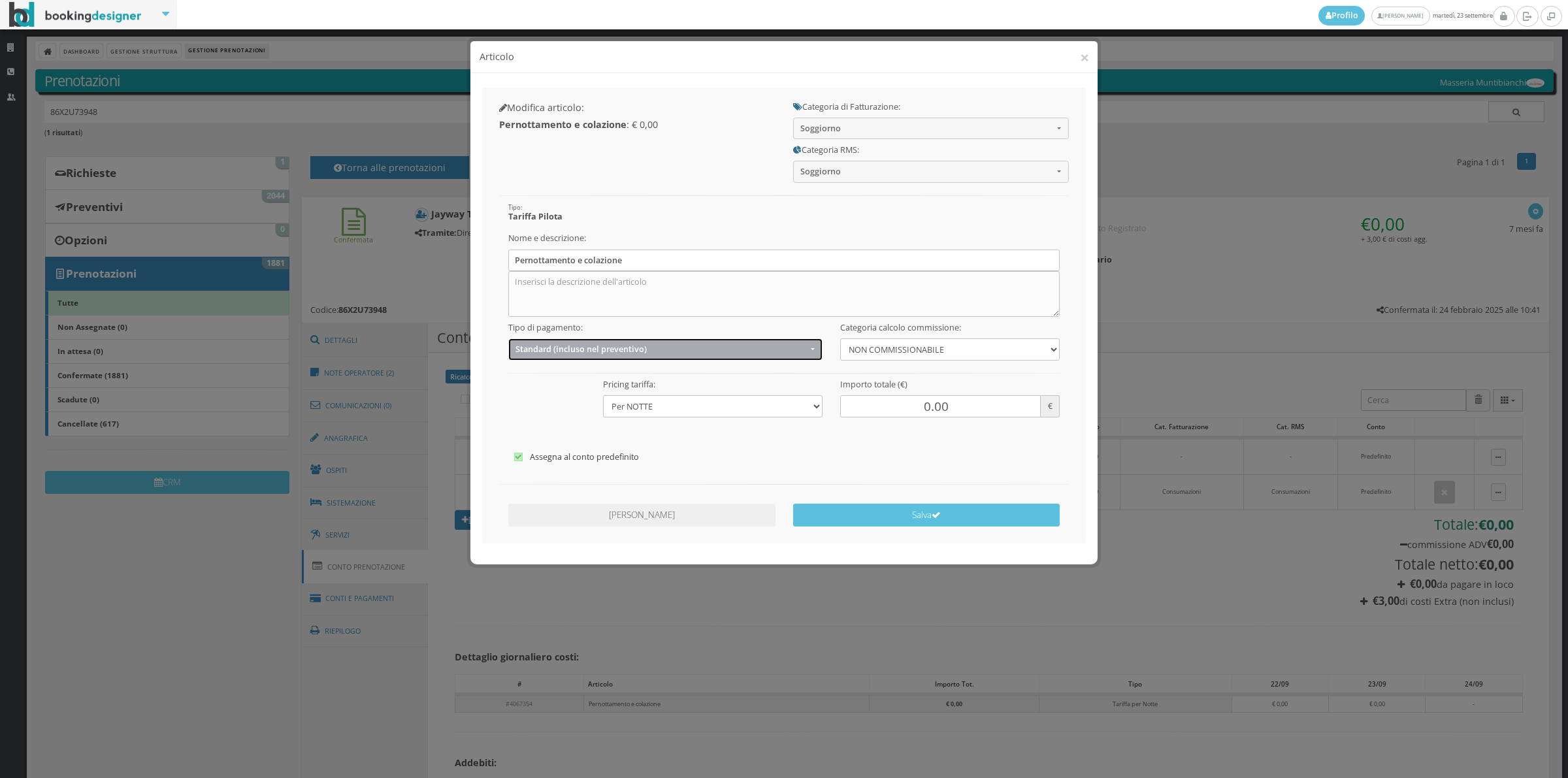
click at [546, 350] on span "Standard (incluso nel preventivo)" at bounding box center [661, 349] width 292 height 10
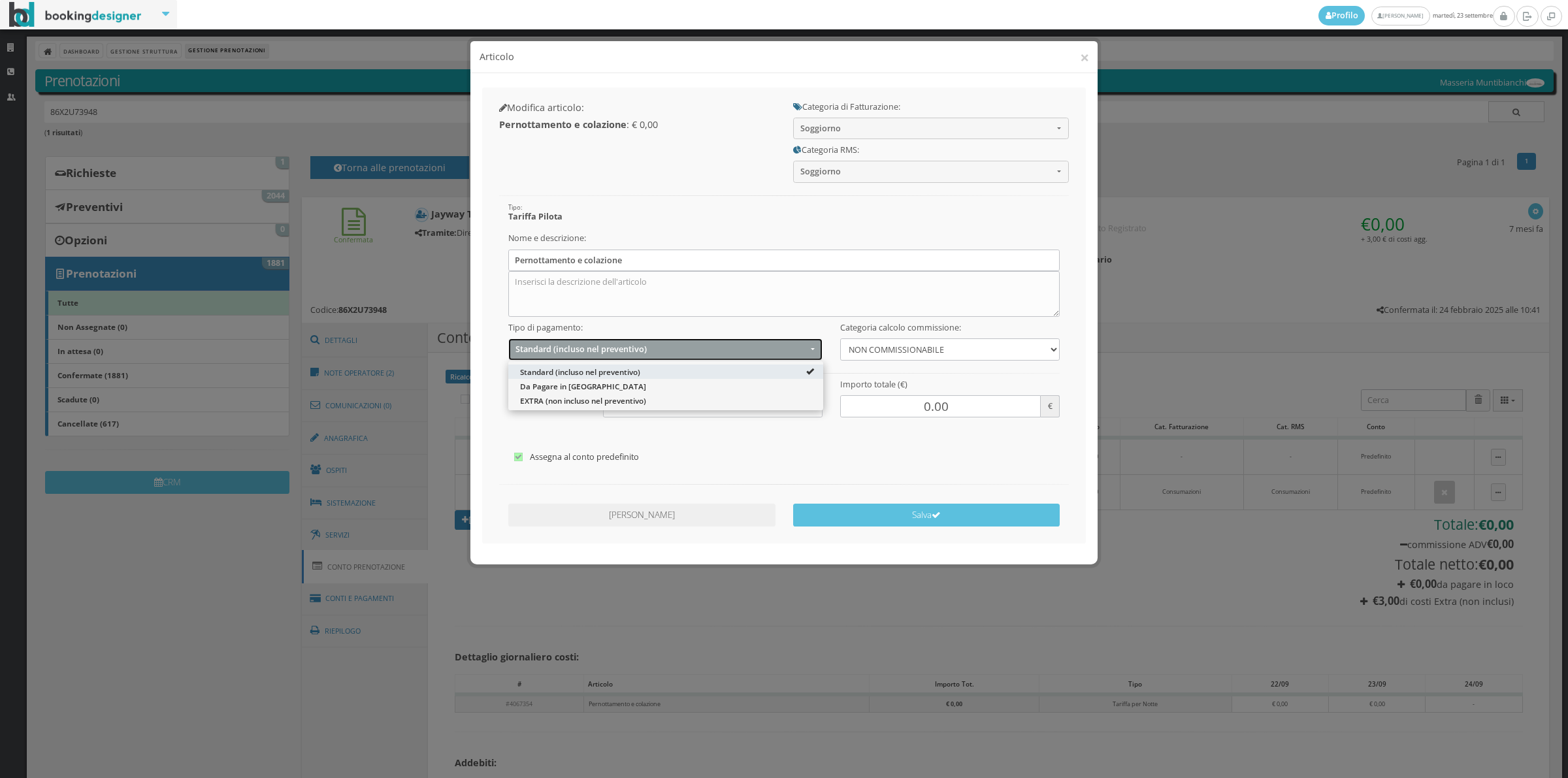
click at [546, 350] on span "Standard (incluso nel preventivo)" at bounding box center [661, 349] width 292 height 10
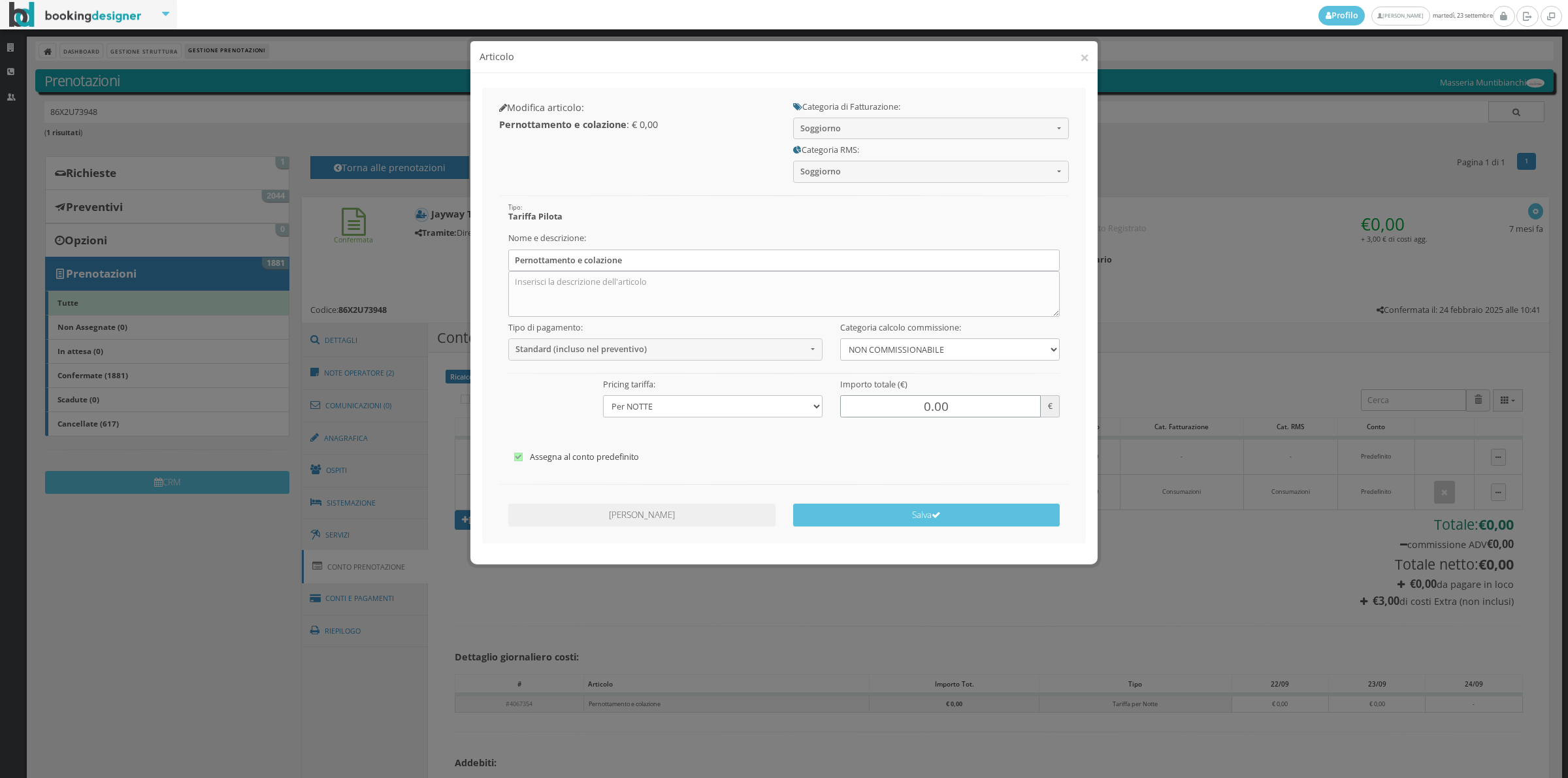
drag, startPoint x: 910, startPoint y: 400, endPoint x: 915, endPoint y: 394, distance: 7.8
click at [911, 400] on input "0.00" at bounding box center [940, 406] width 200 height 21
type input "544.00"
click at [925, 520] on button "Salva" at bounding box center [926, 515] width 267 height 23
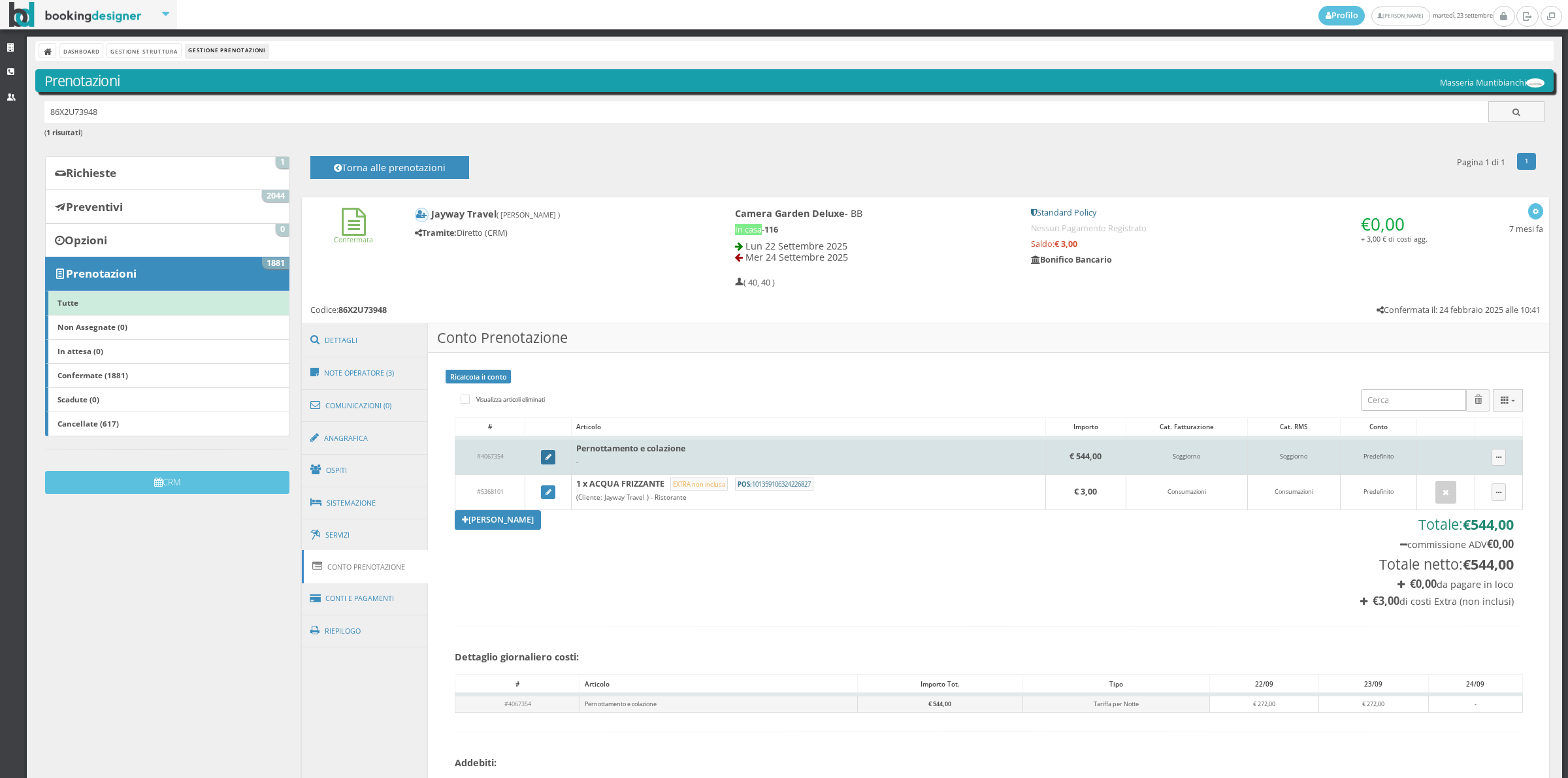
click at [546, 457] on icon at bounding box center [549, 457] width 6 height 7
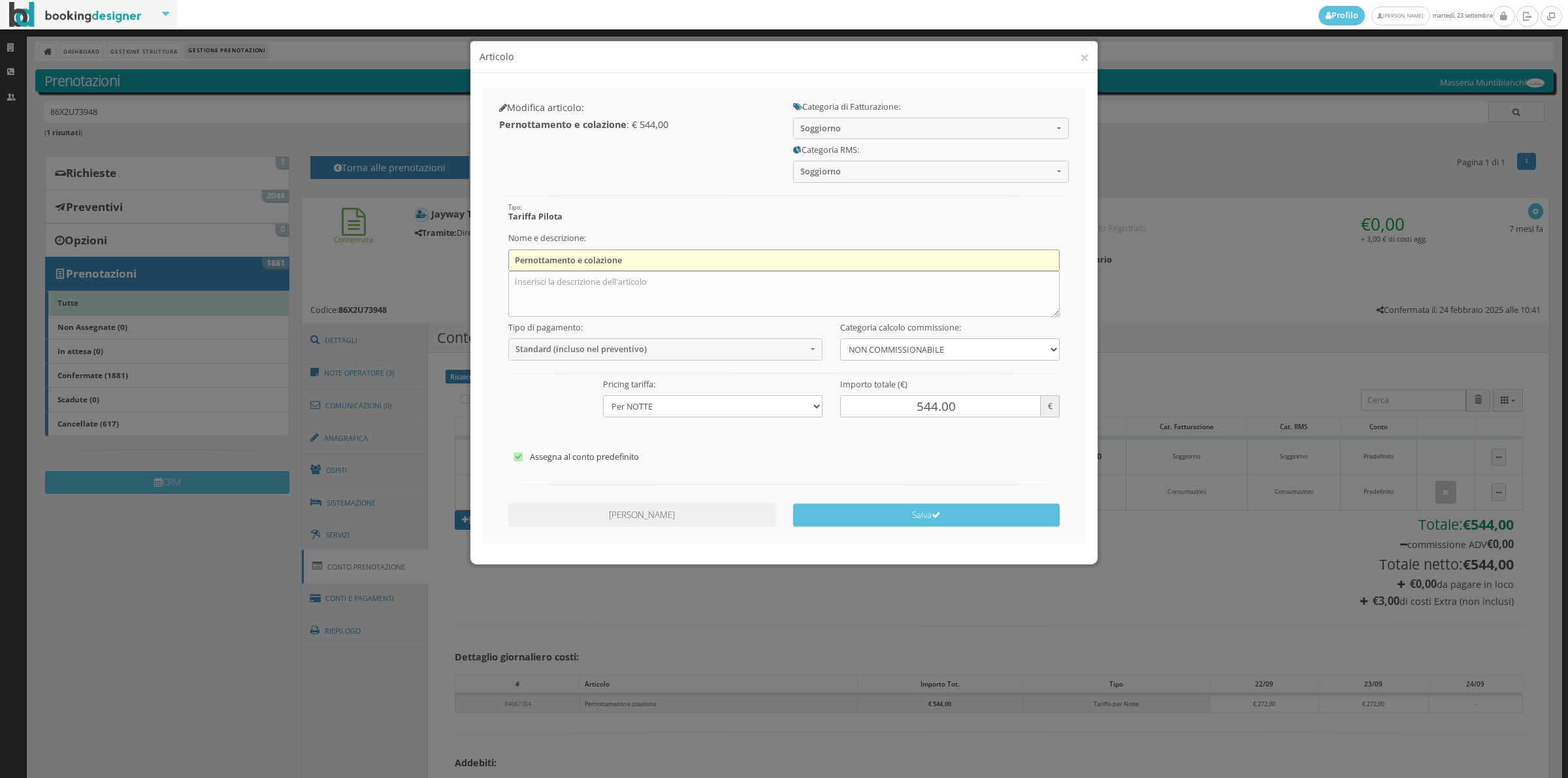
click at [629, 262] on input "Pernottamento e colazione" at bounding box center [784, 261] width 552 height 21
type input "P"
type input "Accomodation, Breakfast and city tax"
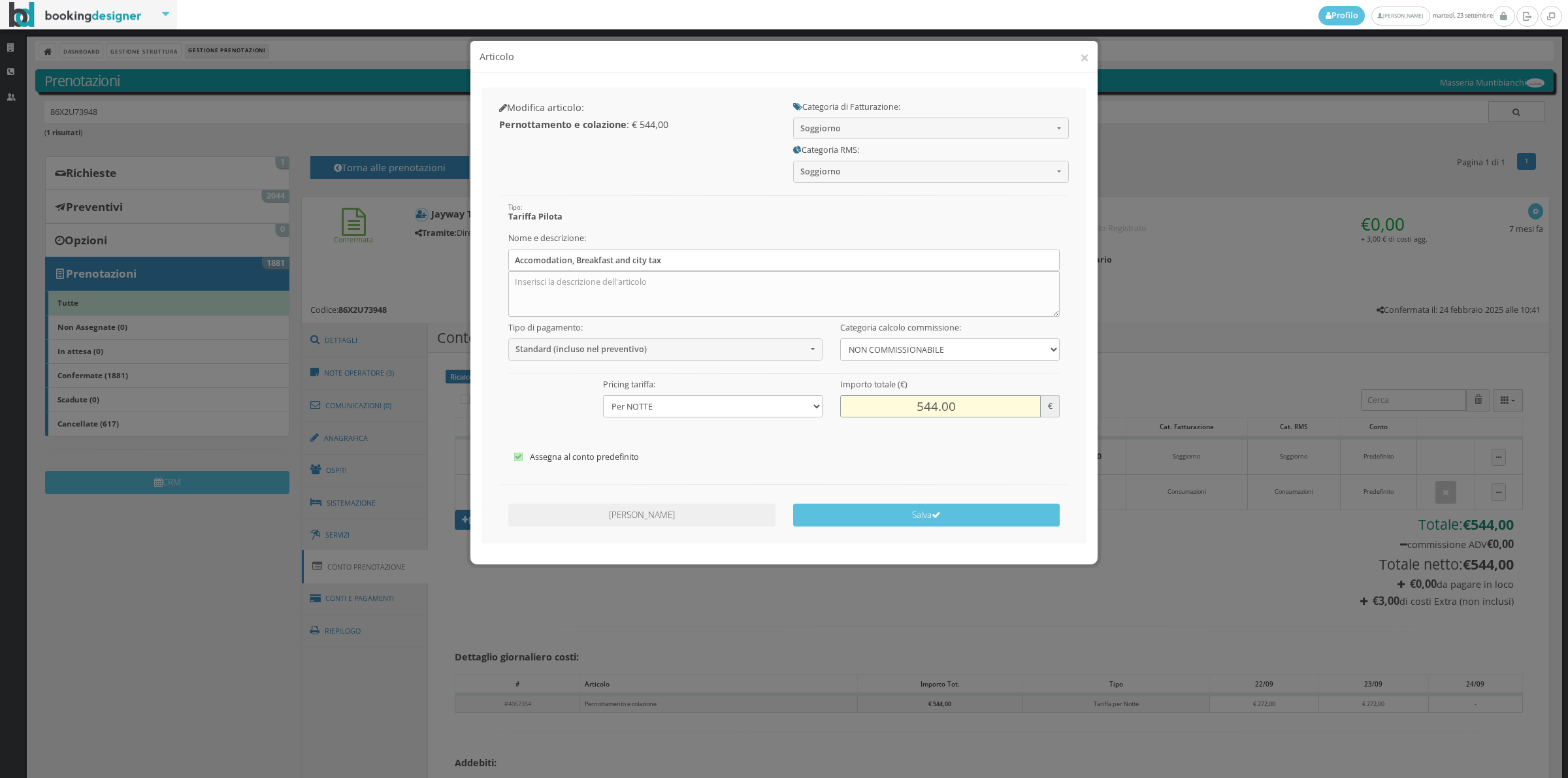
click at [936, 405] on input "544.00" at bounding box center [940, 406] width 200 height 21
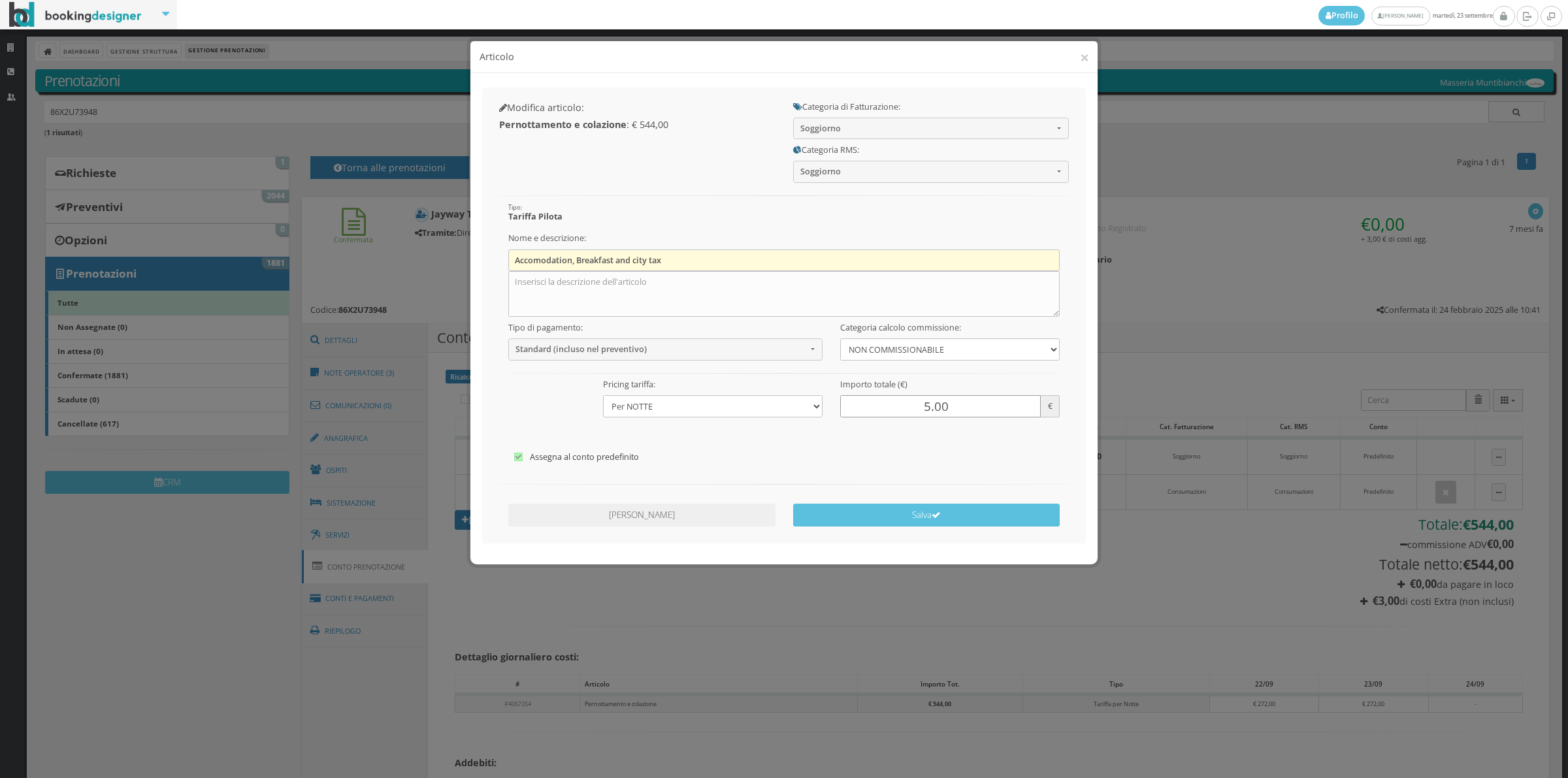
type input "5.00"
click at [675, 261] on input "Accomodation, Breakfast and city tax" at bounding box center [784, 261] width 552 height 21
type input "A"
type input "Pernottamento e Colazione"
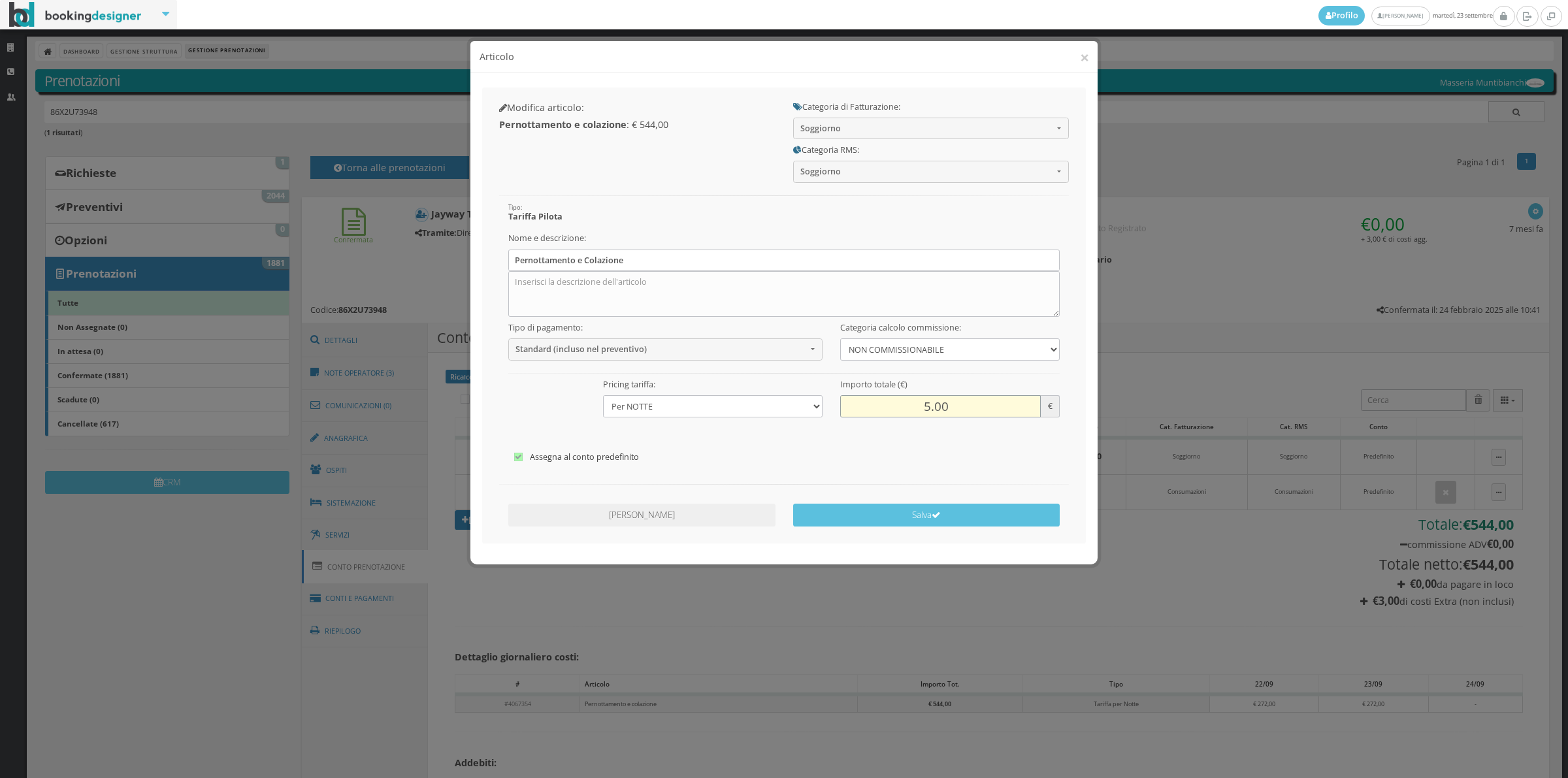
click at [929, 406] on input "5.00" at bounding box center [940, 406] width 200 height 21
type input "544.00"
click at [910, 517] on button "Salva" at bounding box center [926, 515] width 267 height 23
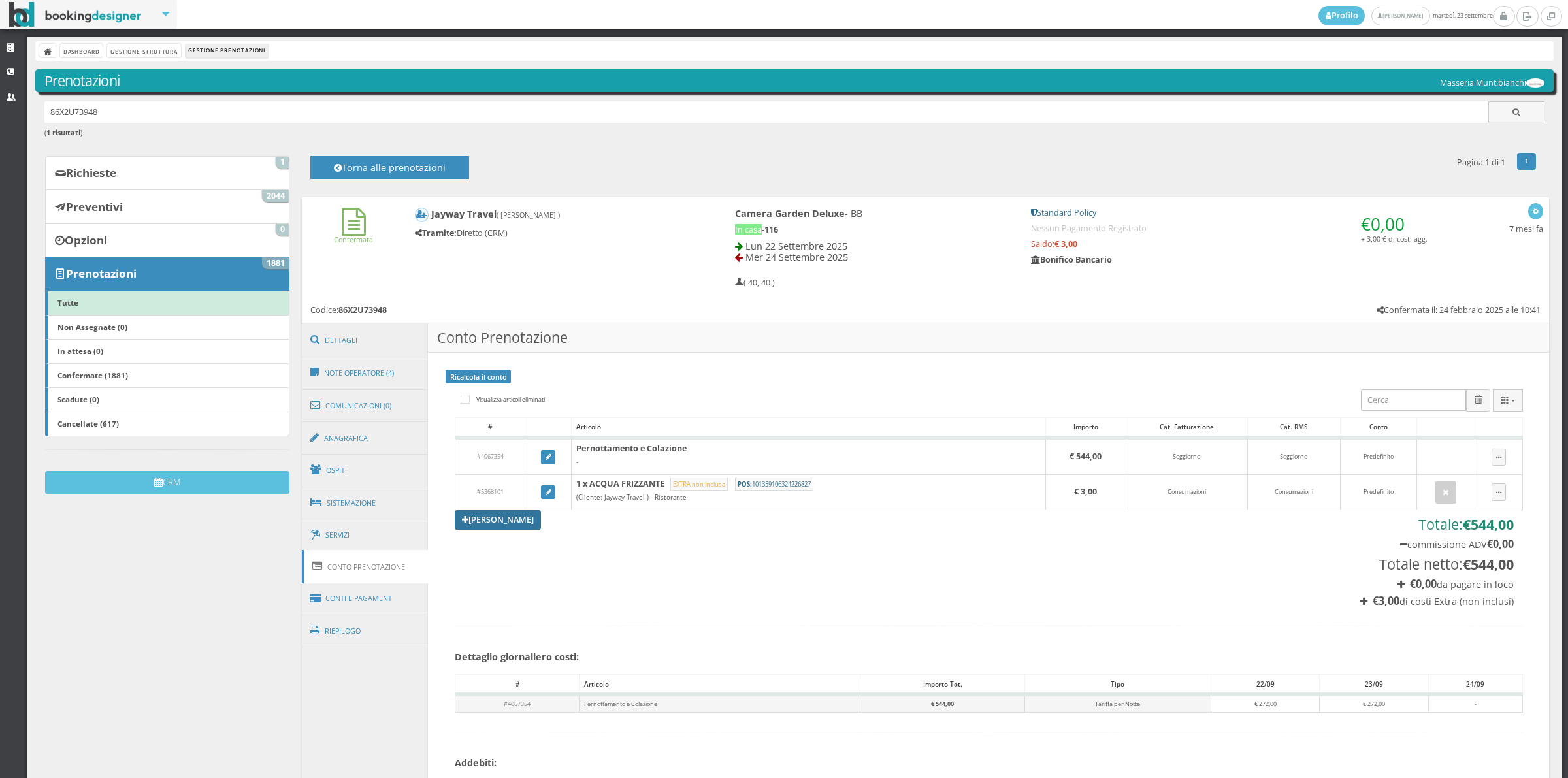
click at [498, 521] on link "[PERSON_NAME]" at bounding box center [498, 520] width 86 height 20
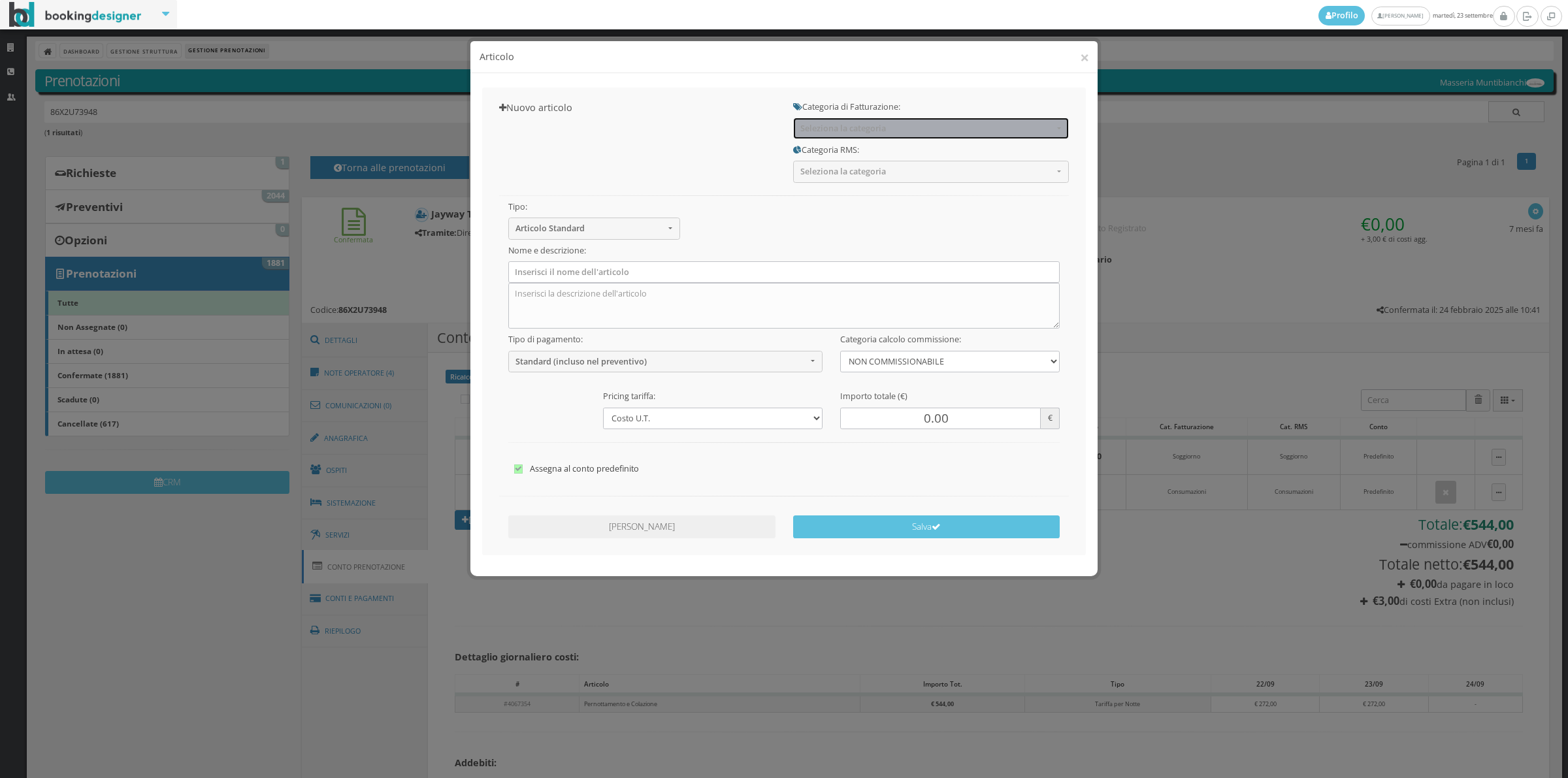
click at [869, 132] on span "Seleziona la categoria" at bounding box center [926, 128] width 253 height 10
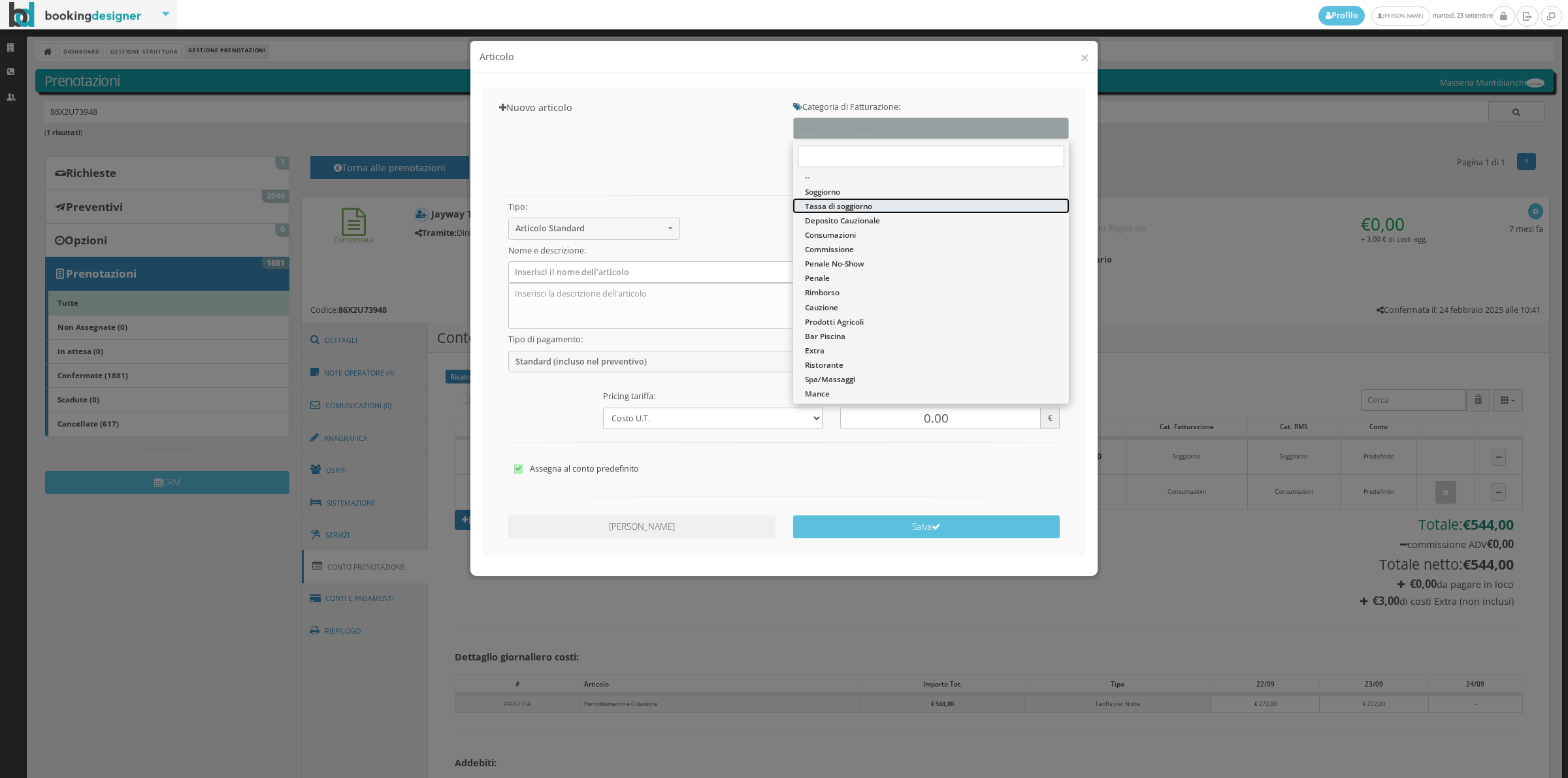
click at [842, 204] on span "Tassa di soggiorno" at bounding box center [838, 206] width 67 height 11
select select "13"
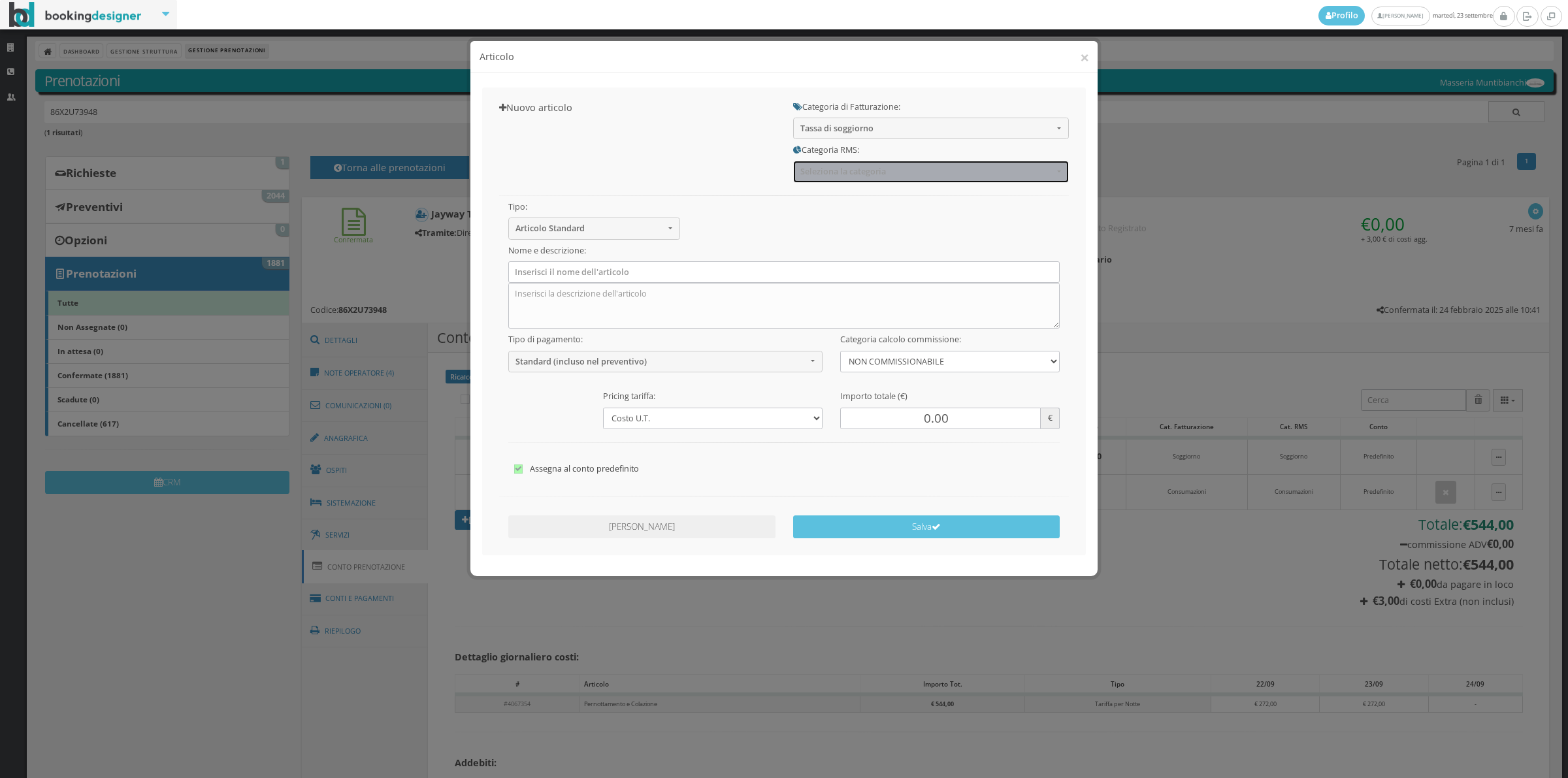
click at [830, 172] on span "Seleziona la categoria" at bounding box center [926, 171] width 253 height 10
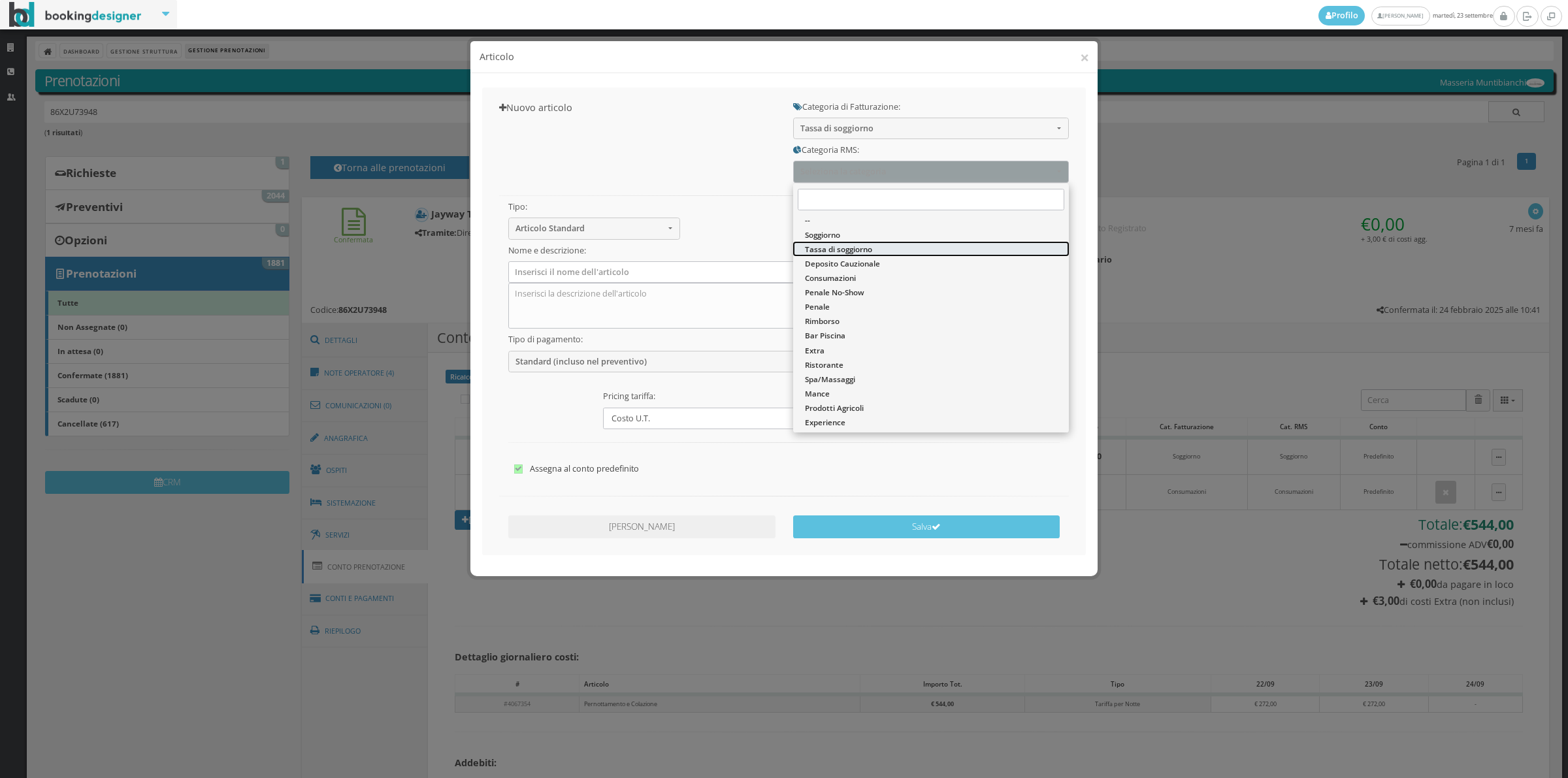
drag, startPoint x: 828, startPoint y: 248, endPoint x: 807, endPoint y: 259, distance: 23.7
click at [828, 249] on span "Tassa di soggiorno" at bounding box center [838, 249] width 67 height 11
select select "13"
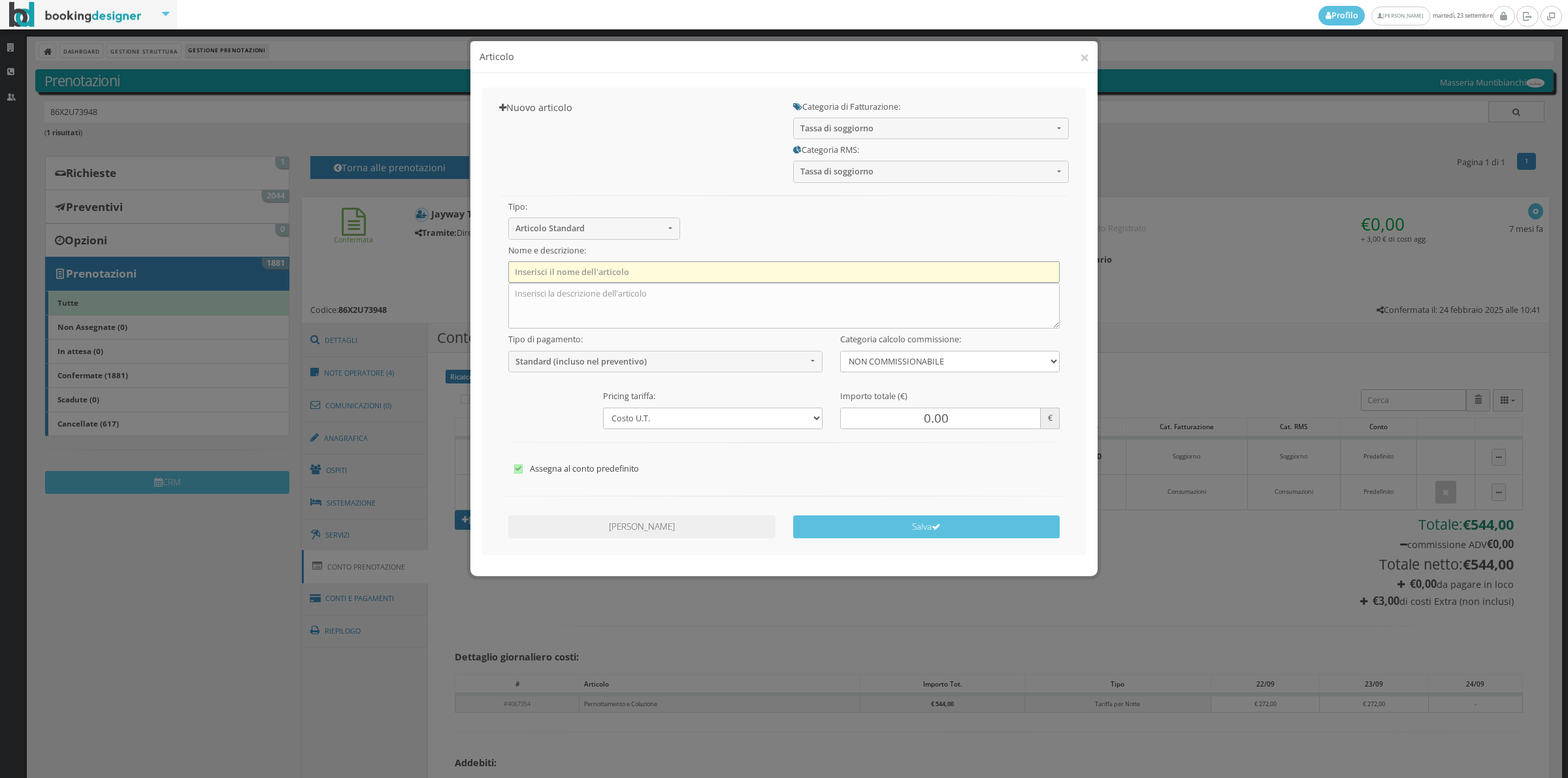
click at [619, 267] on input "text" at bounding box center [784, 272] width 552 height 21
type input "Tassa di Soggiorno"
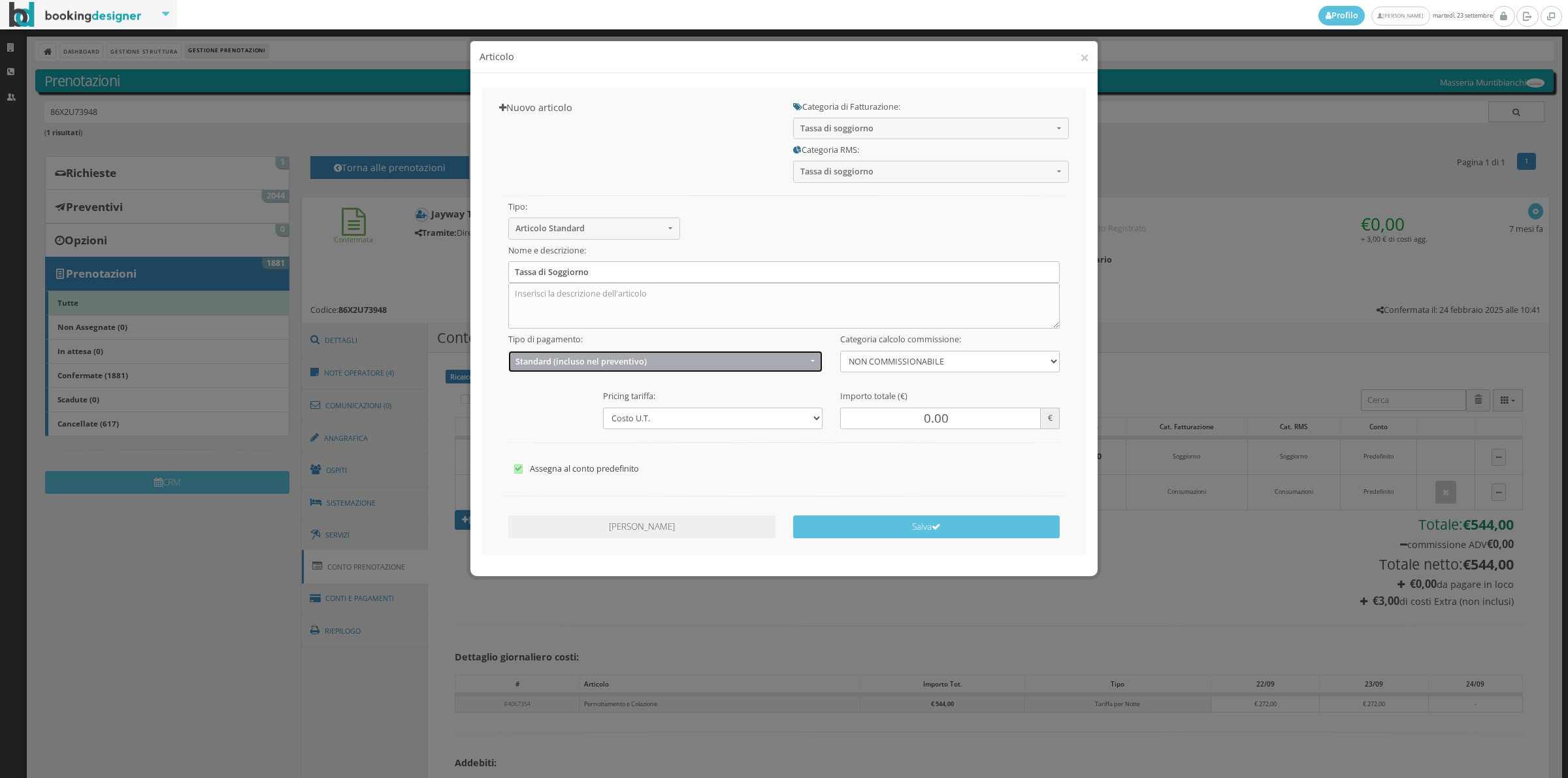
click at [595, 364] on span "Standard (incluso nel preventivo)" at bounding box center [661, 362] width 292 height 10
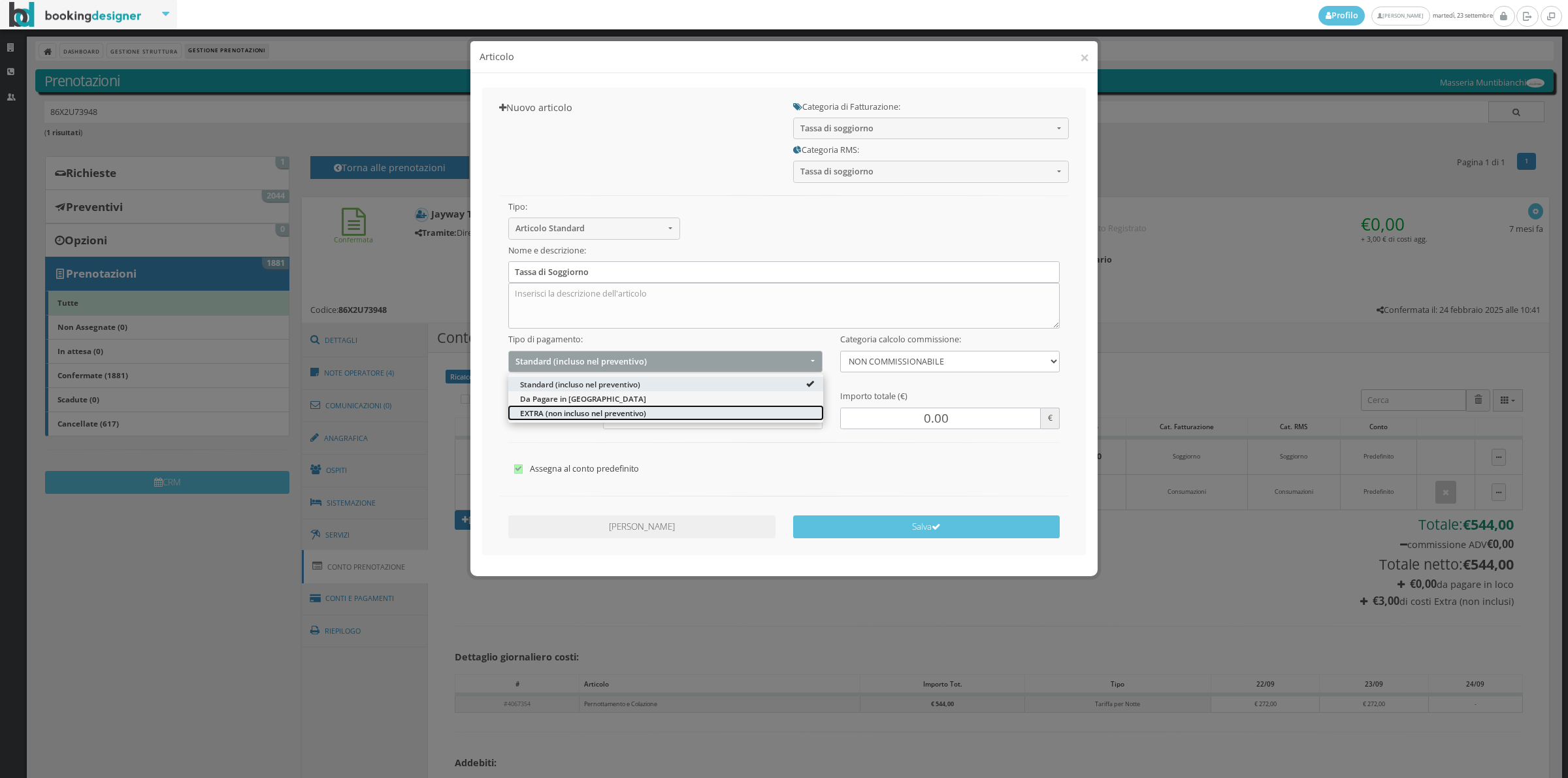
click at [566, 415] on span "EXTRA (non incluso nel preventivo)" at bounding box center [583, 413] width 126 height 11
select select "2"
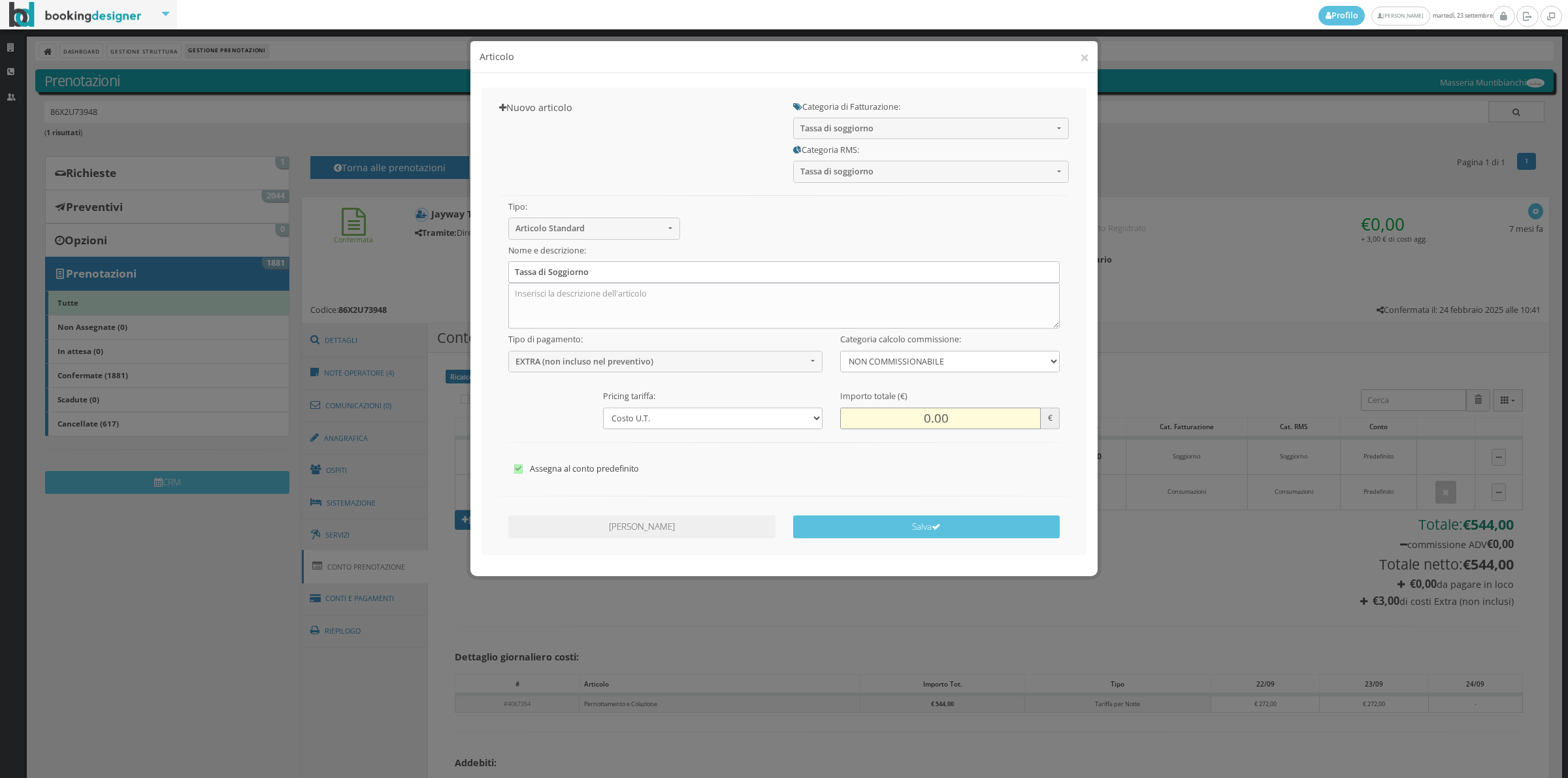
click at [922, 419] on input "0.00" at bounding box center [940, 418] width 200 height 21
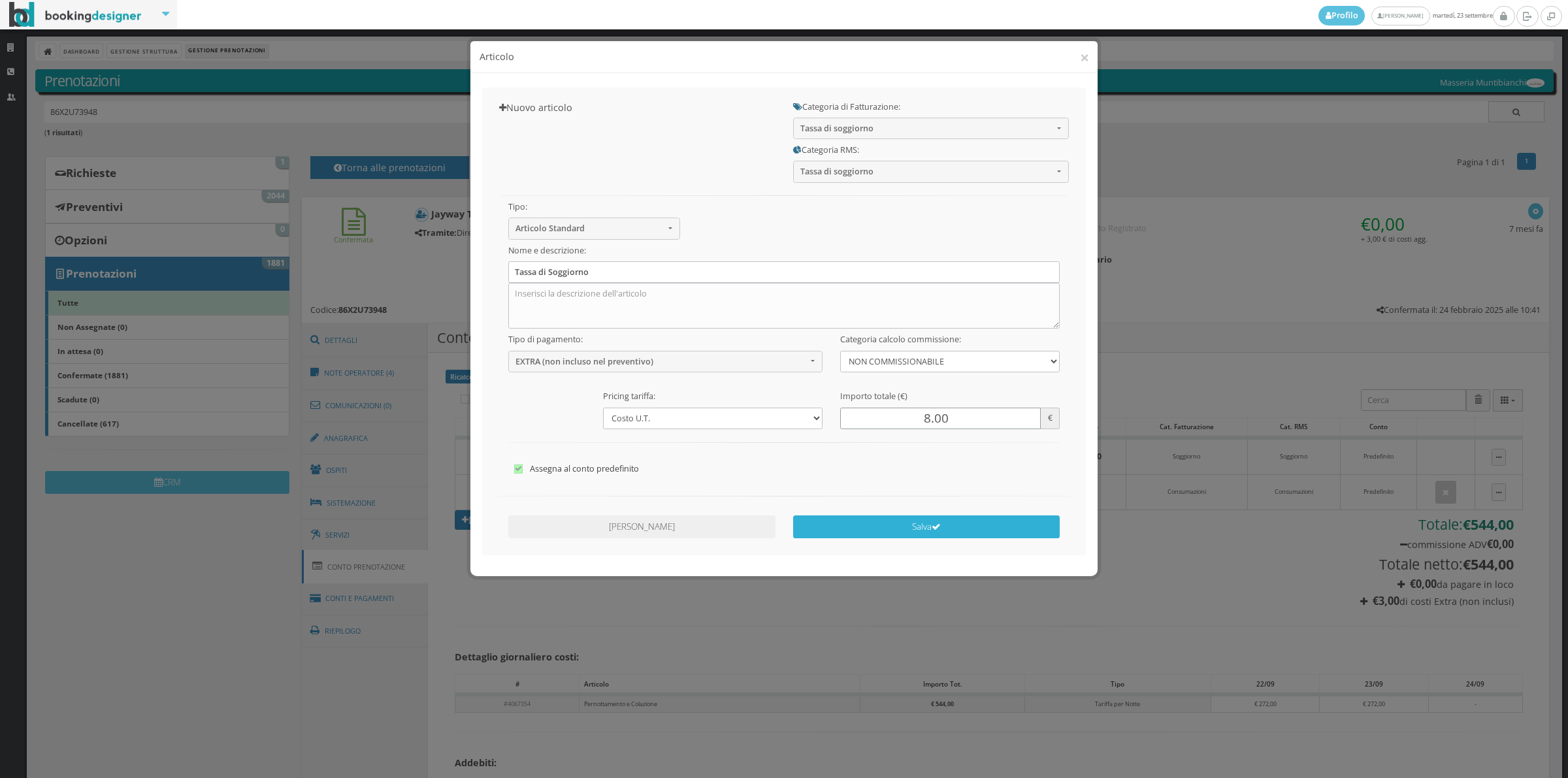
type input "8.00"
click at [886, 532] on button "Salva" at bounding box center [926, 527] width 267 height 23
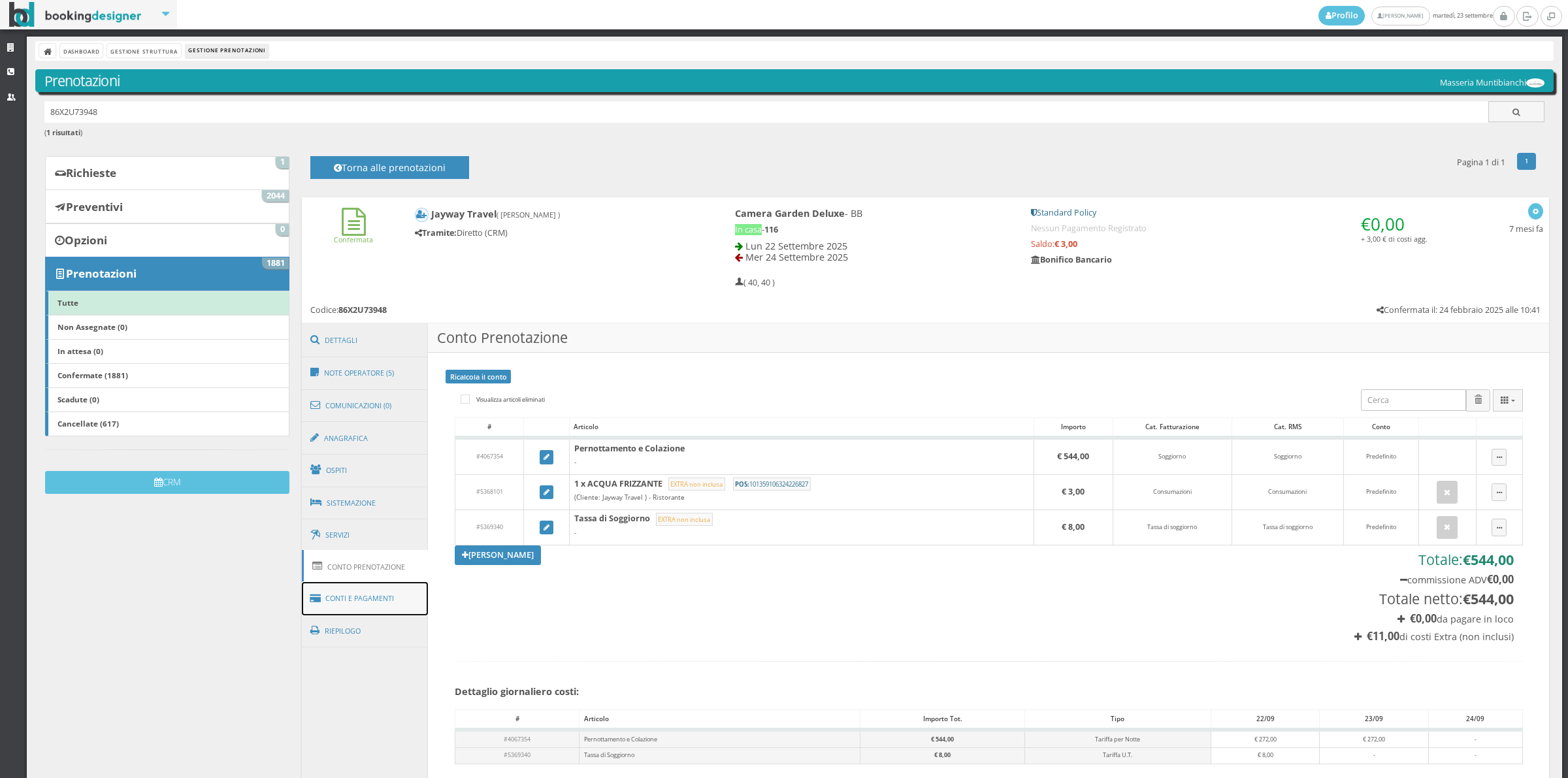
click at [367, 596] on link "Conti e Pagamenti" at bounding box center [365, 598] width 127 height 33
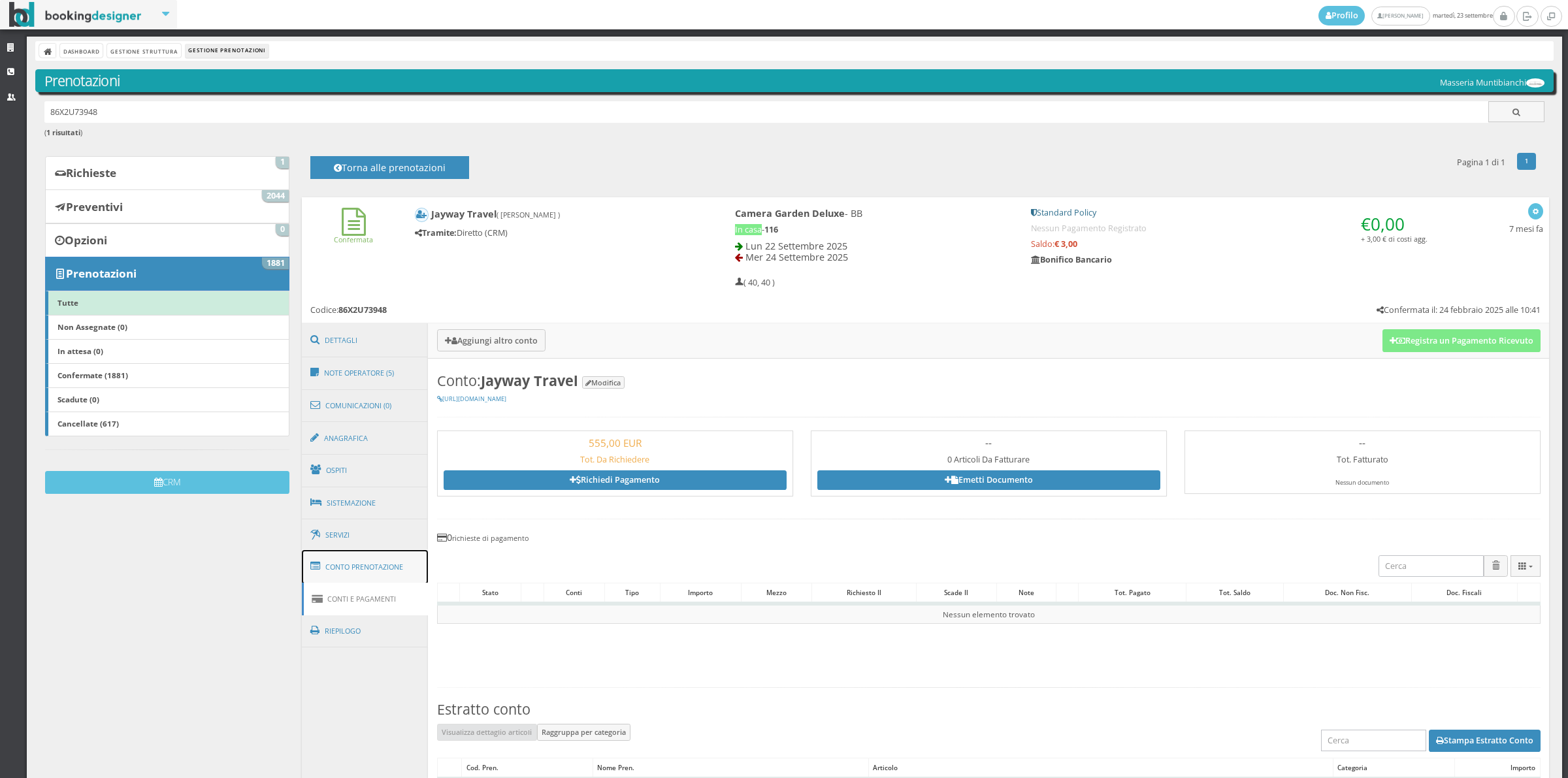
click at [368, 578] on link "Conto Prenotazione" at bounding box center [365, 567] width 127 height 34
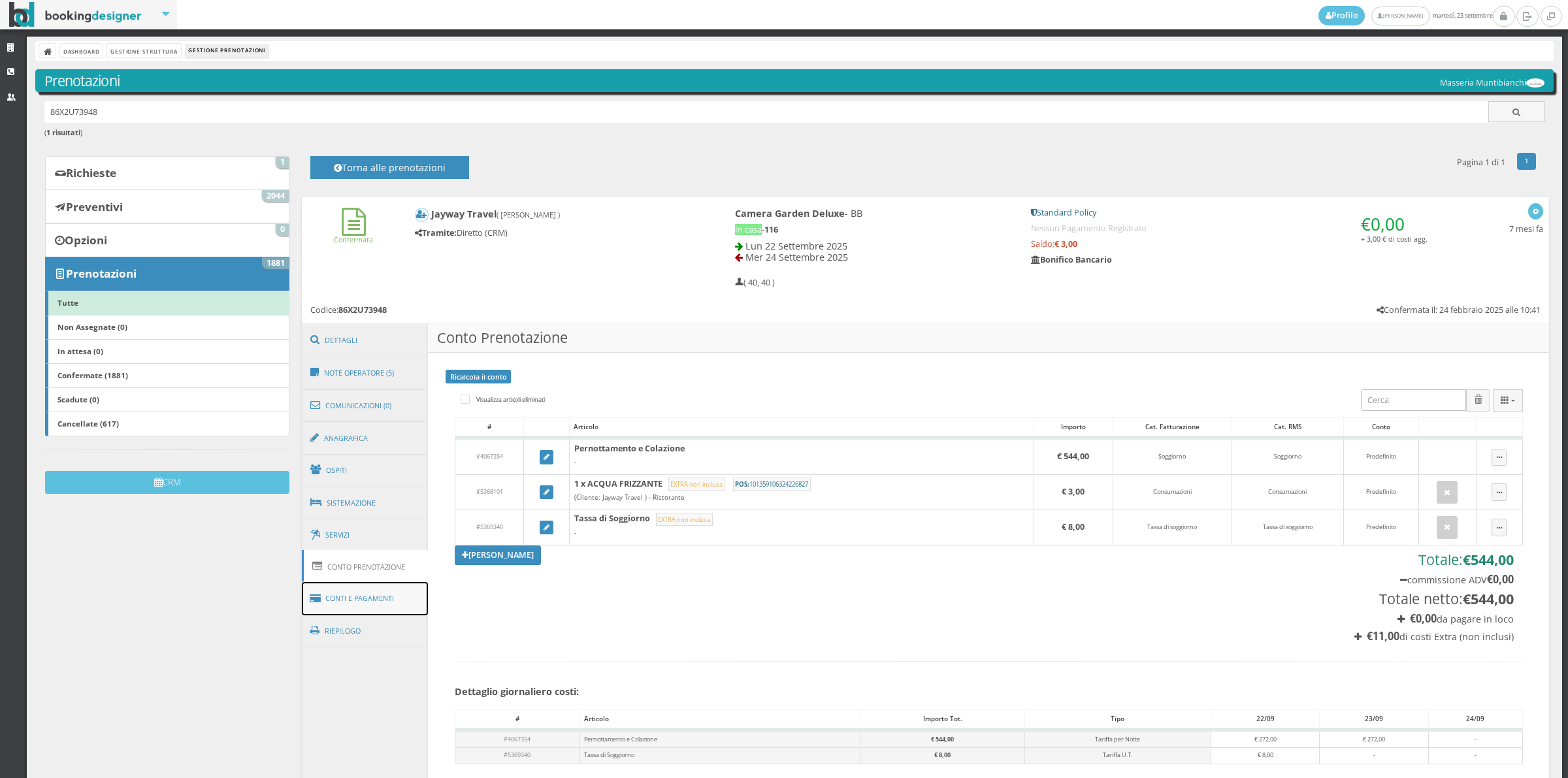
click at [392, 605] on link "Conti e Pagamenti" at bounding box center [365, 598] width 127 height 33
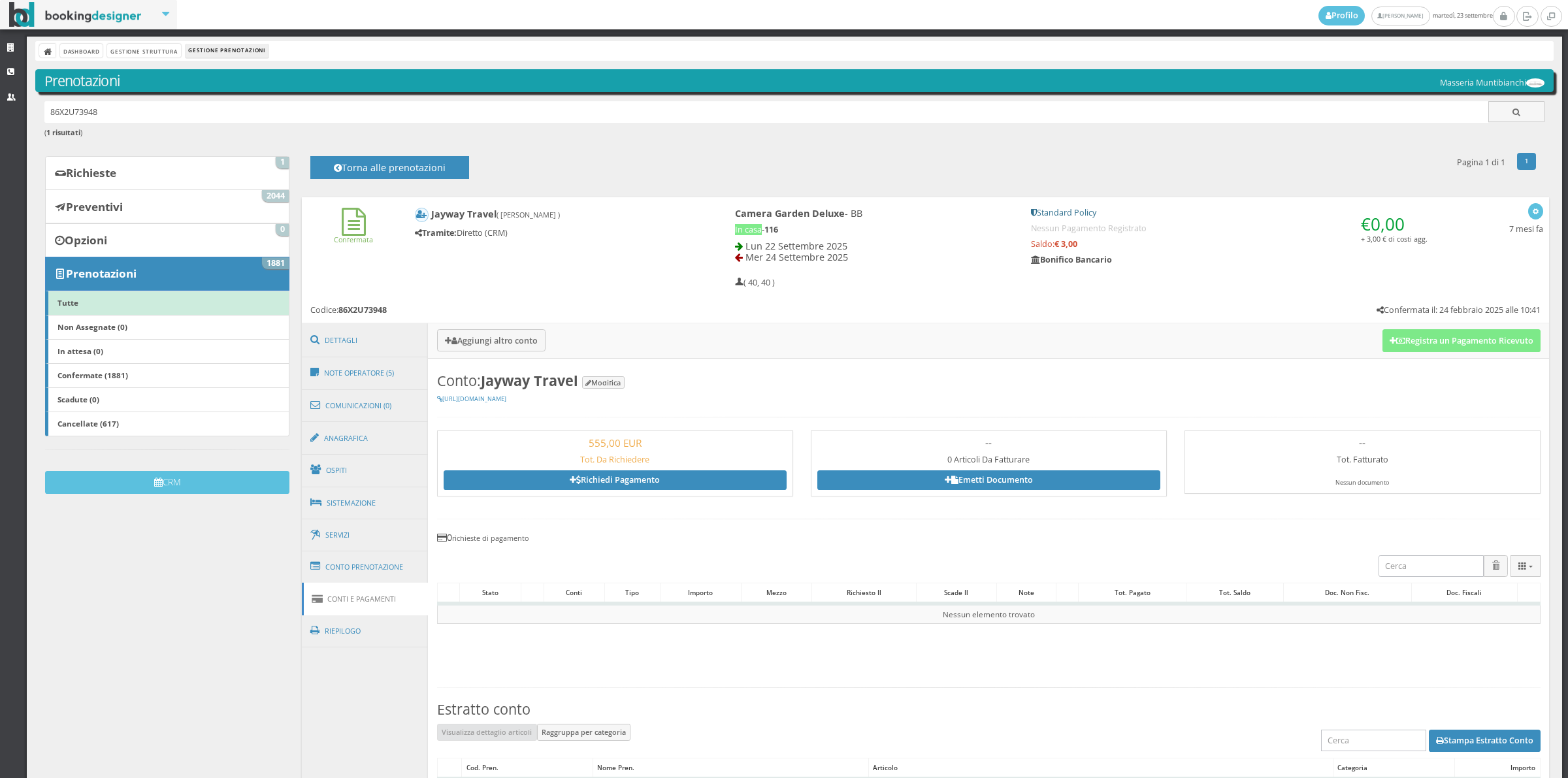
click at [513, 326] on h3 "Aggiungi altro conto Registra un Pagamento Ricevuto" at bounding box center [988, 341] width 1121 height 35
click at [513, 333] on button "Aggiungi altro conto" at bounding box center [491, 340] width 108 height 21
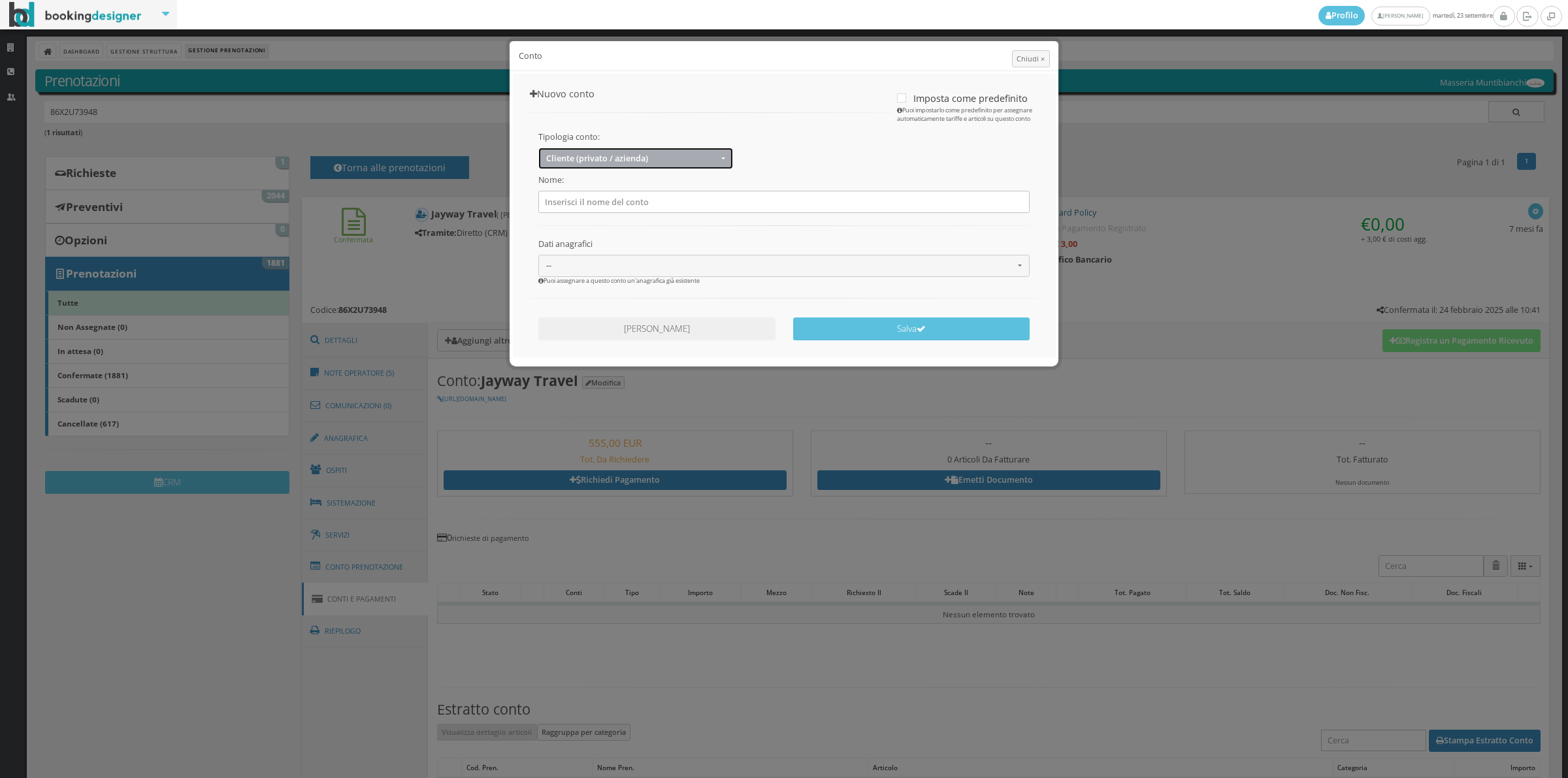
click at [610, 160] on span "Cliente (privato / azienda)" at bounding box center [631, 159] width 171 height 10
click at [585, 200] on link "Agenzia" at bounding box center [635, 195] width 195 height 14
select select "2"
type input "ALBAADORATA S.R.L: S.T.P"
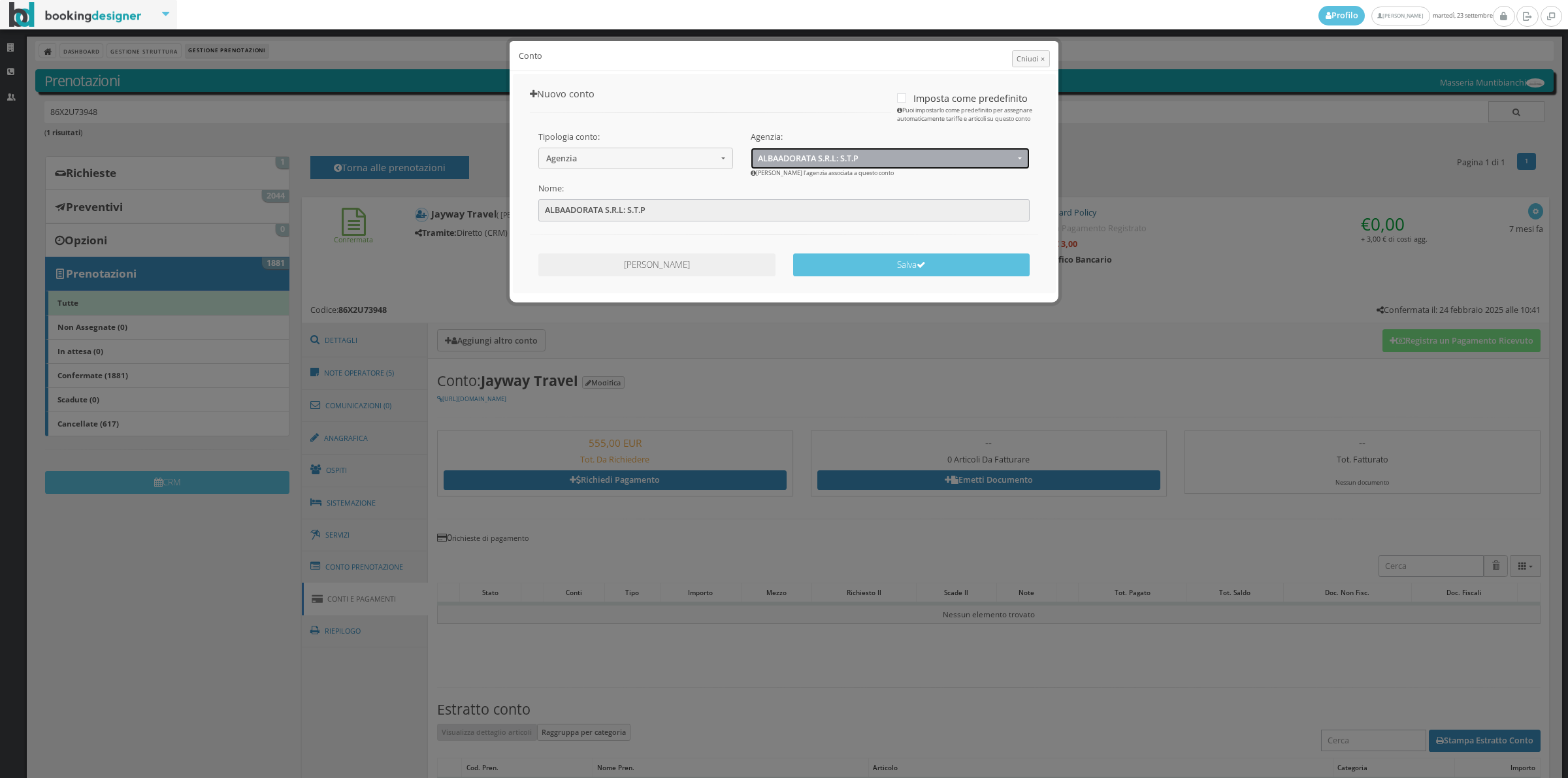
click at [888, 151] on button "ALBAADORATA S.R.L: S.T.P" at bounding box center [890, 159] width 279 height 21
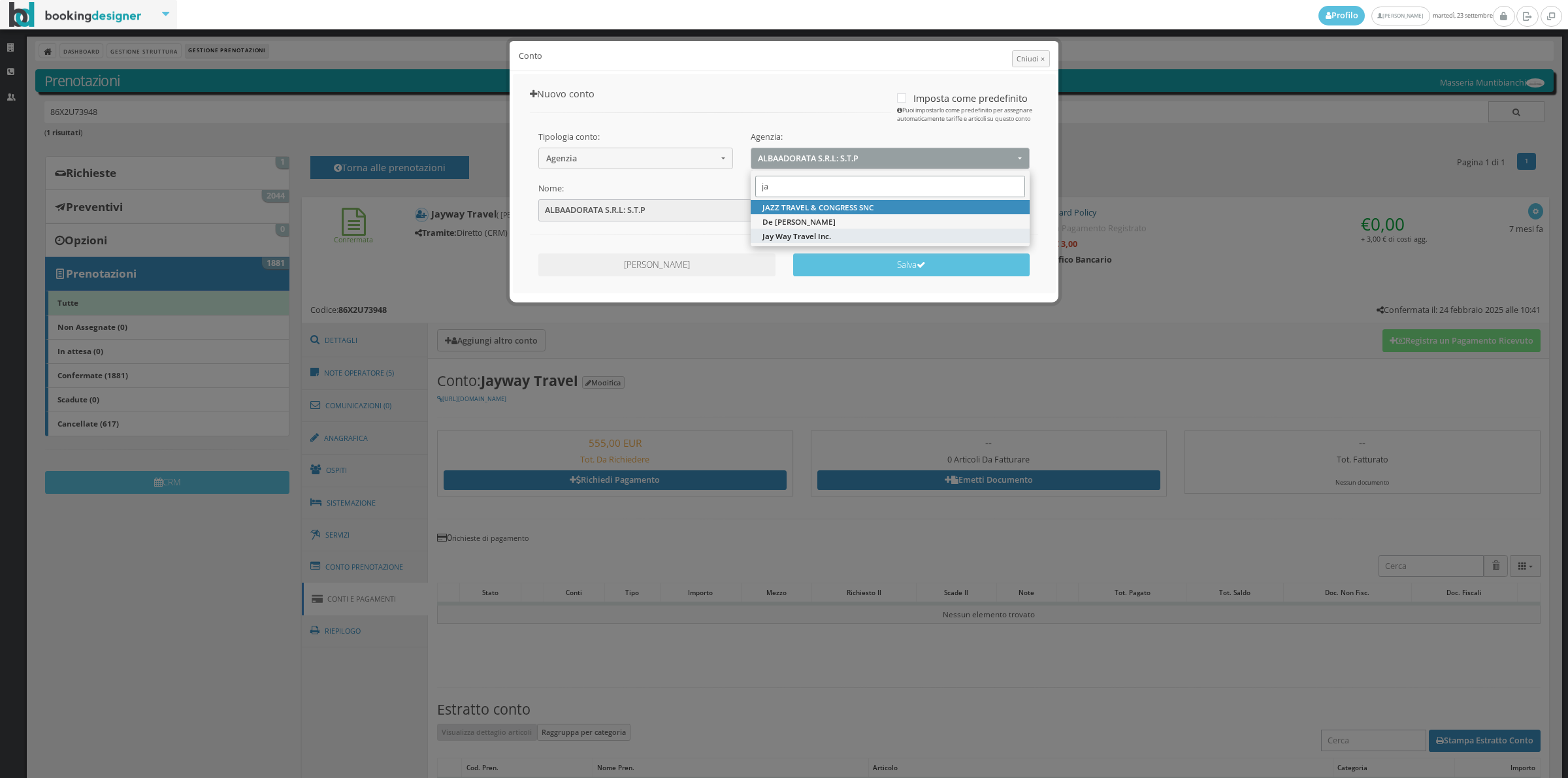
type input "ja"
click at [834, 236] on link "Jay Way Travel Inc." at bounding box center [890, 236] width 279 height 14
select select "14966"
type input "Jay Way Travel Inc."
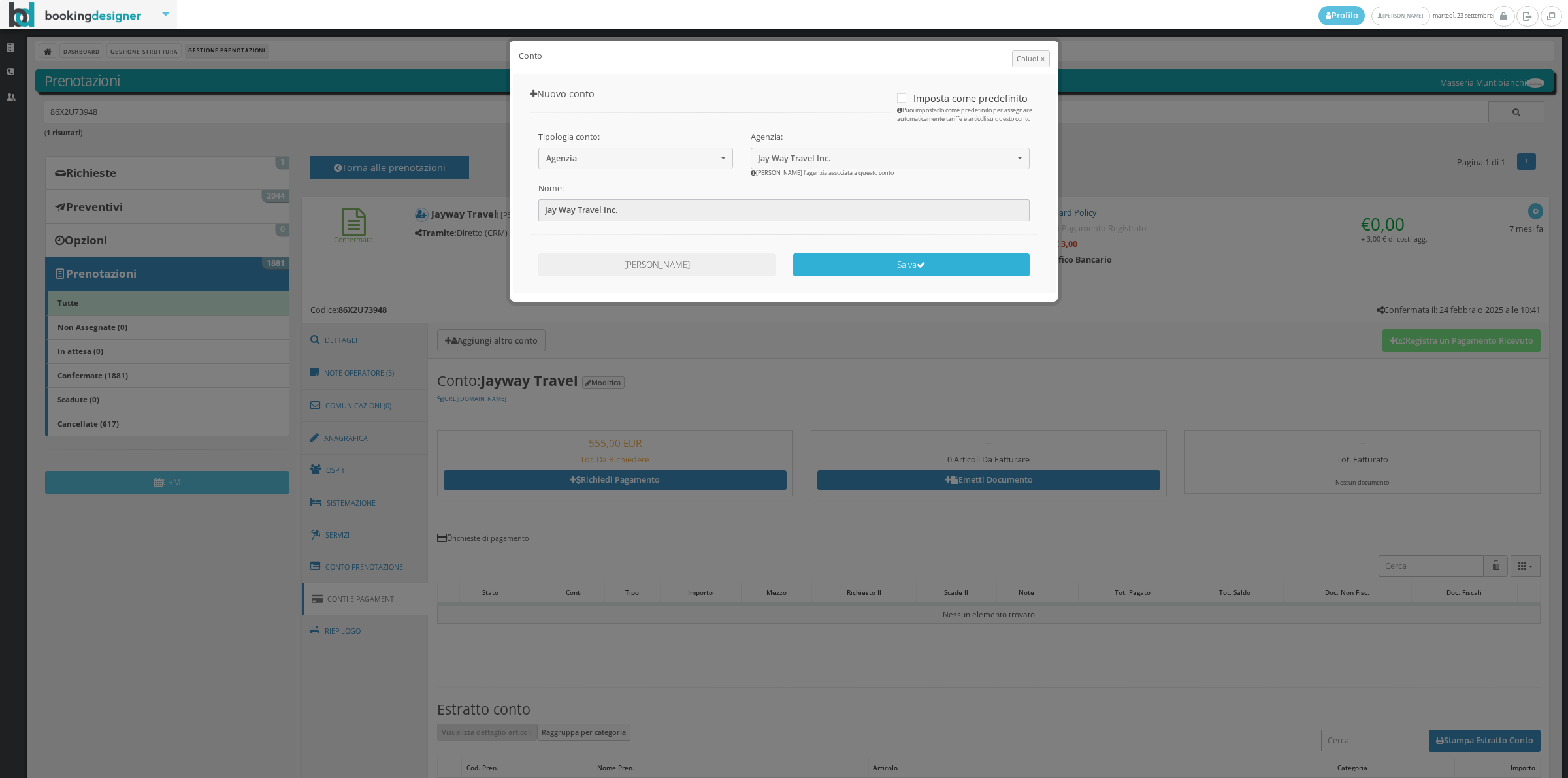
click at [869, 269] on button "Salva" at bounding box center [911, 265] width 236 height 23
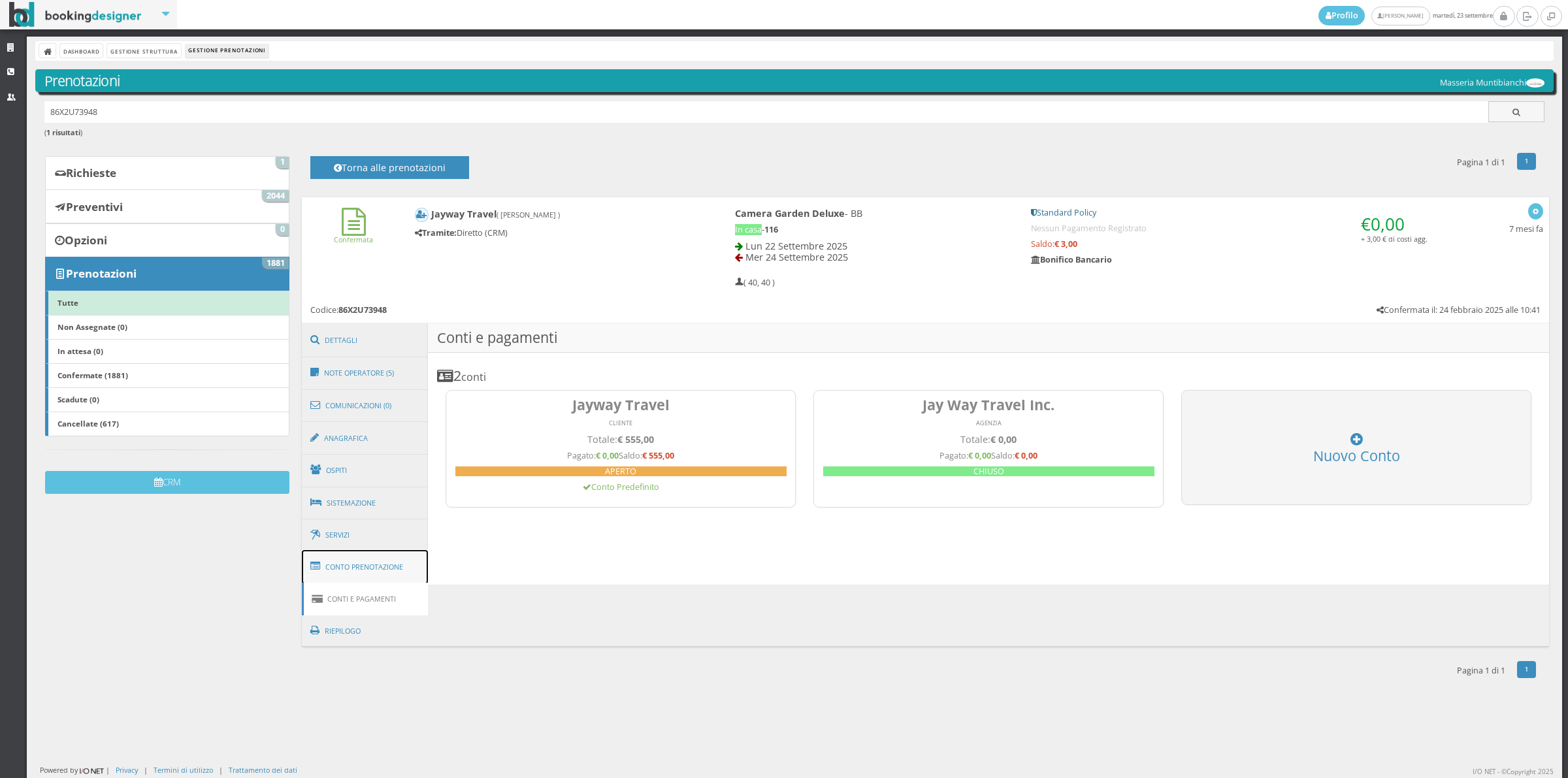
click at [399, 560] on link "Conto Prenotazione" at bounding box center [365, 567] width 127 height 34
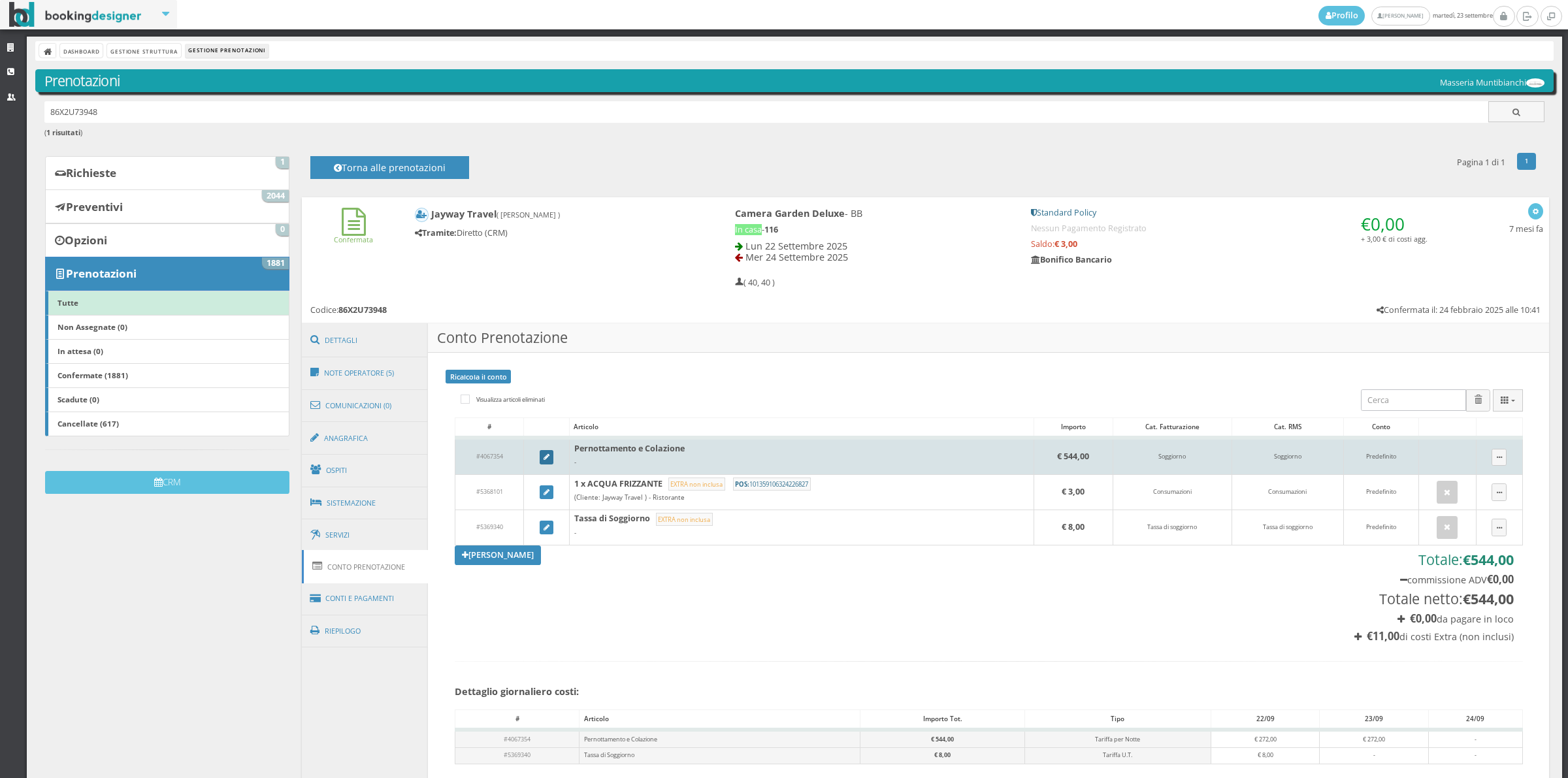
click at [546, 461] on icon at bounding box center [546, 457] width 6 height 7
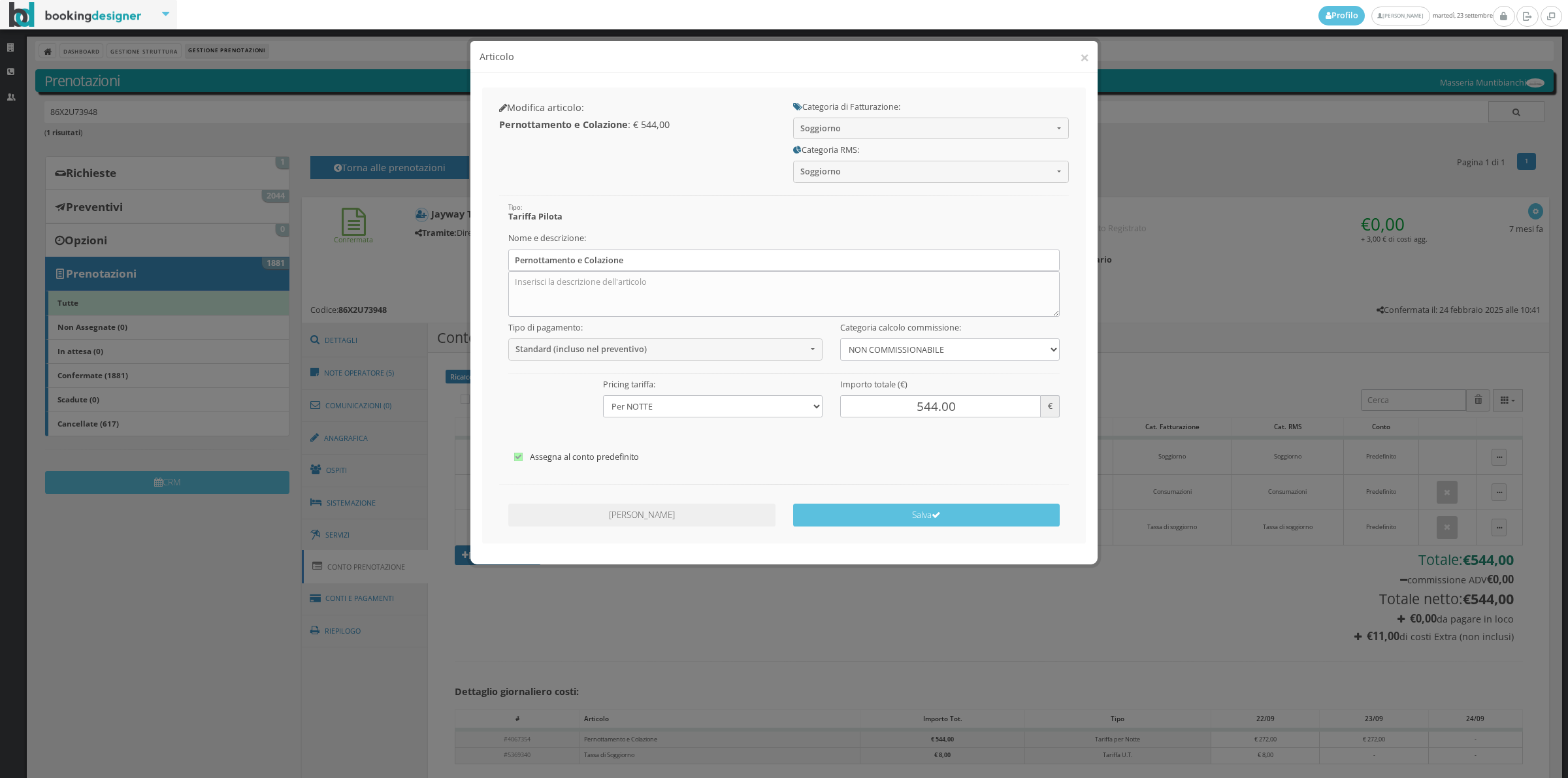
click at [573, 461] on label "Assegna al conto predefinito" at bounding box center [784, 457] width 540 height 16
checkbox input"] "false"
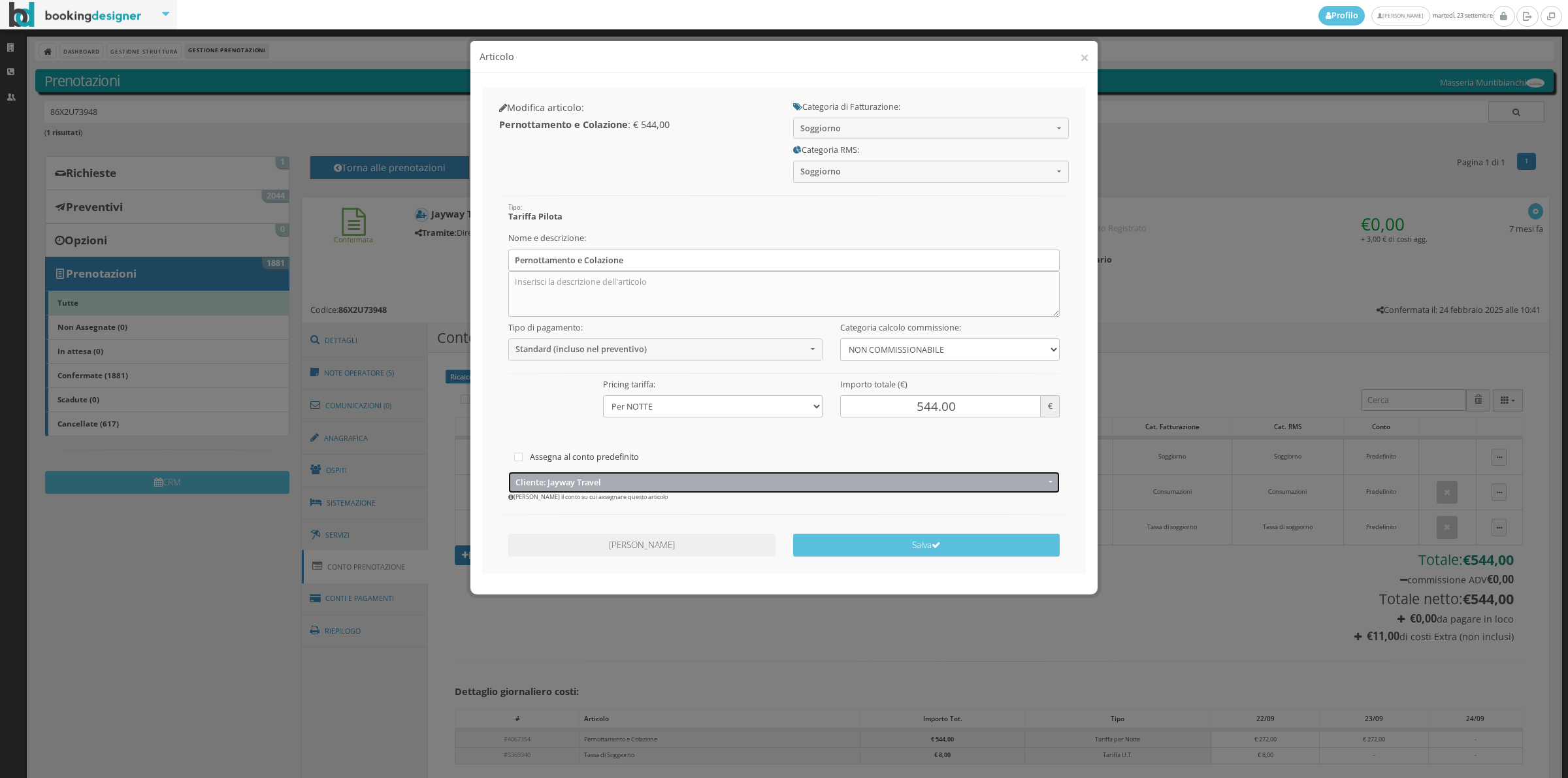
click at [569, 478] on span "Cliente: Jayway Travel" at bounding box center [779, 483] width 529 height 10
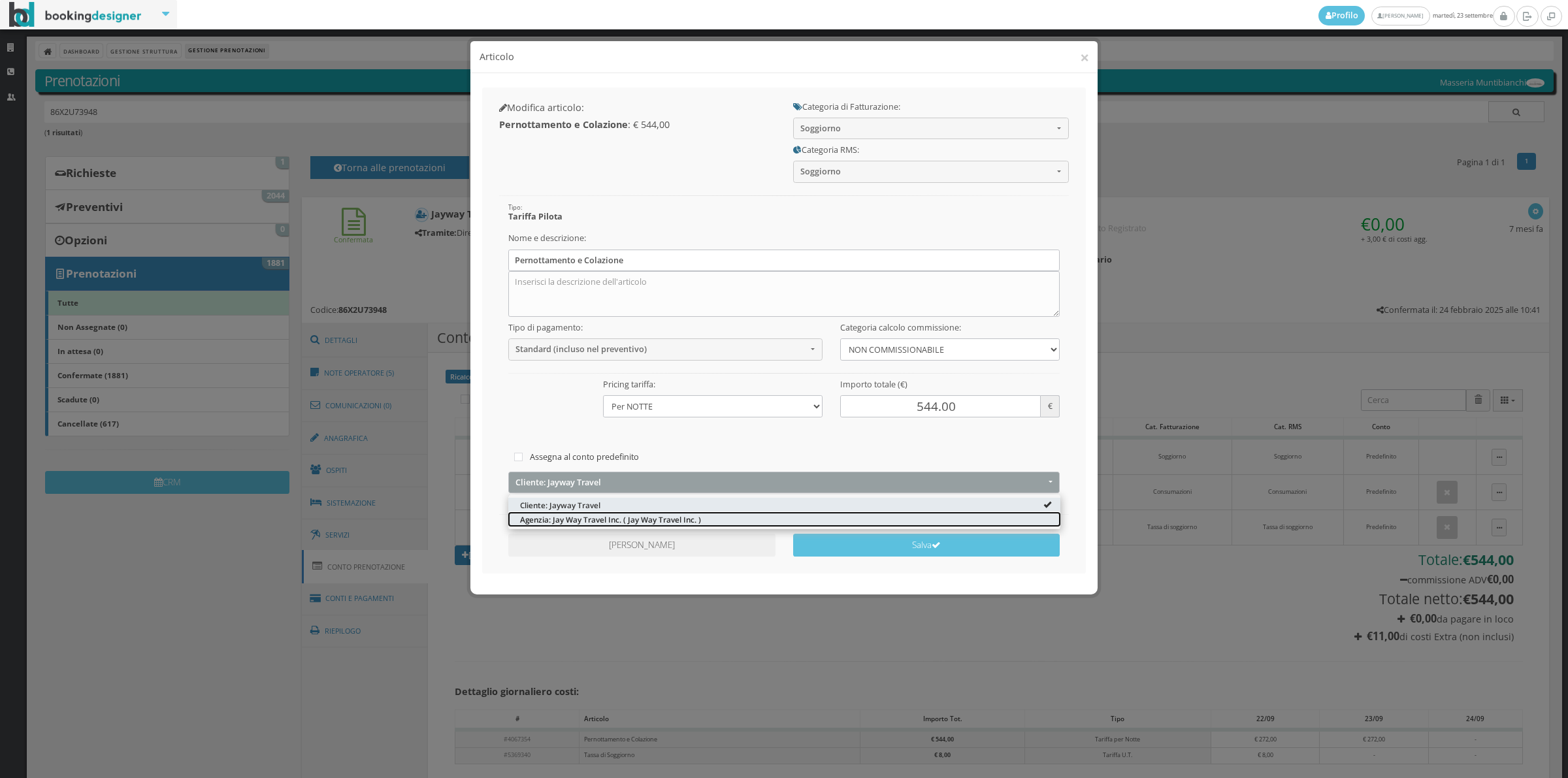
click at [589, 522] on span "Agenzia: Jay Way Travel Inc. ( Jay Way Travel Inc. )" at bounding box center [611, 519] width 181 height 11
select select "1366692"
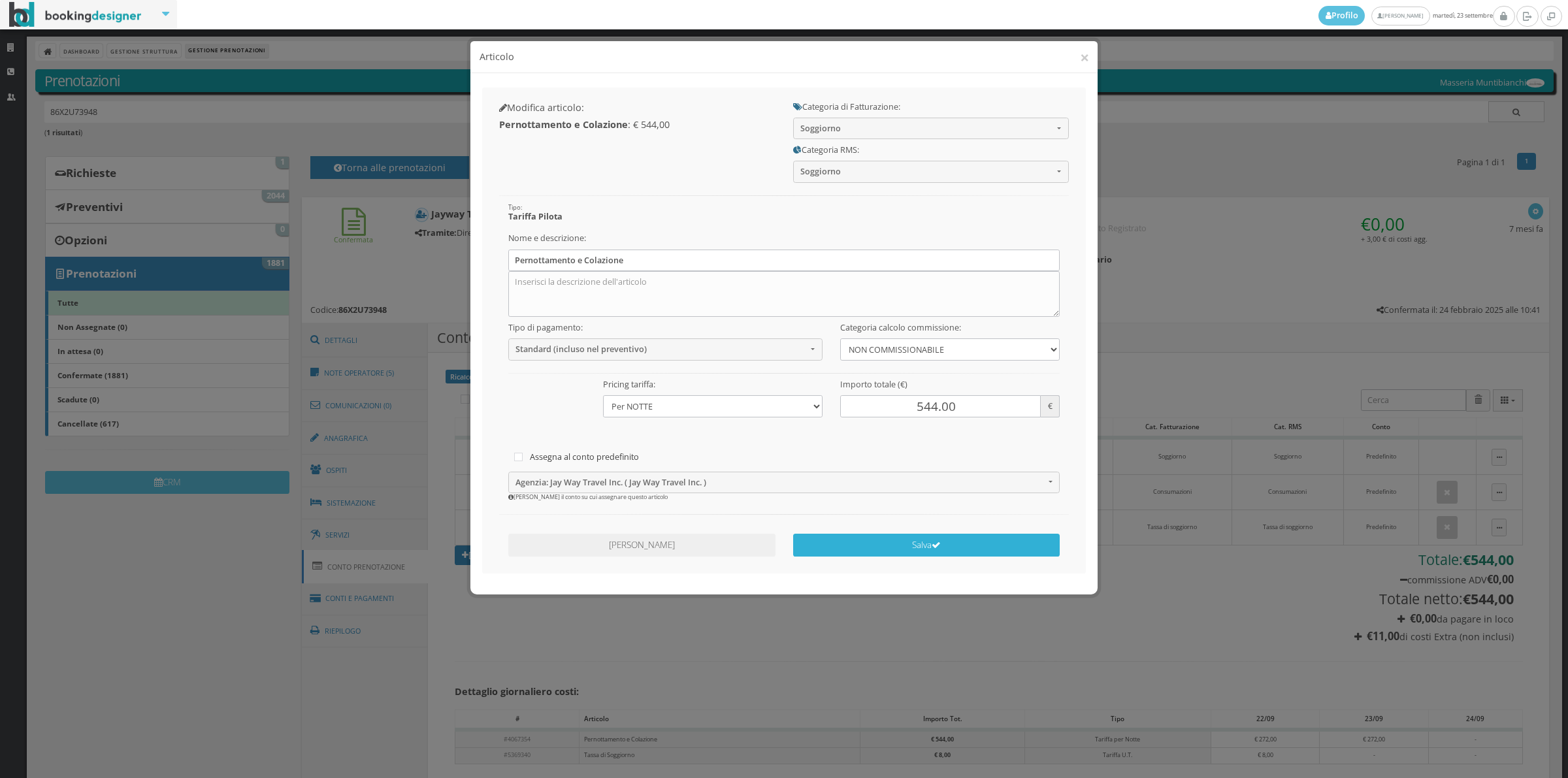
click at [840, 553] on button "Salva" at bounding box center [926, 545] width 267 height 23
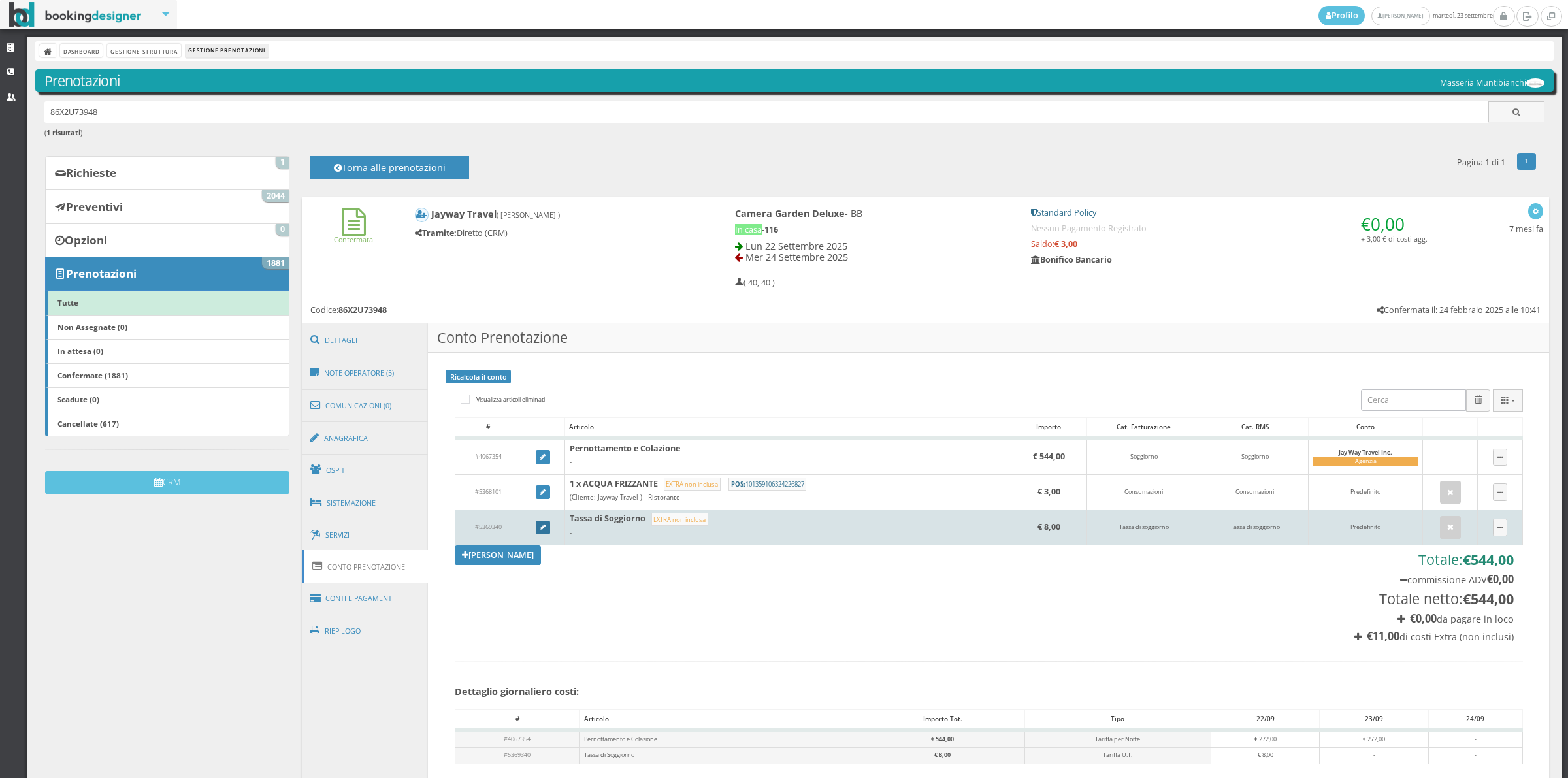
click at [544, 530] on link at bounding box center [543, 527] width 14 height 14
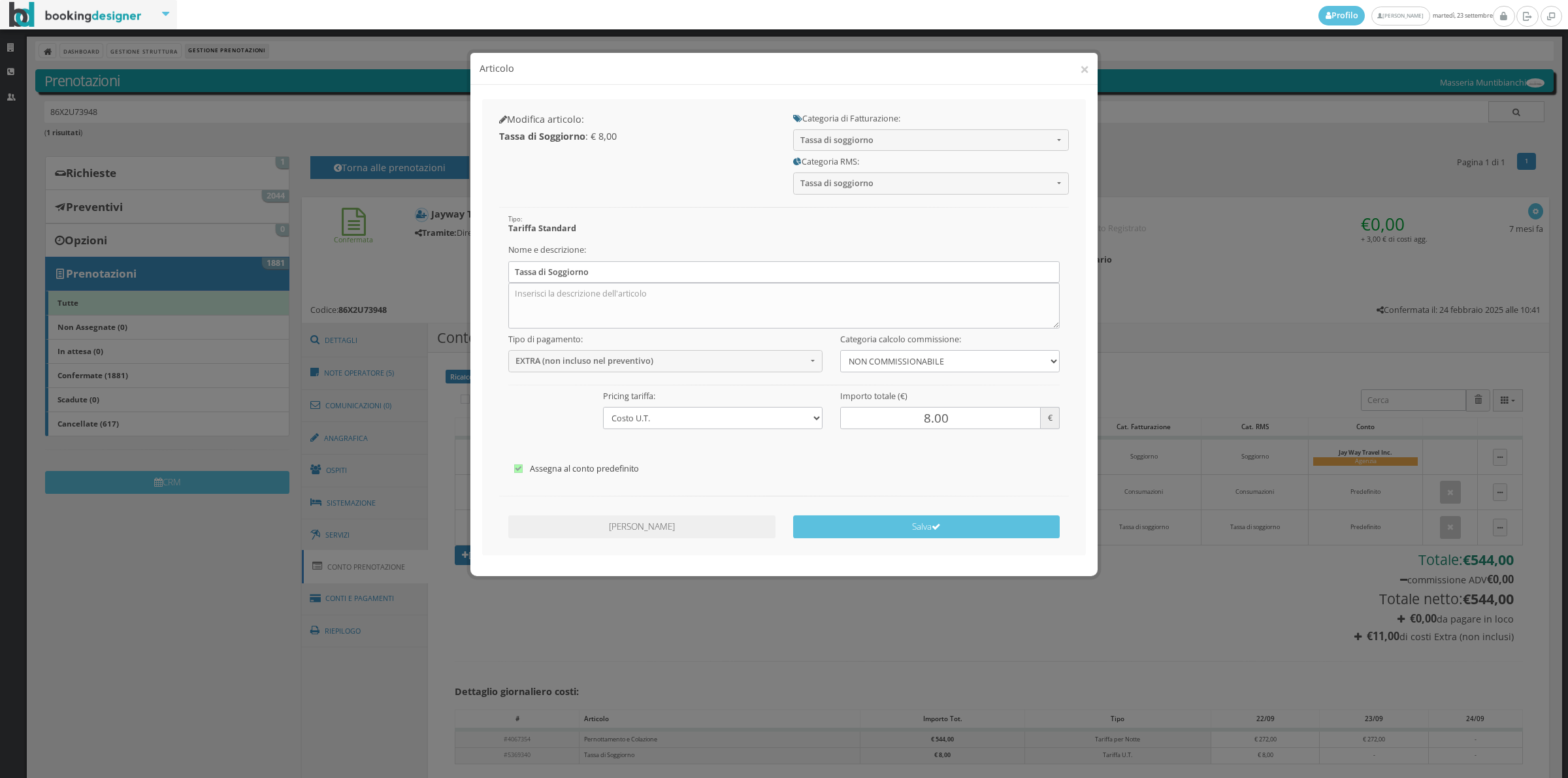
click at [570, 459] on label "Assegna al conto predefinito" at bounding box center [784, 457] width 540 height 16
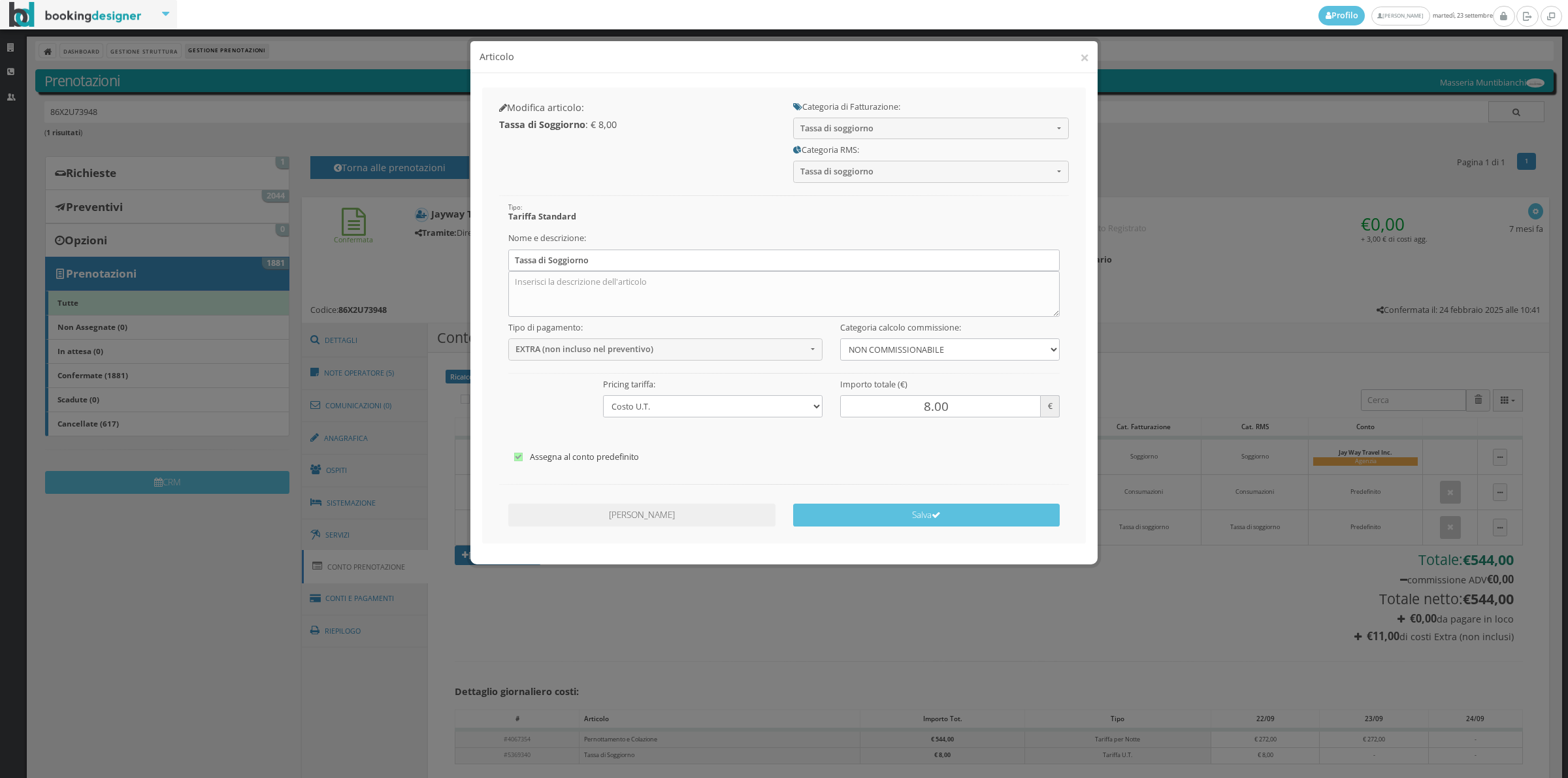
checkbox input"] "false"
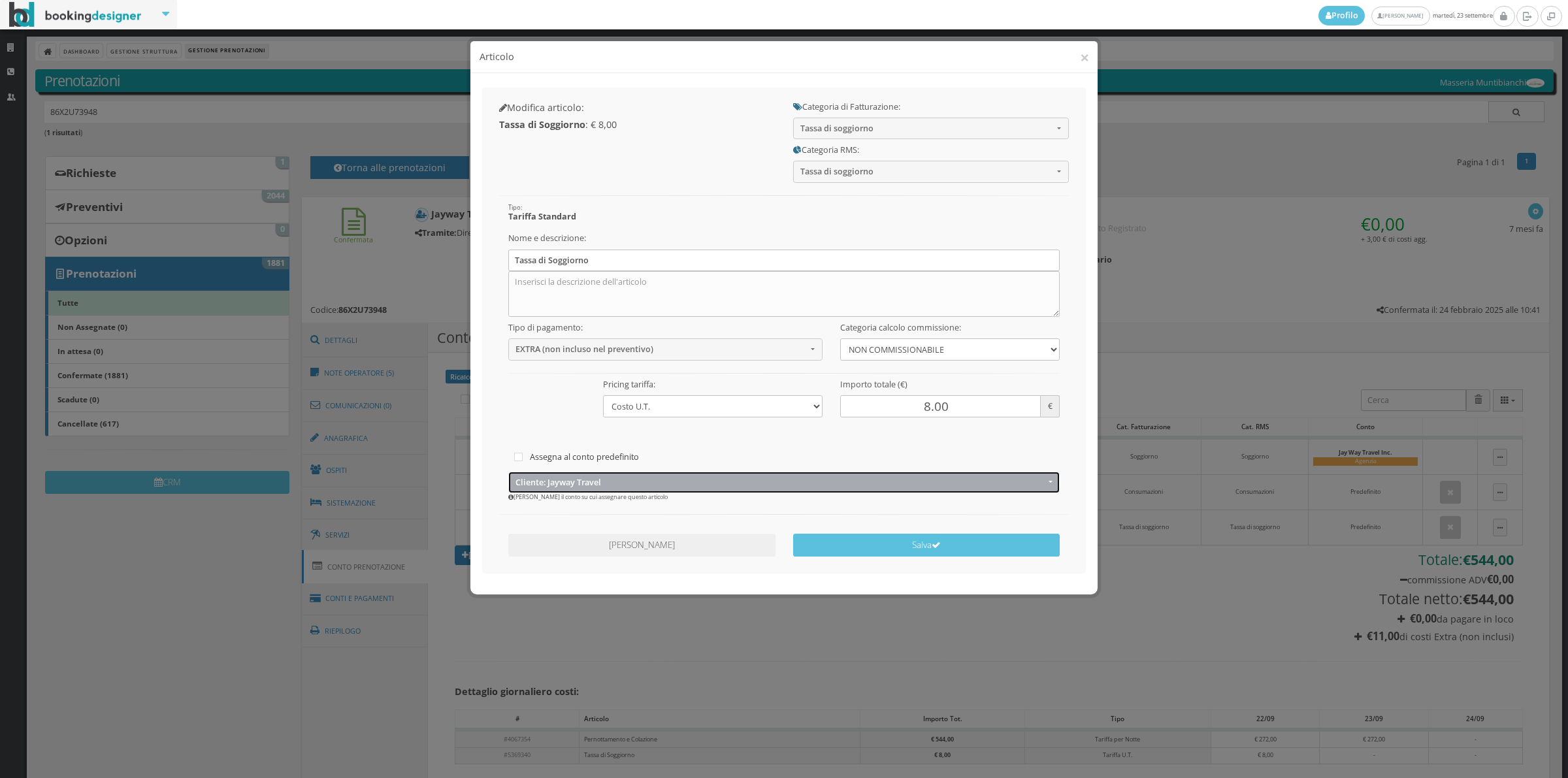
click at [562, 484] on span "Cliente: Jayway Travel" at bounding box center [779, 483] width 529 height 10
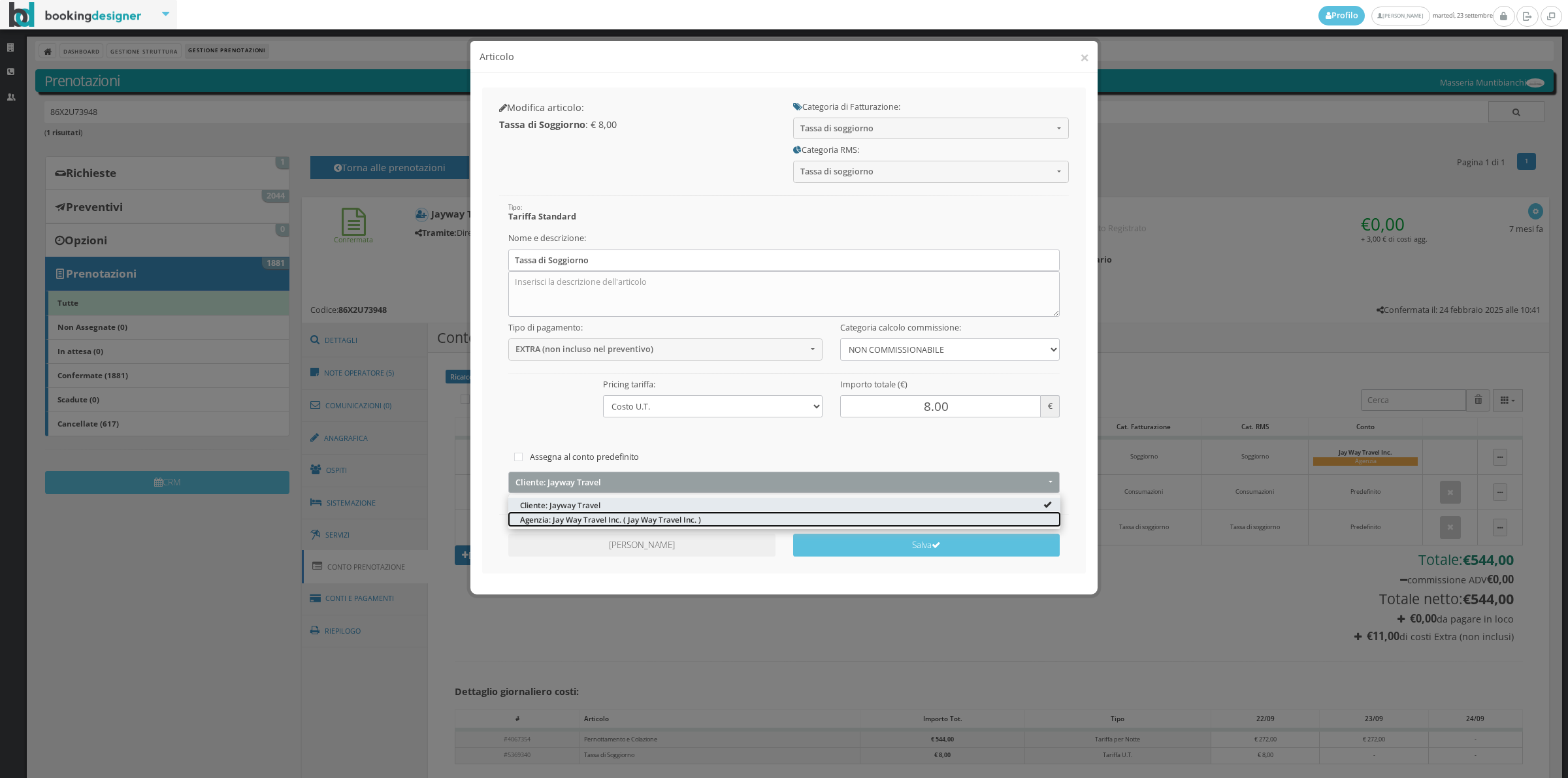
click at [556, 520] on span "Agenzia: Jay Way Travel Inc. ( Jay Way Travel Inc. )" at bounding box center [611, 519] width 181 height 11
select select "1366692"
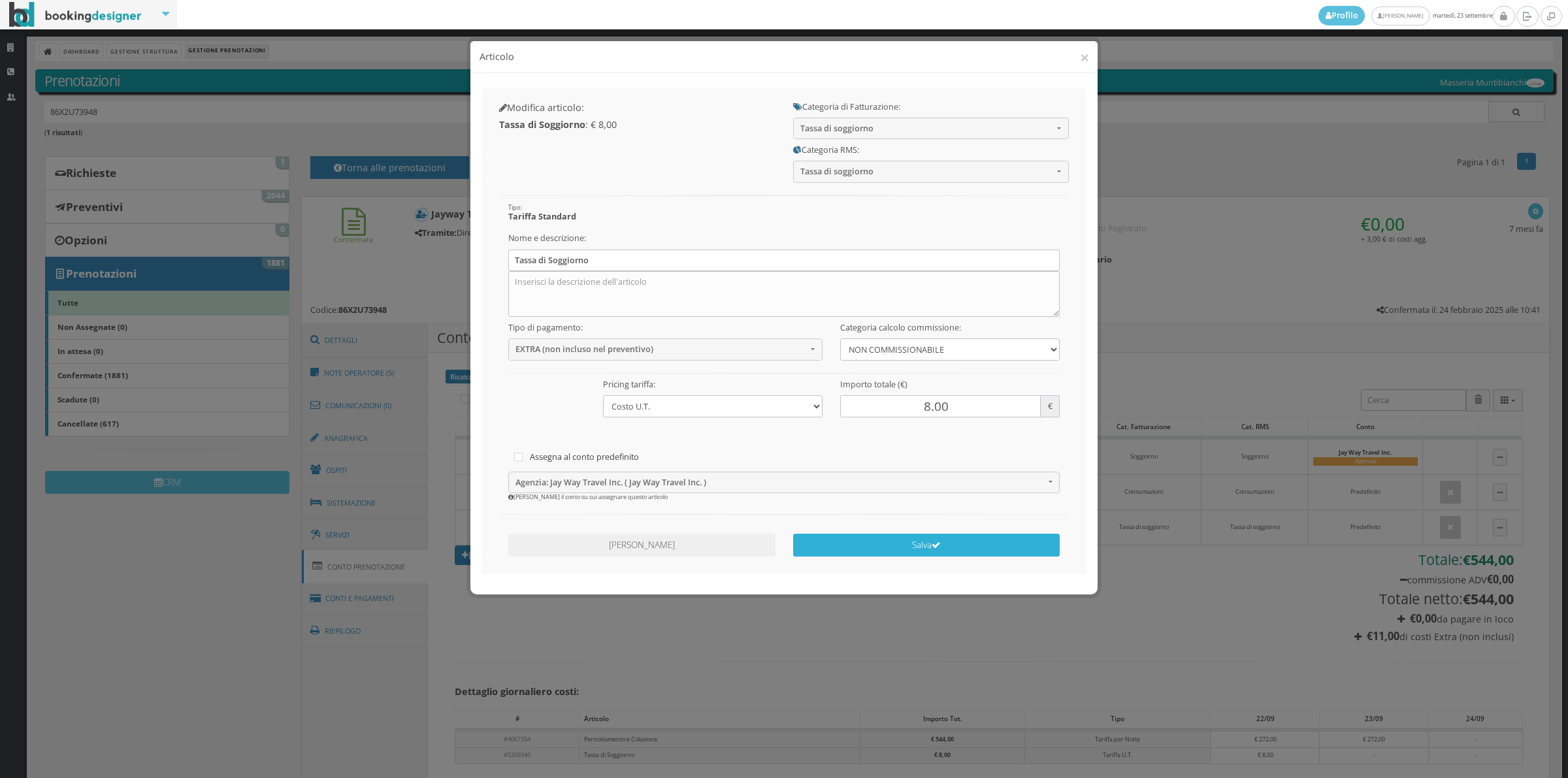
click at [835, 546] on button "Salva" at bounding box center [926, 545] width 267 height 23
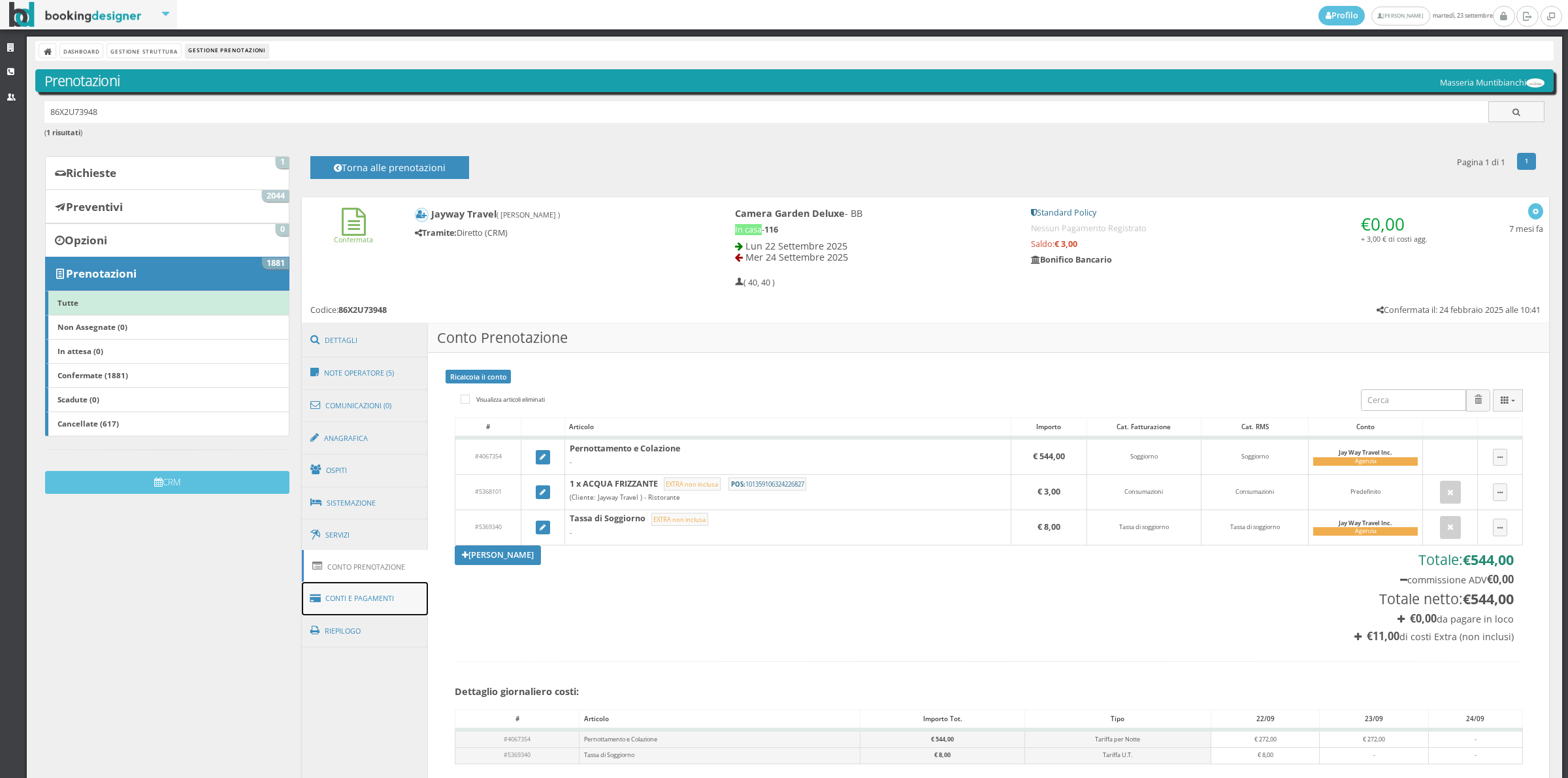
click at [377, 605] on link "Conti e Pagamenti" at bounding box center [365, 598] width 127 height 33
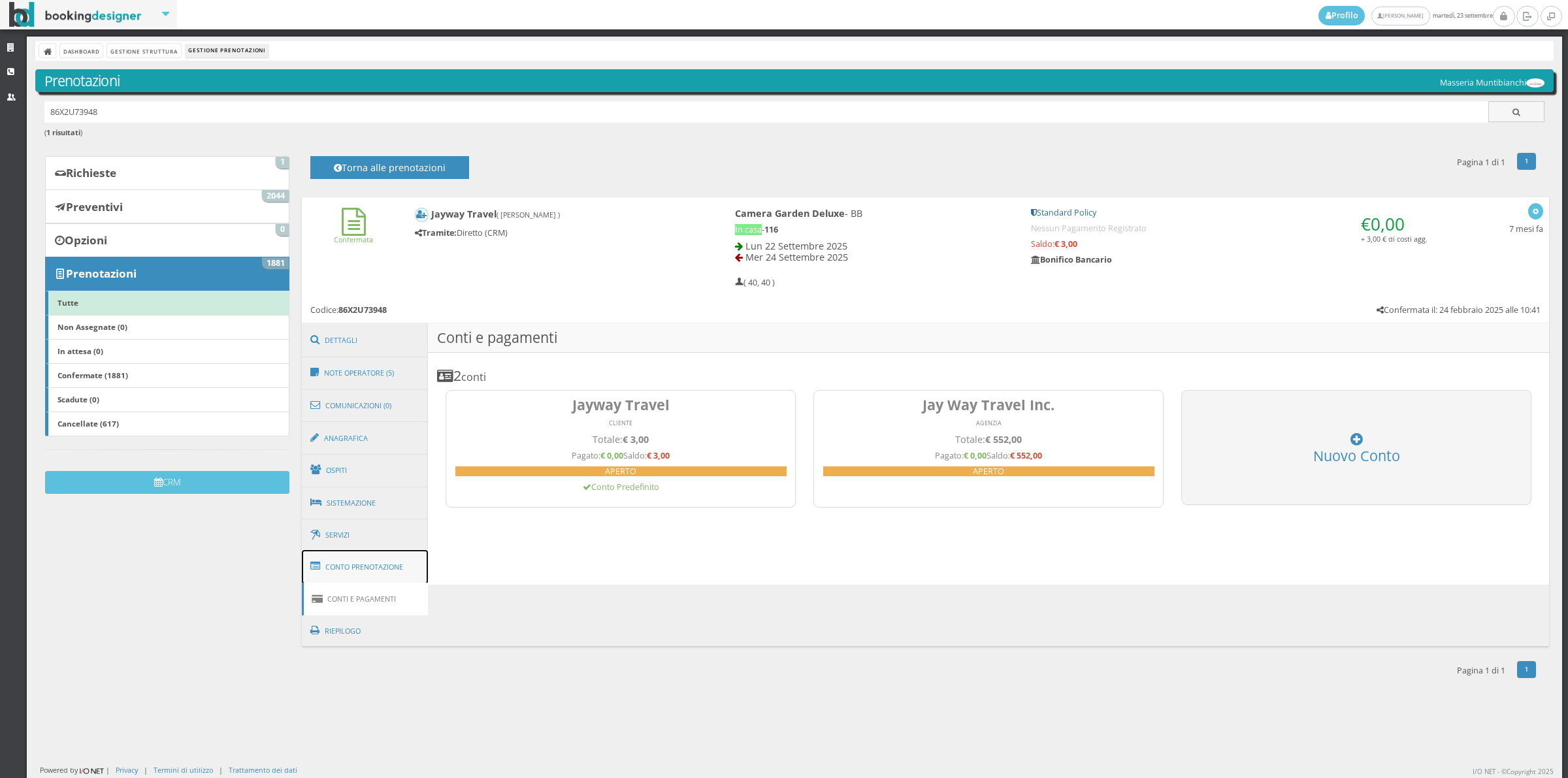
click at [394, 579] on link "Conto Prenotazione" at bounding box center [365, 567] width 127 height 34
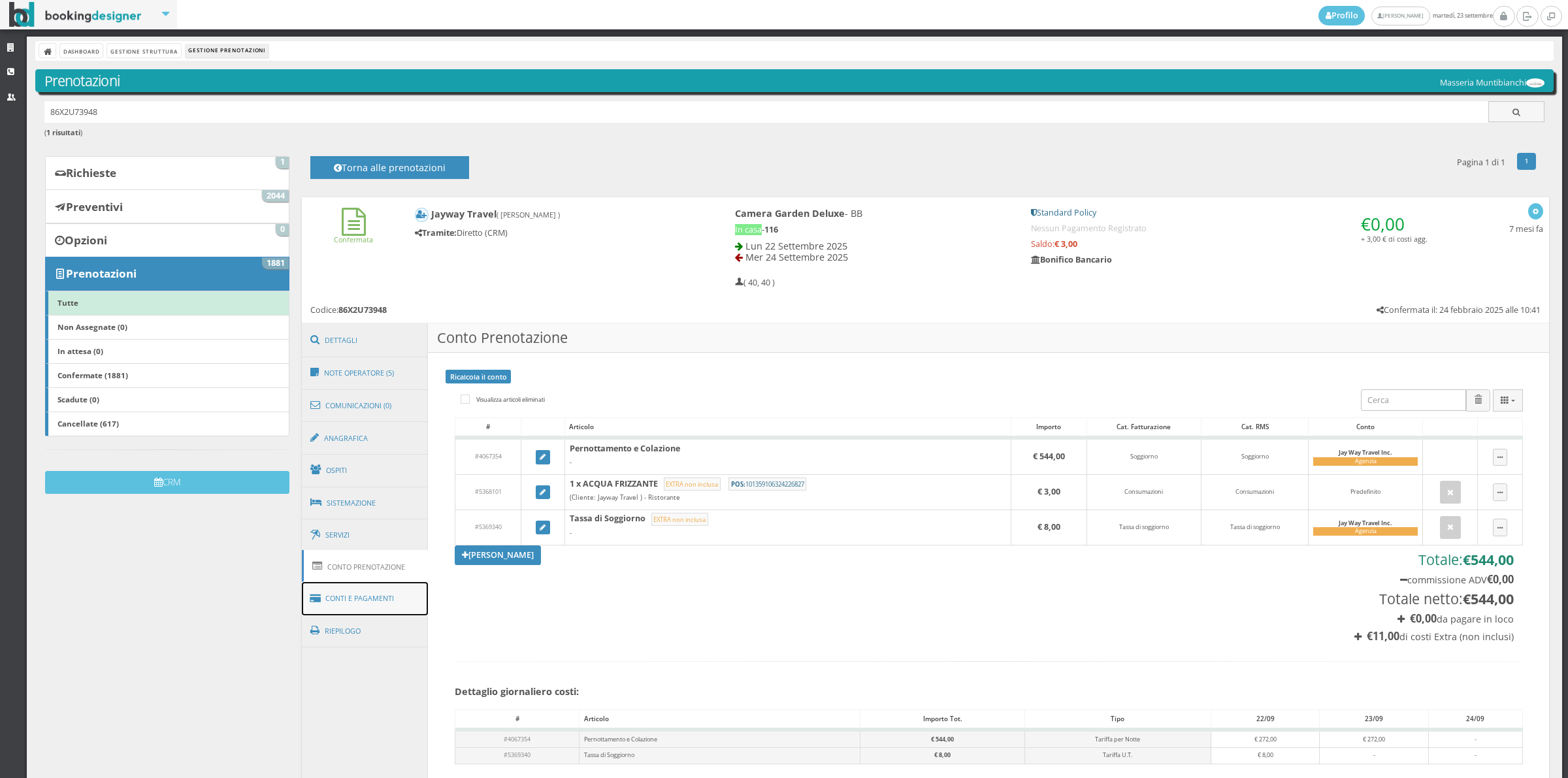
click at [397, 592] on link "Conti e Pagamenti" at bounding box center [365, 598] width 127 height 33
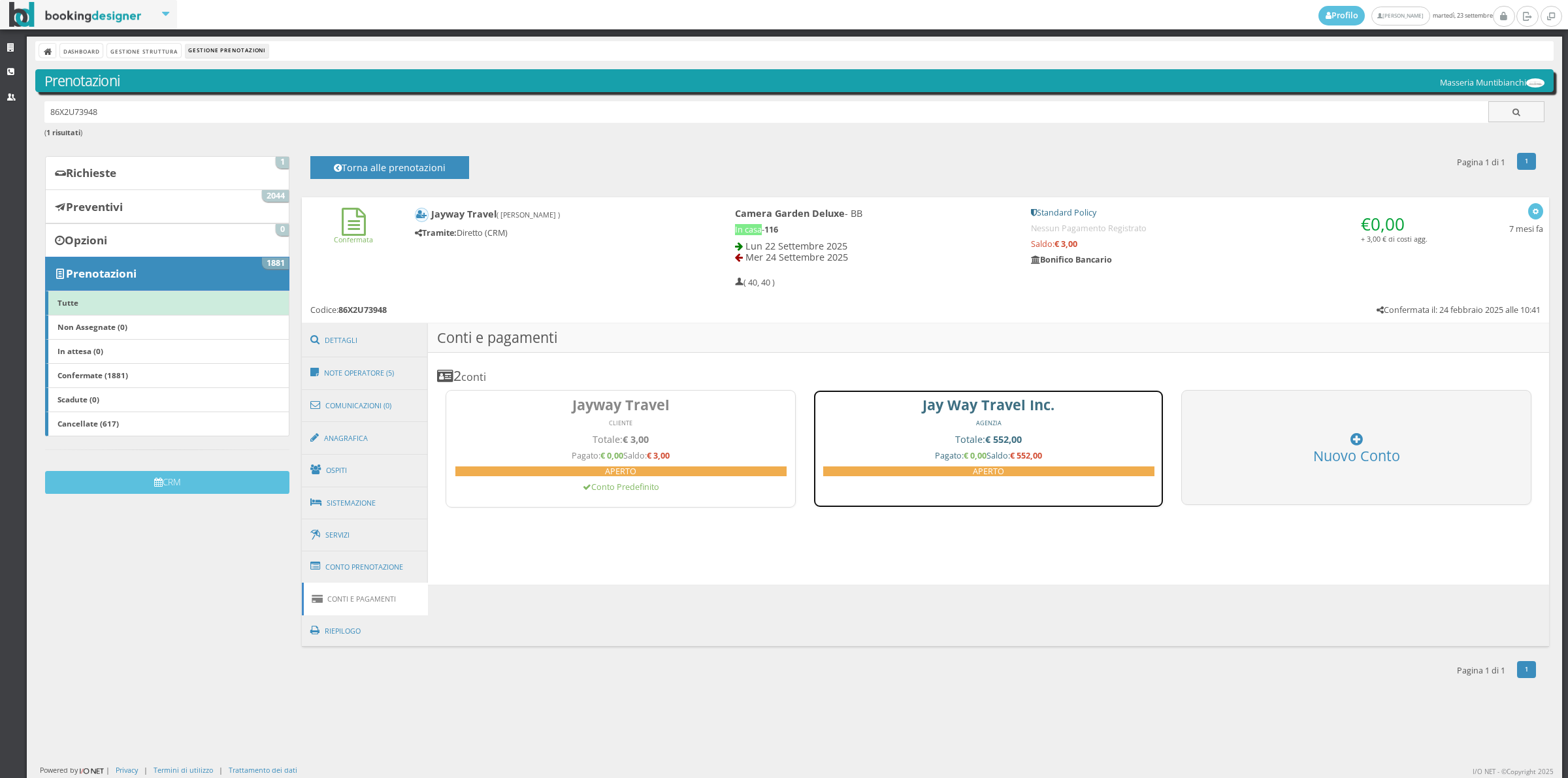
click at [867, 435] on h4 "Totale: € 552,00" at bounding box center [989, 440] width 331 height 11
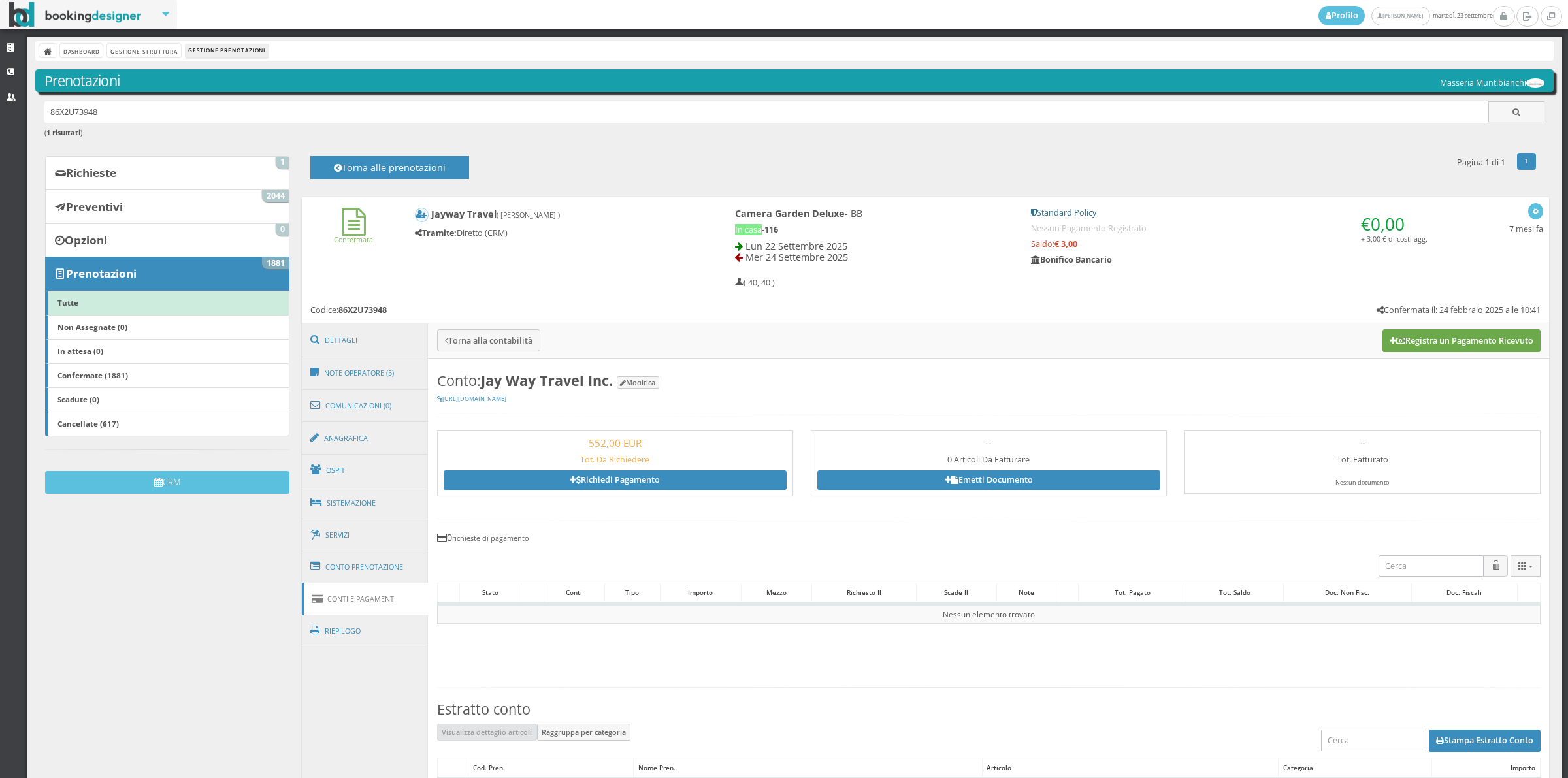
click at [1436, 331] on button "Registra un Pagamento Ricevuto" at bounding box center [1461, 340] width 158 height 22
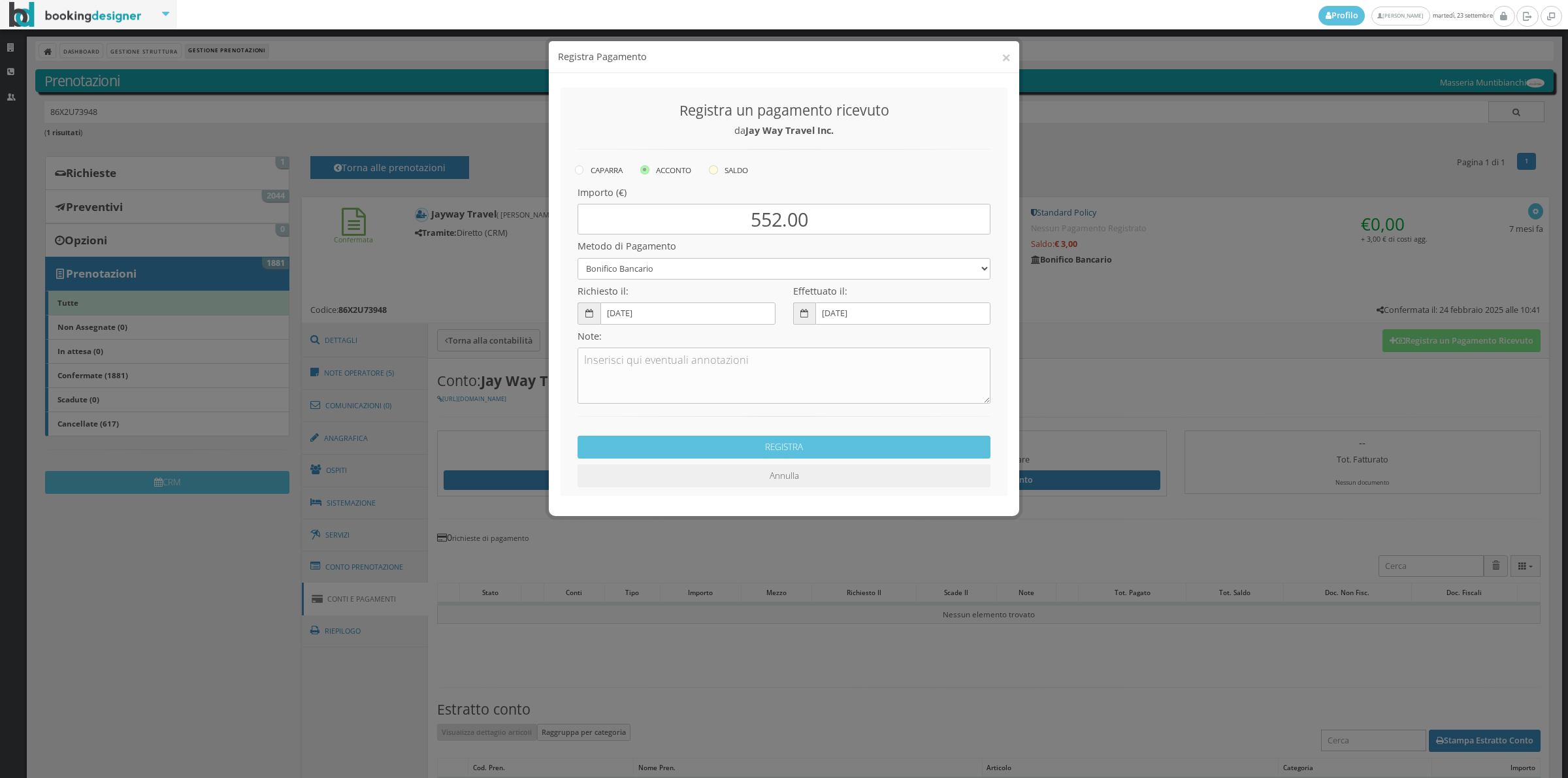
click at [737, 171] on label "SALDO" at bounding box center [728, 170] width 39 height 16
radio input "true"
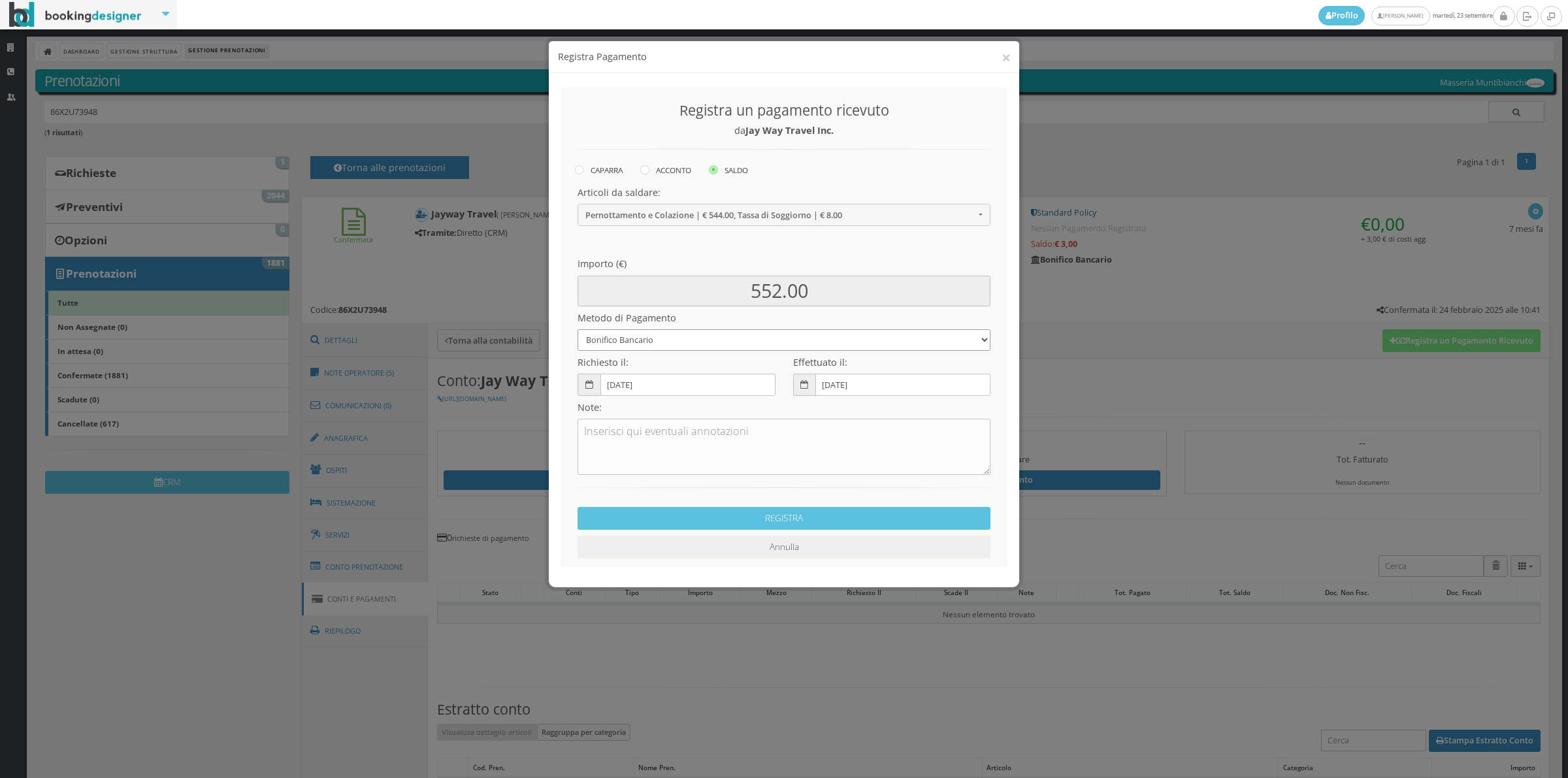
click at [648, 334] on select "Bonifico Bancario Carta di Credito Contanti Assegno Bancario Assegno Circolare …" at bounding box center [784, 340] width 413 height 21
select select "2589"
click at [578, 329] on select "Bonifico Bancario Carta di Credito Contanti Assegno Bancario Assegno Circolare …" at bounding box center [784, 340] width 413 height 21
click at [618, 432] on textarea at bounding box center [784, 447] width 413 height 56
type textarea "Pagonline ok"
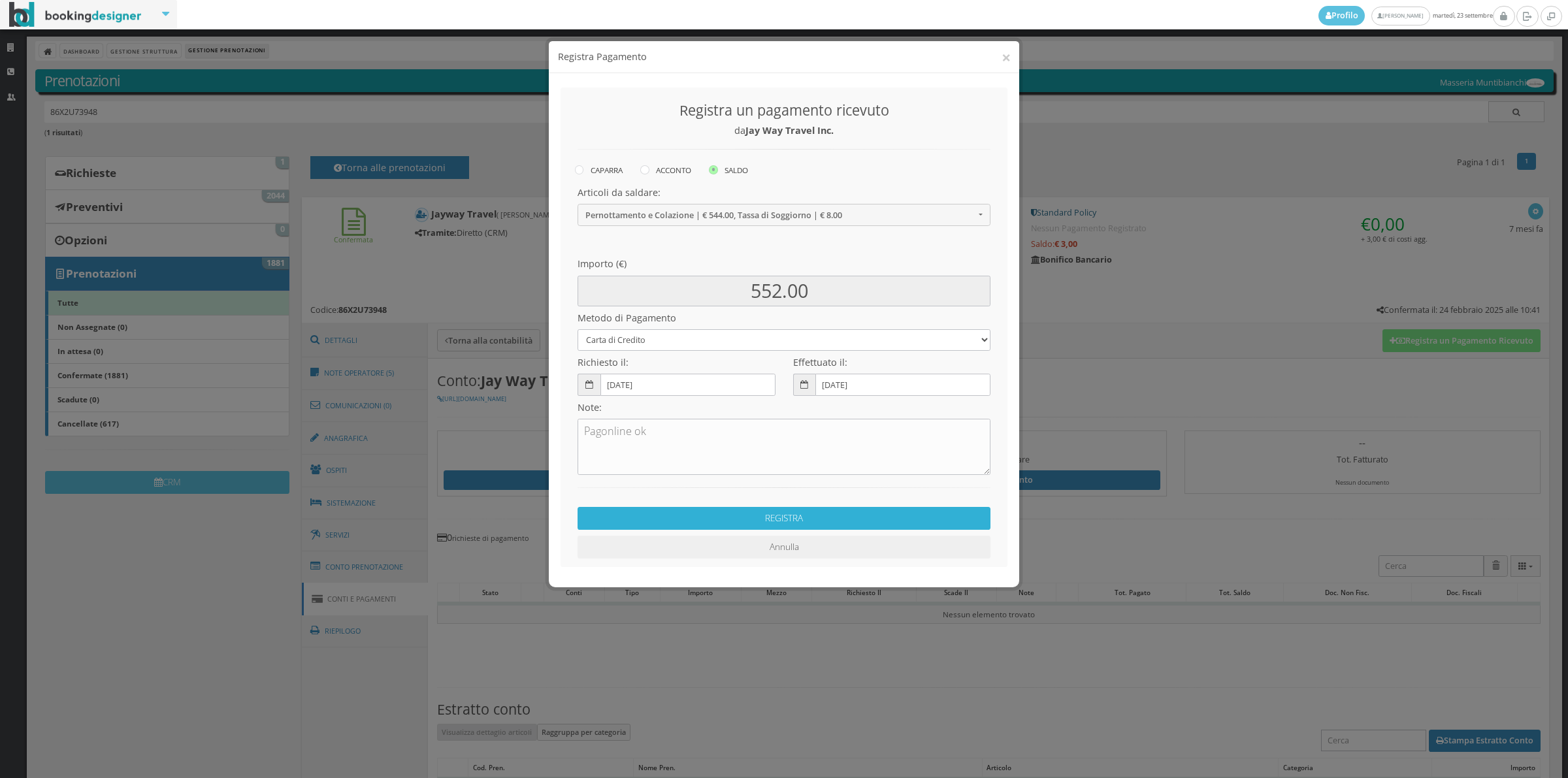
click at [738, 513] on button "REGISTRA" at bounding box center [784, 518] width 413 height 23
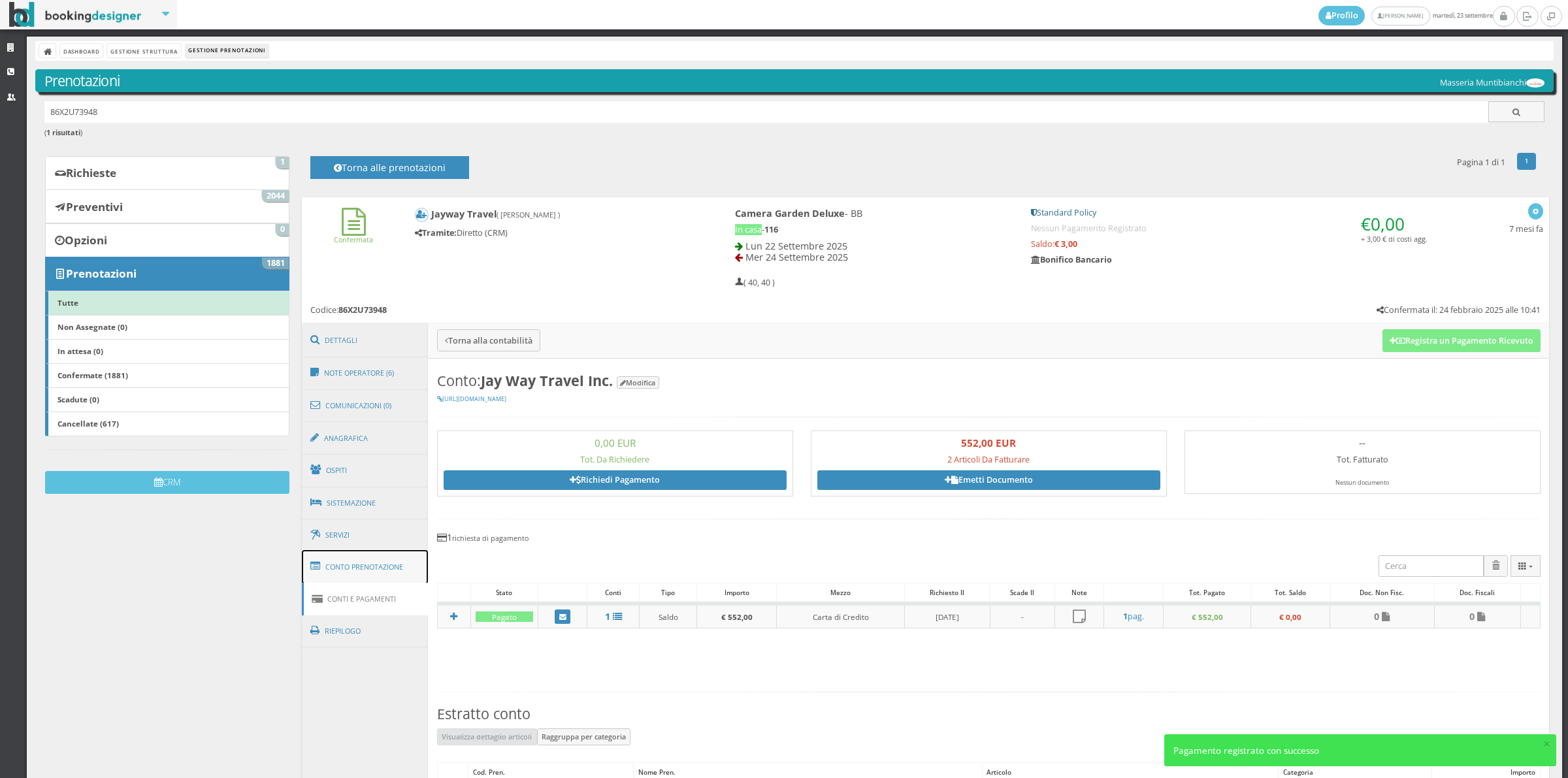
click at [357, 562] on link "Conto Prenotazione" at bounding box center [365, 567] width 127 height 34
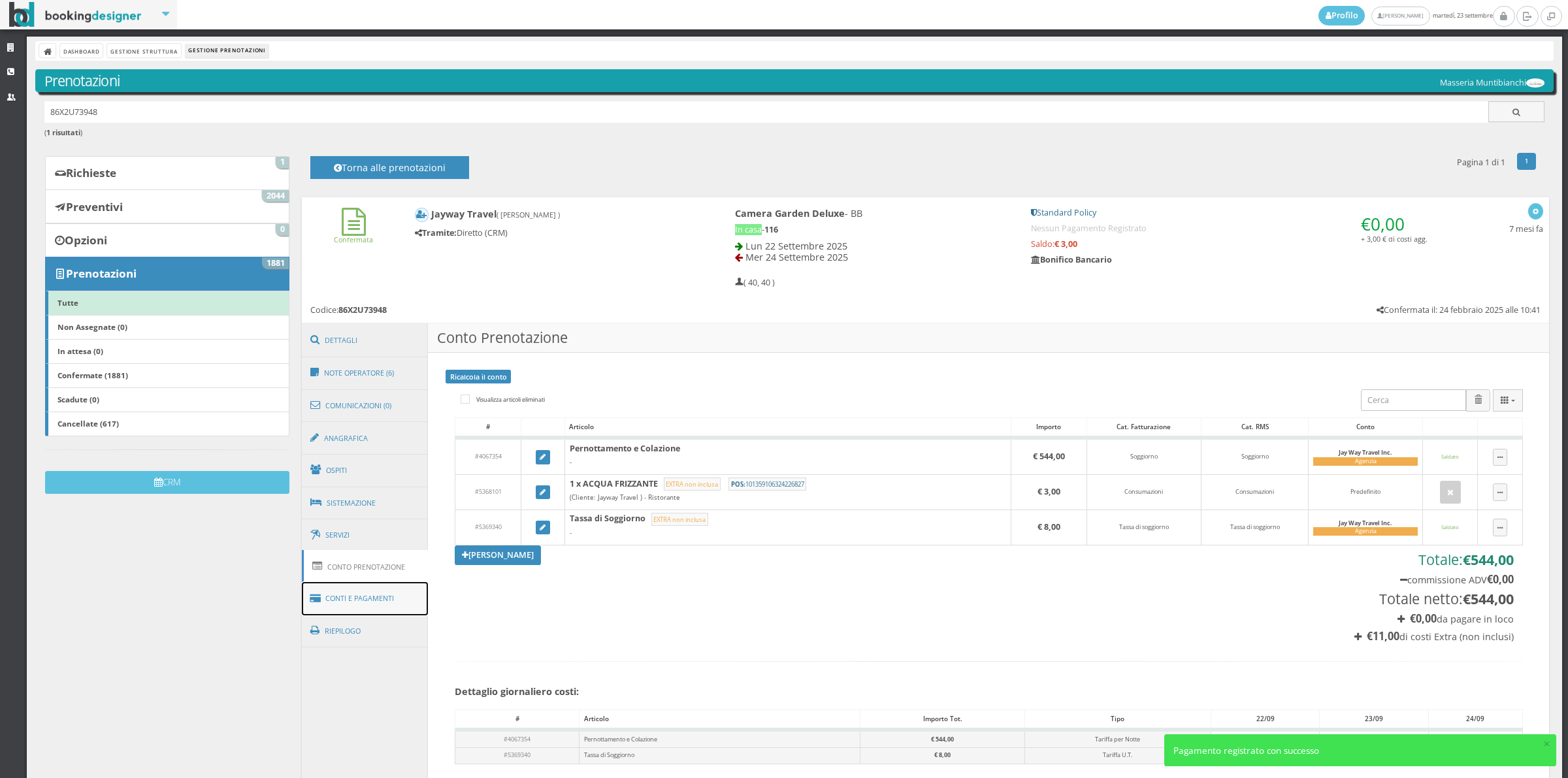
click at [356, 601] on link "Conti e Pagamenti" at bounding box center [365, 598] width 127 height 33
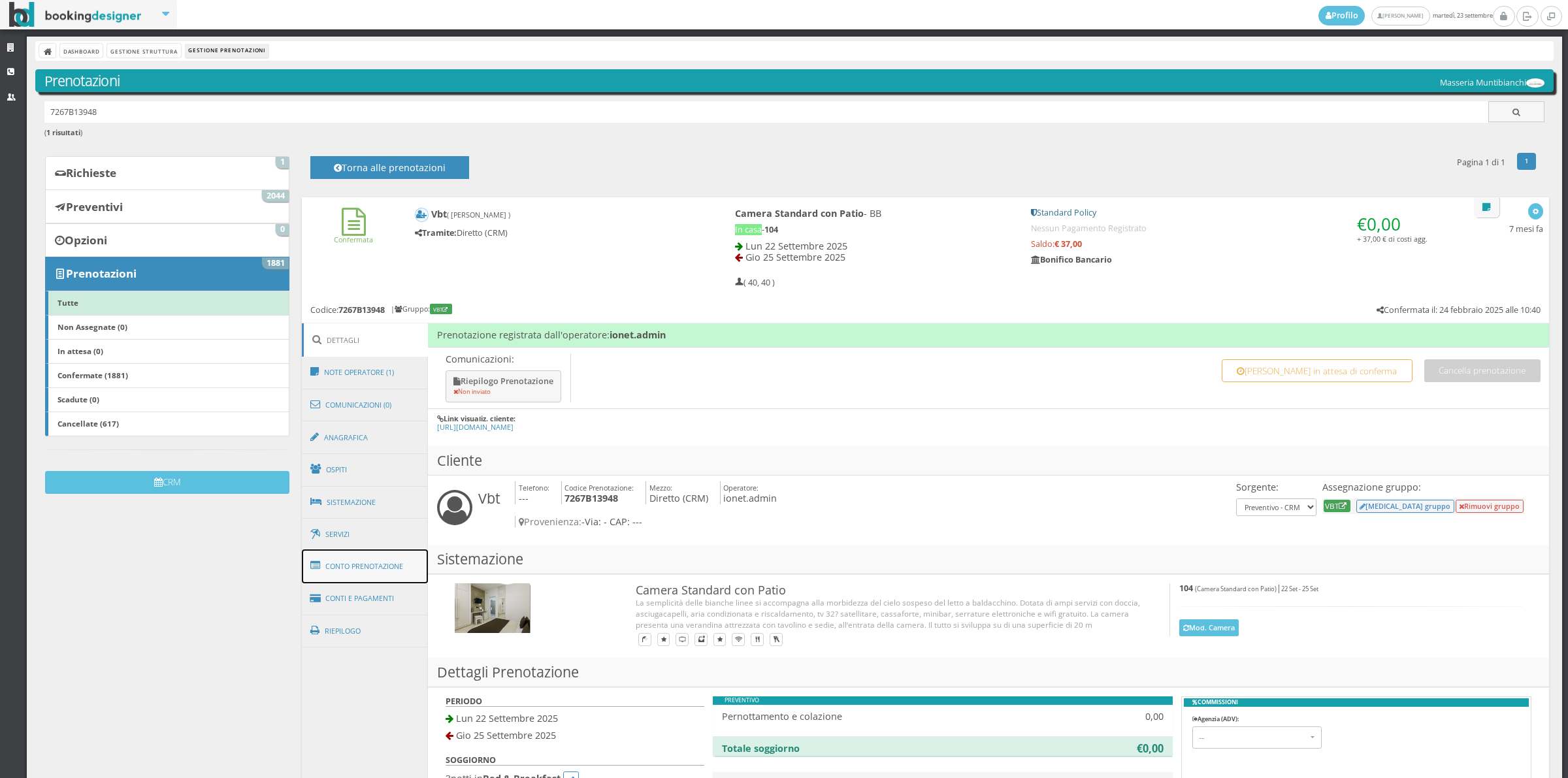
click at [379, 566] on link "Conto Prenotazione" at bounding box center [365, 566] width 127 height 34
